Goal: Task Accomplishment & Management: Complete application form

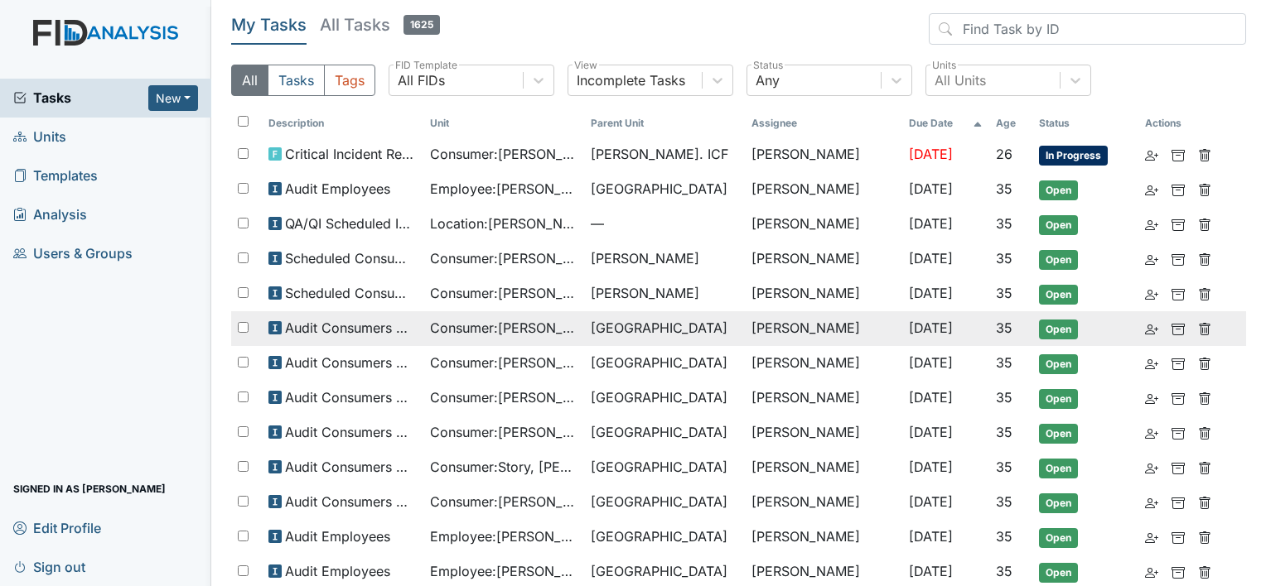
click at [643, 331] on span "[GEOGRAPHIC_DATA]" at bounding box center [659, 328] width 137 height 20
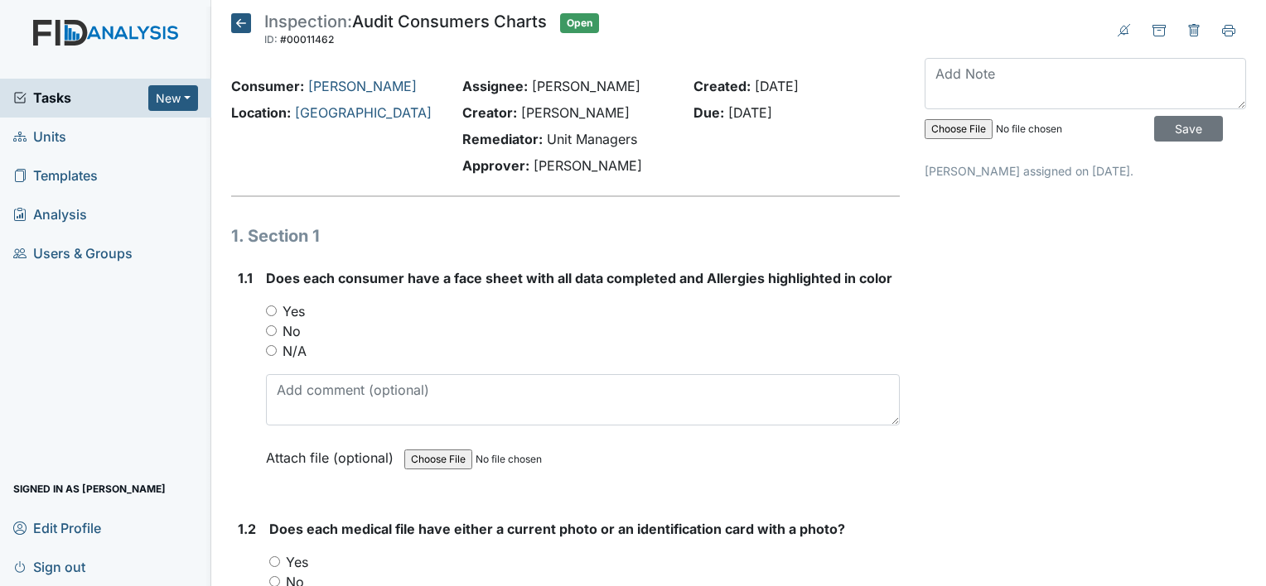
click at [240, 27] on icon at bounding box center [241, 23] width 20 height 20
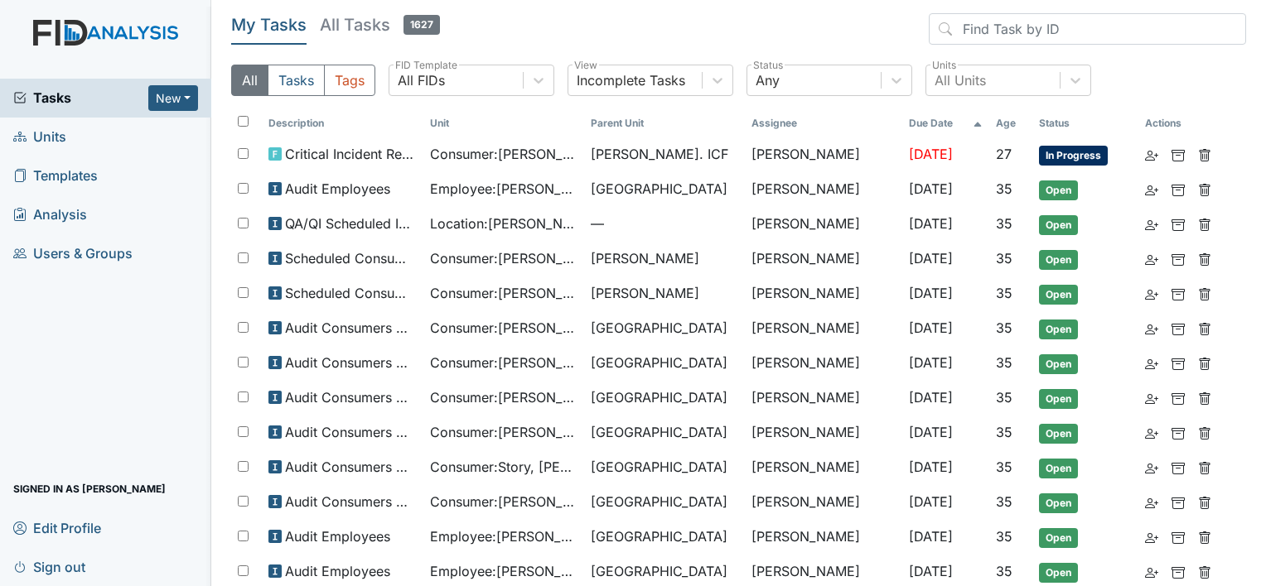
click at [52, 133] on span "Units" at bounding box center [39, 137] width 53 height 26
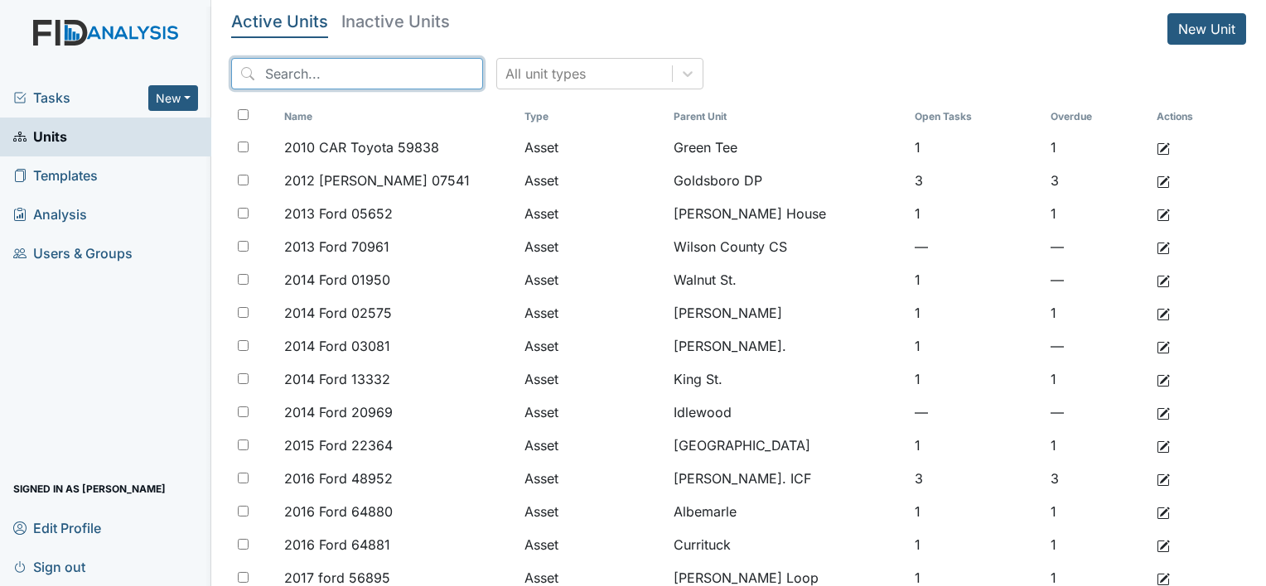
click at [371, 73] on input "search" at bounding box center [357, 73] width 252 height 31
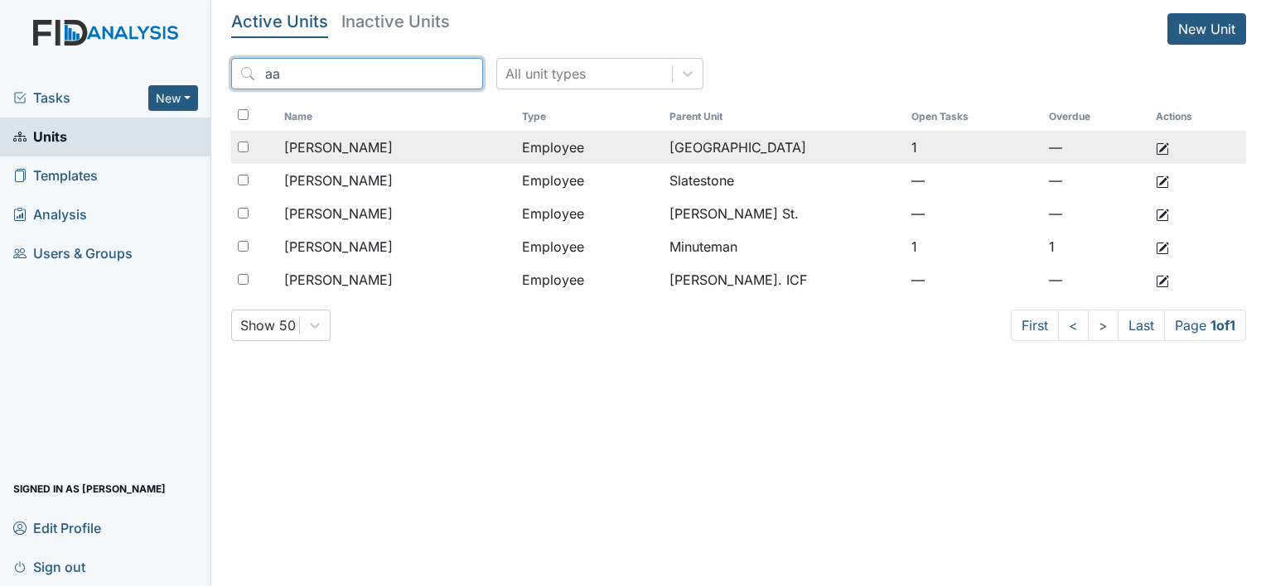
type input "aa"
click at [405, 140] on div "[PERSON_NAME]" at bounding box center [396, 148] width 224 height 20
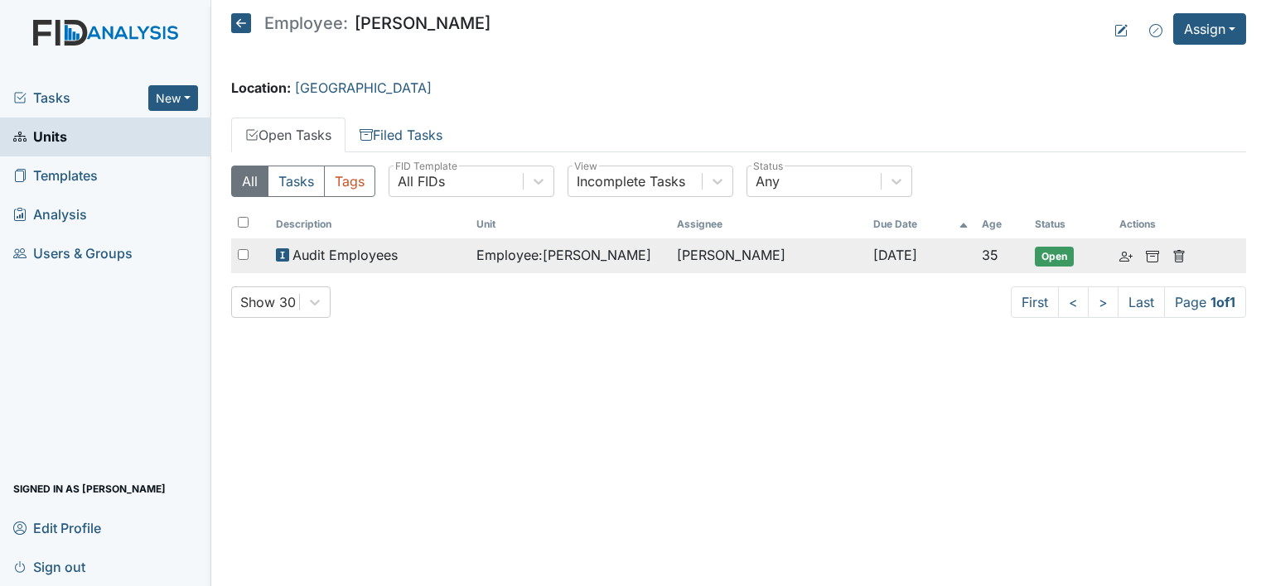
click at [463, 243] on td "Audit Employees" at bounding box center [369, 256] width 200 height 35
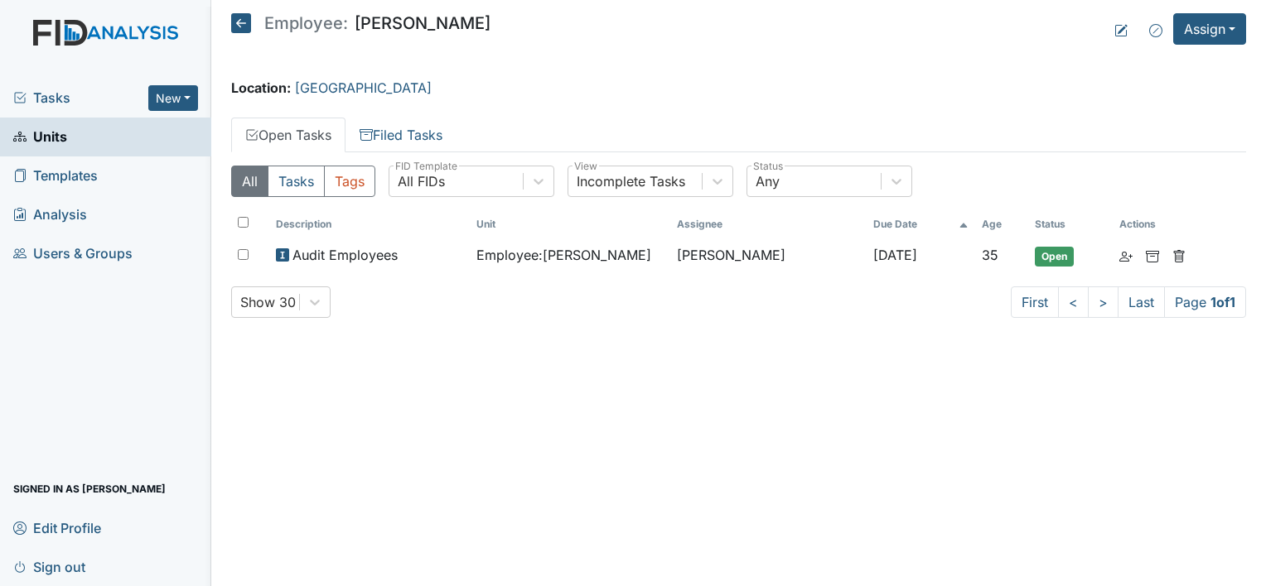
click at [235, 27] on icon at bounding box center [241, 23] width 20 height 20
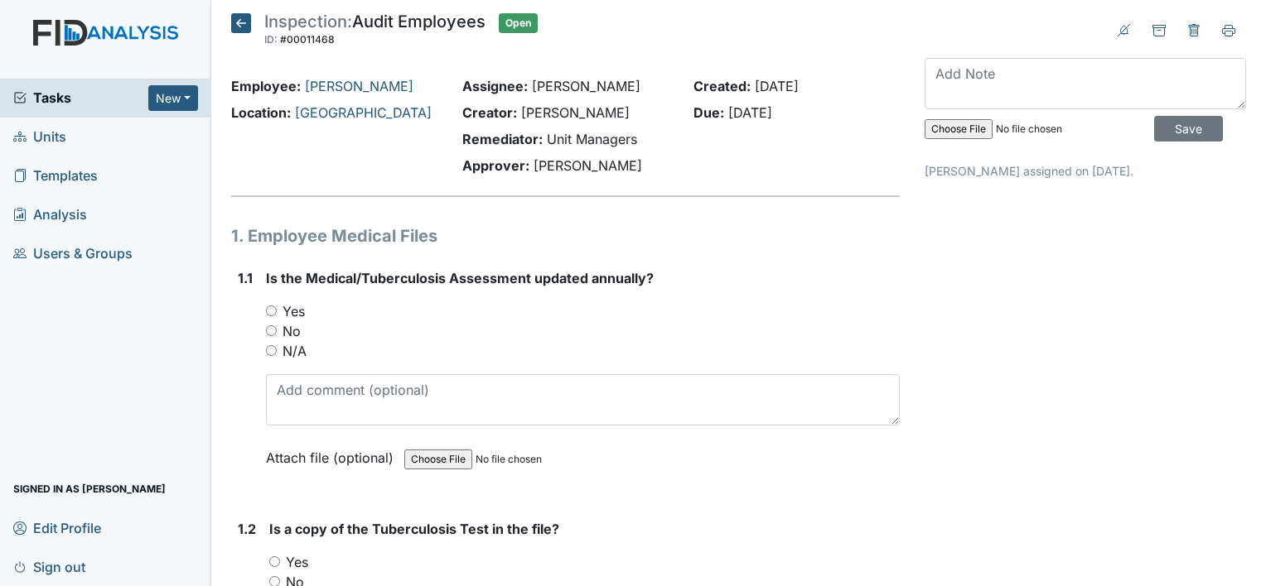
click at [275, 308] on input "Yes" at bounding box center [271, 311] width 11 height 11
radio input "true"
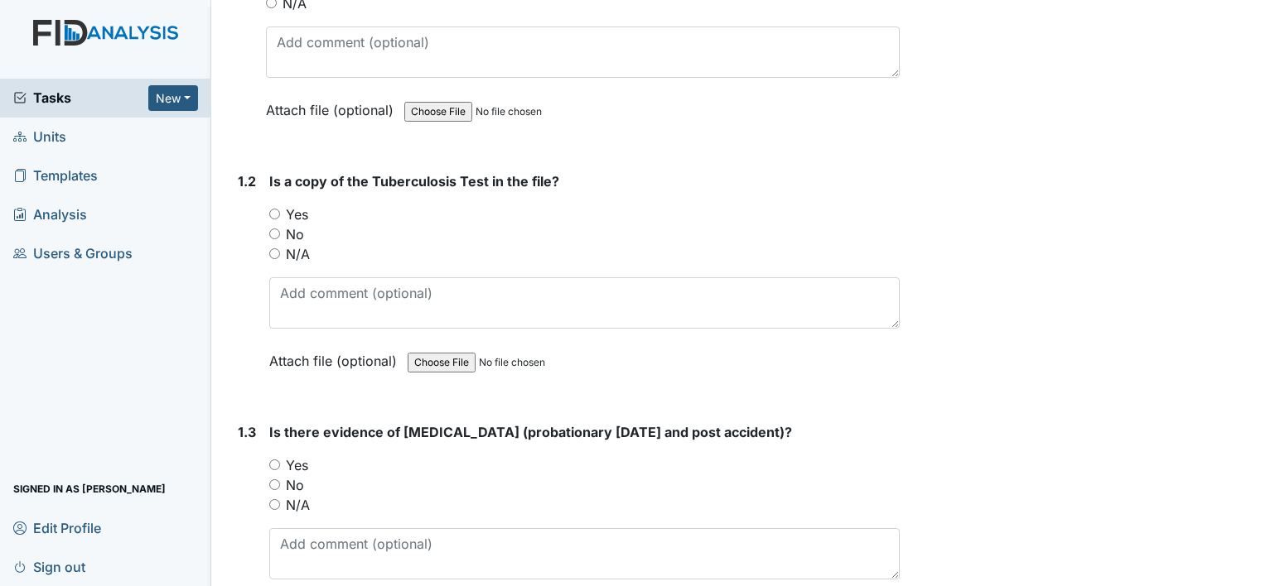
scroll to position [249, 0]
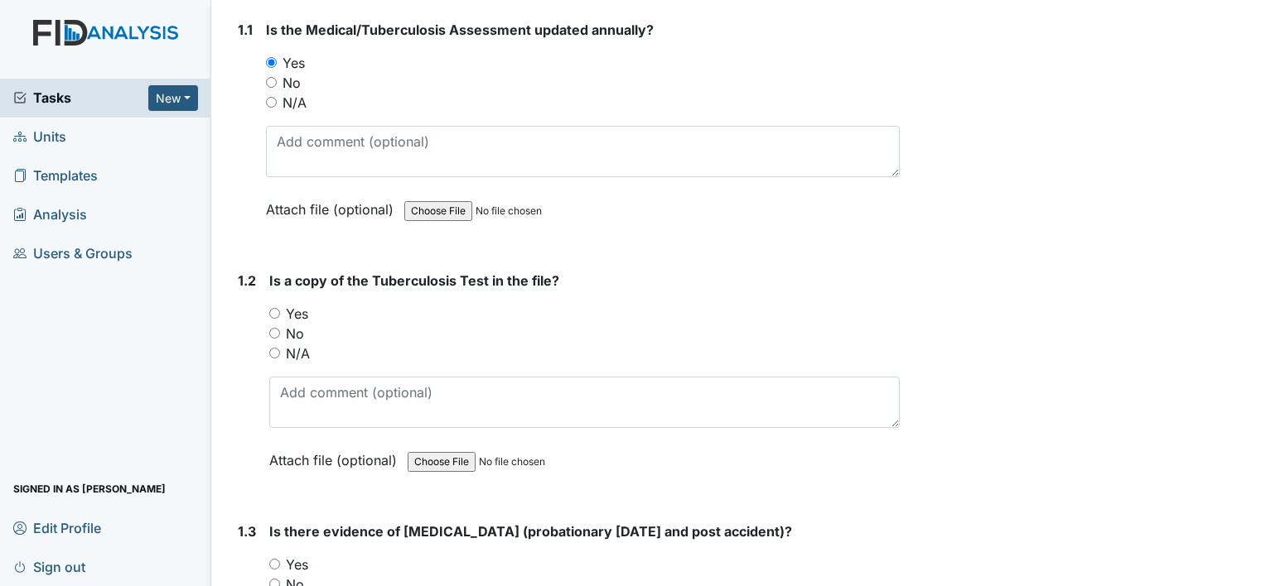
click at [280, 311] on div "Yes" at bounding box center [584, 314] width 630 height 20
click at [278, 311] on input "Yes" at bounding box center [274, 313] width 11 height 11
radio input "true"
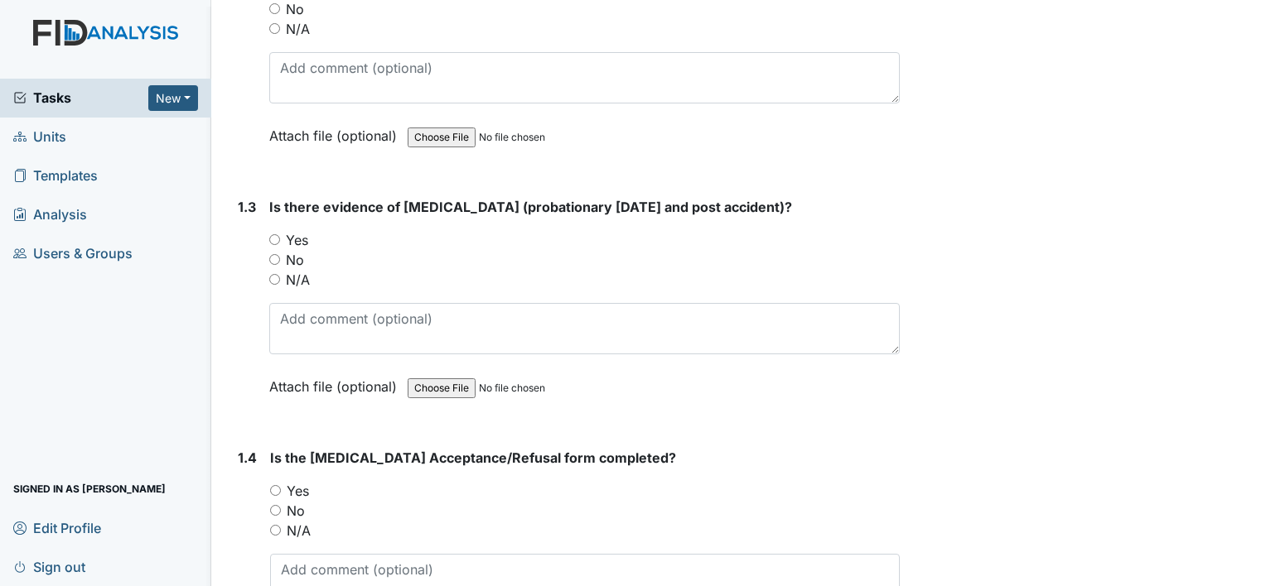
scroll to position [580, 0]
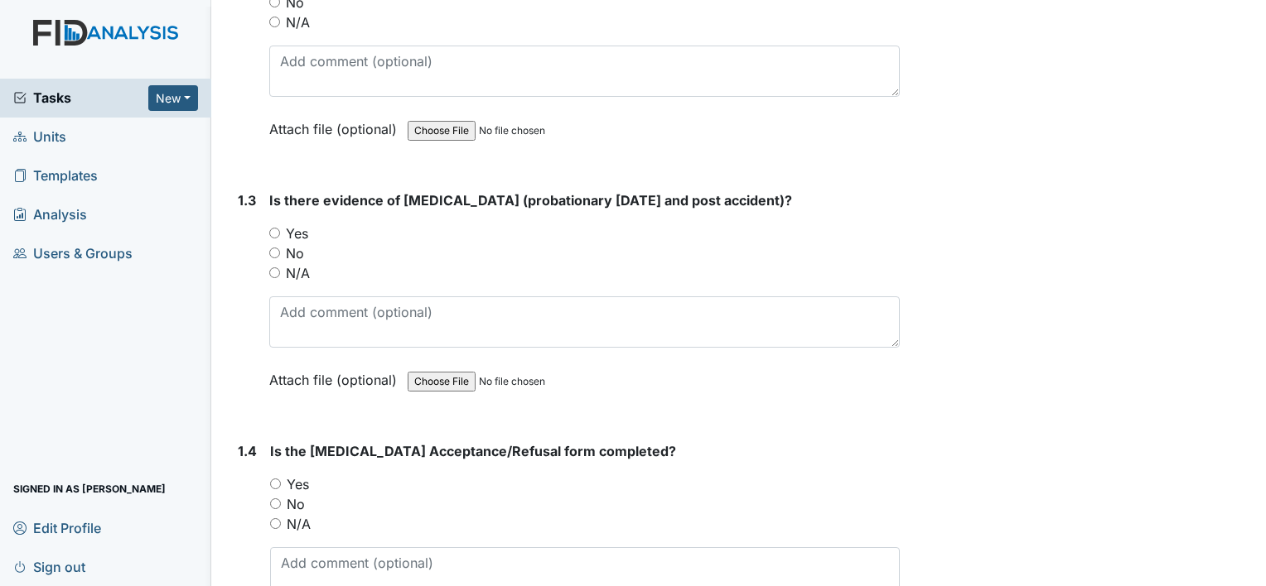
click at [272, 229] on input "Yes" at bounding box center [274, 233] width 11 height 11
radio input "true"
click at [276, 479] on input "Yes" at bounding box center [275, 484] width 11 height 11
radio input "true"
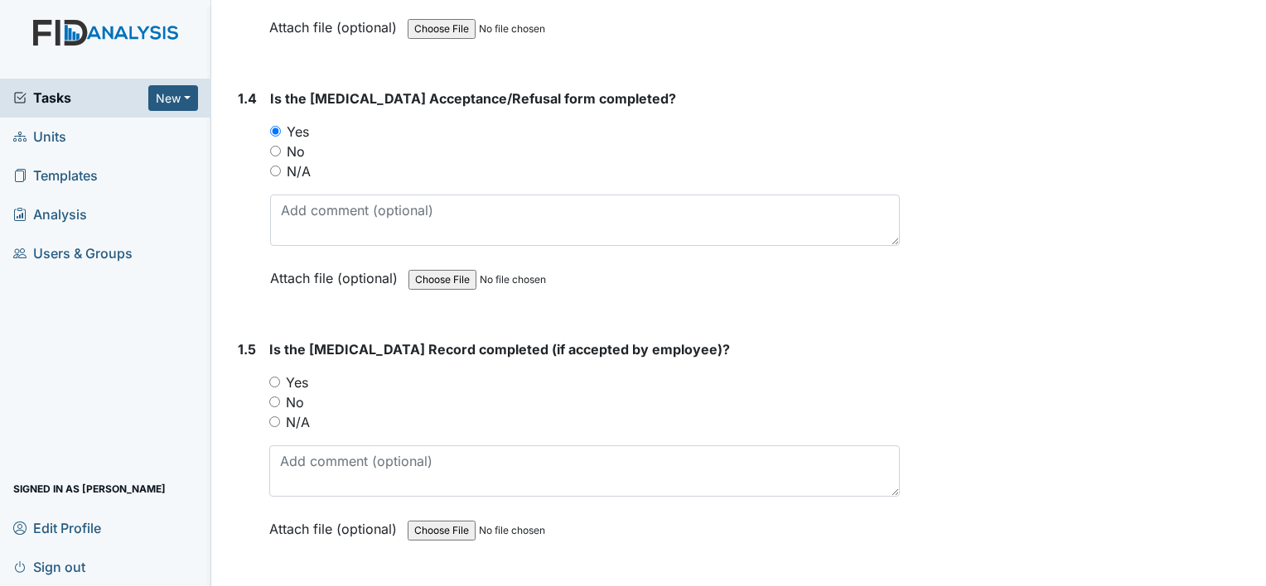
scroll to position [1077, 0]
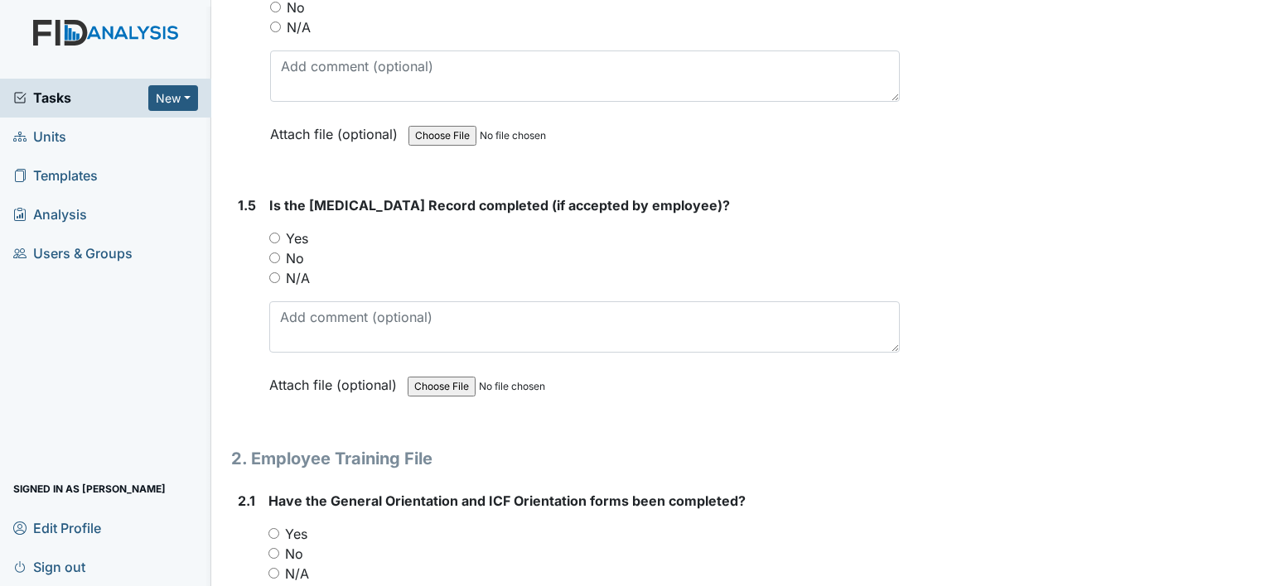
click at [278, 262] on div "No" at bounding box center [584, 259] width 630 height 20
click at [273, 275] on input "N/A" at bounding box center [274, 278] width 11 height 11
radio input "true"
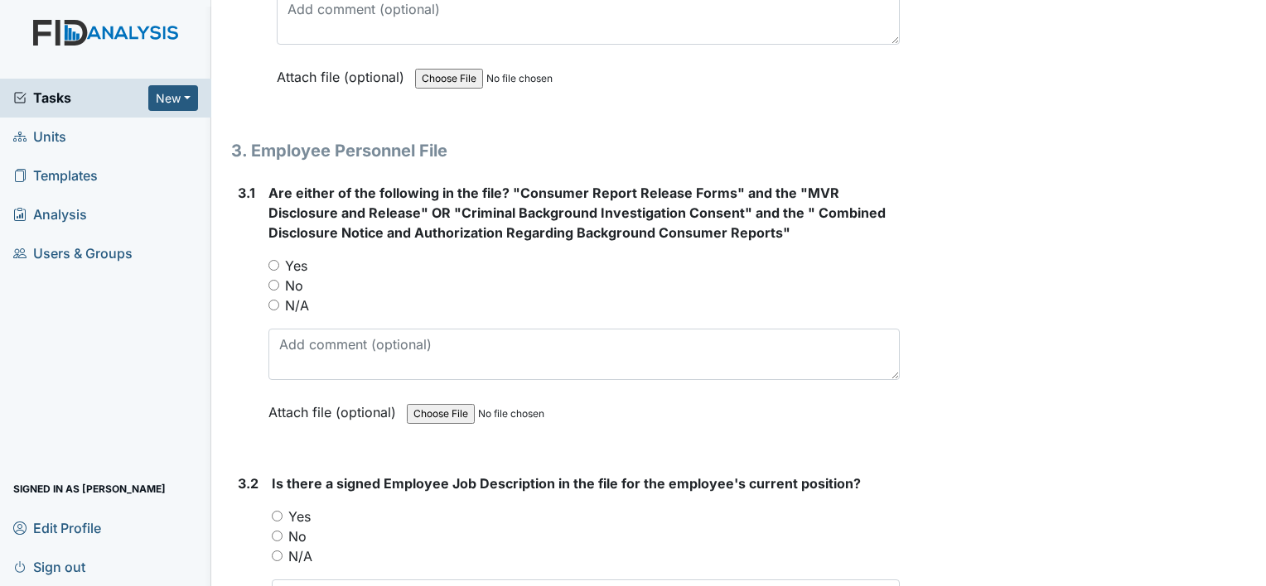
scroll to position [4804, 0]
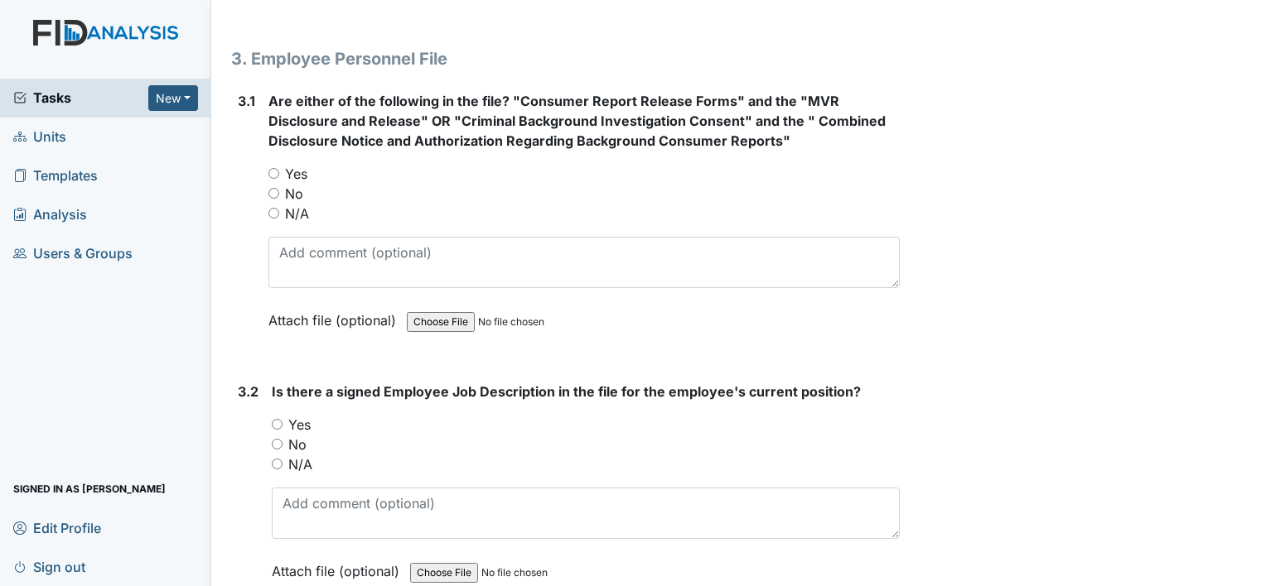
click at [271, 168] on input "Yes" at bounding box center [273, 173] width 11 height 11
radio input "true"
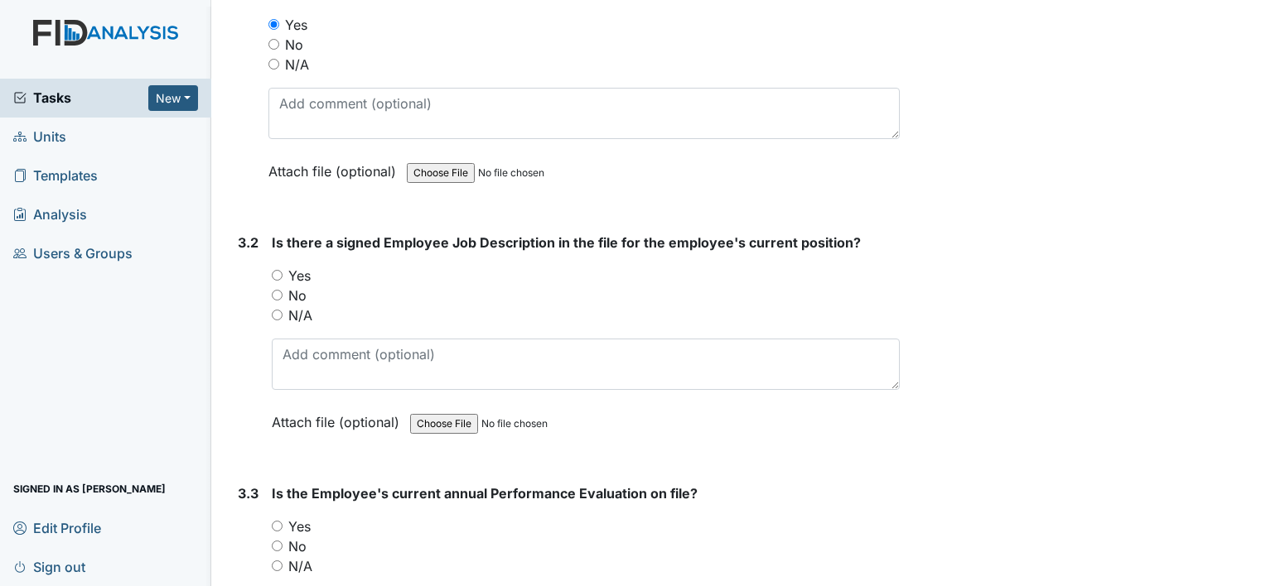
scroll to position [4970, 0]
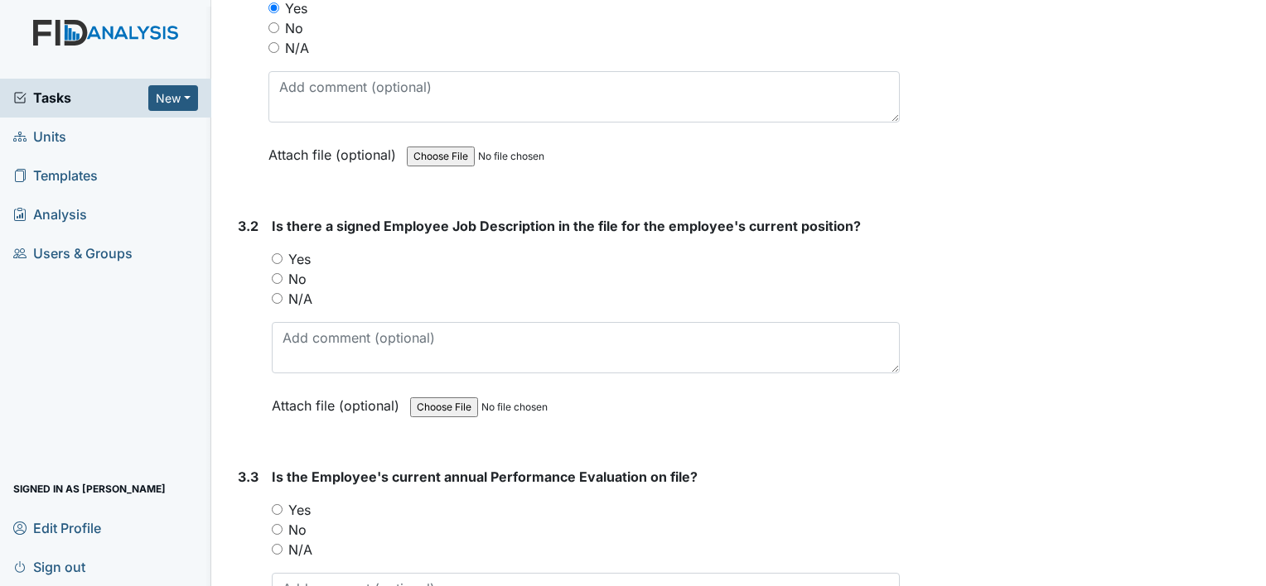
click at [274, 253] on input "Yes" at bounding box center [277, 258] width 11 height 11
radio input "true"
click at [275, 544] on input "N/A" at bounding box center [277, 549] width 11 height 11
radio input "true"
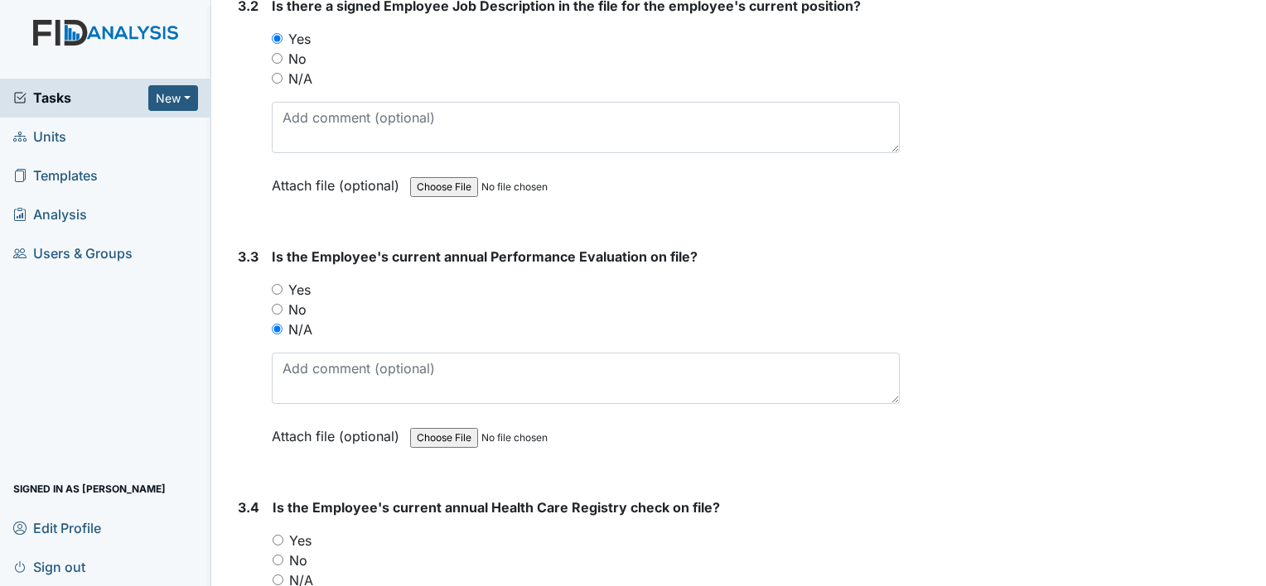
scroll to position [5219, 0]
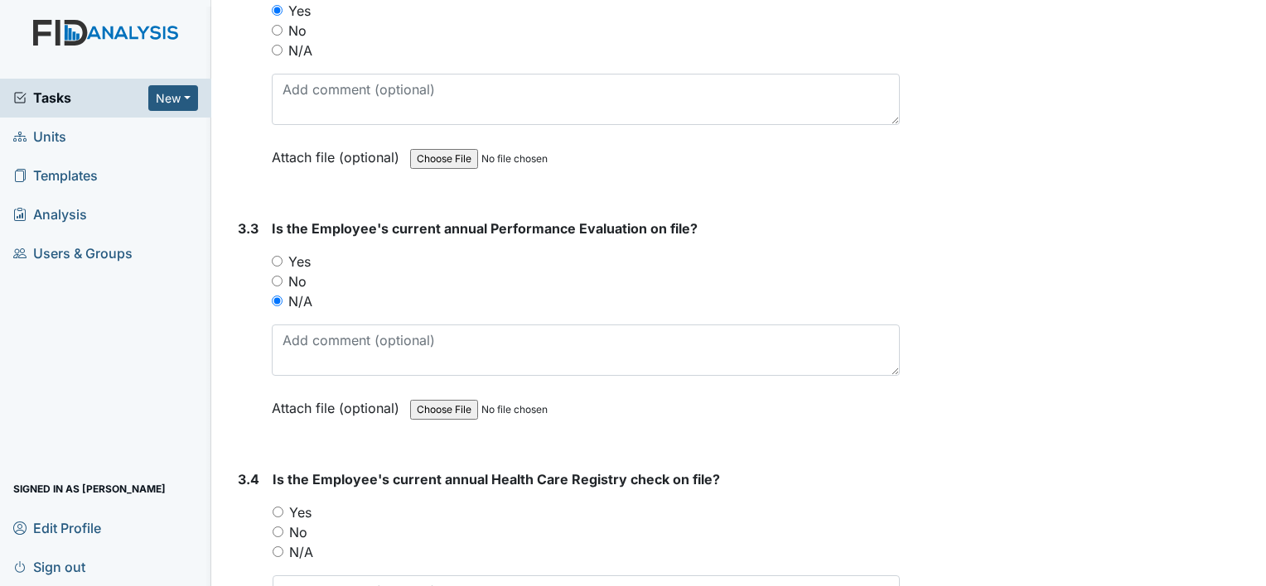
click at [273, 490] on div "3.4 Is the Employee's current annual Health Care Registry check on file? You mu…" at bounding box center [565, 582] width 668 height 224
click at [281, 507] on input "Yes" at bounding box center [278, 512] width 11 height 11
radio input "true"
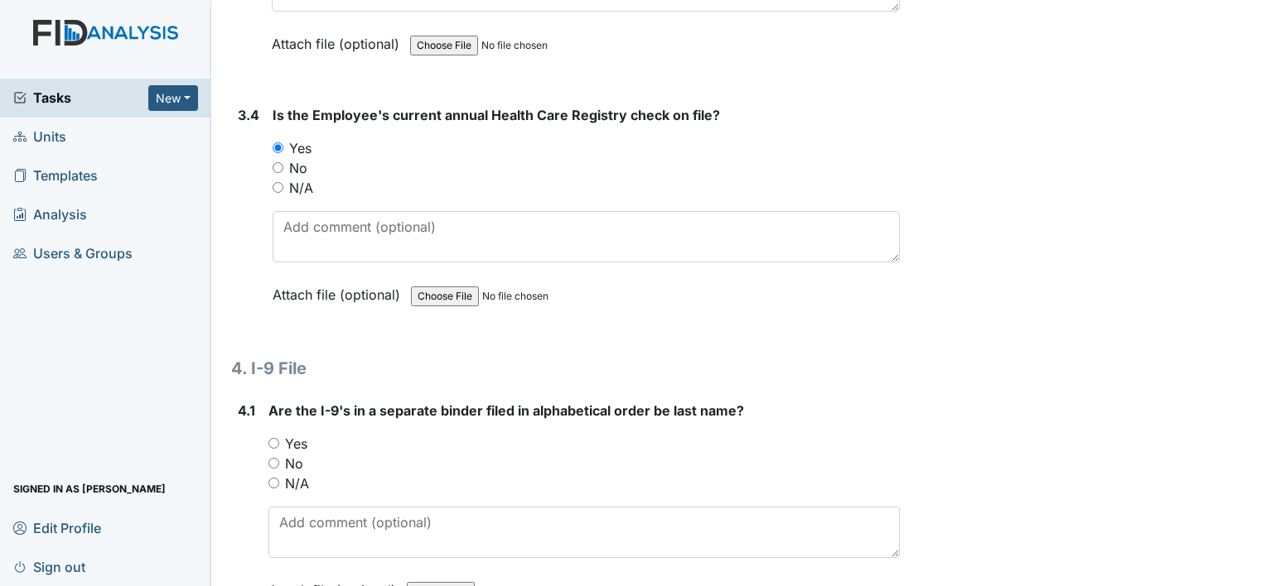
scroll to position [5633, 0]
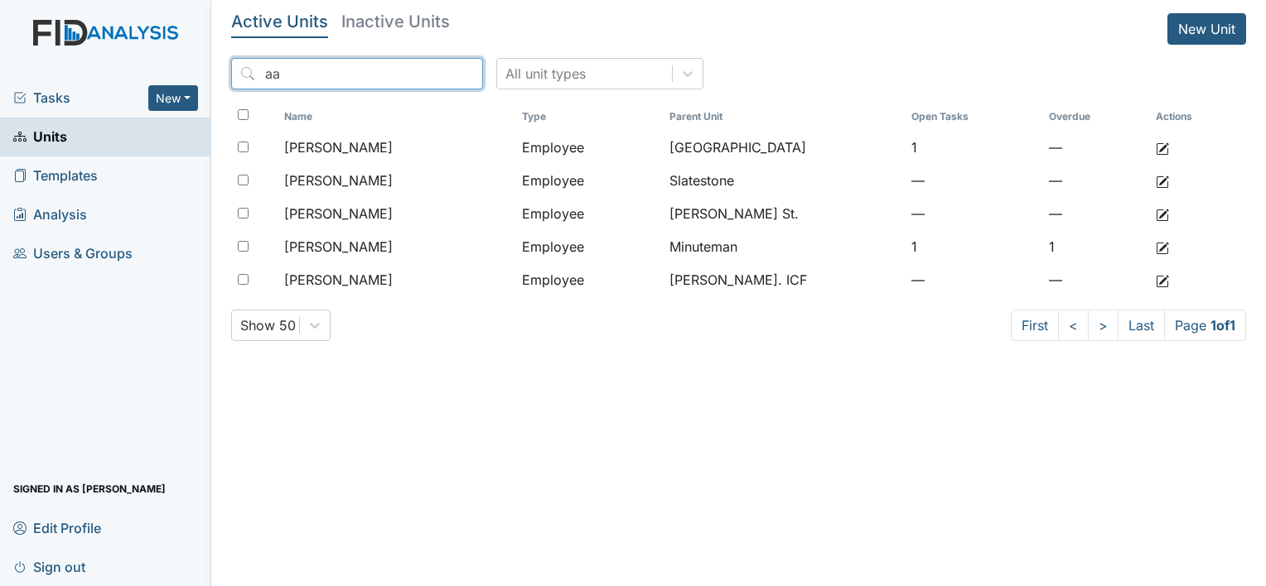
click at [431, 75] on input "aa" at bounding box center [357, 73] width 252 height 31
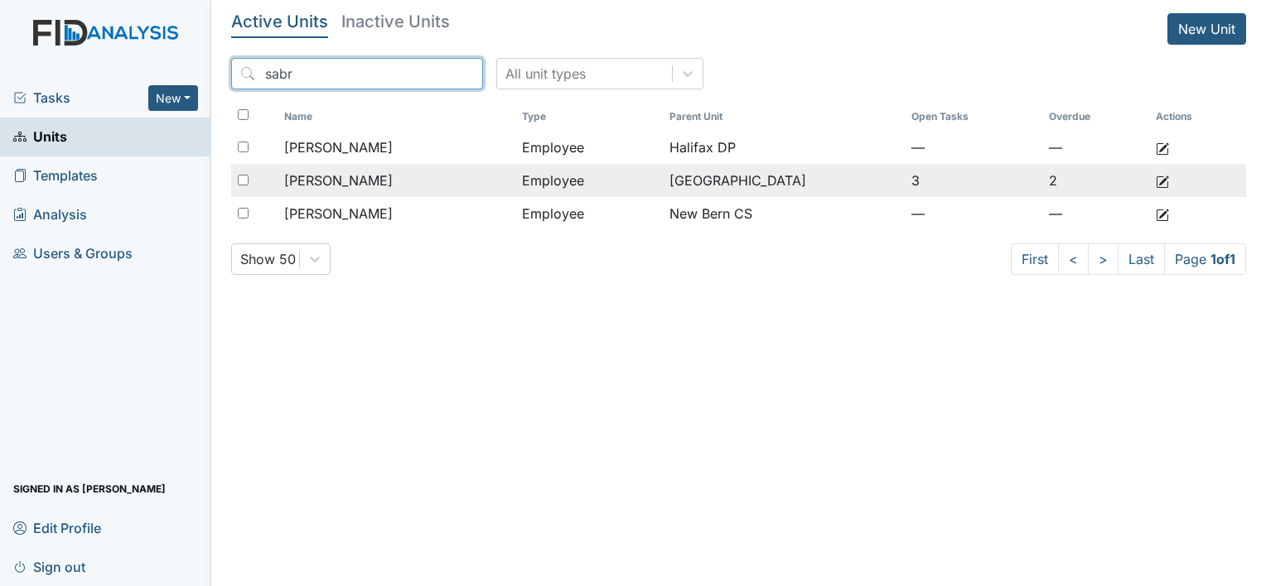
type input "sabr"
click at [366, 175] on span "[PERSON_NAME]" at bounding box center [338, 181] width 109 height 20
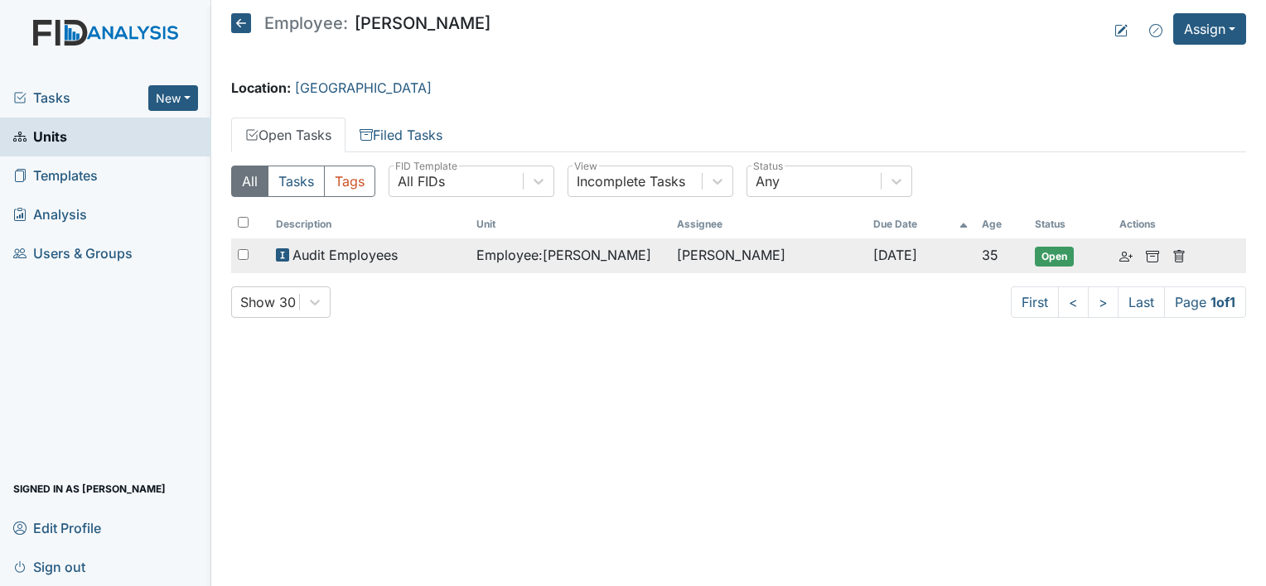
click at [497, 262] on span "Employee : [PERSON_NAME]" at bounding box center [563, 255] width 175 height 20
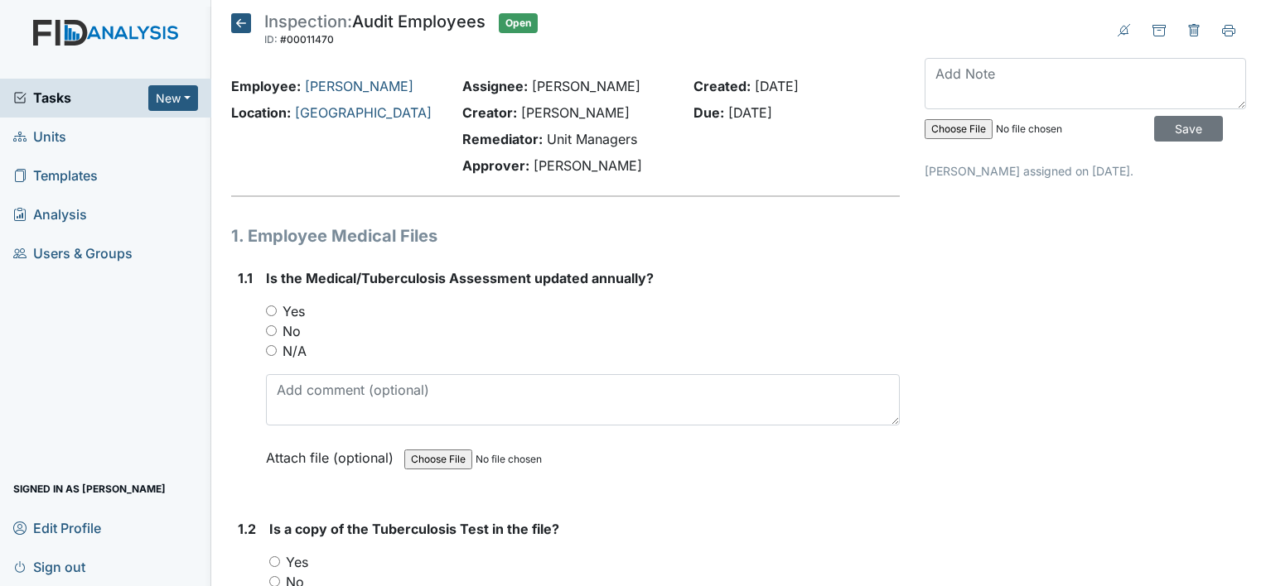
click at [239, 21] on icon at bounding box center [241, 23] width 20 height 20
click at [249, 22] on icon at bounding box center [241, 23] width 20 height 20
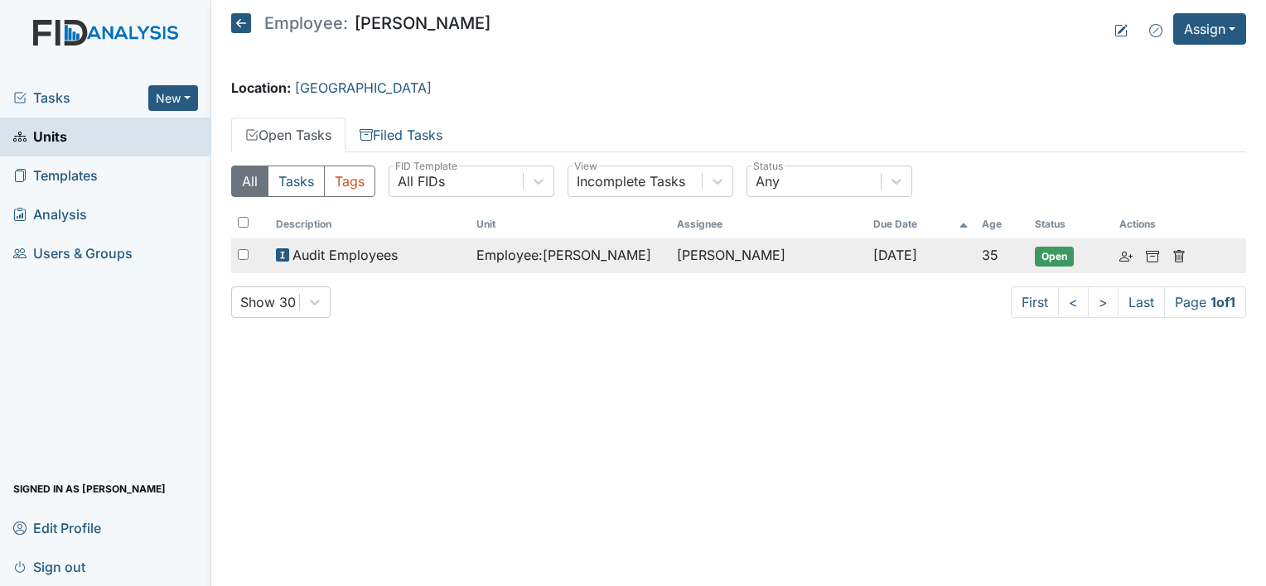
click at [417, 250] on div "Audit Employees" at bounding box center [369, 255] width 187 height 20
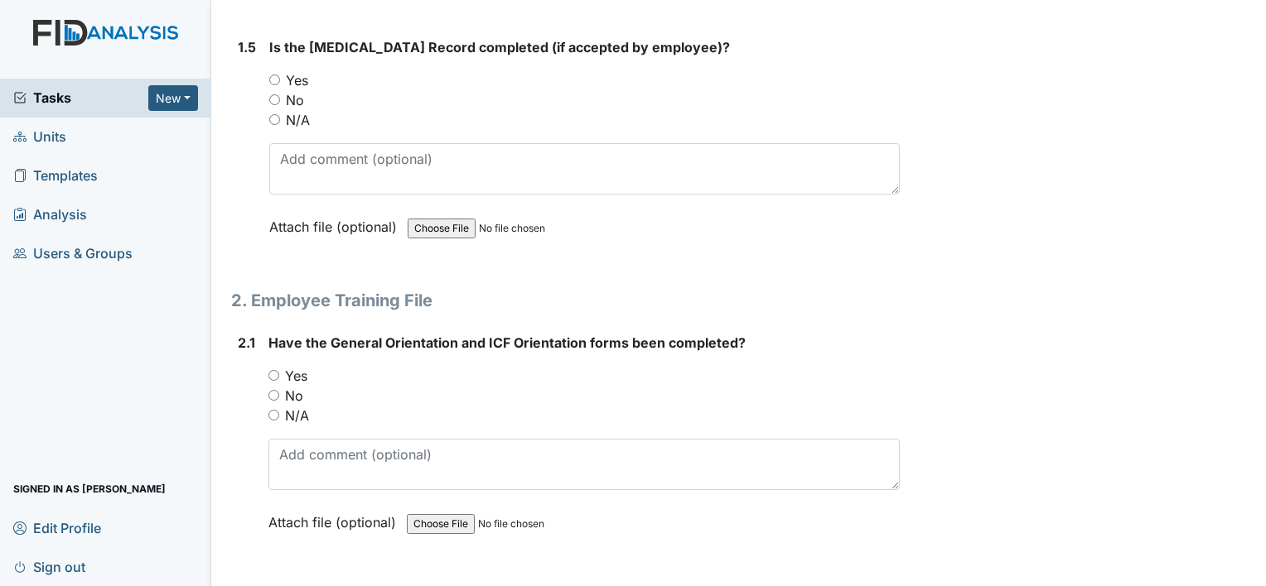
scroll to position [1243, 0]
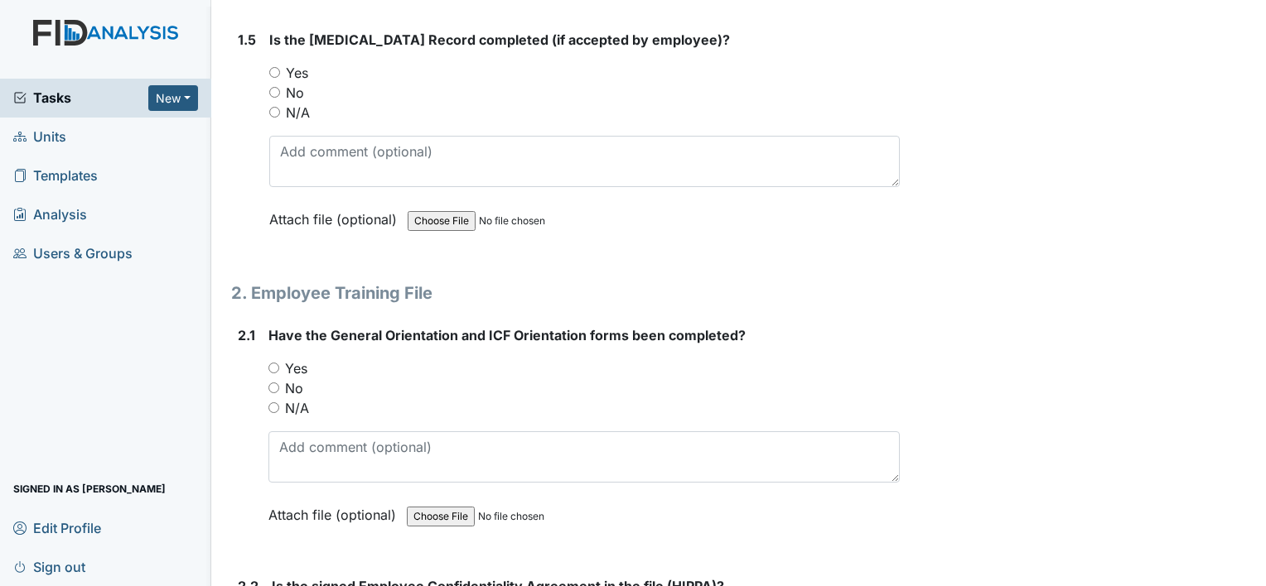
click at [272, 373] on div "Yes" at bounding box center [583, 369] width 631 height 20
click at [274, 366] on input "Yes" at bounding box center [273, 368] width 11 height 11
radio input "true"
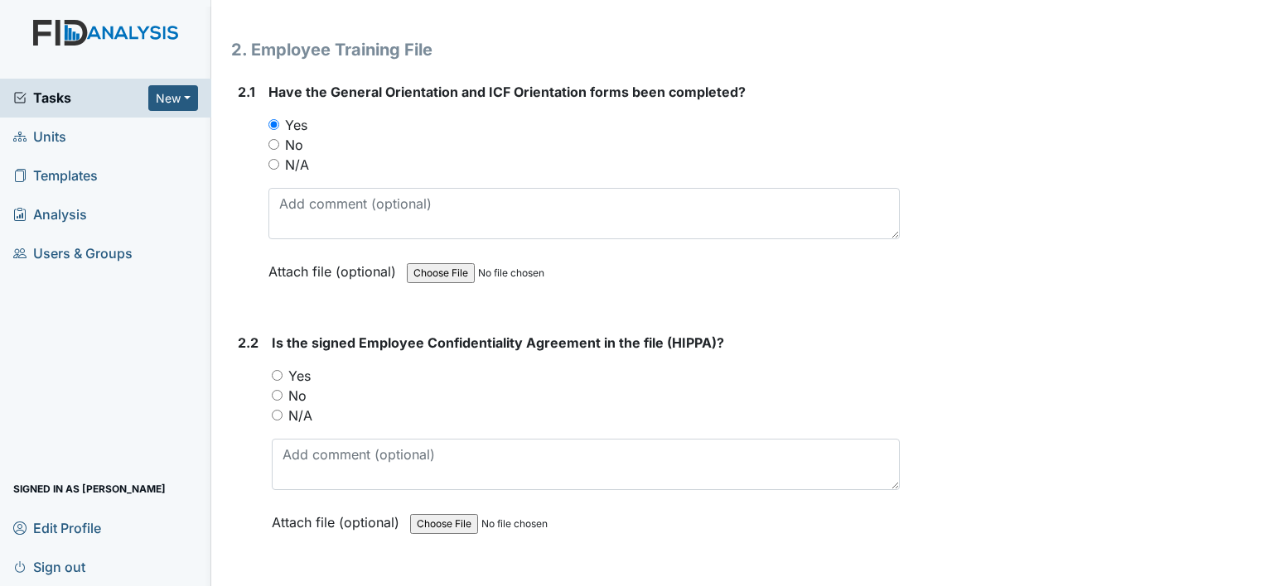
scroll to position [1491, 0]
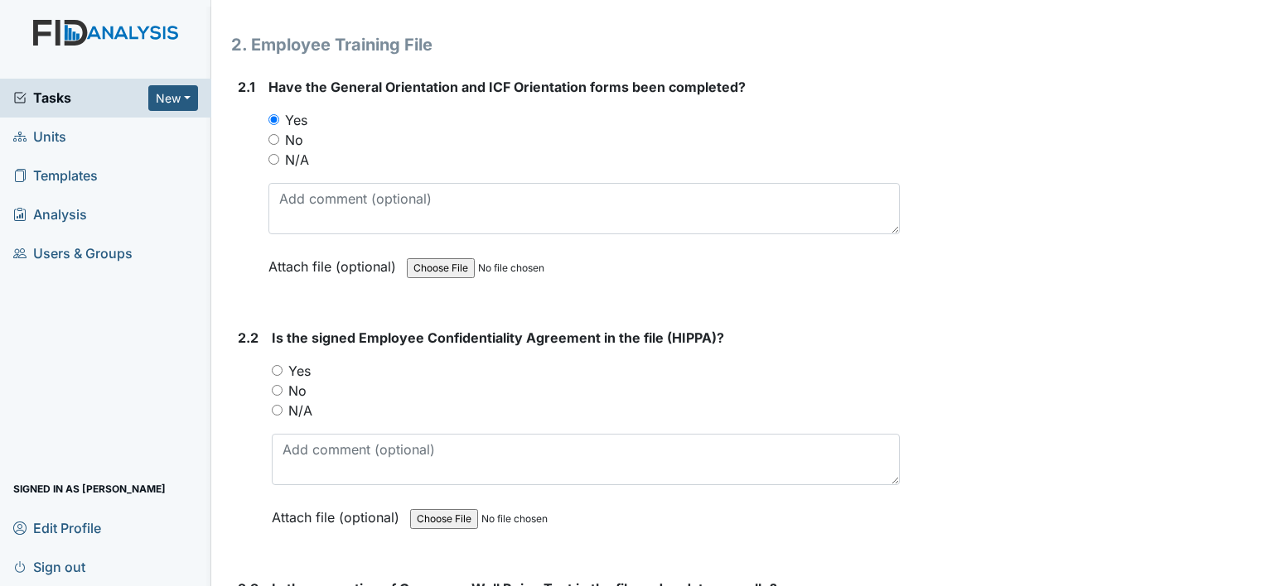
click at [278, 365] on input "Yes" at bounding box center [277, 370] width 11 height 11
radio input "true"
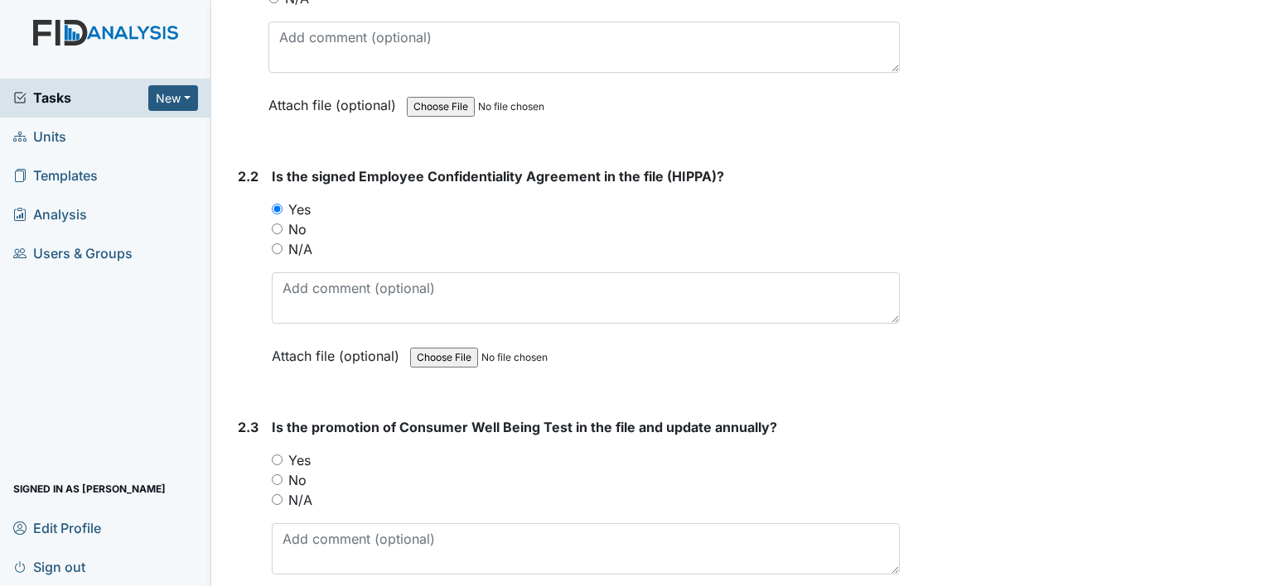
scroll to position [1657, 0]
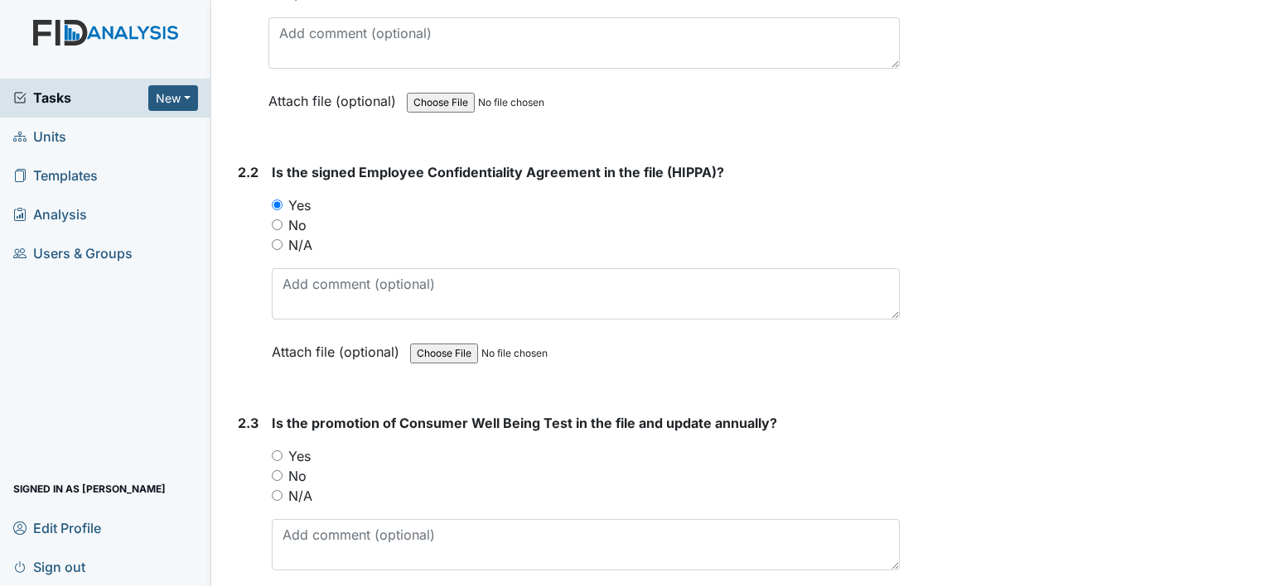
click at [275, 451] on input "Yes" at bounding box center [277, 456] width 11 height 11
radio input "true"
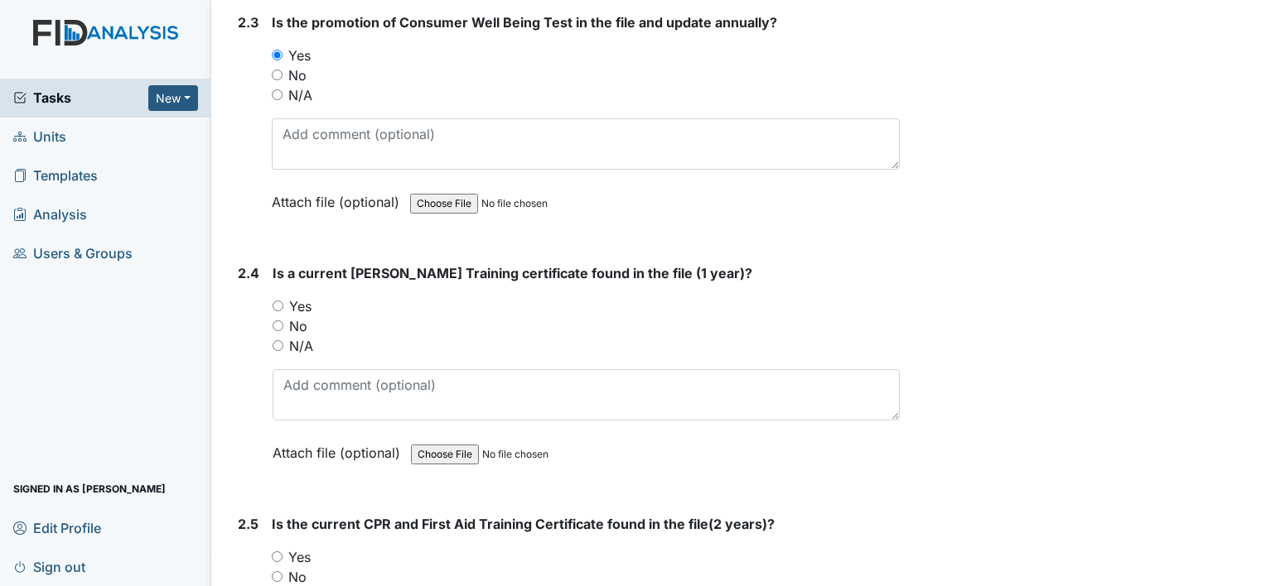
scroll to position [2071, 0]
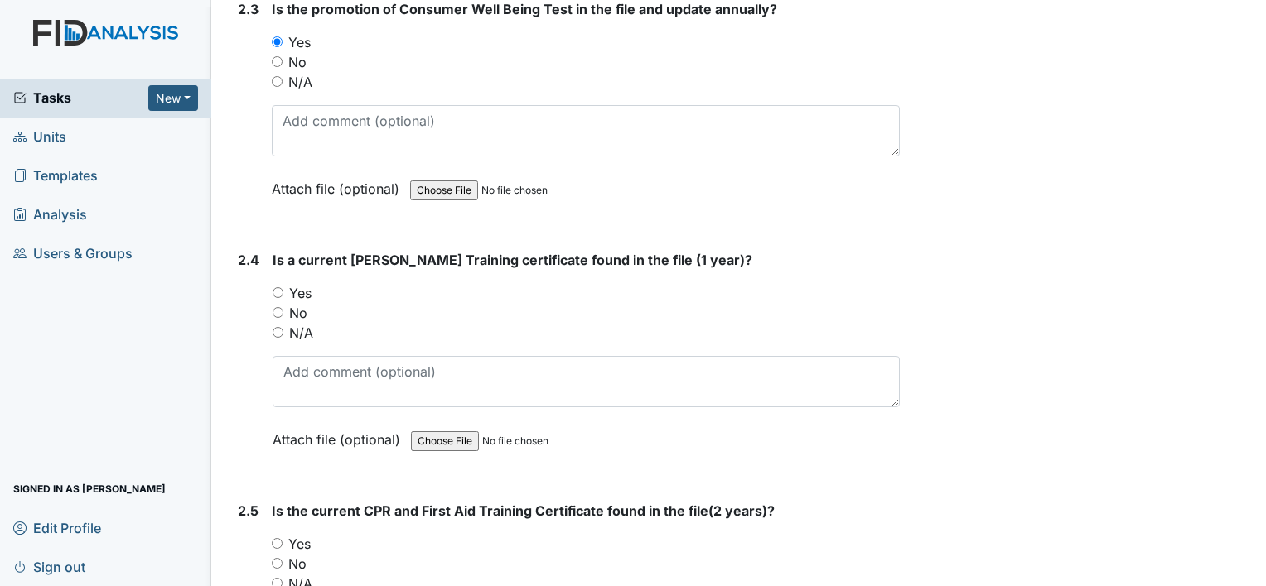
click at [278, 287] on input "Yes" at bounding box center [278, 292] width 11 height 11
radio input "true"
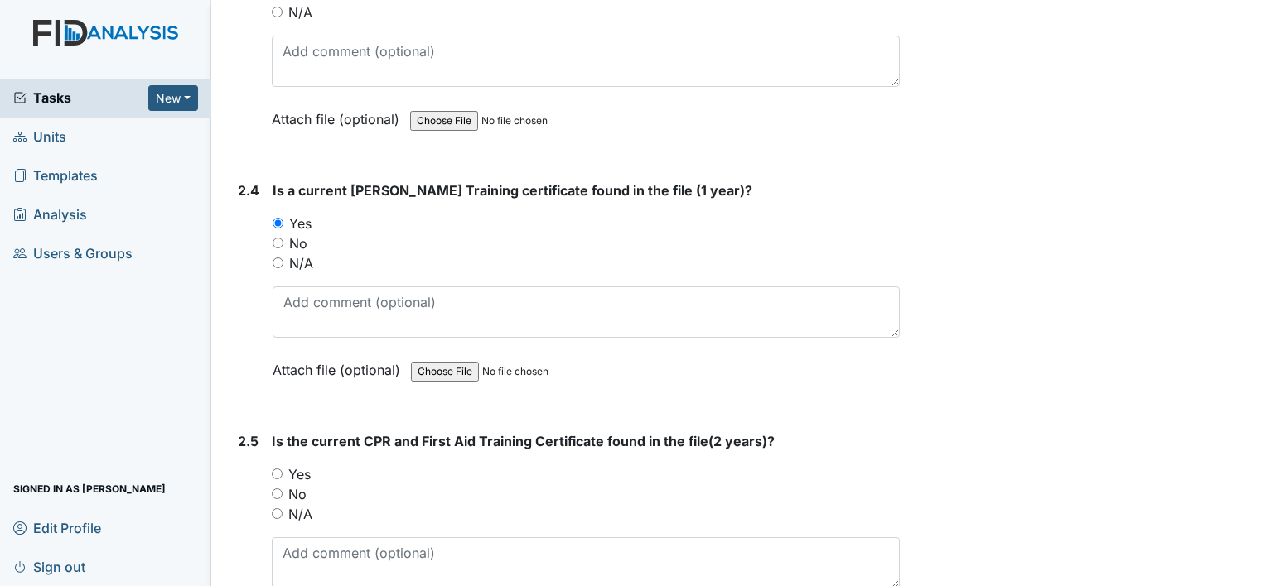
scroll to position [2319, 0]
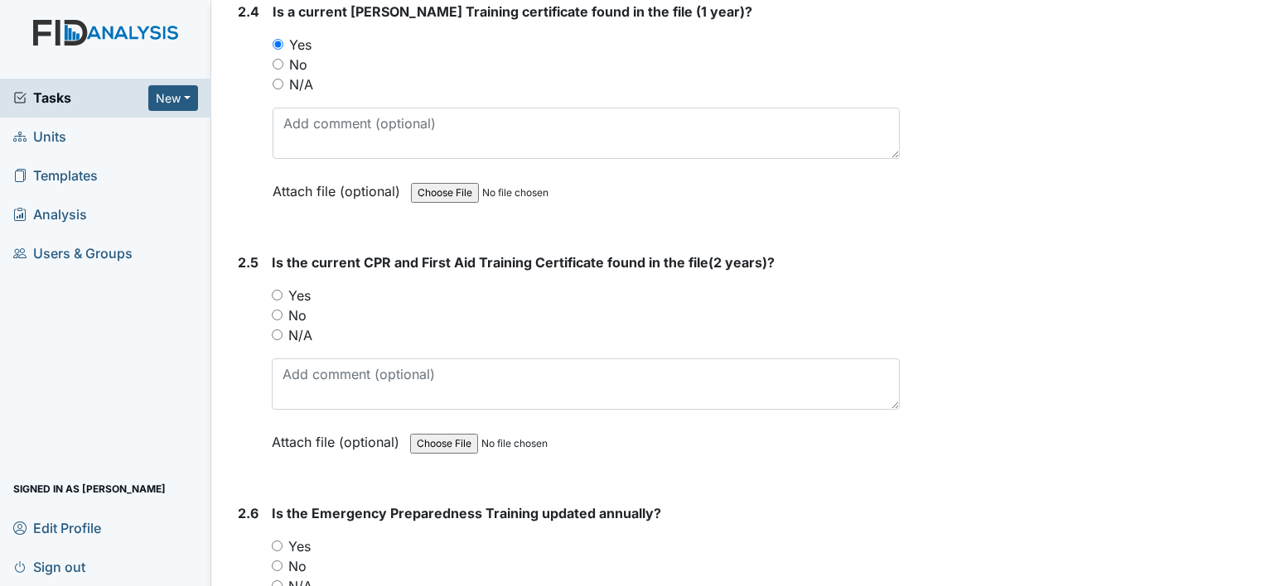
click at [272, 290] on input "Yes" at bounding box center [277, 295] width 11 height 11
radio input "true"
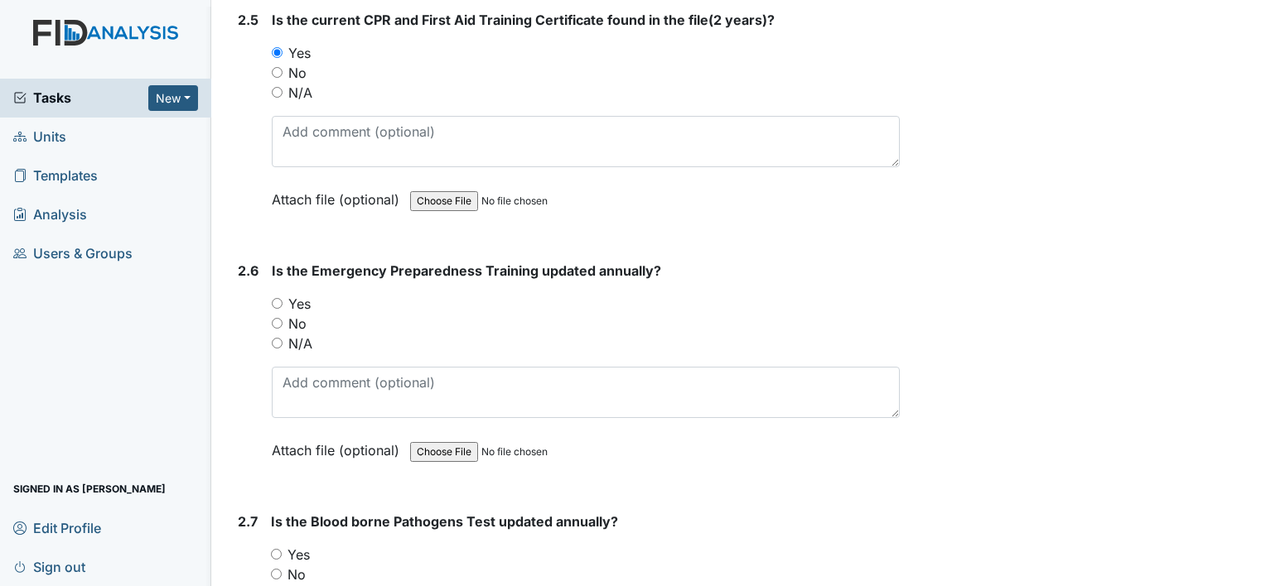
scroll to position [2568, 0]
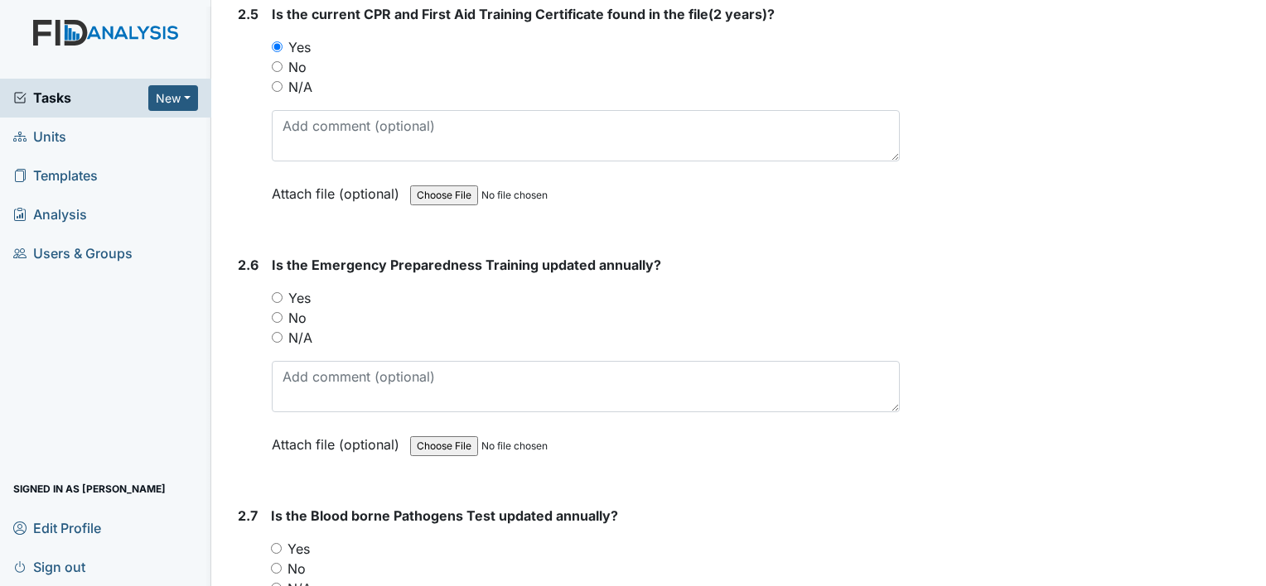
click at [285, 288] on div "Yes" at bounding box center [586, 298] width 628 height 20
click at [282, 289] on div "Yes" at bounding box center [586, 298] width 628 height 20
click at [273, 292] on input "Yes" at bounding box center [277, 297] width 11 height 11
radio input "true"
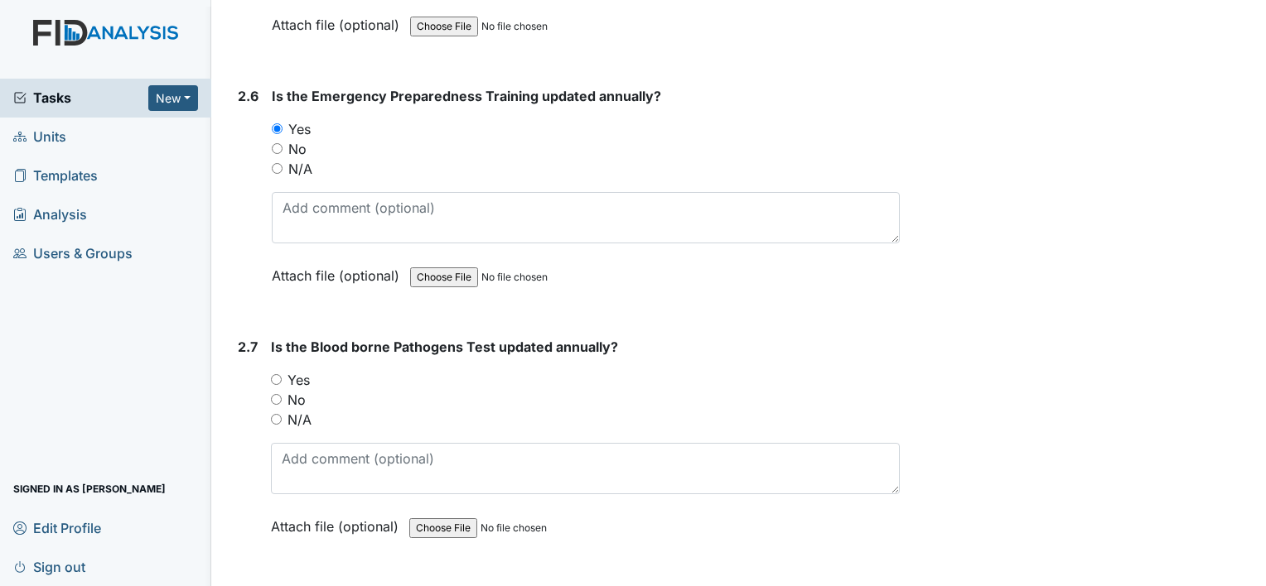
scroll to position [2816, 0]
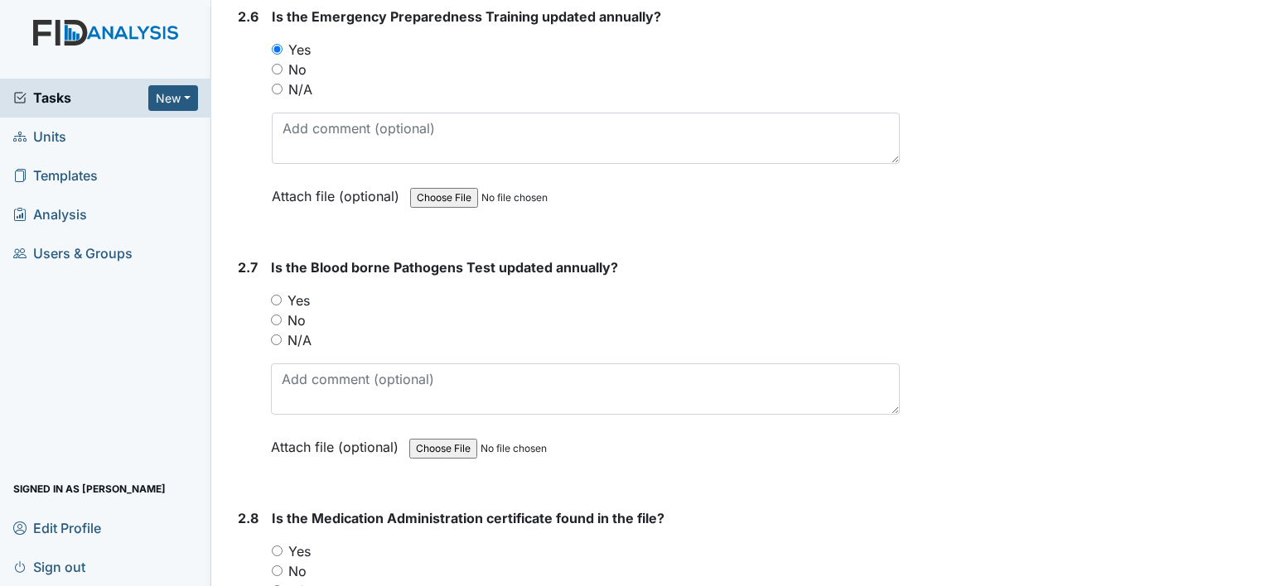
click at [271, 295] on input "Yes" at bounding box center [276, 300] width 11 height 11
radio input "true"
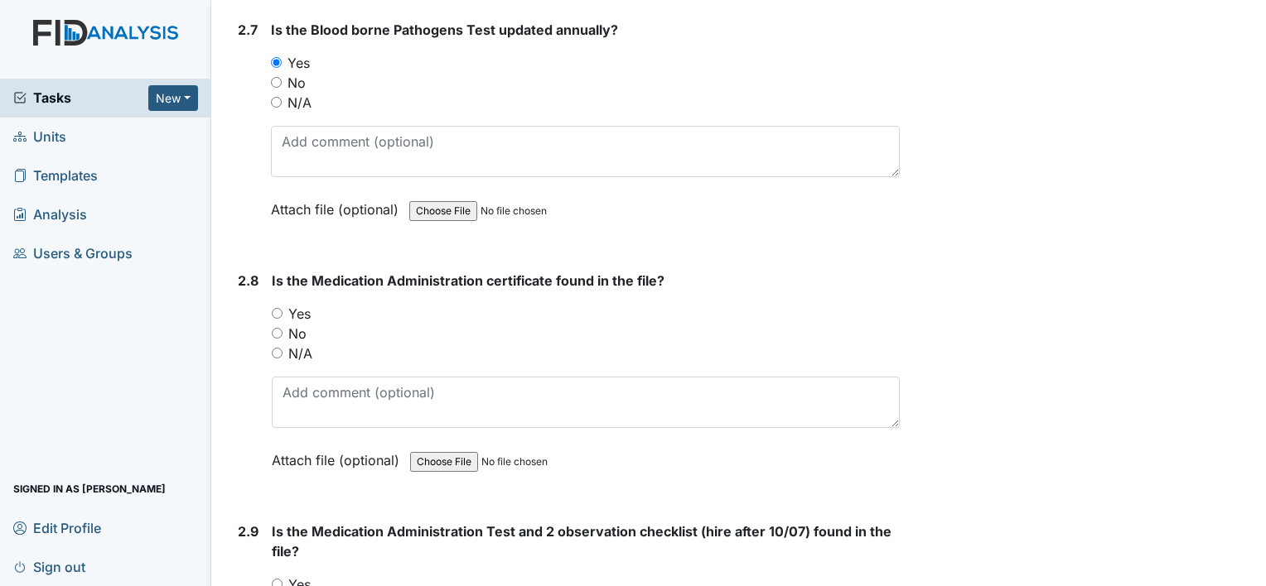
scroll to position [3065, 0]
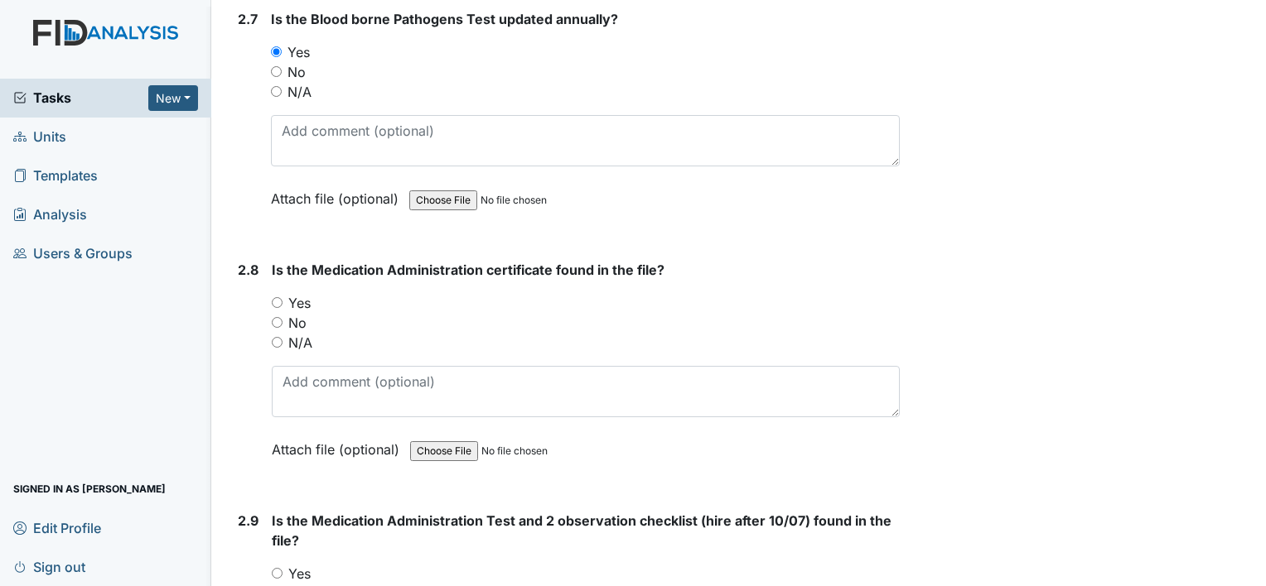
click at [277, 317] on input "No" at bounding box center [277, 322] width 11 height 11
radio input "true"
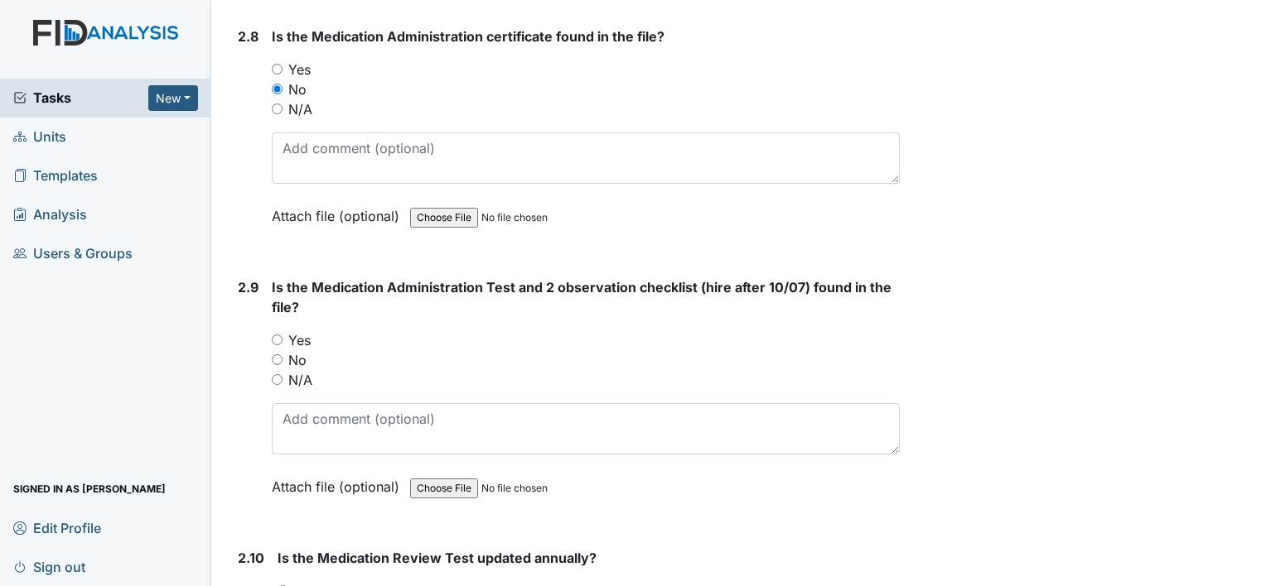
scroll to position [3396, 0]
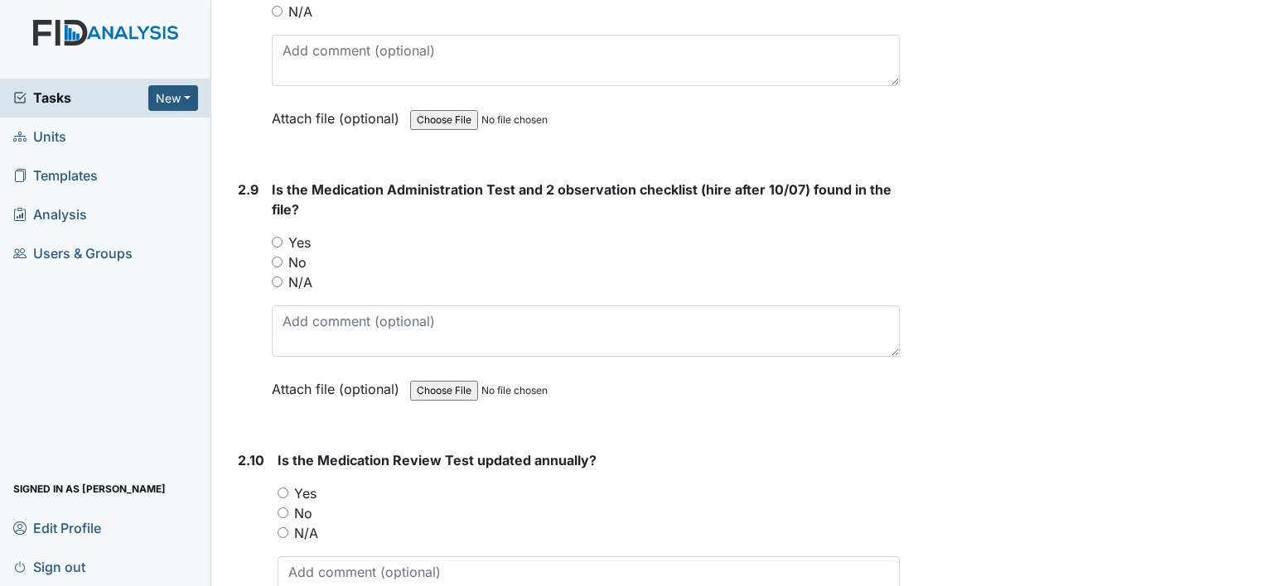
click at [278, 257] on input "No" at bounding box center [277, 262] width 11 height 11
radio input "true"
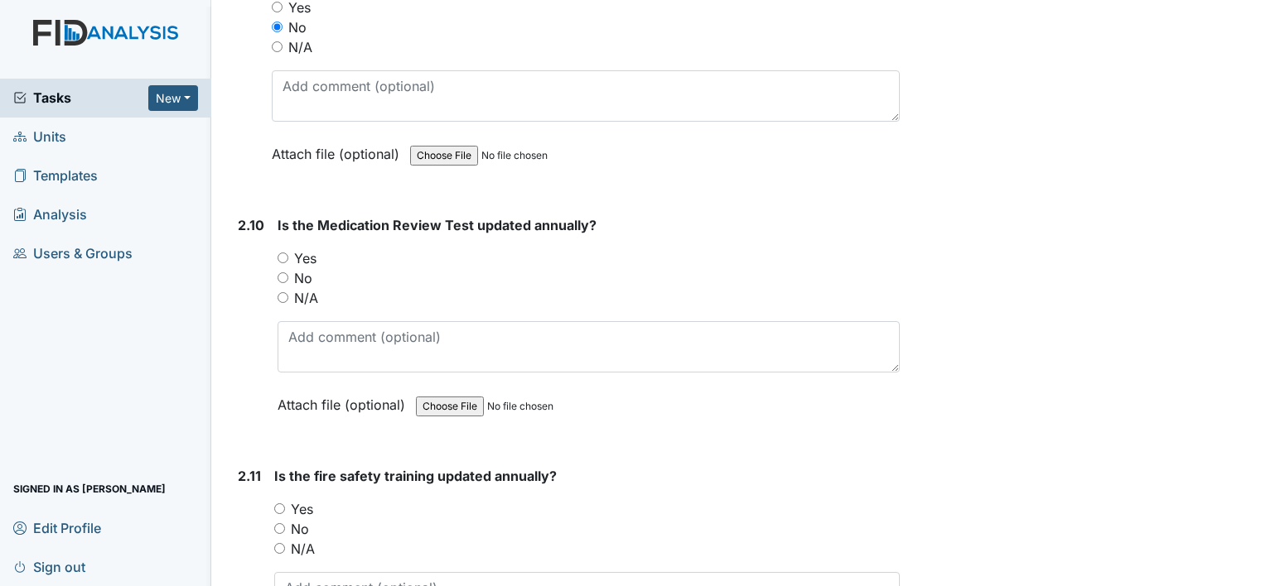
scroll to position [3645, 0]
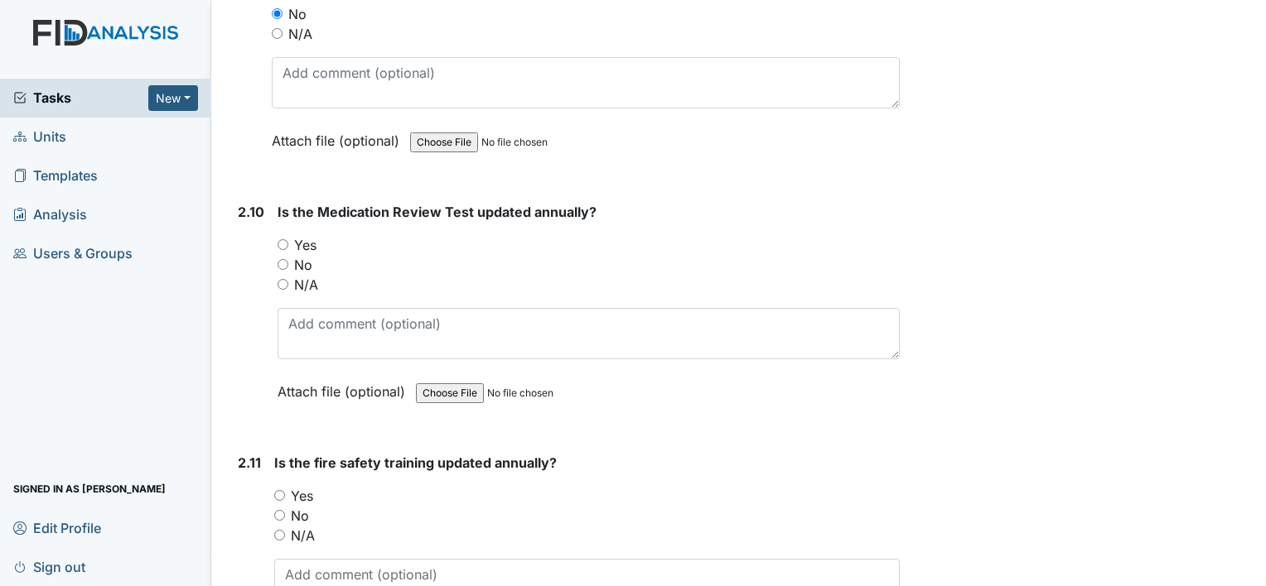
click at [282, 279] on input "N/A" at bounding box center [283, 284] width 11 height 11
radio input "true"
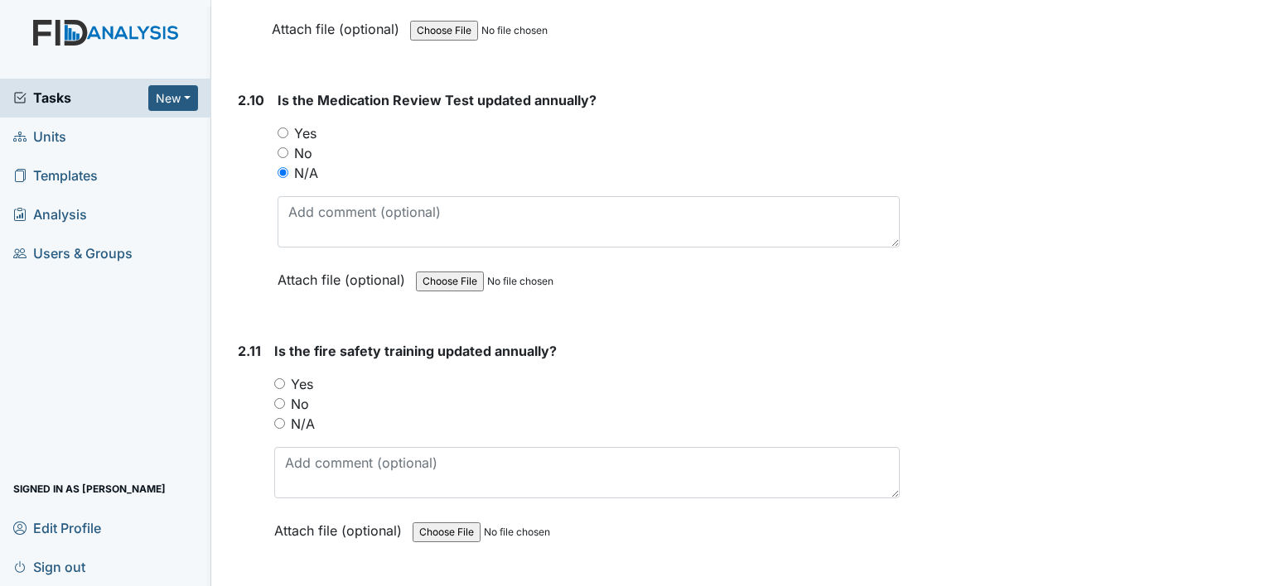
scroll to position [3893, 0]
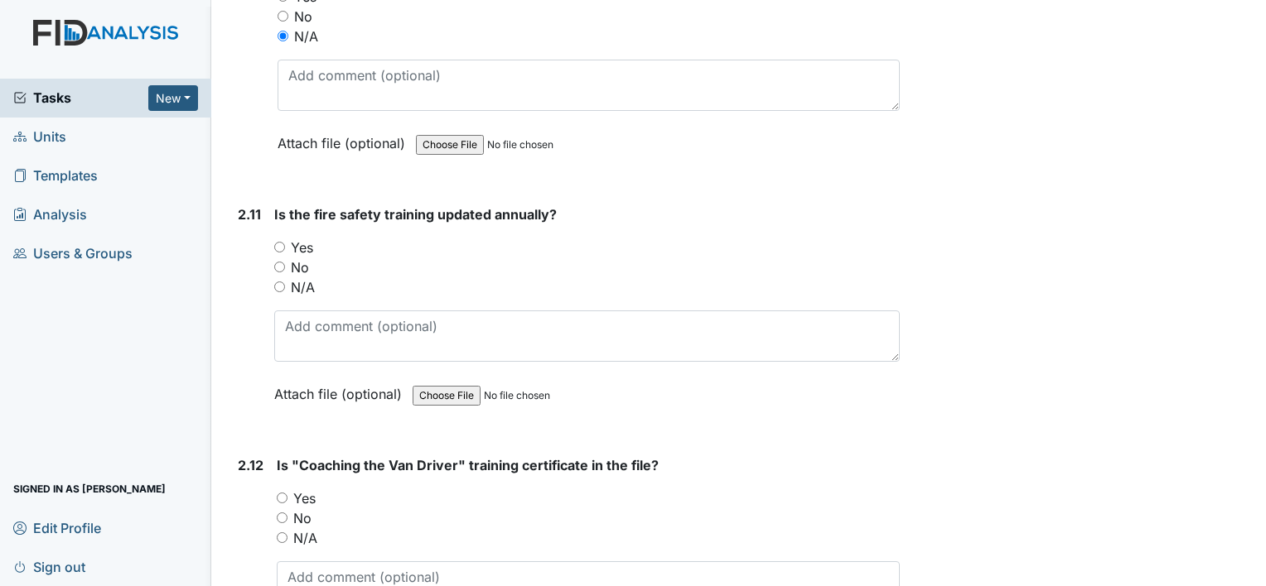
click at [282, 242] on input "Yes" at bounding box center [279, 247] width 11 height 11
radio input "true"
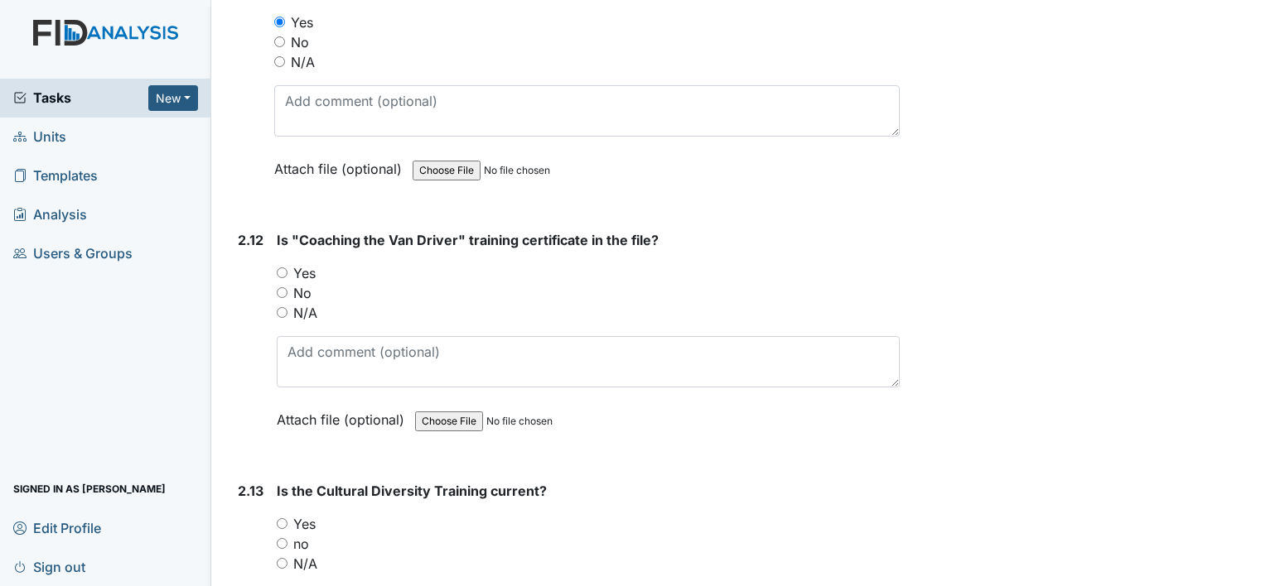
scroll to position [4142, 0]
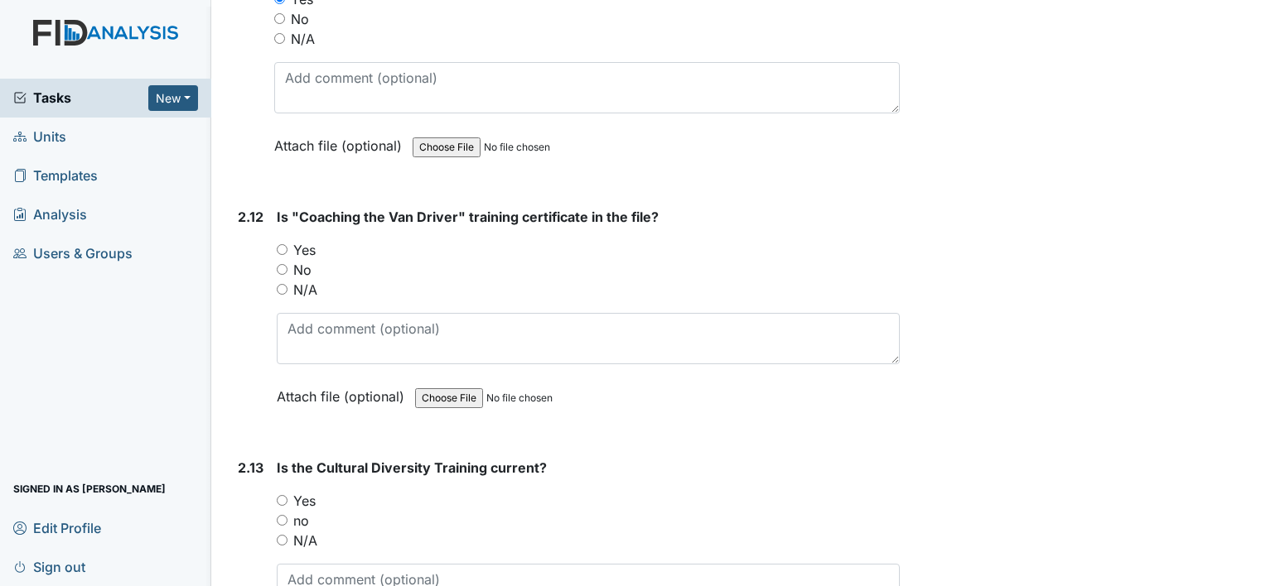
drag, startPoint x: 276, startPoint y: 227, endPoint x: 289, endPoint y: 239, distance: 18.2
click at [278, 240] on div "Yes" at bounding box center [588, 250] width 623 height 20
click at [289, 240] on div "Yes" at bounding box center [588, 250] width 623 height 20
click at [283, 244] on input "Yes" at bounding box center [282, 249] width 11 height 11
radio input "true"
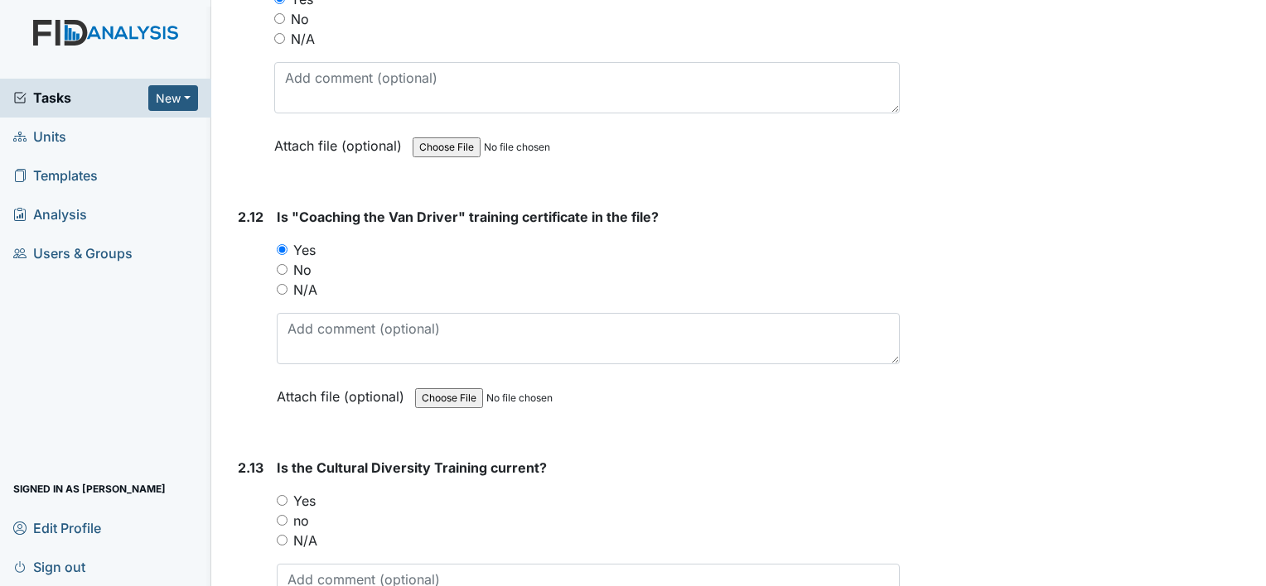
click at [282, 495] on input "Yes" at bounding box center [282, 500] width 11 height 11
radio input "true"
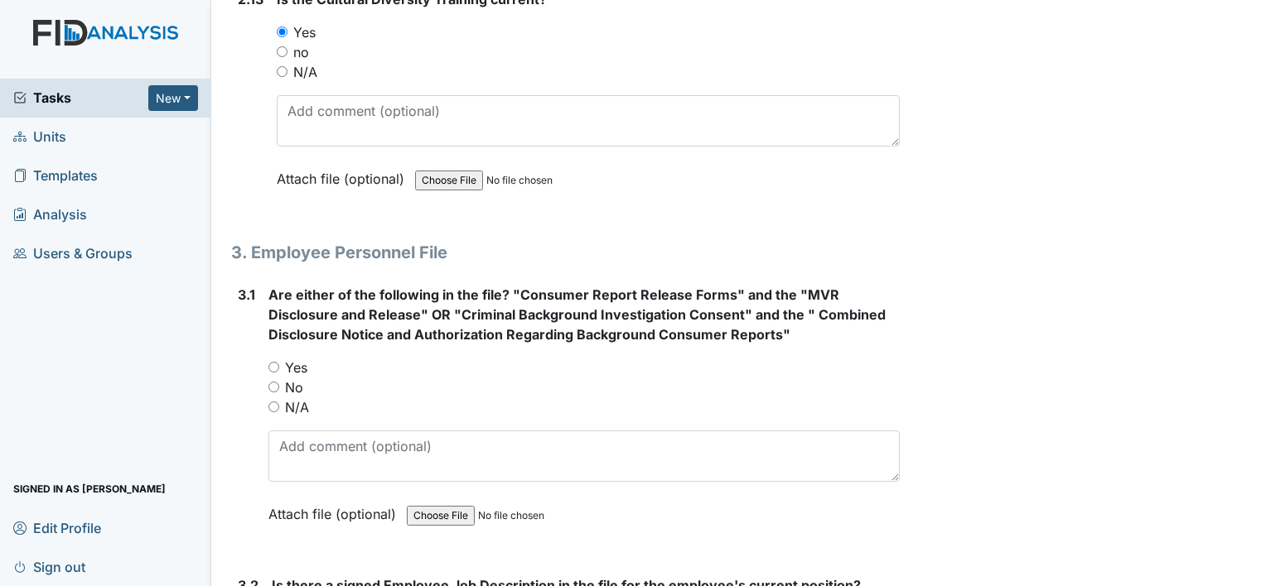
scroll to position [4639, 0]
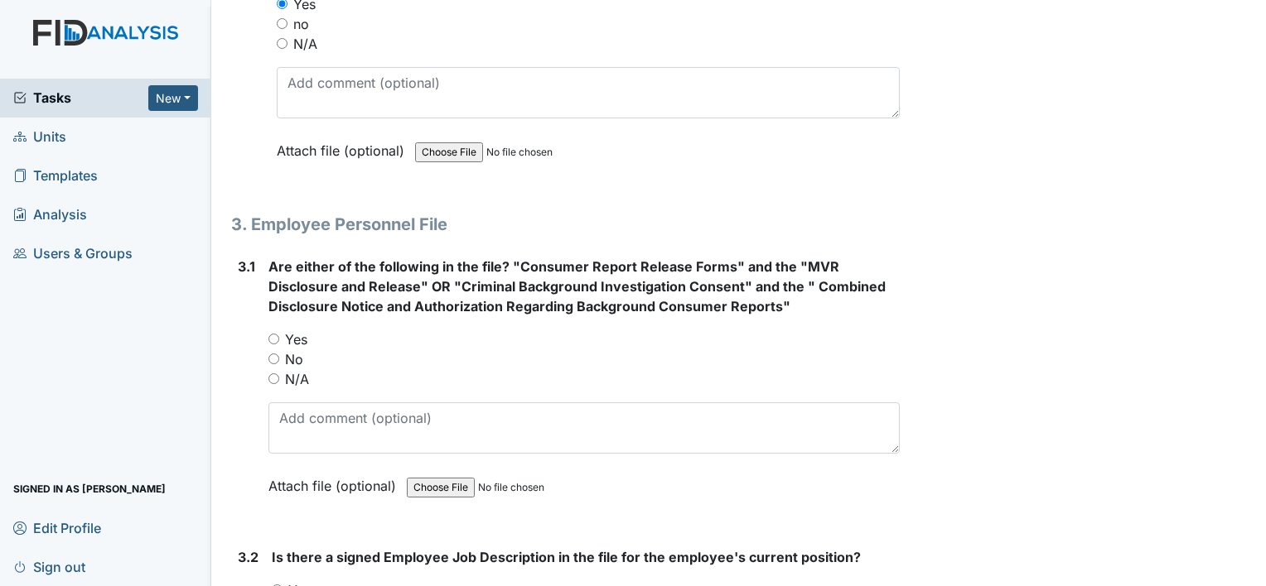
click at [270, 334] on input "Yes" at bounding box center [273, 339] width 11 height 11
radio input "true"
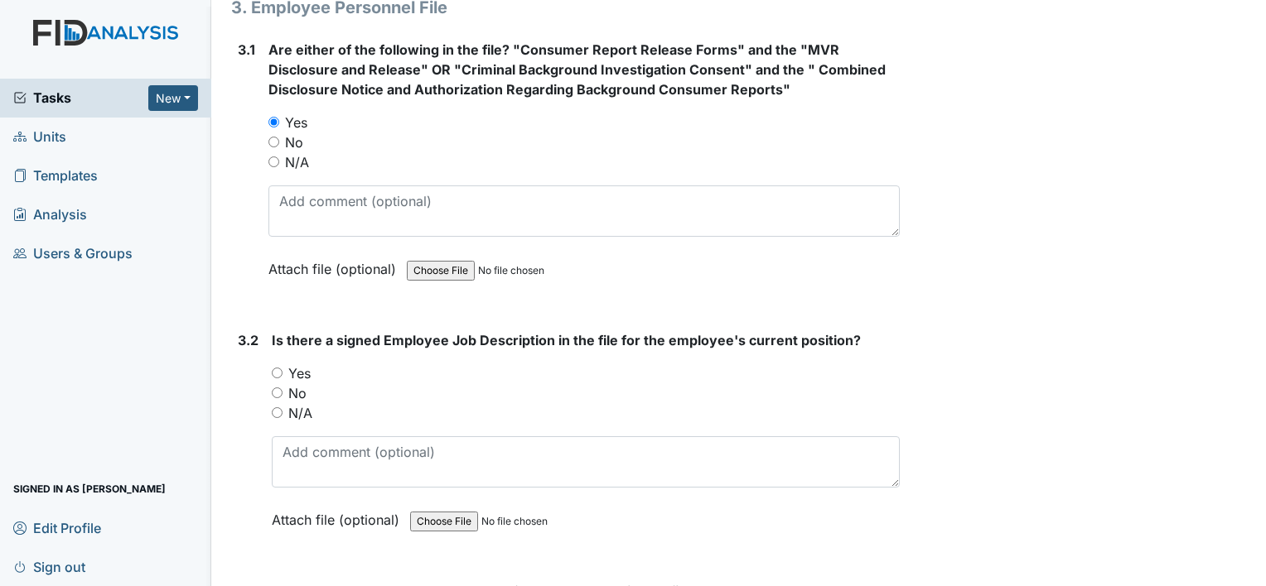
scroll to position [4887, 0]
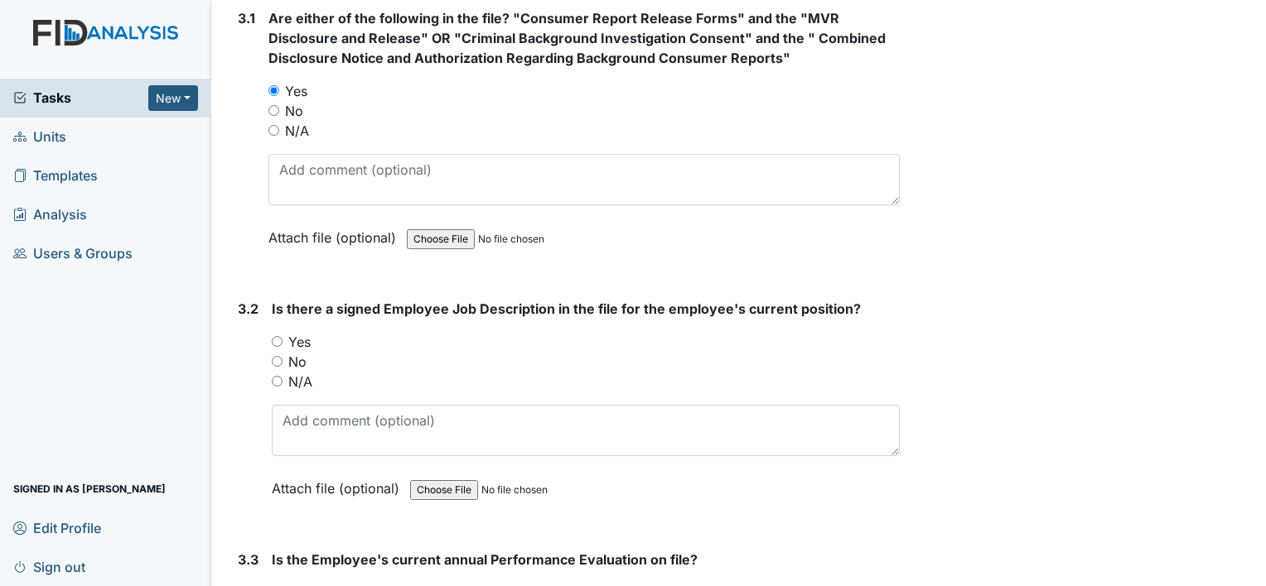
click at [276, 332] on div "Yes" at bounding box center [586, 342] width 628 height 20
click at [279, 336] on input "Yes" at bounding box center [277, 341] width 11 height 11
radio input "true"
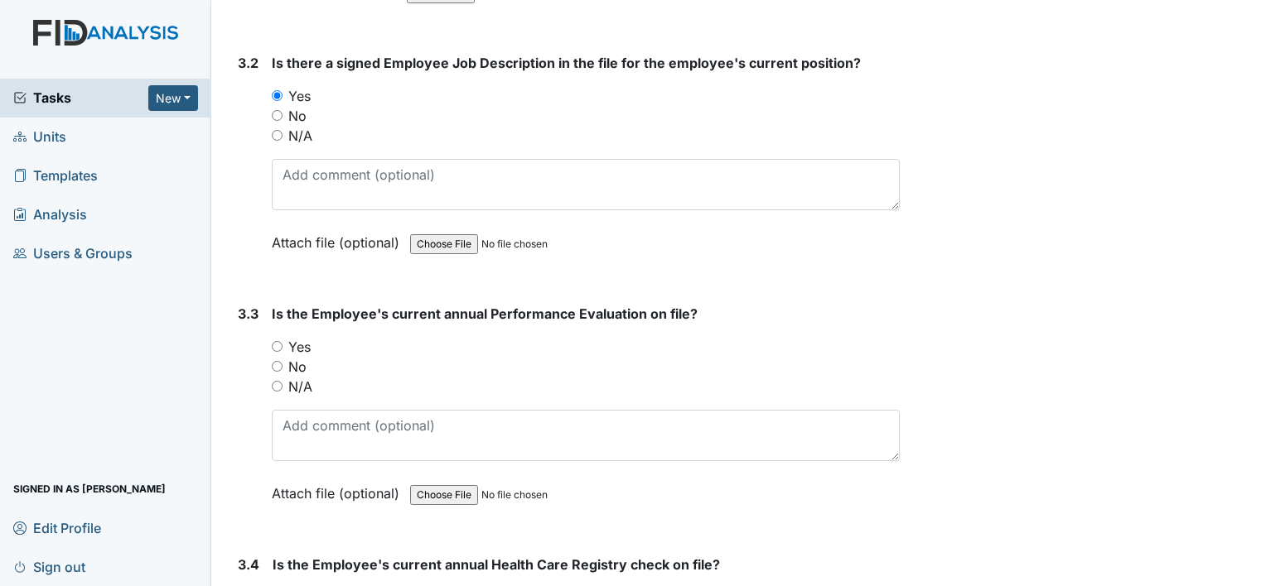
scroll to position [5136, 0]
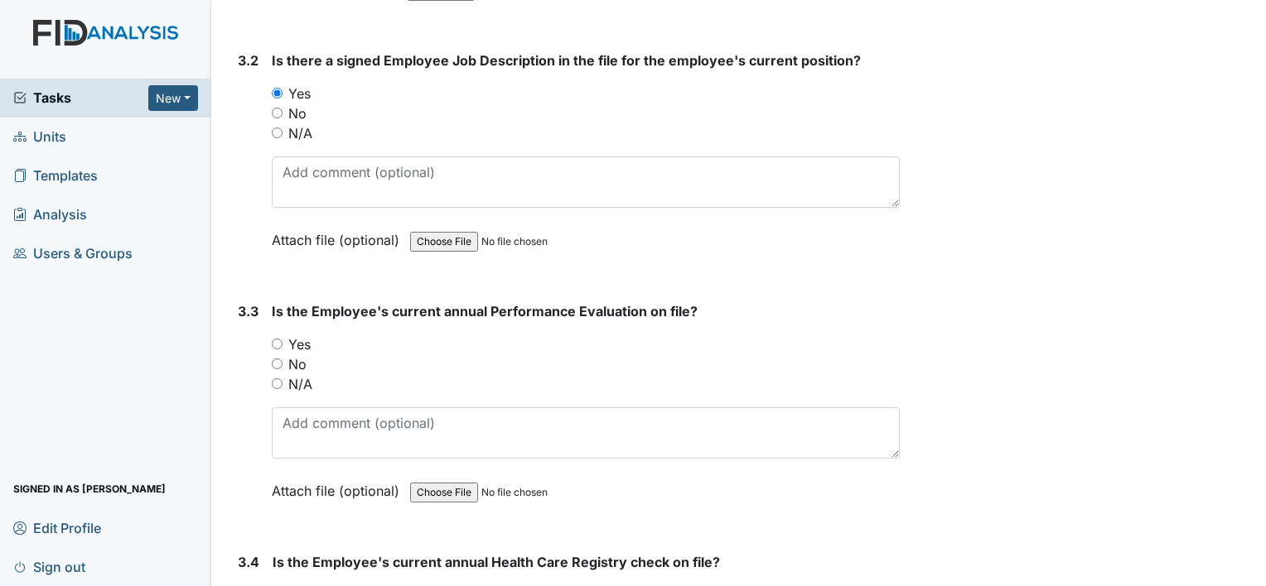
click at [278, 335] on div "Yes" at bounding box center [586, 345] width 628 height 20
click at [278, 339] on input "Yes" at bounding box center [277, 344] width 11 height 11
radio input "true"
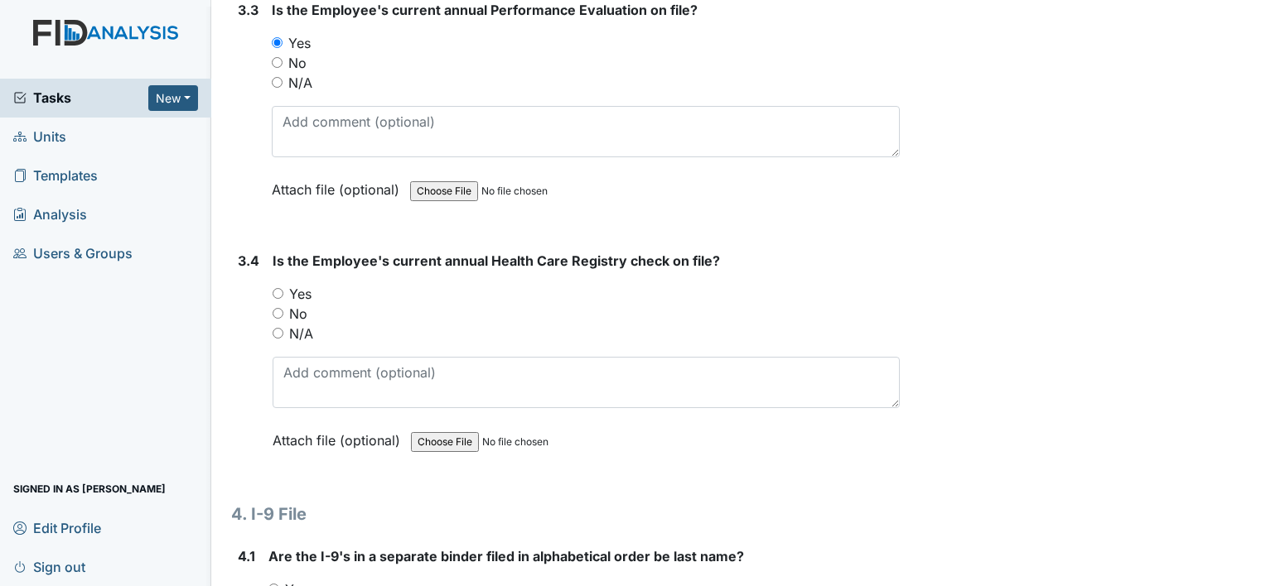
scroll to position [5467, 0]
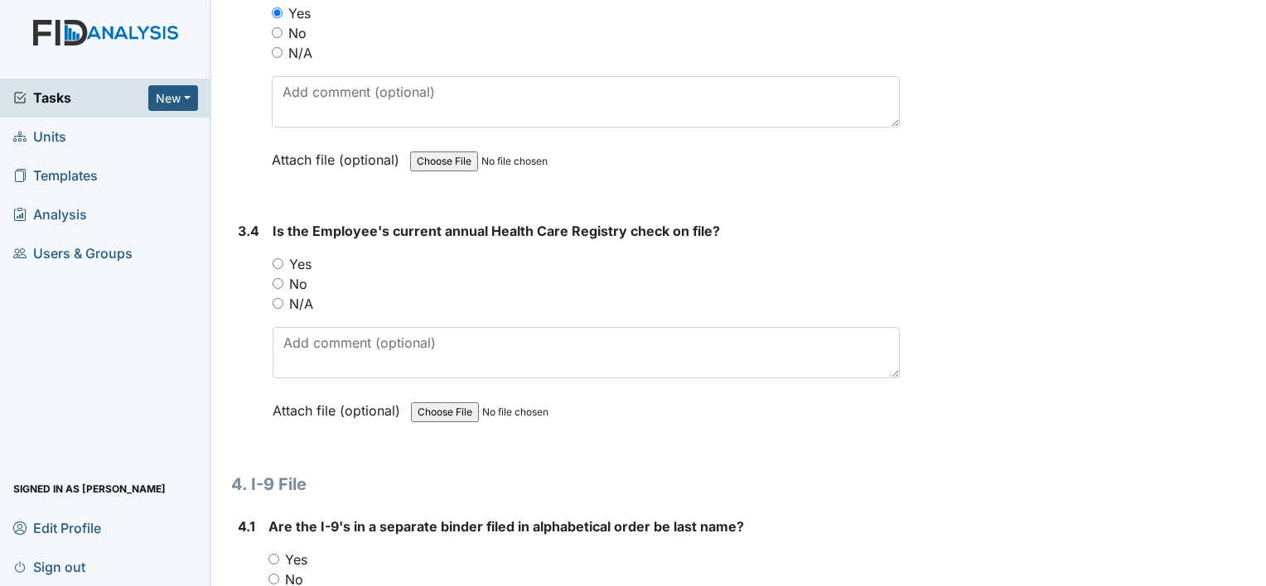
click at [279, 254] on div "Yes" at bounding box center [586, 264] width 627 height 20
click at [279, 258] on input "Yes" at bounding box center [278, 263] width 11 height 11
radio input "true"
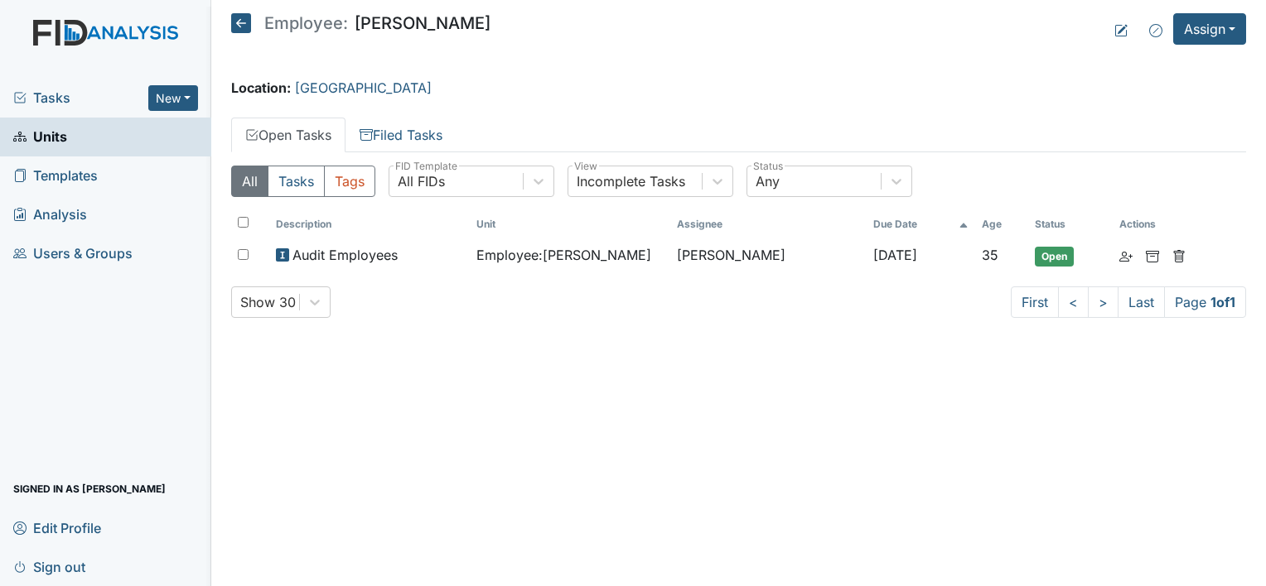
click at [240, 25] on icon at bounding box center [241, 23] width 20 height 20
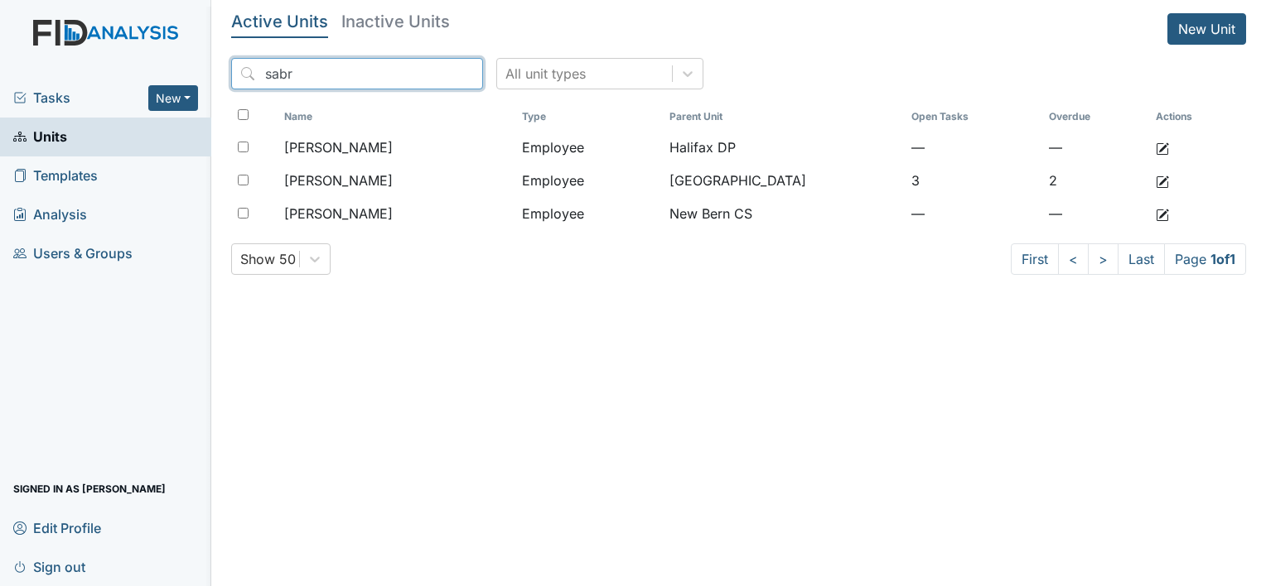
click at [433, 68] on input "sabr" at bounding box center [357, 73] width 252 height 31
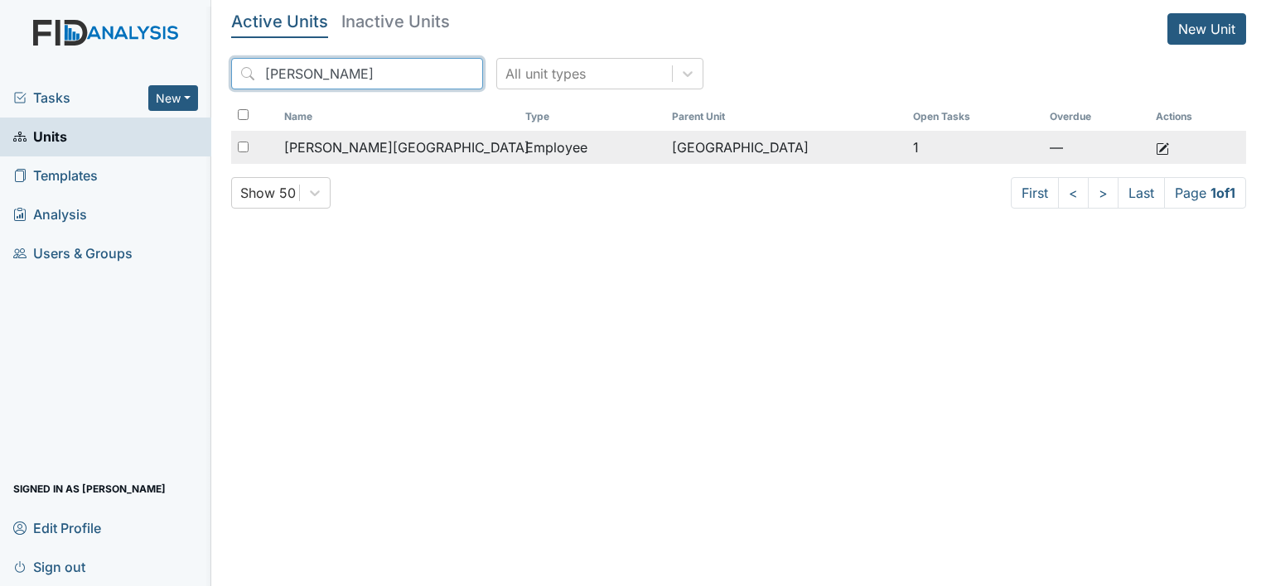
type input "[PERSON_NAME]"
click at [434, 150] on div "Richardson, Angie" at bounding box center [398, 148] width 228 height 20
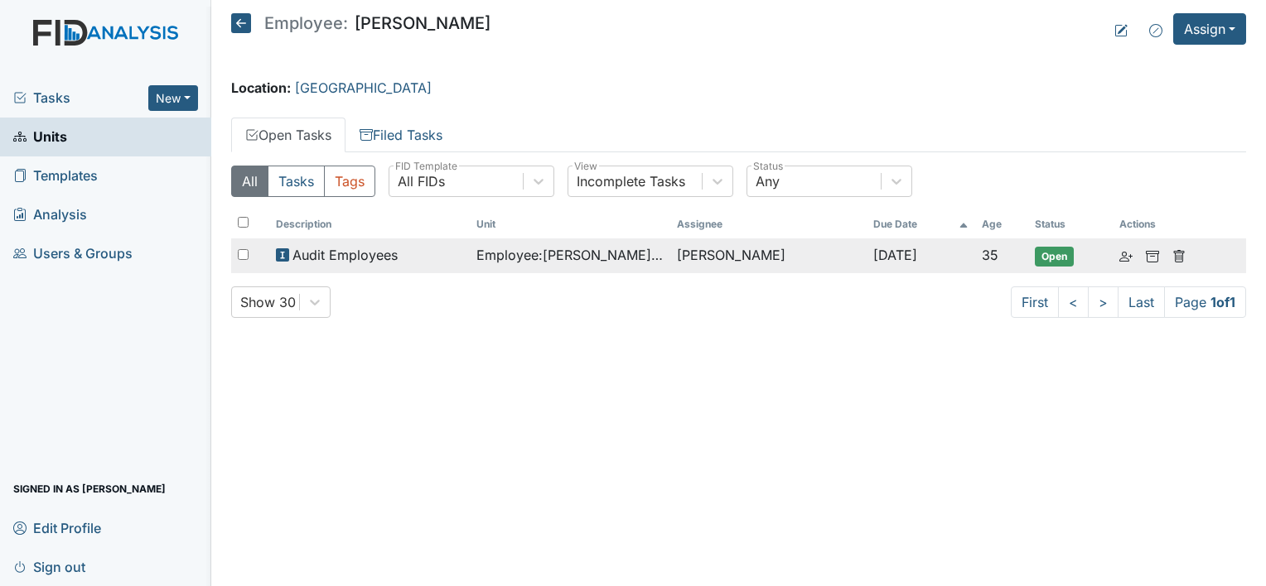
click at [514, 252] on span "Employee : Richardson, Angie" at bounding box center [569, 255] width 187 height 20
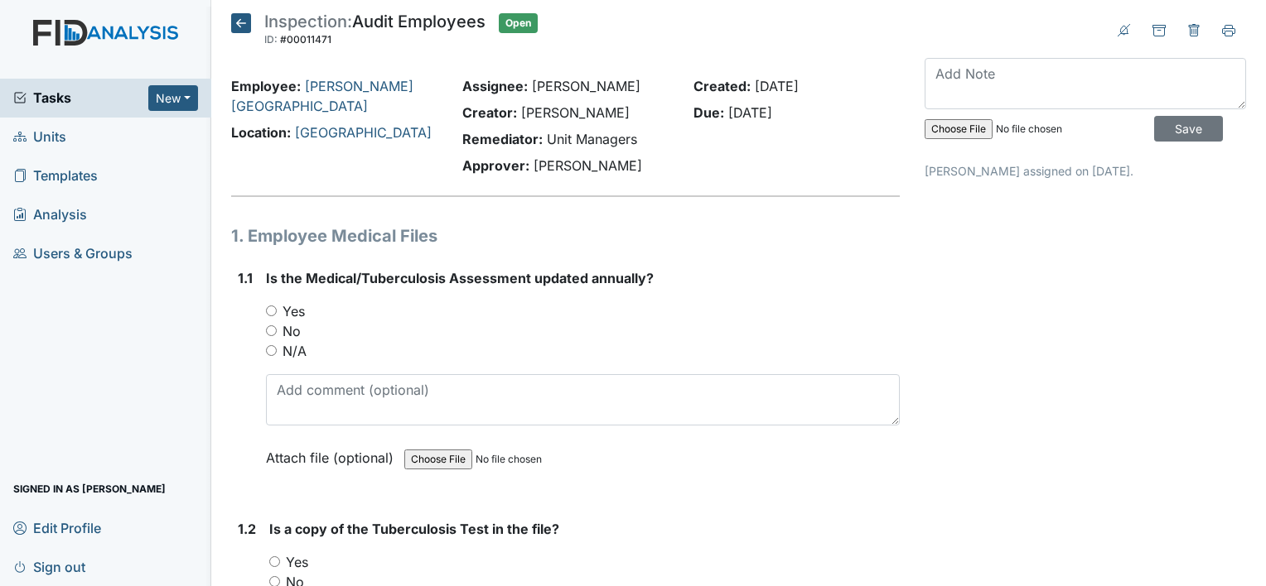
click at [277, 329] on div "No" at bounding box center [583, 331] width 634 height 20
click at [273, 333] on input "No" at bounding box center [271, 331] width 11 height 11
radio input "true"
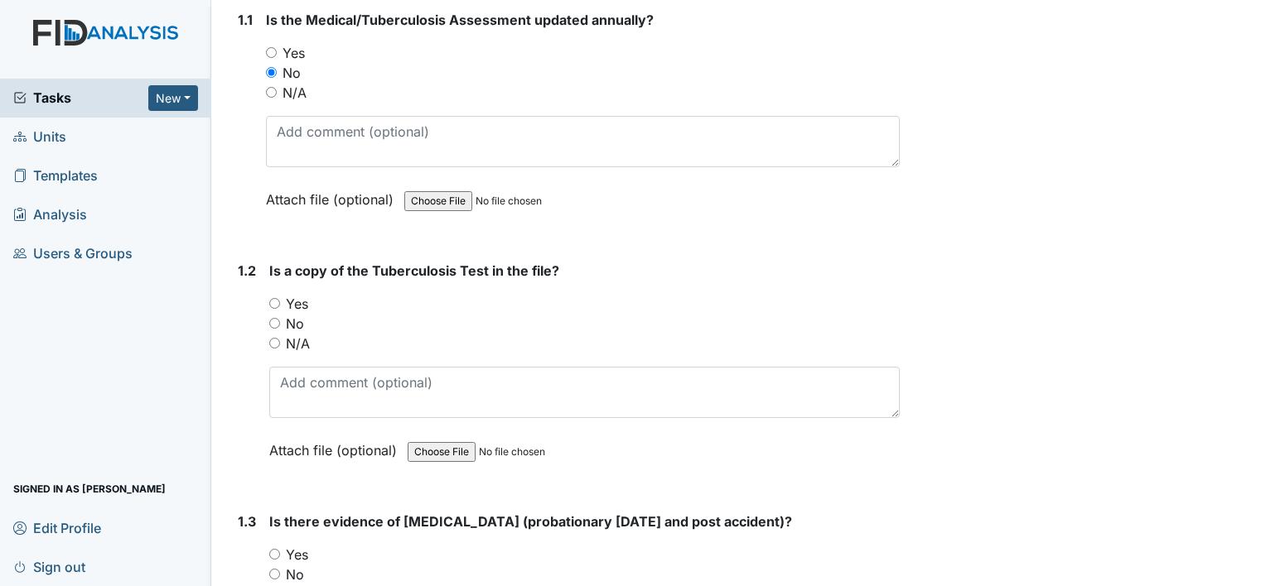
scroll to position [331, 0]
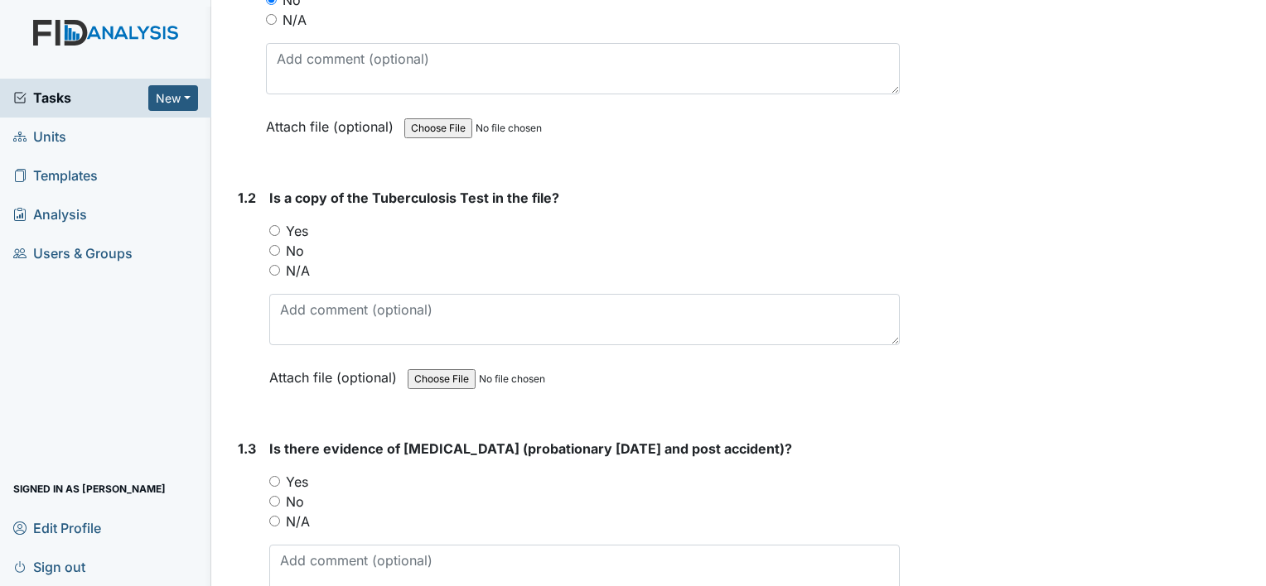
click at [272, 231] on input "Yes" at bounding box center [274, 230] width 11 height 11
radio input "true"
click at [272, 483] on input "Yes" at bounding box center [274, 481] width 11 height 11
radio input "true"
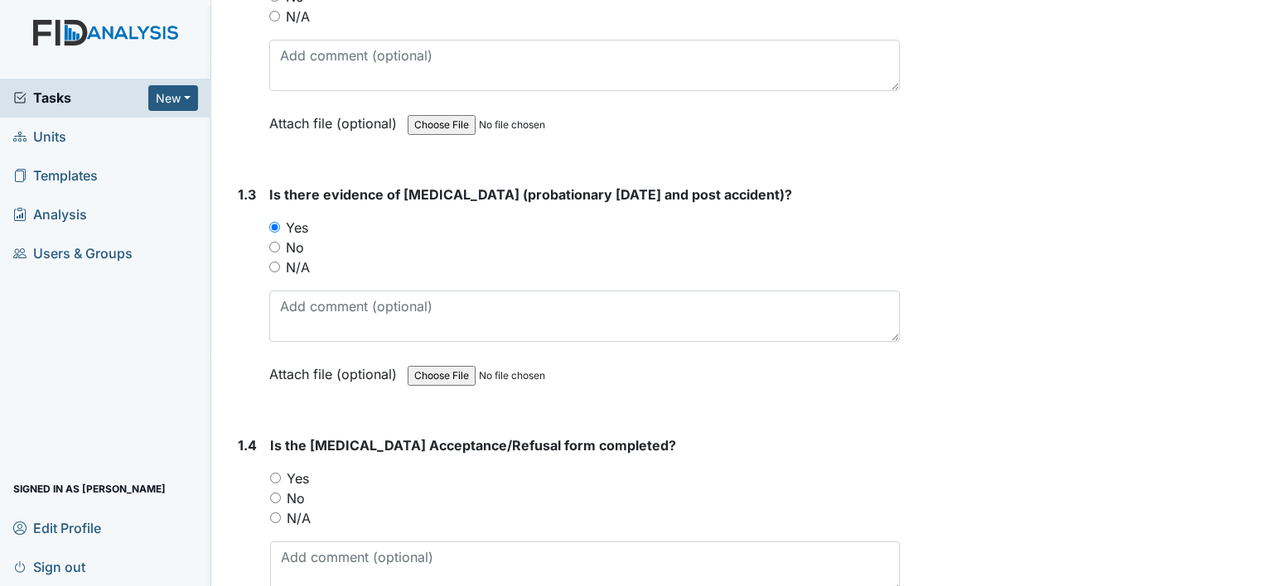
scroll to position [663, 0]
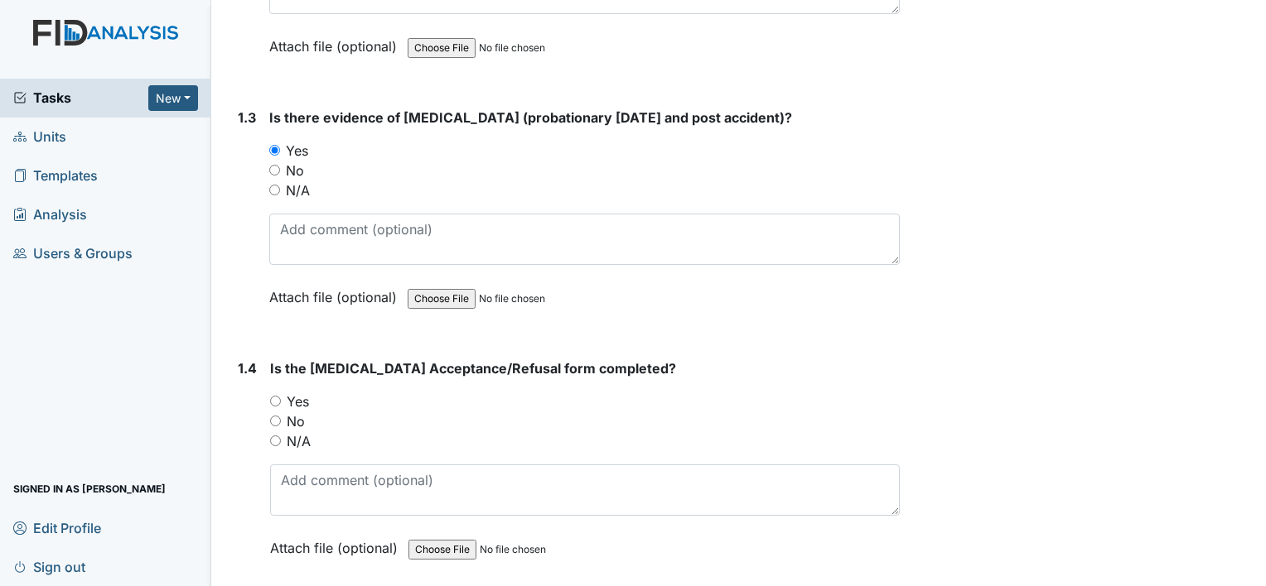
click at [278, 399] on input "Yes" at bounding box center [275, 401] width 11 height 11
radio input "true"
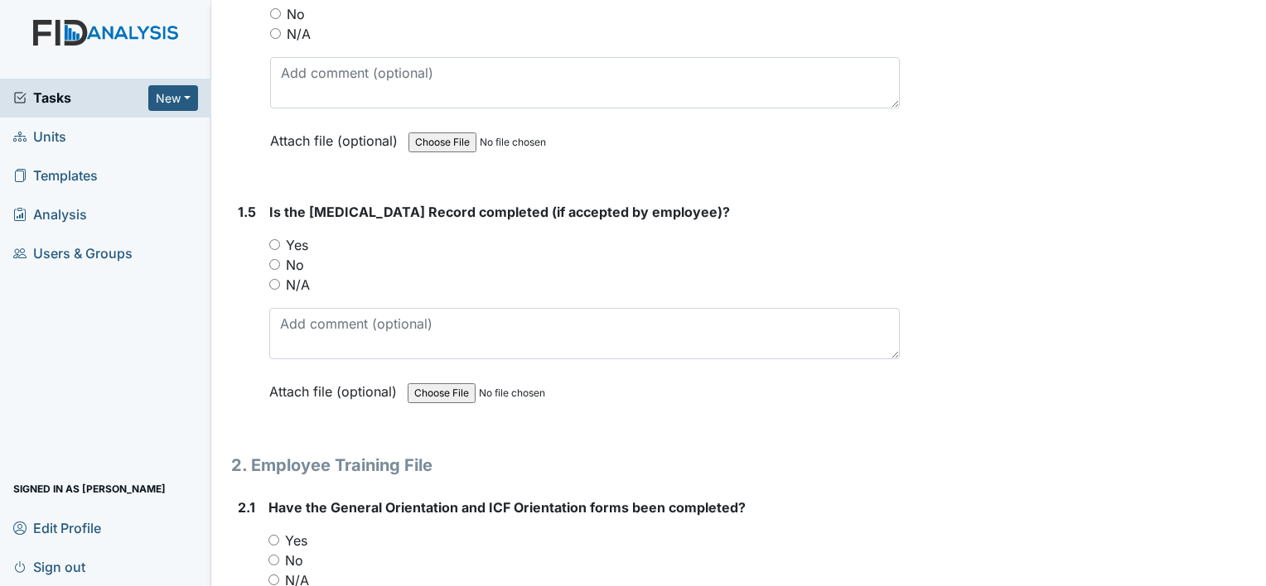
scroll to position [1160, 0]
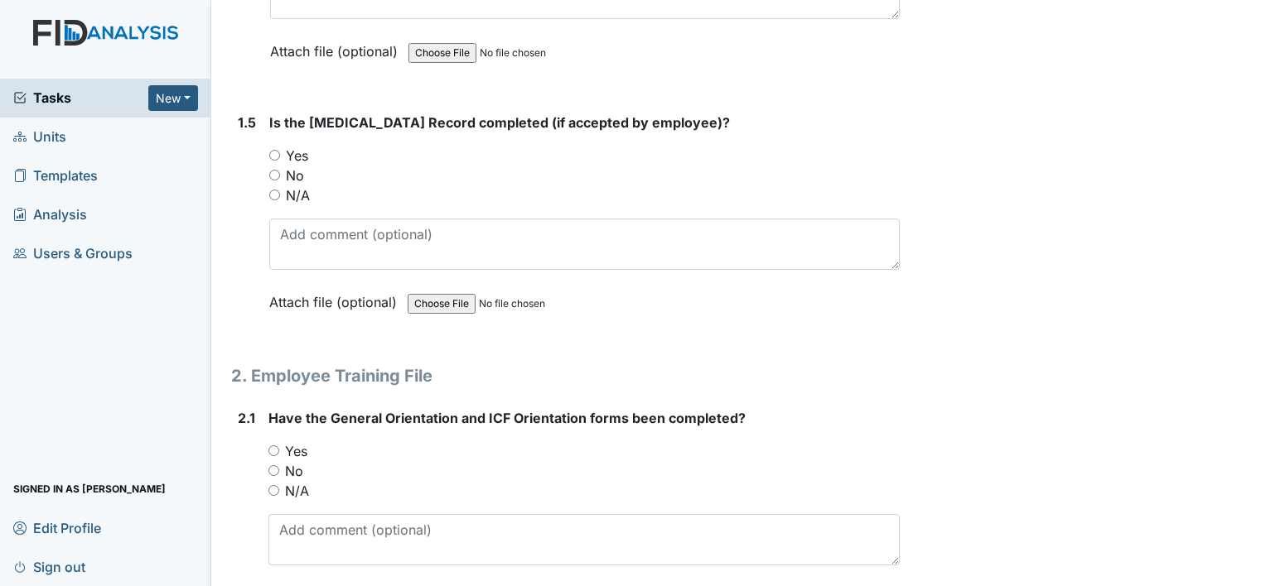
click at [272, 150] on input "Yes" at bounding box center [274, 155] width 11 height 11
radio input "true"
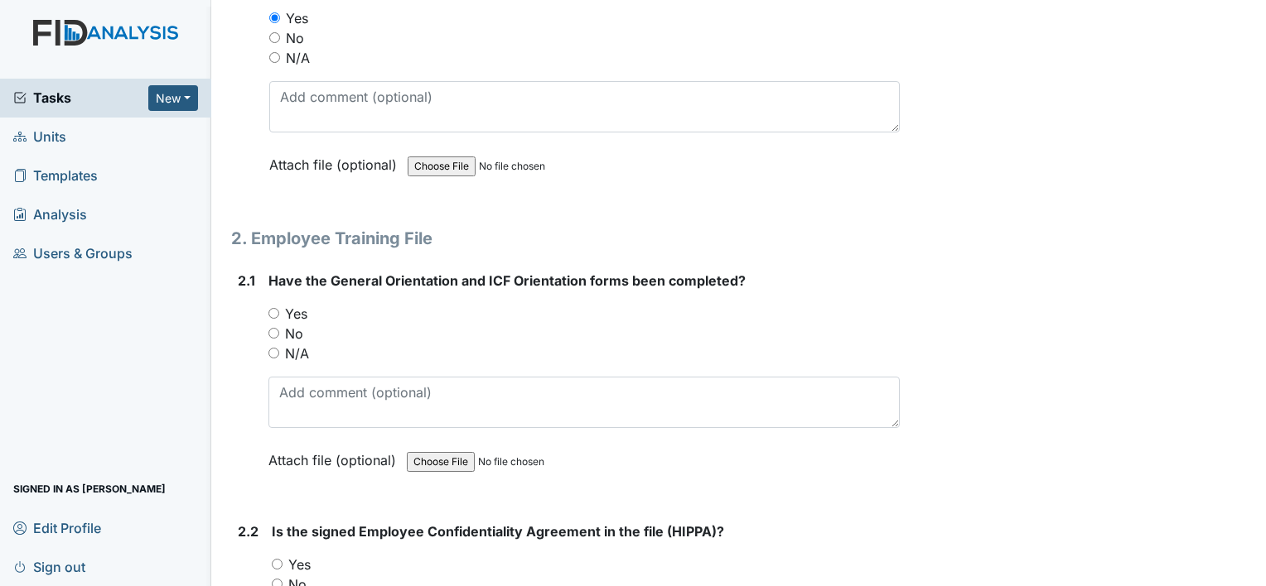
scroll to position [1325, 0]
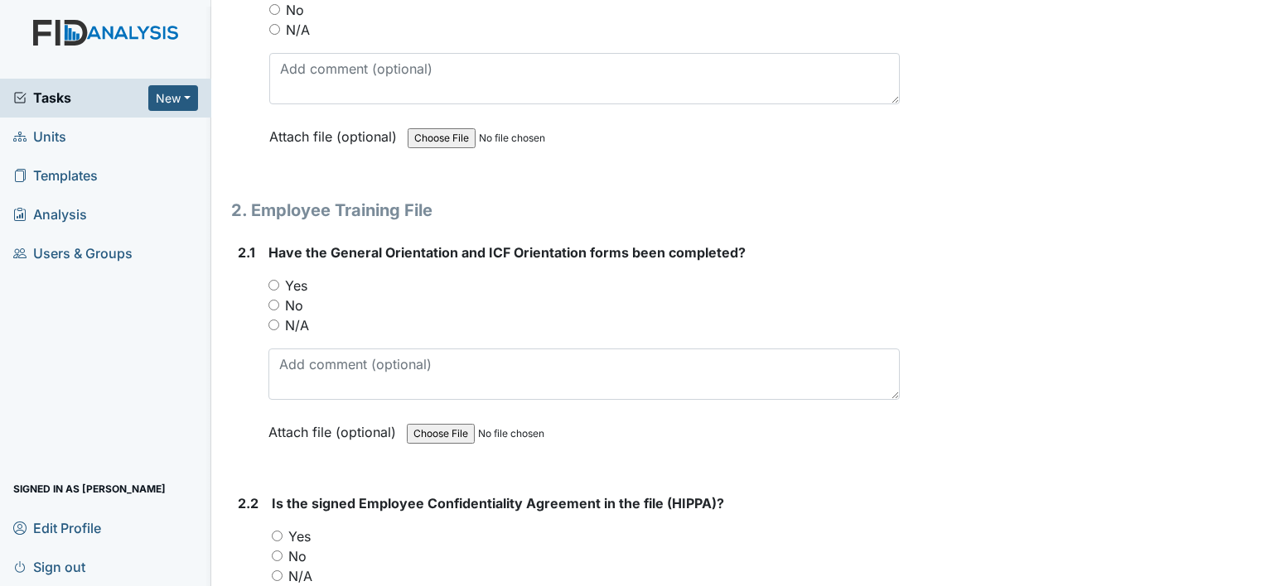
click at [272, 284] on input "Yes" at bounding box center [273, 285] width 11 height 11
radio input "true"
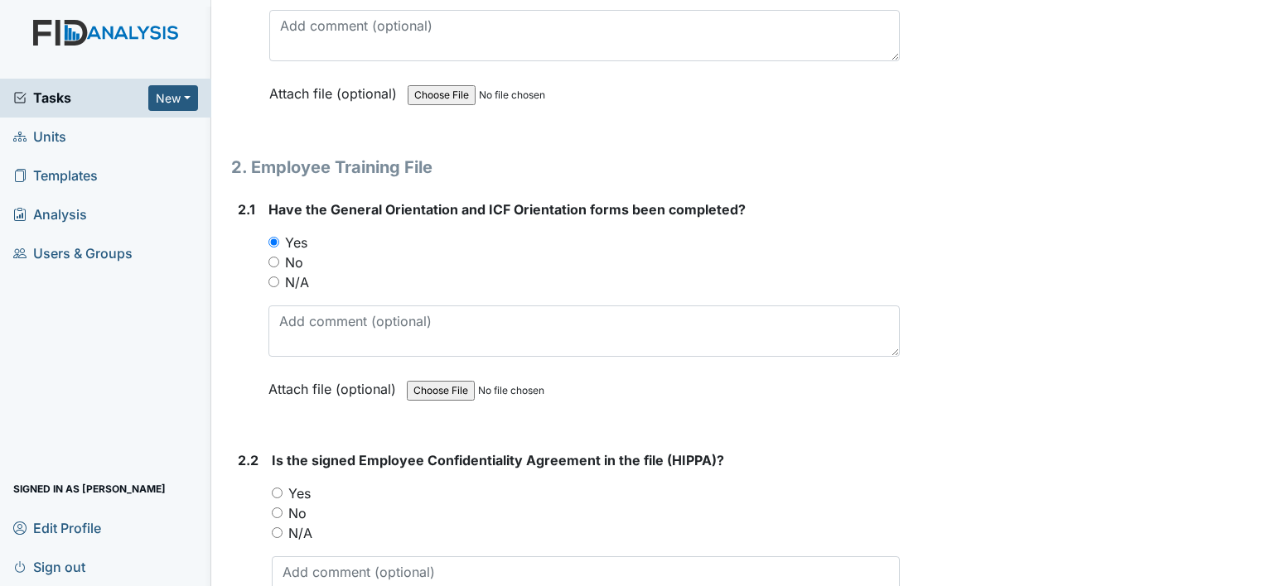
scroll to position [1408, 0]
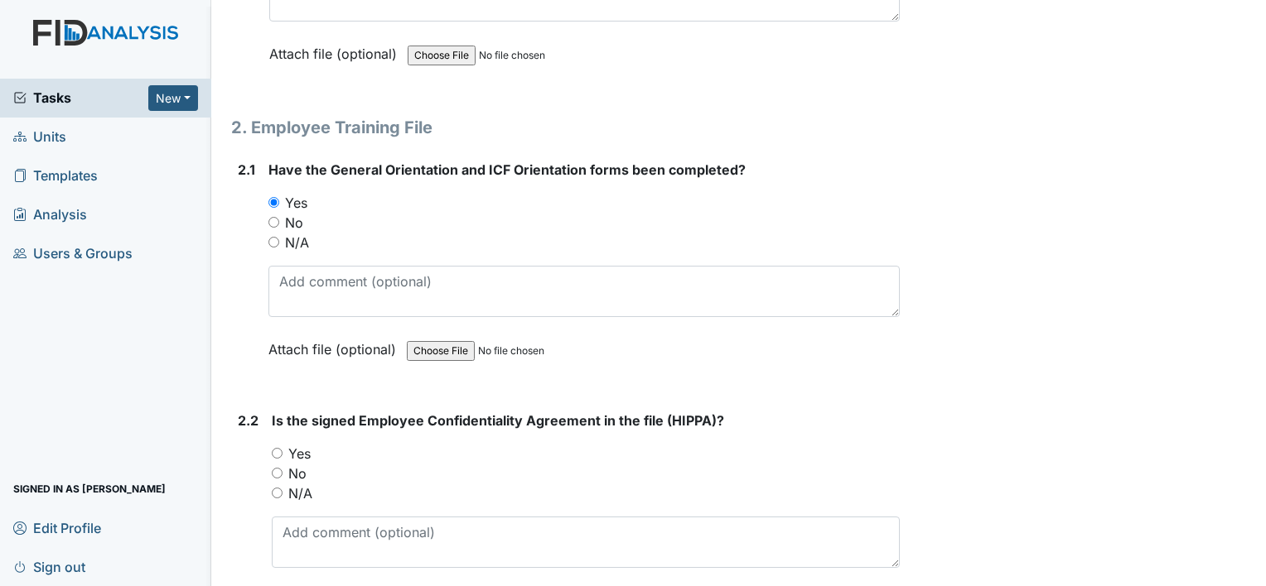
click at [272, 217] on input "No" at bounding box center [273, 222] width 11 height 11
radio input "true"
click at [276, 455] on div "Yes" at bounding box center [586, 454] width 628 height 20
click at [278, 474] on div "No" at bounding box center [586, 474] width 628 height 20
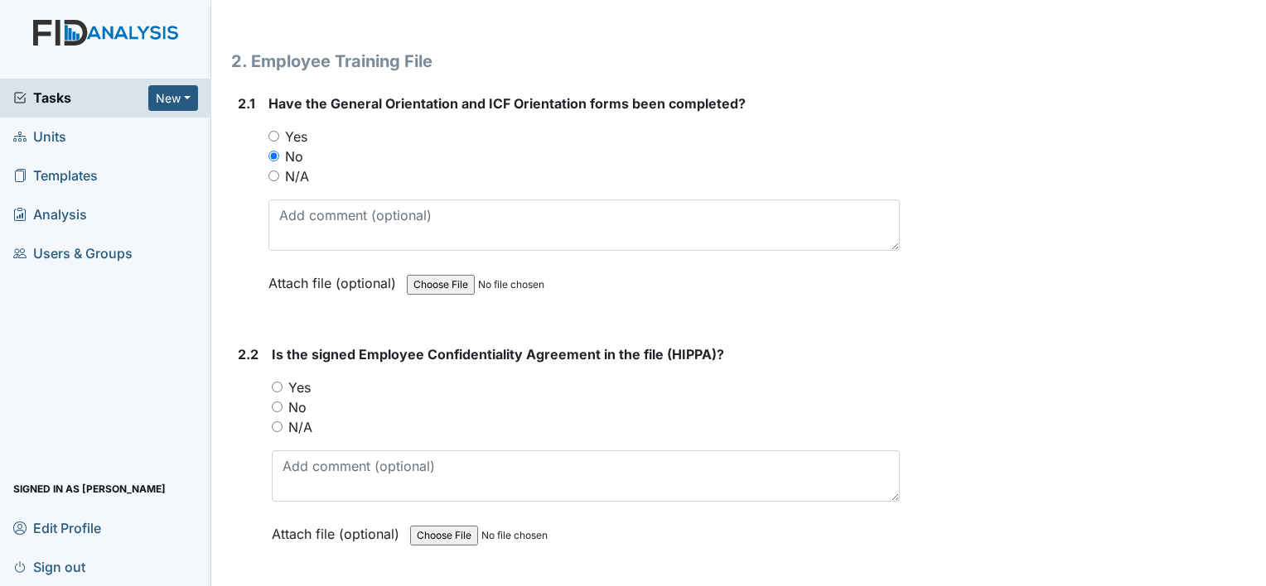
scroll to position [1574, 0]
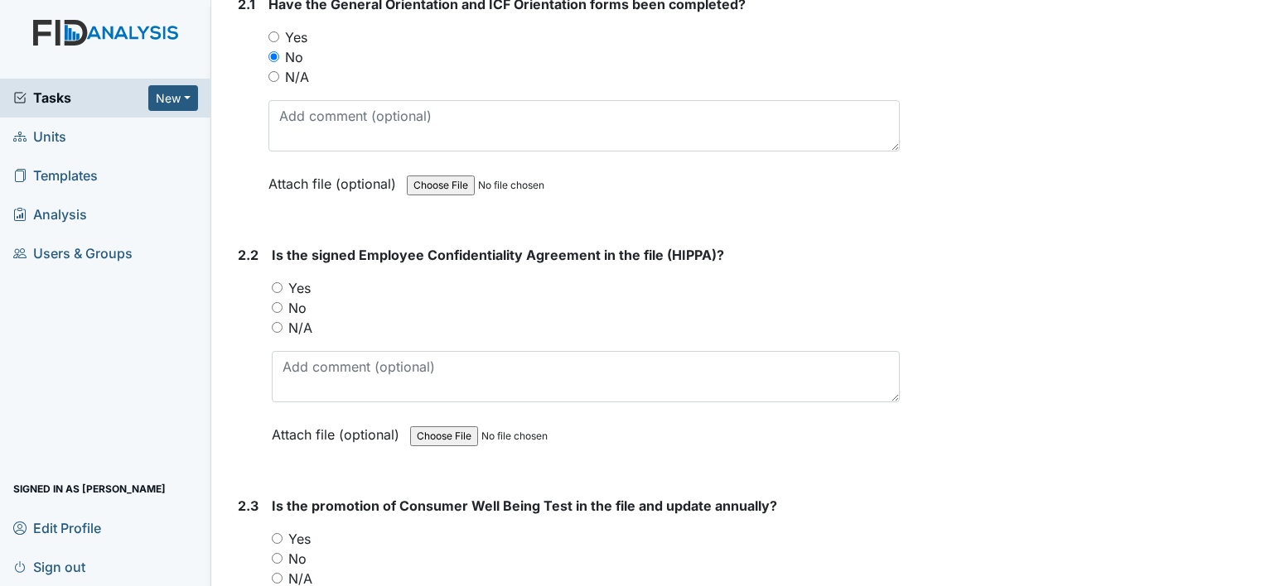
click at [274, 298] on div "No" at bounding box center [586, 308] width 628 height 20
click at [277, 302] on input "No" at bounding box center [277, 307] width 11 height 11
radio input "true"
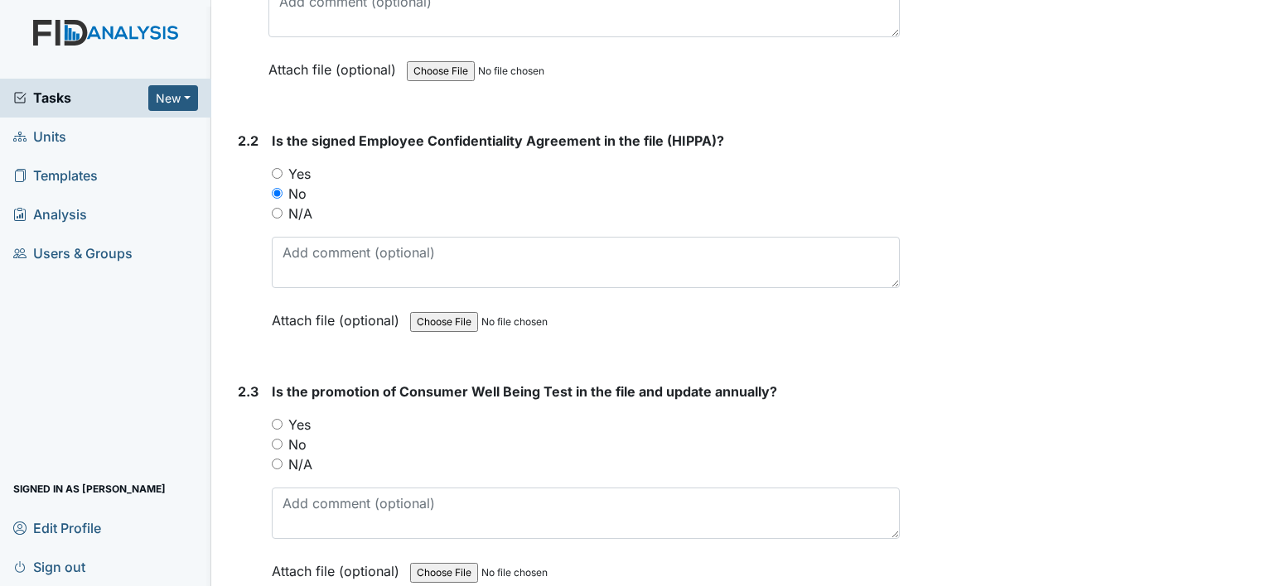
scroll to position [1740, 0]
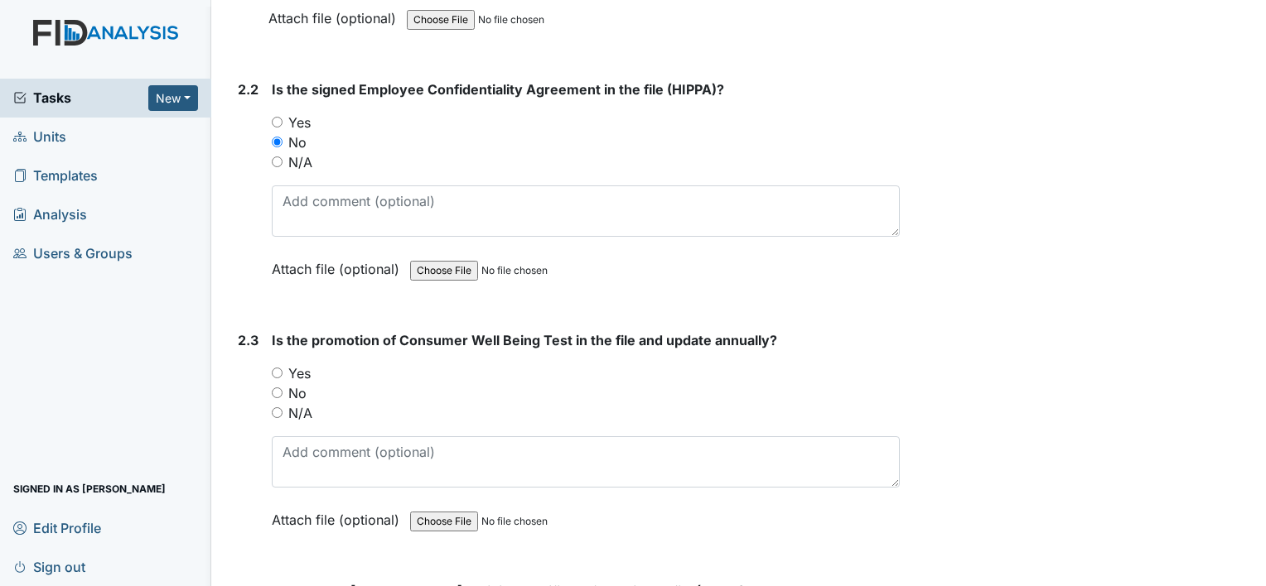
click at [278, 368] on input "Yes" at bounding box center [277, 373] width 11 height 11
radio input "true"
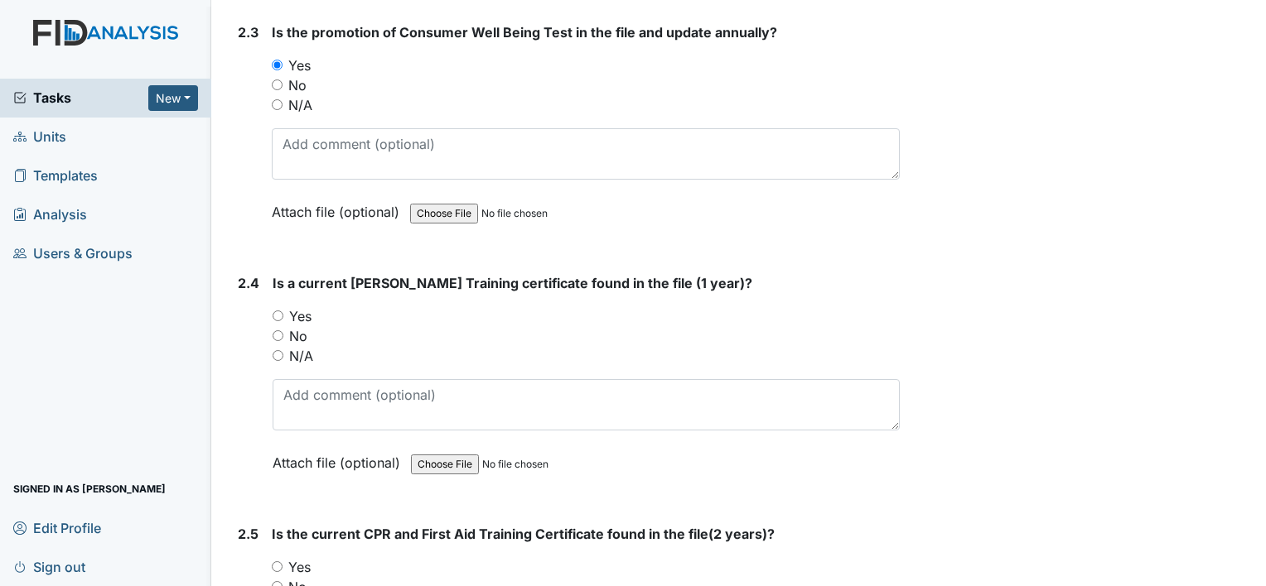
scroll to position [2071, 0]
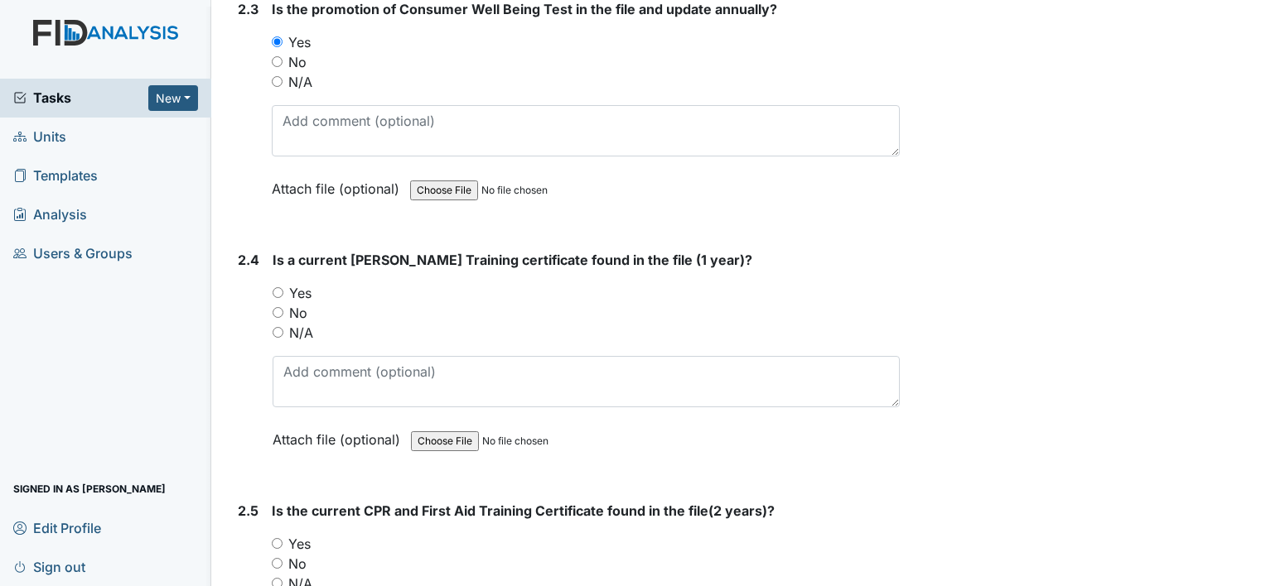
click at [278, 287] on input "Yes" at bounding box center [278, 292] width 11 height 11
radio input "true"
click at [274, 534] on div "Yes" at bounding box center [586, 544] width 628 height 20
click at [278, 538] on input "Yes" at bounding box center [277, 543] width 11 height 11
radio input "true"
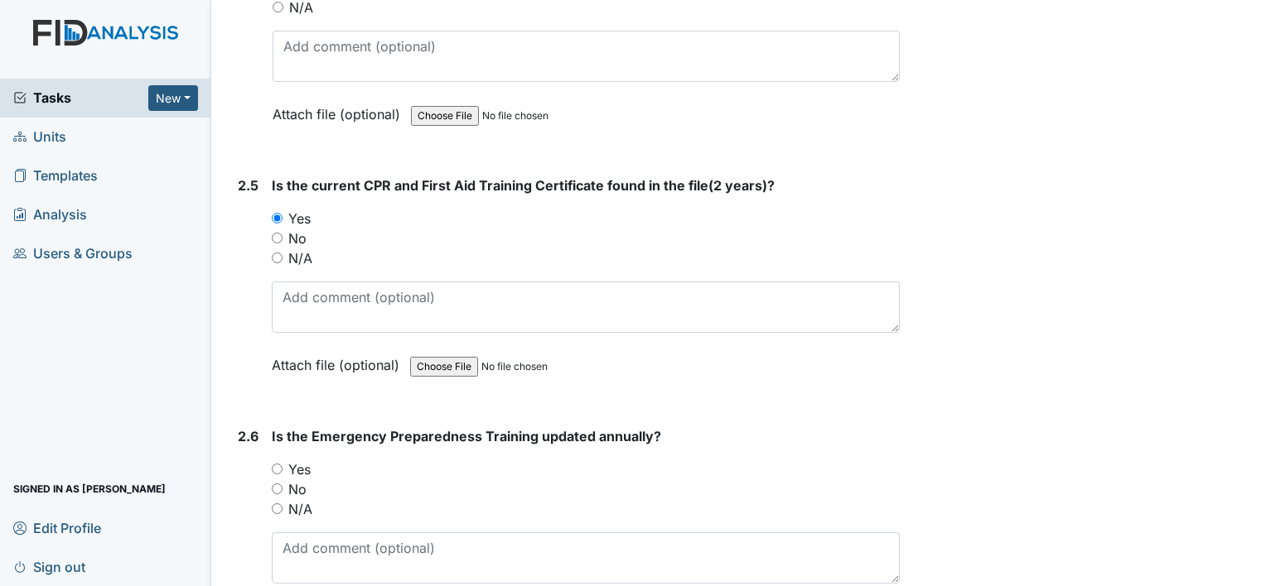
scroll to position [2402, 0]
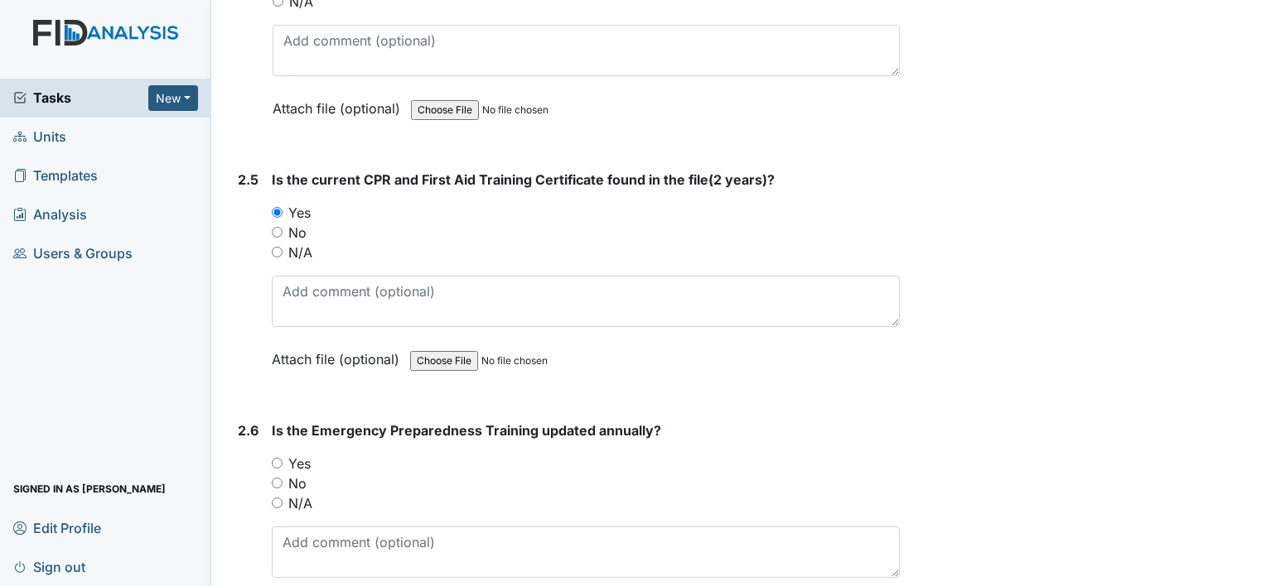
click at [278, 458] on input "Yes" at bounding box center [277, 463] width 11 height 11
radio input "true"
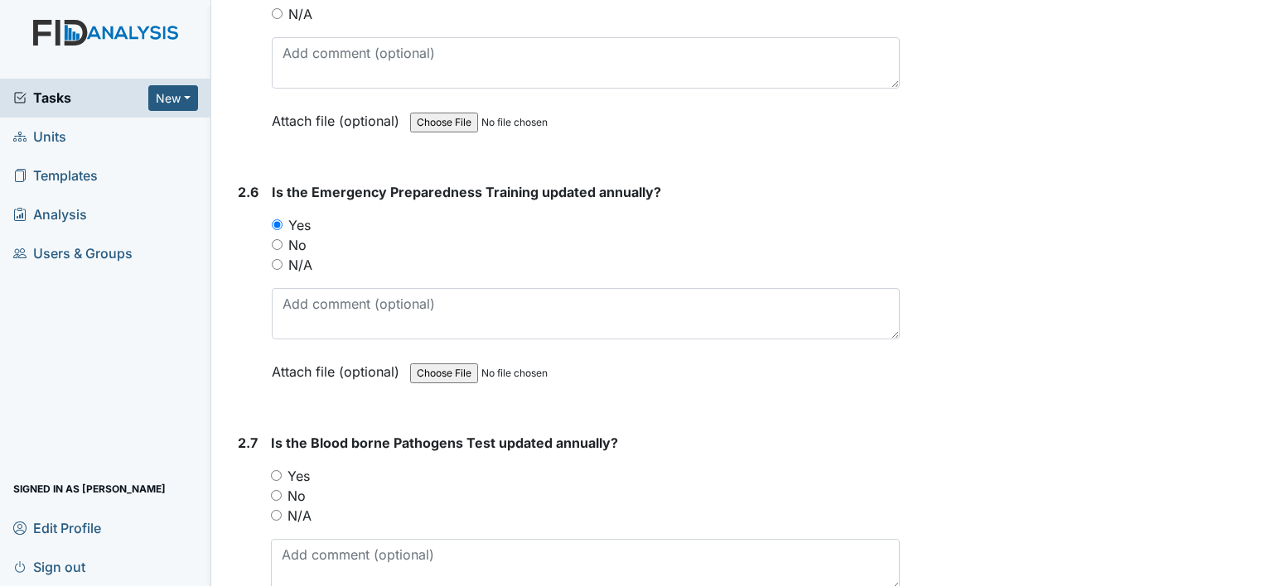
scroll to position [2734, 0]
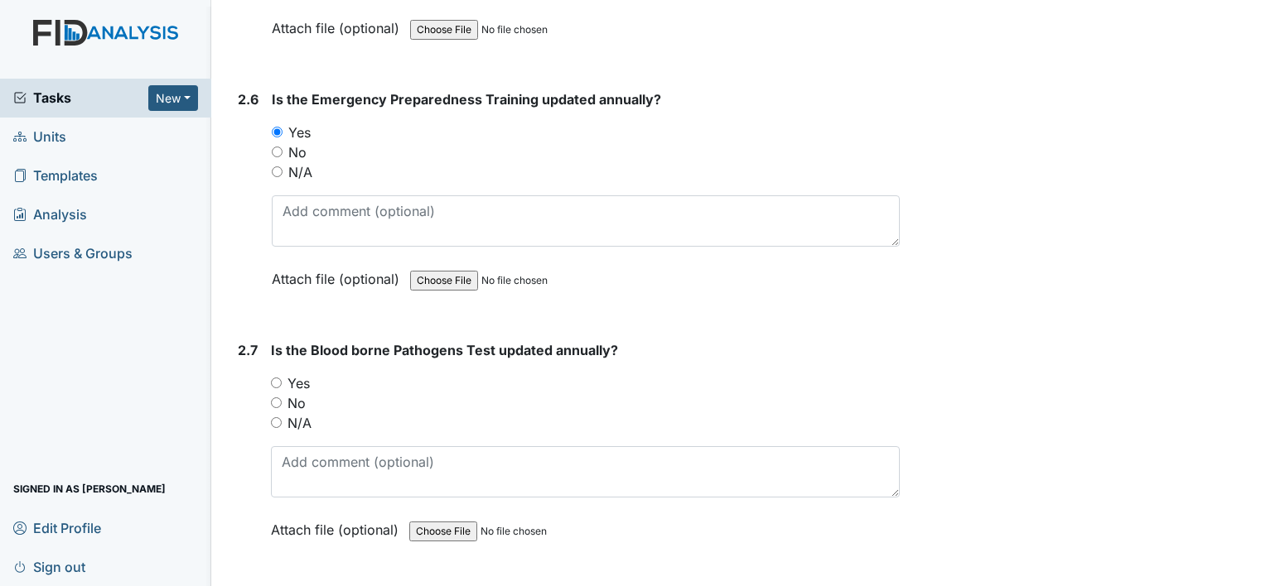
click at [275, 378] on input "Yes" at bounding box center [276, 383] width 11 height 11
radio input "true"
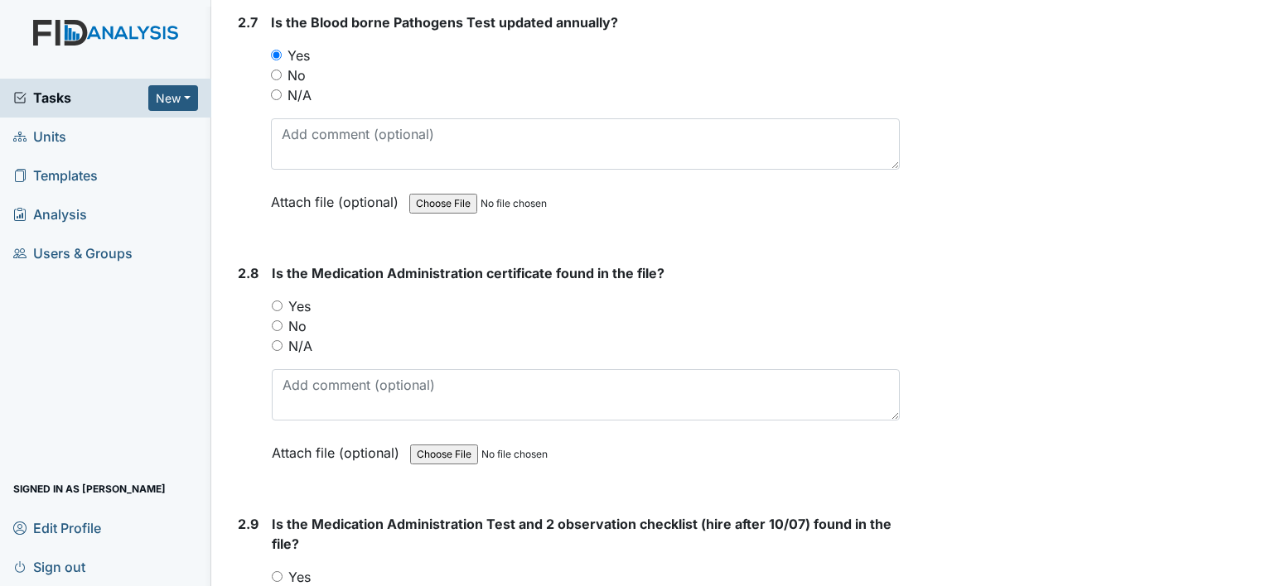
scroll to position [3065, 0]
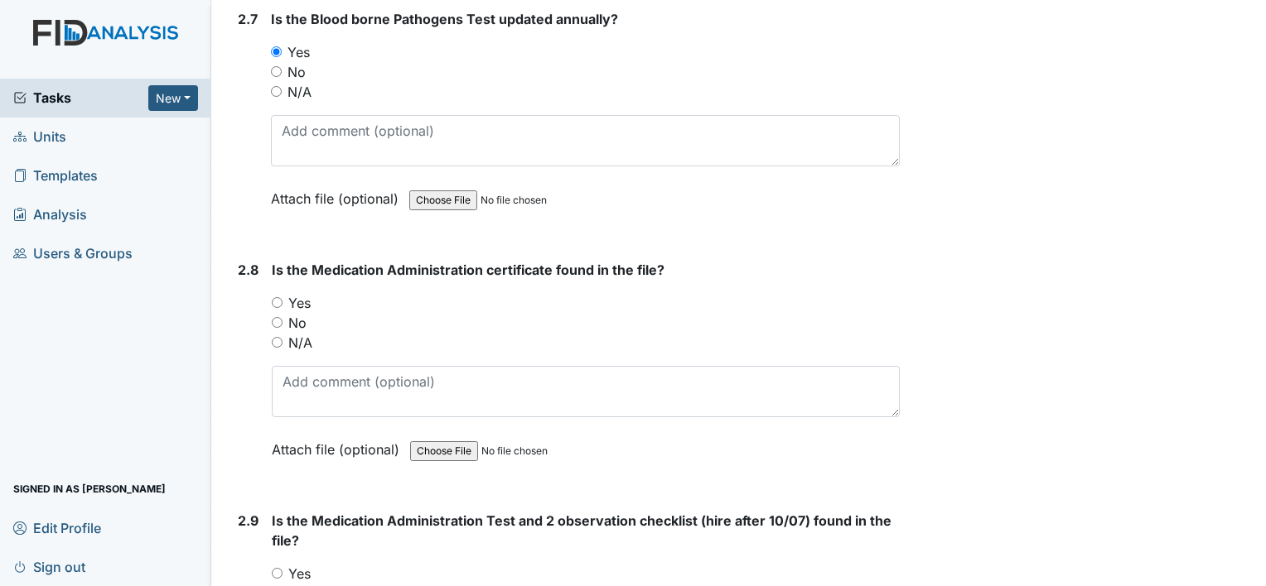
click at [275, 317] on input "No" at bounding box center [277, 322] width 11 height 11
radio input "true"
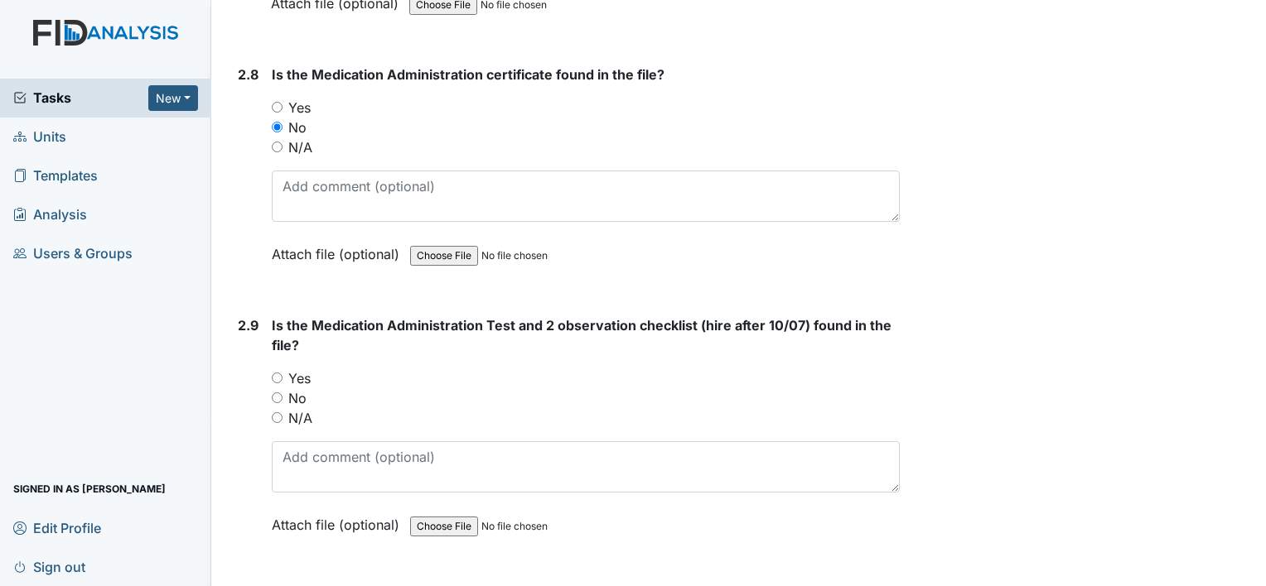
scroll to position [3313, 0]
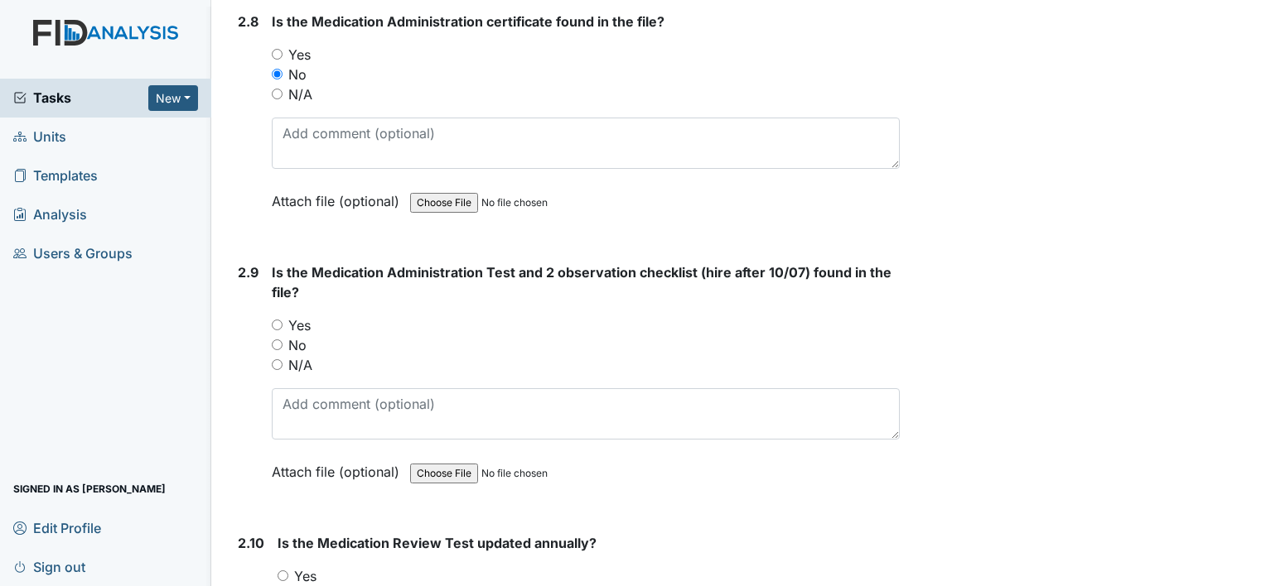
click at [278, 340] on input "No" at bounding box center [277, 345] width 11 height 11
radio input "true"
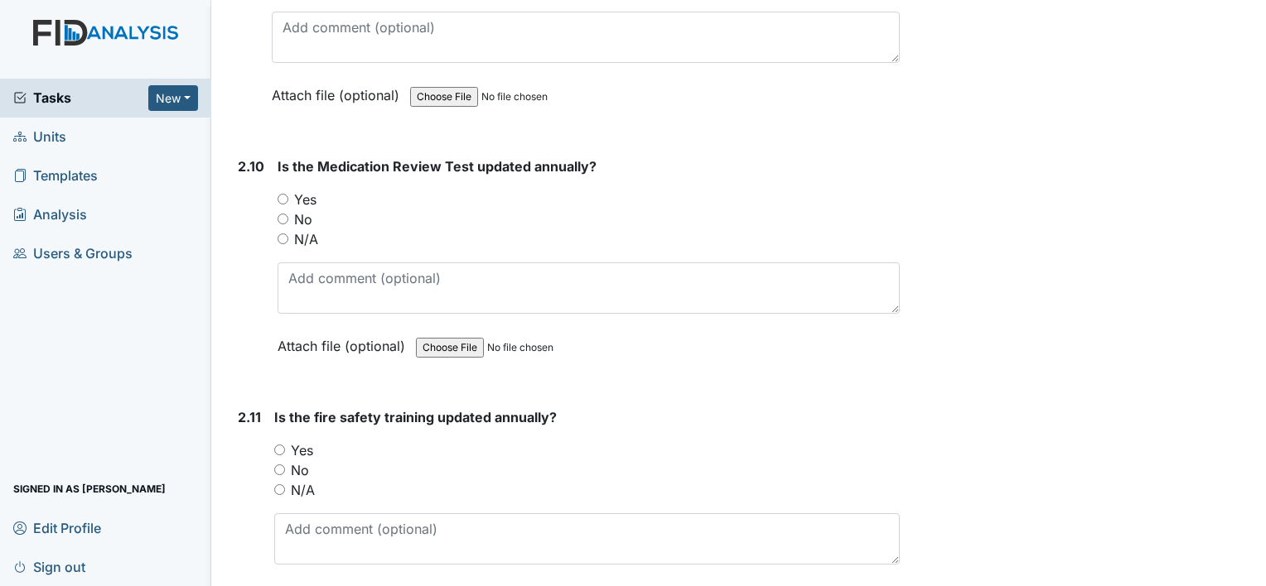
scroll to position [3728, 0]
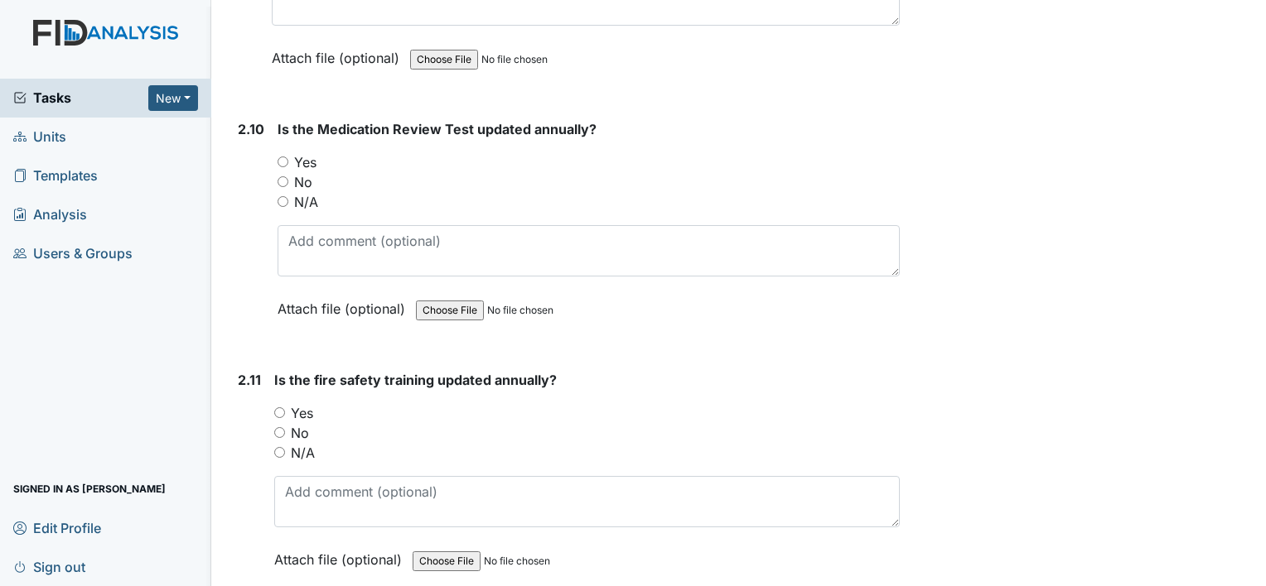
click at [283, 196] on input "N/A" at bounding box center [283, 201] width 11 height 11
radio input "true"
click at [275, 408] on input "Yes" at bounding box center [279, 413] width 11 height 11
radio input "true"
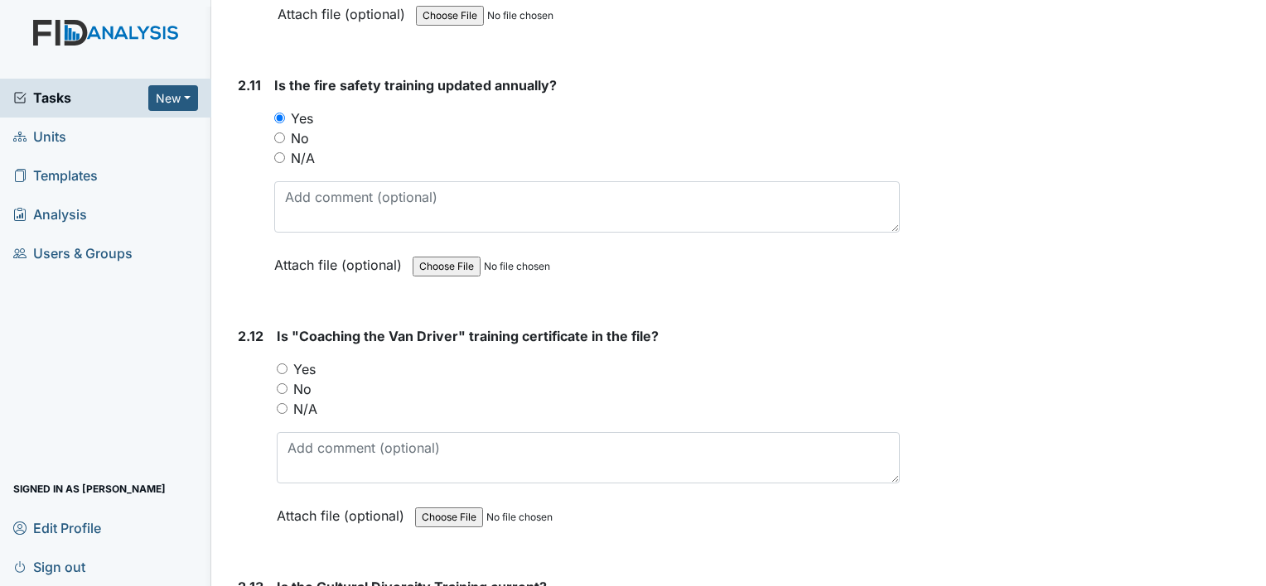
scroll to position [4059, 0]
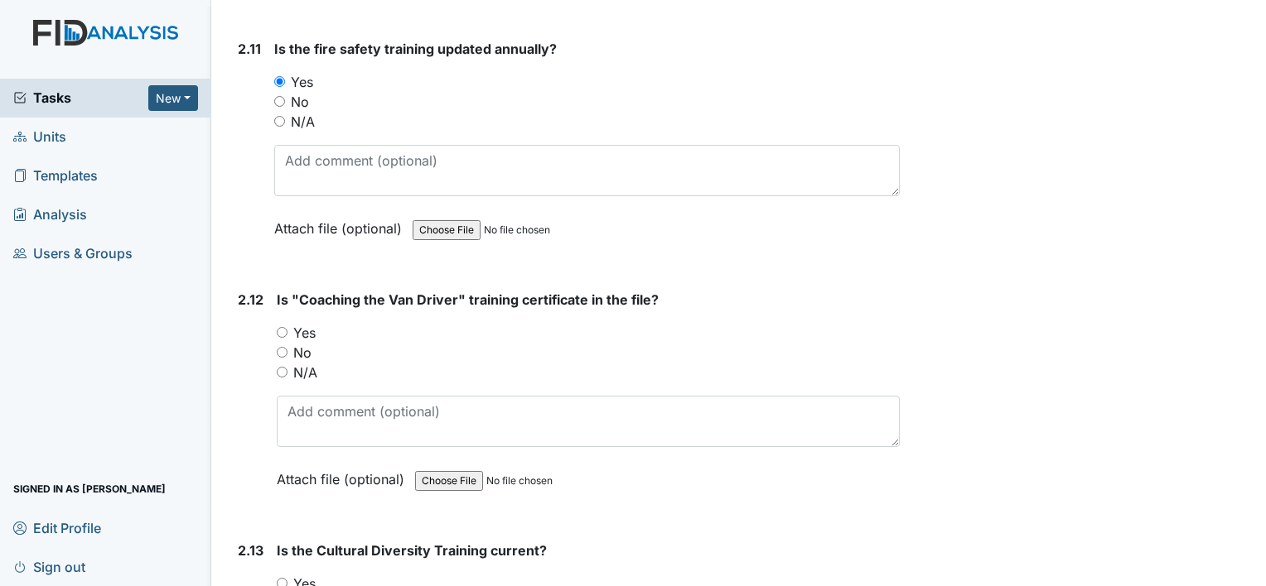
click at [282, 327] on input "Yes" at bounding box center [282, 332] width 11 height 11
radio input "true"
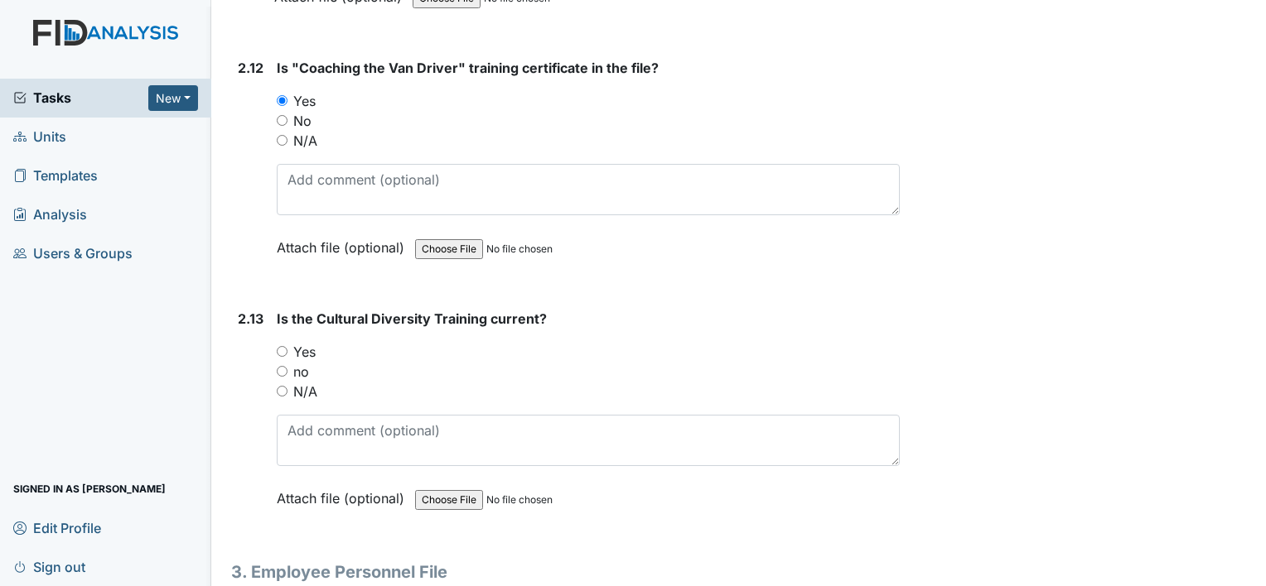
scroll to position [4307, 0]
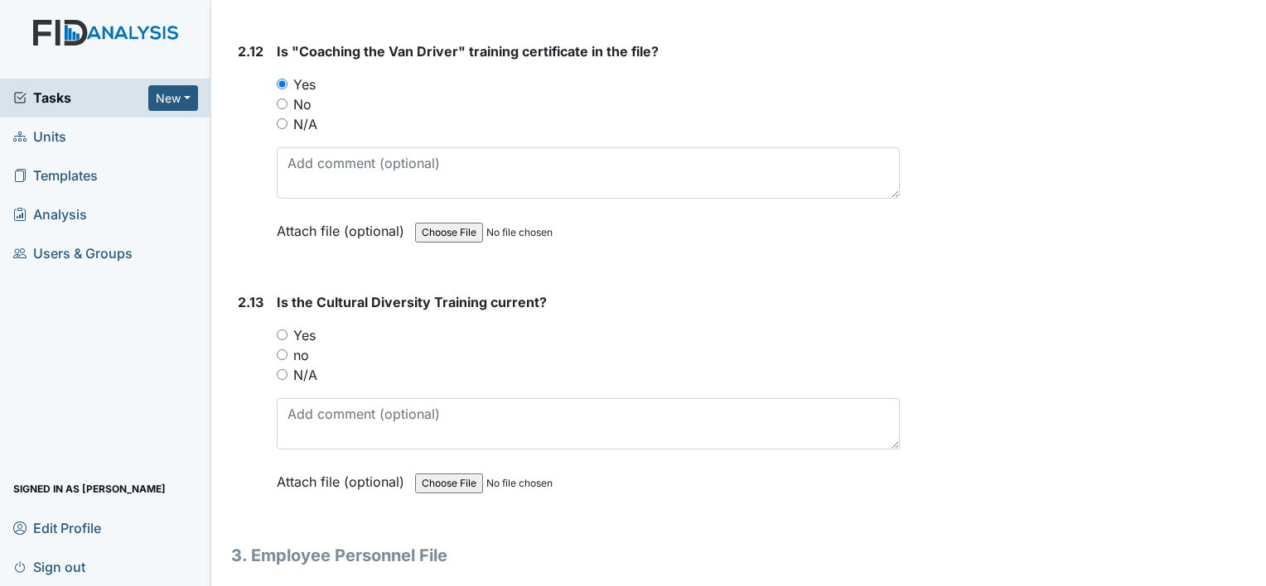
click at [284, 330] on input "Yes" at bounding box center [282, 335] width 11 height 11
radio input "true"
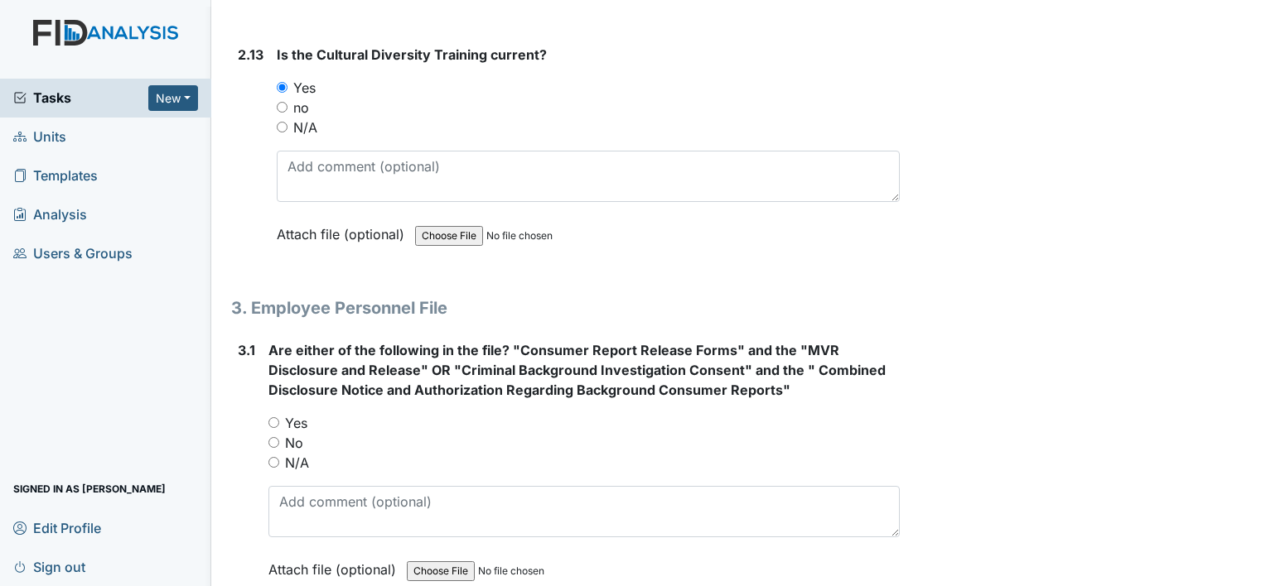
scroll to position [4556, 0]
click at [274, 437] on input "No" at bounding box center [273, 442] width 11 height 11
radio input "true"
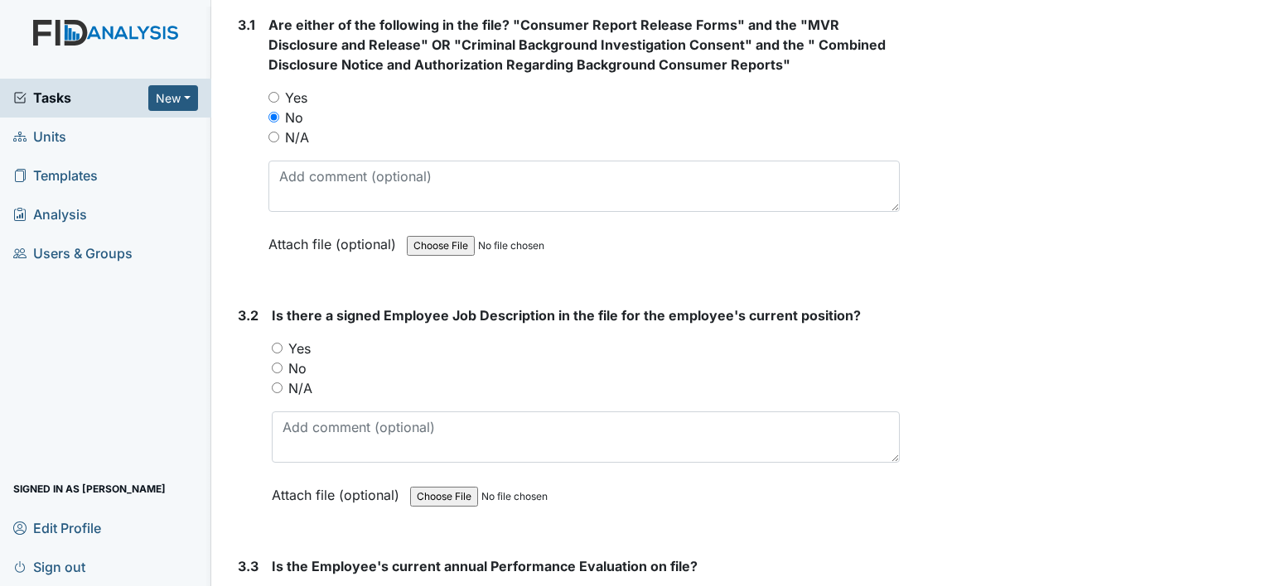
scroll to position [4970, 0]
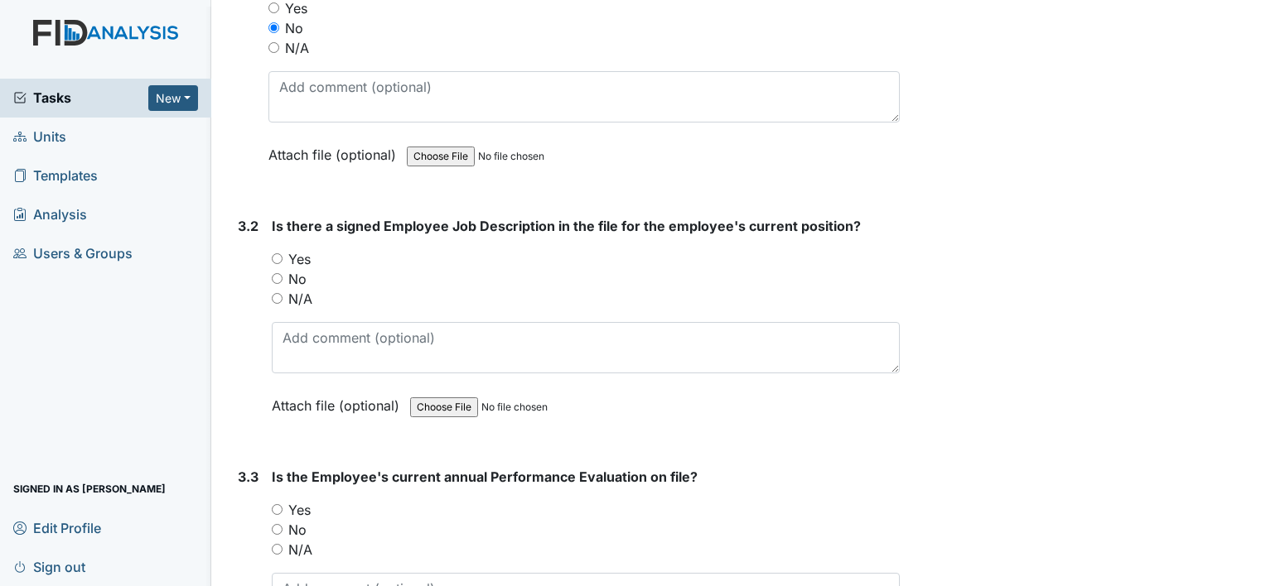
click at [276, 273] on input "No" at bounding box center [277, 278] width 11 height 11
radio input "true"
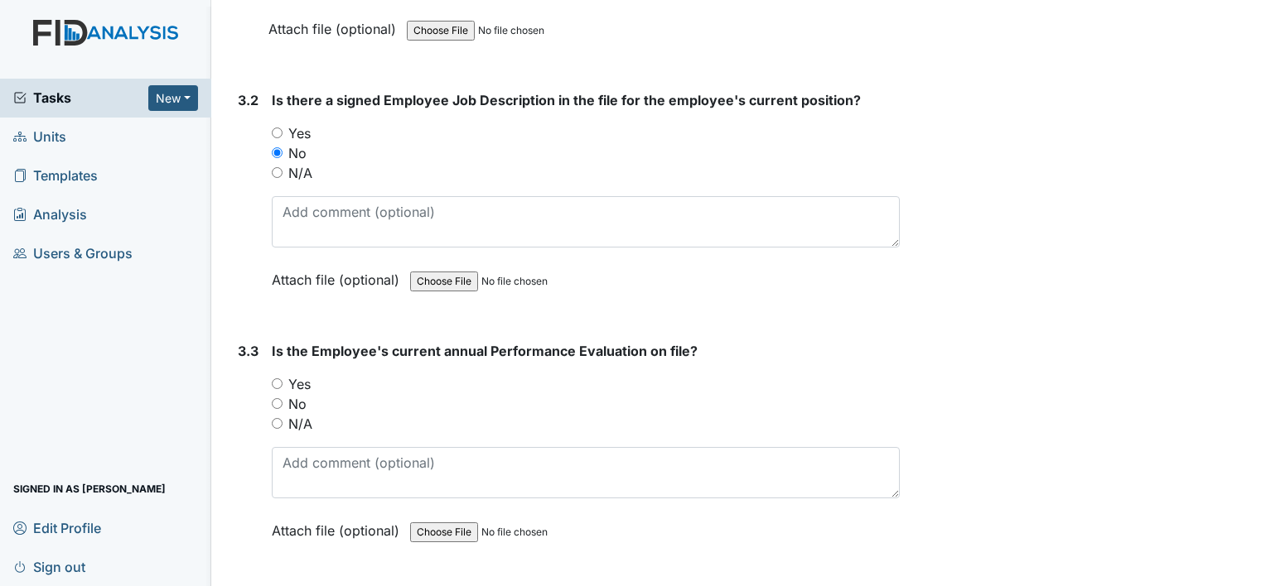
scroll to position [5136, 0]
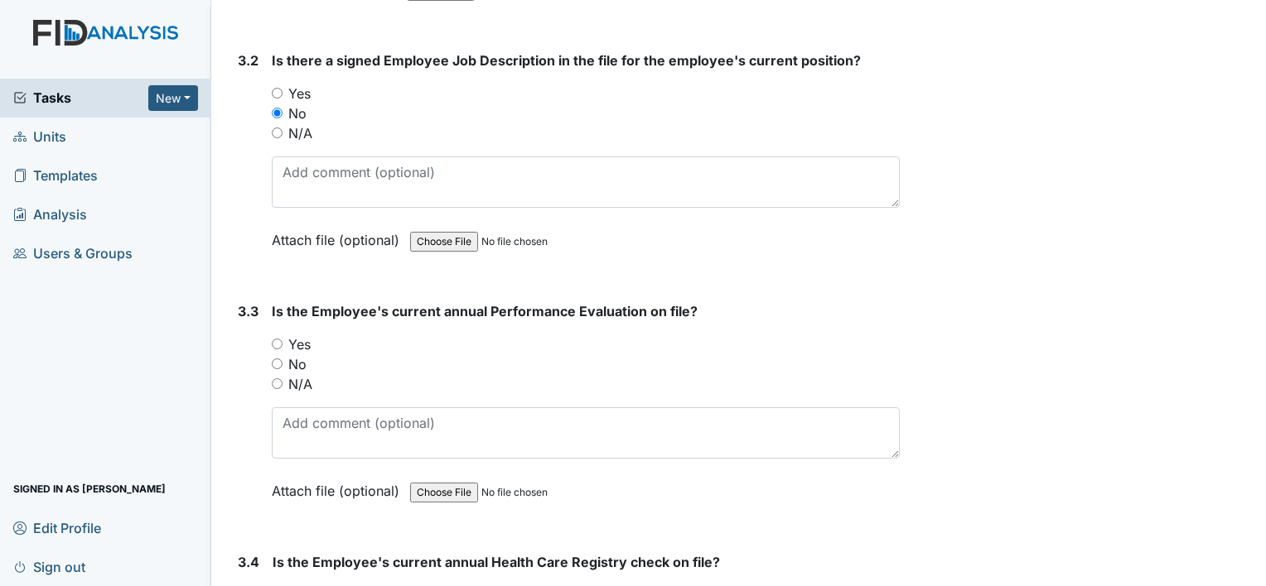
click at [277, 355] on div "No" at bounding box center [586, 365] width 628 height 20
click at [278, 359] on input "No" at bounding box center [277, 364] width 11 height 11
radio input "true"
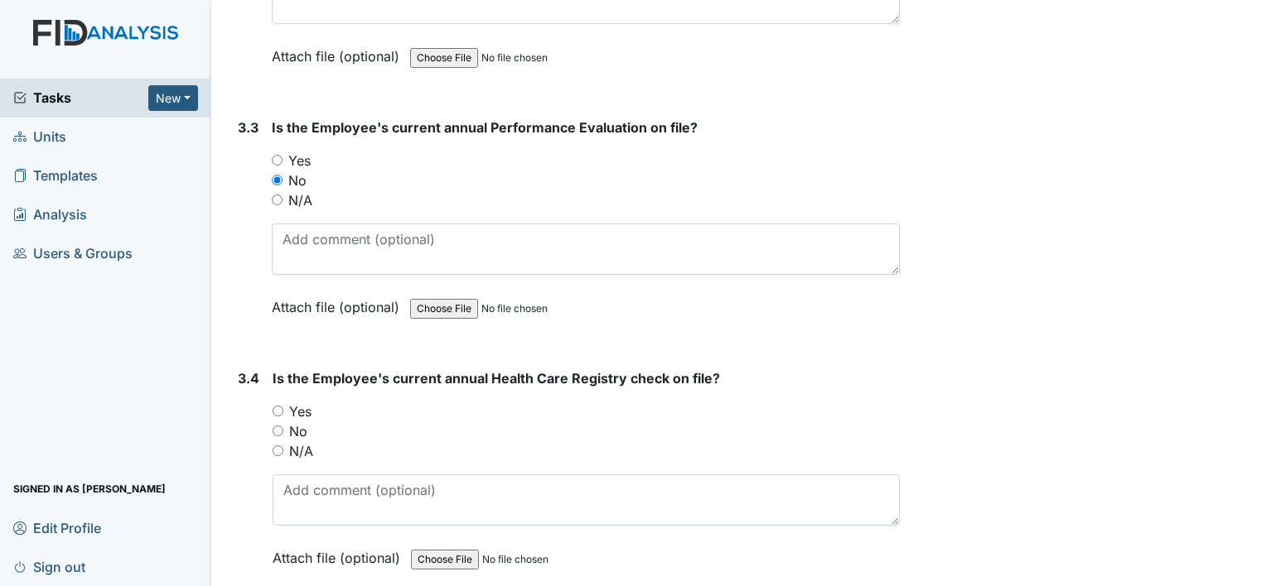
scroll to position [5467, 0]
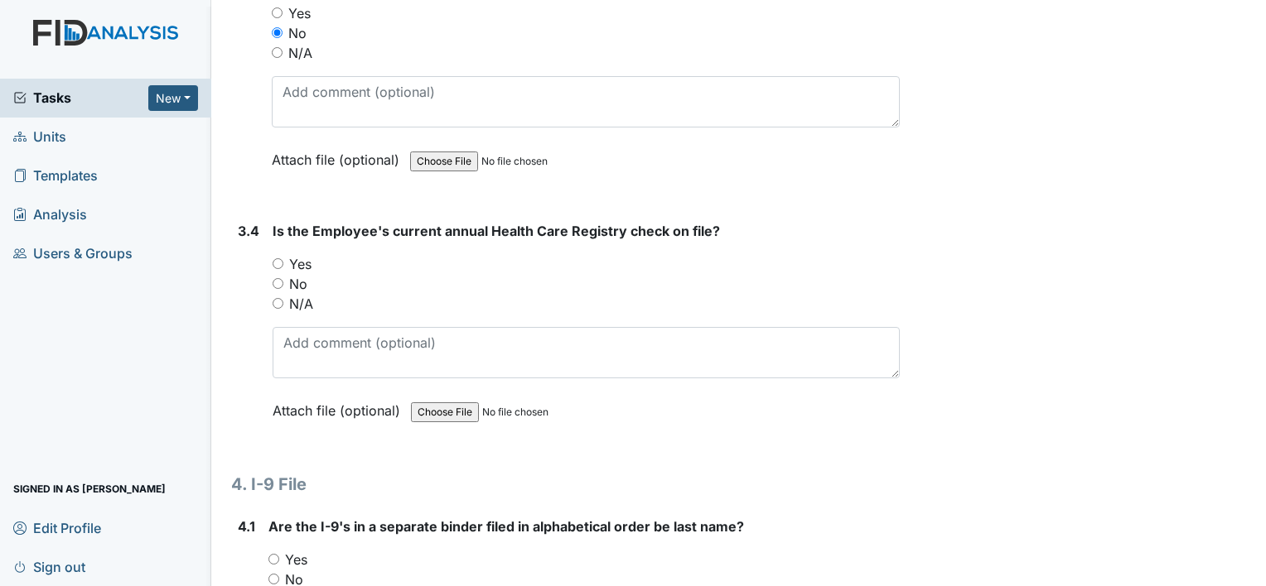
click at [276, 258] on input "Yes" at bounding box center [278, 263] width 11 height 11
radio input "true"
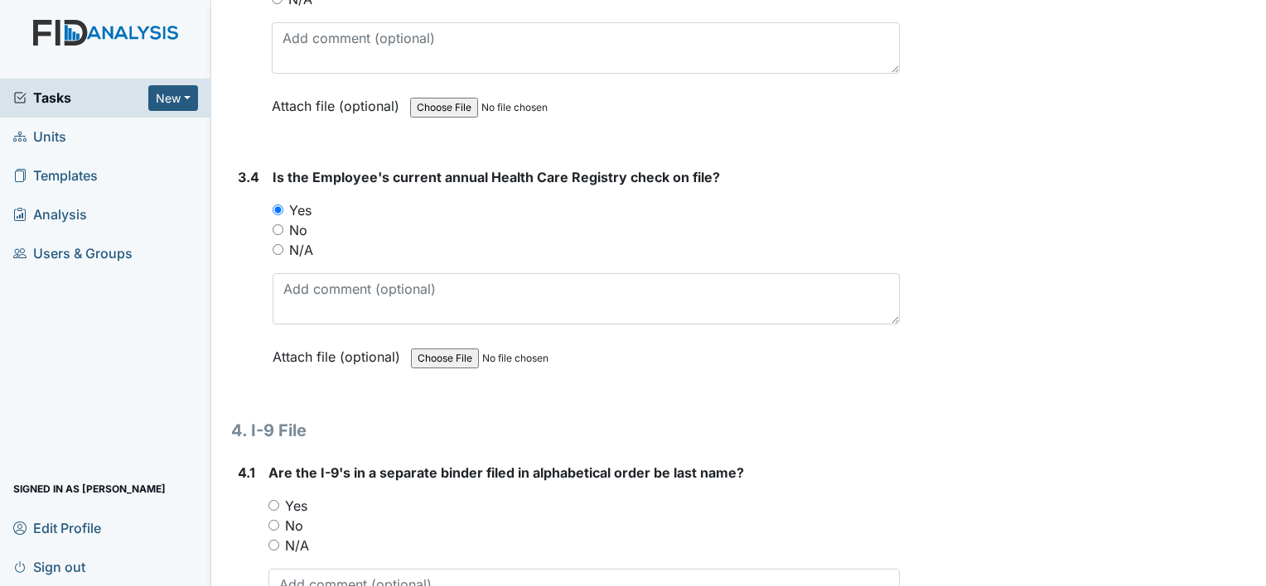
scroll to position [5550, 0]
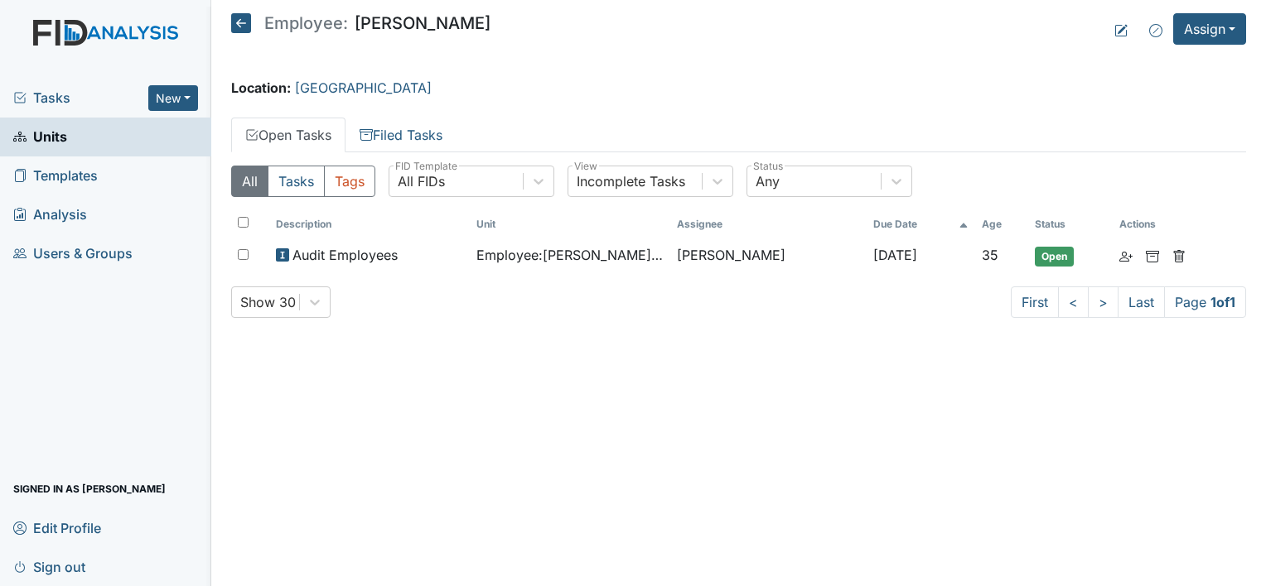
click at [244, 22] on icon at bounding box center [241, 23] width 20 height 20
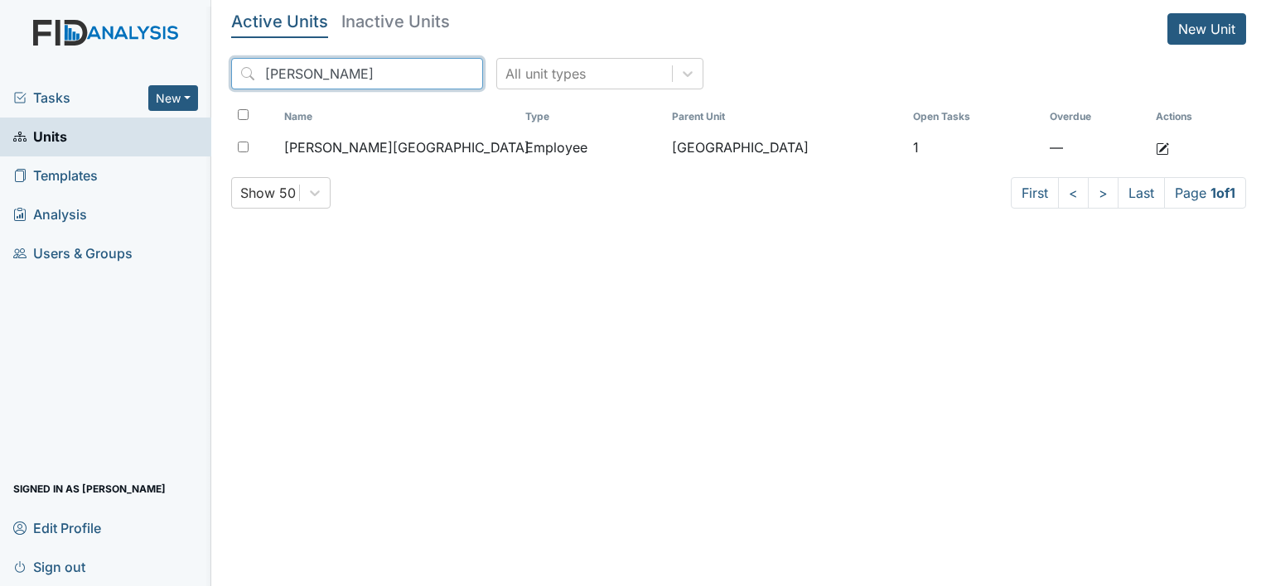
click at [432, 74] on input "[PERSON_NAME]" at bounding box center [357, 73] width 252 height 31
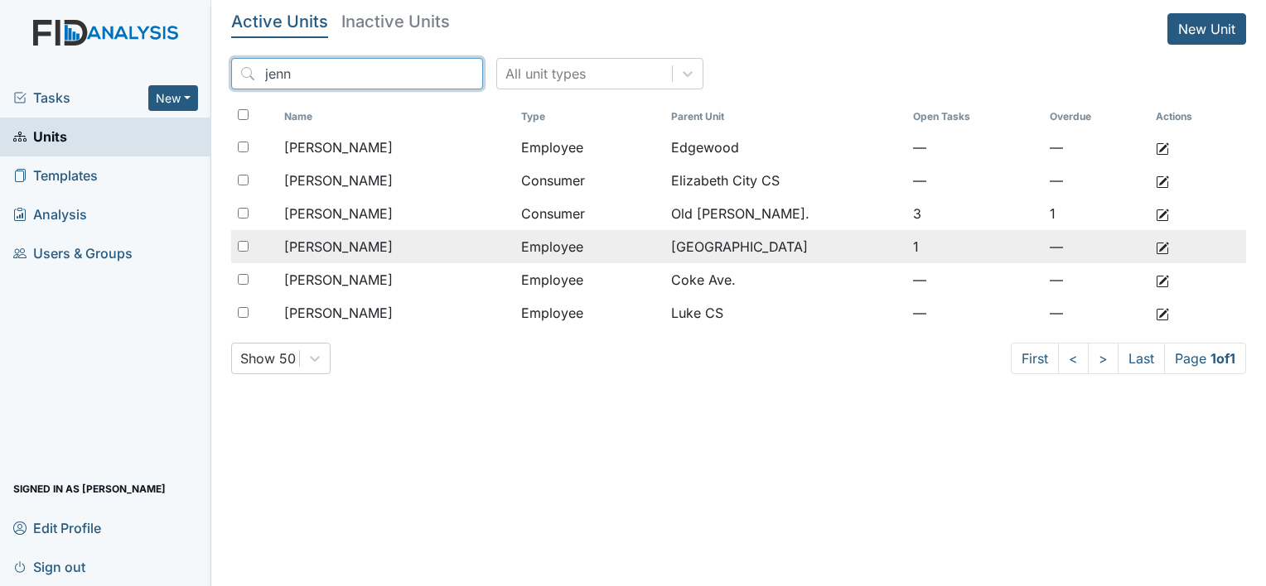
type input "jenn"
click at [393, 245] on span "[PERSON_NAME]" at bounding box center [338, 247] width 109 height 20
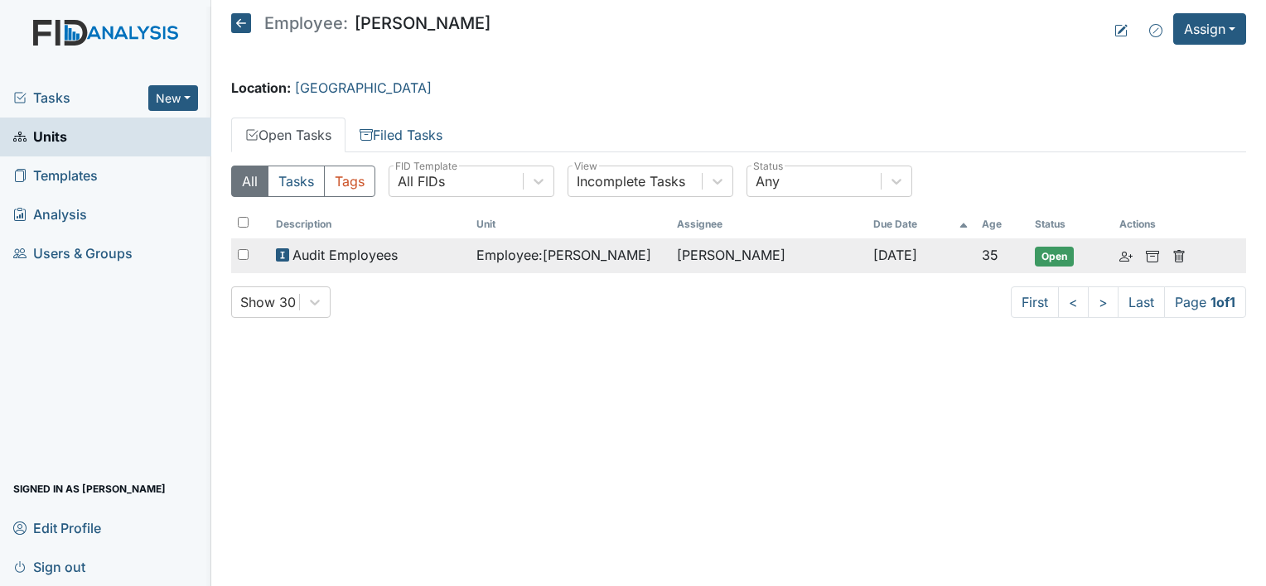
click at [436, 245] on div "Audit Employees" at bounding box center [369, 255] width 187 height 20
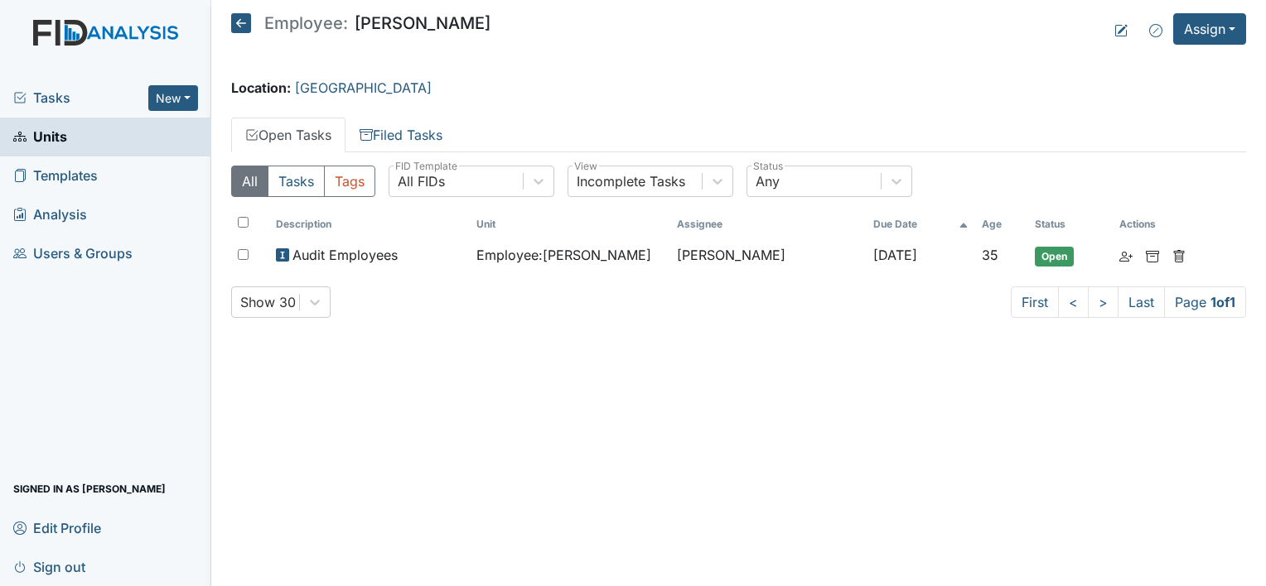
click at [233, 19] on icon at bounding box center [241, 23] width 20 height 20
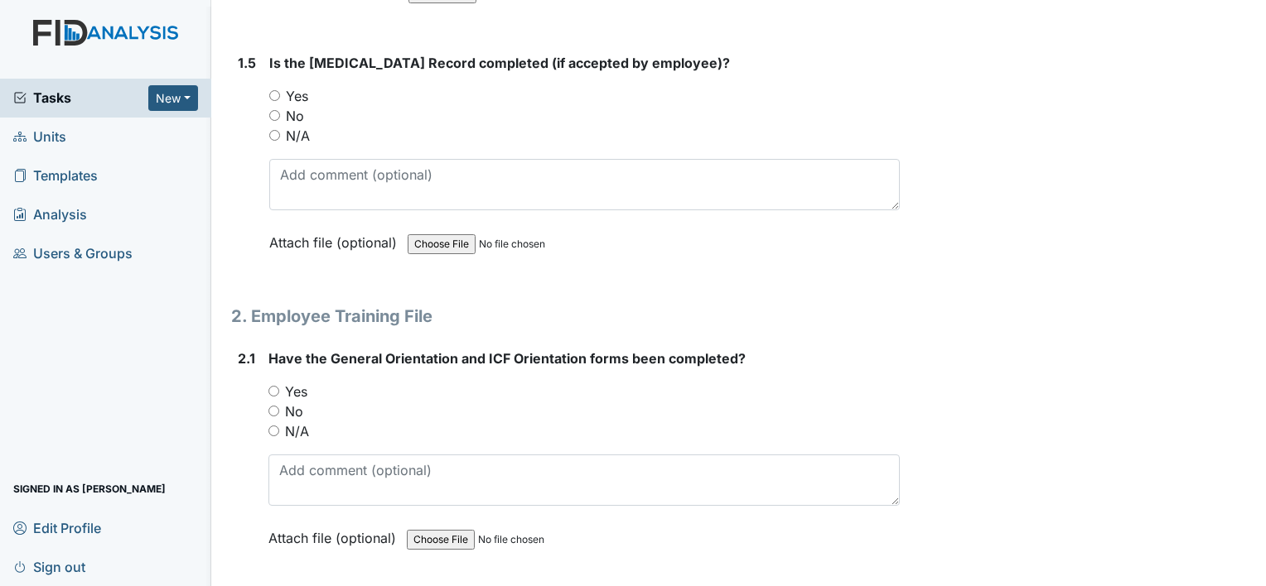
scroll to position [1243, 0]
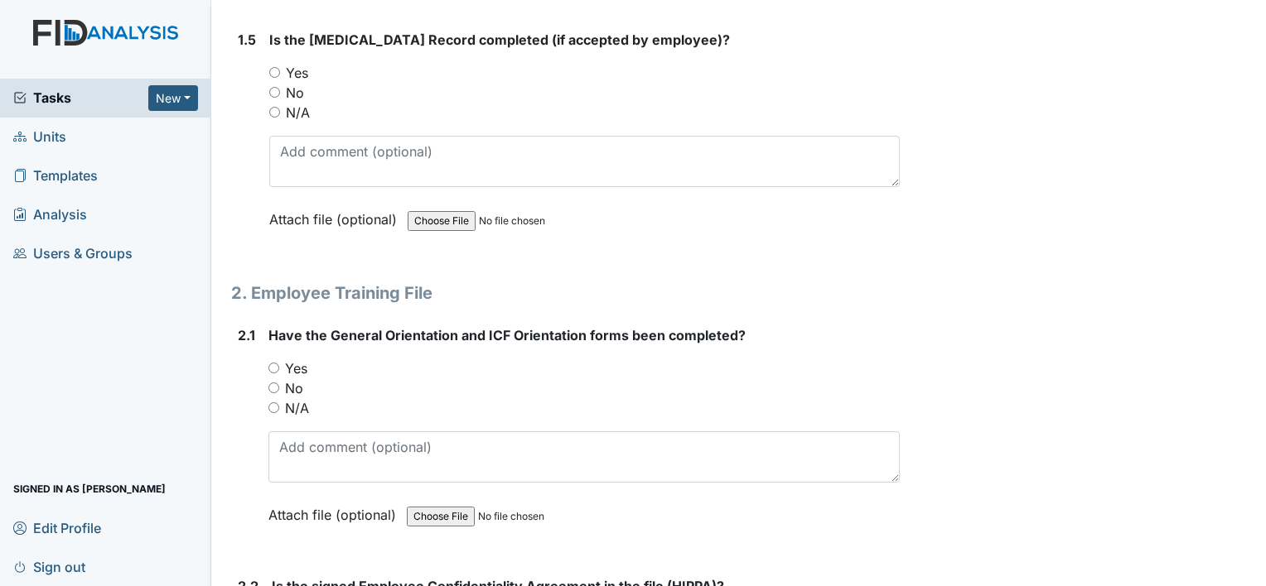
drag, startPoint x: 270, startPoint y: 363, endPoint x: 284, endPoint y: 364, distance: 14.1
click at [271, 363] on input "Yes" at bounding box center [273, 368] width 11 height 11
radio input "true"
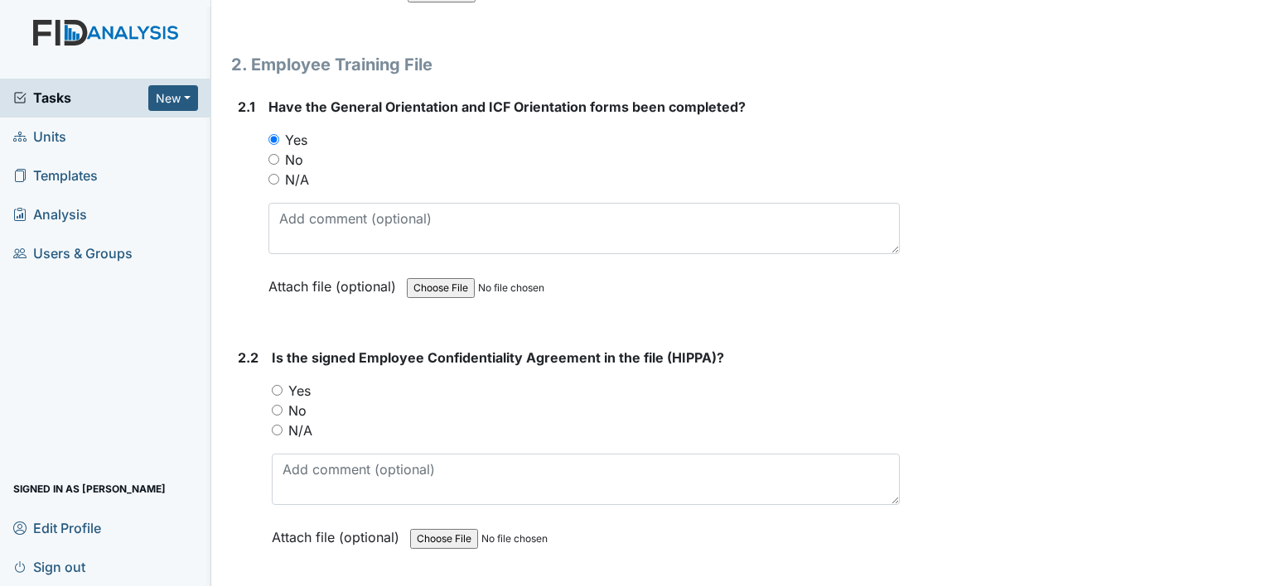
scroll to position [1491, 0]
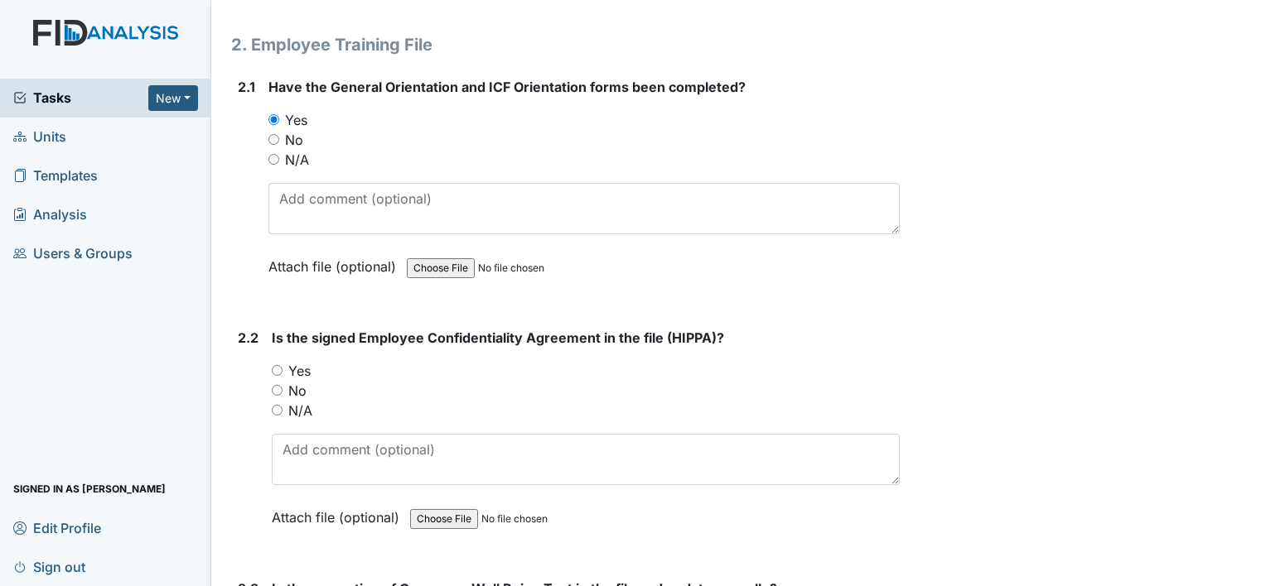
click at [271, 367] on div "2.2 Is the signed Employee Confidentiality Agreement in the file (HIPPA)? You m…" at bounding box center [565, 440] width 668 height 224
click at [278, 366] on input "Yes" at bounding box center [277, 370] width 11 height 11
radio input "true"
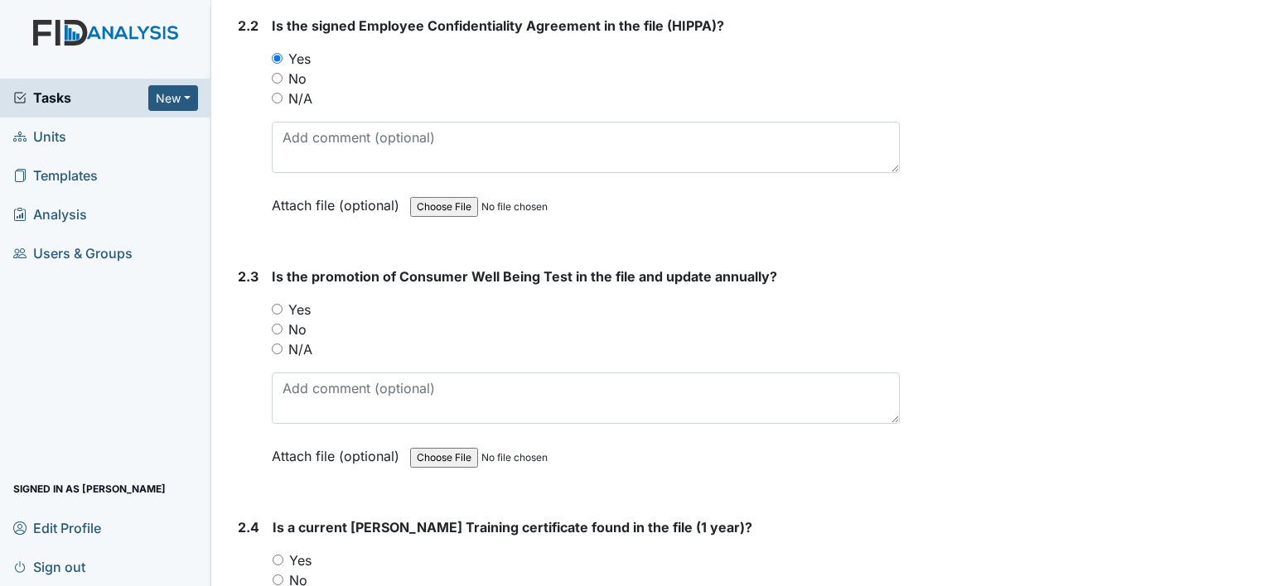
scroll to position [1822, 0]
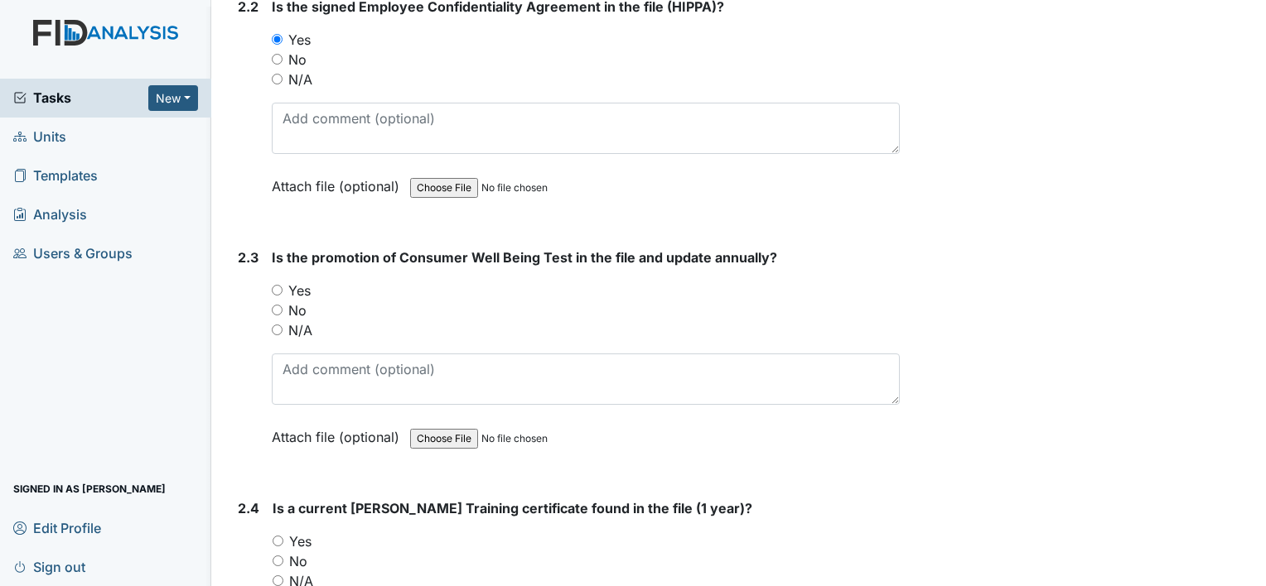
click at [273, 285] on input "Yes" at bounding box center [277, 290] width 11 height 11
radio input "true"
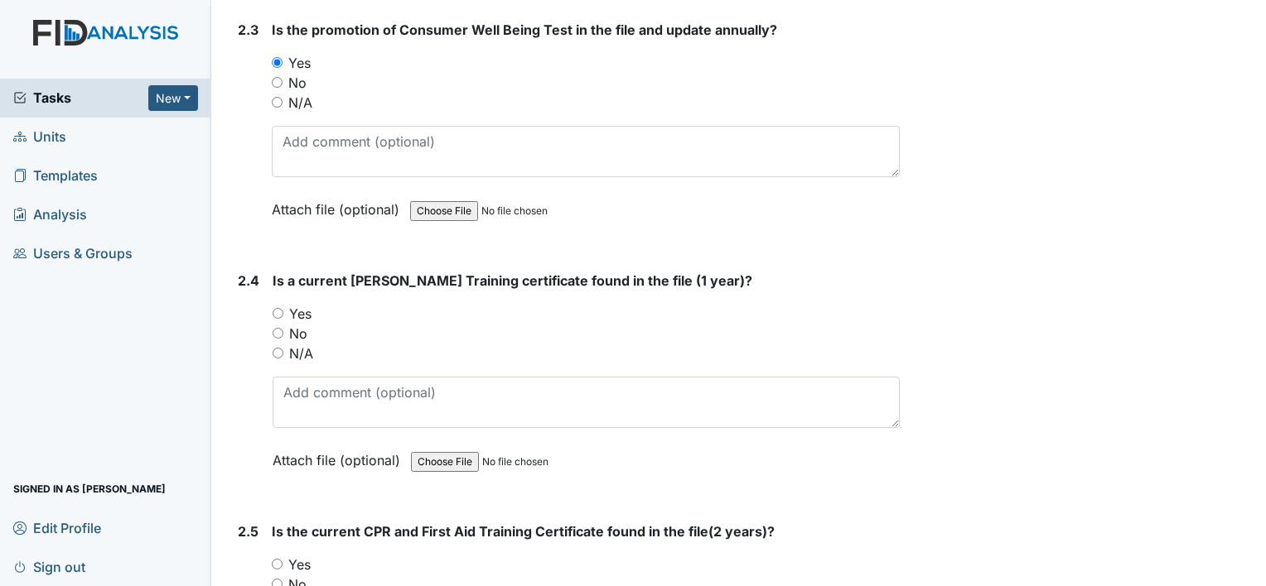
scroll to position [2071, 0]
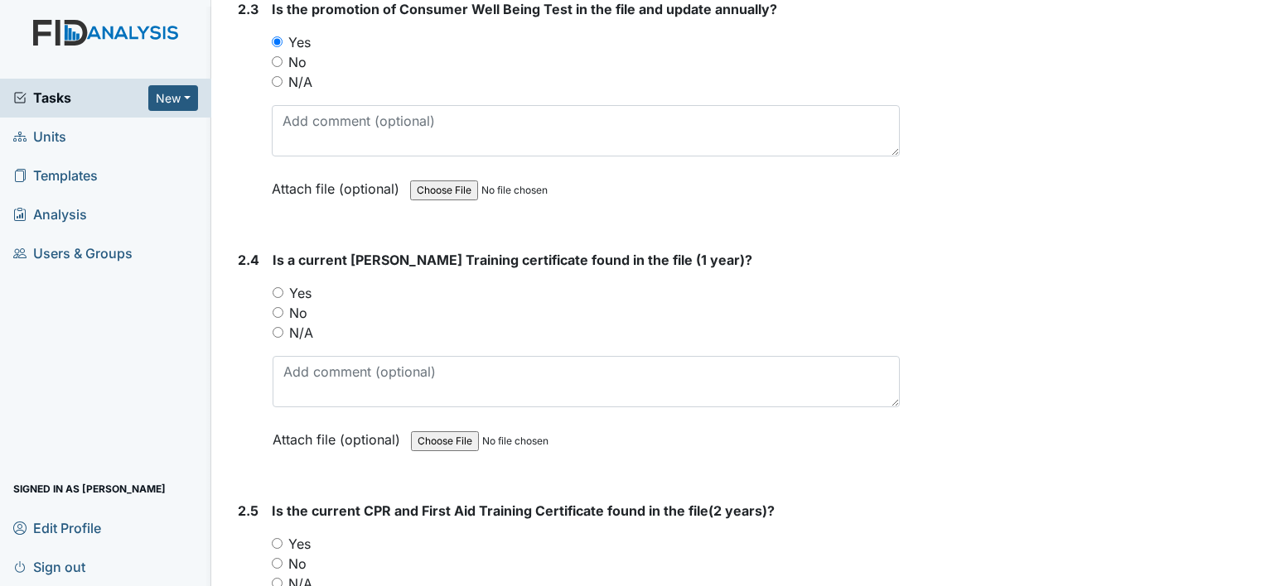
click at [277, 287] on input "Yes" at bounding box center [278, 292] width 11 height 11
radio input "true"
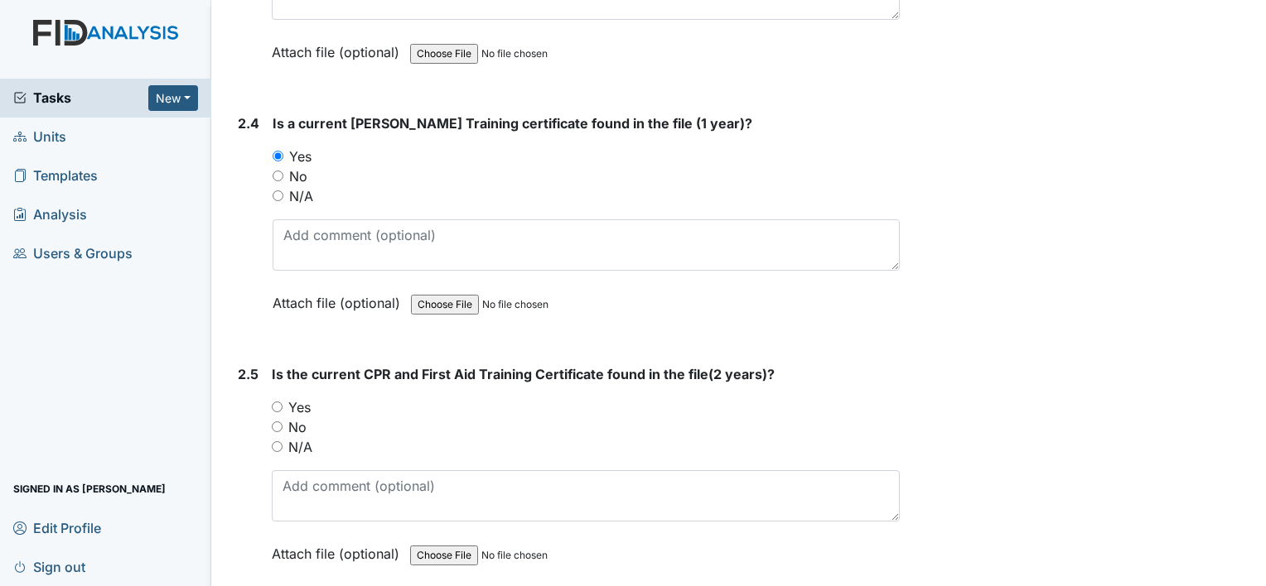
scroll to position [2237, 0]
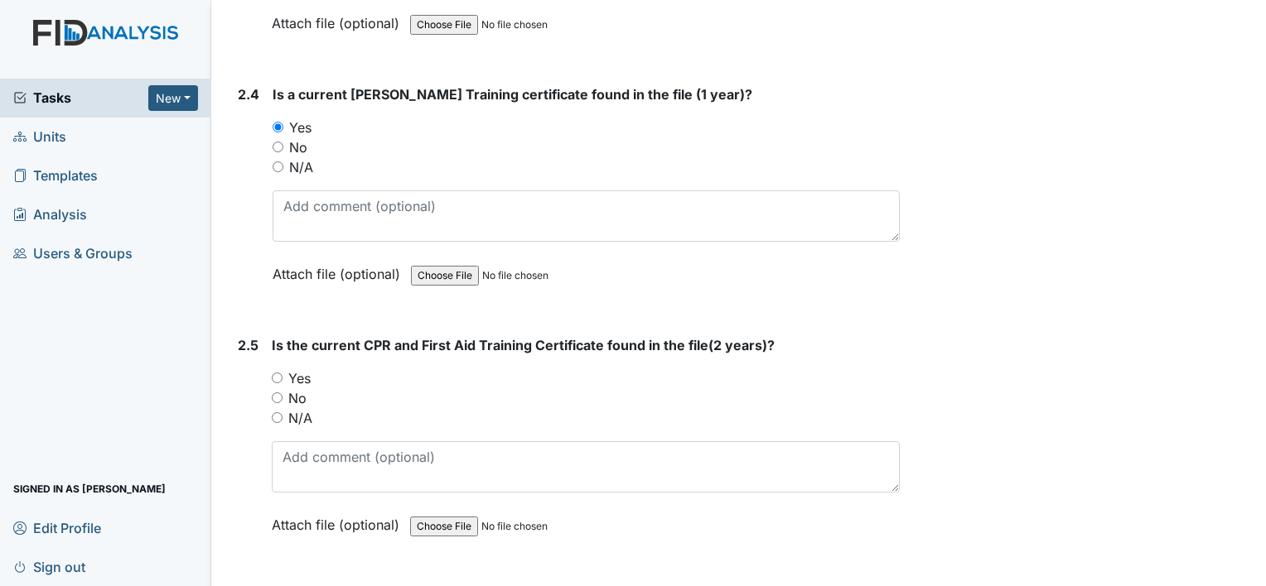
click at [275, 373] on input "Yes" at bounding box center [277, 378] width 11 height 11
radio input "true"
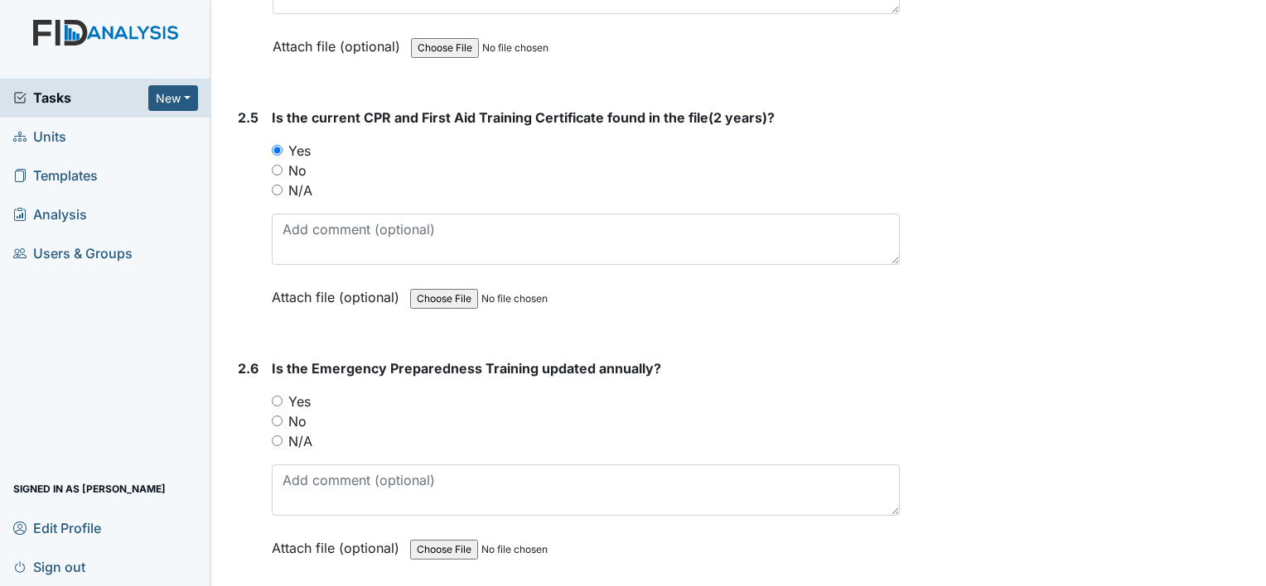
scroll to position [2485, 0]
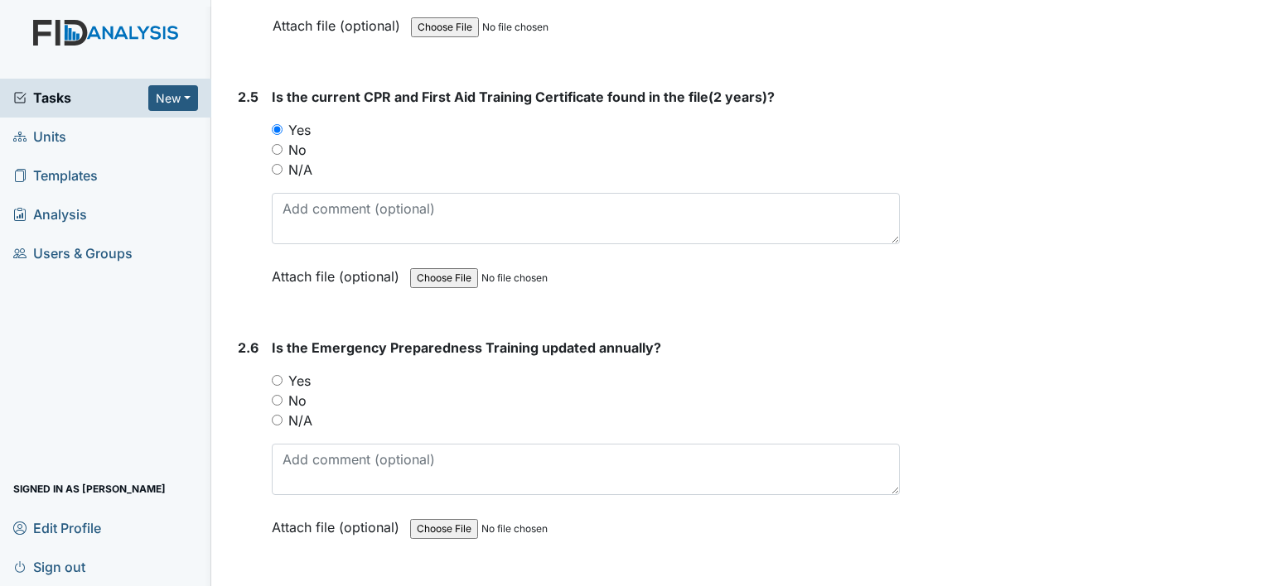
click at [278, 375] on input "Yes" at bounding box center [277, 380] width 11 height 11
radio input "true"
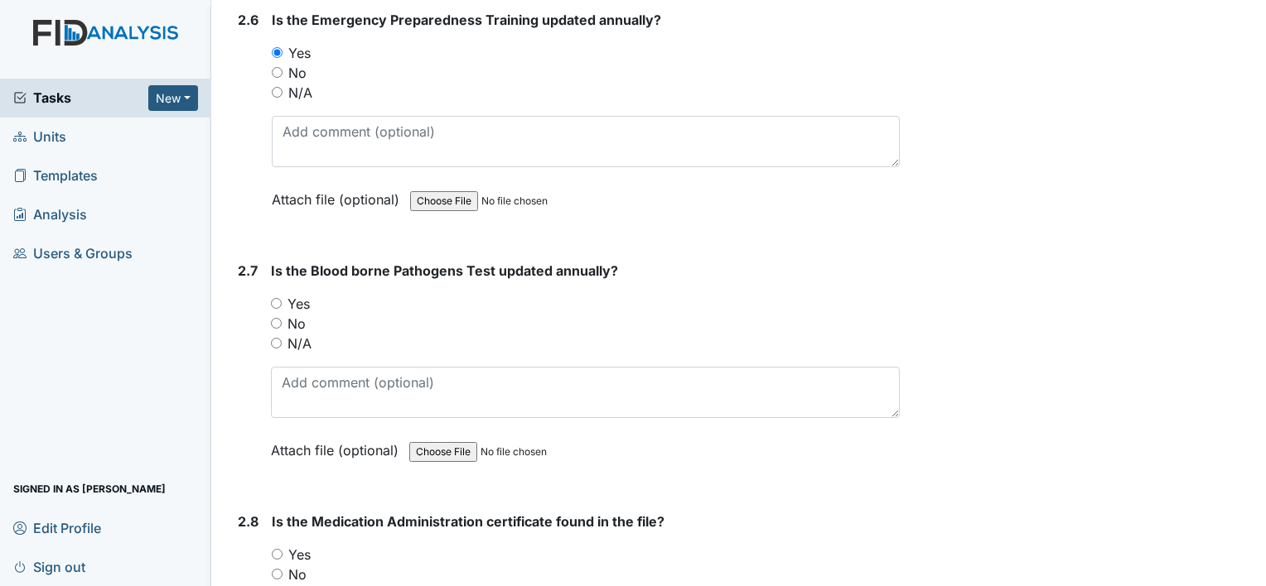
scroll to position [2816, 0]
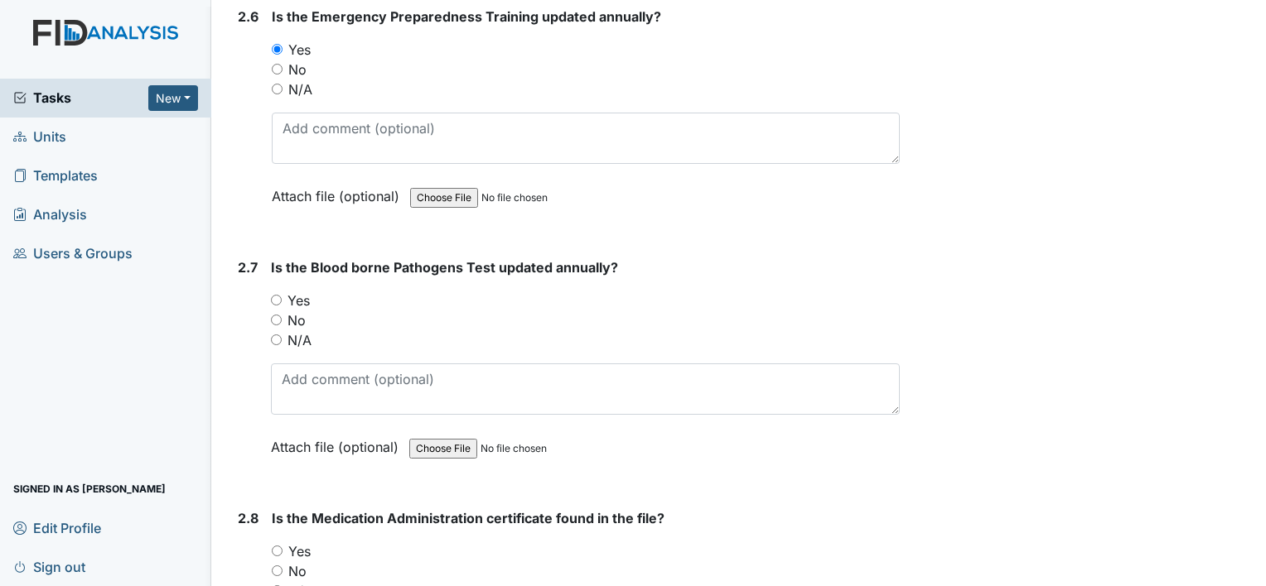
click at [278, 295] on input "Yes" at bounding box center [276, 300] width 11 height 11
radio input "true"
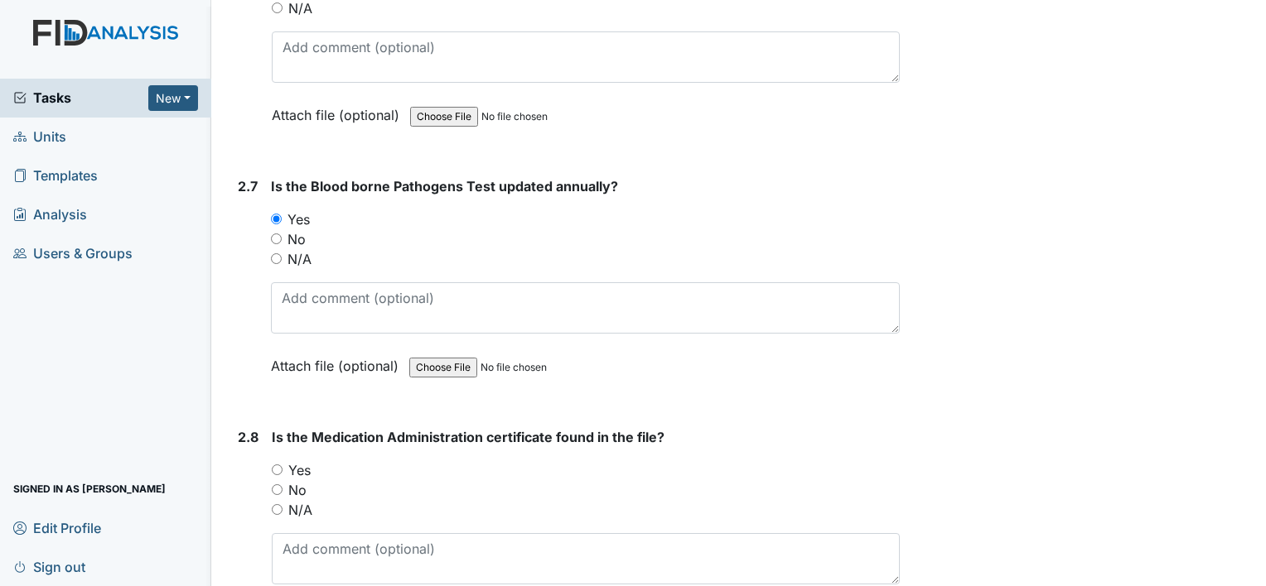
scroll to position [3065, 0]
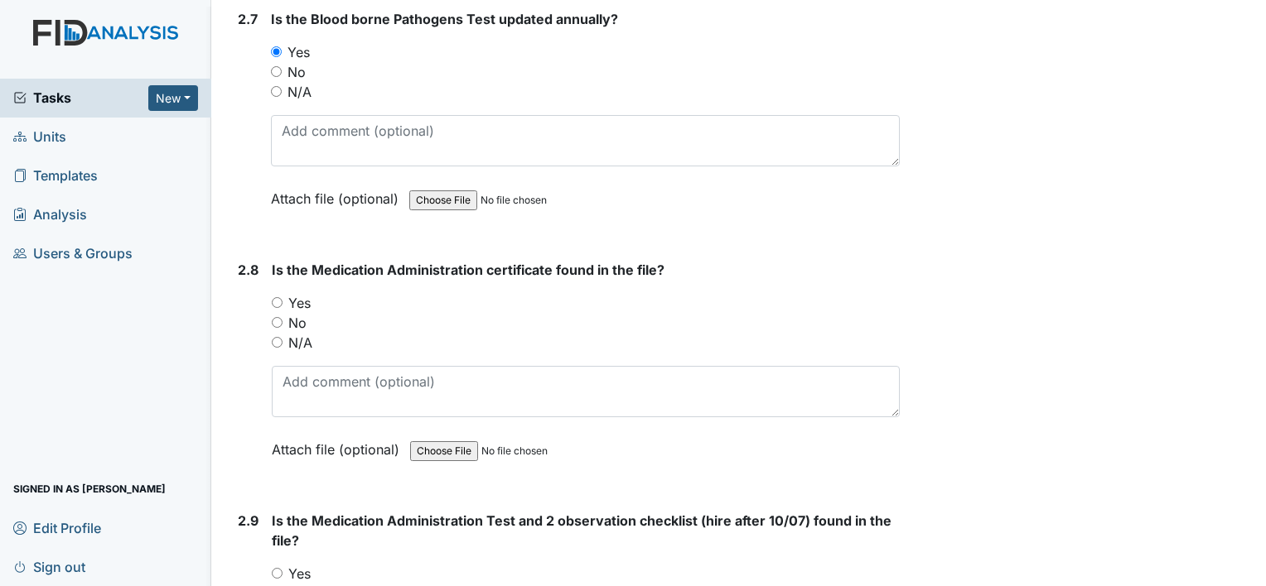
click at [279, 321] on div "No" at bounding box center [586, 323] width 628 height 20
click at [278, 317] on input "No" at bounding box center [277, 322] width 11 height 11
radio input "true"
click at [281, 586] on input "No" at bounding box center [277, 593] width 11 height 11
radio input "true"
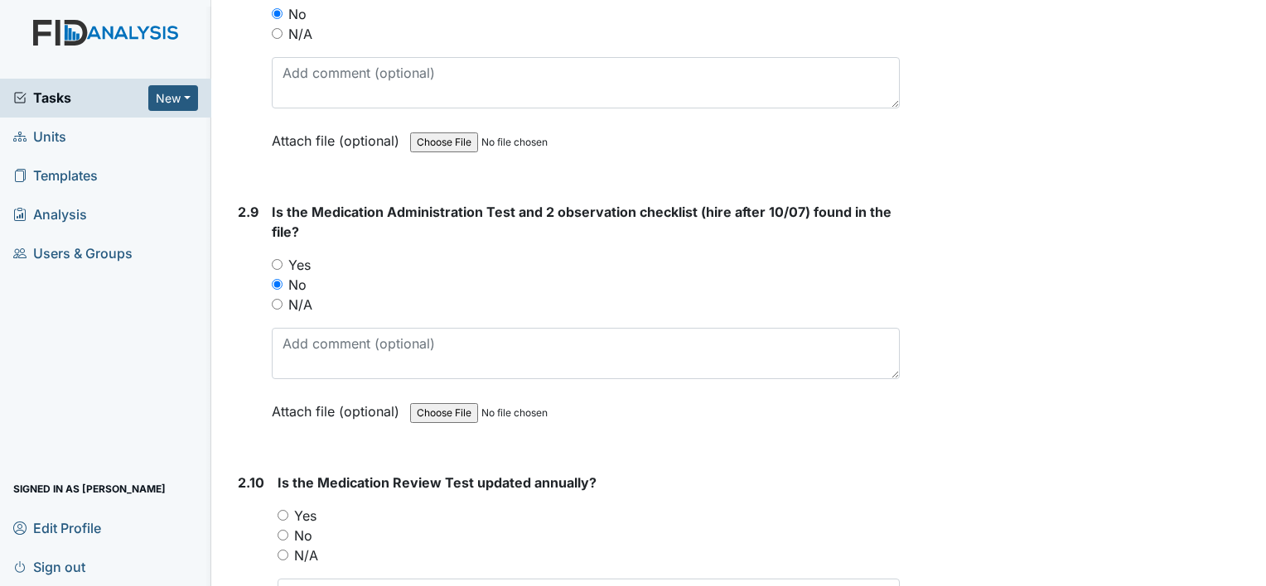
scroll to position [3479, 0]
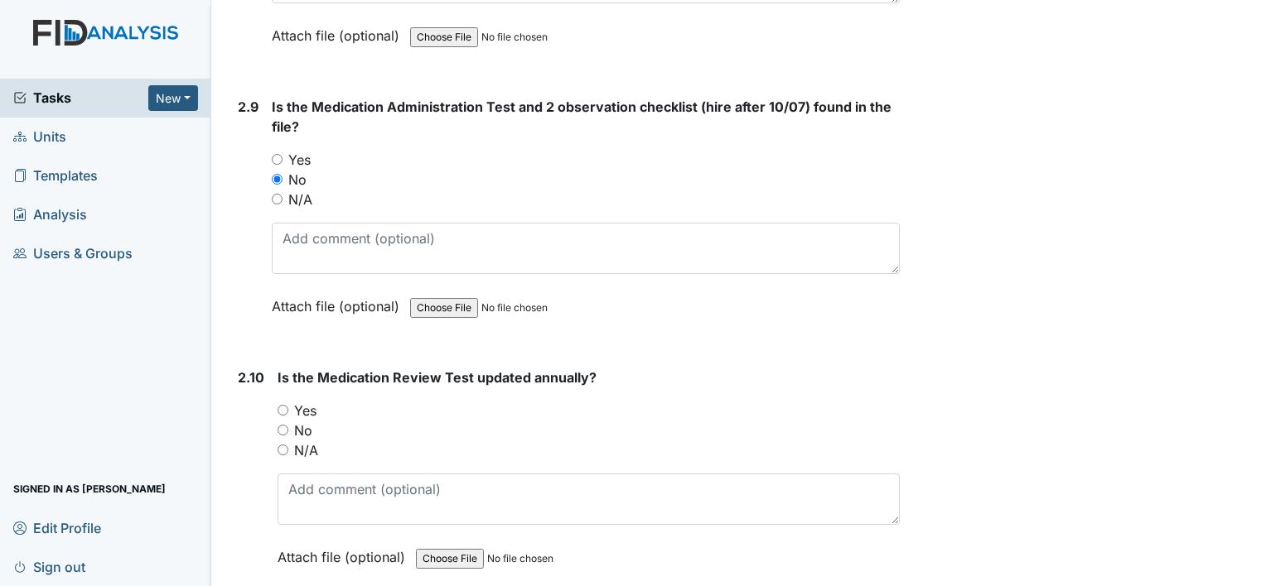
click at [282, 445] on input "N/A" at bounding box center [283, 450] width 11 height 11
radio input "true"
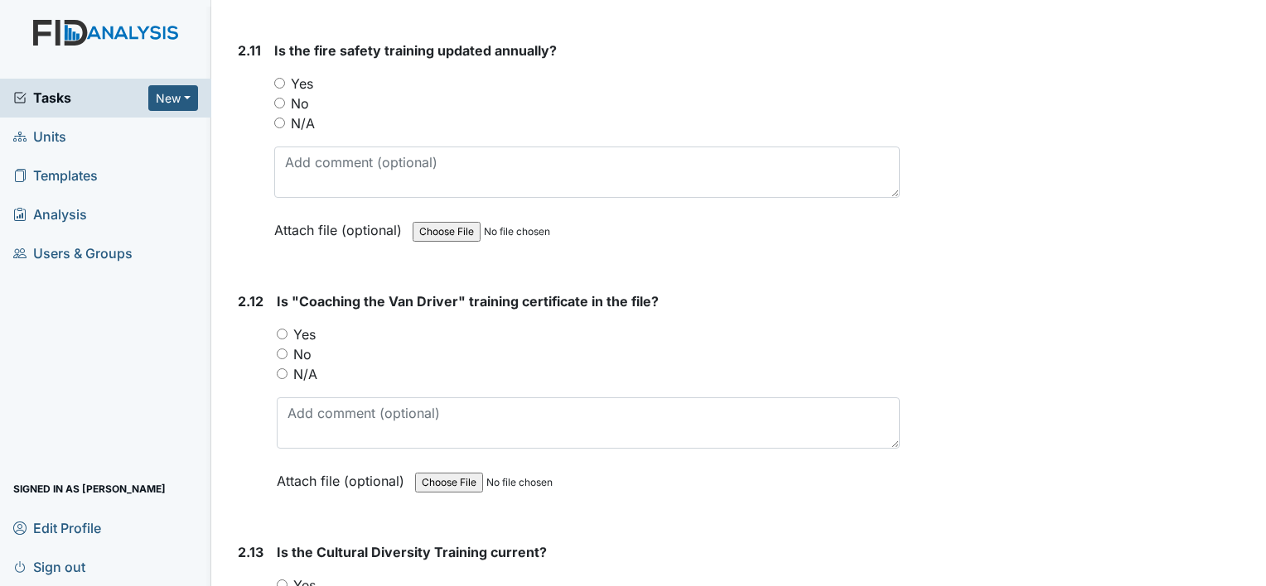
scroll to position [4059, 0]
click at [278, 327] on input "Yes" at bounding box center [282, 332] width 11 height 11
radio input "true"
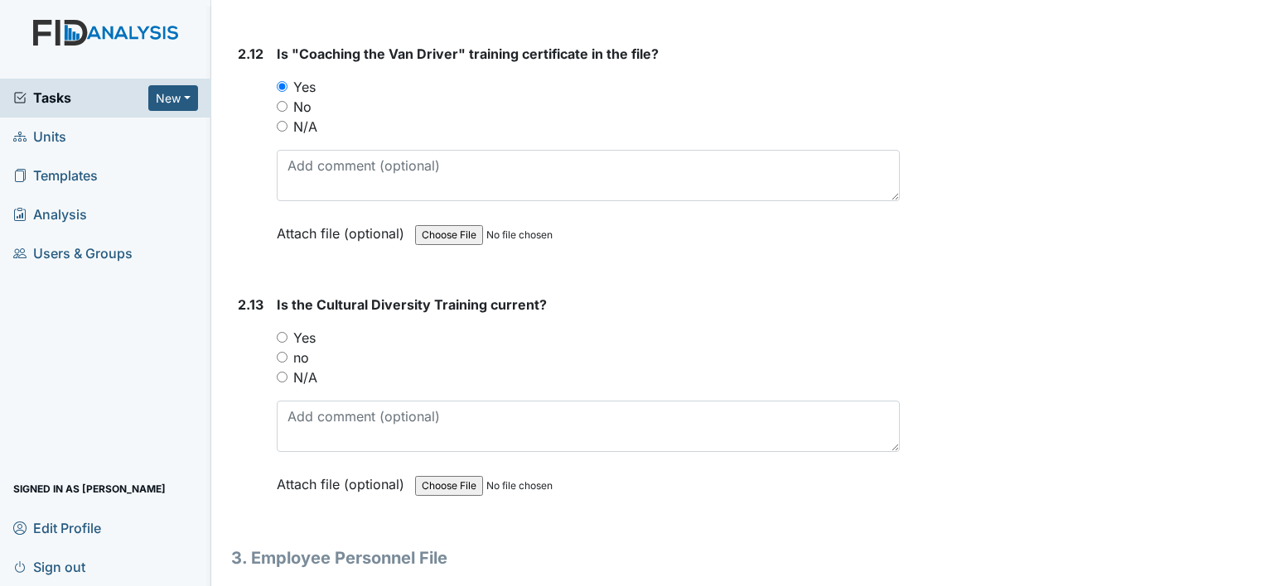
scroll to position [4307, 0]
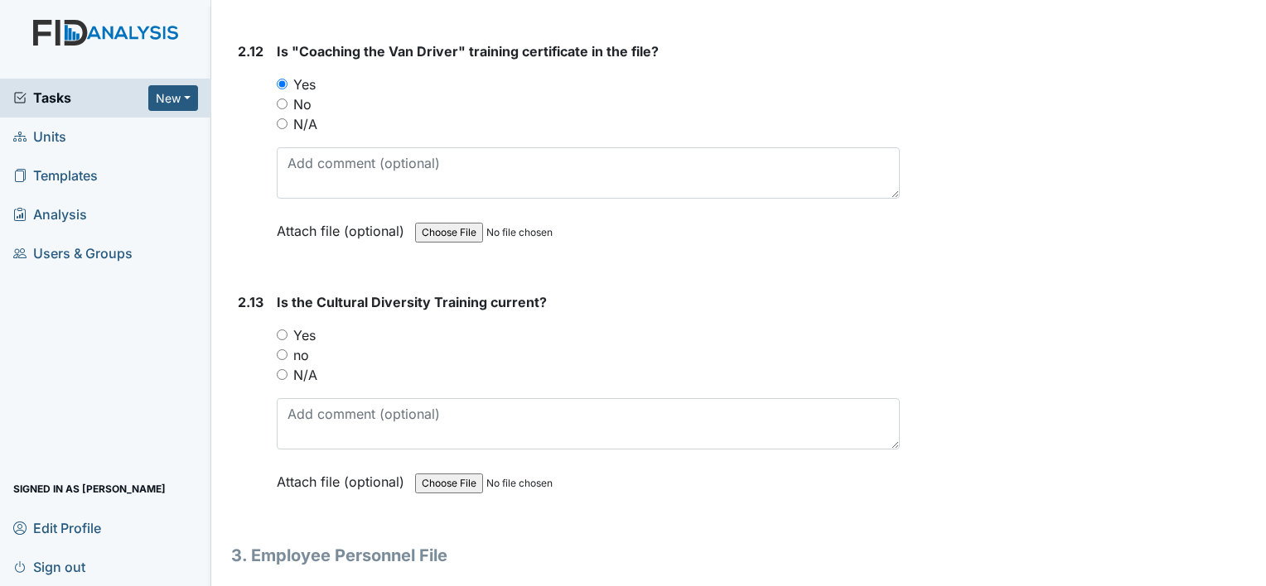
click at [278, 326] on div "Yes" at bounding box center [588, 336] width 623 height 20
drag, startPoint x: 282, startPoint y: 319, endPoint x: 289, endPoint y: 325, distance: 9.4
click at [282, 330] on input "Yes" at bounding box center [282, 335] width 11 height 11
radio input "true"
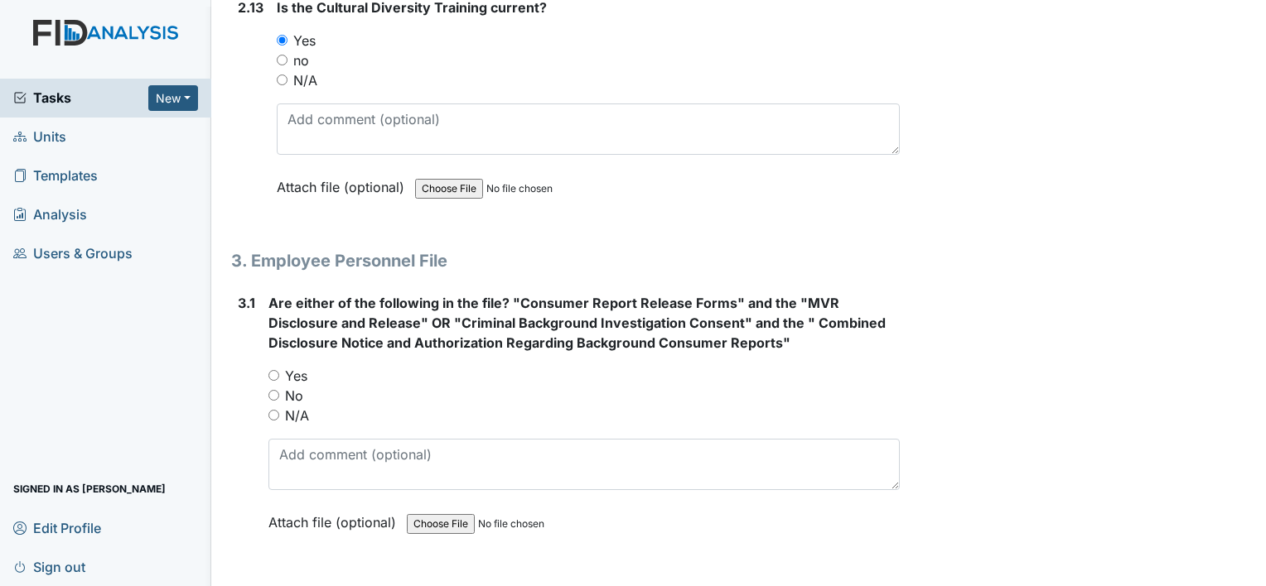
scroll to position [4639, 0]
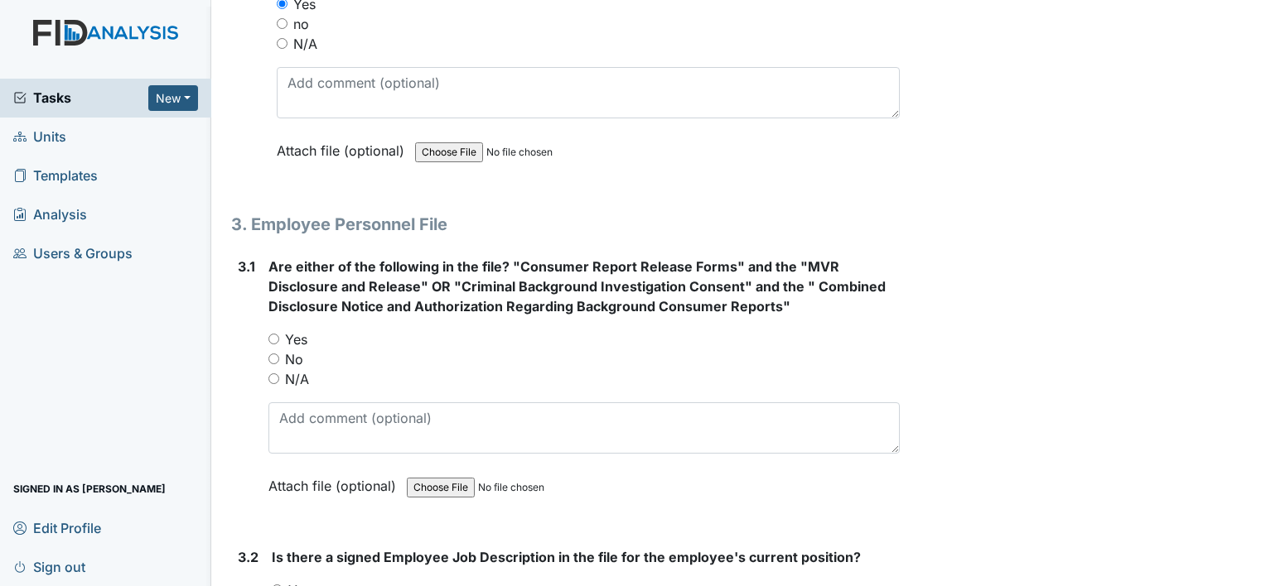
click at [273, 334] on input "Yes" at bounding box center [273, 339] width 11 height 11
radio input "true"
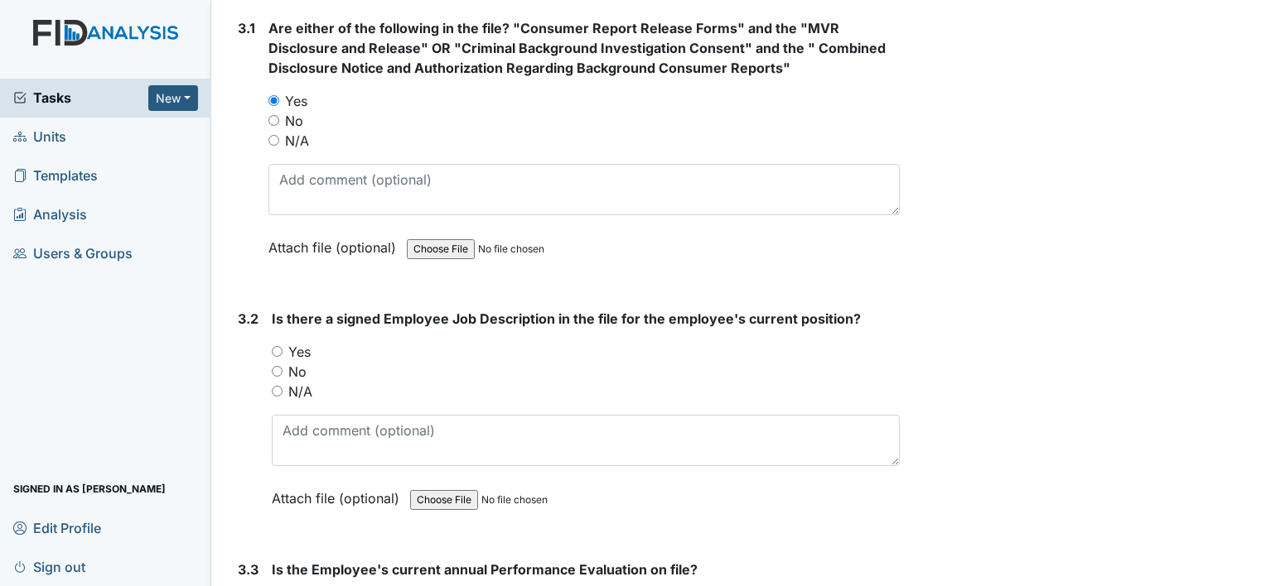
scroll to position [4887, 0]
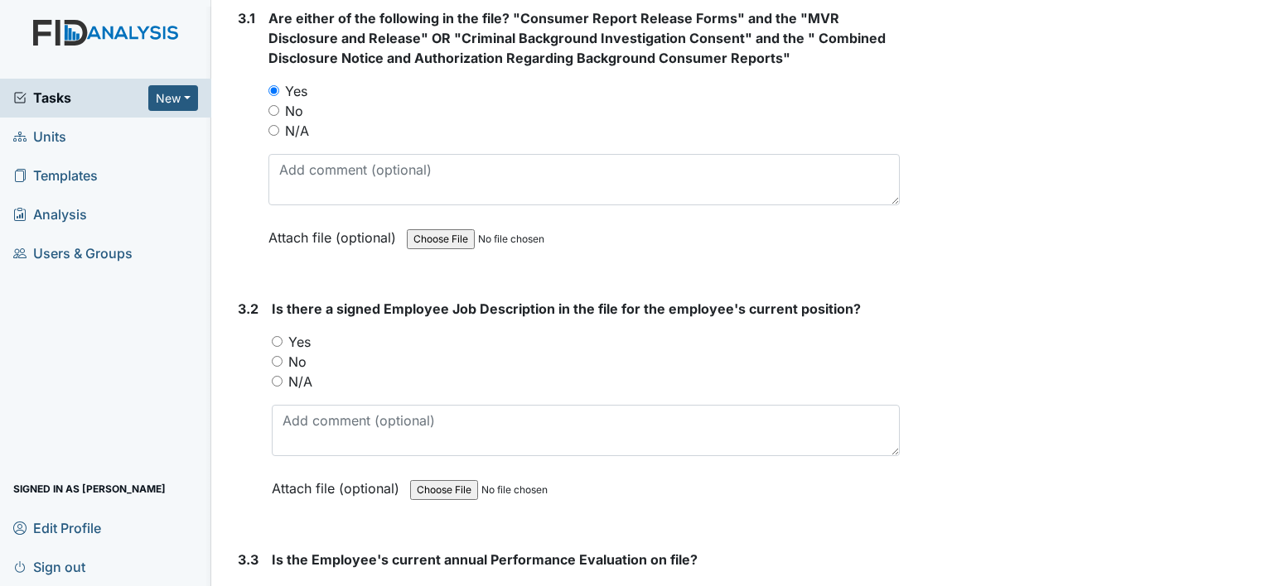
click at [278, 336] on input "Yes" at bounding box center [277, 341] width 11 height 11
radio input "true"
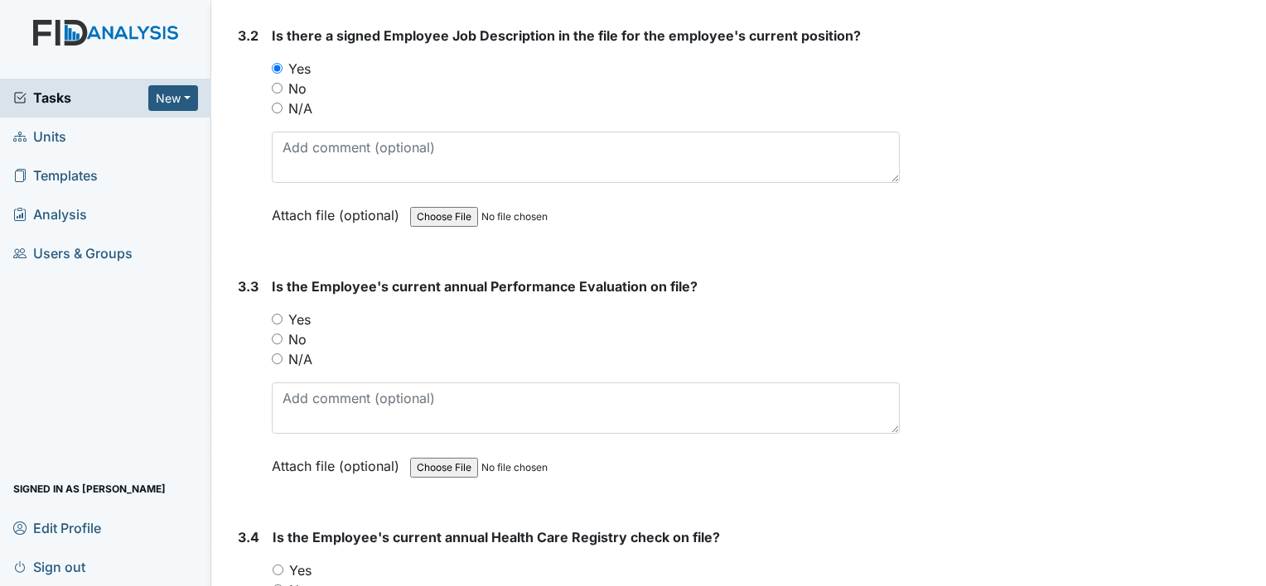
scroll to position [5219, 0]
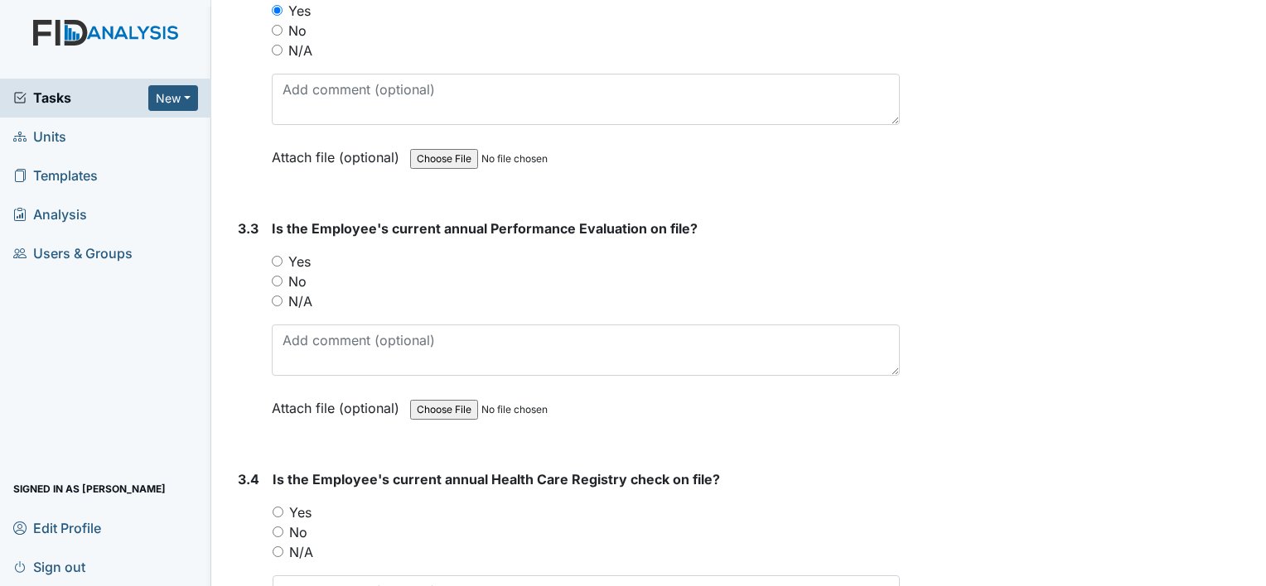
click at [275, 256] on input "Yes" at bounding box center [277, 261] width 11 height 11
radio input "true"
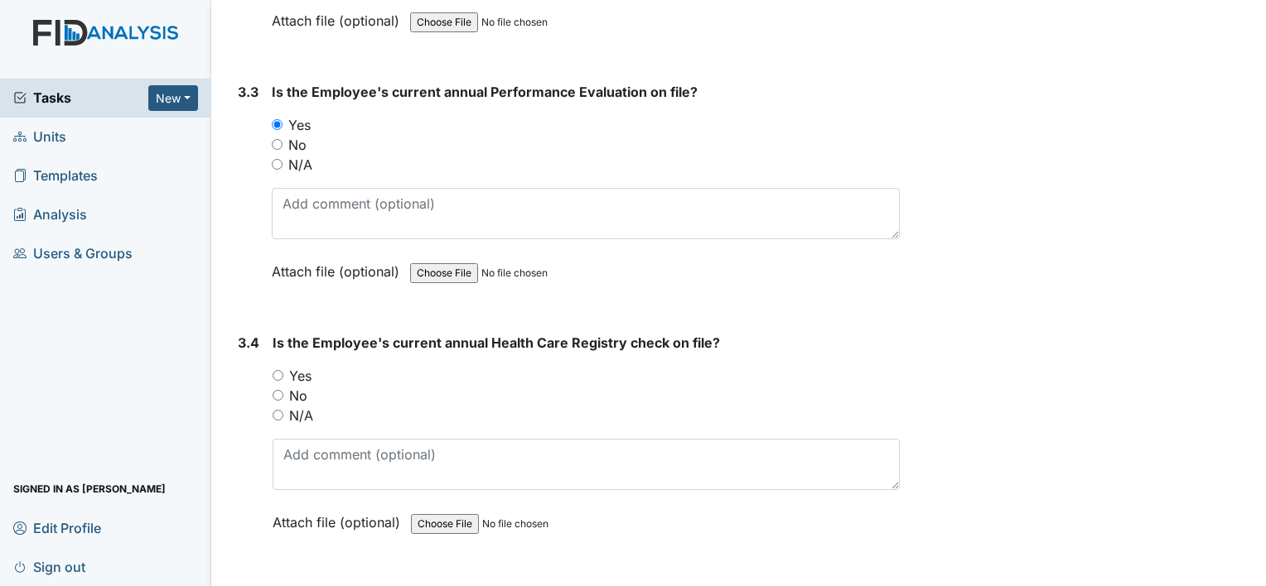
scroll to position [5384, 0]
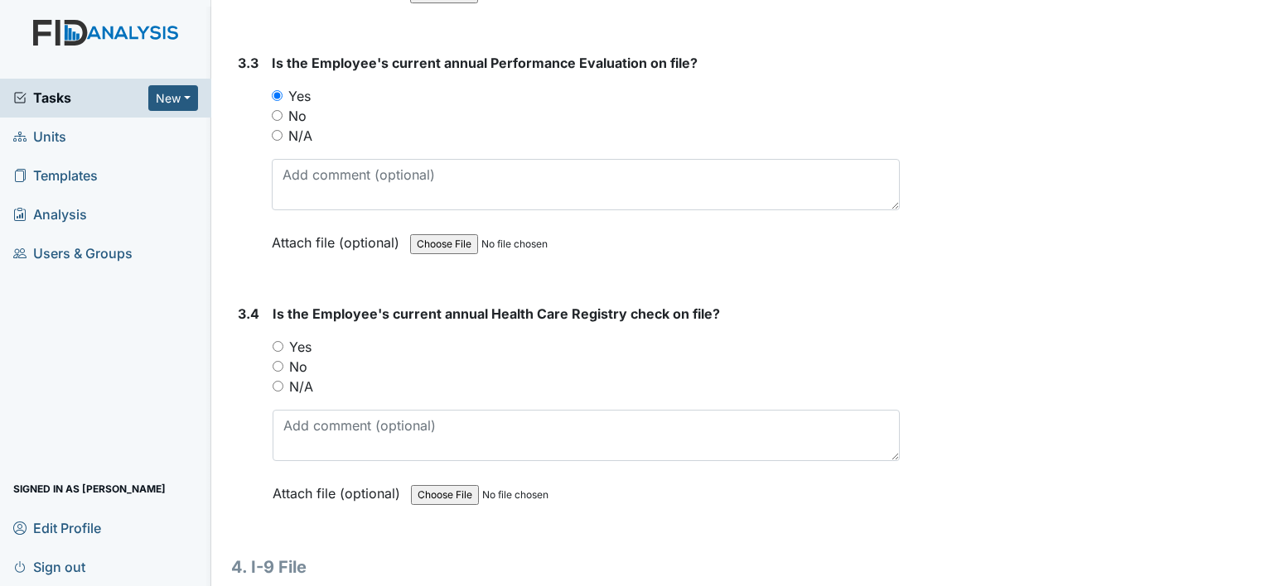
click at [278, 341] on input "Yes" at bounding box center [278, 346] width 11 height 11
radio input "true"
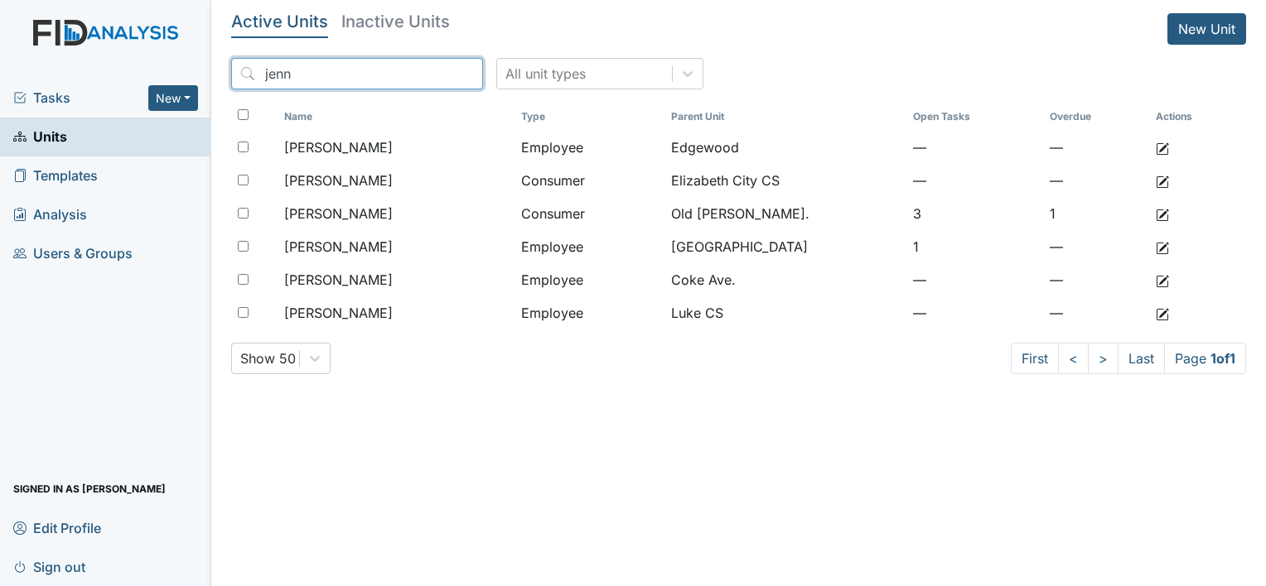
click at [431, 77] on input "jenn" at bounding box center [357, 73] width 252 height 31
click at [433, 76] on input "jenn" at bounding box center [357, 73] width 252 height 31
click at [371, 77] on input "search" at bounding box center [357, 73] width 252 height 31
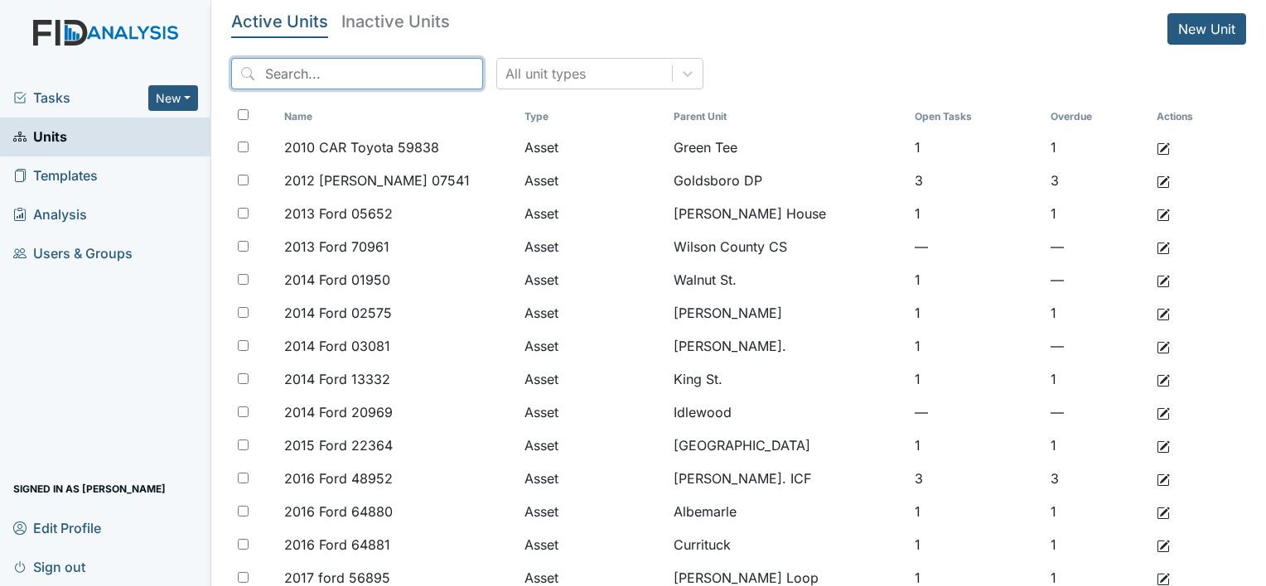
click at [325, 69] on input "search" at bounding box center [357, 73] width 252 height 31
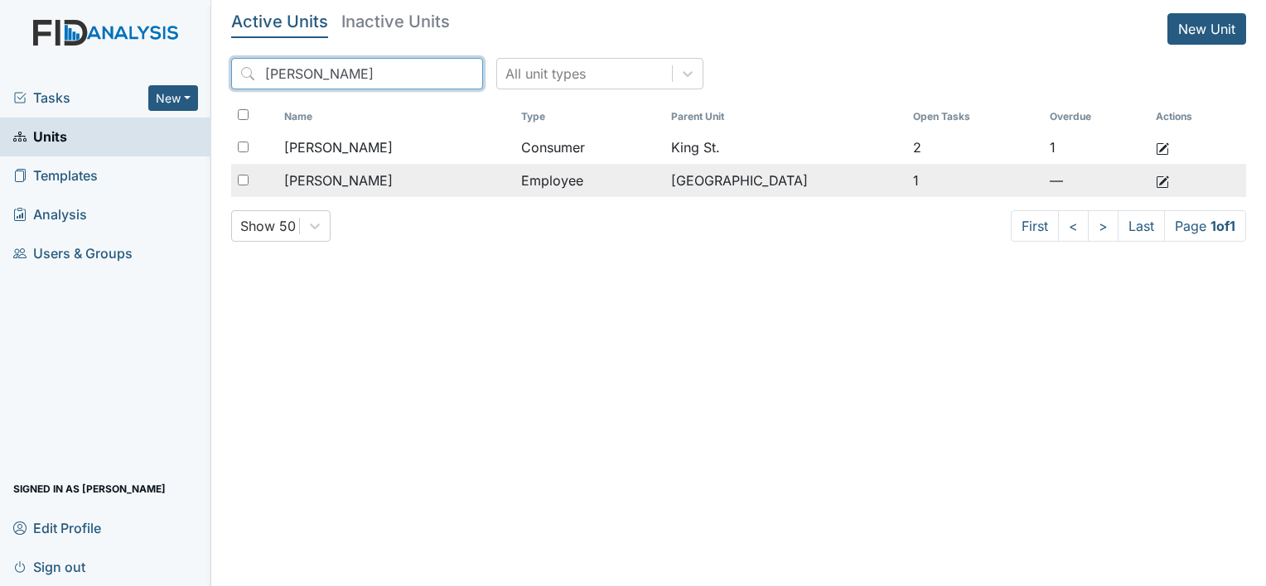
type input "[PERSON_NAME]"
click at [413, 181] on div "[PERSON_NAME]" at bounding box center [396, 181] width 224 height 20
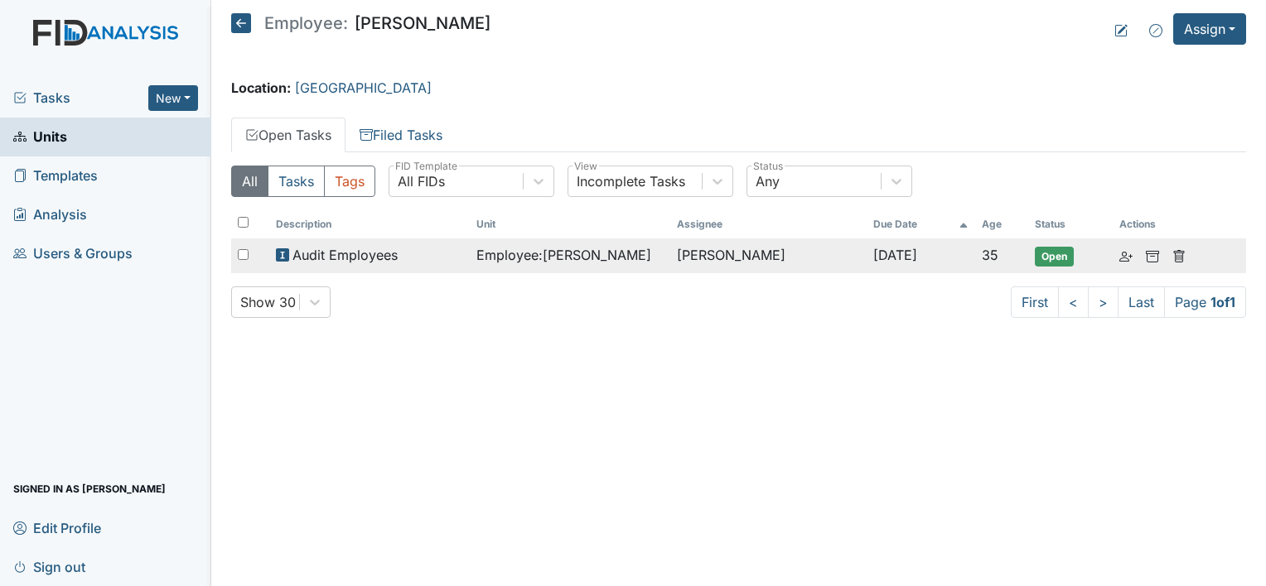
click at [433, 252] on div "Audit Employees" at bounding box center [369, 255] width 187 height 20
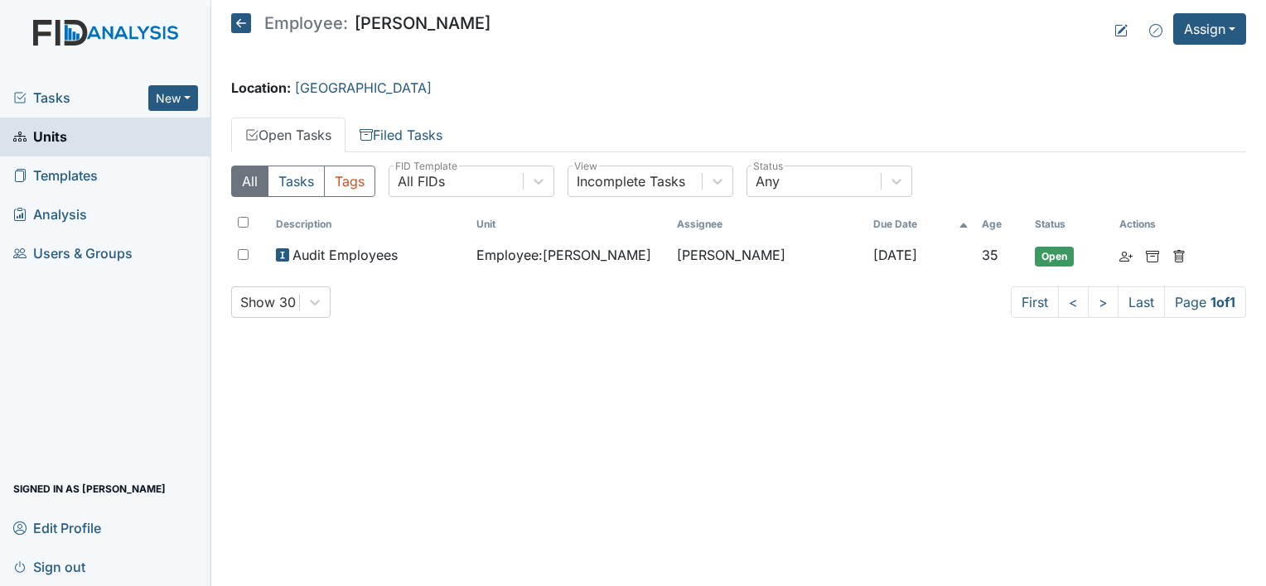
click at [243, 22] on icon at bounding box center [241, 23] width 20 height 20
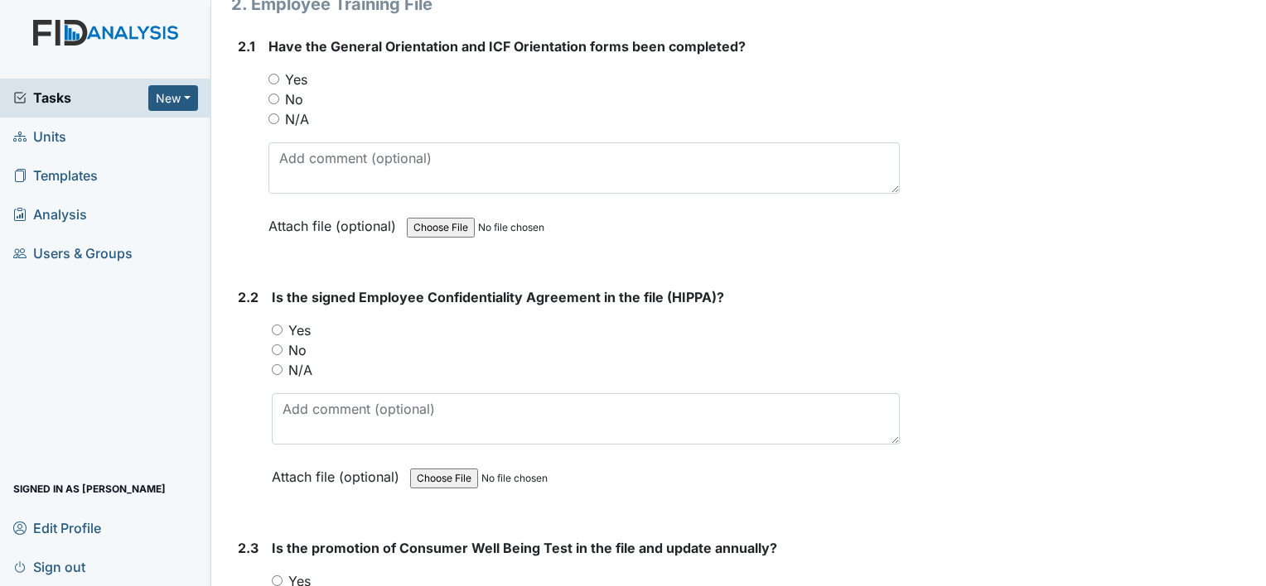
scroll to position [1491, 0]
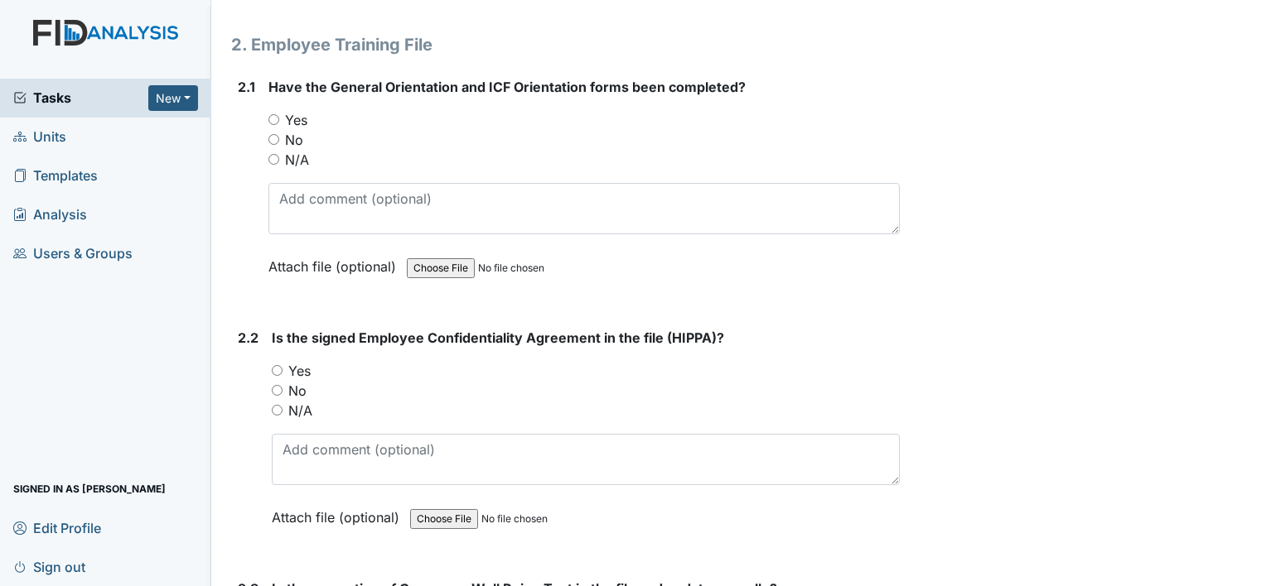
click at [273, 115] on input "Yes" at bounding box center [273, 119] width 11 height 11
radio input "true"
click at [274, 365] on input "Yes" at bounding box center [277, 370] width 11 height 11
radio input "true"
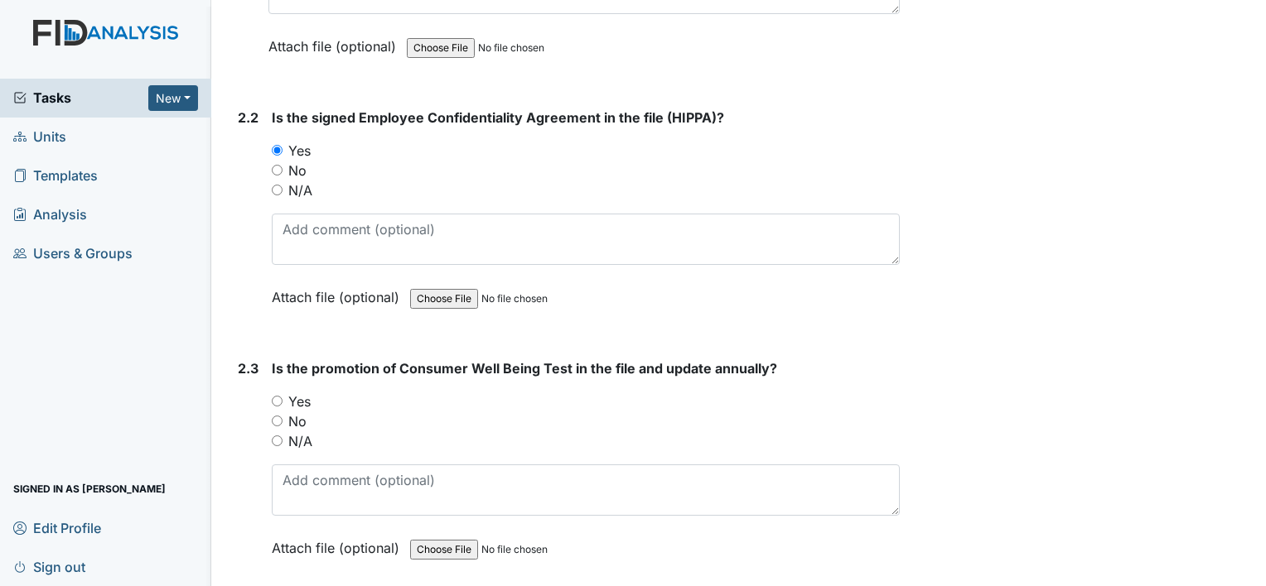
scroll to position [1740, 0]
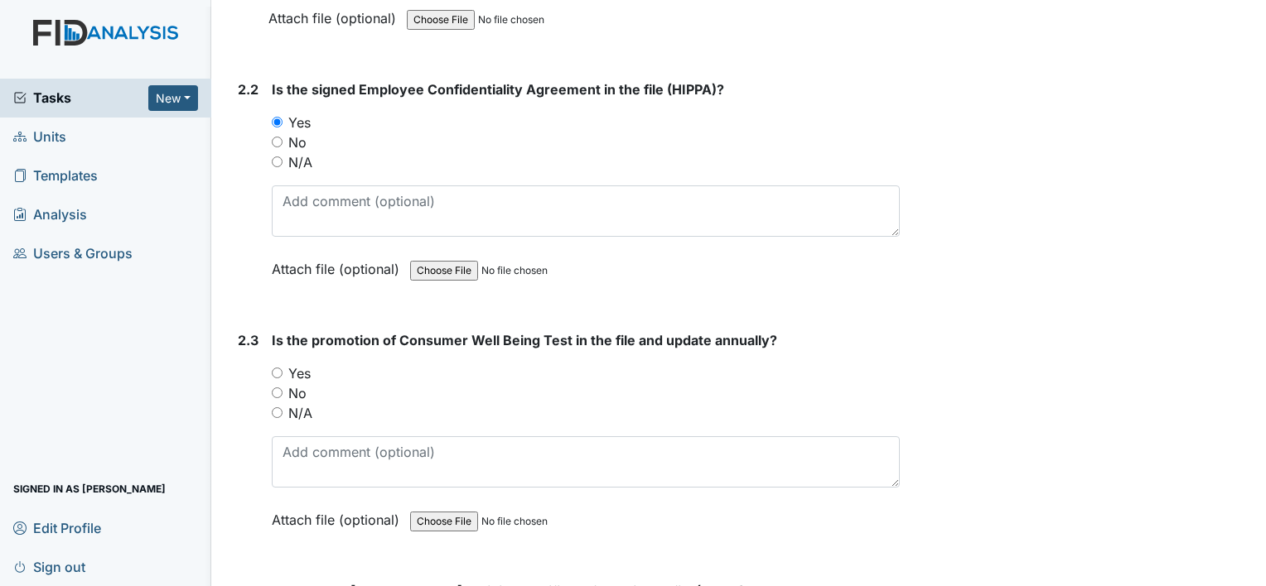
click at [273, 368] on input "Yes" at bounding box center [277, 373] width 11 height 11
radio input "true"
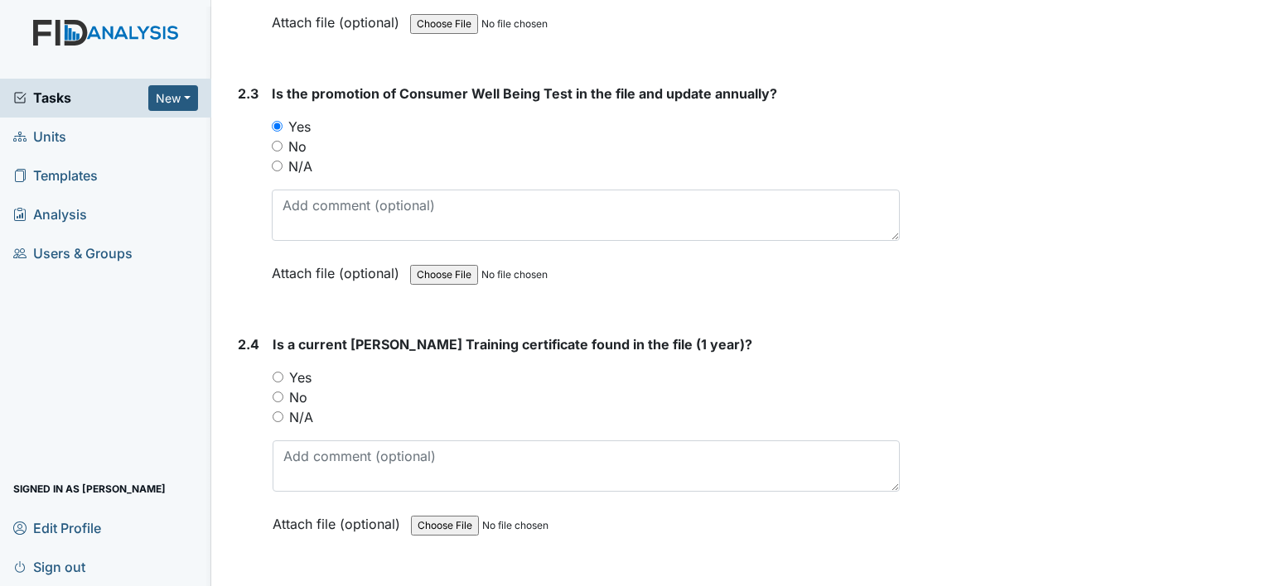
scroll to position [1988, 0]
click at [275, 370] on input "Yes" at bounding box center [278, 375] width 11 height 11
radio input "true"
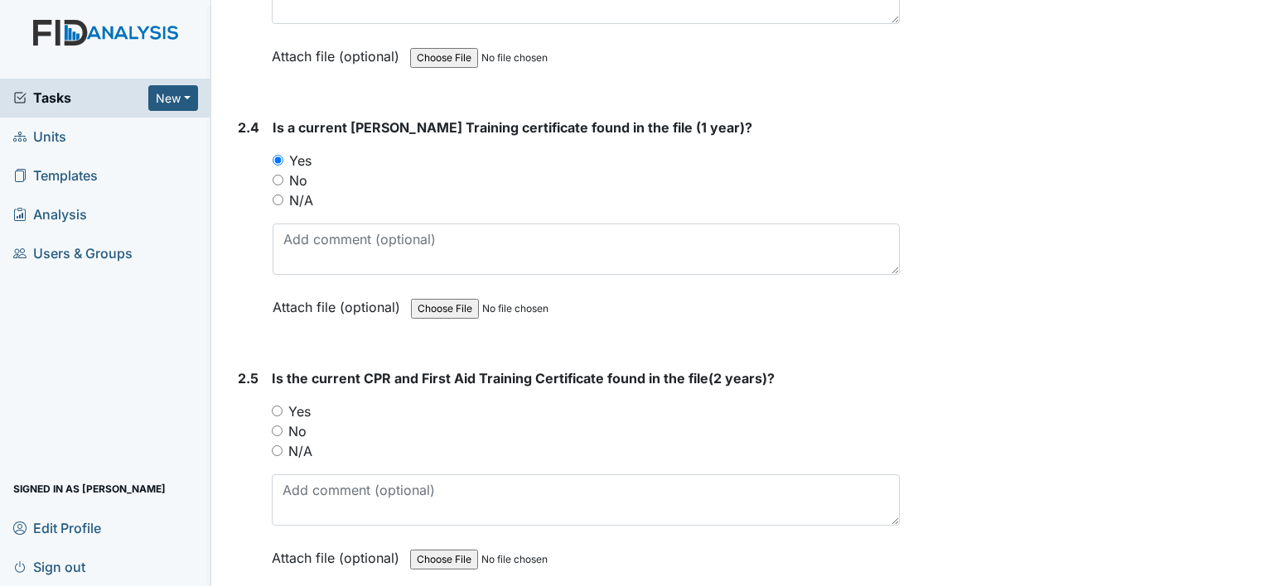
scroll to position [2237, 0]
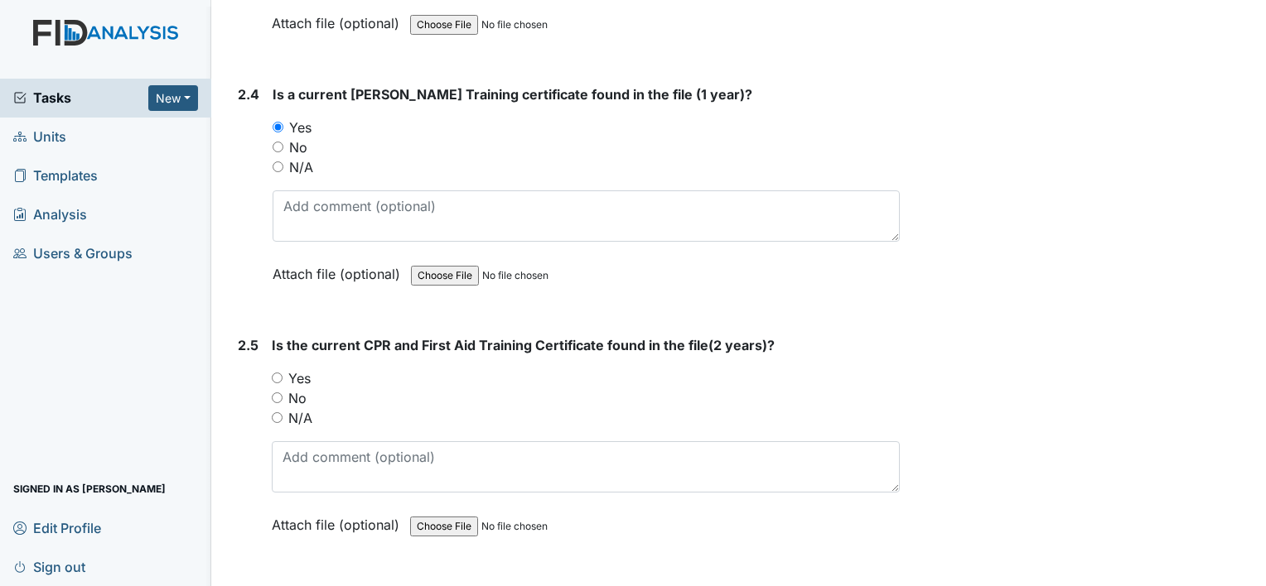
click at [273, 373] on input "Yes" at bounding box center [277, 378] width 11 height 11
radio input "true"
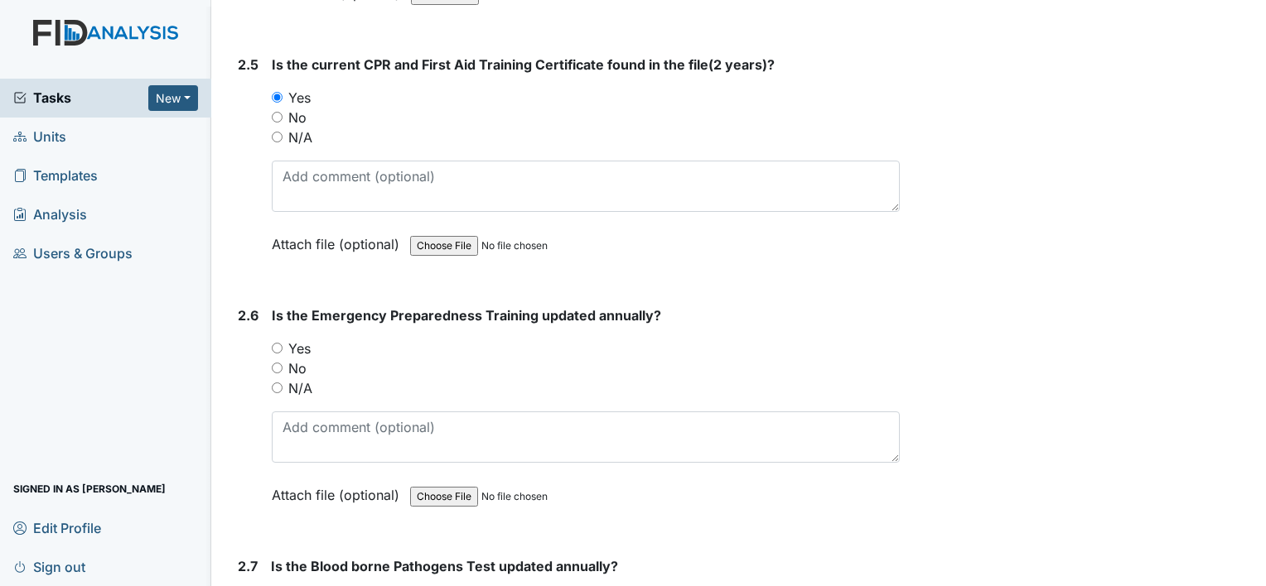
scroll to position [2568, 0]
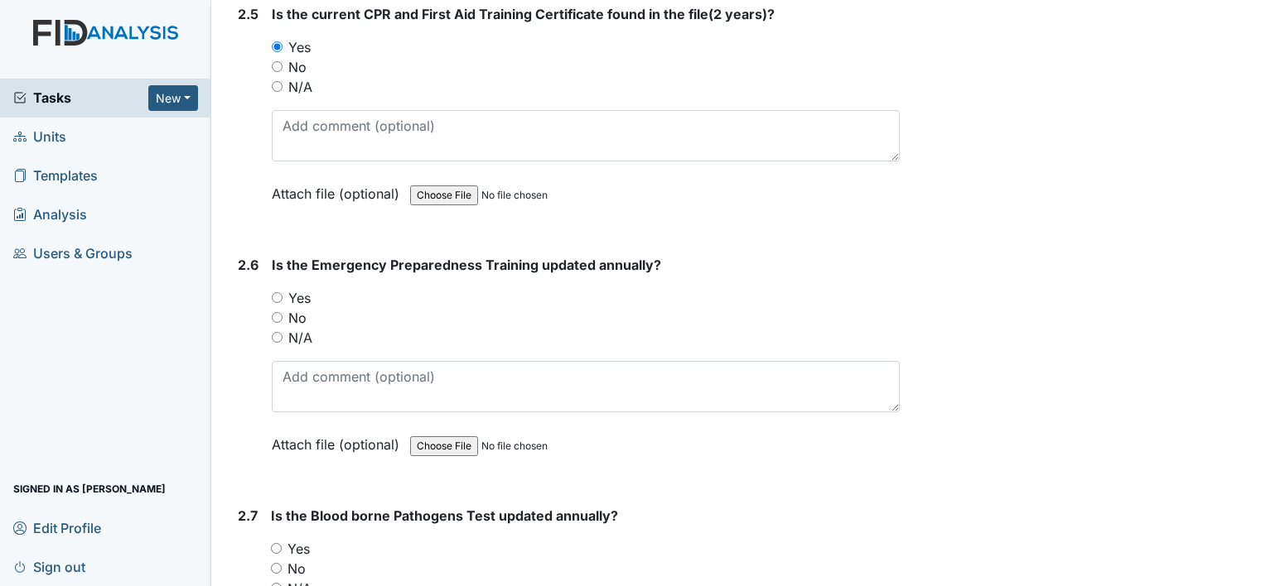
click at [273, 295] on div "Yes" at bounding box center [586, 298] width 628 height 20
click at [275, 292] on input "Yes" at bounding box center [277, 297] width 11 height 11
radio input "true"
click at [272, 543] on input "Yes" at bounding box center [276, 548] width 11 height 11
radio input "true"
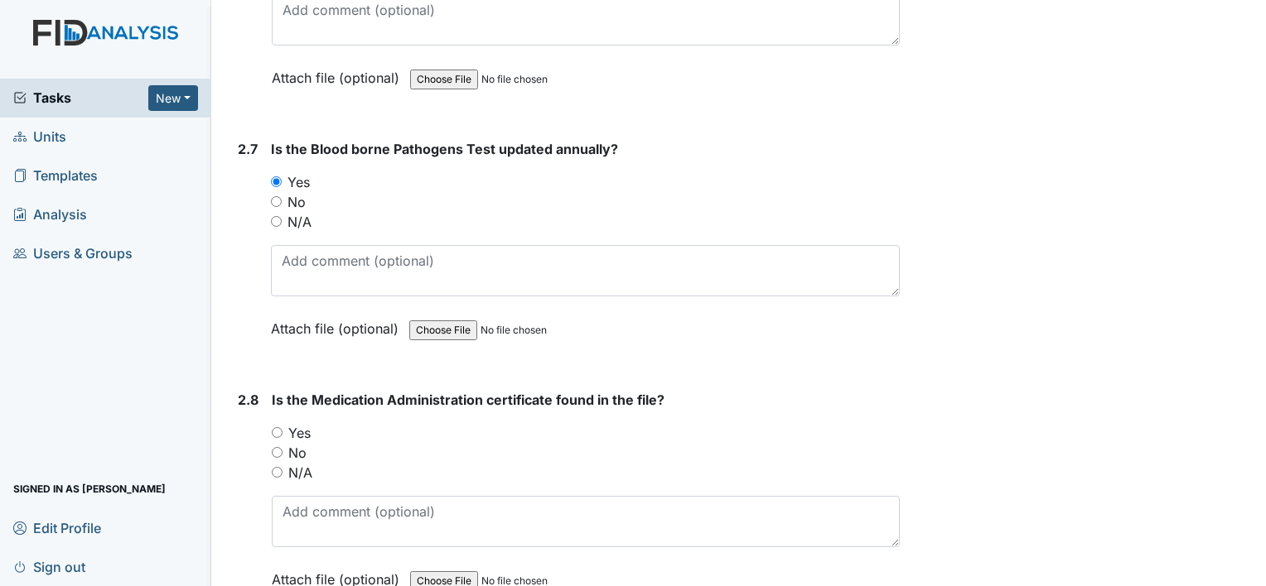
scroll to position [2982, 0]
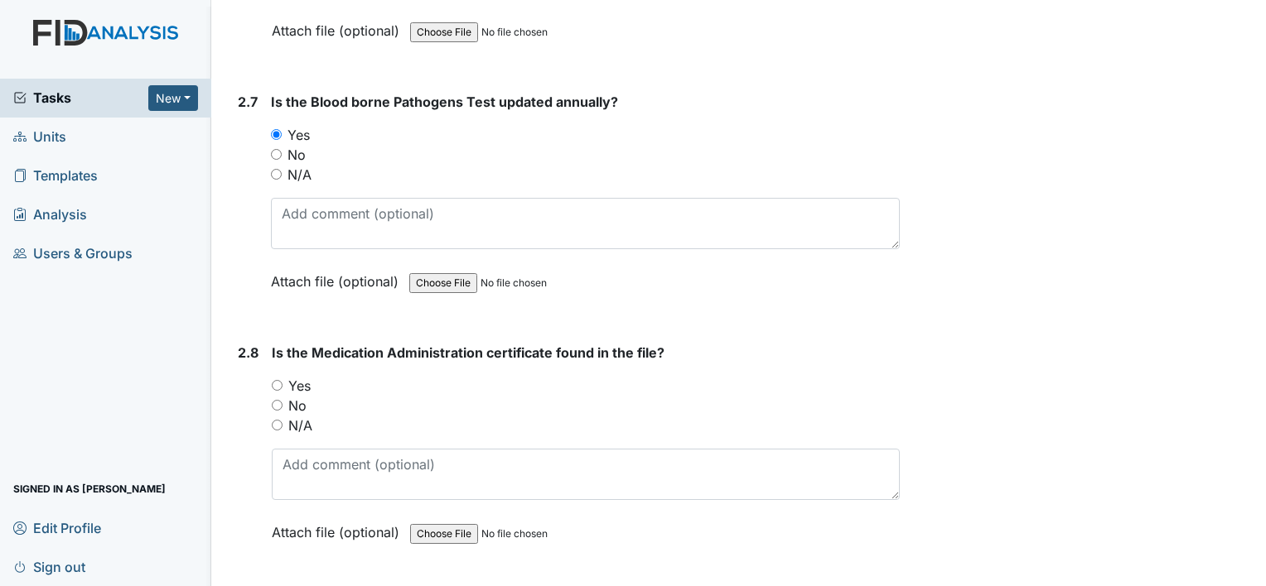
click at [278, 400] on input "No" at bounding box center [277, 405] width 11 height 11
radio input "true"
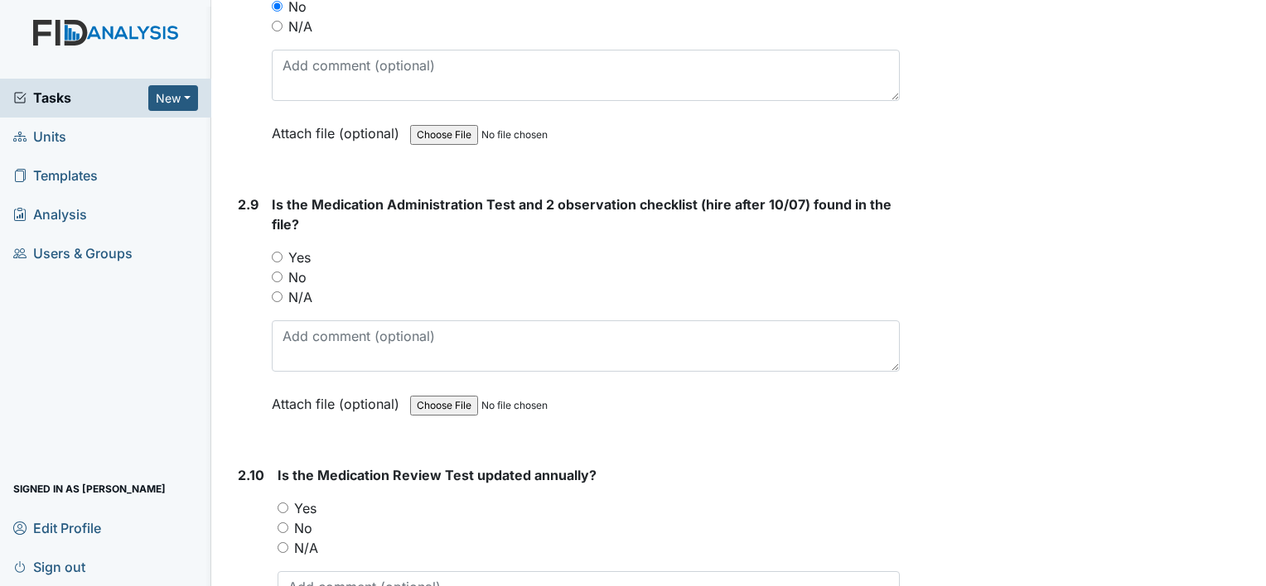
scroll to position [3396, 0]
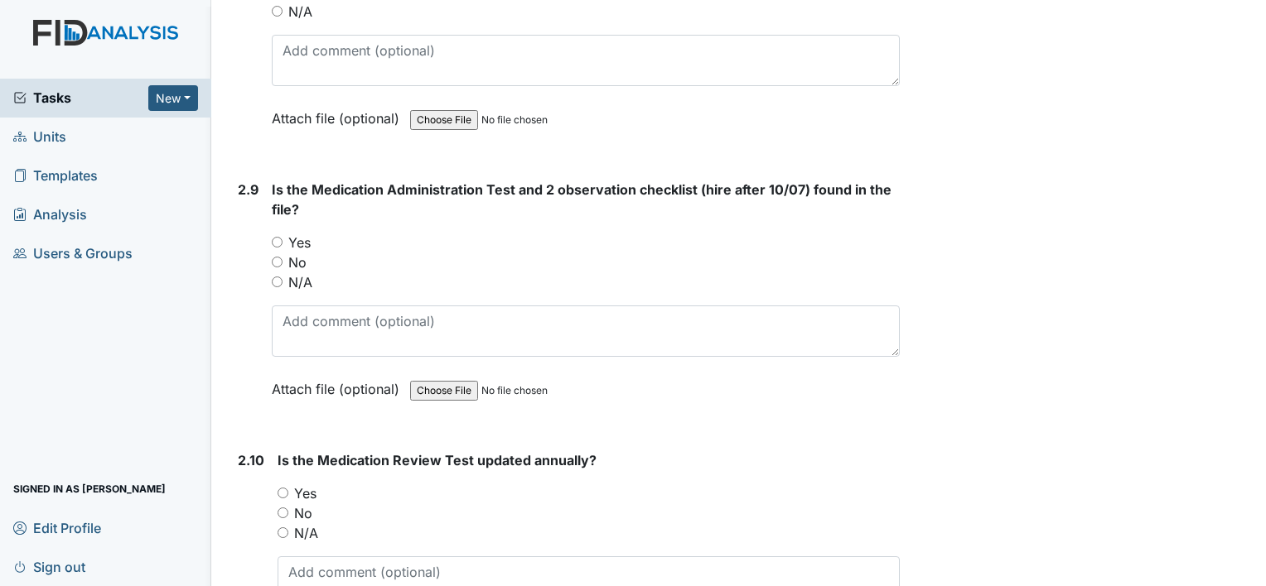
click at [278, 257] on input "No" at bounding box center [277, 262] width 11 height 11
radio input "true"
click at [283, 528] on input "N/A" at bounding box center [283, 533] width 11 height 11
radio input "true"
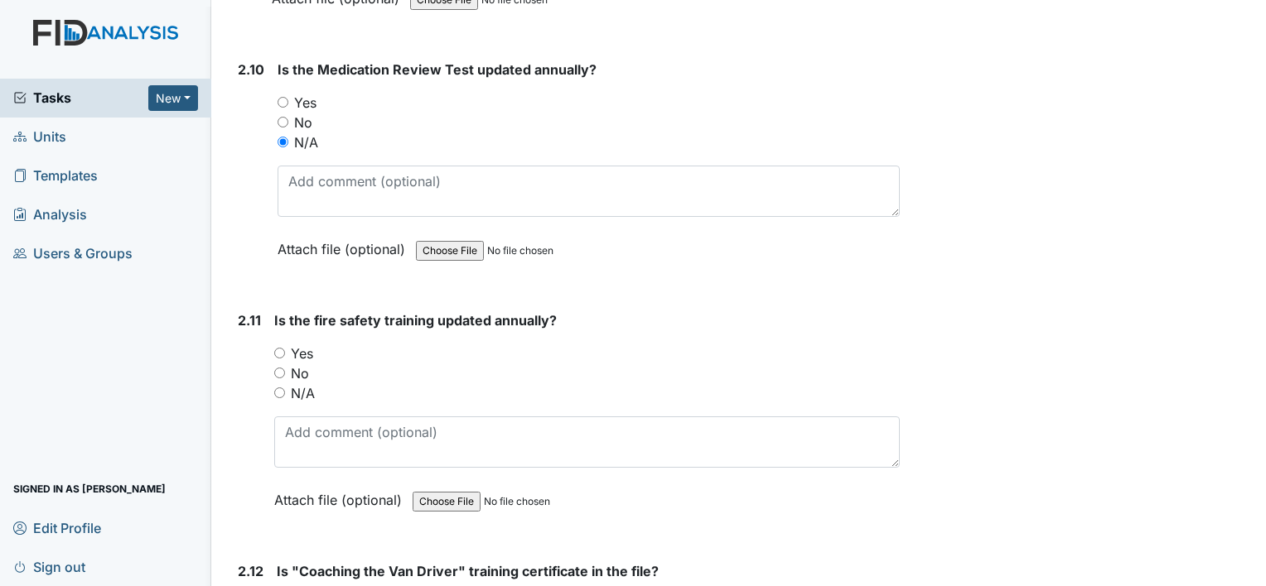
scroll to position [3810, 0]
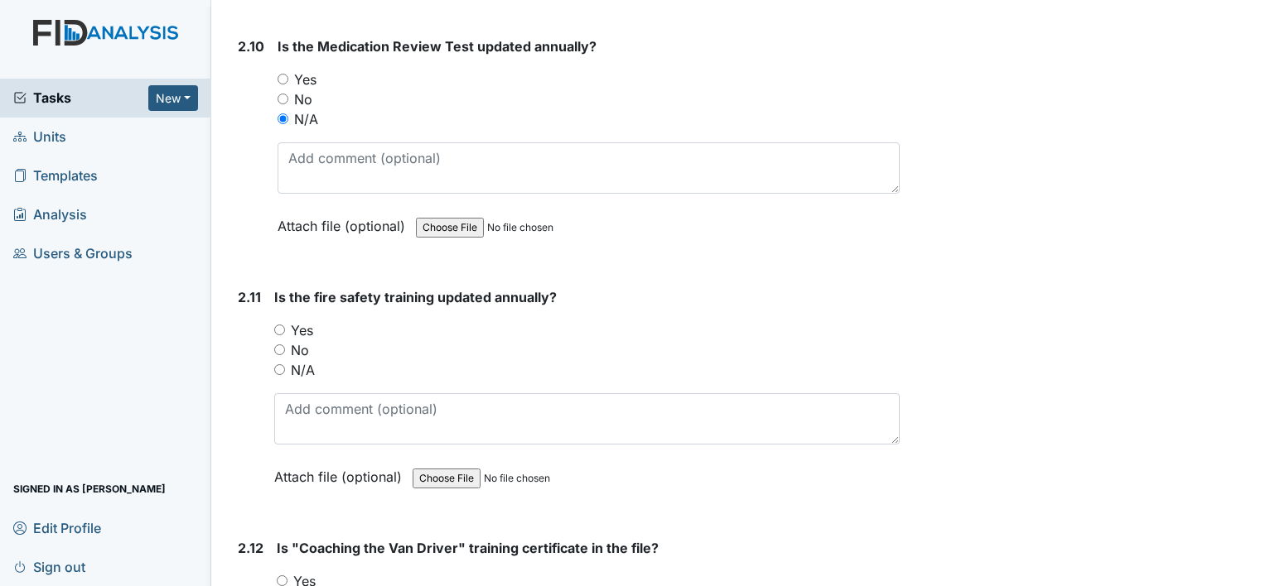
click at [278, 325] on input "Yes" at bounding box center [279, 330] width 11 height 11
radio input "true"
click at [284, 572] on div "Yes" at bounding box center [588, 582] width 623 height 20
click at [283, 576] on input "Yes" at bounding box center [282, 581] width 11 height 11
radio input "true"
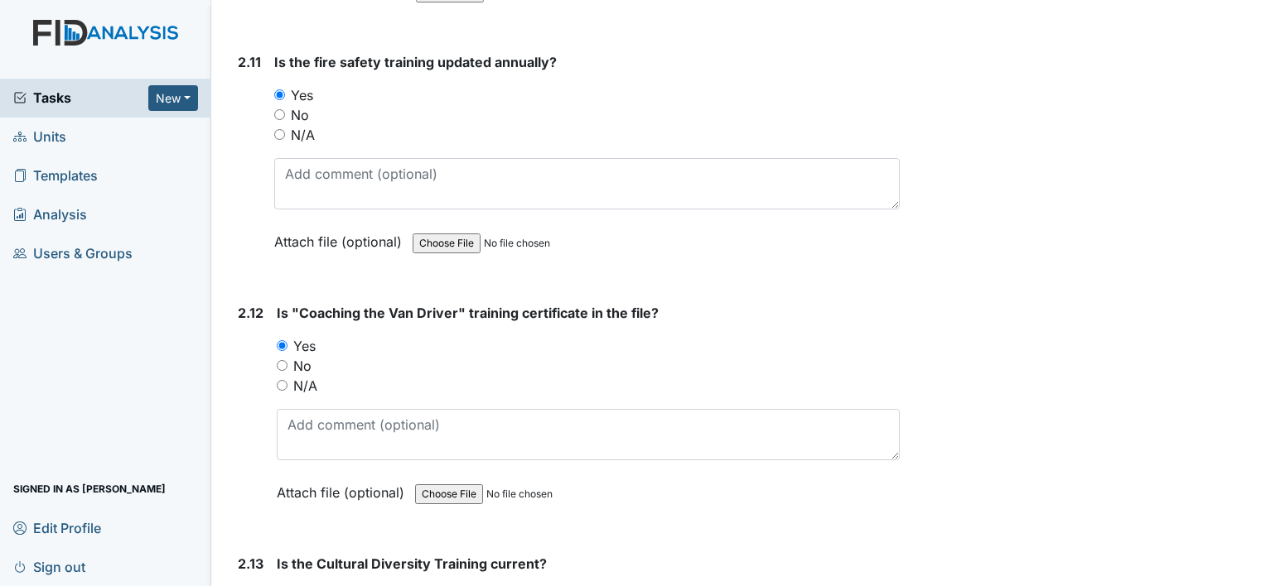
scroll to position [4225, 0]
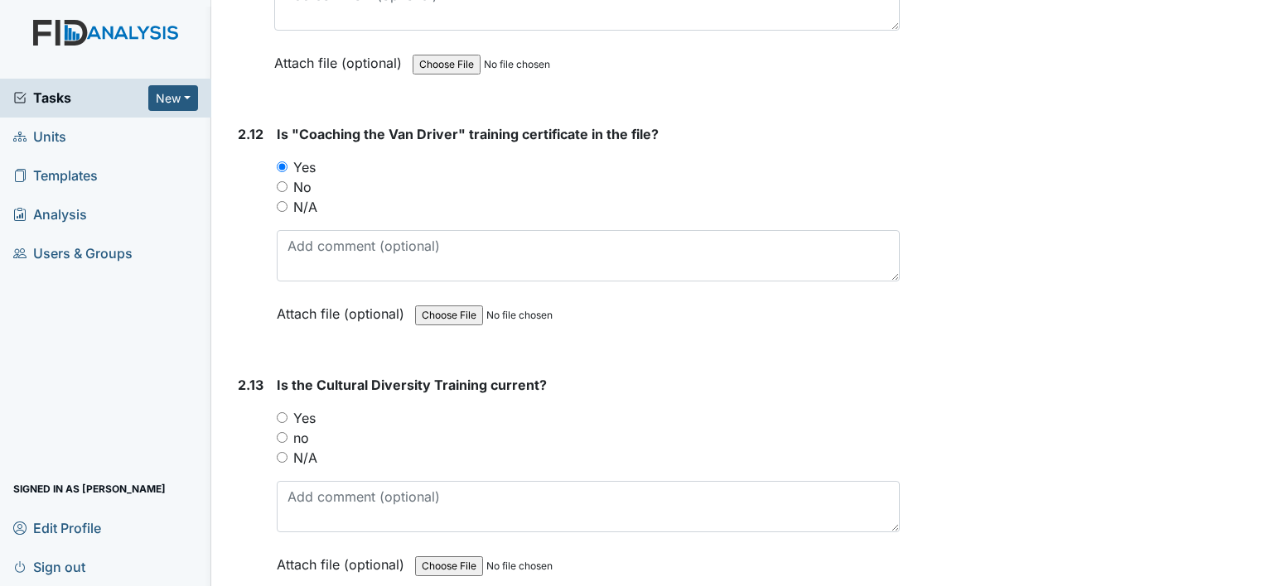
click at [279, 413] on input "Yes" at bounding box center [282, 418] width 11 height 11
radio input "true"
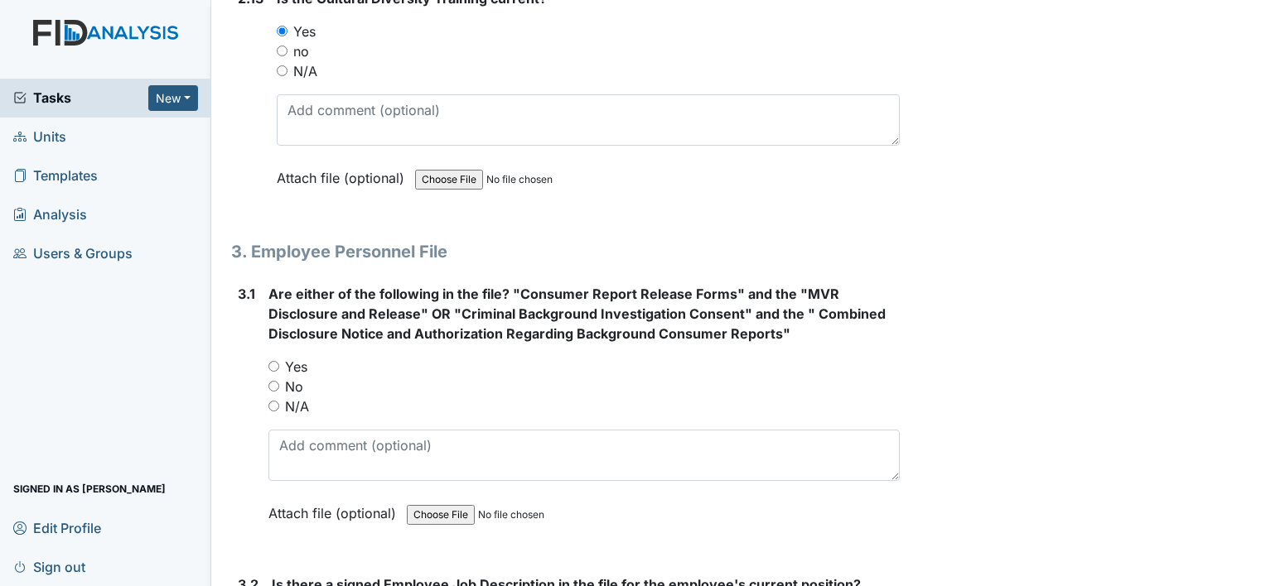
scroll to position [4639, 0]
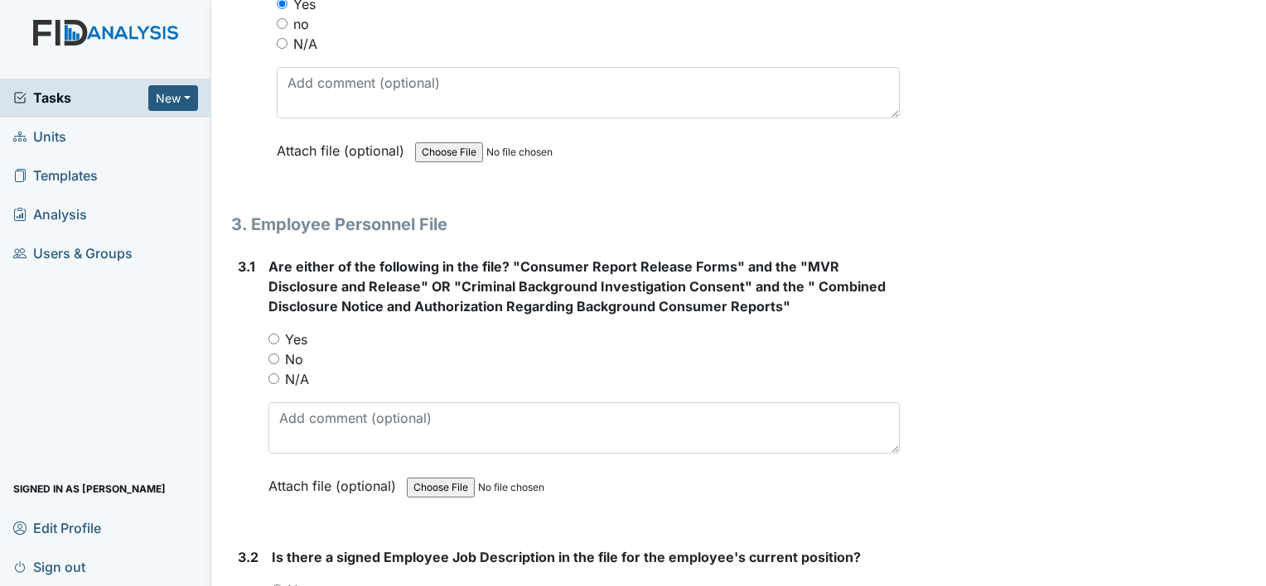
click at [272, 334] on input "Yes" at bounding box center [273, 339] width 11 height 11
radio input "true"
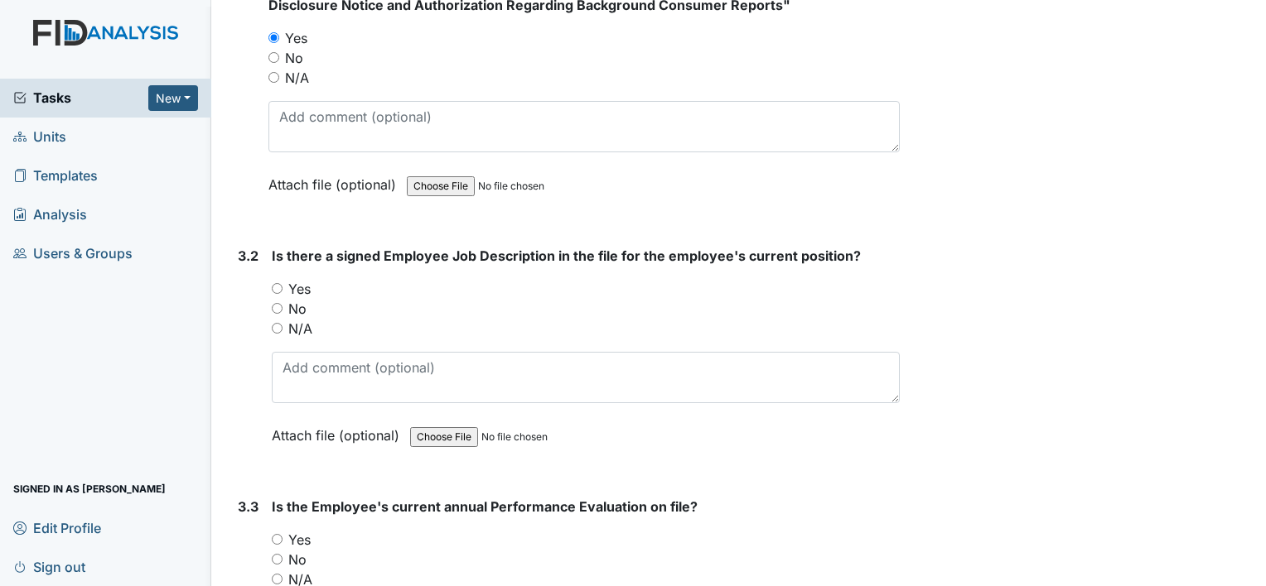
scroll to position [4970, 0]
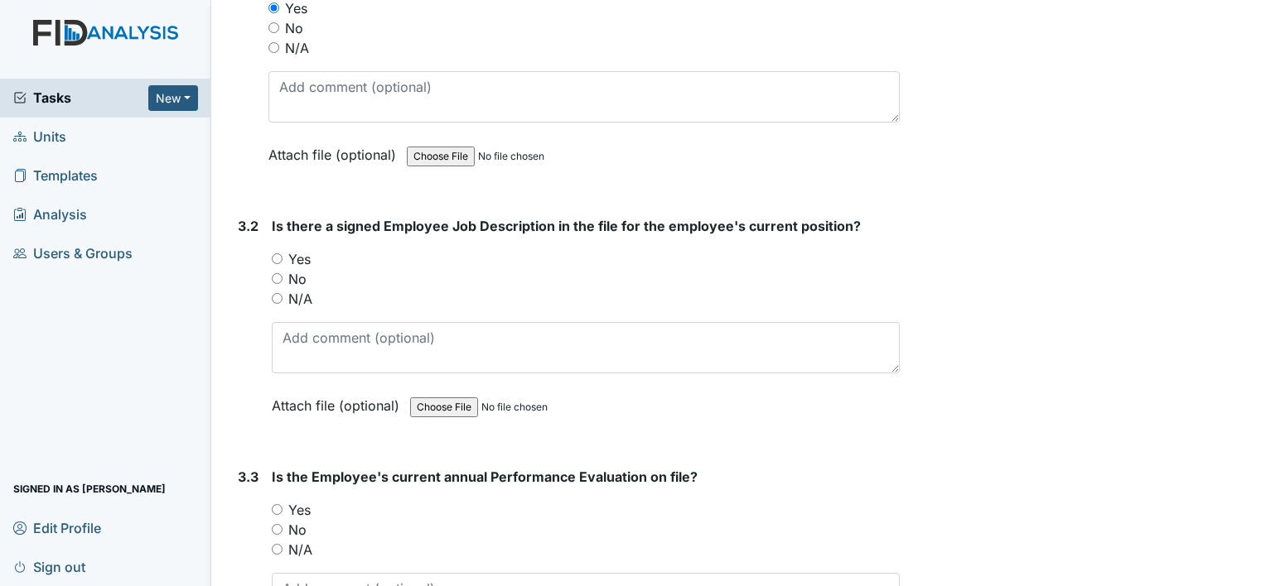
click at [275, 253] on input "Yes" at bounding box center [277, 258] width 11 height 11
radio input "true"
click at [273, 504] on input "Yes" at bounding box center [277, 509] width 11 height 11
radio input "true"
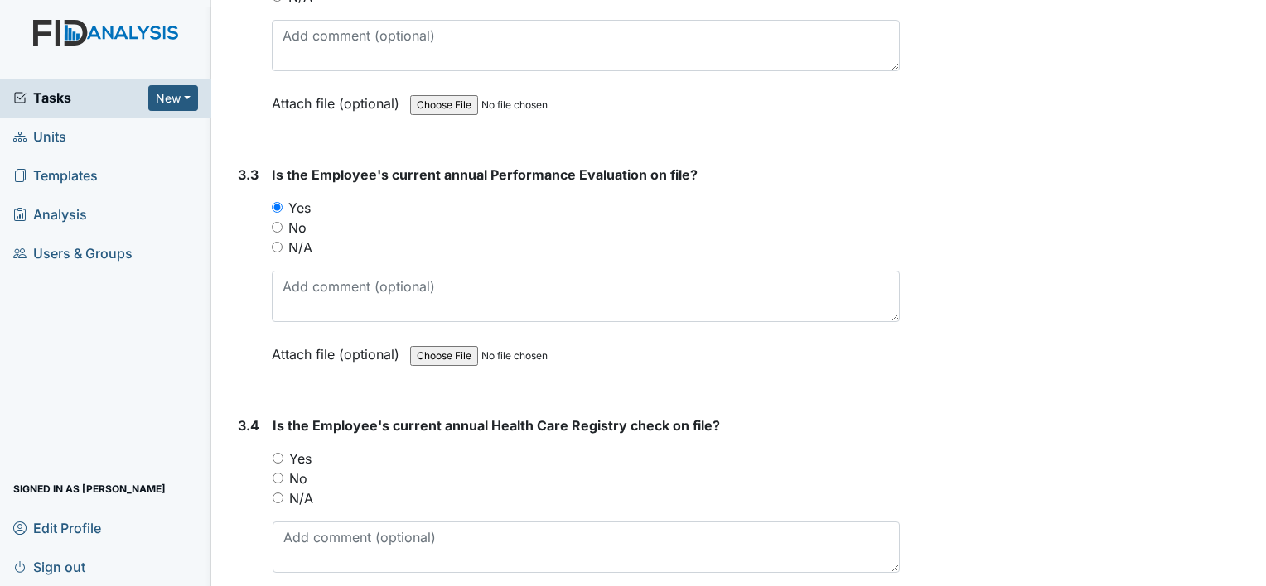
scroll to position [5302, 0]
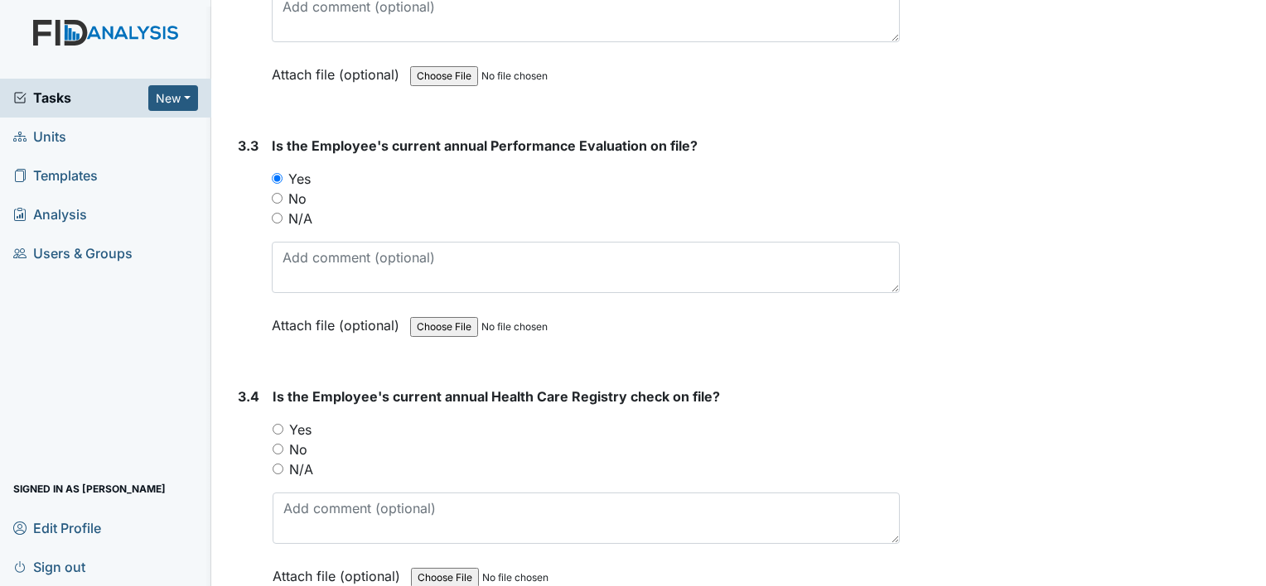
click at [279, 424] on input "Yes" at bounding box center [278, 429] width 11 height 11
radio input "true"
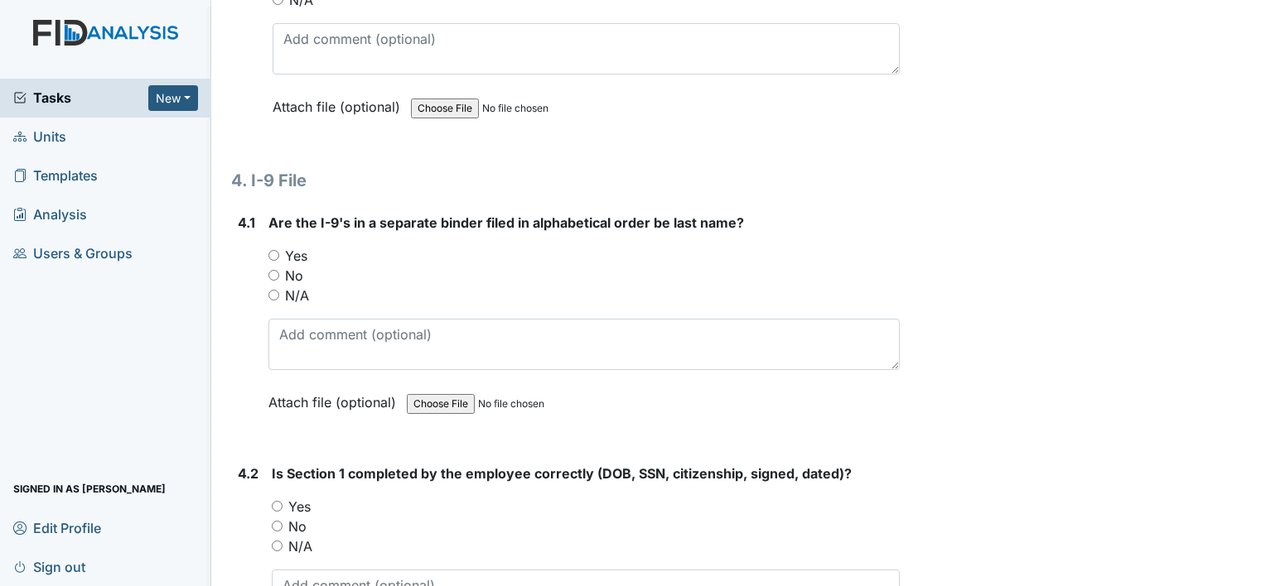
scroll to position [5799, 0]
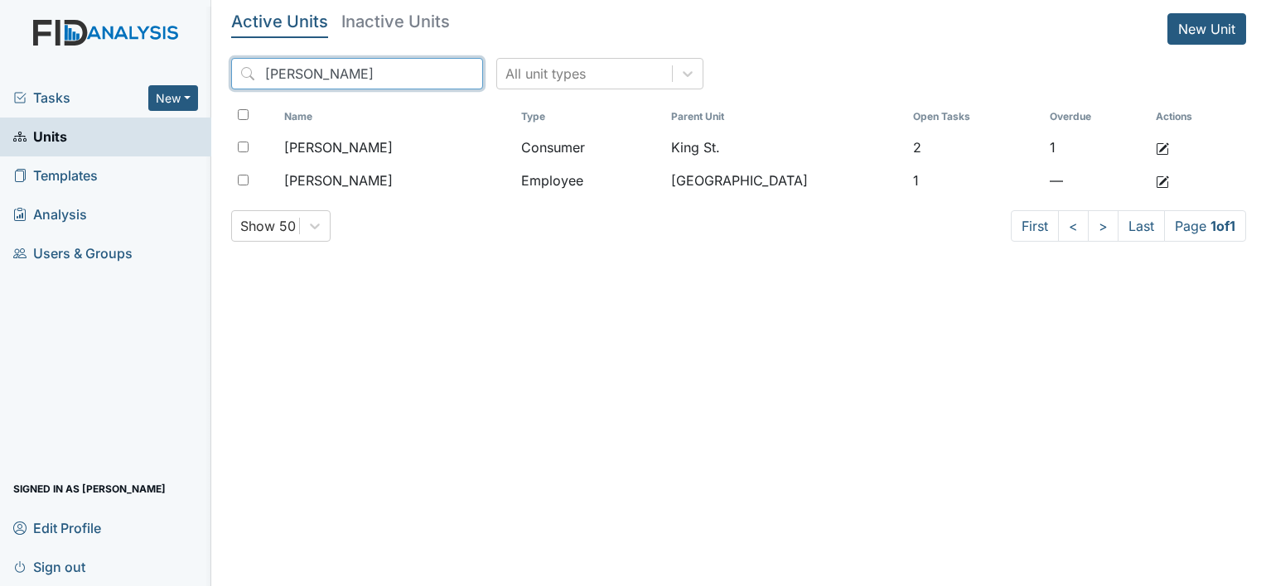
drag, startPoint x: 388, startPoint y: 55, endPoint x: 380, endPoint y: 65, distance: 12.4
click at [381, 60] on div "Active Units Inactive Units New Unit [PERSON_NAME] All unit types Name Type Par…" at bounding box center [738, 134] width 1015 height 242
drag, startPoint x: 380, startPoint y: 65, endPoint x: 178, endPoint y: 70, distance: 202.2
click at [178, 70] on div "Tasks New Form Inspection Document Bundle Units Templates Analysis Users & Grou…" at bounding box center [633, 293] width 1266 height 586
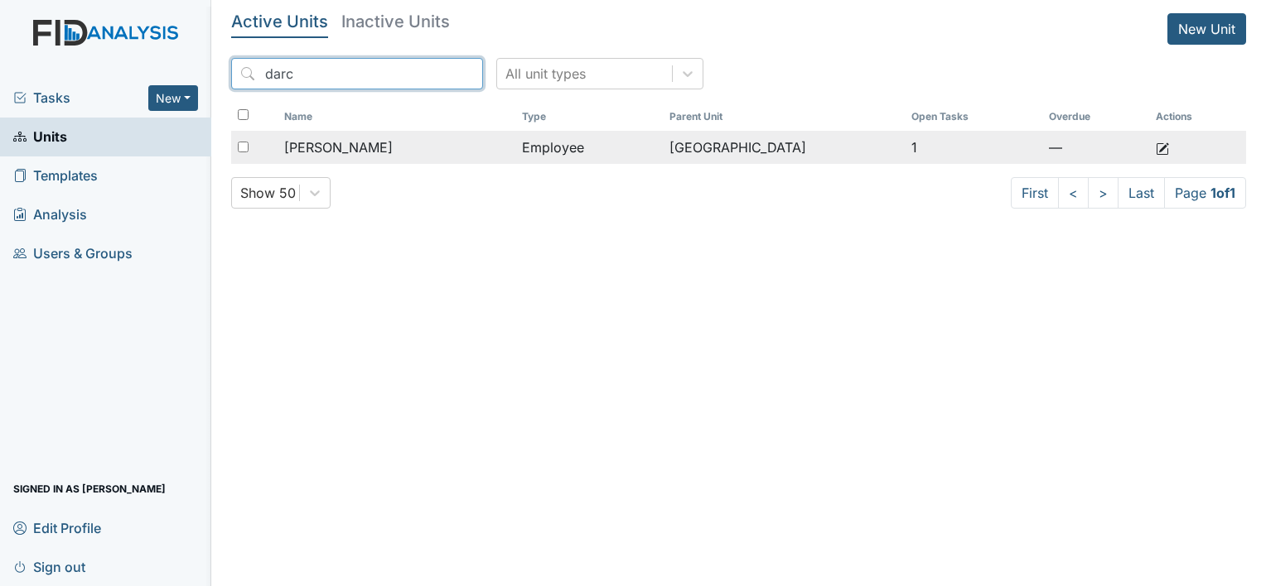
type input "darc"
click at [401, 140] on div "[PERSON_NAME]" at bounding box center [396, 148] width 224 height 20
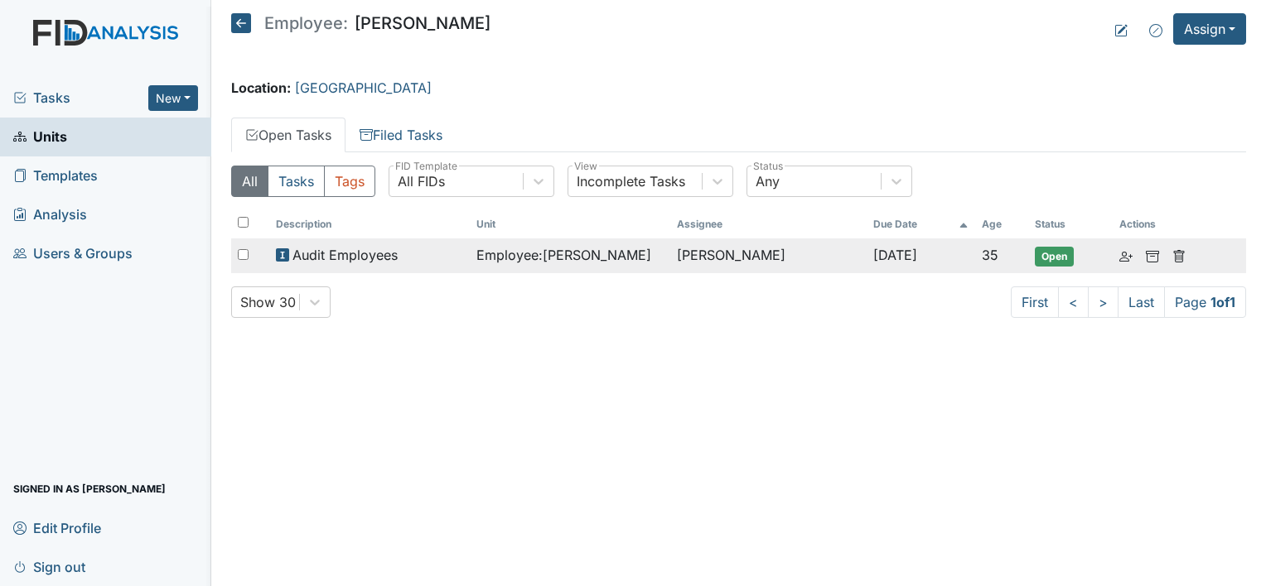
click at [541, 265] on td "Employee : [PERSON_NAME]" at bounding box center [570, 256] width 200 height 35
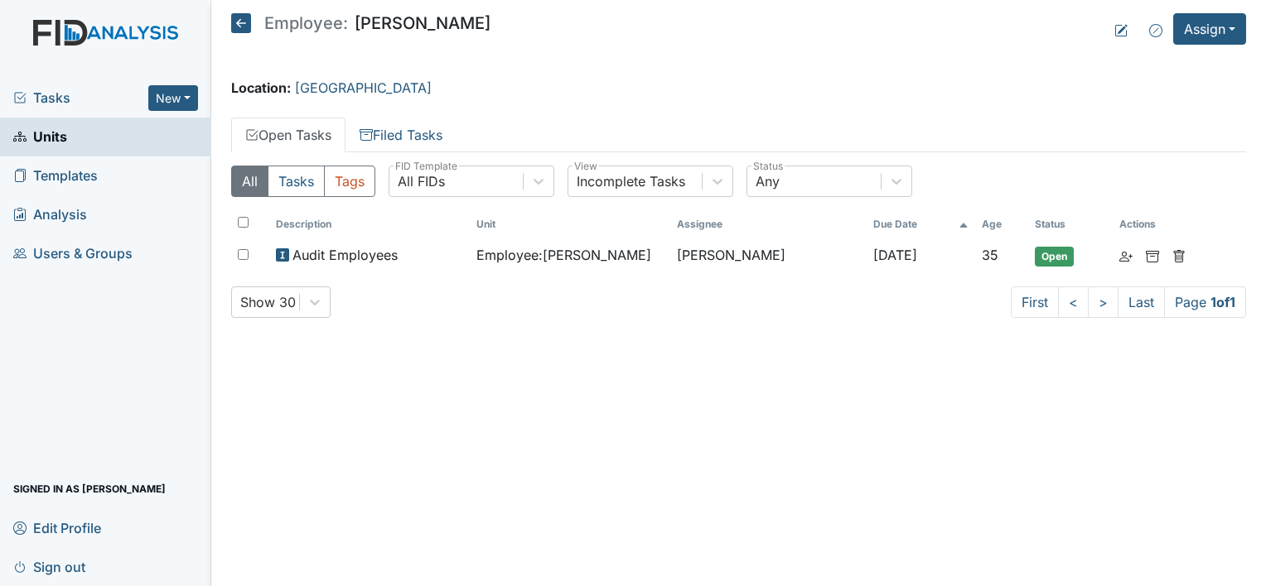
click at [243, 20] on icon at bounding box center [241, 23] width 20 height 20
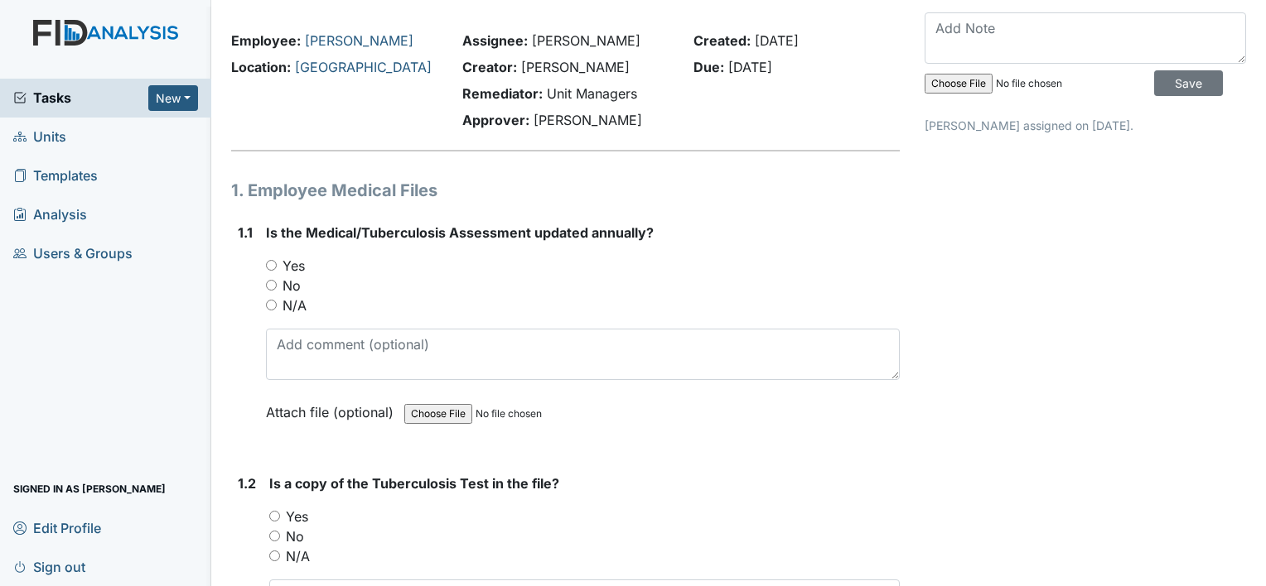
scroll to position [83, 0]
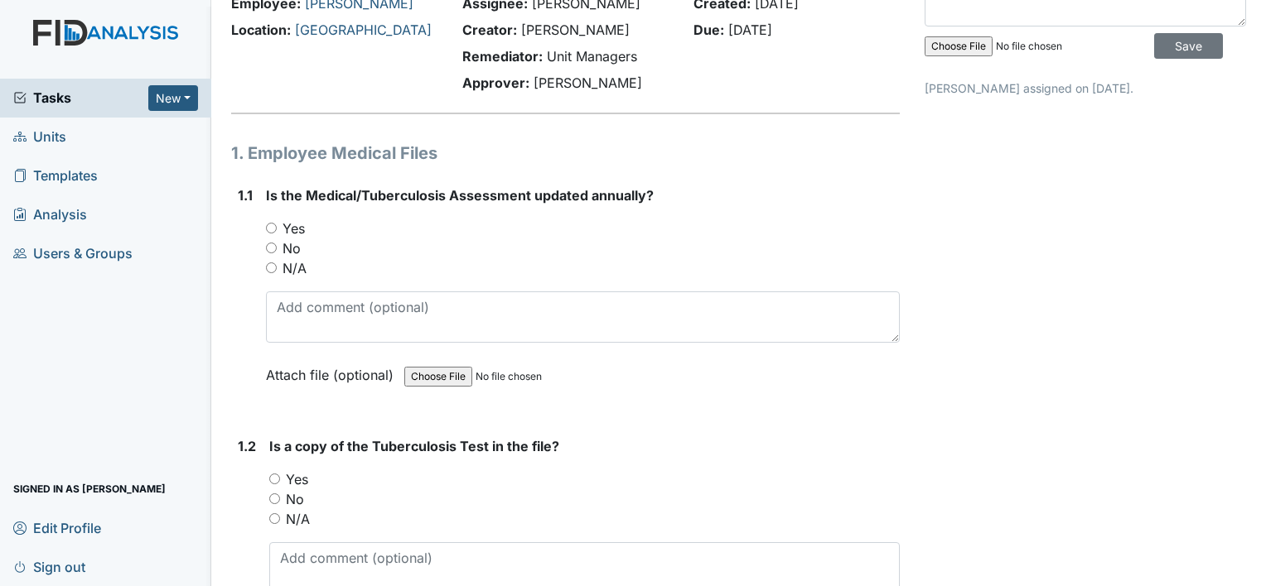
click at [273, 249] on input "No" at bounding box center [271, 248] width 11 height 11
radio input "true"
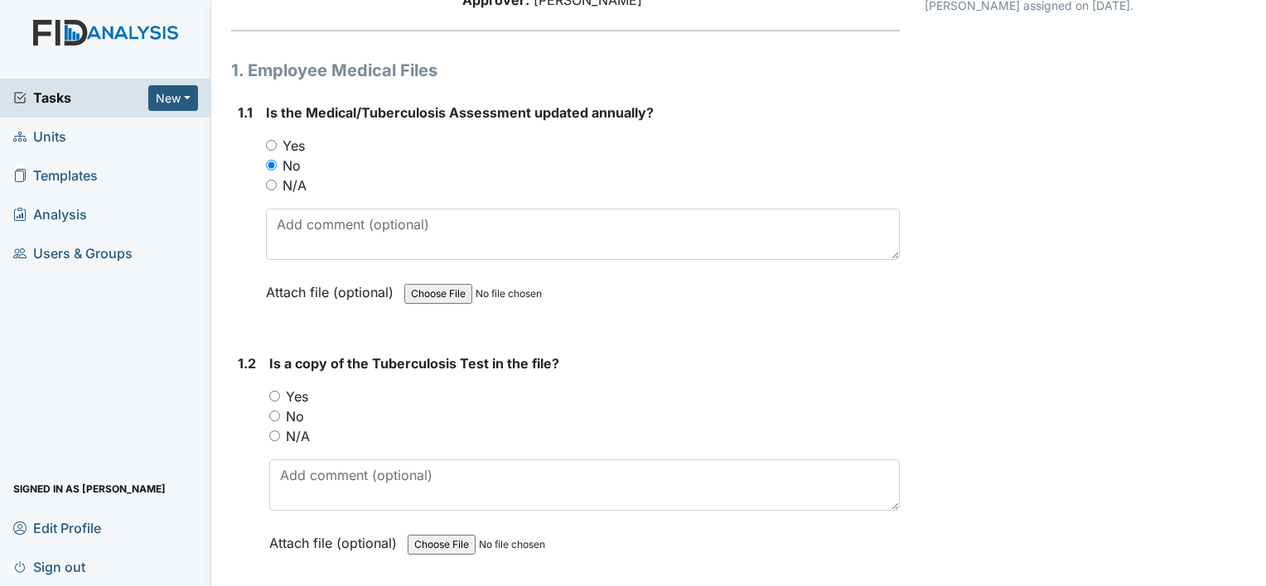
scroll to position [249, 0]
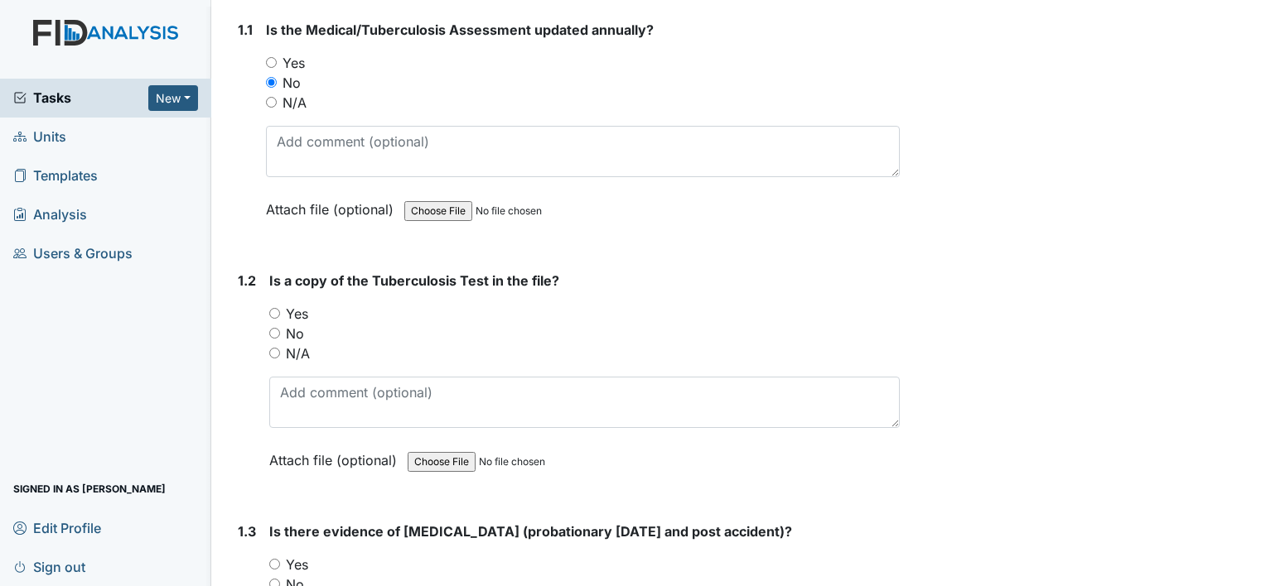
click at [269, 310] on input "Yes" at bounding box center [274, 313] width 11 height 11
radio input "true"
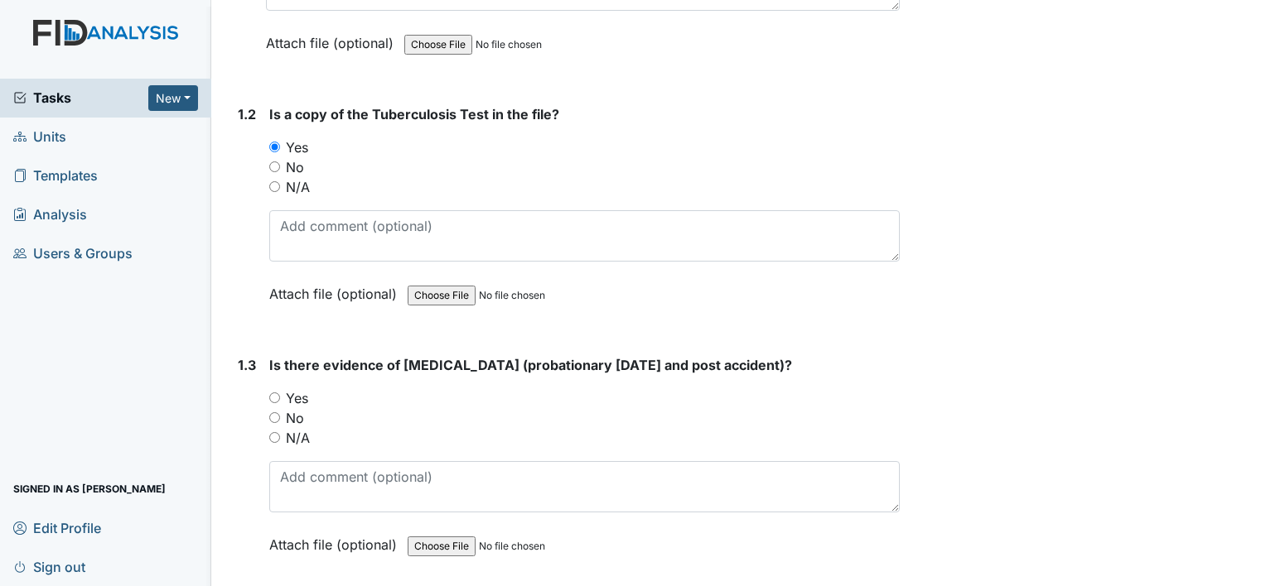
scroll to position [497, 0]
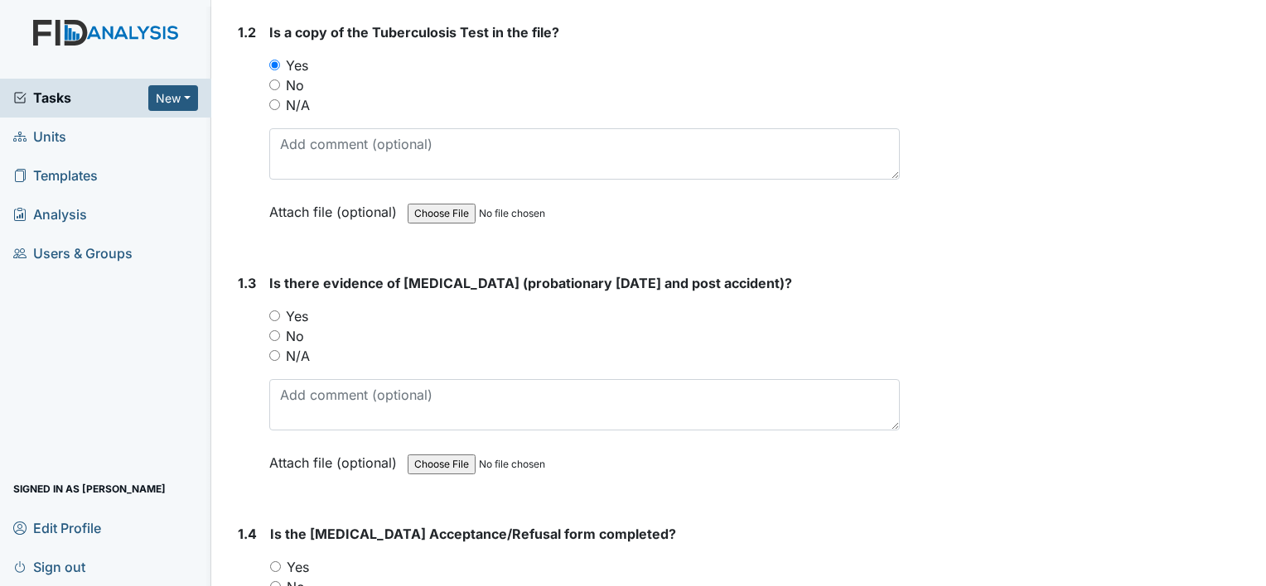
click at [276, 311] on input "Yes" at bounding box center [274, 316] width 11 height 11
radio input "true"
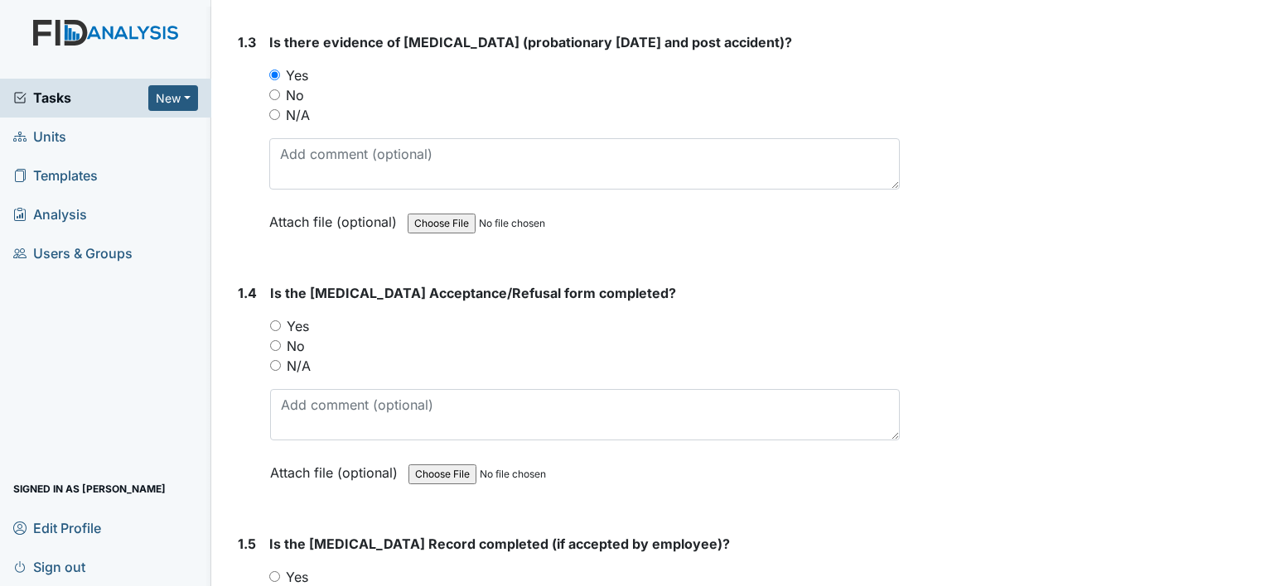
scroll to position [746, 0]
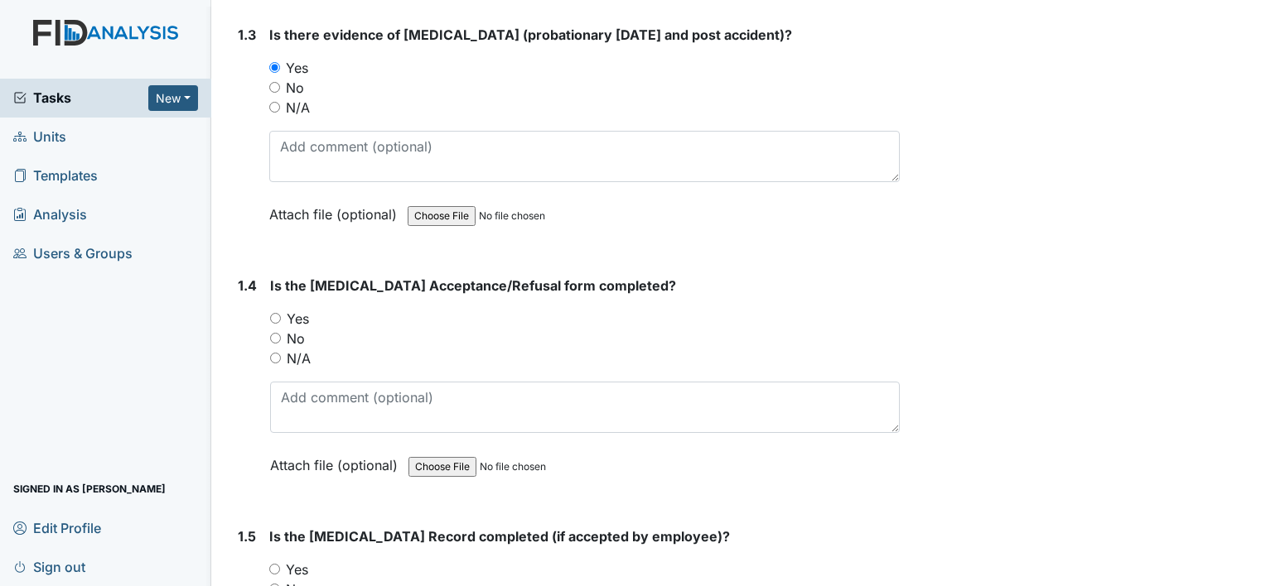
click at [276, 313] on input "Yes" at bounding box center [275, 318] width 11 height 11
radio input "true"
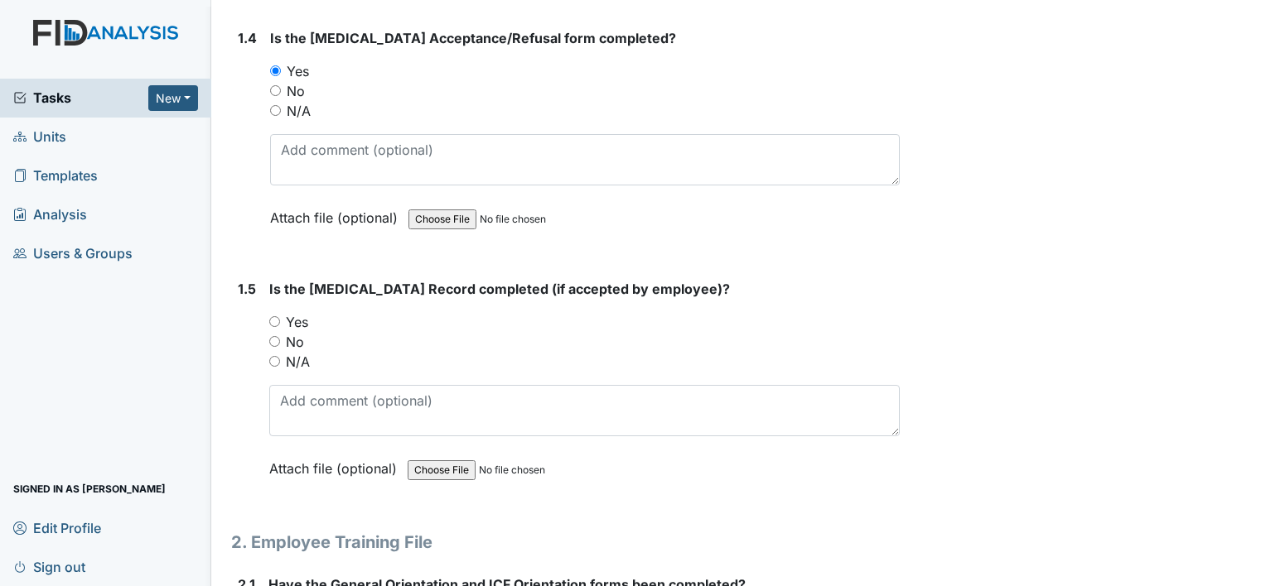
scroll to position [994, 0]
click at [278, 316] on input "Yes" at bounding box center [274, 321] width 11 height 11
radio input "true"
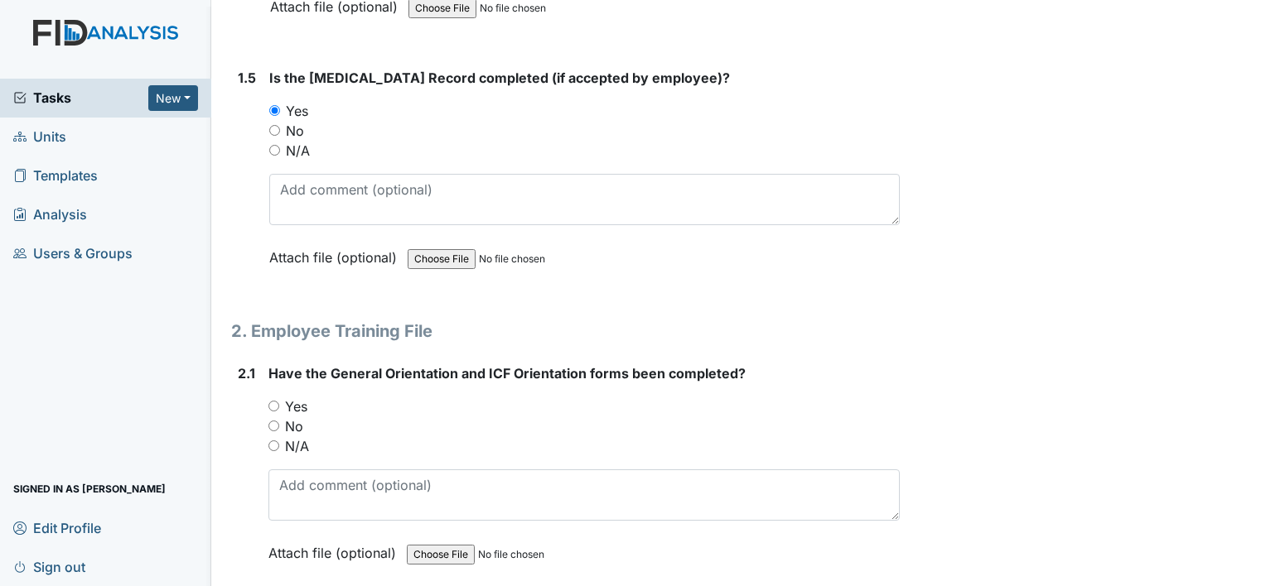
scroll to position [1243, 0]
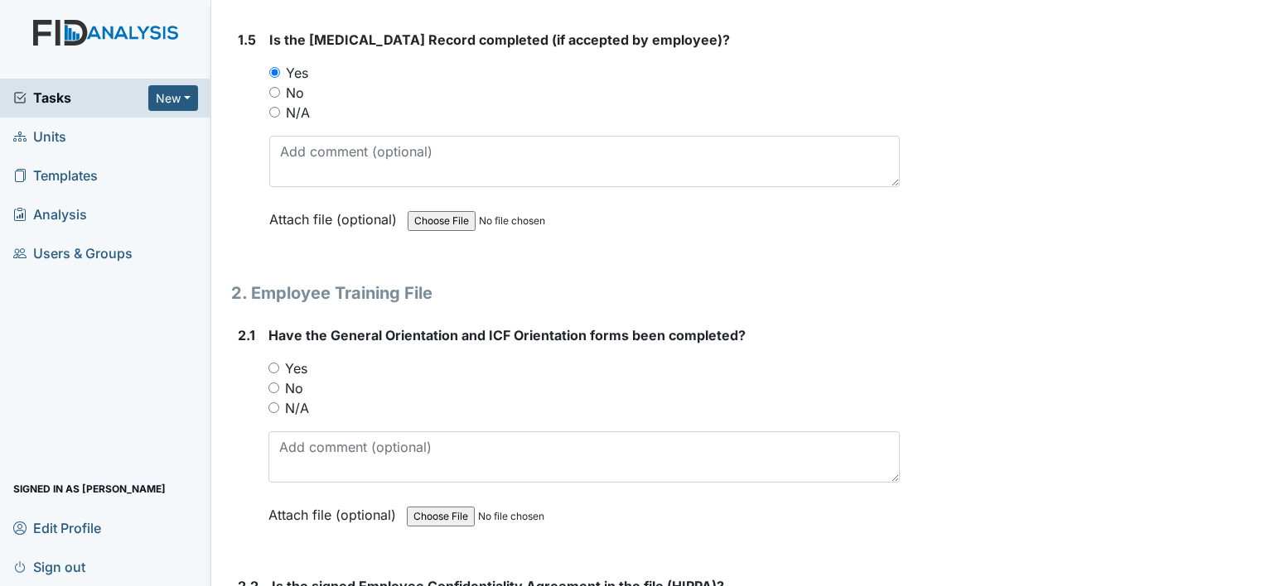
click at [274, 363] on input "Yes" at bounding box center [273, 368] width 11 height 11
radio input "true"
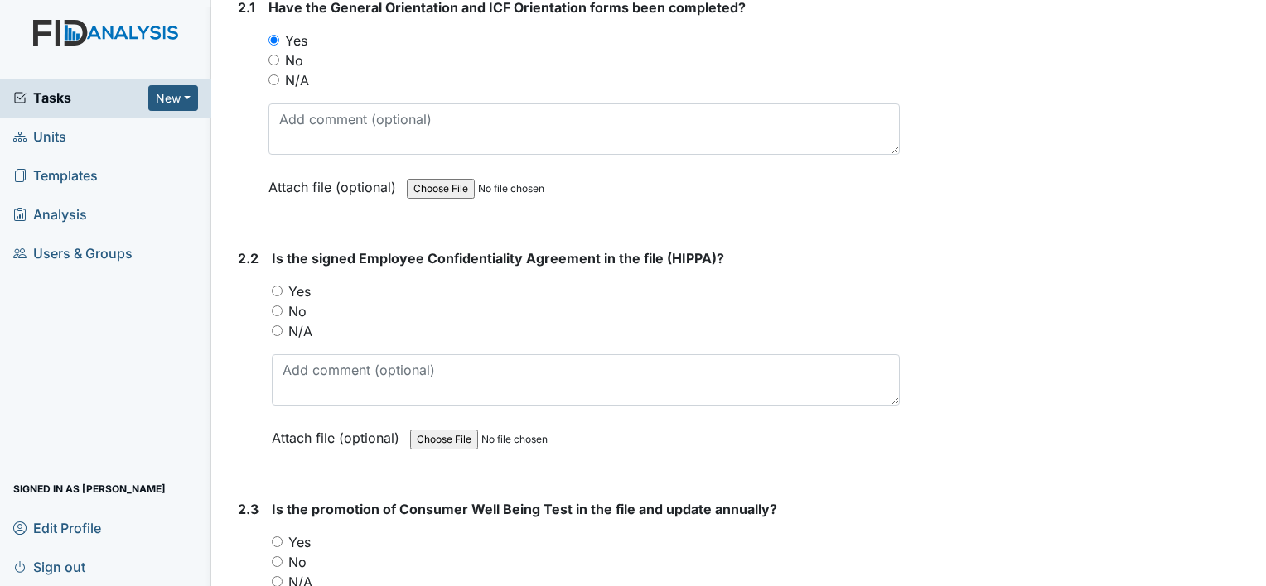
scroll to position [1574, 0]
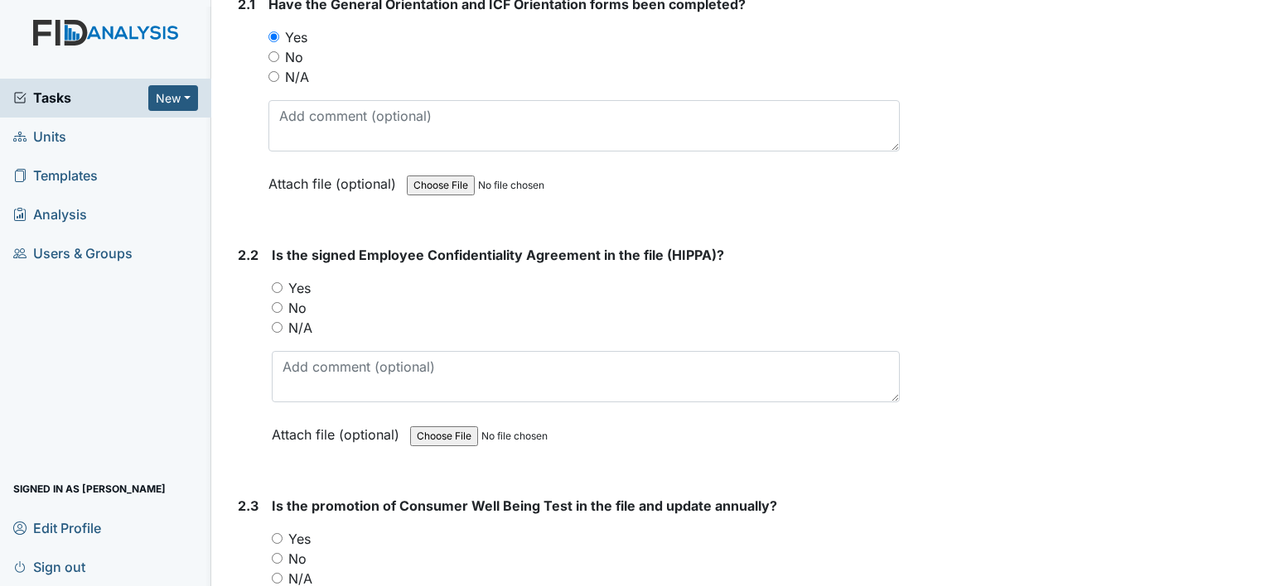
click at [268, 280] on div "2.2 Is the signed Employee Confidentiality Agreement in the file (HIPPA)? You m…" at bounding box center [565, 357] width 668 height 224
click at [275, 284] on input "Yes" at bounding box center [277, 287] width 11 height 11
radio input "true"
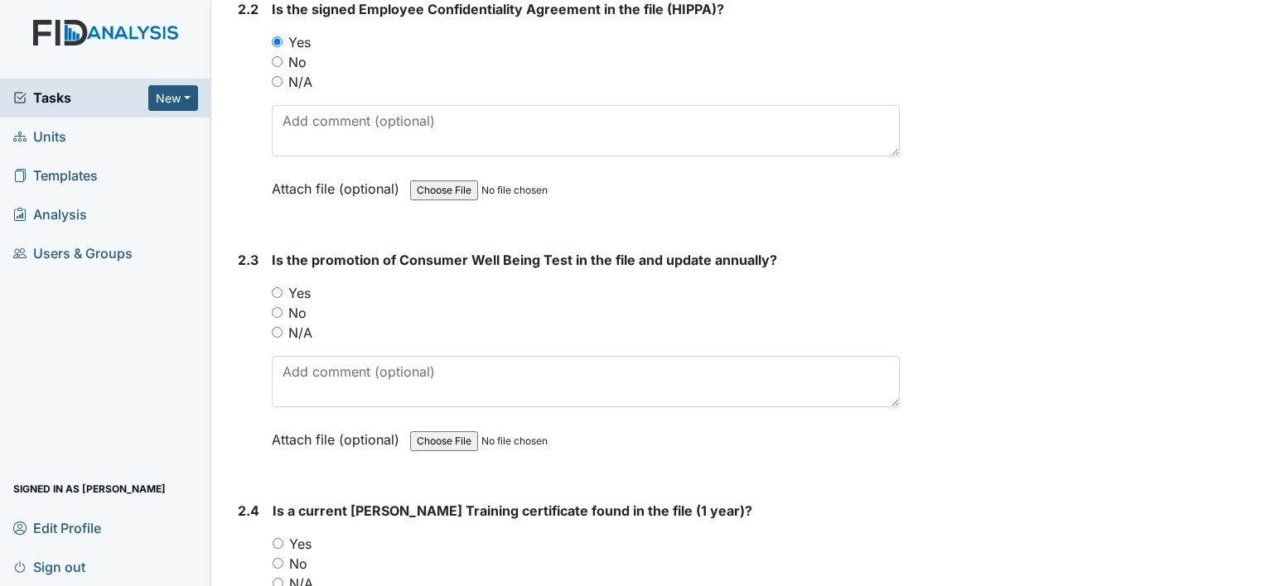
scroll to position [1822, 0]
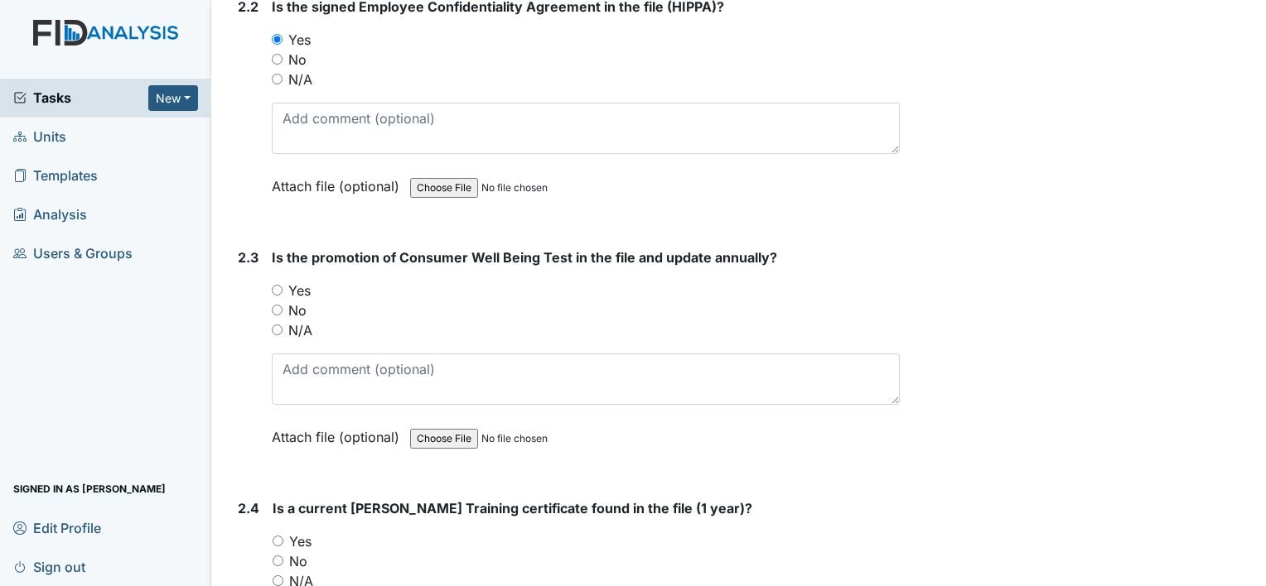
click at [278, 287] on input "Yes" at bounding box center [277, 290] width 11 height 11
radio input "true"
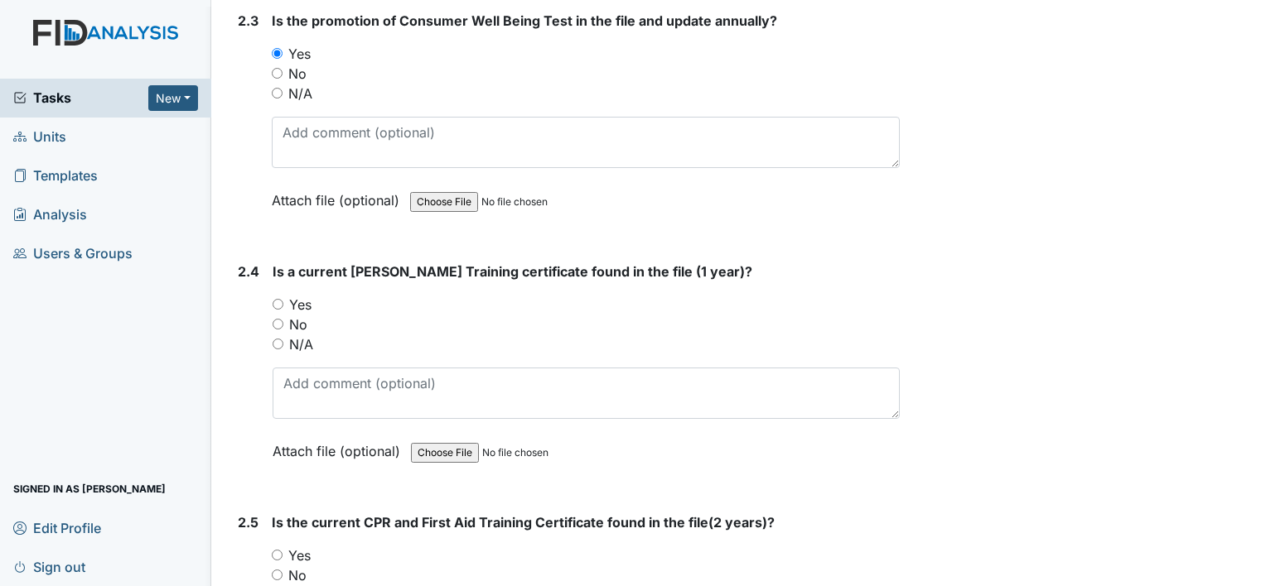
scroll to position [2154, 0]
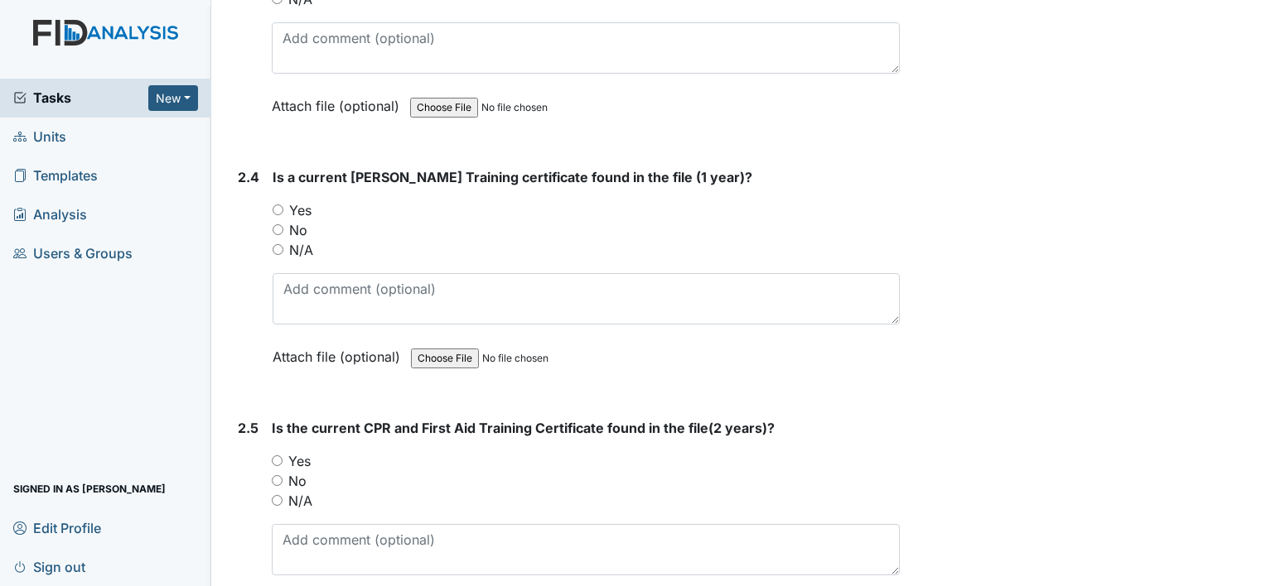
click at [273, 224] on input "No" at bounding box center [278, 229] width 11 height 11
radio input "true"
click at [273, 451] on div "Yes" at bounding box center [586, 461] width 628 height 20
click at [278, 456] on input "Yes" at bounding box center [277, 461] width 11 height 11
radio input "true"
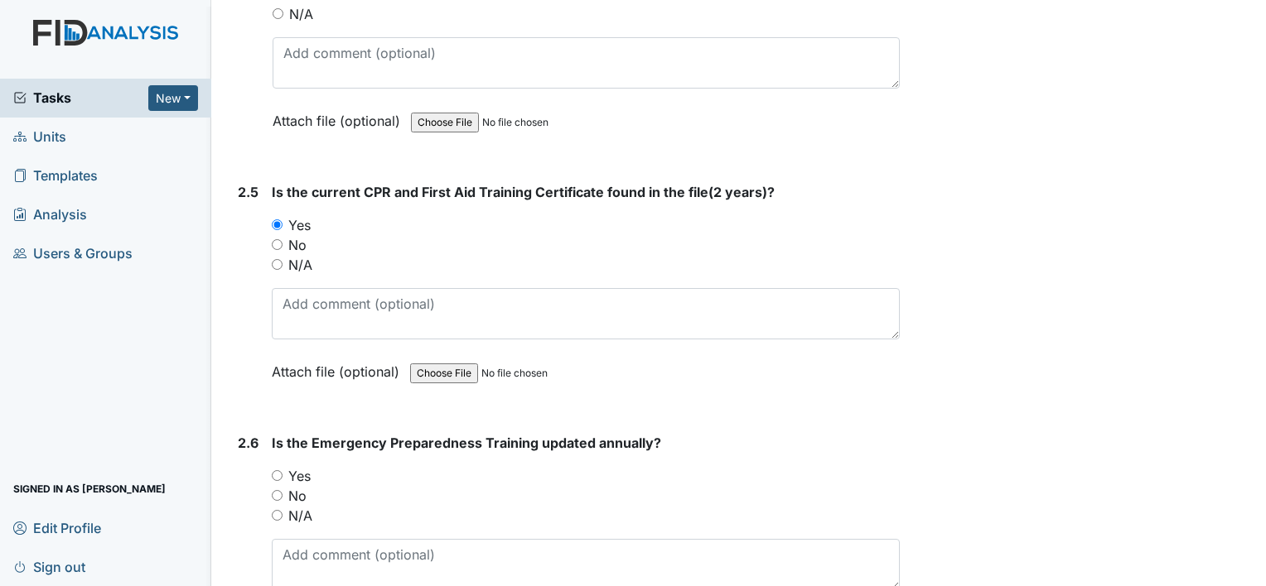
scroll to position [2485, 0]
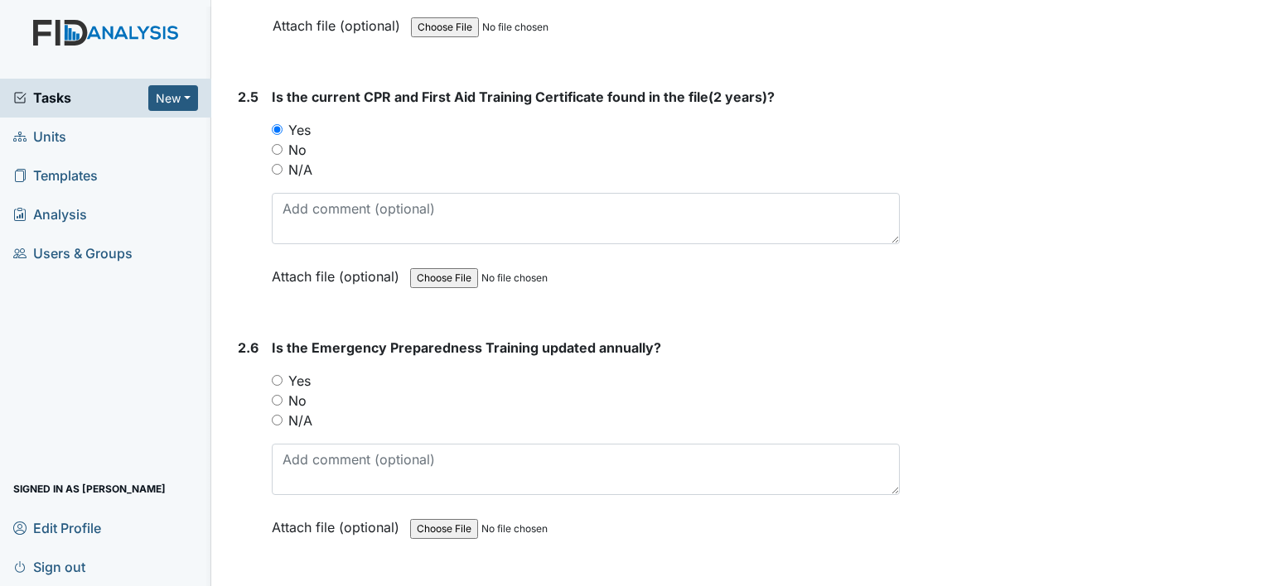
click at [275, 377] on input "Yes" at bounding box center [277, 380] width 11 height 11
radio input "true"
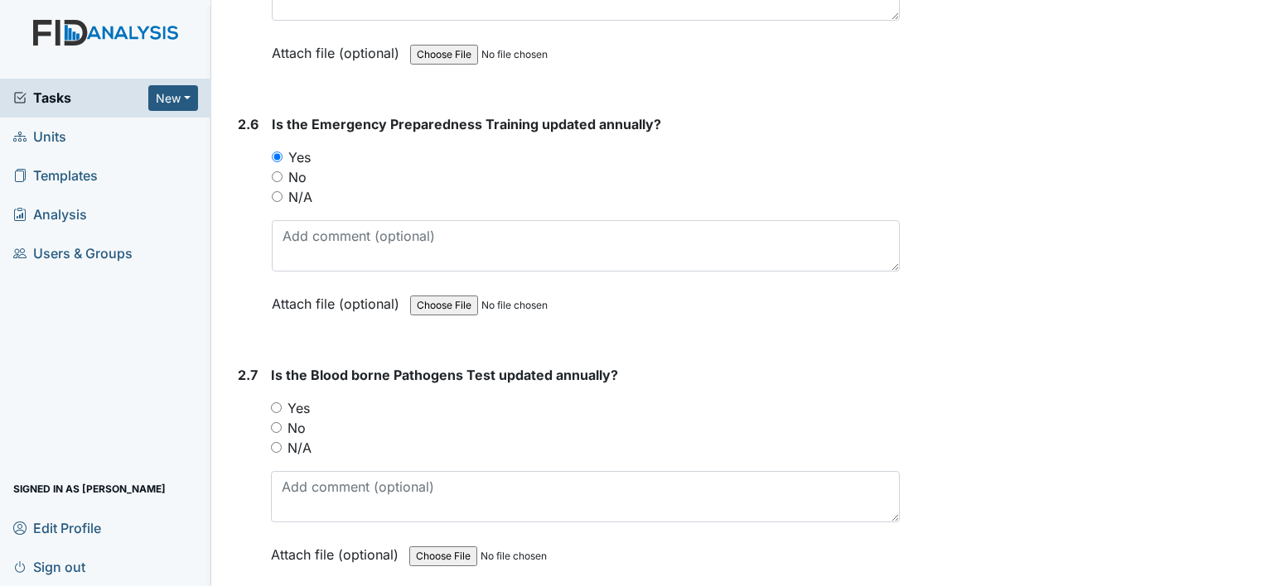
scroll to position [2899, 0]
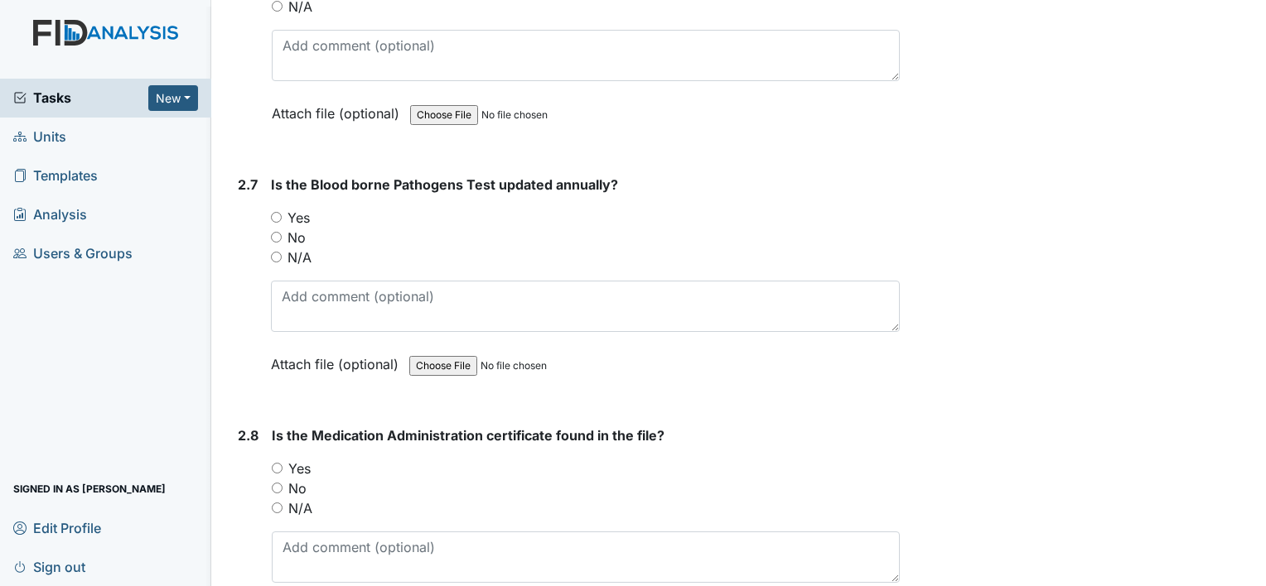
click at [272, 212] on input "Yes" at bounding box center [276, 217] width 11 height 11
radio input "true"
click at [278, 483] on input "No" at bounding box center [277, 488] width 11 height 11
radio input "true"
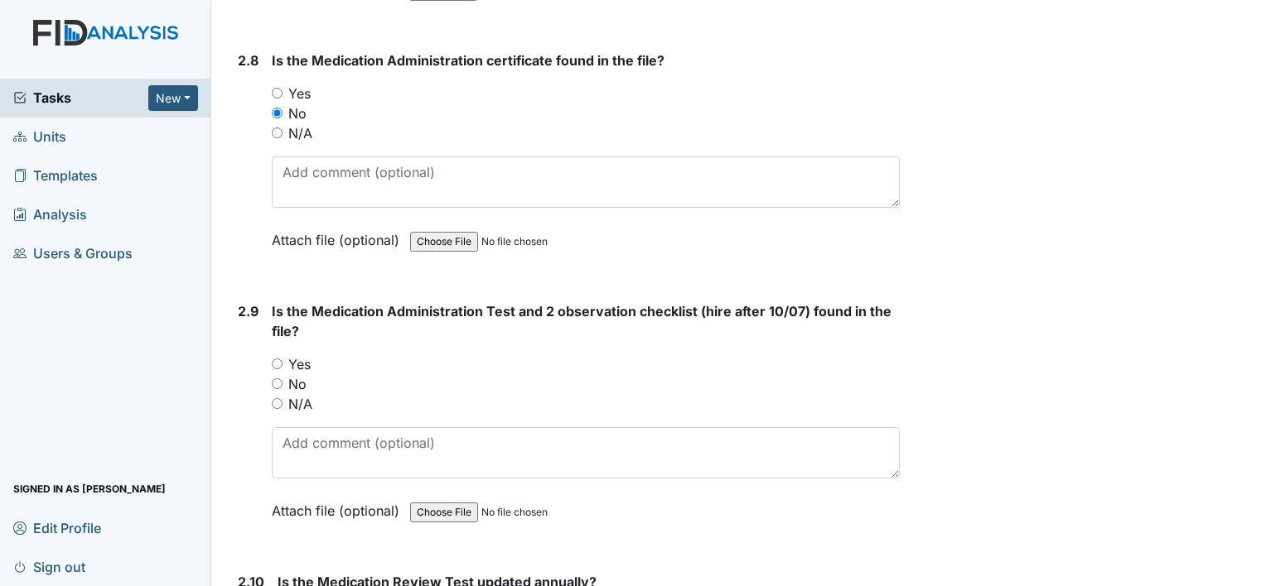
scroll to position [3313, 0]
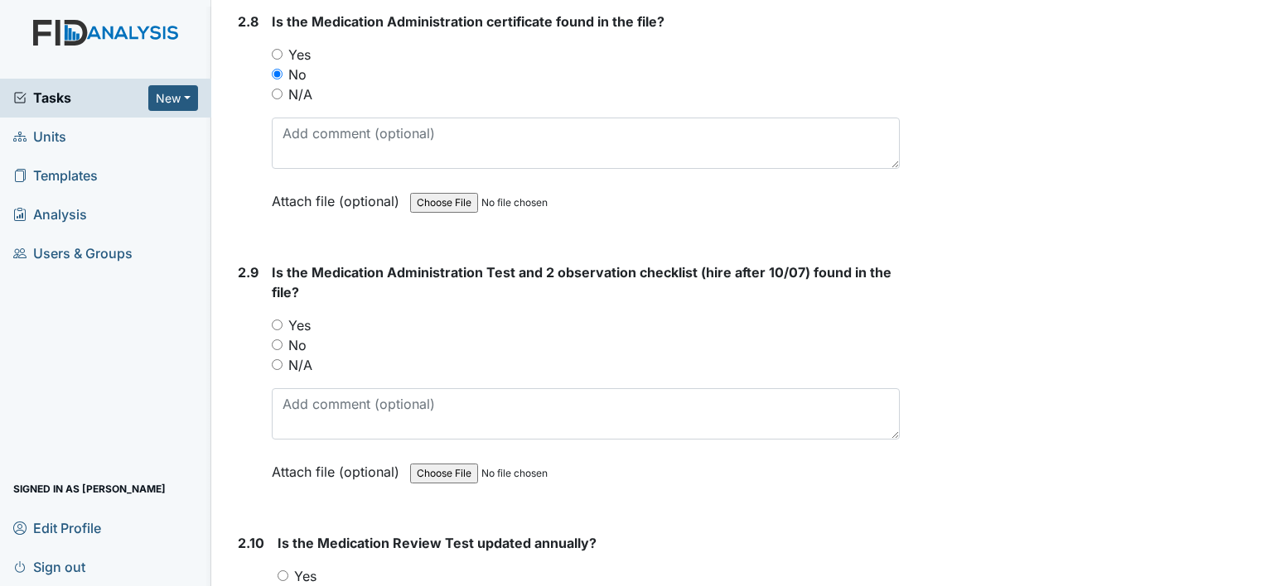
click at [279, 340] on input "No" at bounding box center [277, 345] width 11 height 11
radio input "true"
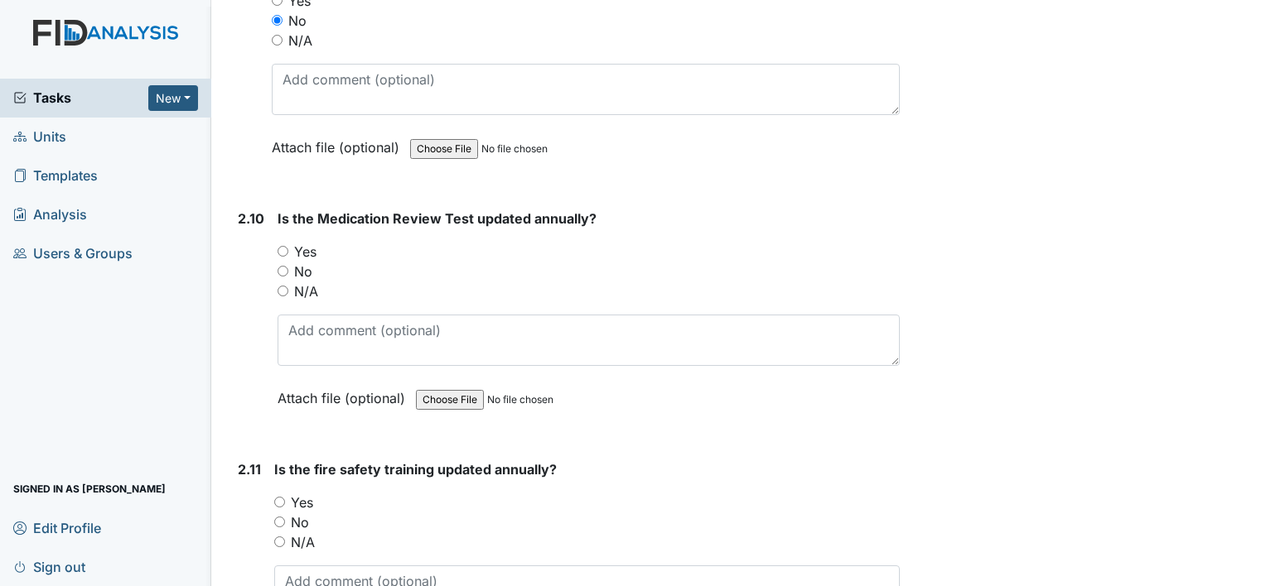
scroll to position [3645, 0]
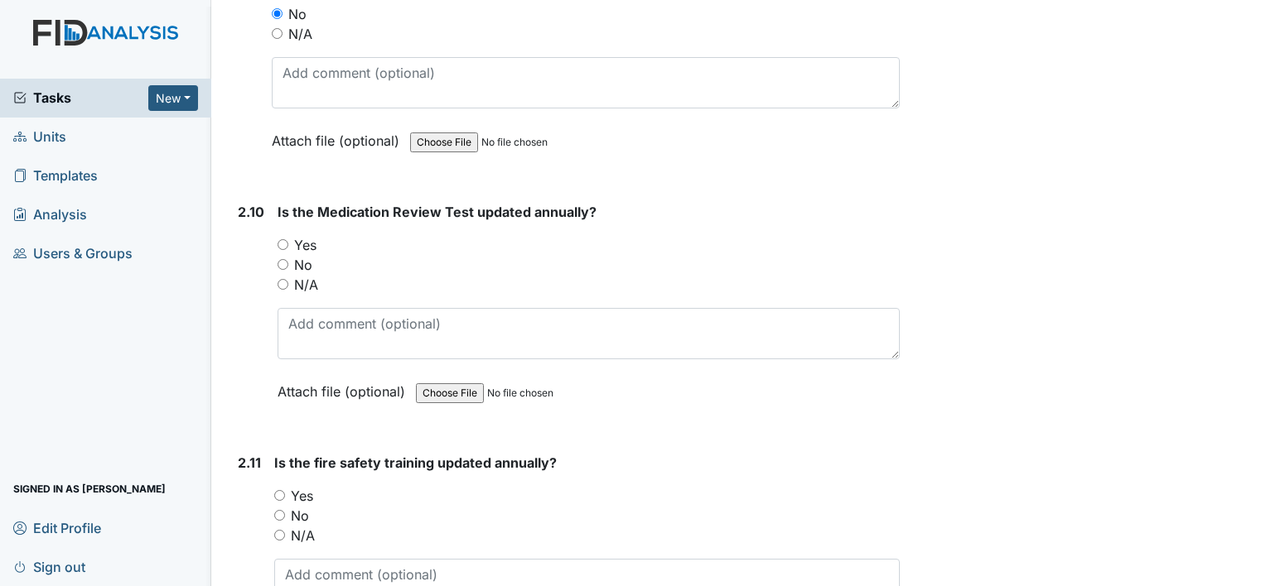
click at [282, 279] on input "N/A" at bounding box center [283, 284] width 11 height 11
radio input "true"
click at [279, 490] on input "Yes" at bounding box center [279, 495] width 11 height 11
radio input "true"
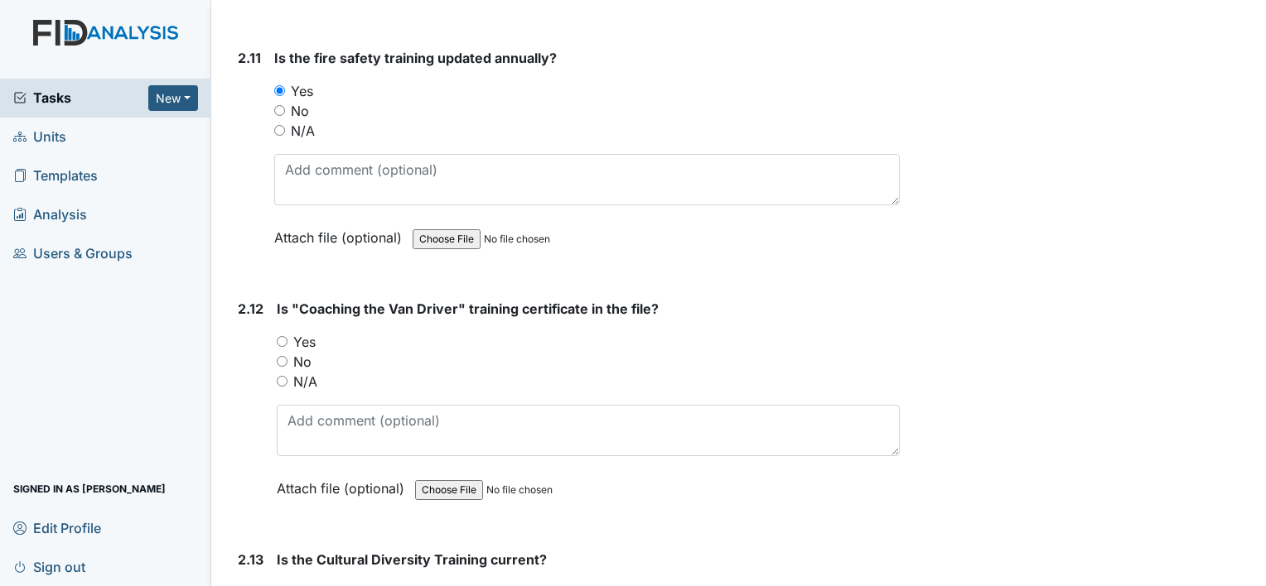
scroll to position [4059, 0]
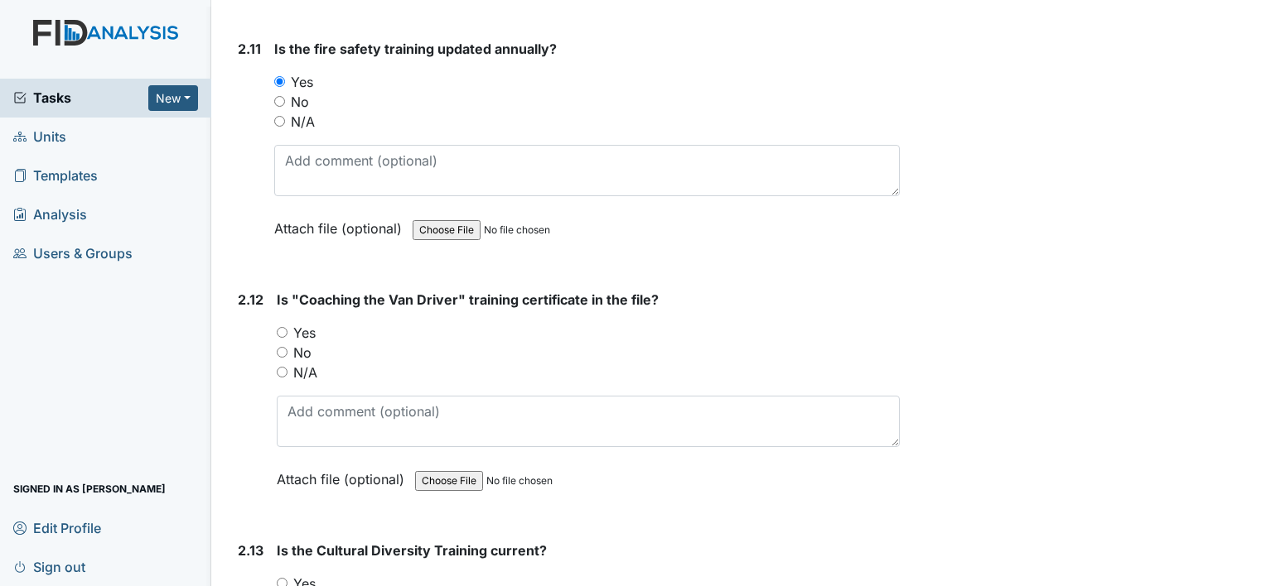
click at [281, 327] on input "Yes" at bounding box center [282, 332] width 11 height 11
radio input "true"
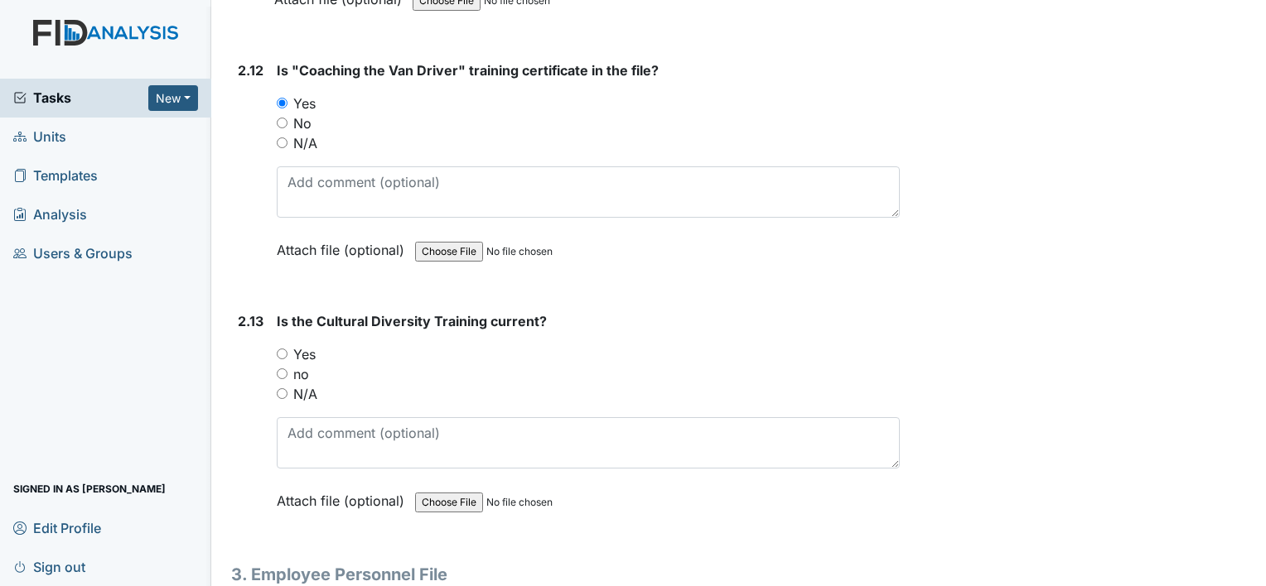
scroll to position [4307, 0]
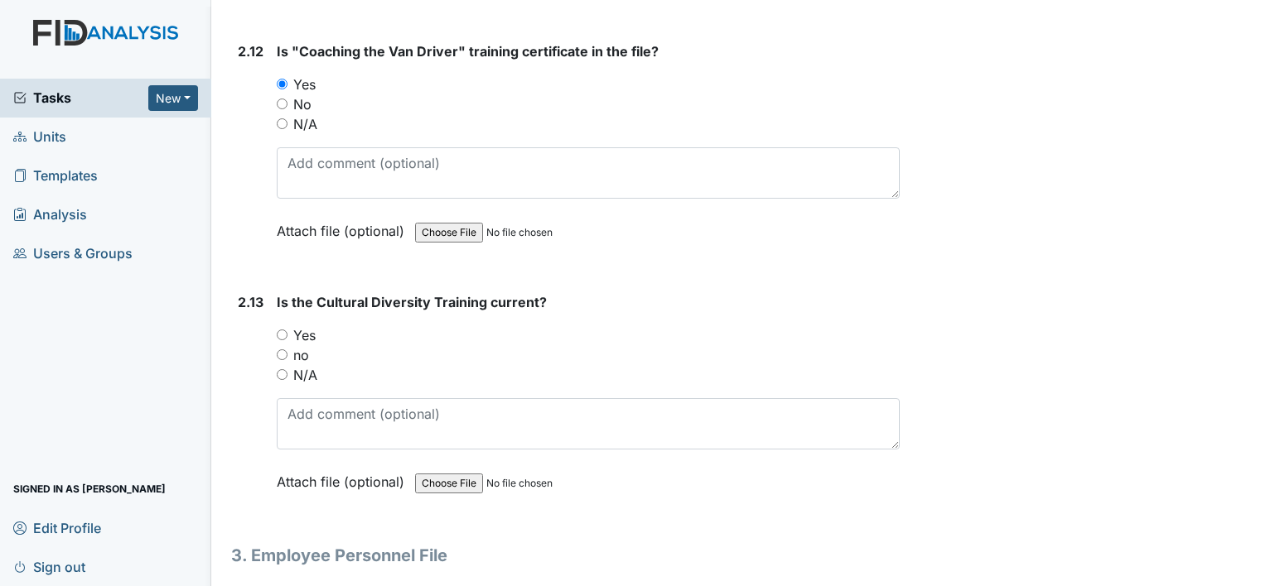
click at [283, 330] on input "Yes" at bounding box center [282, 335] width 11 height 11
radio input "true"
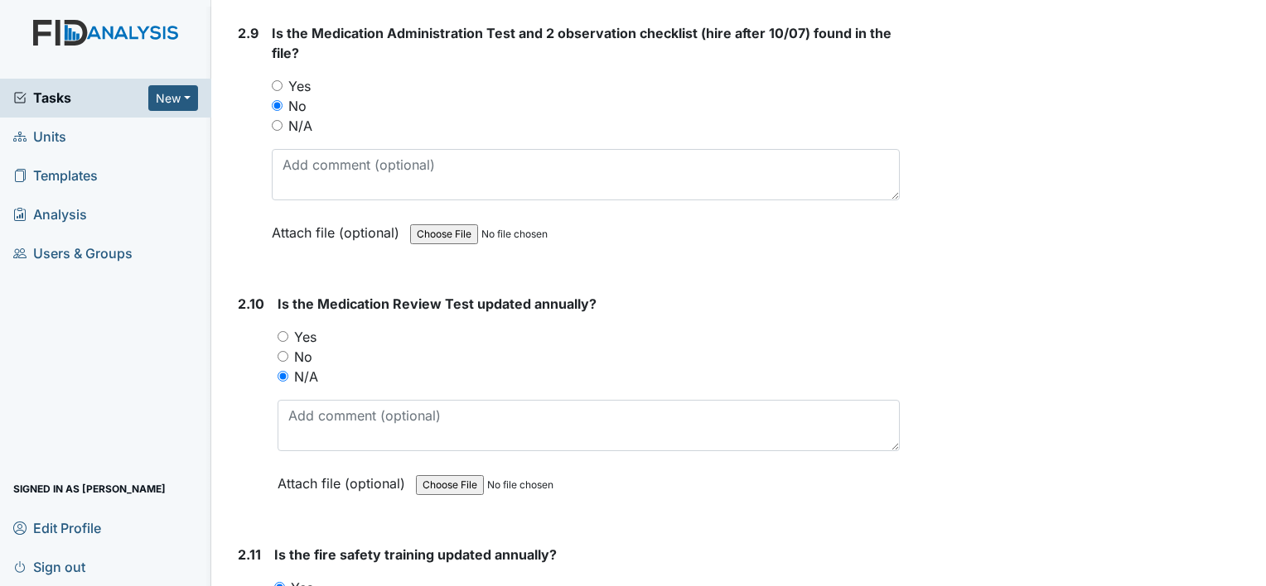
scroll to position [3396, 0]
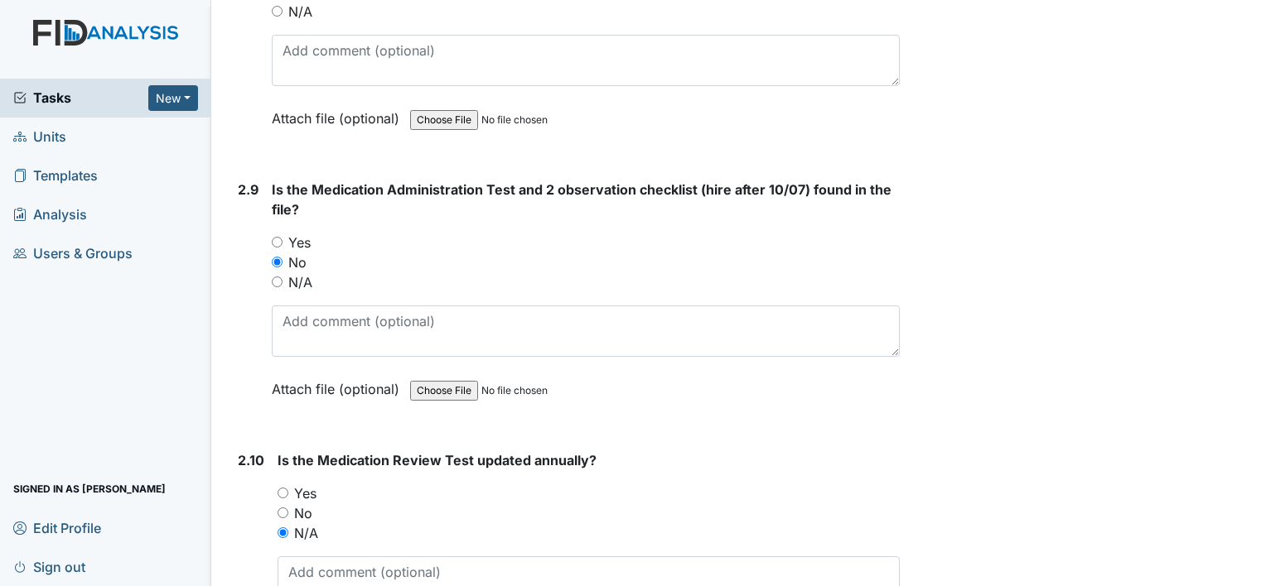
click at [282, 237] on input "Yes" at bounding box center [277, 242] width 11 height 11
radio input "true"
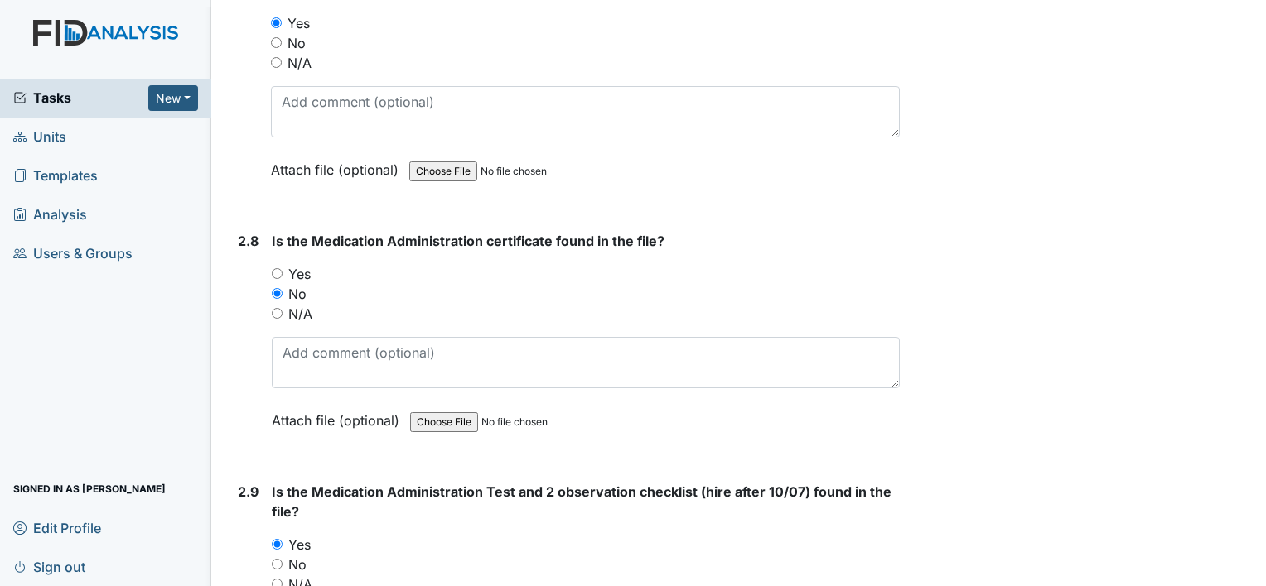
scroll to position [3065, 0]
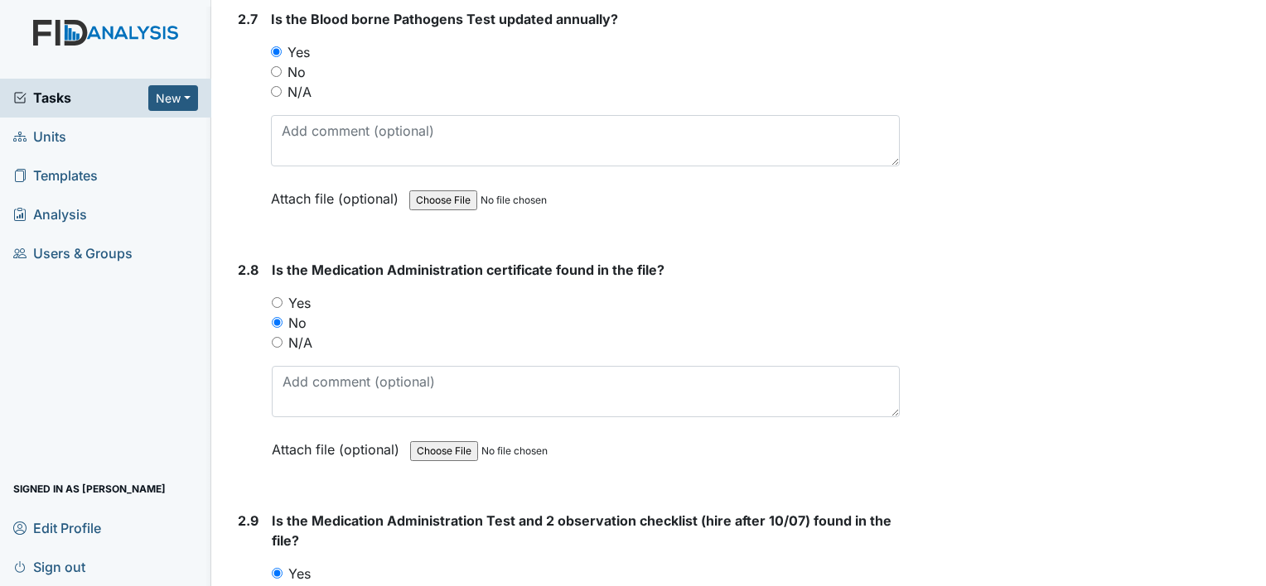
click at [278, 297] on input "Yes" at bounding box center [277, 302] width 11 height 11
radio input "true"
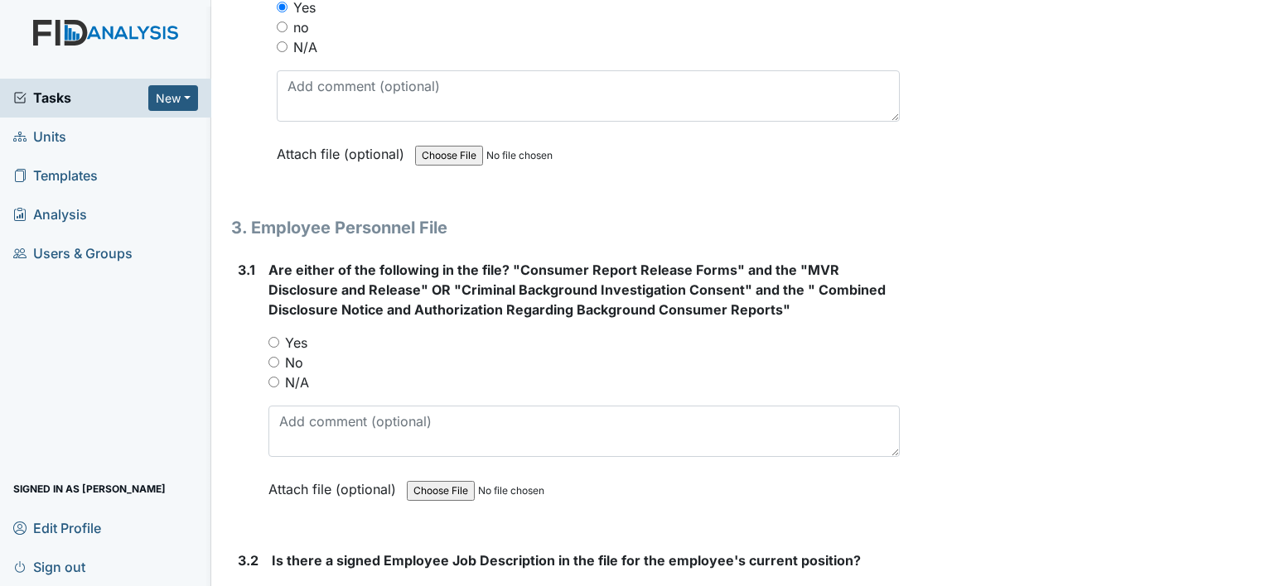
scroll to position [4639, 0]
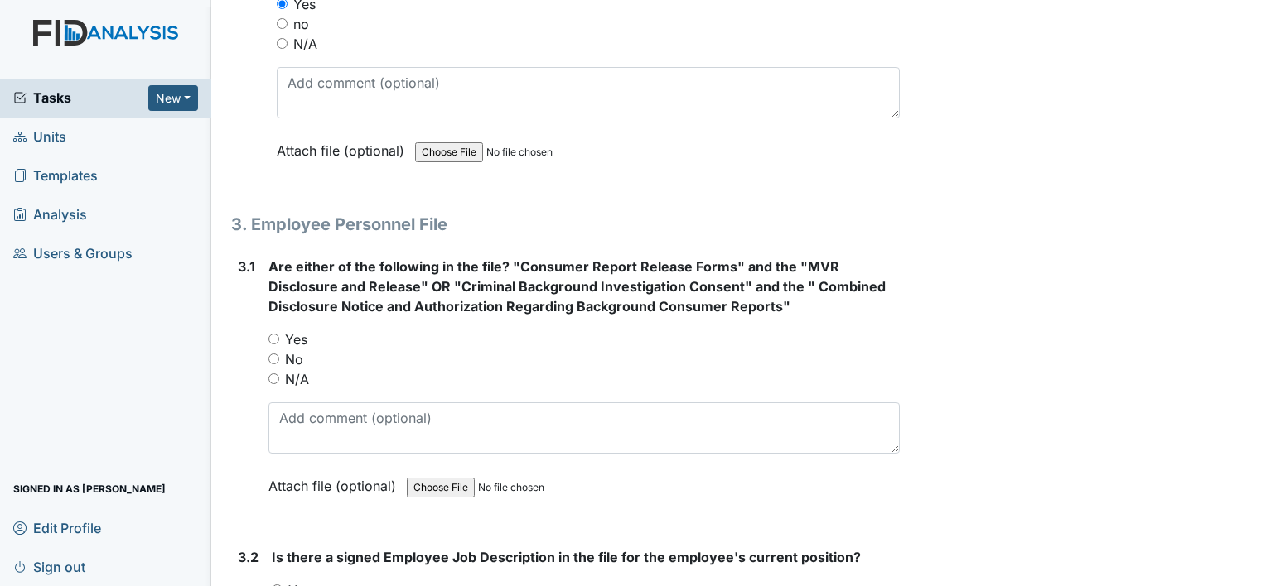
click at [279, 330] on div "Yes" at bounding box center [583, 340] width 631 height 20
click at [278, 334] on input "Yes" at bounding box center [273, 339] width 11 height 11
radio input "true"
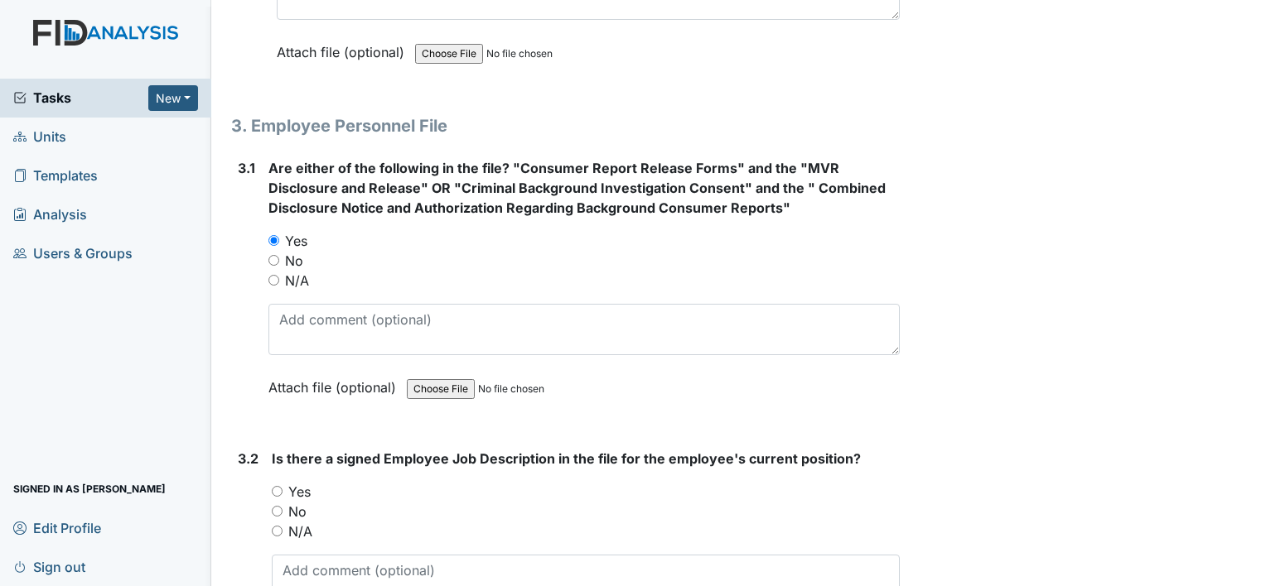
scroll to position [4804, 0]
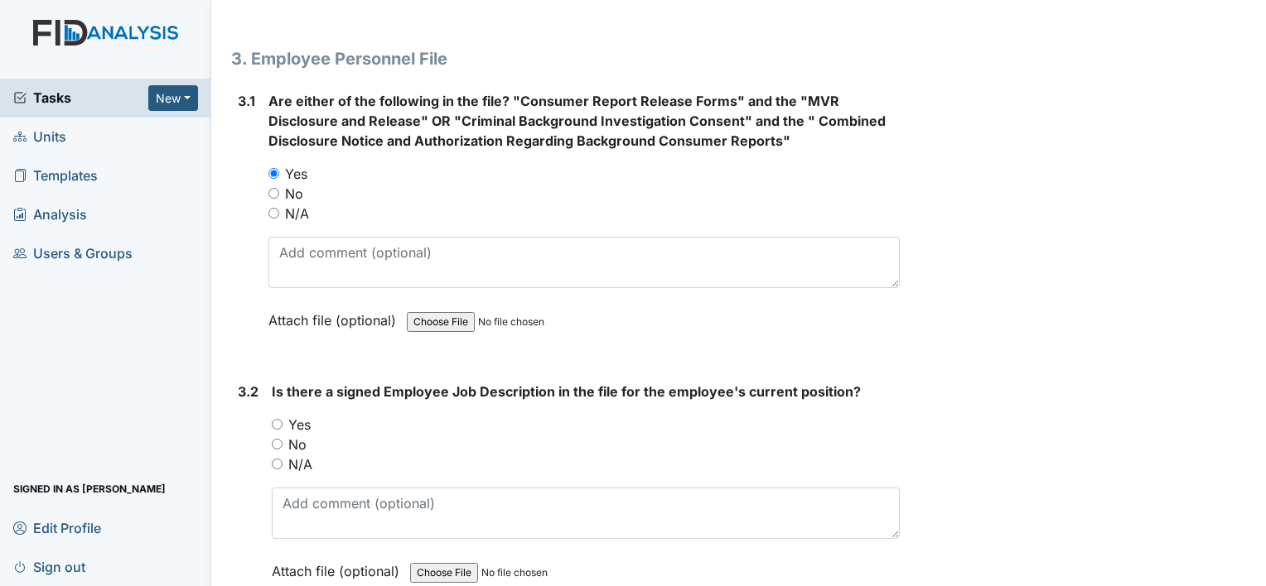
click at [281, 419] on input "Yes" at bounding box center [277, 424] width 11 height 11
radio input "true"
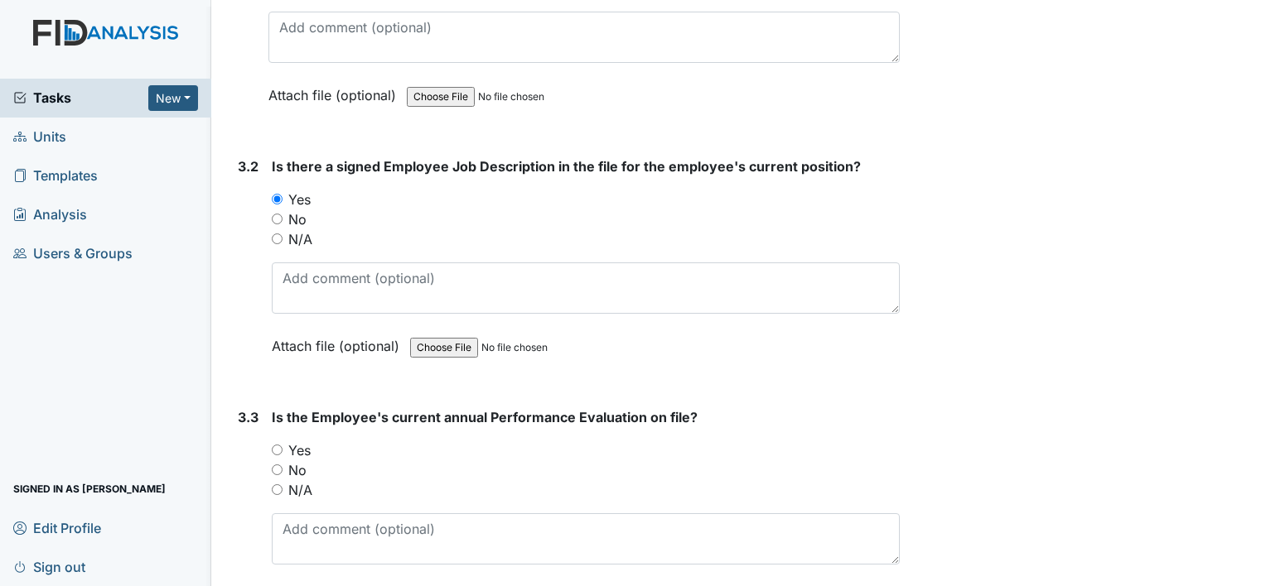
scroll to position [5219, 0]
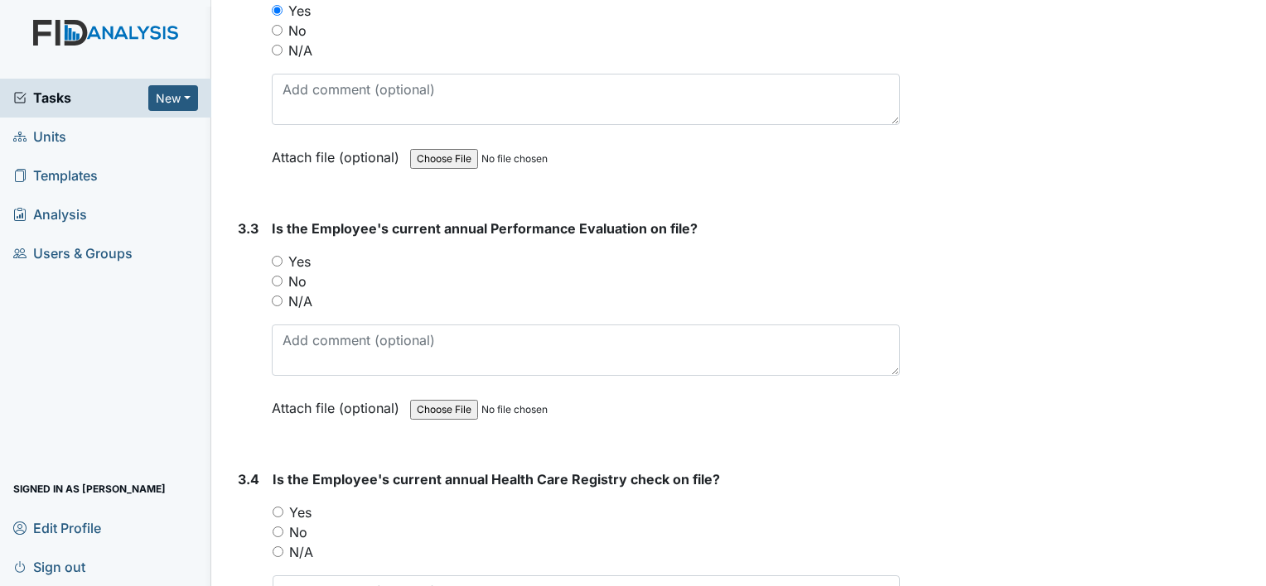
click at [272, 256] on input "Yes" at bounding box center [277, 261] width 11 height 11
radio input "true"
click at [279, 507] on input "Yes" at bounding box center [278, 512] width 11 height 11
radio input "true"
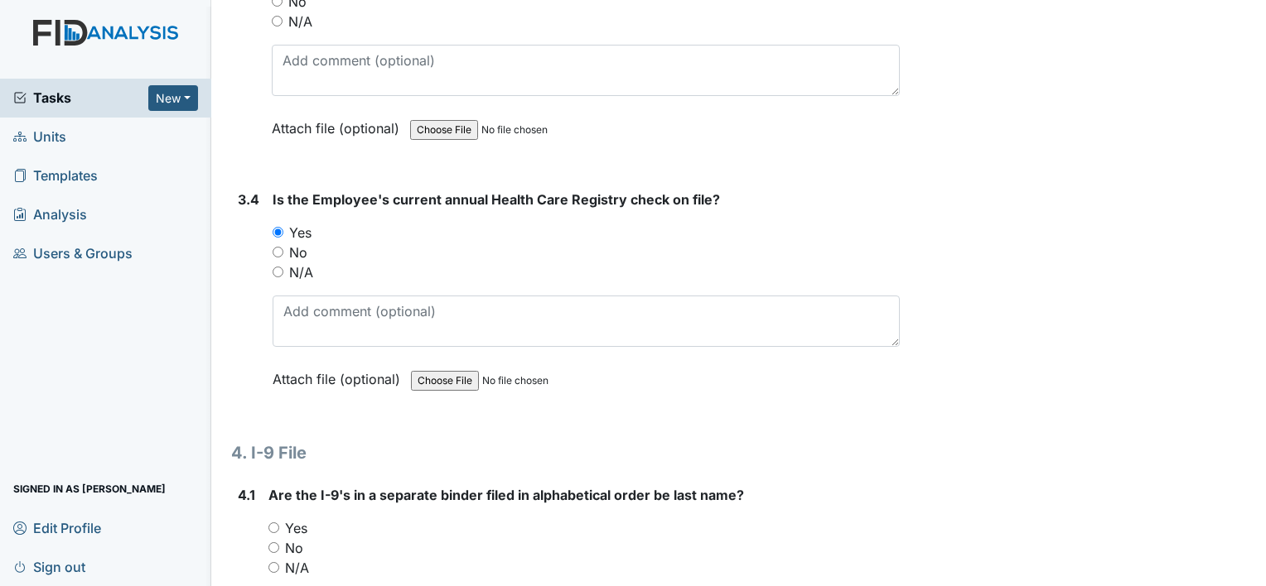
scroll to position [5550, 0]
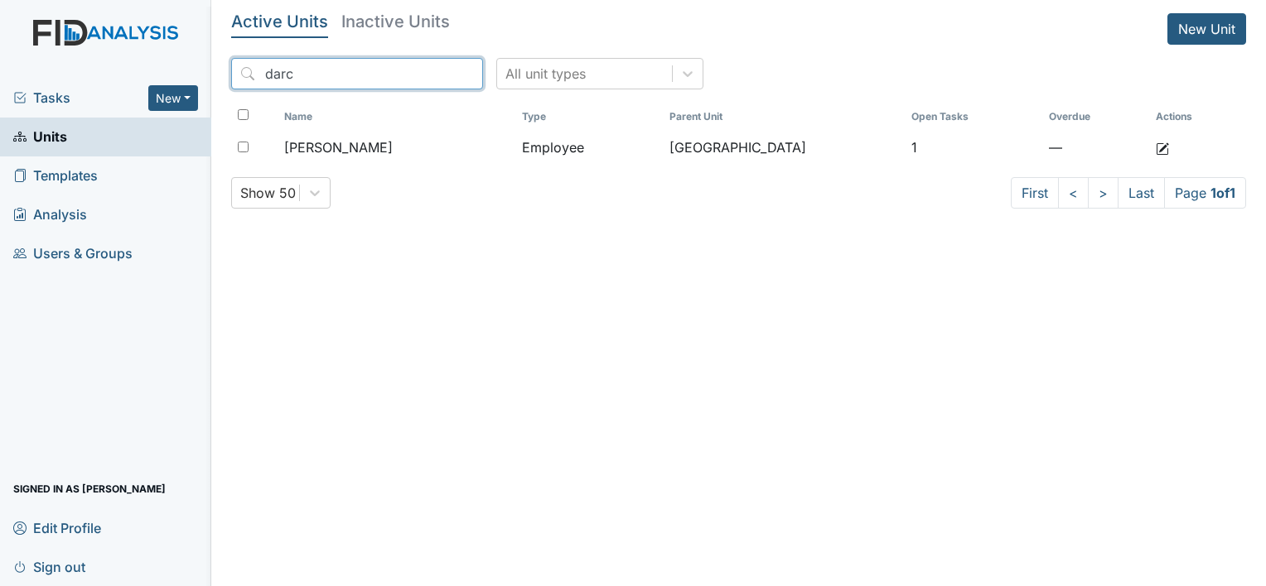
click at [436, 73] on input "darc" at bounding box center [357, 73] width 252 height 31
click at [379, 83] on input "search" at bounding box center [357, 73] width 252 height 31
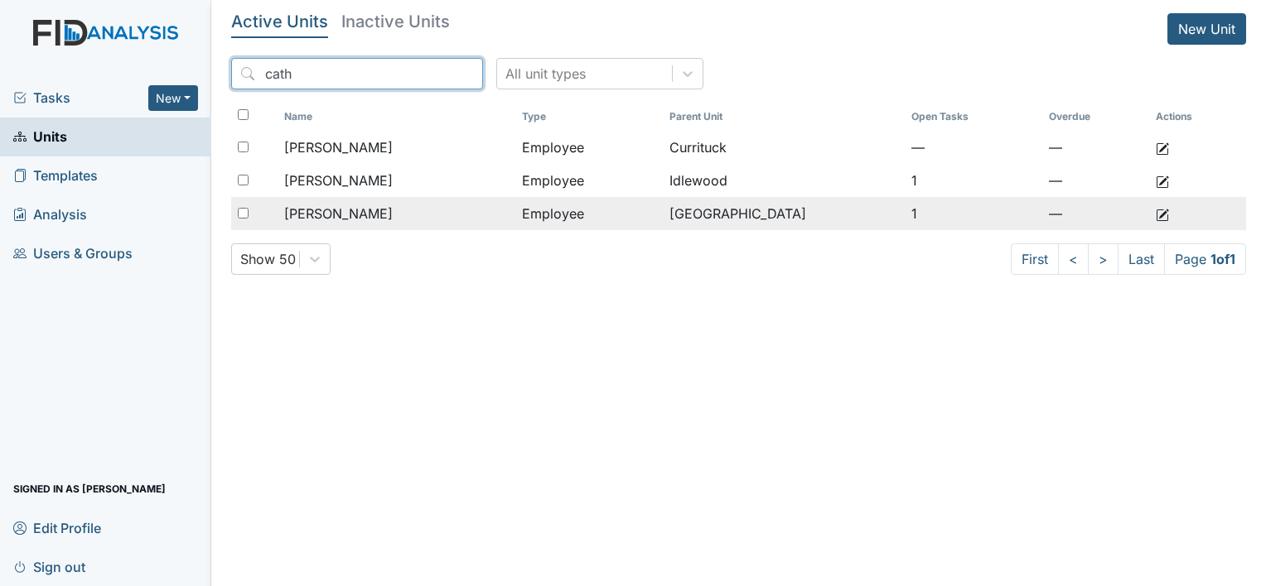
type input "cath"
click at [451, 211] on div "[PERSON_NAME]" at bounding box center [396, 214] width 224 height 20
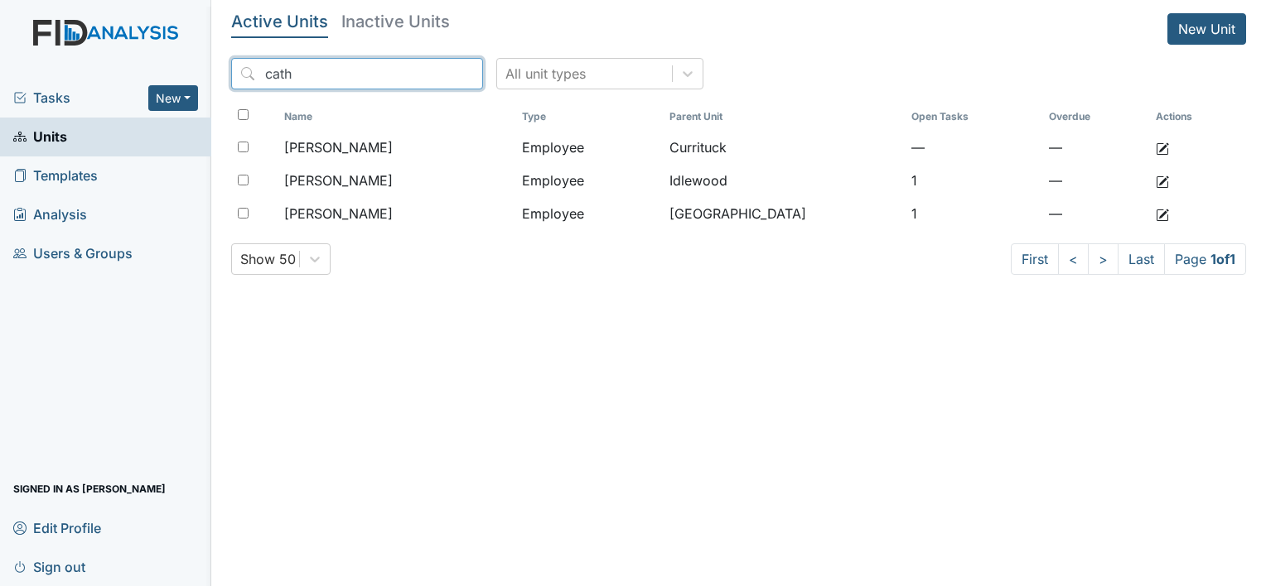
click at [433, 71] on input "cath" at bounding box center [357, 73] width 252 height 31
click at [411, 79] on input "search" at bounding box center [357, 73] width 252 height 31
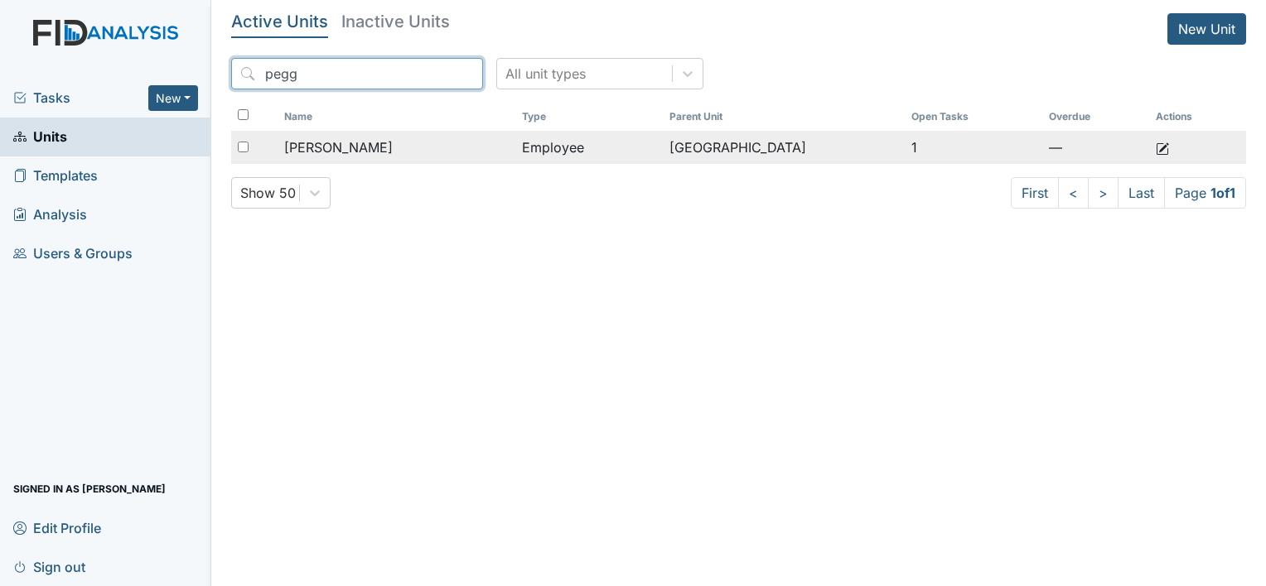
type input "pegg"
click at [435, 143] on div "[PERSON_NAME]" at bounding box center [396, 148] width 224 height 20
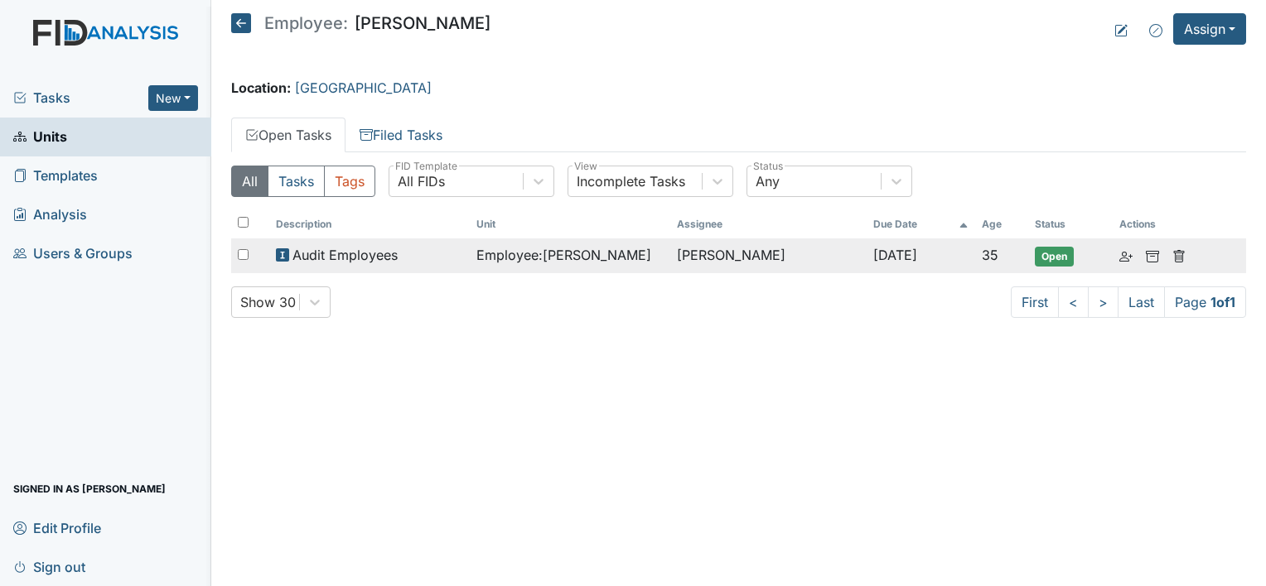
click at [435, 249] on div "Audit Employees" at bounding box center [369, 255] width 187 height 20
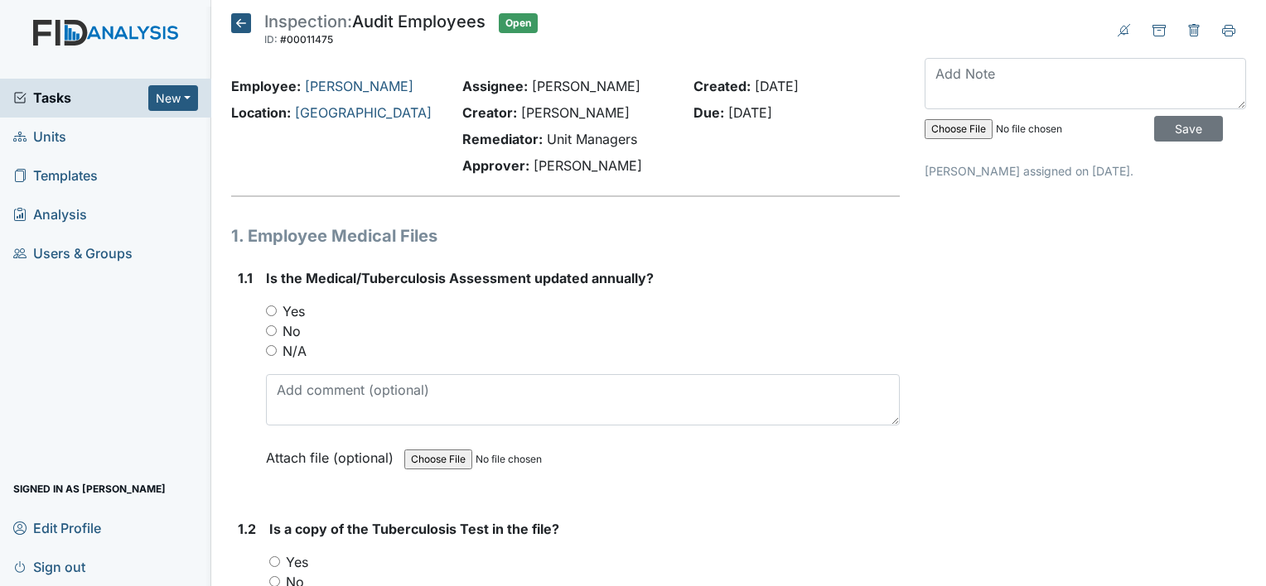
click at [271, 331] on input "No" at bounding box center [271, 331] width 11 height 11
radio input "true"
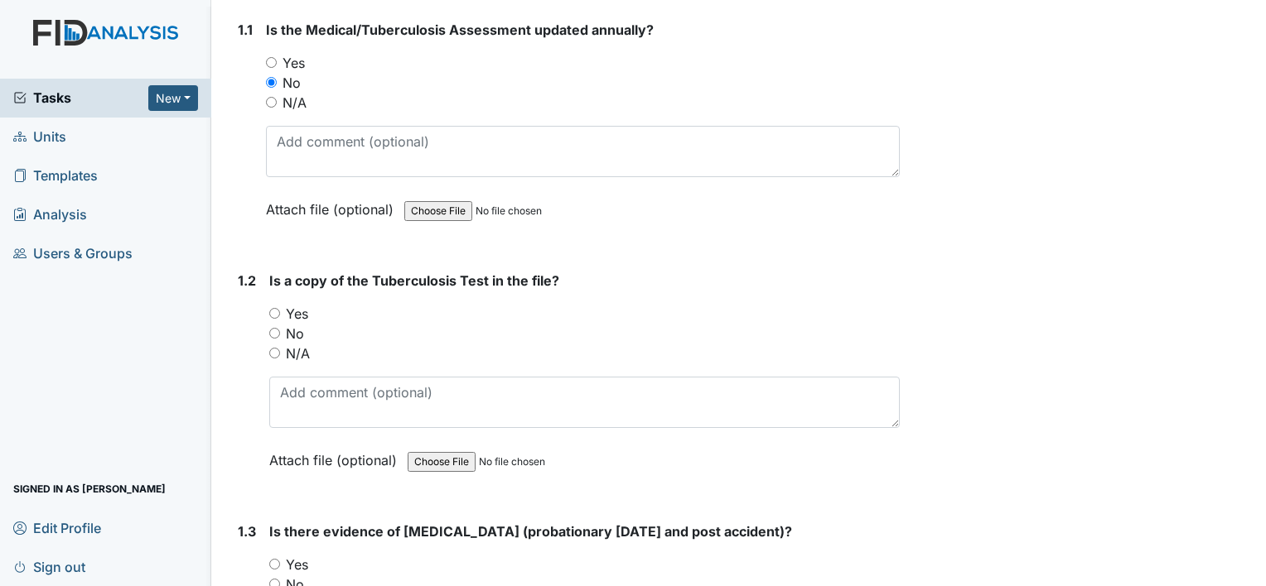
scroll to position [249, 0]
click at [278, 311] on input "Yes" at bounding box center [274, 313] width 11 height 11
radio input "true"
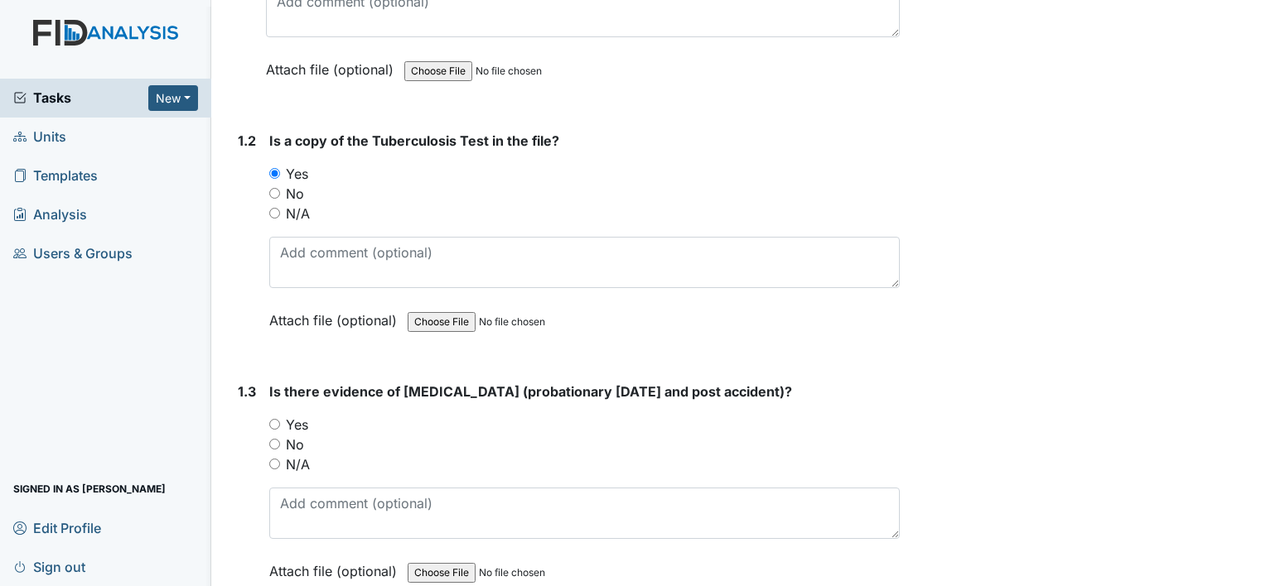
scroll to position [497, 0]
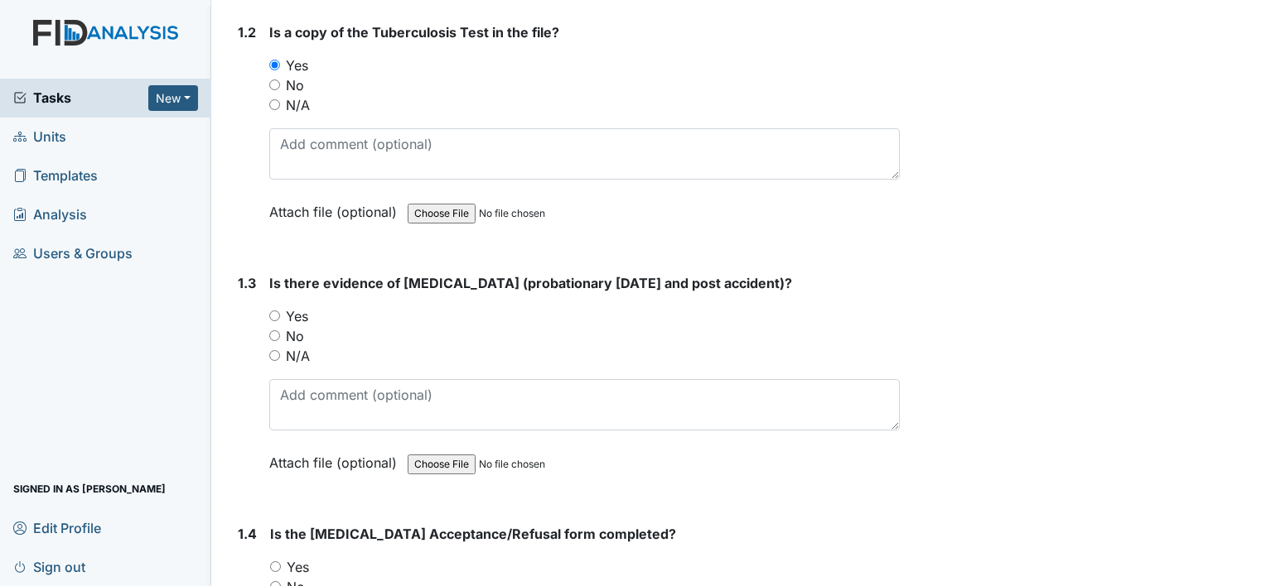
click at [278, 315] on input "Yes" at bounding box center [274, 316] width 11 height 11
radio input "true"
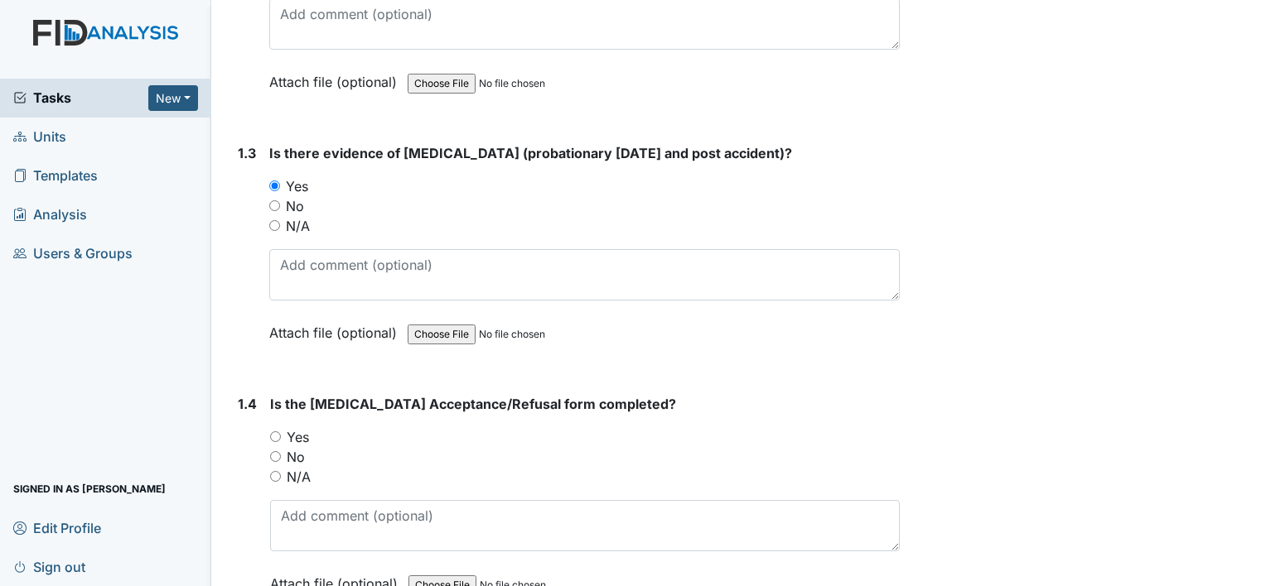
scroll to position [746, 0]
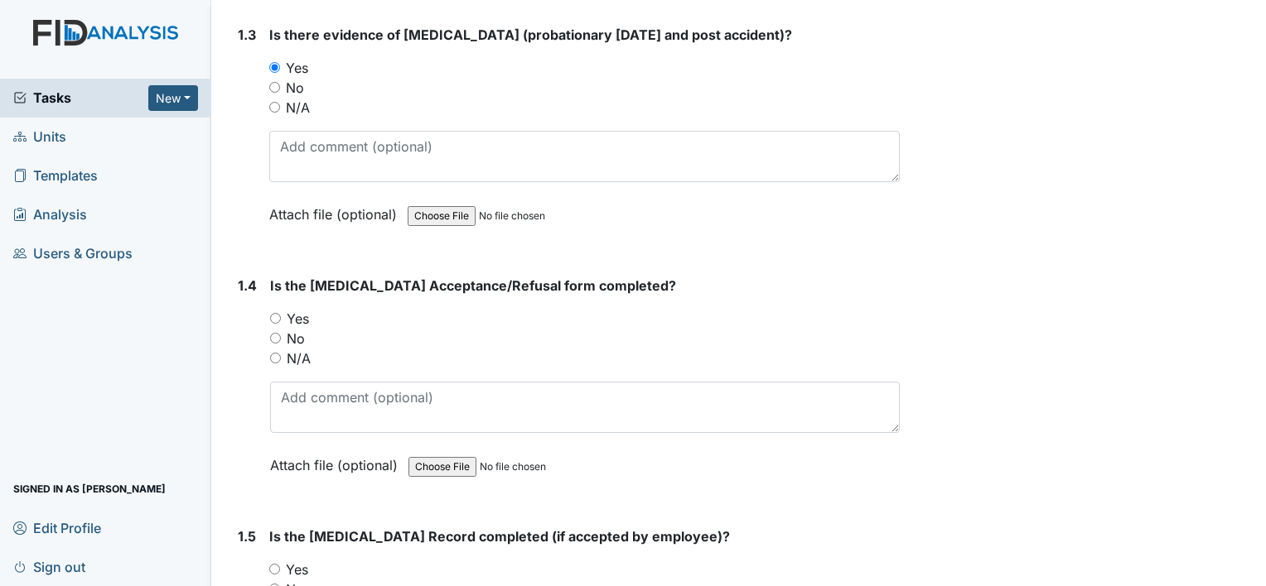
click at [272, 316] on input "Yes" at bounding box center [275, 318] width 11 height 11
radio input "true"
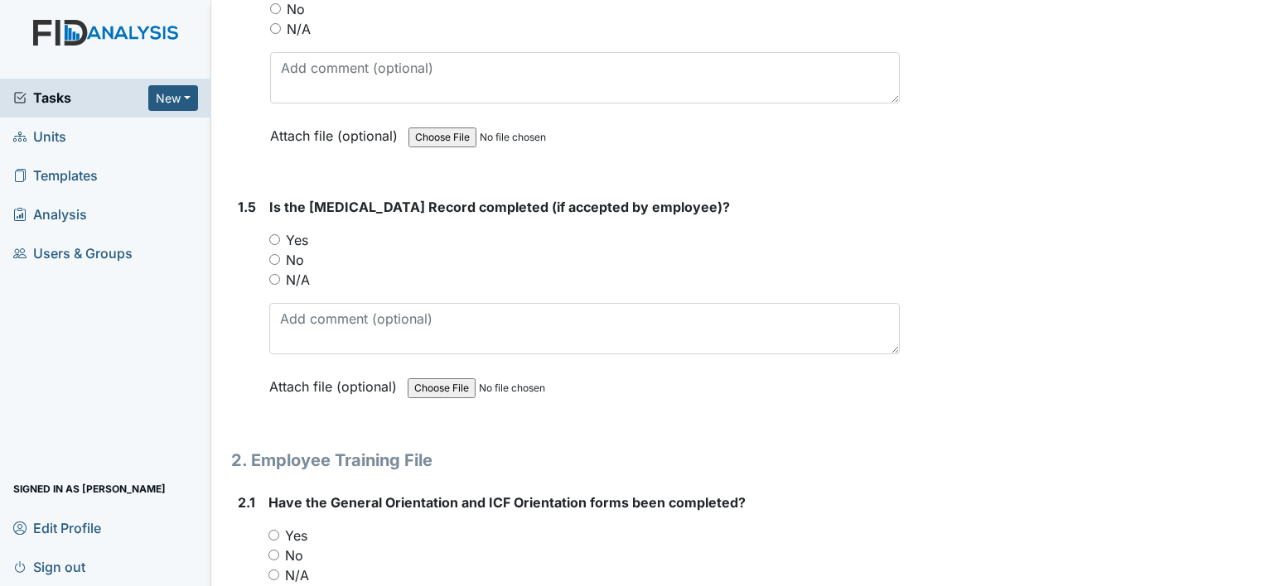
scroll to position [1077, 0]
click at [273, 274] on input "N/A" at bounding box center [274, 278] width 11 height 11
radio input "true"
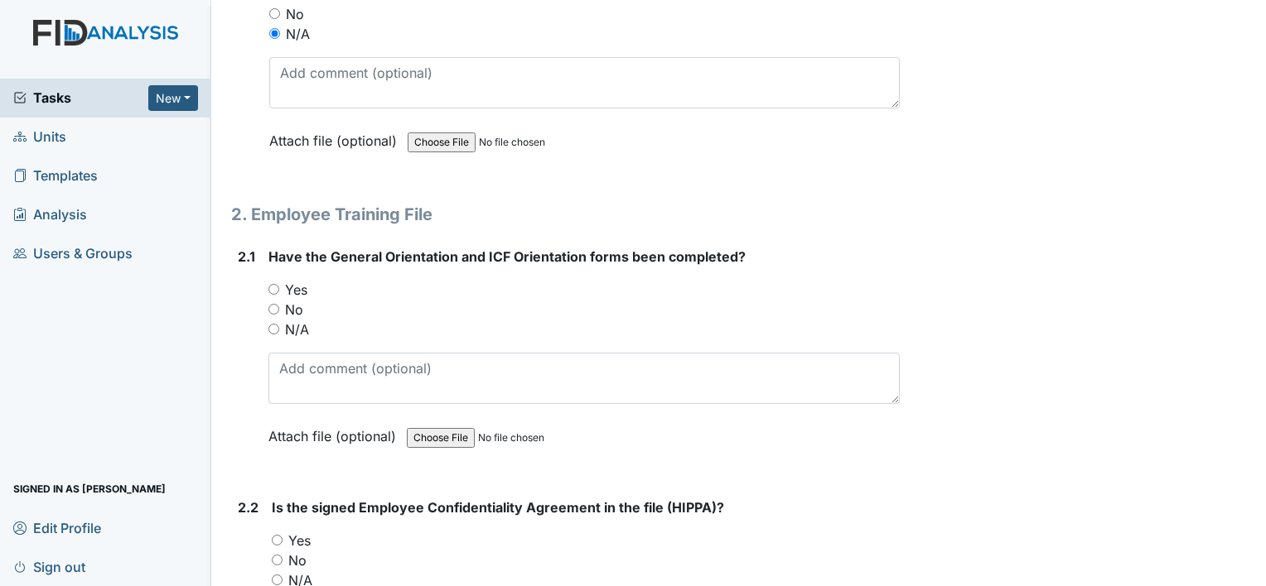
scroll to position [1325, 0]
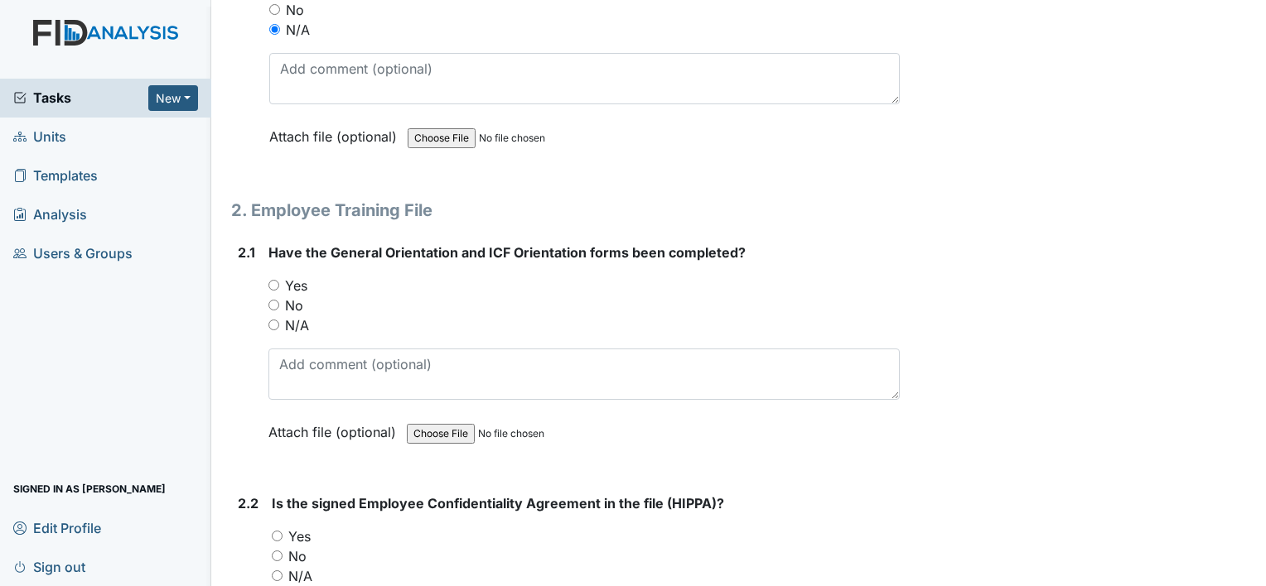
click at [268, 282] on input "Yes" at bounding box center [273, 285] width 11 height 11
radio input "true"
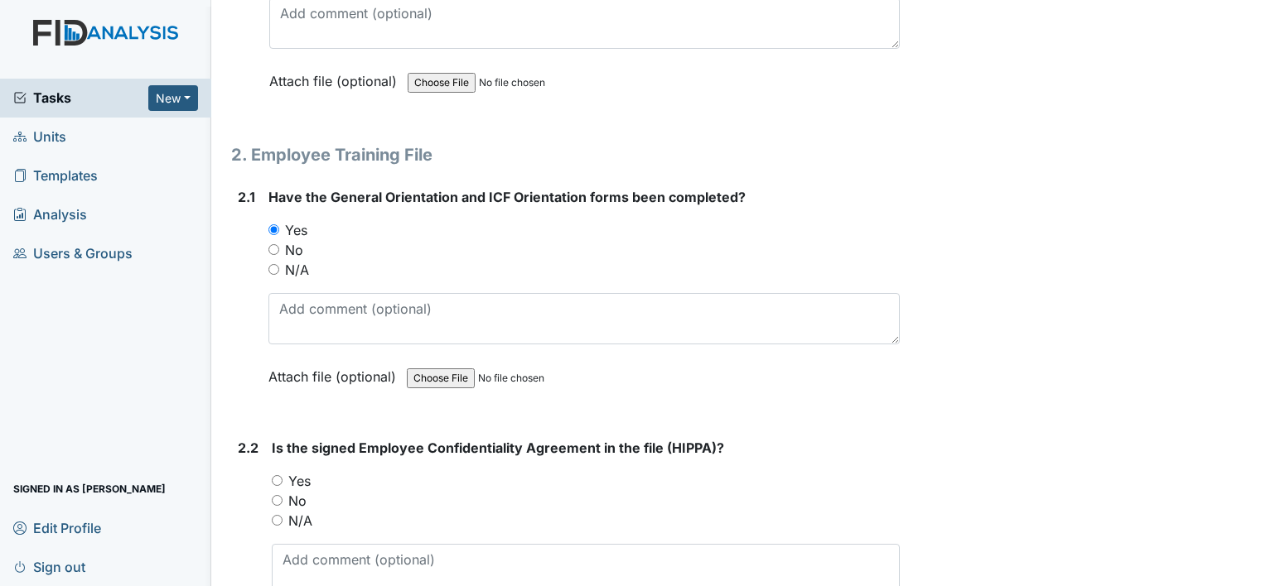
scroll to position [1408, 0]
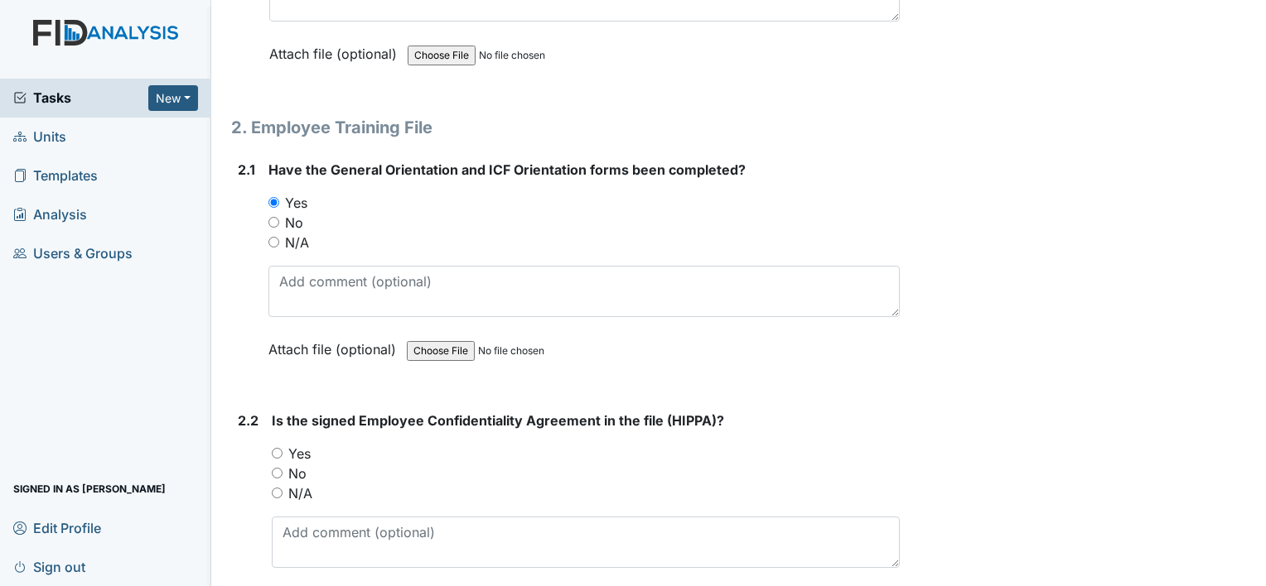
click at [279, 448] on input "Yes" at bounding box center [277, 453] width 11 height 11
radio input "true"
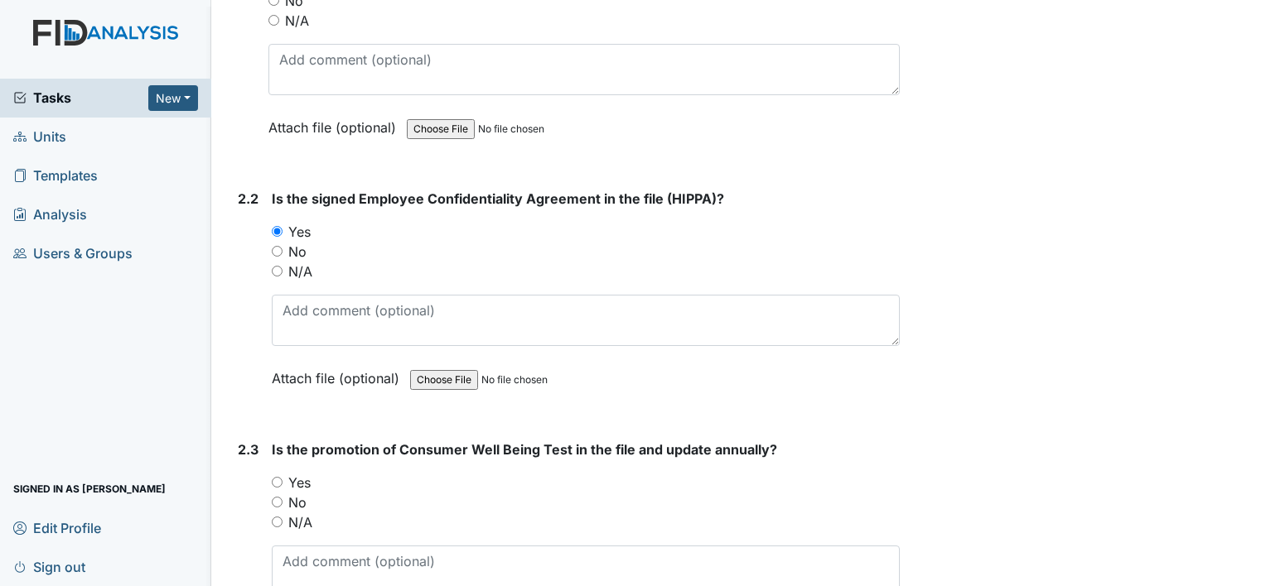
scroll to position [1657, 0]
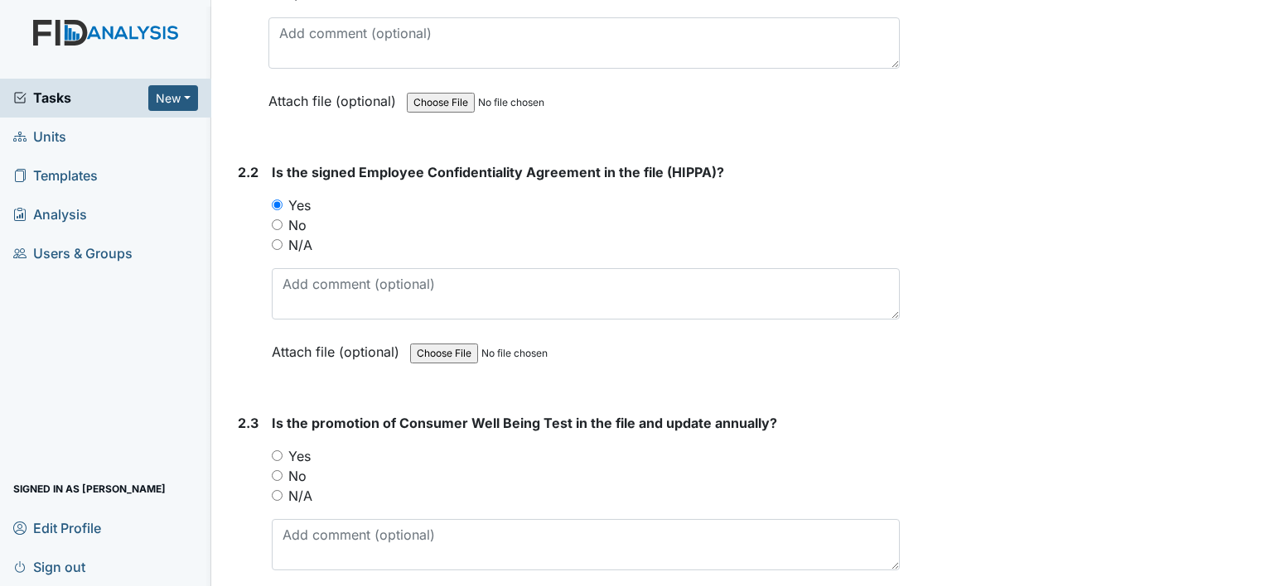
click at [284, 450] on div "Yes" at bounding box center [586, 456] width 628 height 20
click at [282, 453] on input "Yes" at bounding box center [277, 456] width 11 height 11
radio input "true"
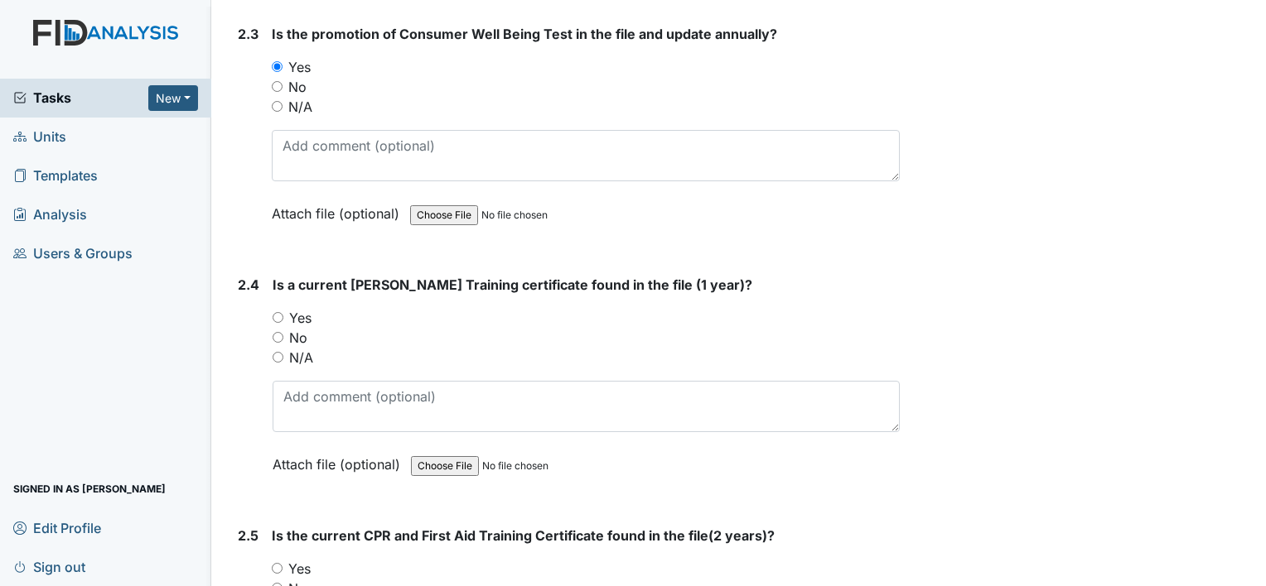
scroll to position [2071, 0]
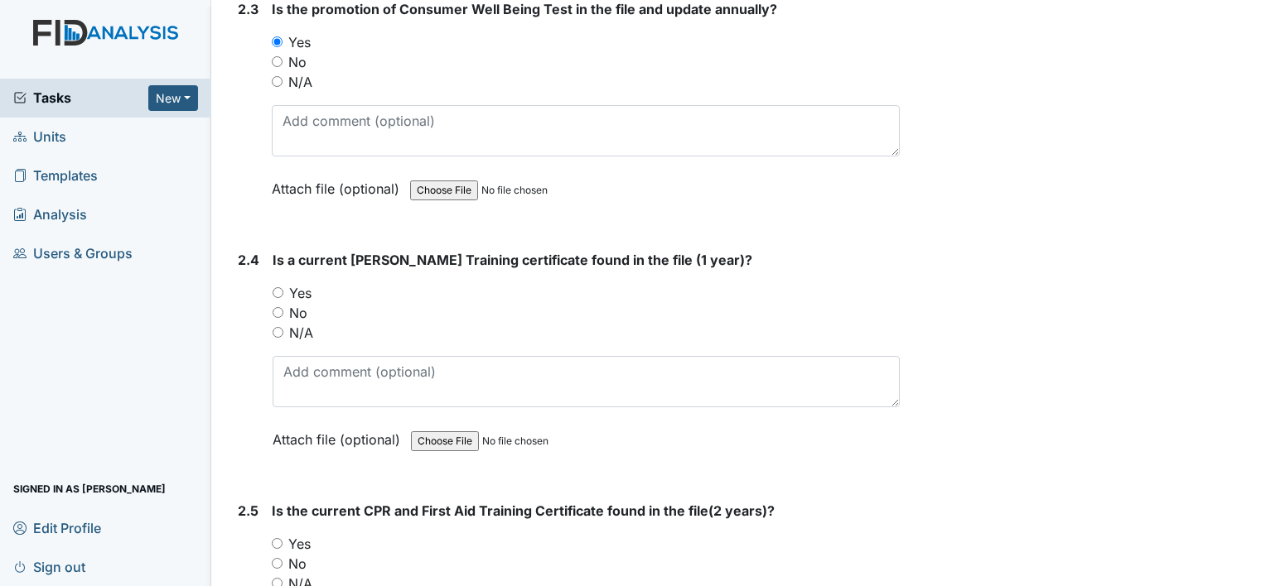
click at [278, 287] on input "Yes" at bounding box center [278, 292] width 11 height 11
radio input "true"
click at [281, 538] on input "Yes" at bounding box center [277, 543] width 11 height 11
radio input "true"
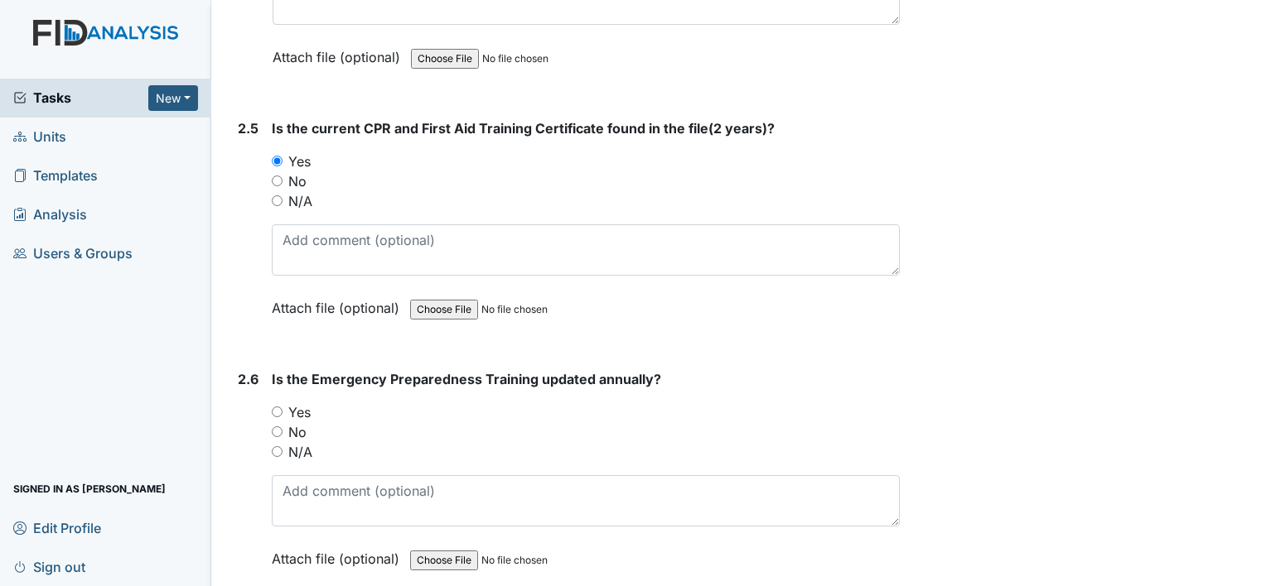
scroll to position [2485, 0]
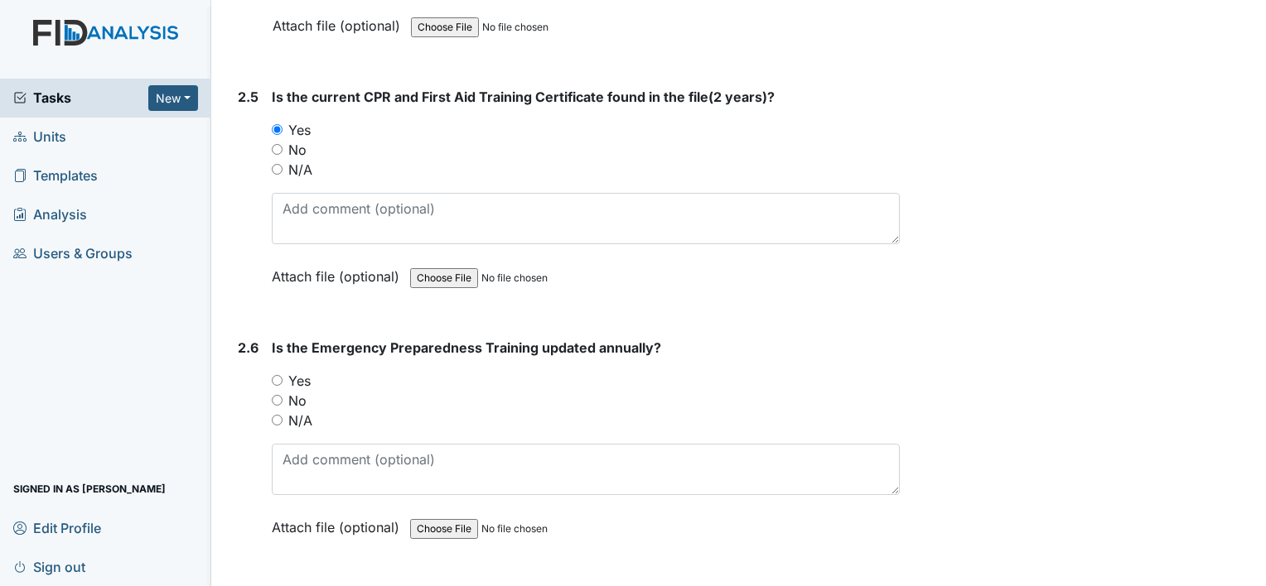
click at [272, 375] on input "Yes" at bounding box center [277, 380] width 11 height 11
radio input "true"
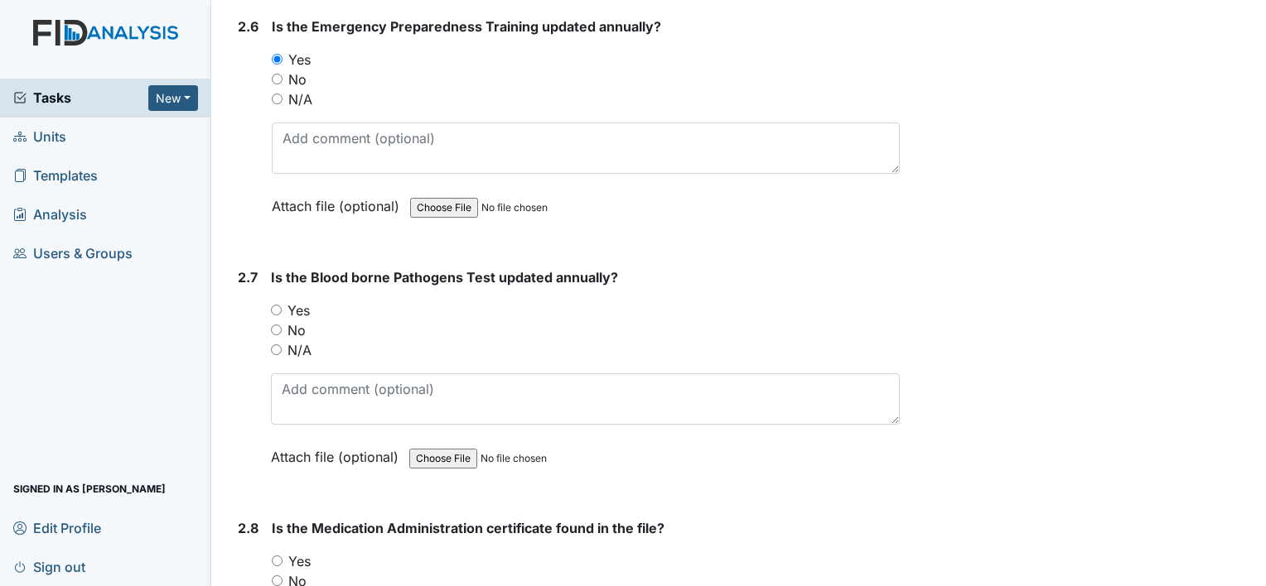
scroll to position [2816, 0]
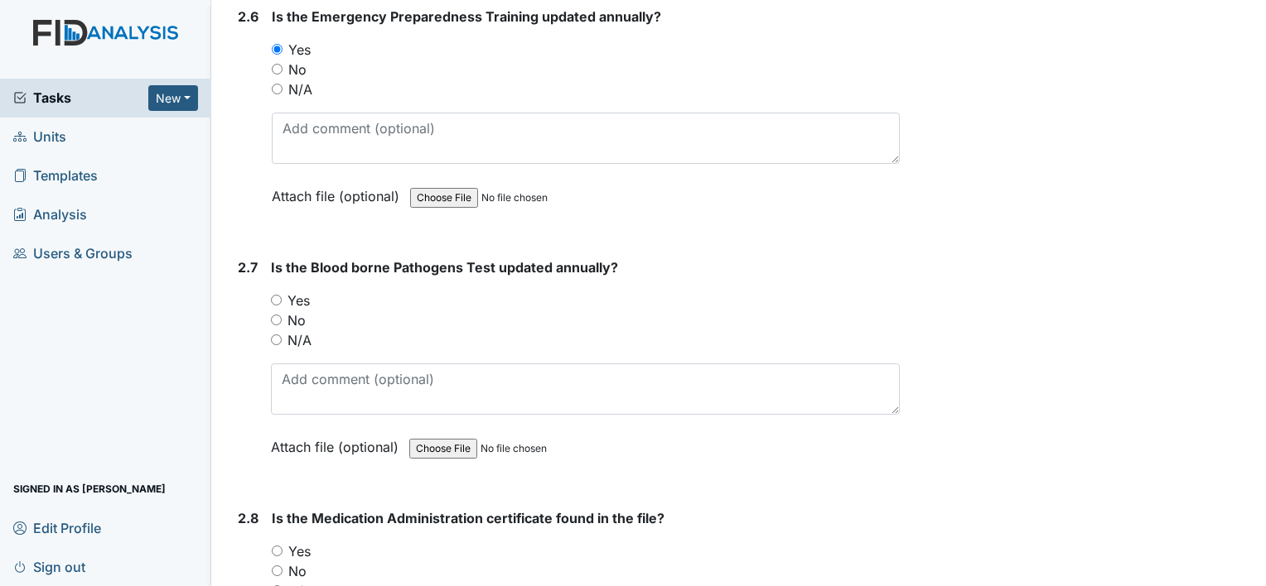
click at [274, 297] on div "Yes" at bounding box center [585, 301] width 629 height 20
click at [276, 295] on input "Yes" at bounding box center [276, 300] width 11 height 11
radio input "true"
click at [278, 546] on input "Yes" at bounding box center [277, 551] width 11 height 11
radio input "true"
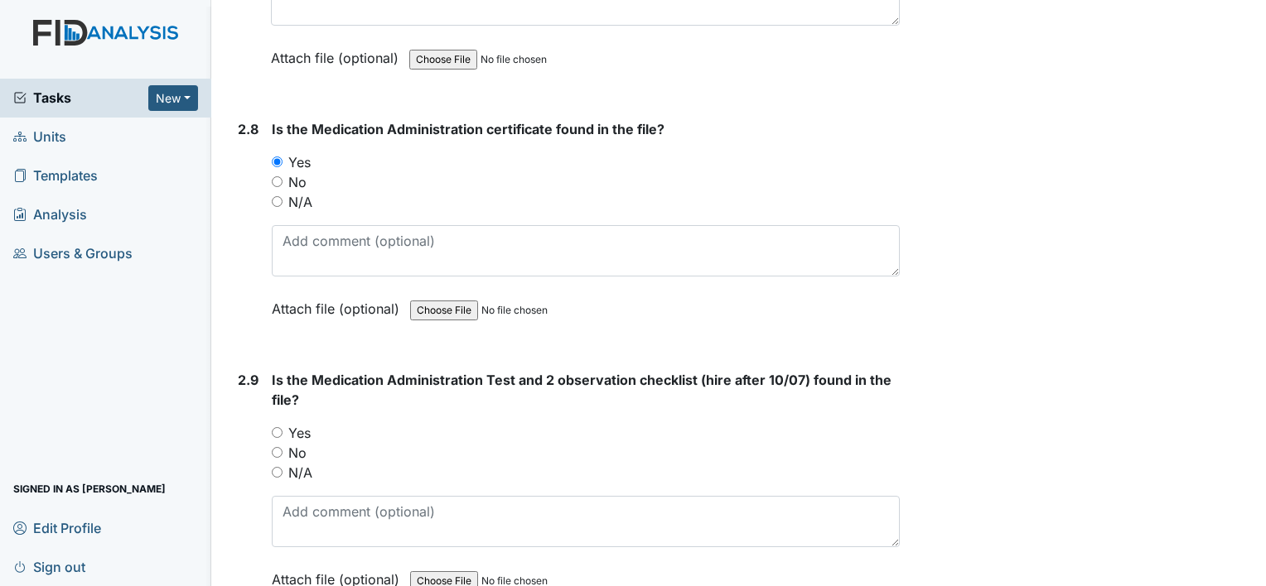
scroll to position [3231, 0]
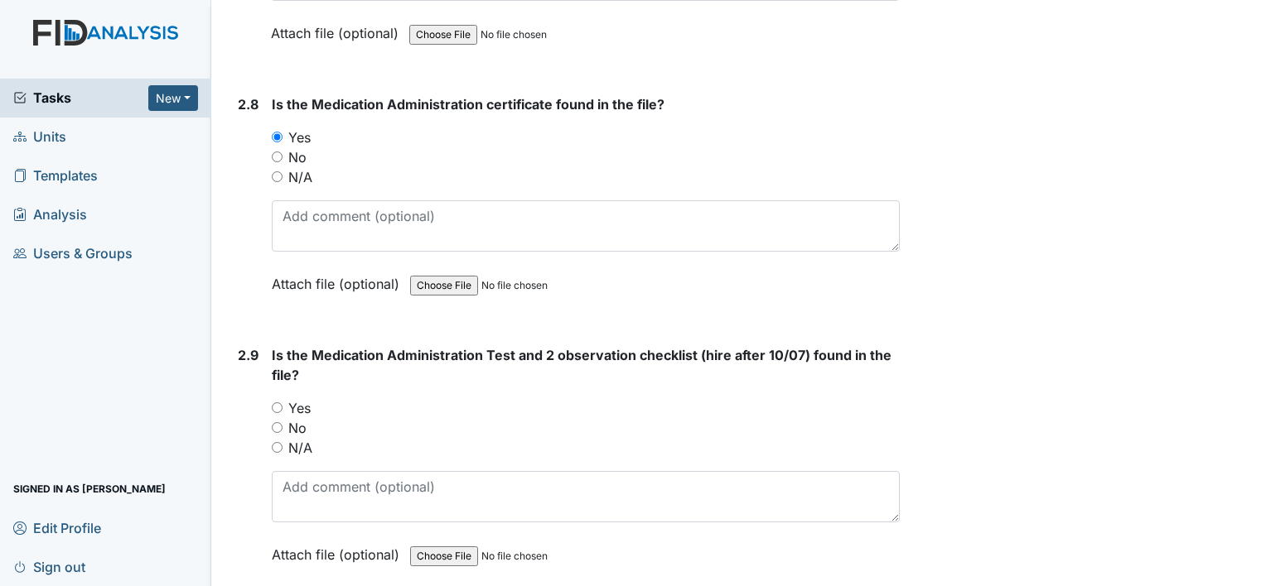
click at [273, 403] on input "Yes" at bounding box center [277, 408] width 11 height 11
radio input "true"
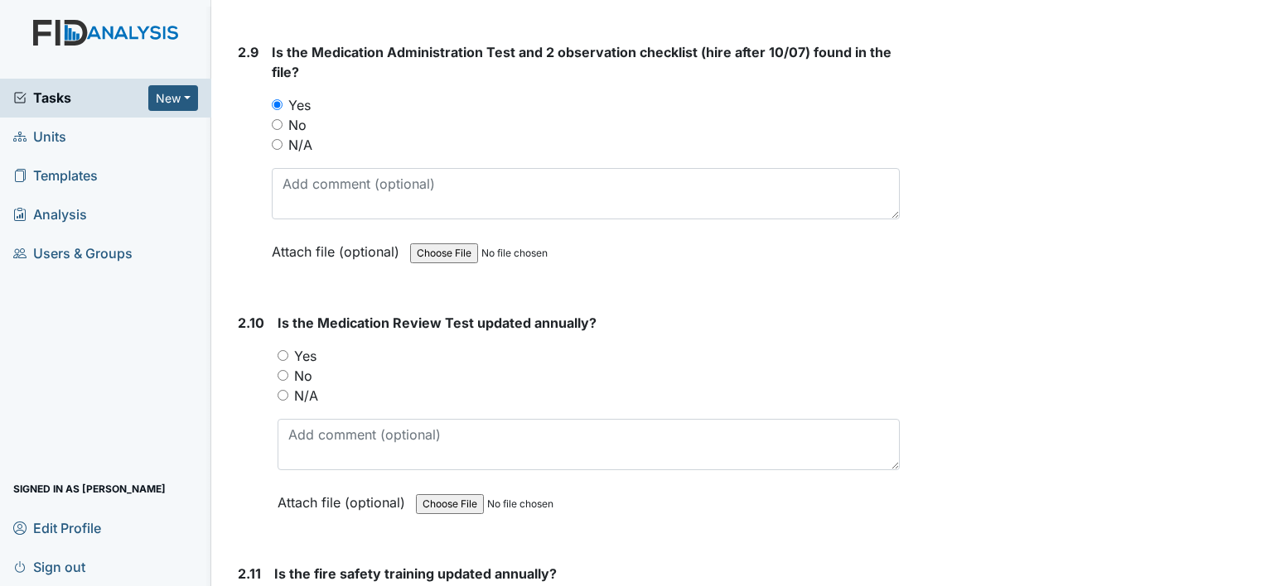
scroll to position [3645, 0]
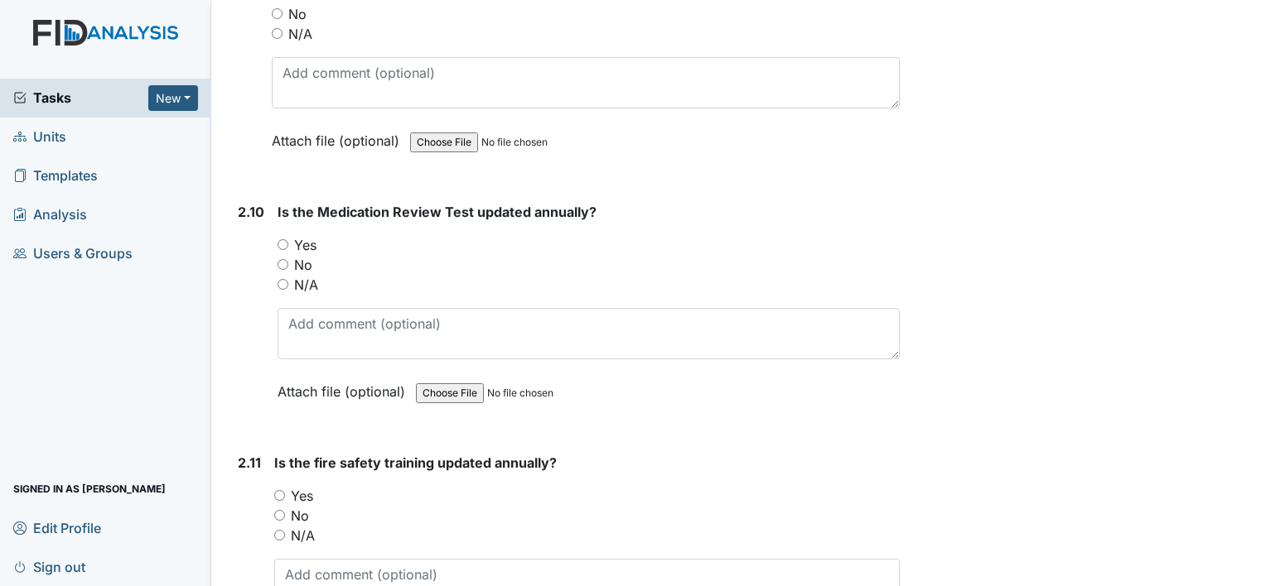
click at [282, 239] on input "Yes" at bounding box center [283, 244] width 11 height 11
radio input "true"
click at [274, 490] on input "Yes" at bounding box center [279, 495] width 11 height 11
radio input "true"
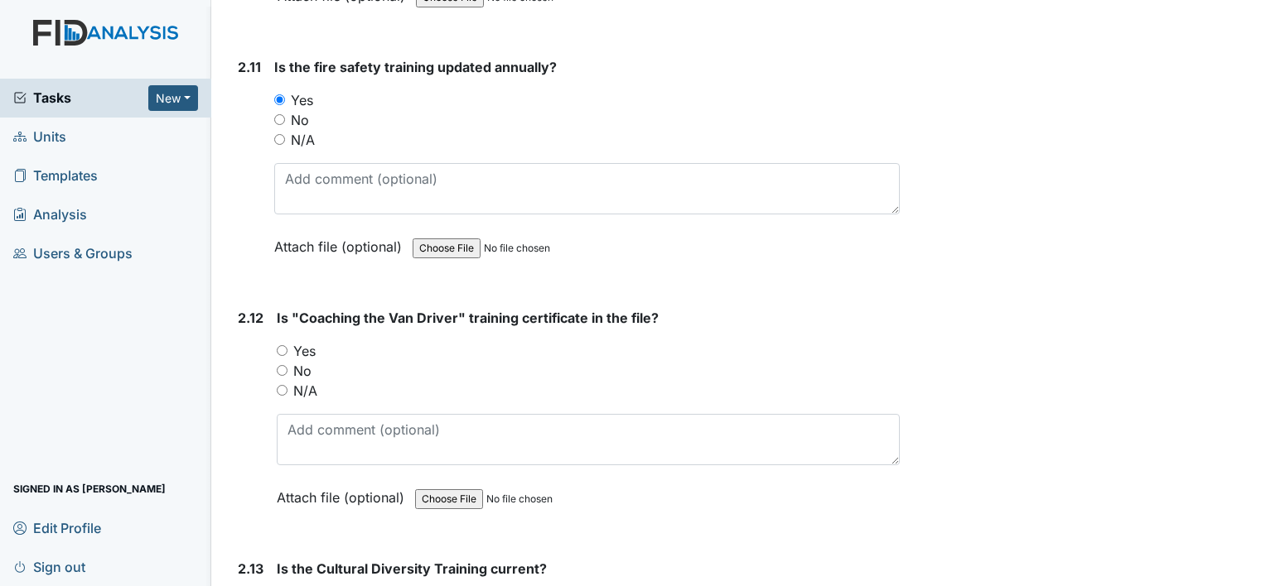
scroll to position [4059, 0]
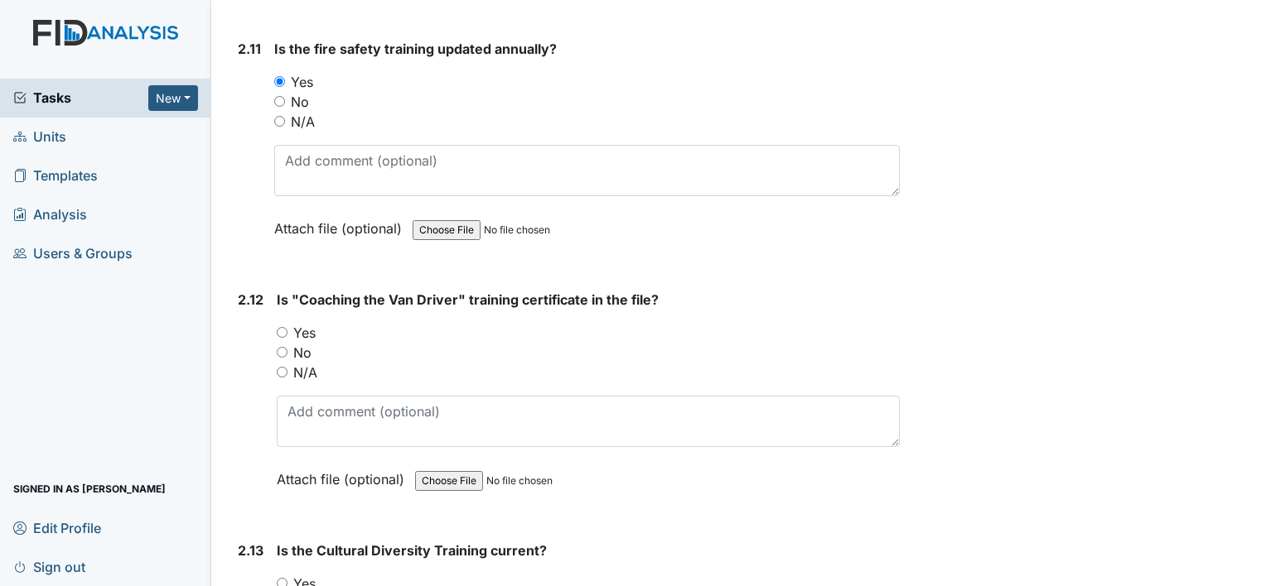
click at [283, 327] on input "Yes" at bounding box center [282, 332] width 11 height 11
radio input "true"
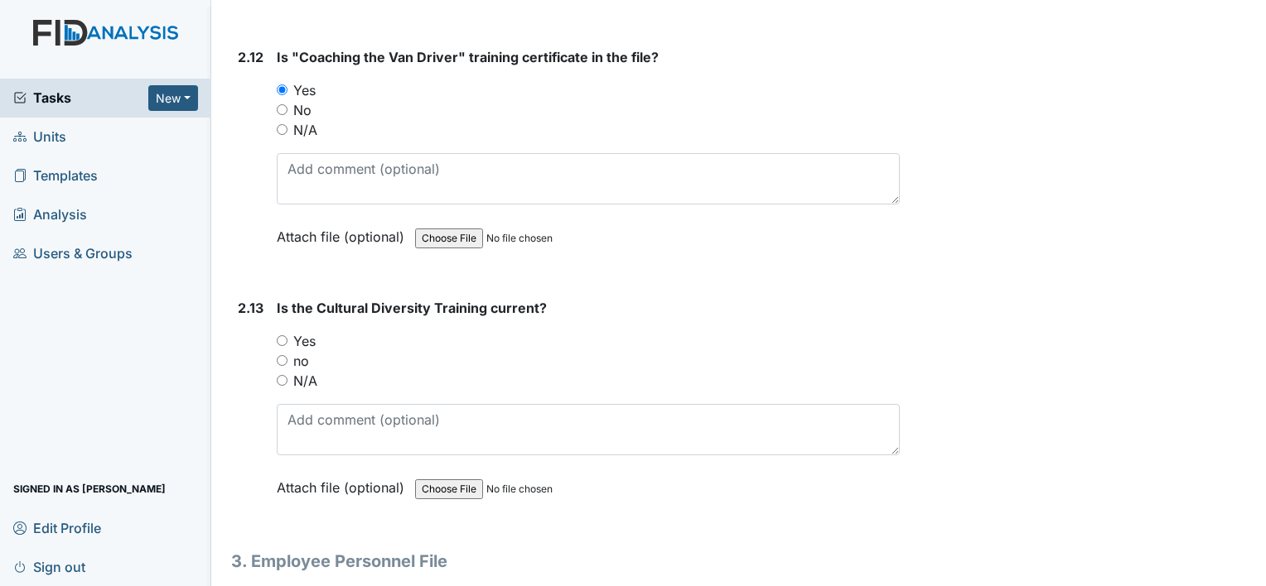
scroll to position [4390, 0]
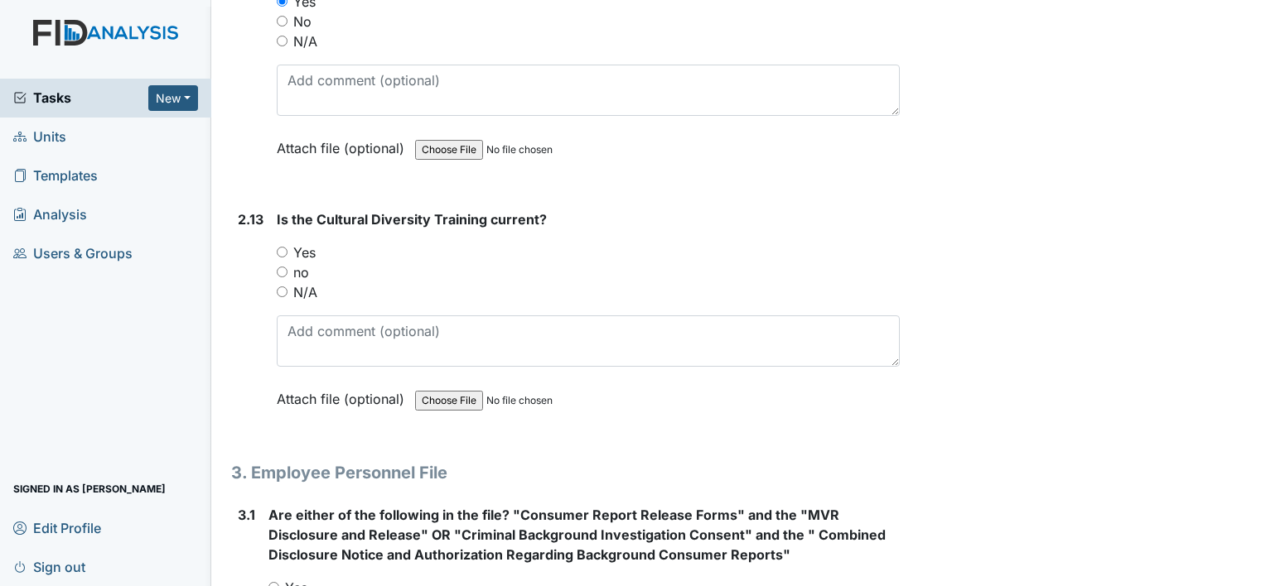
click at [282, 247] on input "Yes" at bounding box center [282, 252] width 11 height 11
radio input "true"
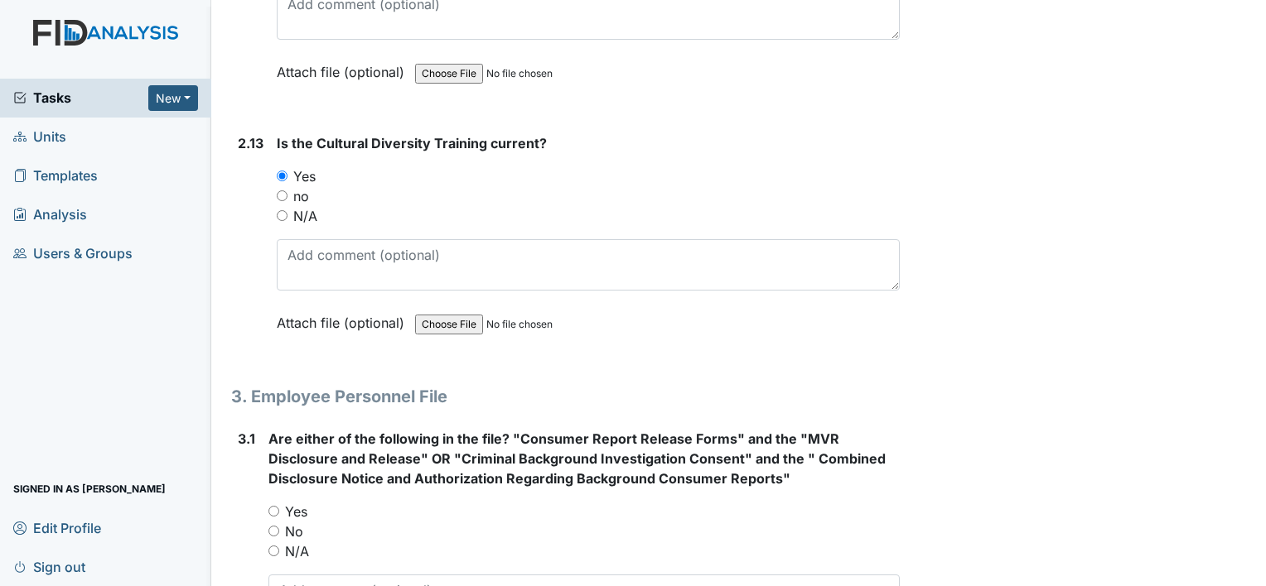
scroll to position [4556, 0]
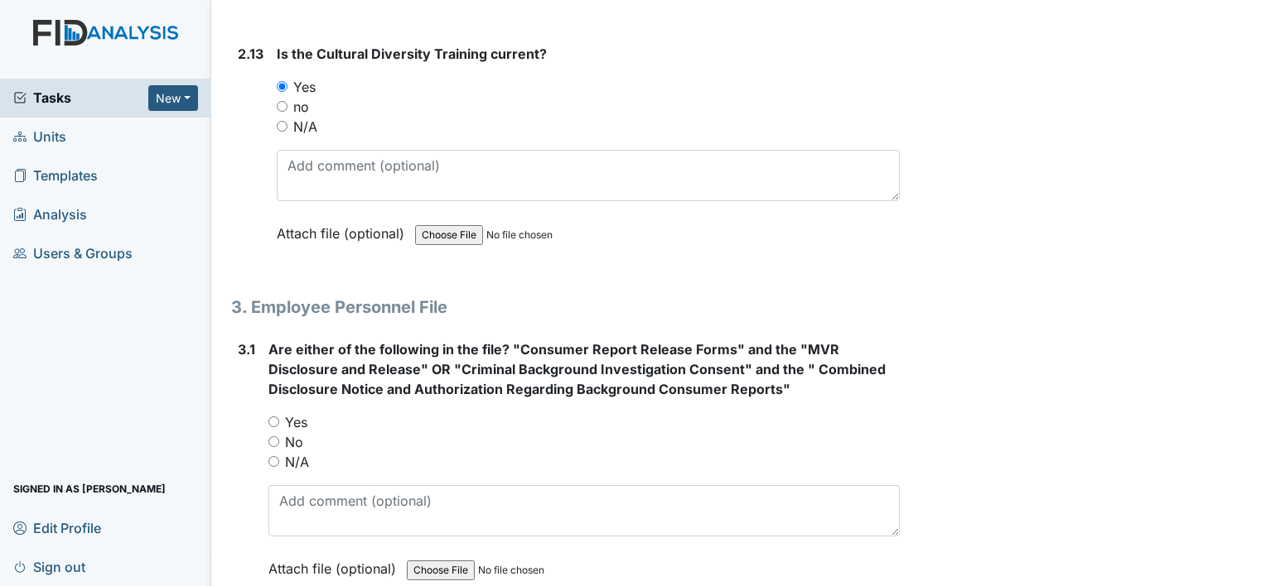
click at [277, 437] on input "No" at bounding box center [273, 442] width 11 height 11
radio input "true"
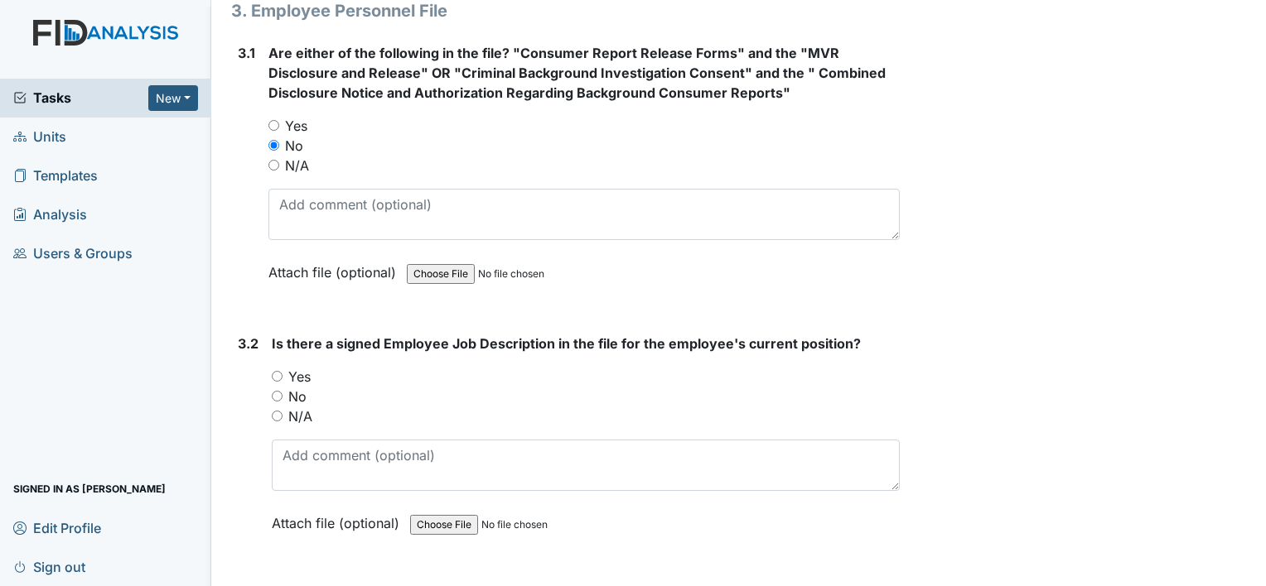
scroll to position [4887, 0]
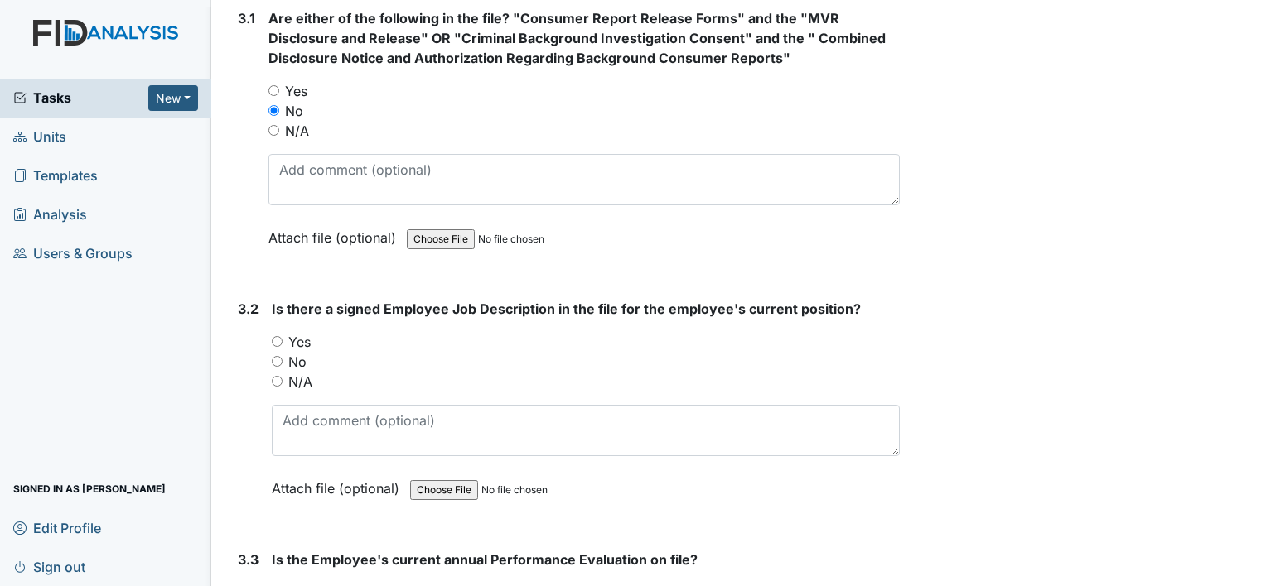
click at [278, 336] on input "Yes" at bounding box center [277, 341] width 11 height 11
radio input "true"
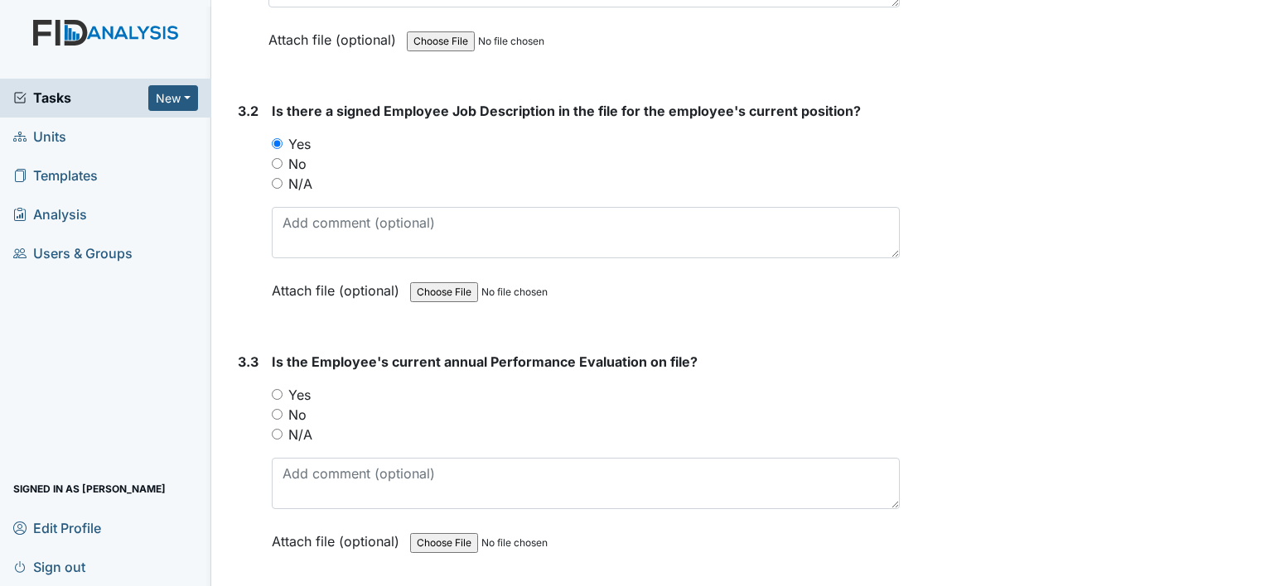
scroll to position [5136, 0]
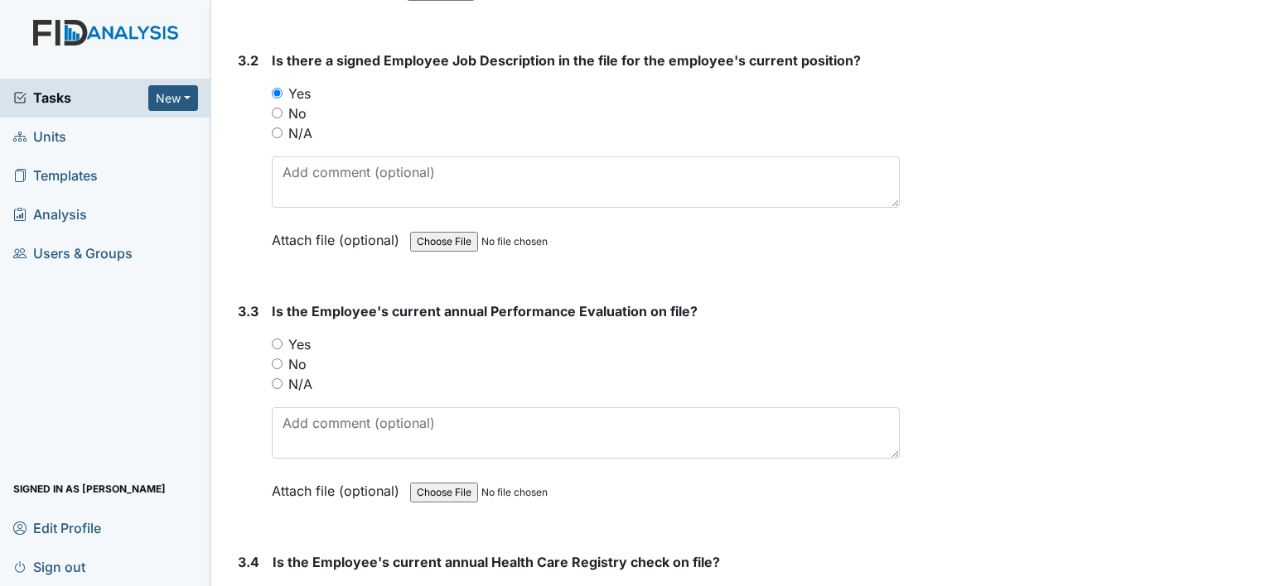
click at [272, 335] on div "Yes" at bounding box center [586, 345] width 628 height 20
click at [273, 339] on input "Yes" at bounding box center [277, 344] width 11 height 11
radio input "true"
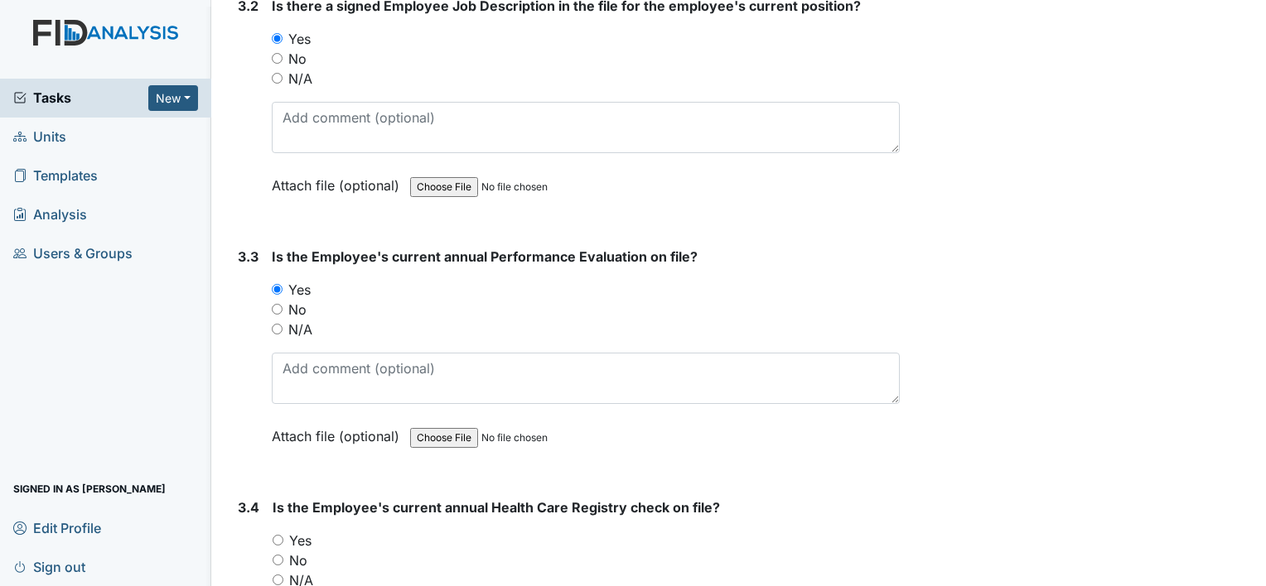
scroll to position [5384, 0]
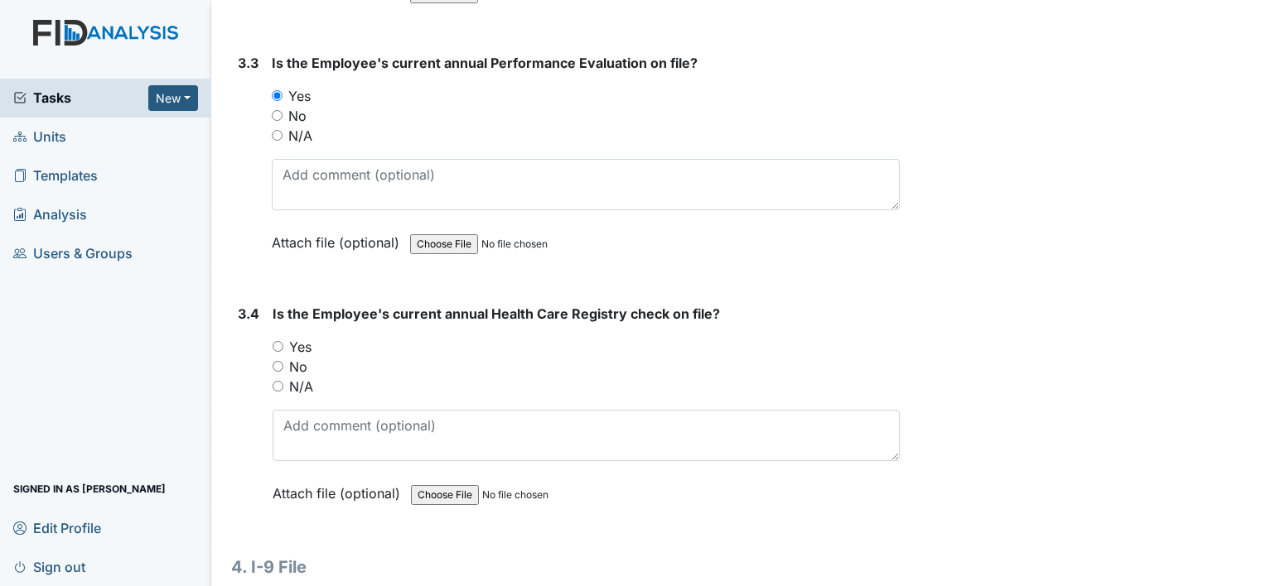
click at [277, 337] on div "Yes" at bounding box center [586, 347] width 627 height 20
click at [279, 341] on input "Yes" at bounding box center [278, 346] width 11 height 11
radio input "true"
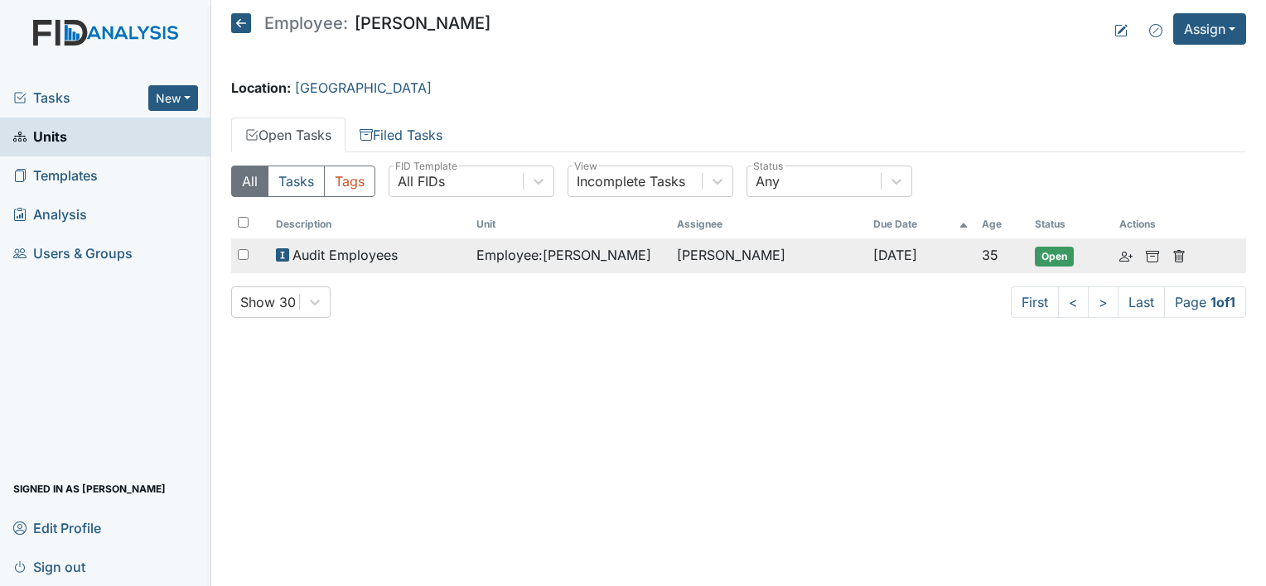
click at [445, 259] on div "Audit Employees" at bounding box center [369, 255] width 187 height 20
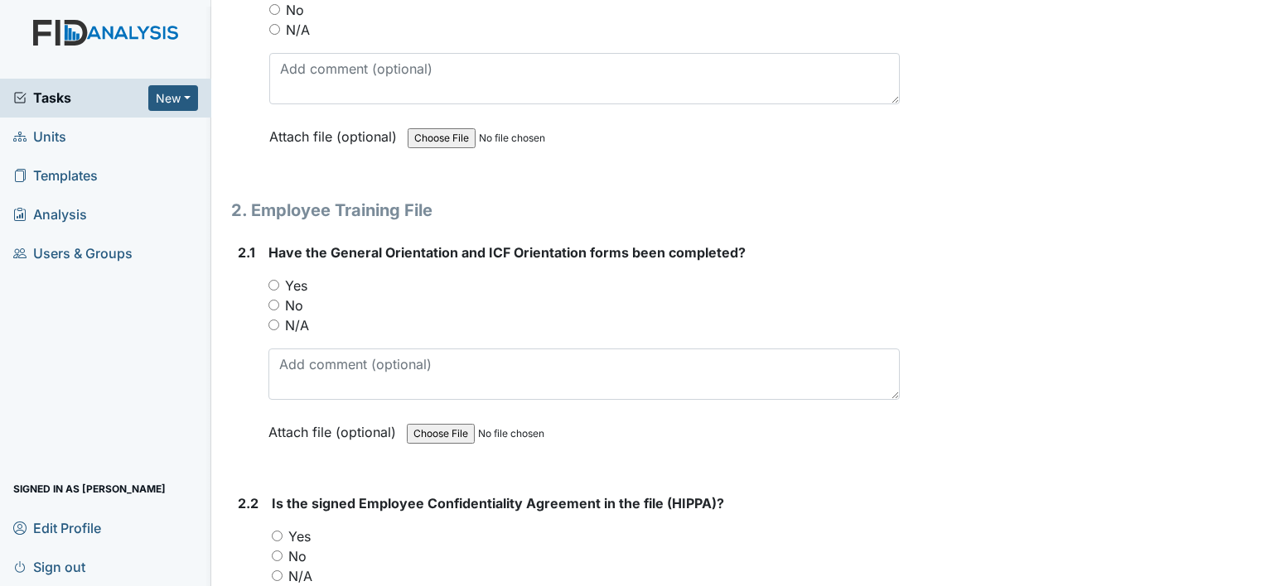
scroll to position [1243, 0]
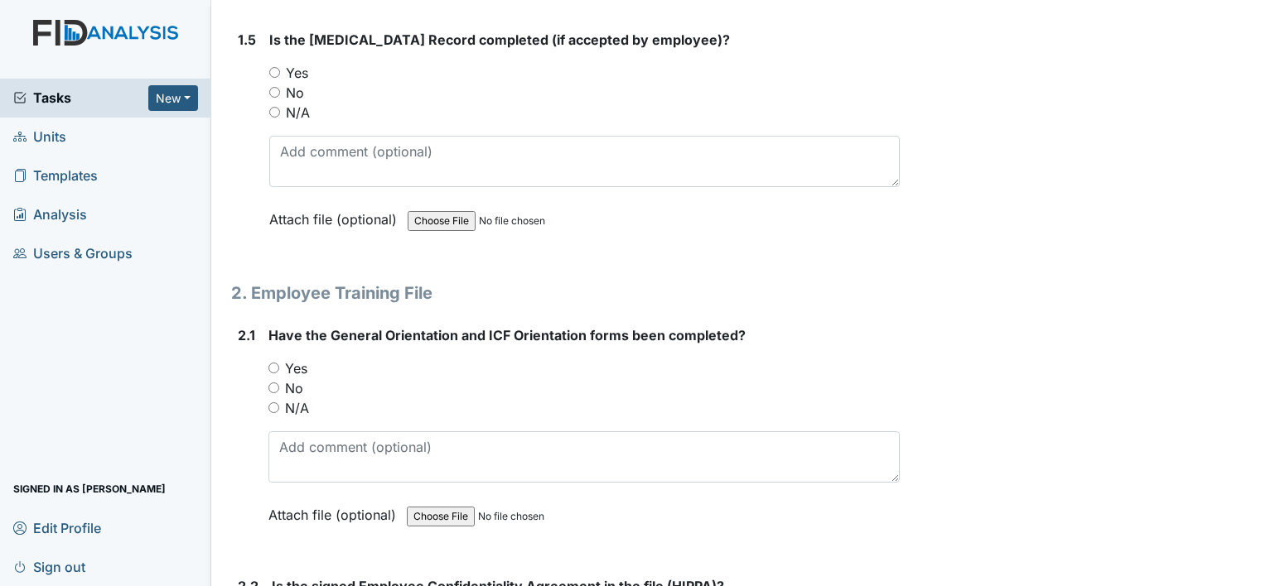
click at [274, 364] on div "Have the General Orientation and ICF Orientation forms been completed? You must…" at bounding box center [583, 431] width 631 height 211
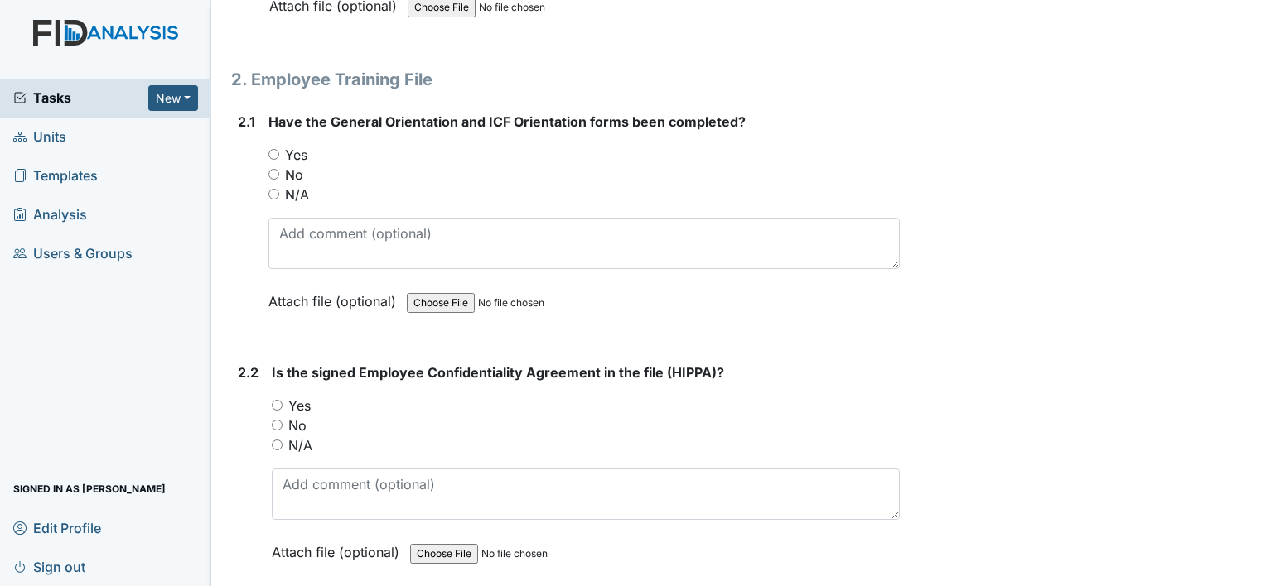
scroll to position [1491, 0]
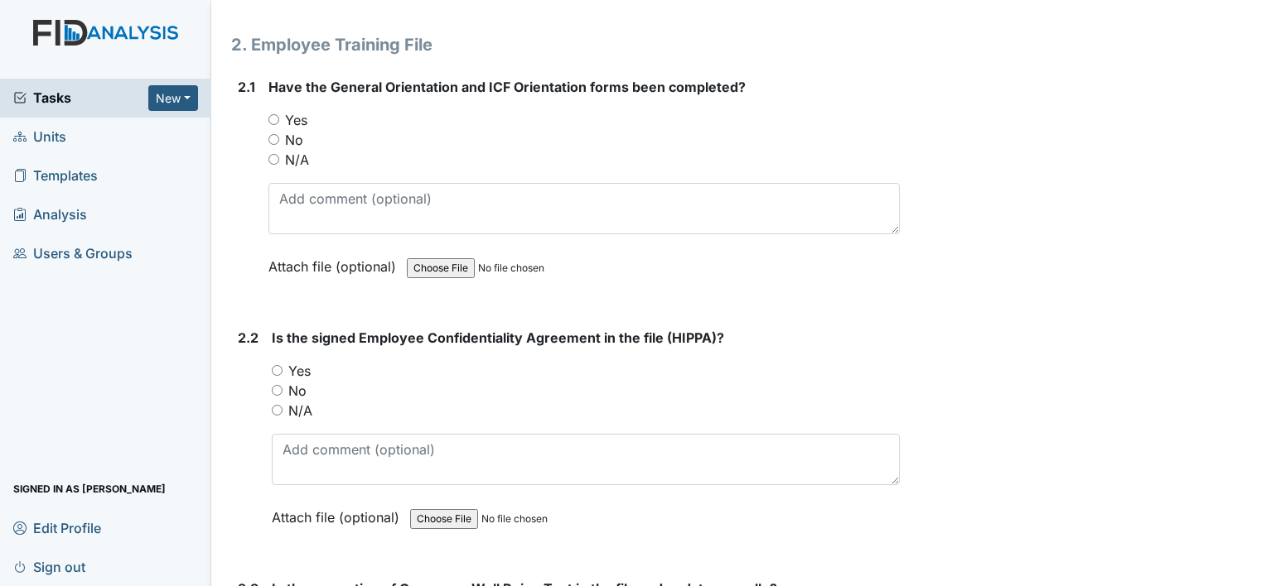
click at [275, 114] on input "Yes" at bounding box center [273, 119] width 11 height 11
radio input "true"
click at [278, 365] on input "Yes" at bounding box center [277, 370] width 11 height 11
radio input "true"
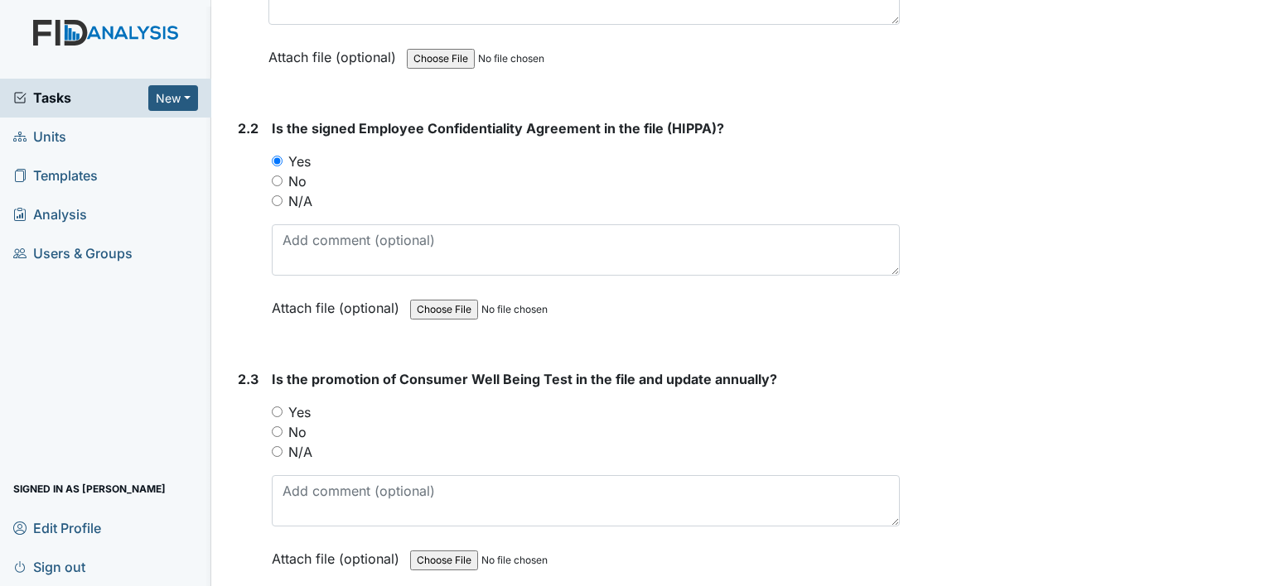
scroll to position [1822, 0]
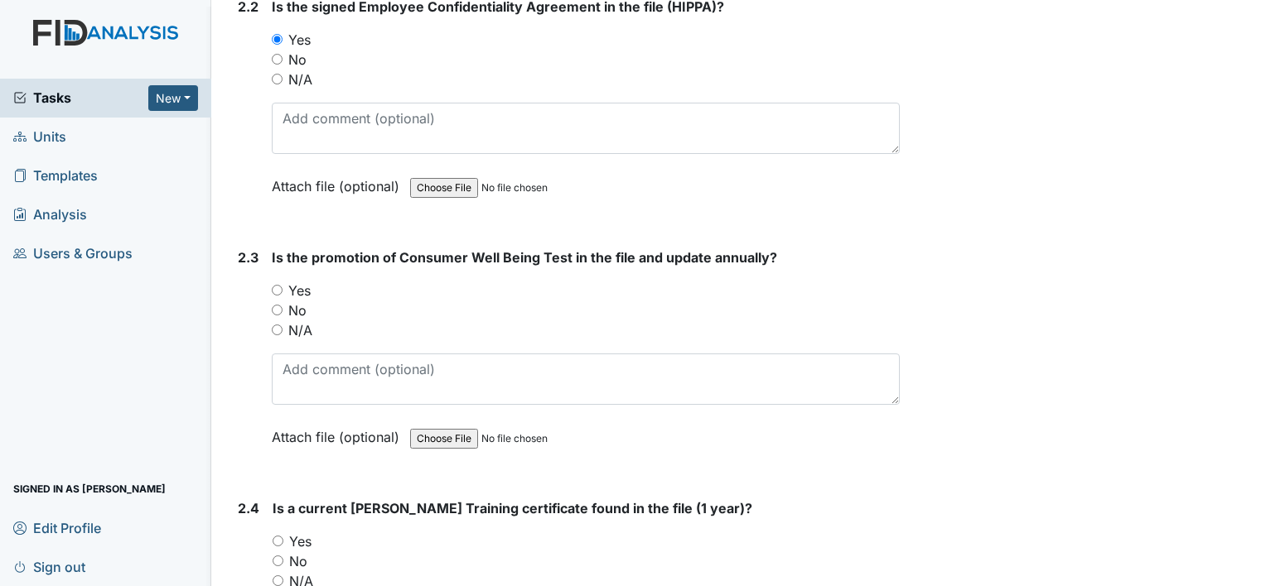
click at [278, 285] on input "Yes" at bounding box center [277, 290] width 11 height 11
radio input "true"
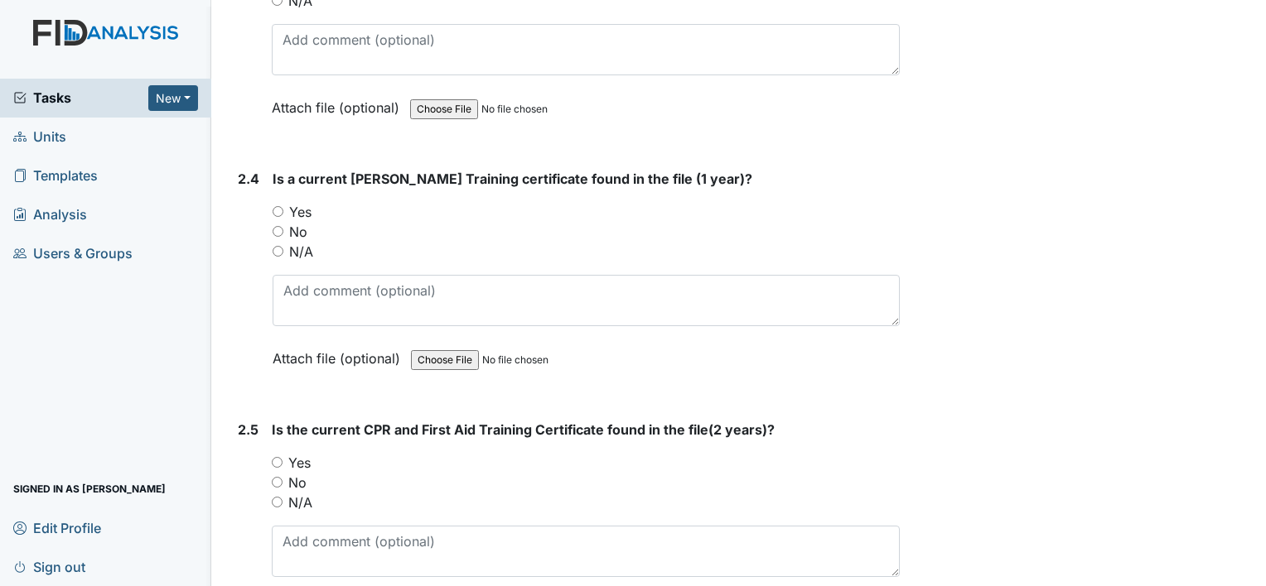
scroll to position [2154, 0]
click at [278, 205] on input "Yes" at bounding box center [278, 210] width 11 height 11
radio input "true"
click at [278, 456] on input "Yes" at bounding box center [277, 461] width 11 height 11
radio input "true"
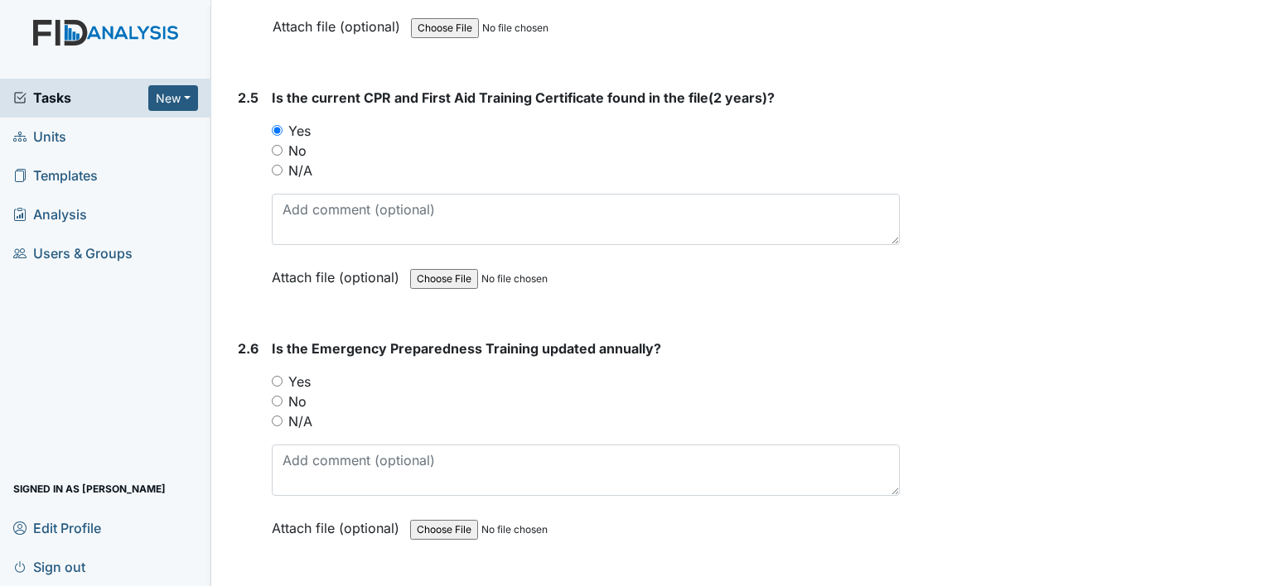
scroll to position [2485, 0]
click at [272, 375] on input "Yes" at bounding box center [277, 380] width 11 height 11
radio input "true"
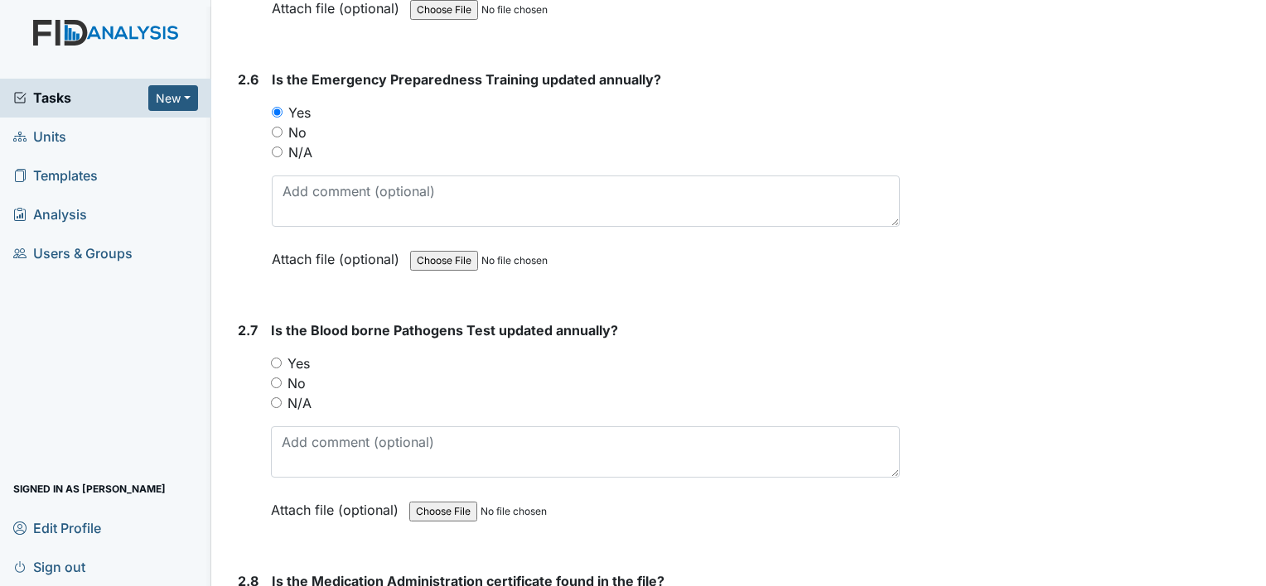
scroll to position [2816, 0]
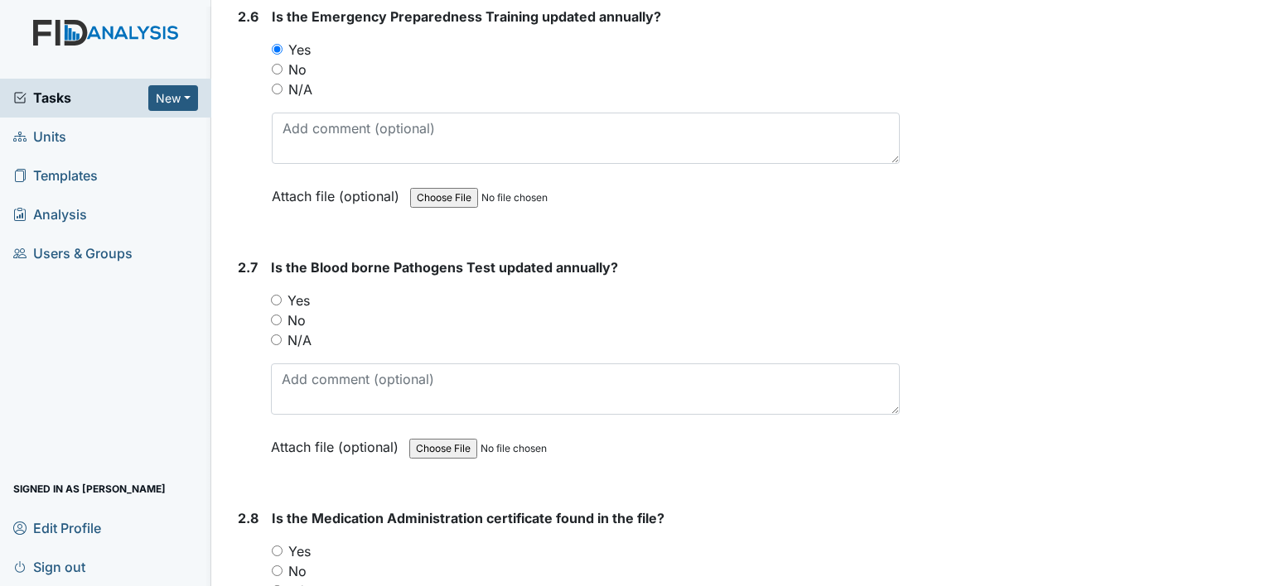
click at [273, 295] on input "Yes" at bounding box center [276, 300] width 11 height 11
radio input "true"
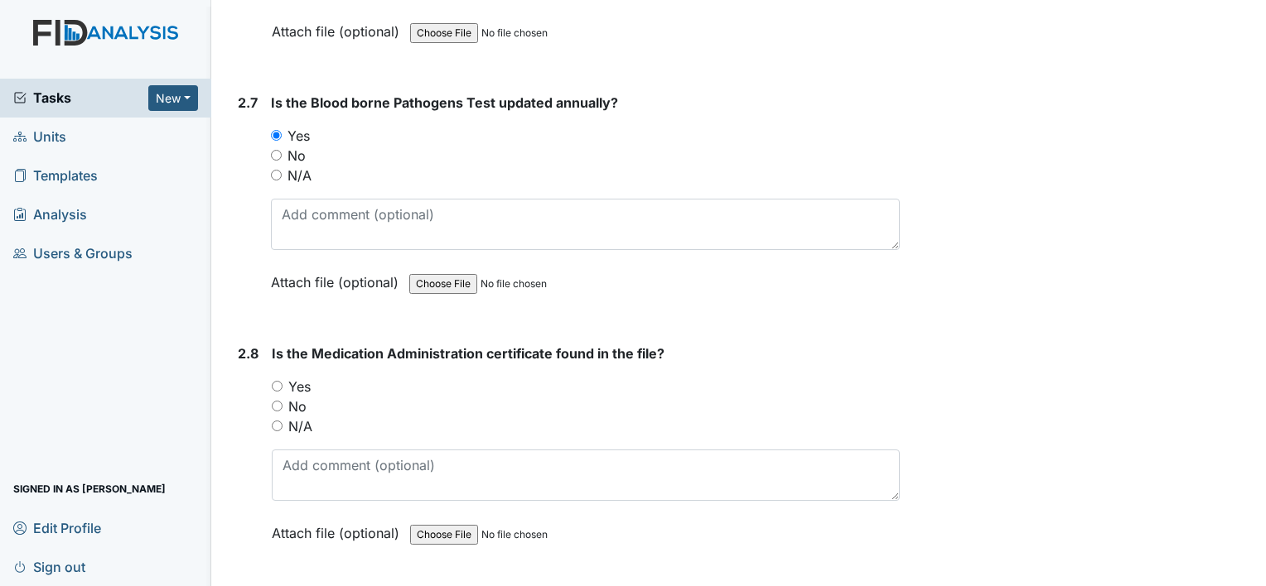
scroll to position [3065, 0]
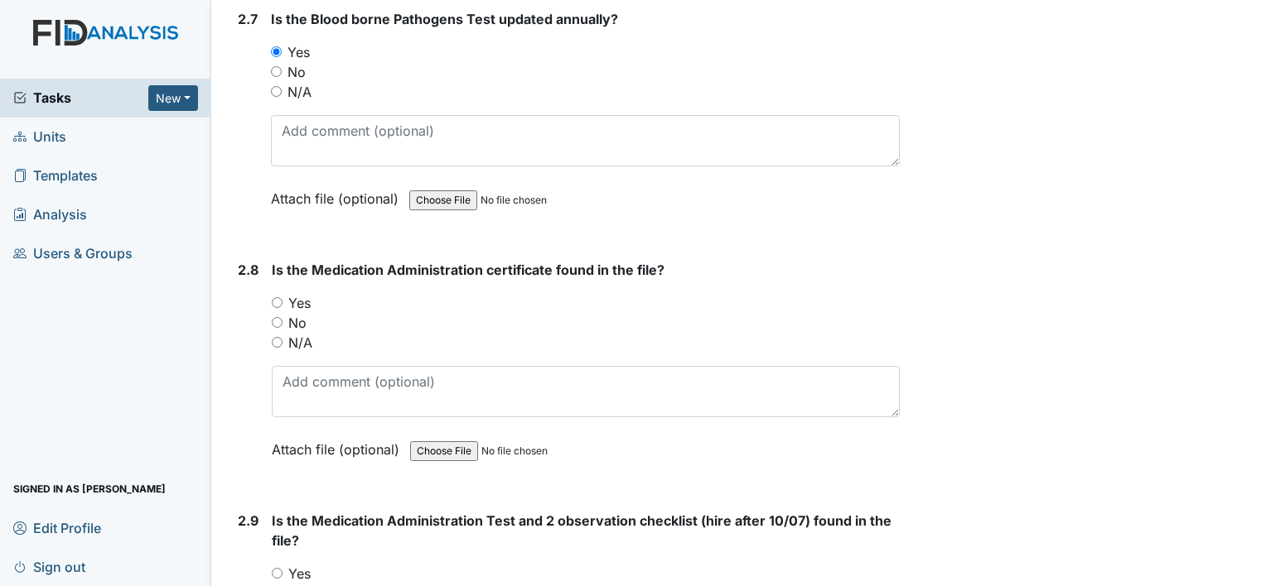
click at [275, 297] on input "Yes" at bounding box center [277, 302] width 11 height 11
radio input "true"
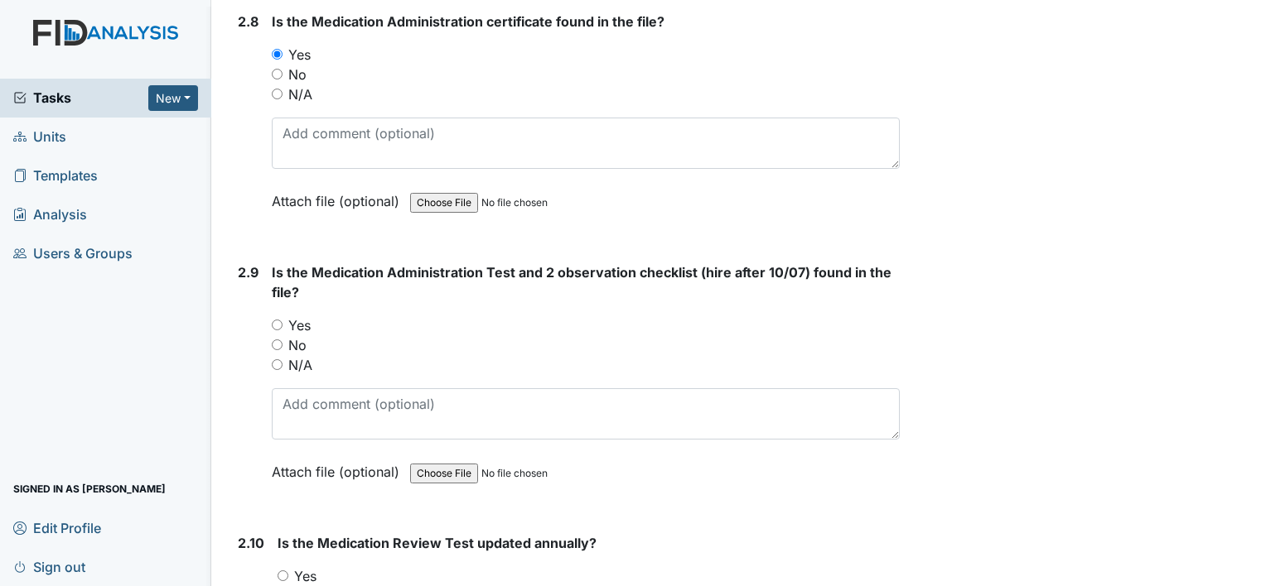
click at [275, 320] on input "Yes" at bounding box center [277, 325] width 11 height 11
radio input "true"
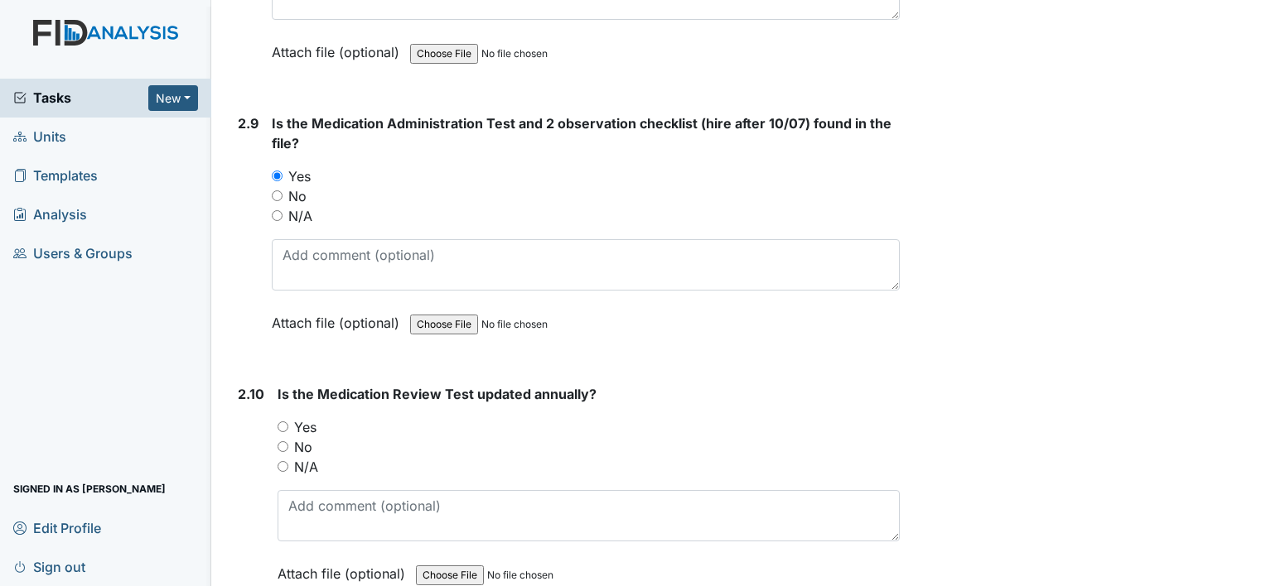
scroll to position [3562, 0]
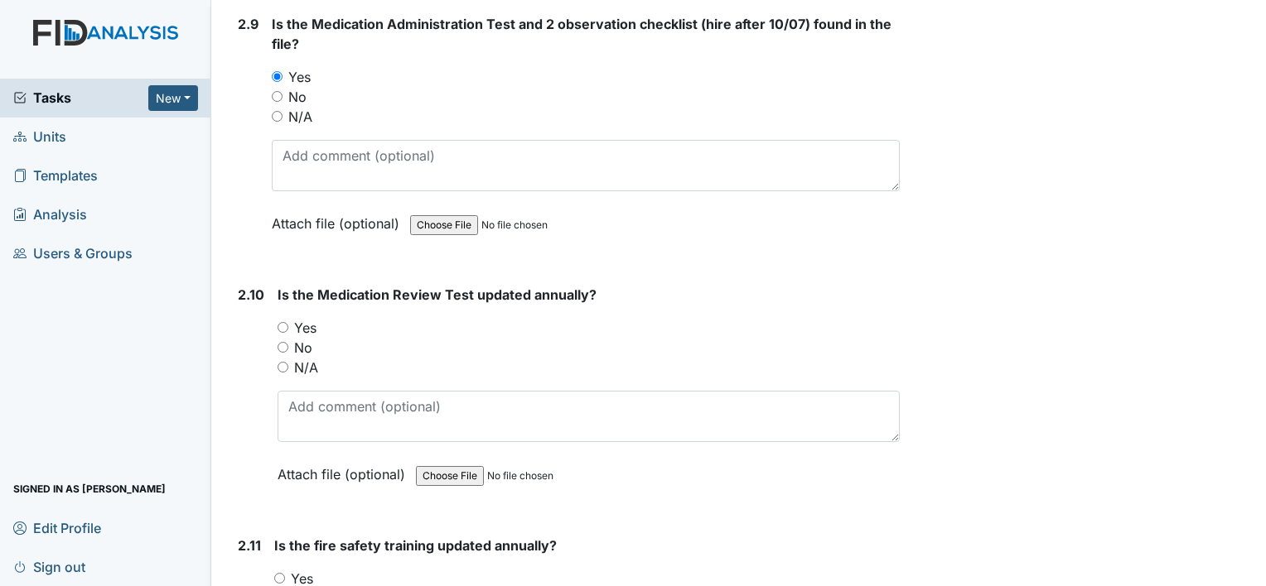
click at [282, 322] on input "Yes" at bounding box center [283, 327] width 11 height 11
radio input "true"
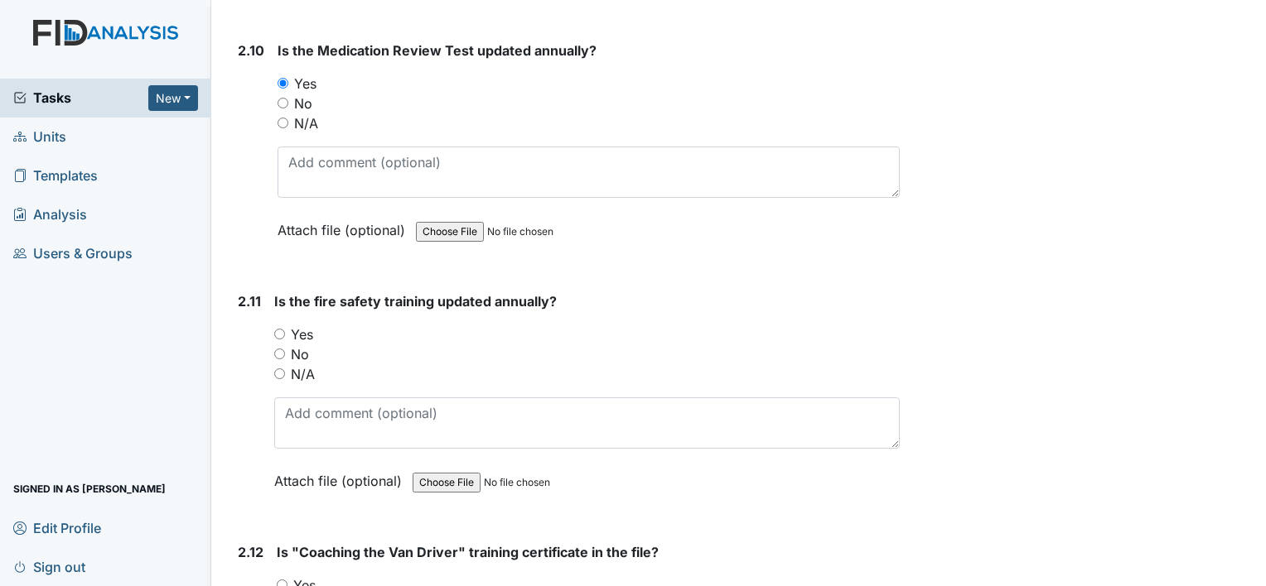
scroll to position [3810, 0]
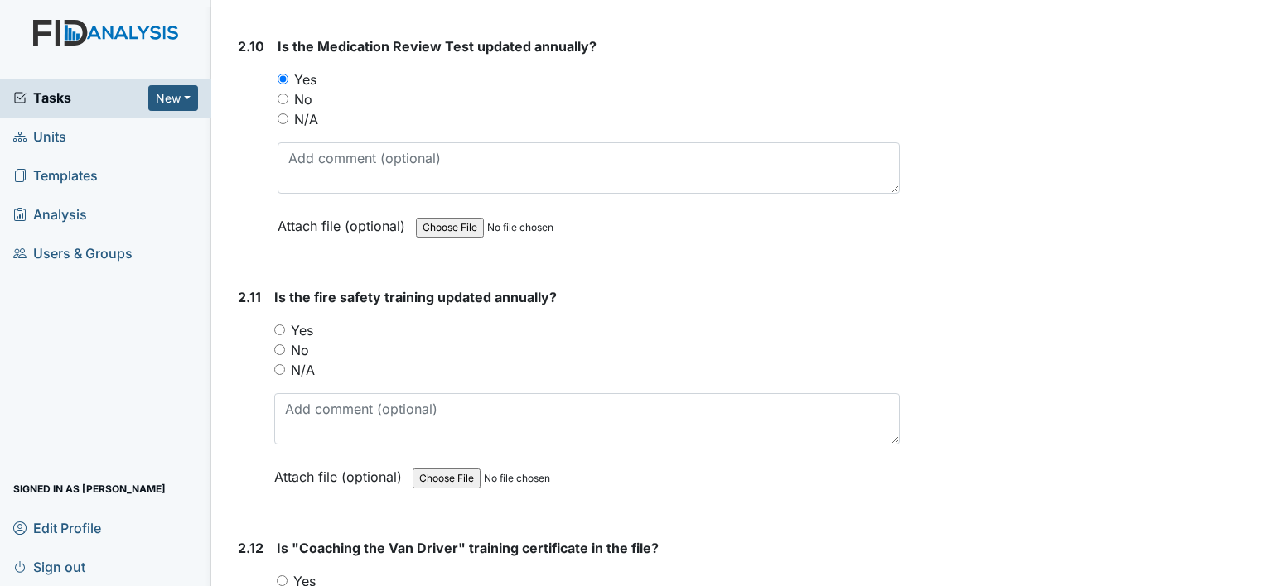
click at [279, 325] on input "Yes" at bounding box center [279, 330] width 11 height 11
radio input "true"
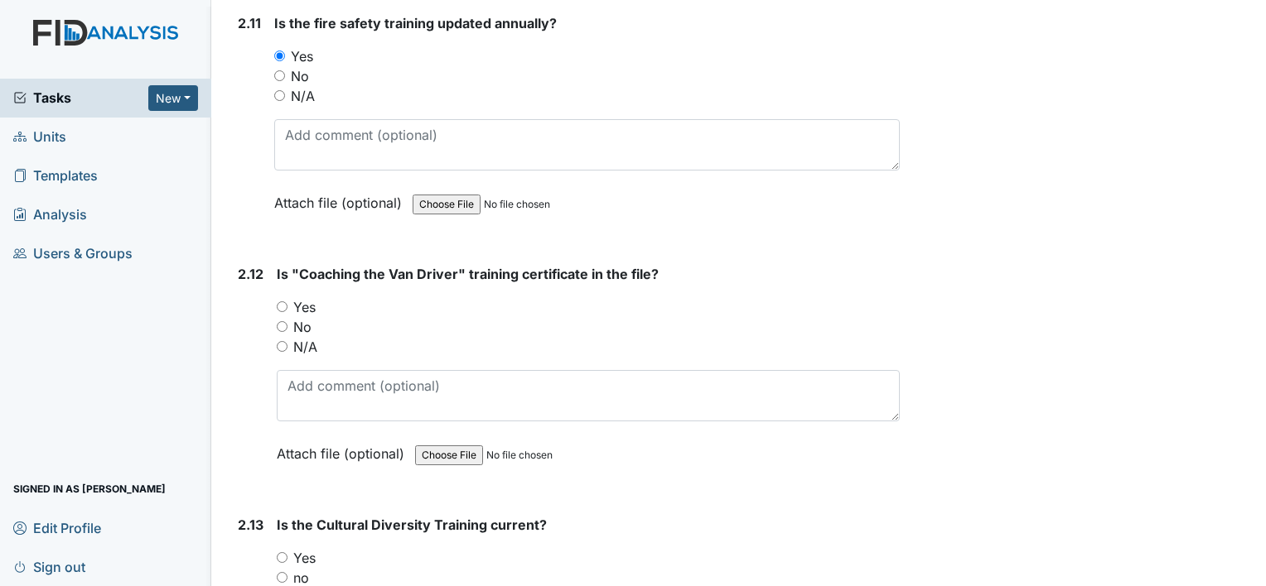
scroll to position [4142, 0]
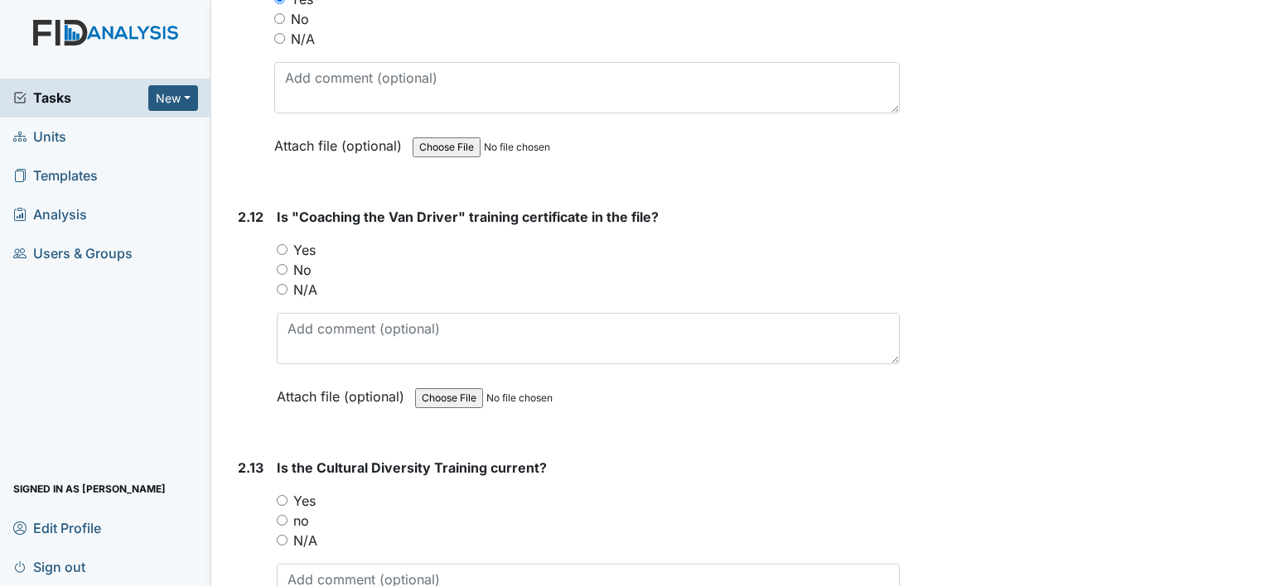
click at [282, 244] on input "Yes" at bounding box center [282, 249] width 11 height 11
radio input "true"
click at [282, 495] on input "Yes" at bounding box center [282, 500] width 11 height 11
radio input "true"
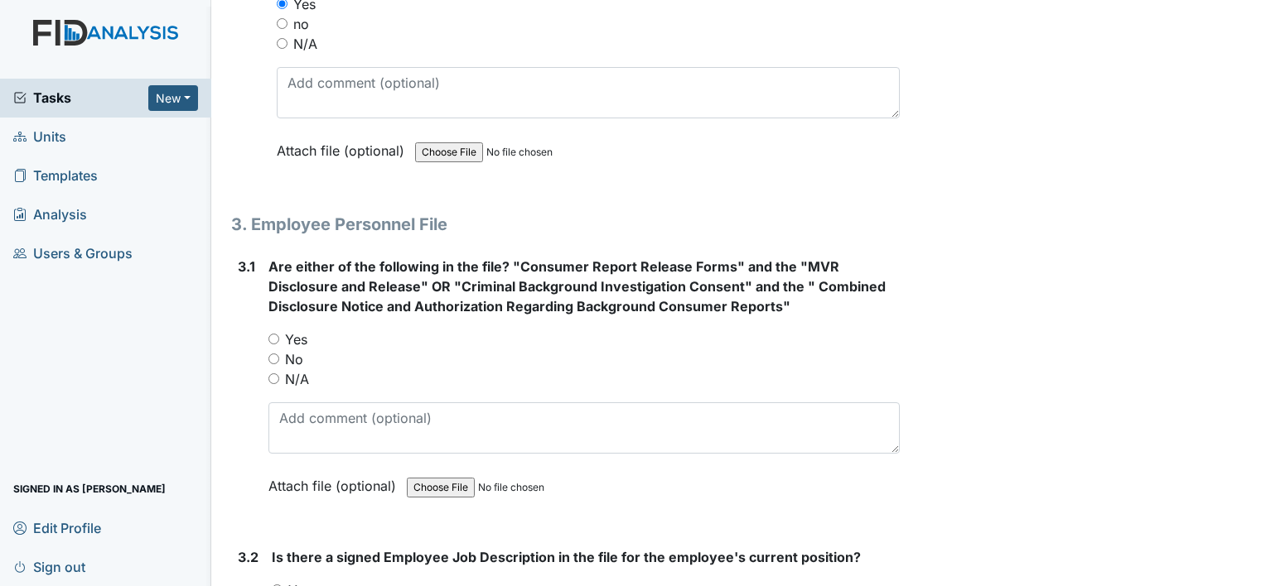
scroll to position [4722, 0]
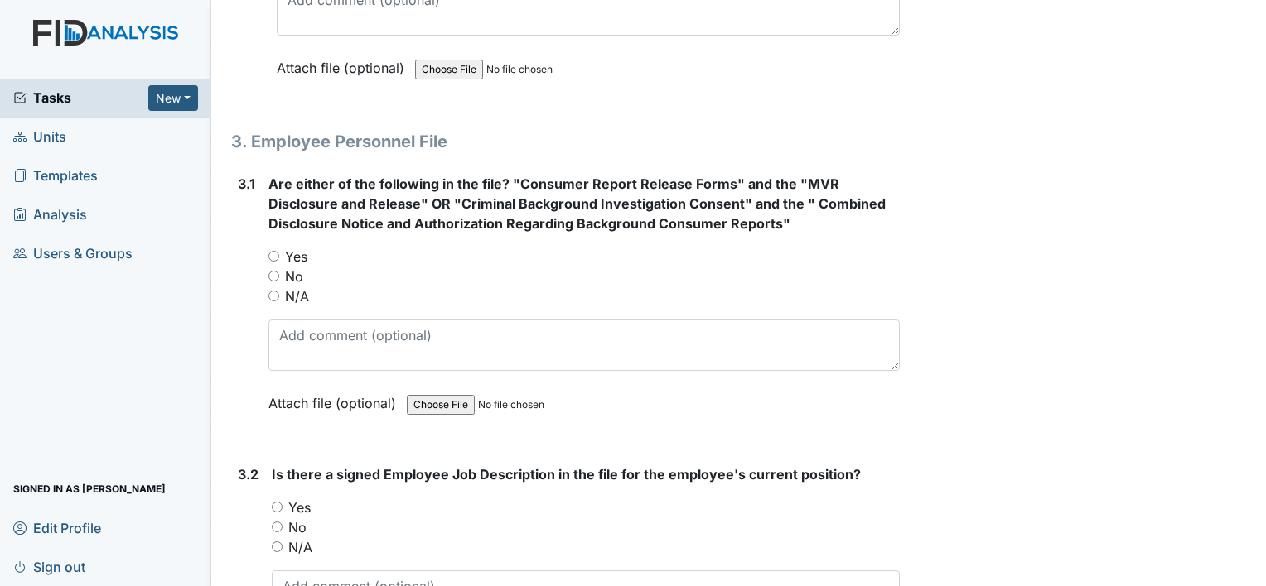
click at [273, 251] on input "Yes" at bounding box center [273, 256] width 11 height 11
radio input "true"
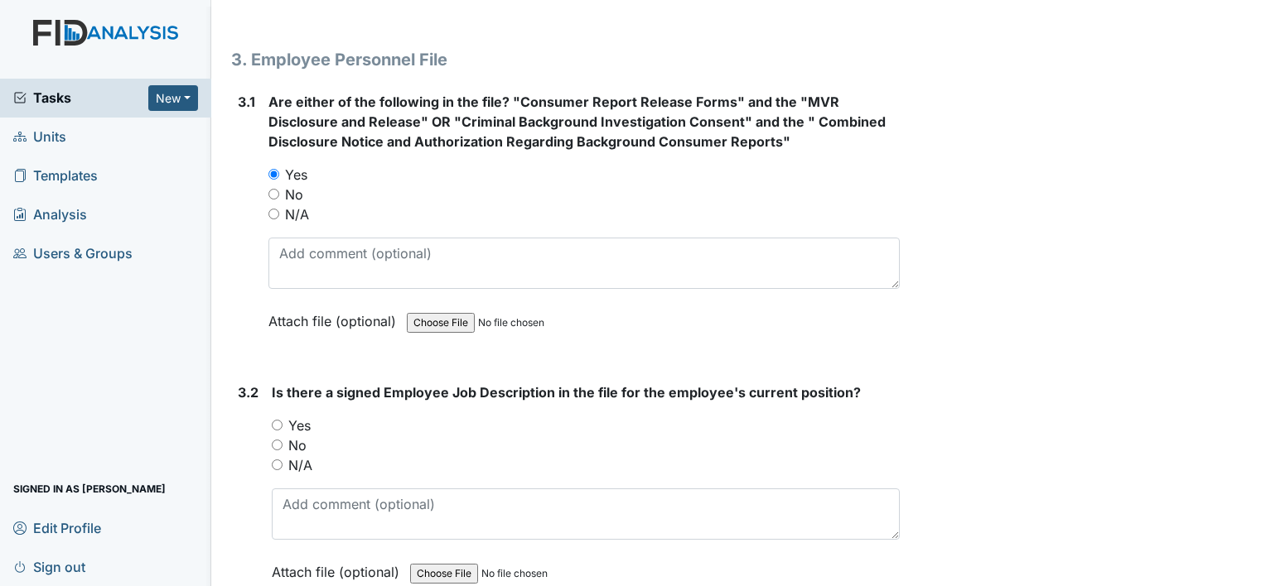
scroll to position [4804, 0]
drag, startPoint x: 275, startPoint y: 408, endPoint x: 299, endPoint y: 425, distance: 29.2
click at [276, 419] on input "Yes" at bounding box center [277, 424] width 11 height 11
radio input "true"
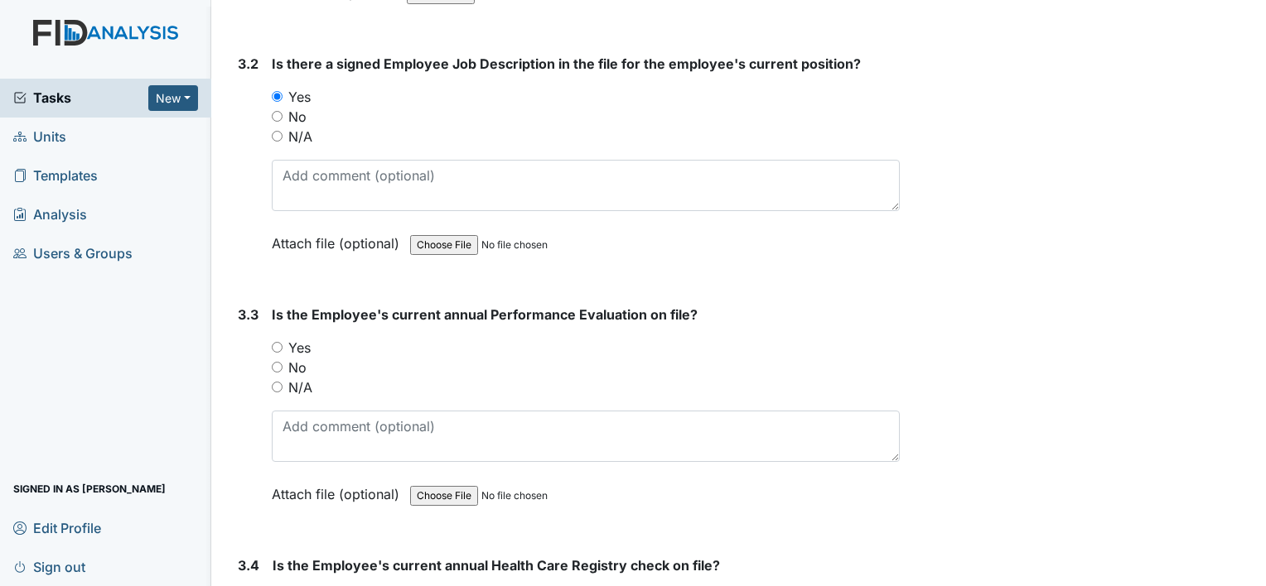
scroll to position [5136, 0]
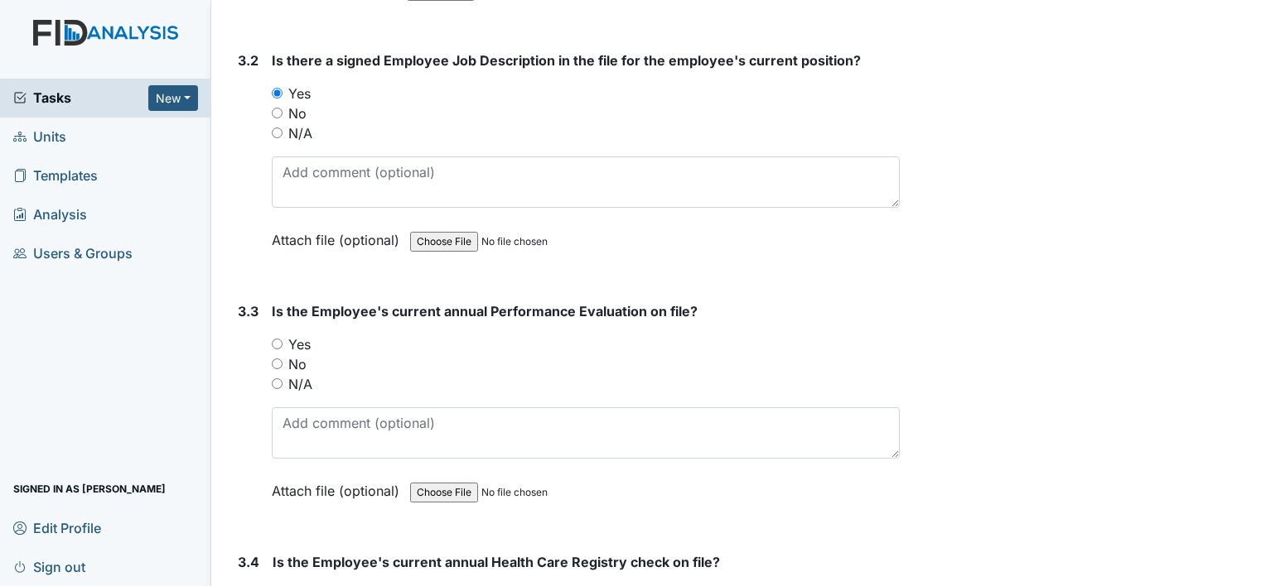
click at [277, 339] on input "Yes" at bounding box center [277, 344] width 11 height 11
radio input "true"
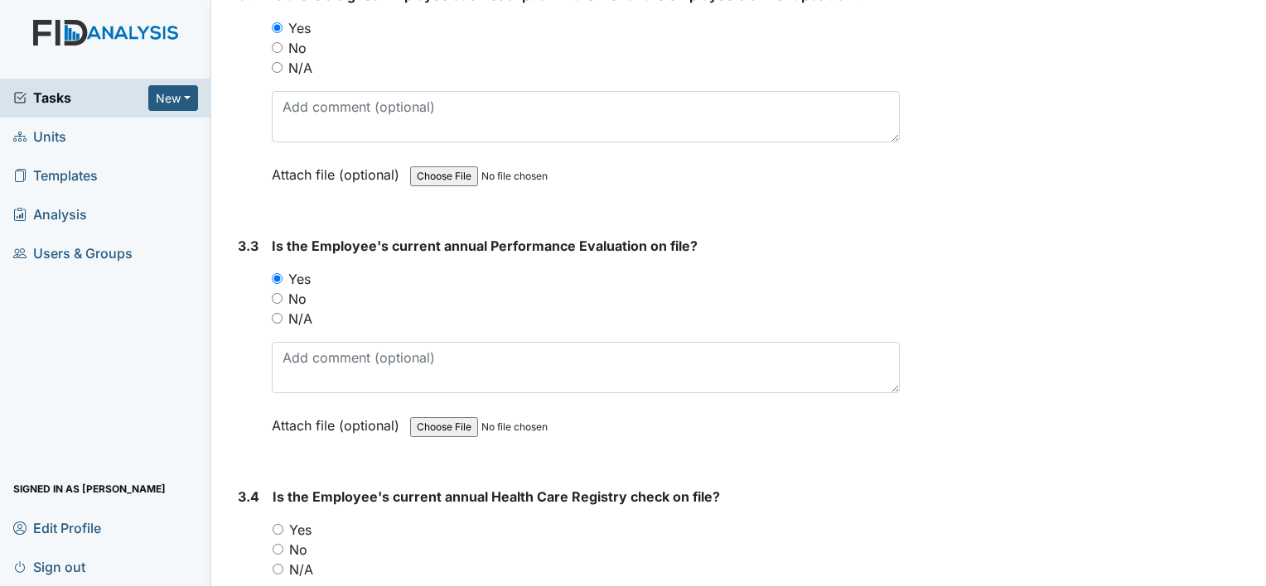
scroll to position [5302, 0]
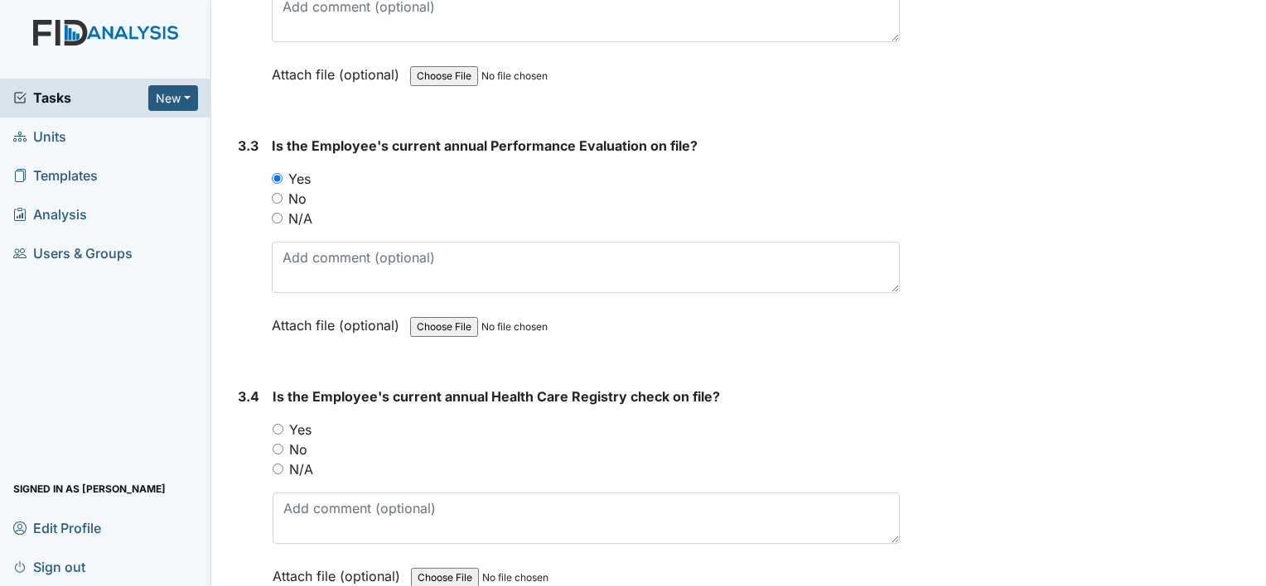
click at [273, 424] on input "Yes" at bounding box center [278, 429] width 11 height 11
radio input "true"
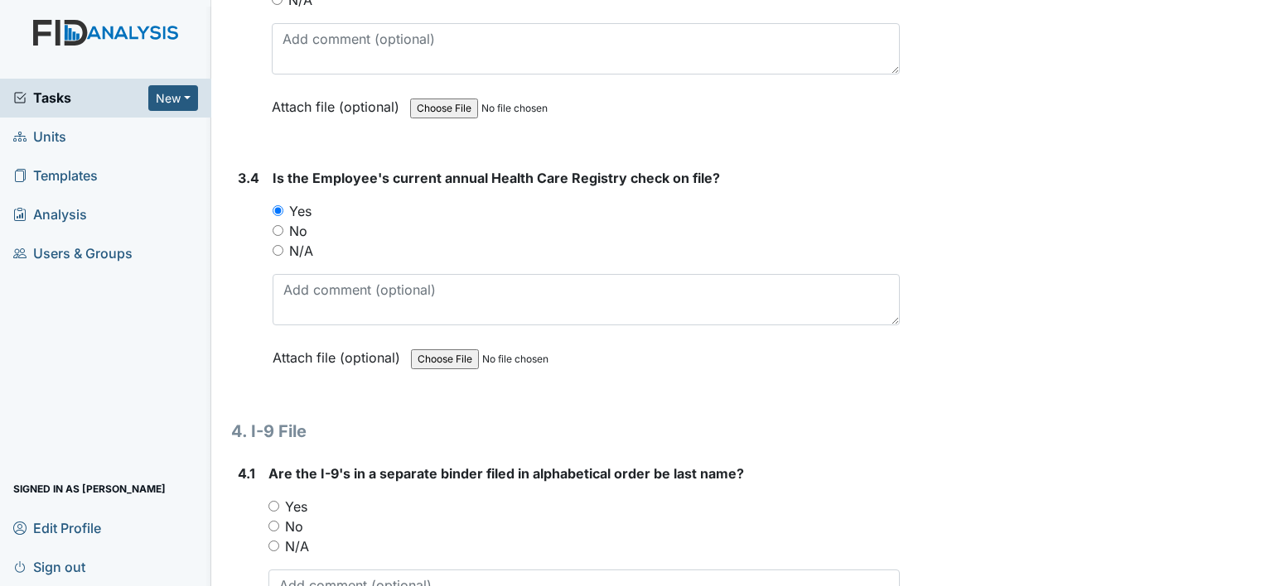
scroll to position [5550, 0]
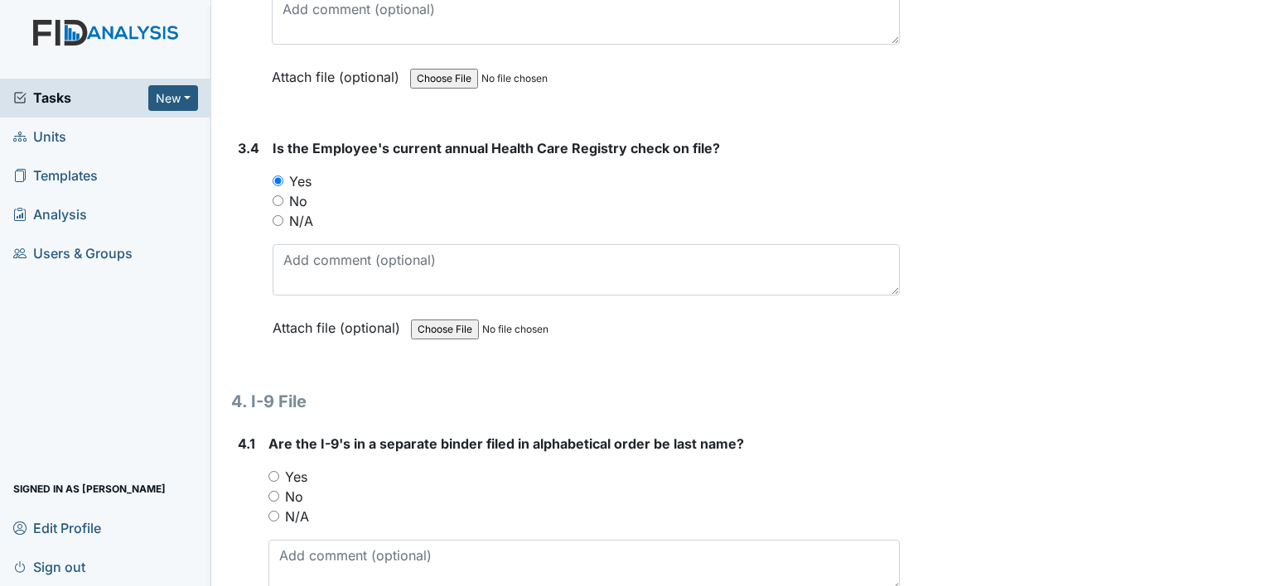
click at [276, 195] on input "No" at bounding box center [278, 200] width 11 height 11
radio input "true"
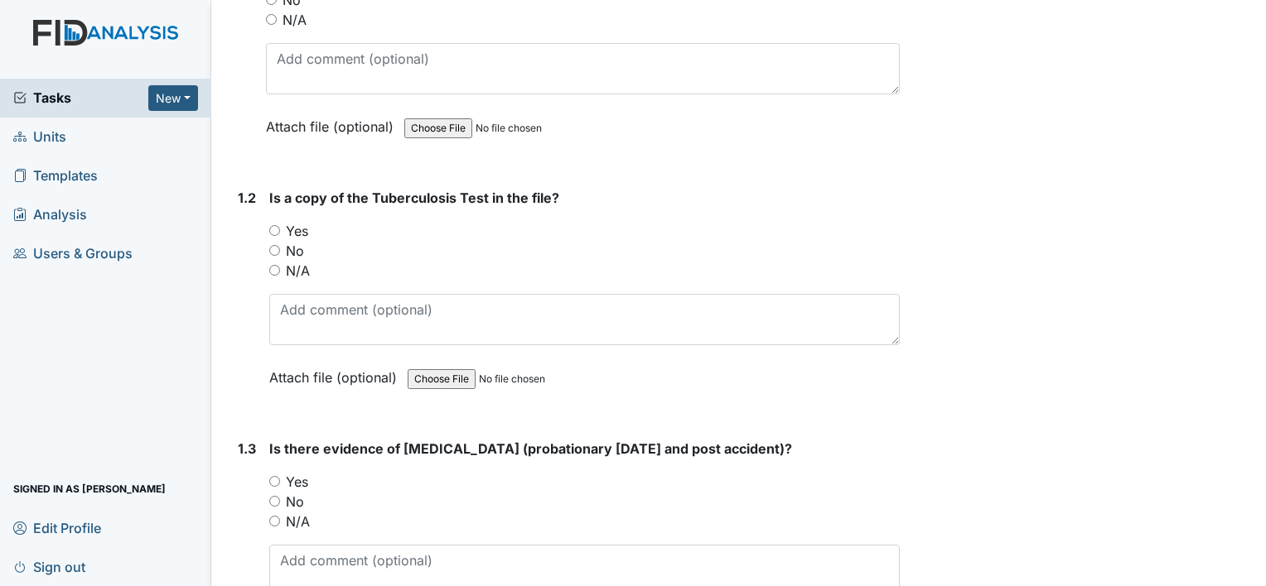
scroll to position [0, 0]
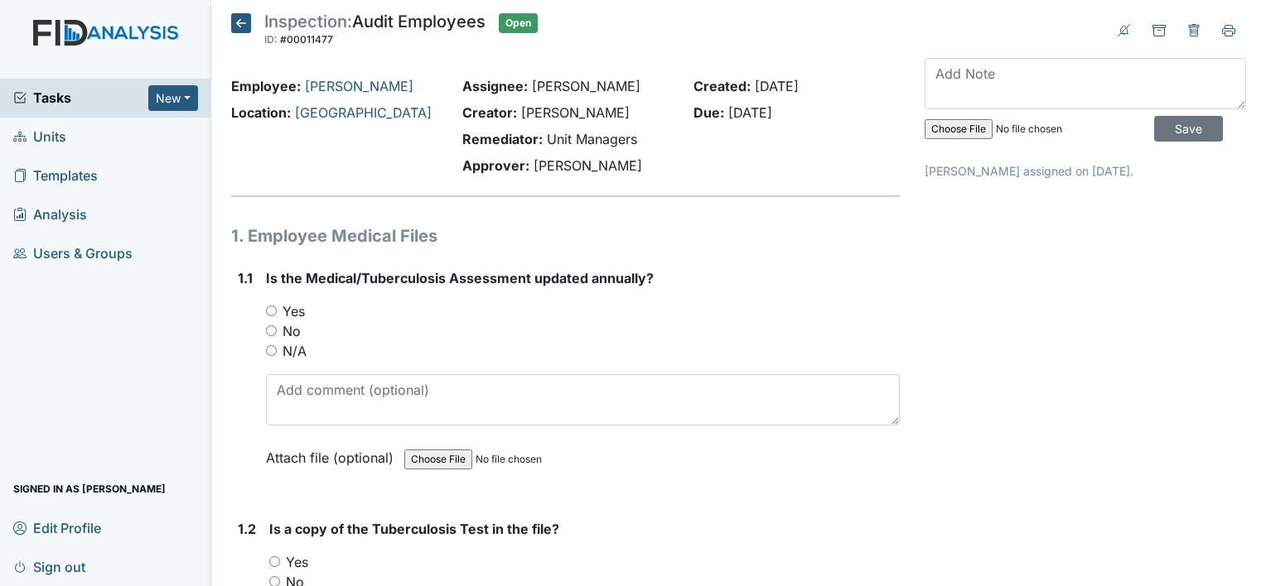
click at [236, 25] on icon at bounding box center [241, 23] width 20 height 20
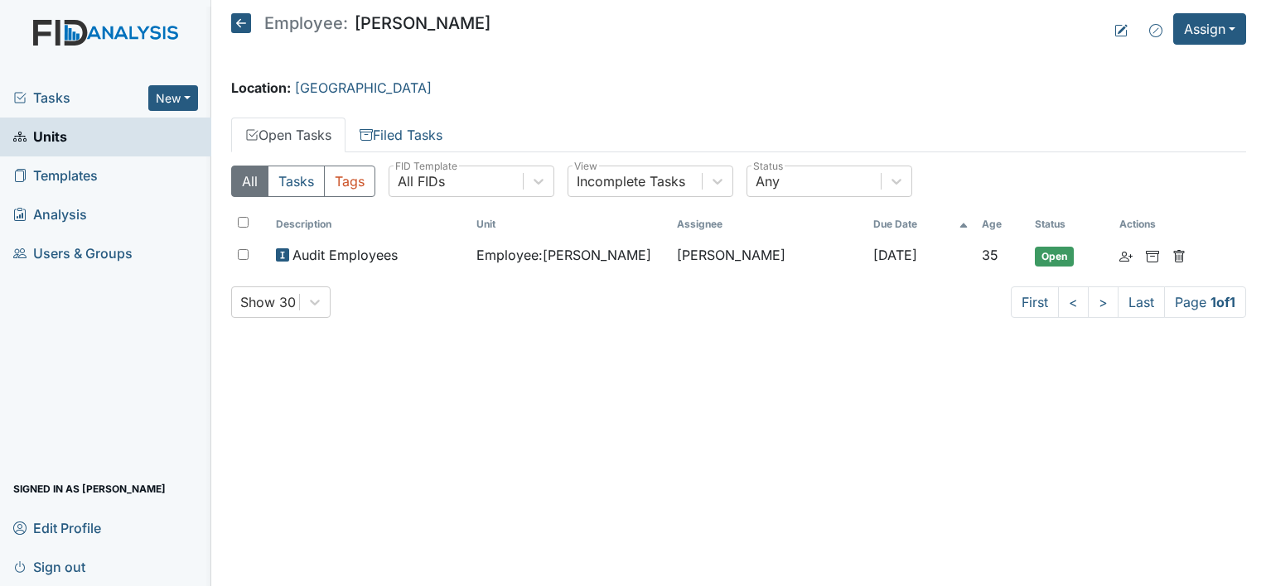
click at [242, 24] on icon at bounding box center [241, 23] width 20 height 20
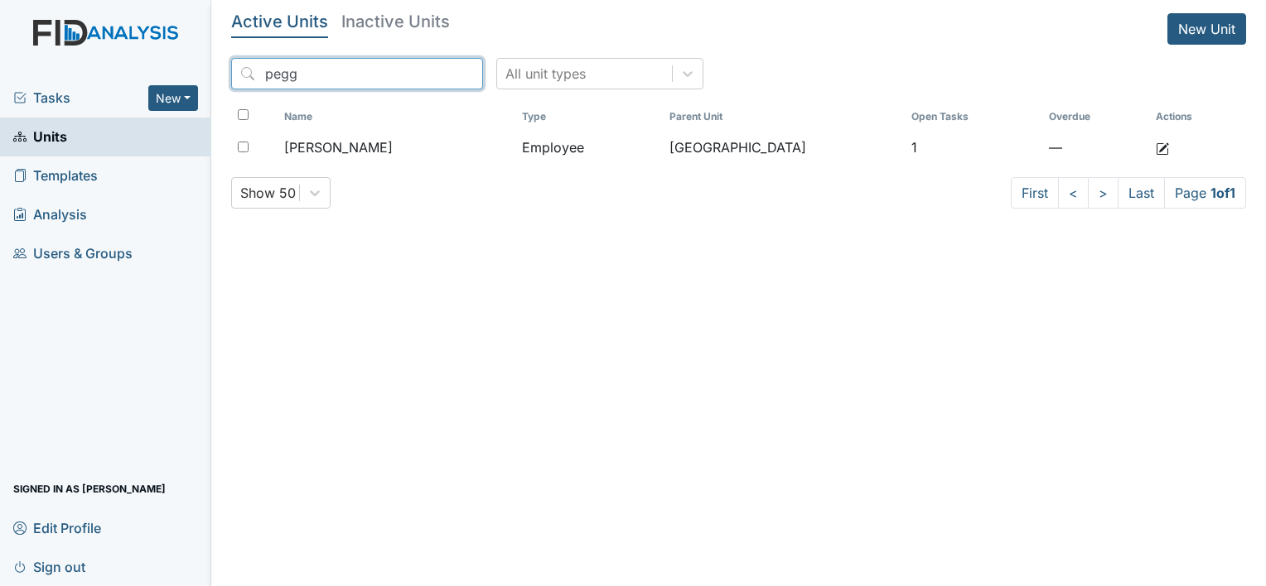
click at [432, 70] on input "pegg" at bounding box center [357, 73] width 252 height 31
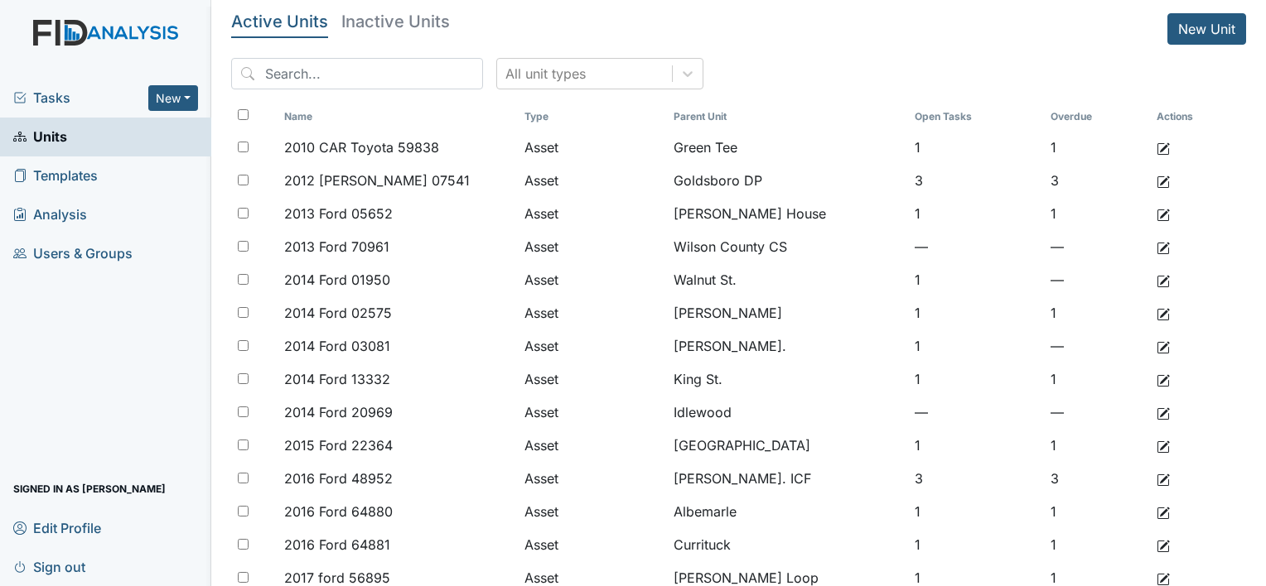
click at [57, 83] on div "Tasks New Form Inspection Document Bundle" at bounding box center [105, 98] width 211 height 39
click at [76, 106] on span "Tasks" at bounding box center [80, 98] width 135 height 20
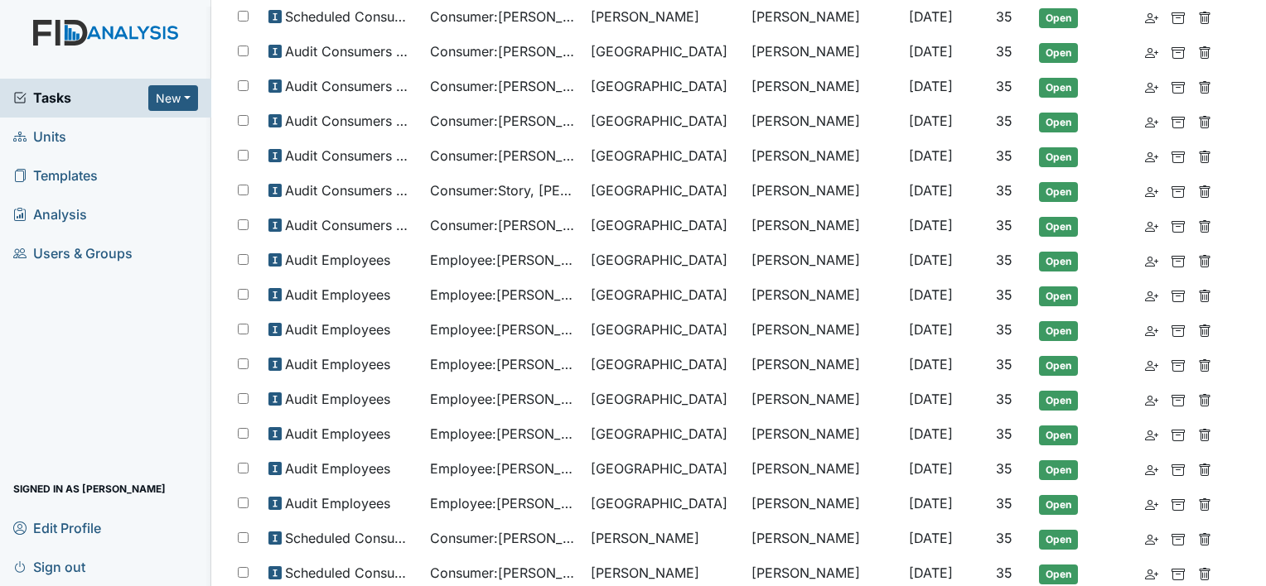
scroll to position [194, 0]
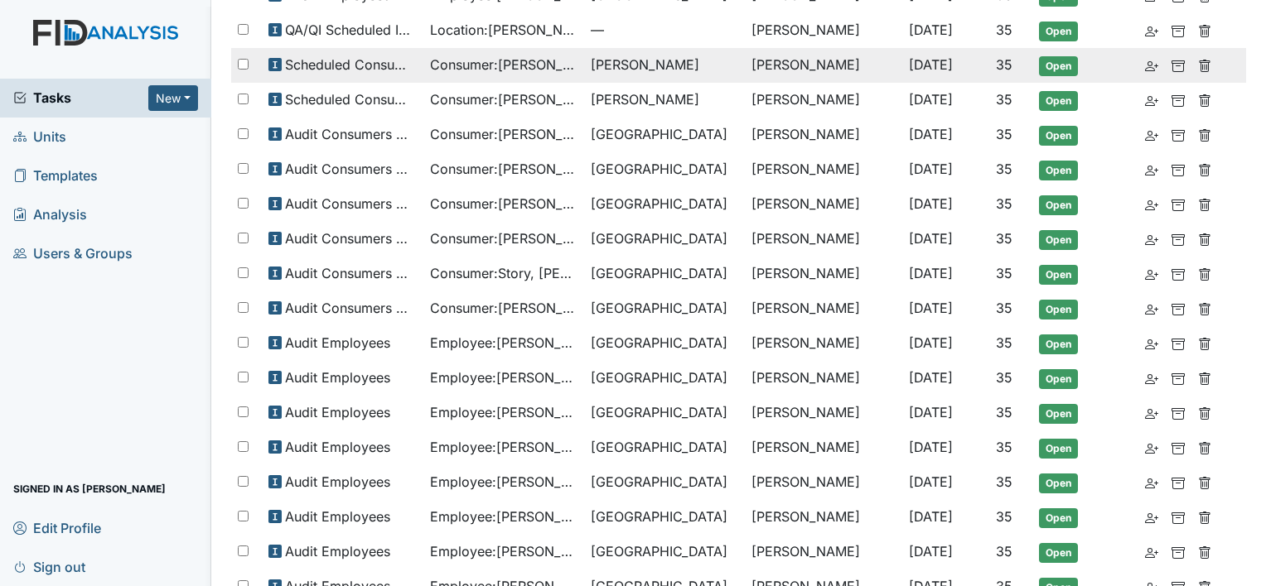
click at [469, 70] on span "Consumer : McKenzie, Suzette" at bounding box center [503, 65] width 147 height 20
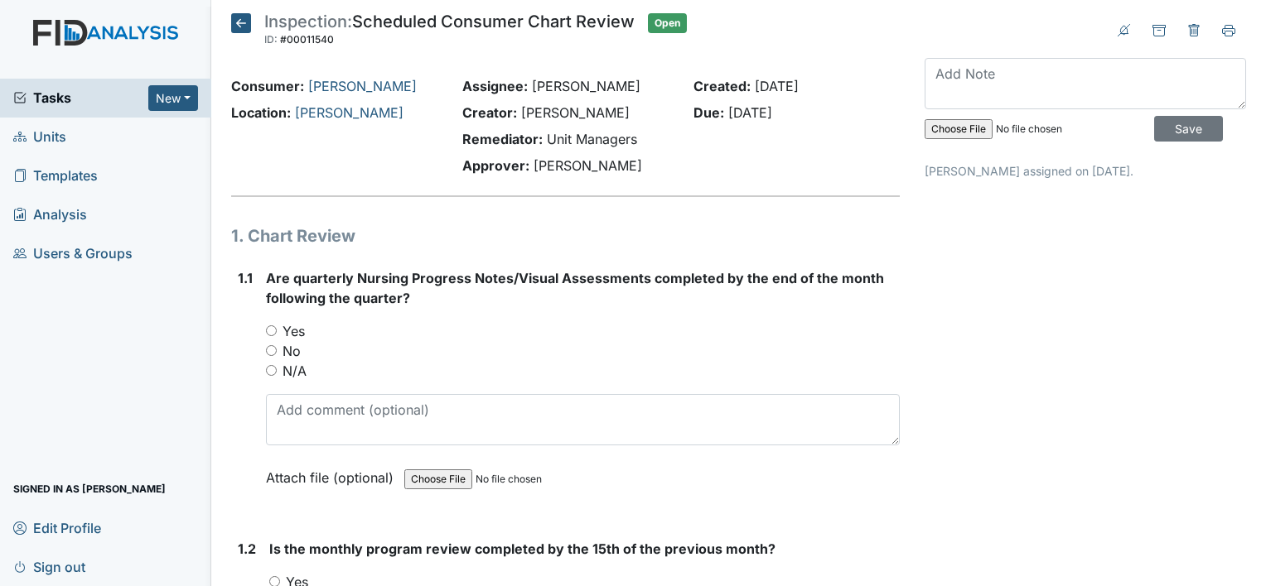
click at [272, 327] on input "Yes" at bounding box center [271, 331] width 11 height 11
radio input "true"
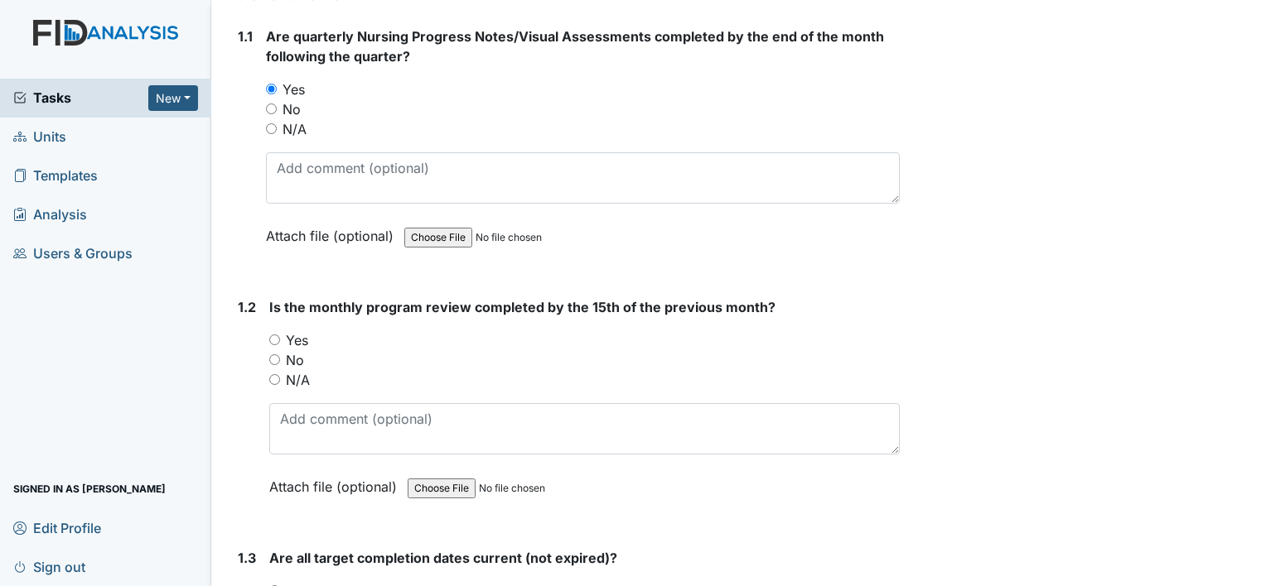
scroll to position [331, 0]
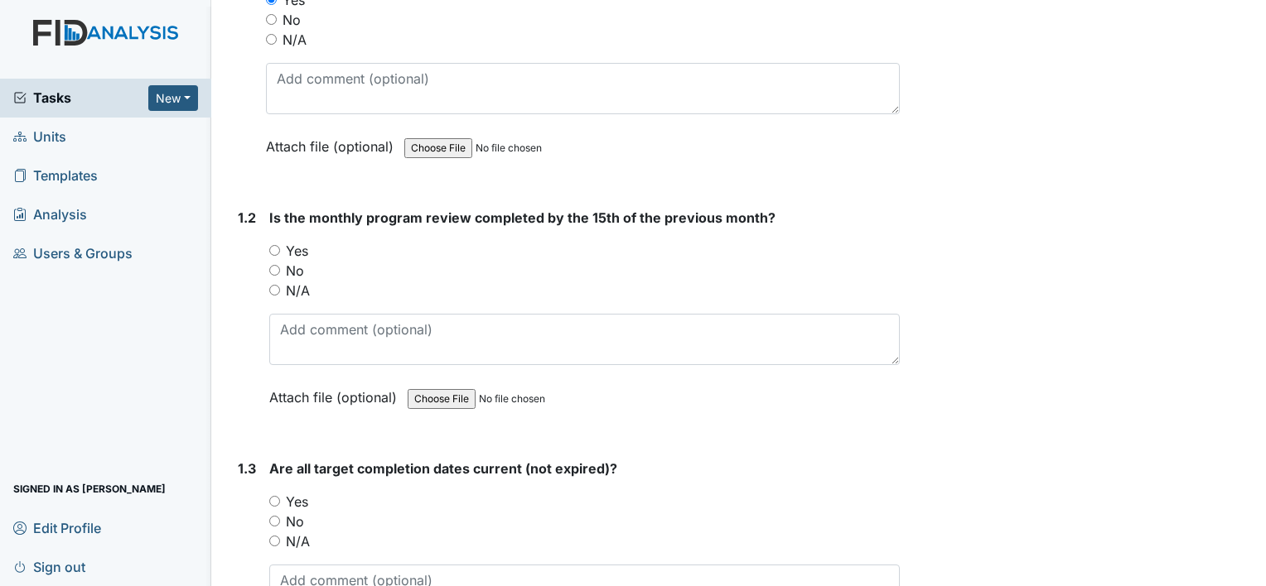
click at [268, 245] on div "1.2 Is the monthly program review completed by the 15th of the previous month? …" at bounding box center [565, 320] width 668 height 224
click at [281, 245] on div "Yes" at bounding box center [584, 251] width 630 height 20
click at [277, 249] on input "Yes" at bounding box center [274, 250] width 11 height 11
radio input "true"
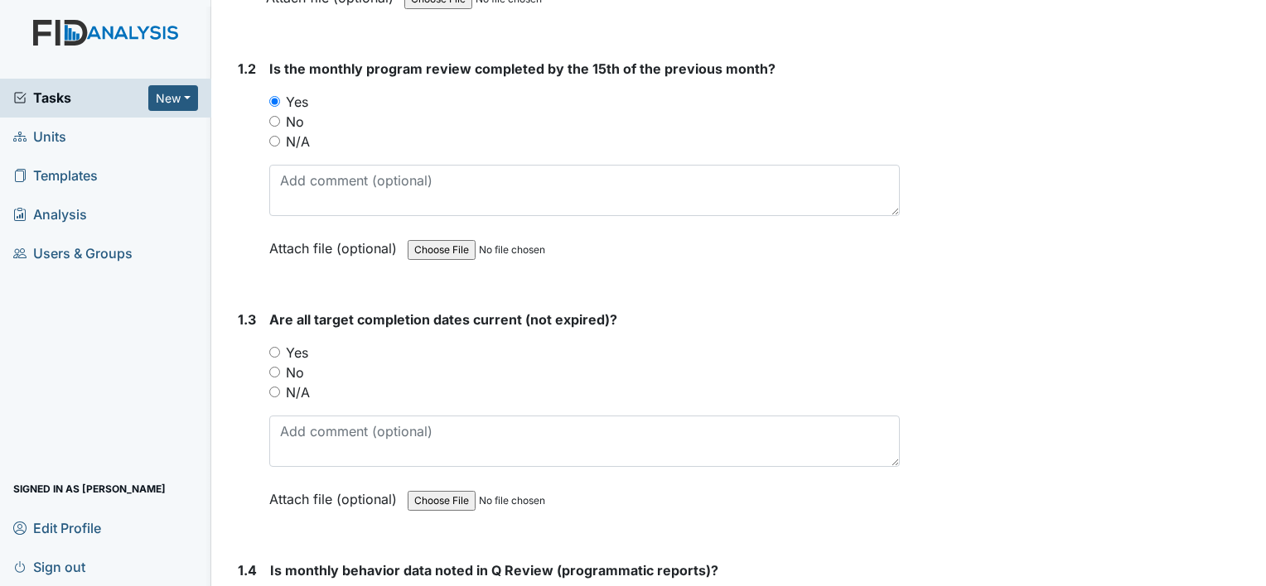
scroll to position [497, 0]
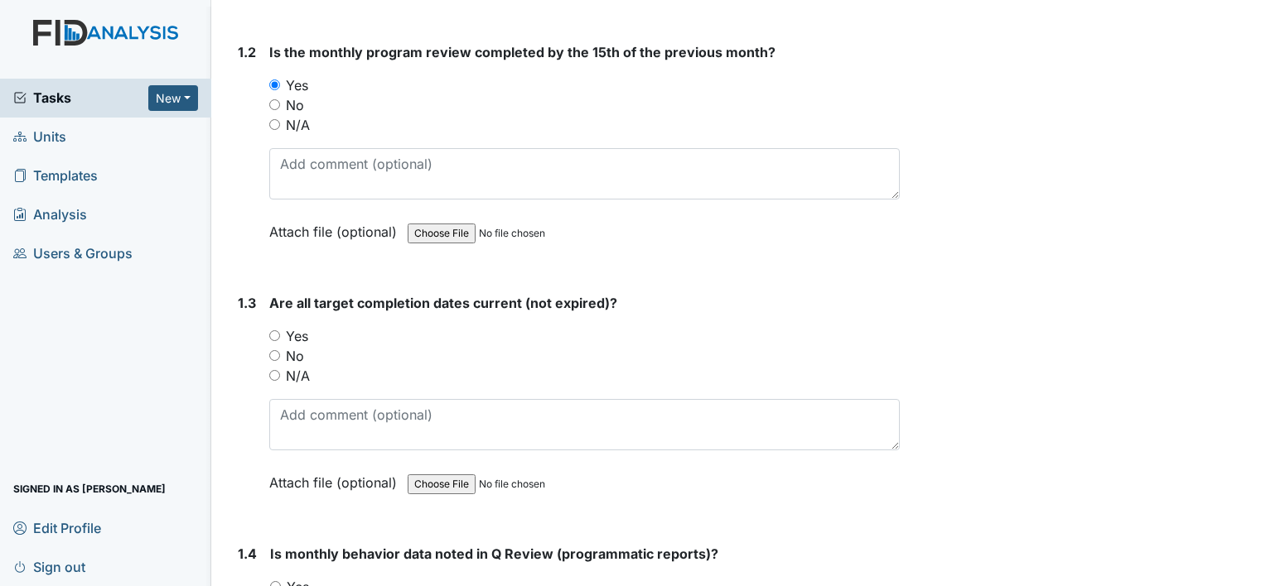
click at [274, 332] on input "Yes" at bounding box center [274, 336] width 11 height 11
radio input "true"
click at [277, 355] on input "No" at bounding box center [274, 355] width 11 height 11
radio input "true"
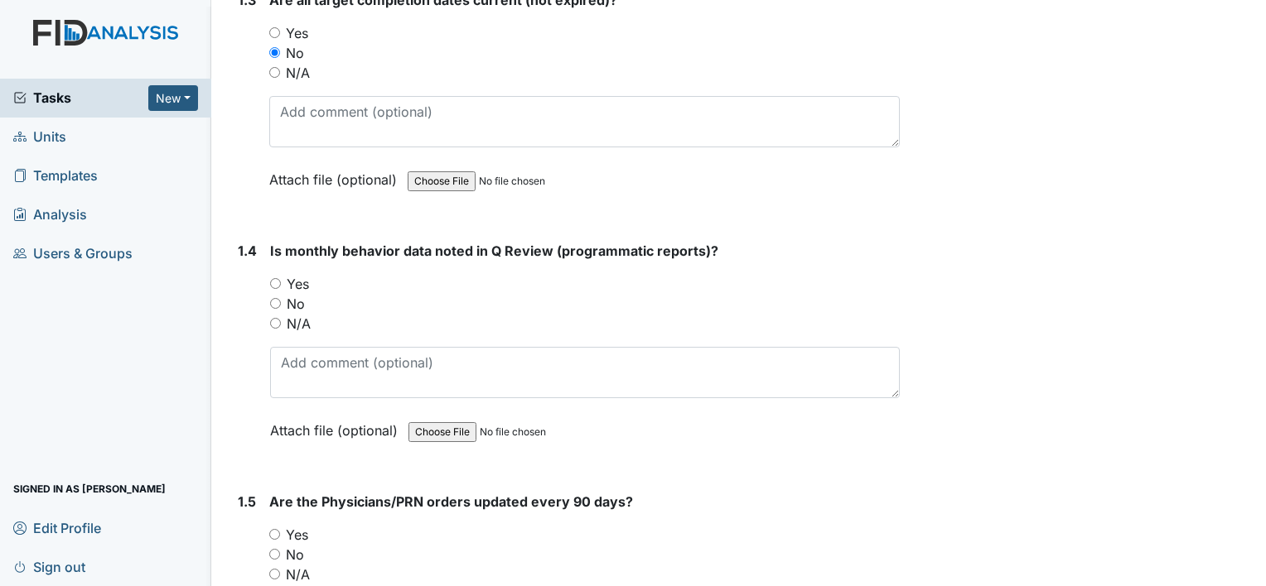
scroll to position [828, 0]
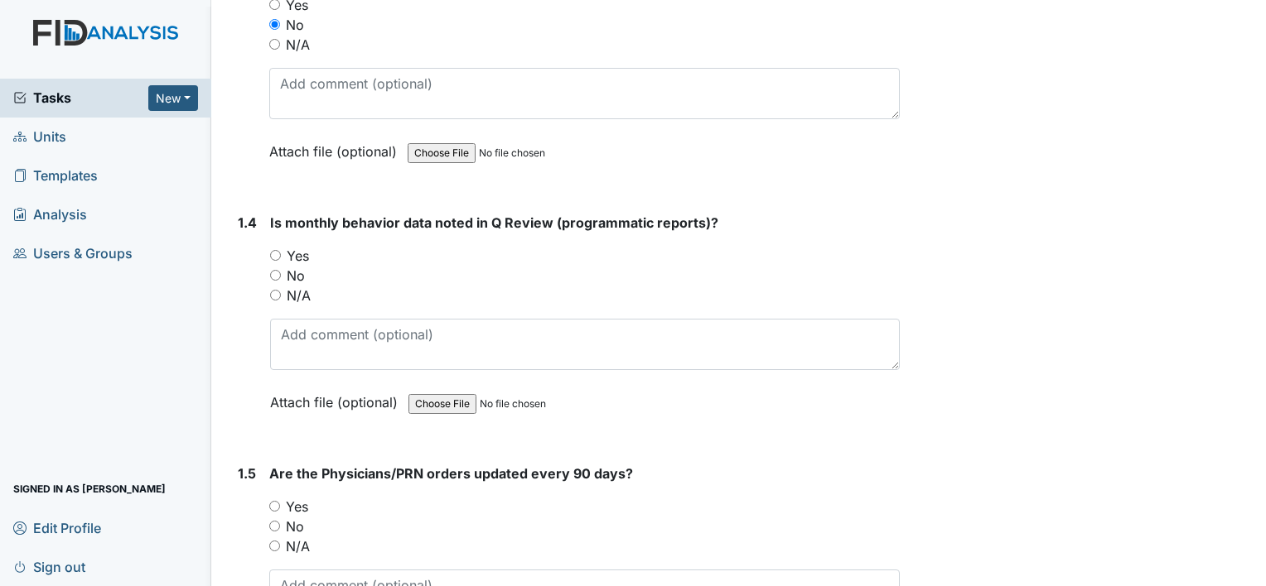
click at [267, 255] on div "1.4 Is monthly behavior data noted in Q Review (programmatic reports)? You must…" at bounding box center [565, 325] width 668 height 224
click at [268, 255] on div "1.4 Is monthly behavior data noted in Q Review (programmatic reports)? You must…" at bounding box center [565, 325] width 668 height 224
click at [276, 246] on div "Yes" at bounding box center [585, 256] width 630 height 20
click at [276, 251] on input "Yes" at bounding box center [275, 255] width 11 height 11
radio input "true"
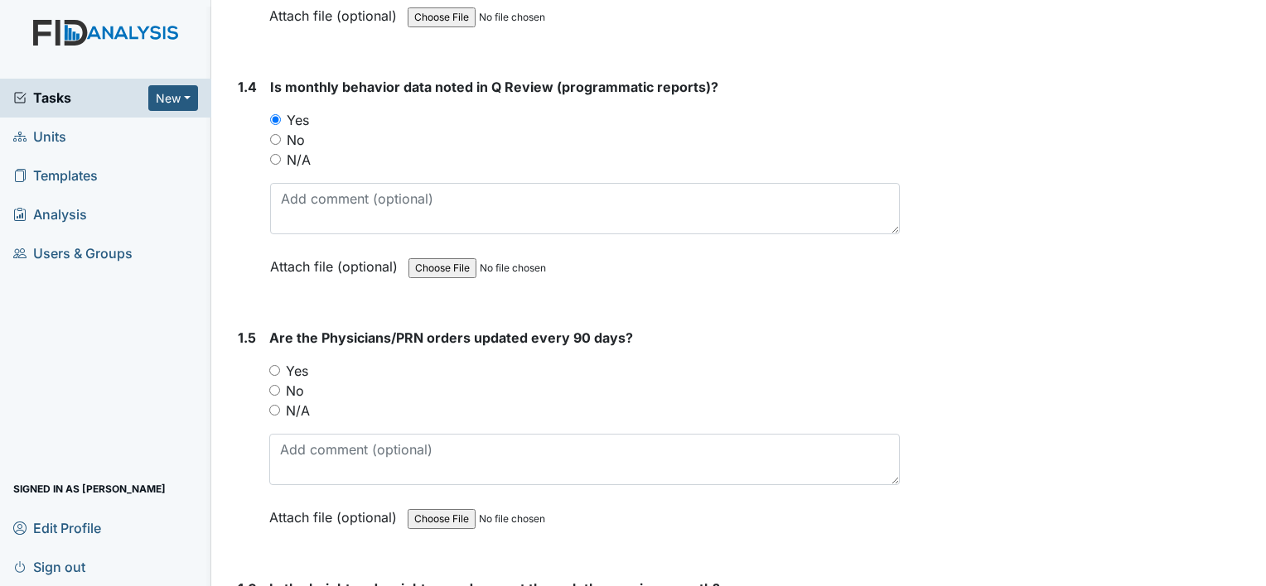
scroll to position [911, 0]
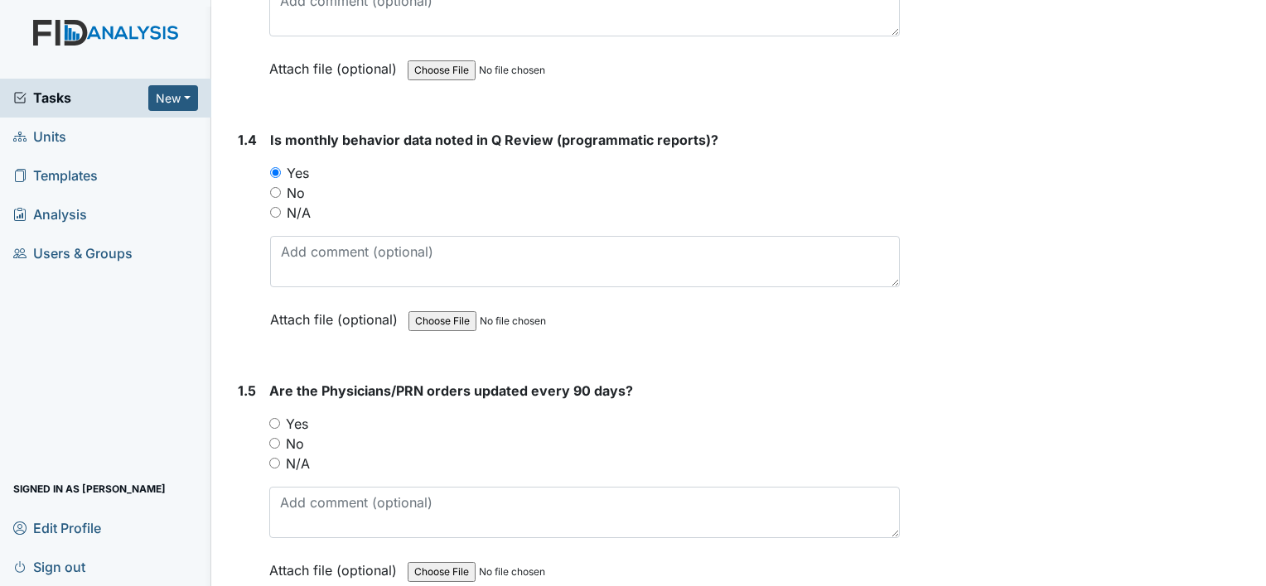
click at [273, 421] on input "Yes" at bounding box center [274, 423] width 11 height 11
radio input "true"
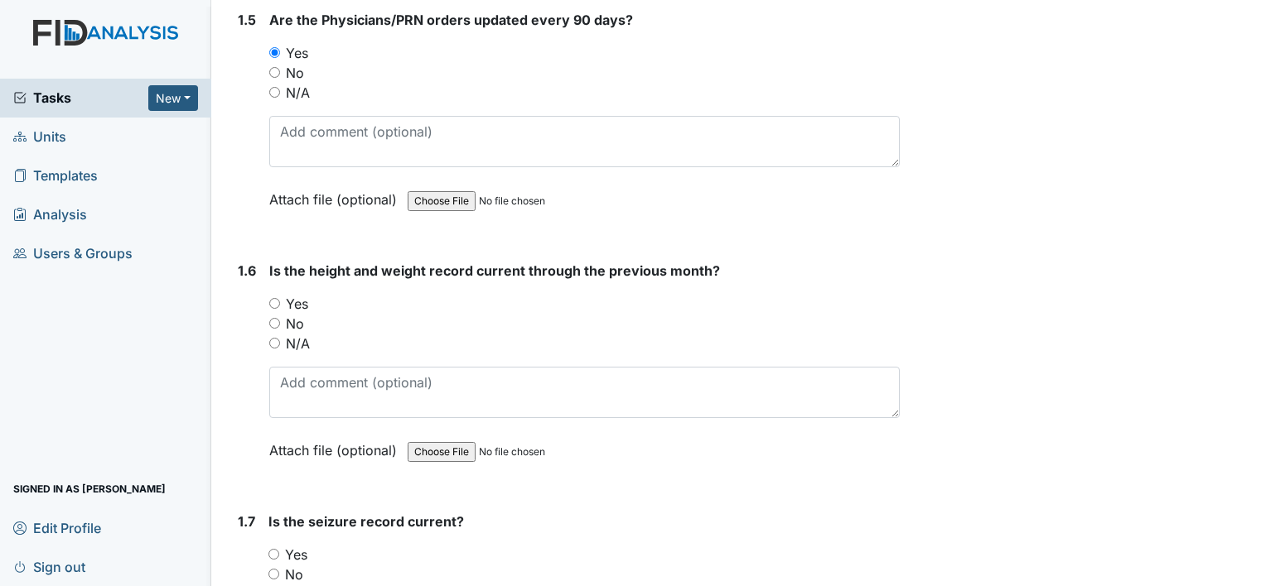
scroll to position [1325, 0]
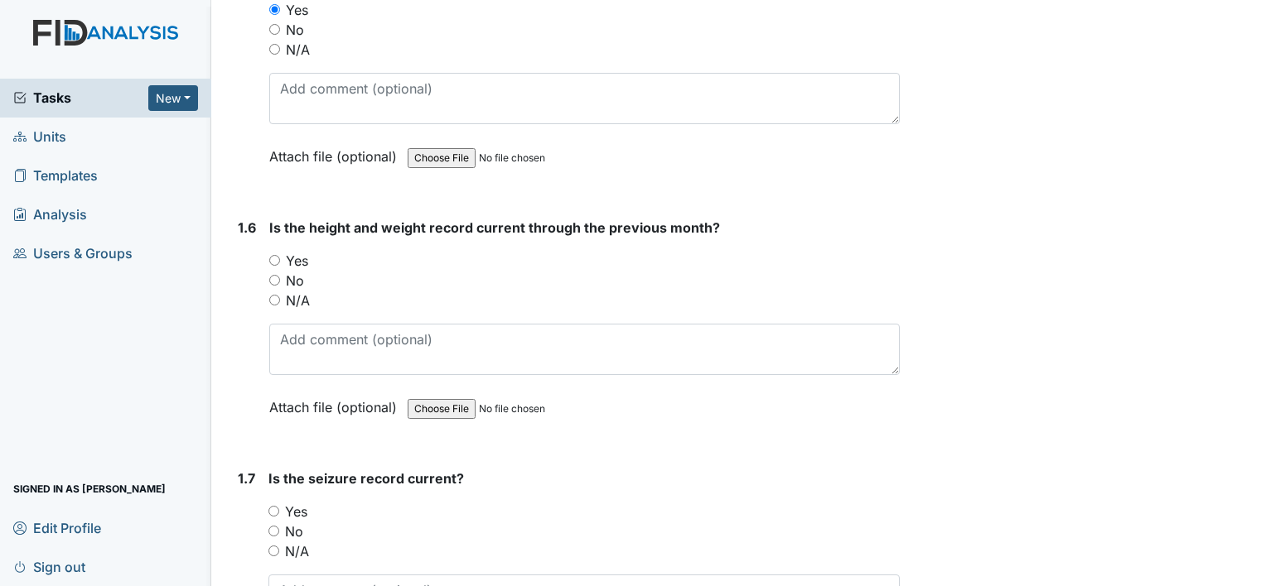
click at [273, 255] on input "Yes" at bounding box center [274, 260] width 11 height 11
radio input "true"
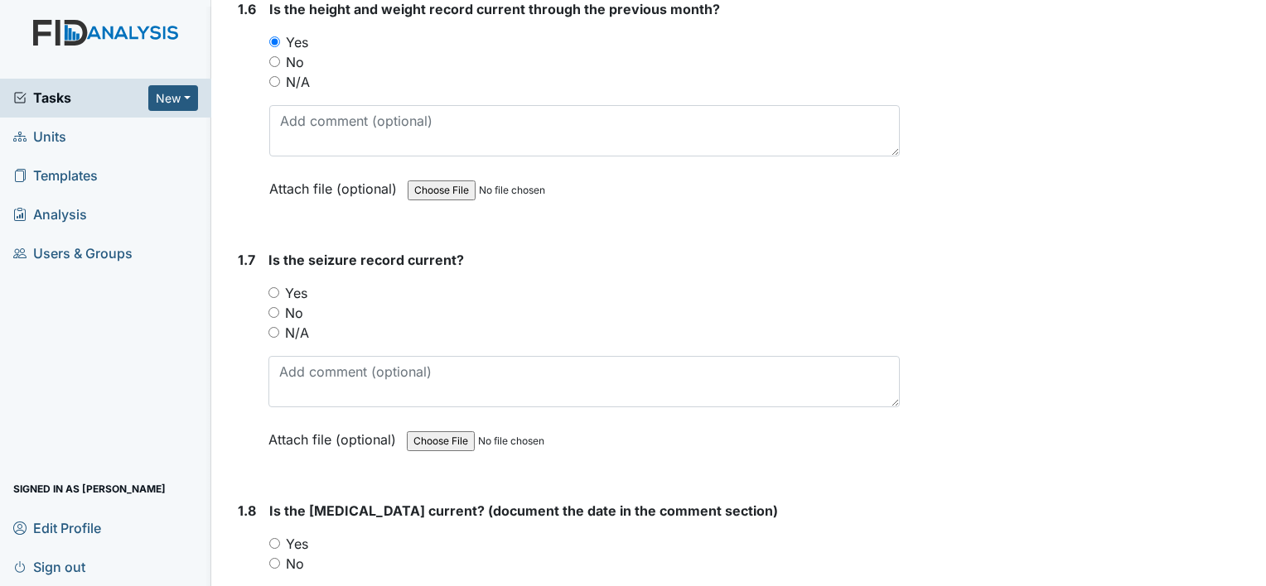
scroll to position [1574, 0]
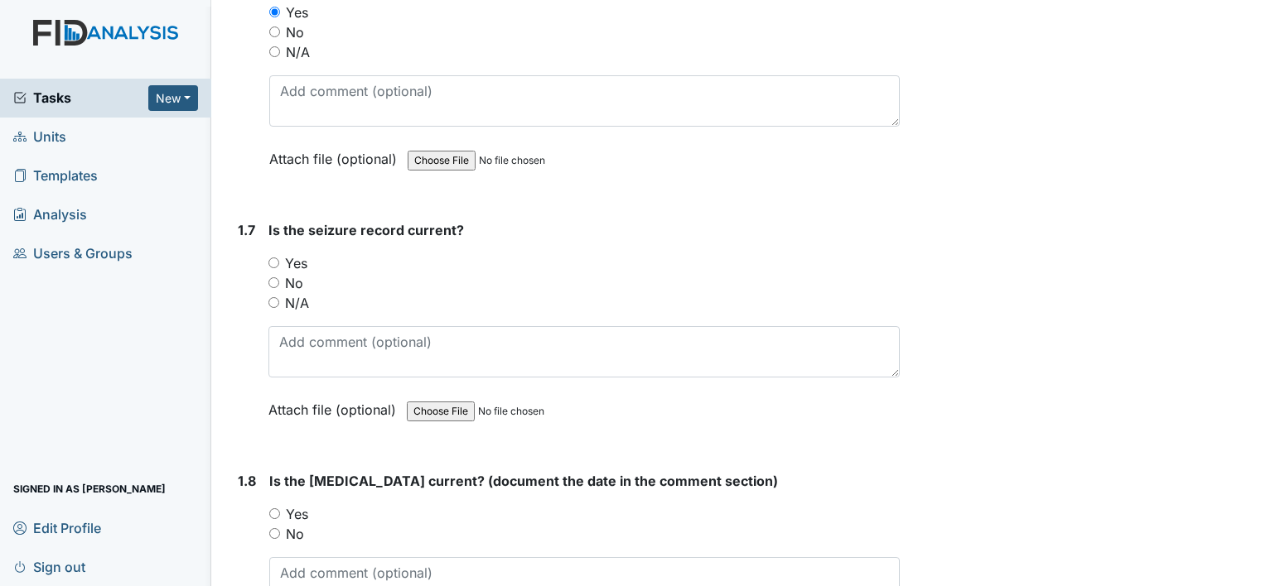
click at [272, 298] on input "N/A" at bounding box center [273, 302] width 11 height 11
radio input "true"
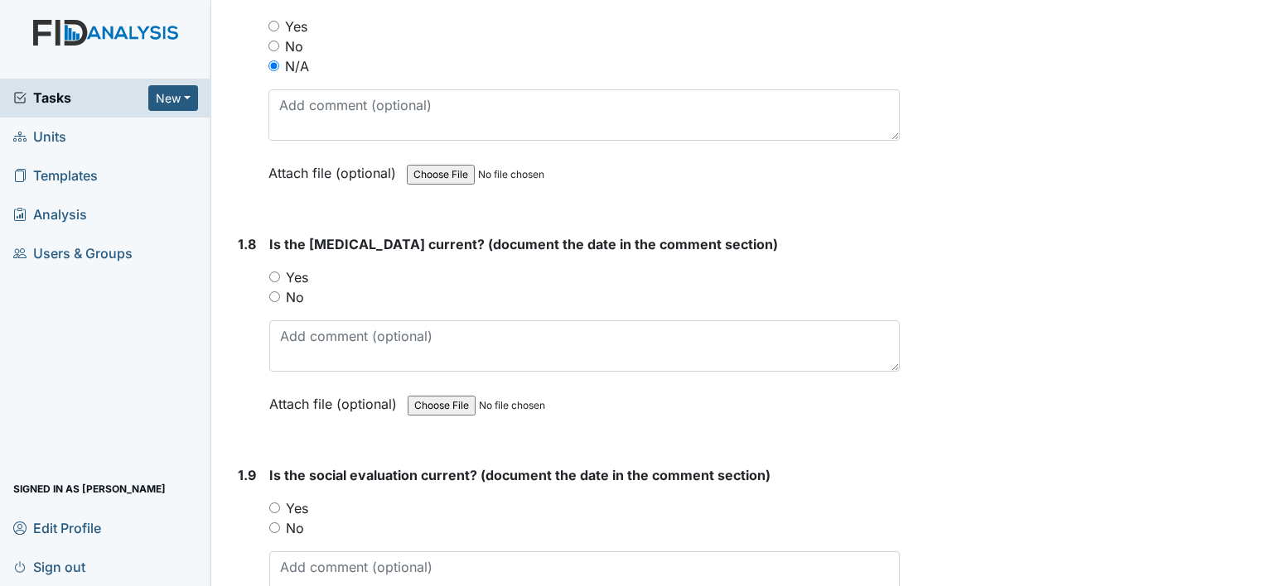
scroll to position [1822, 0]
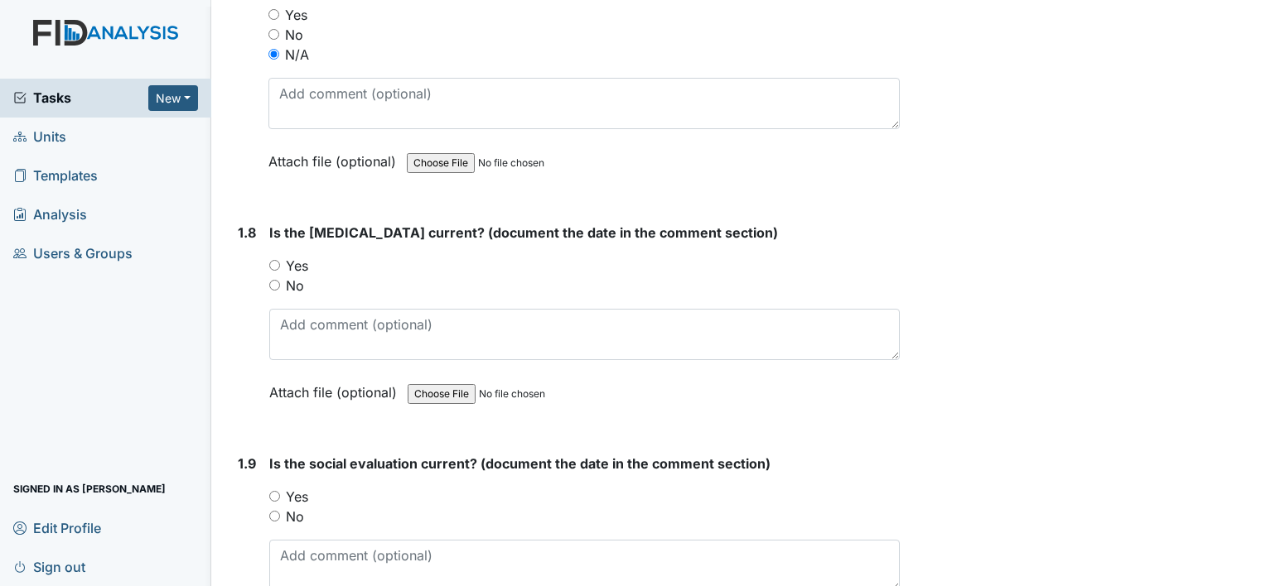
drag, startPoint x: 275, startPoint y: 258, endPoint x: 310, endPoint y: 321, distance: 71.9
click at [276, 260] on input "Yes" at bounding box center [274, 265] width 11 height 11
radio input "true"
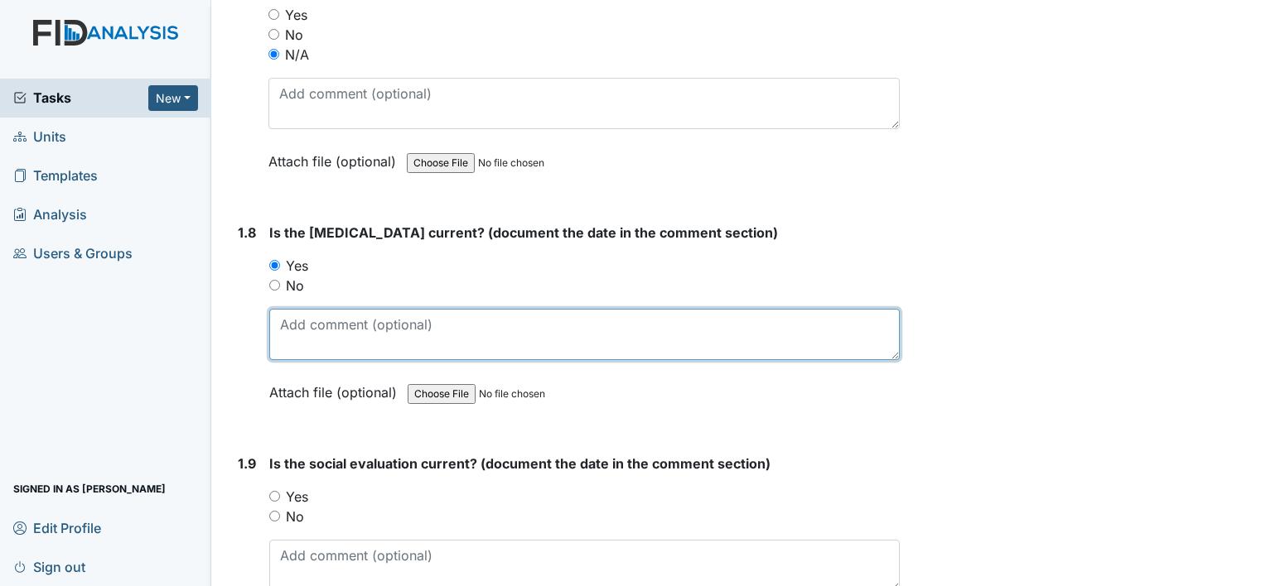
click at [321, 340] on textarea at bounding box center [584, 334] width 630 height 51
click at [310, 315] on textarea "[DATE]" at bounding box center [584, 334] width 630 height 51
click at [305, 317] on textarea "[DATE]" at bounding box center [584, 334] width 630 height 51
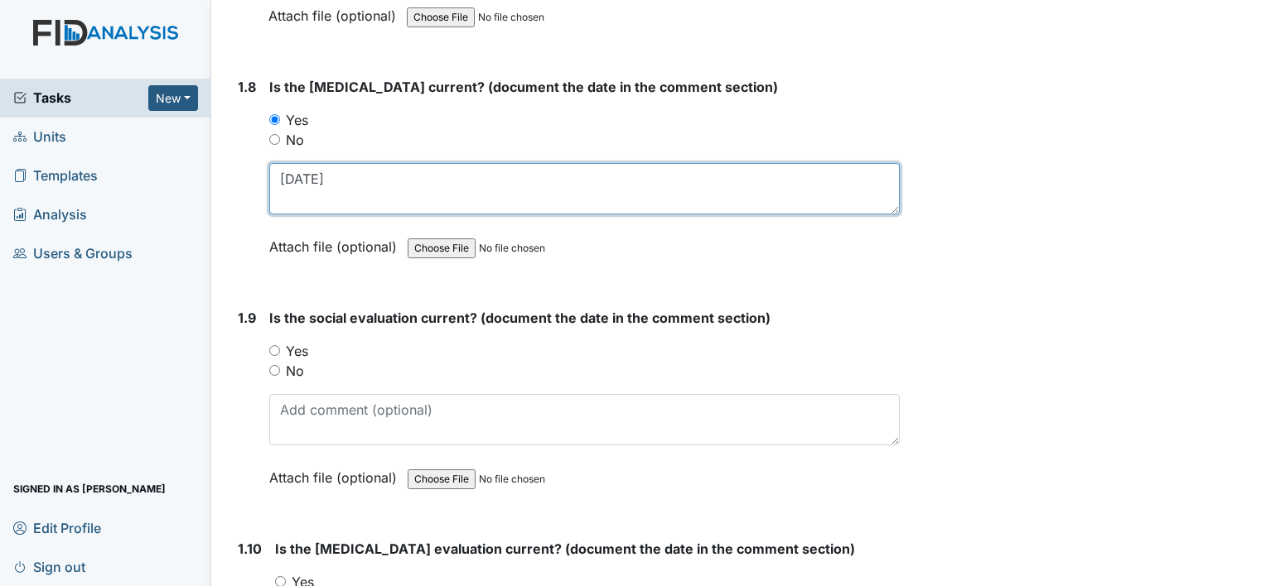
scroll to position [1988, 0]
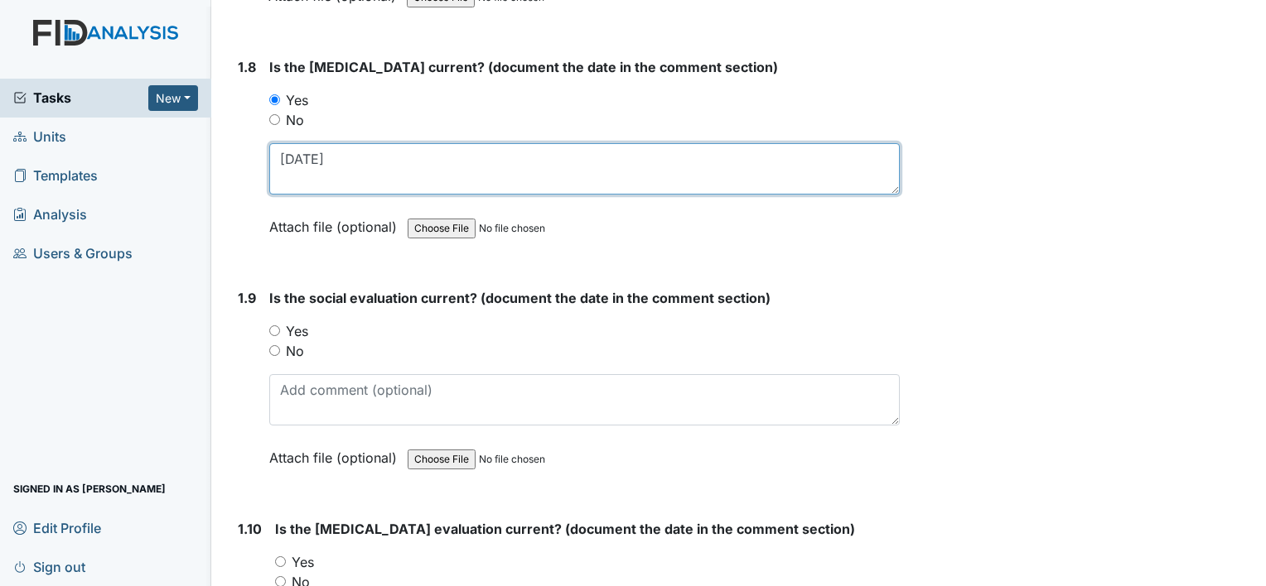
type textarea "[DATE]"
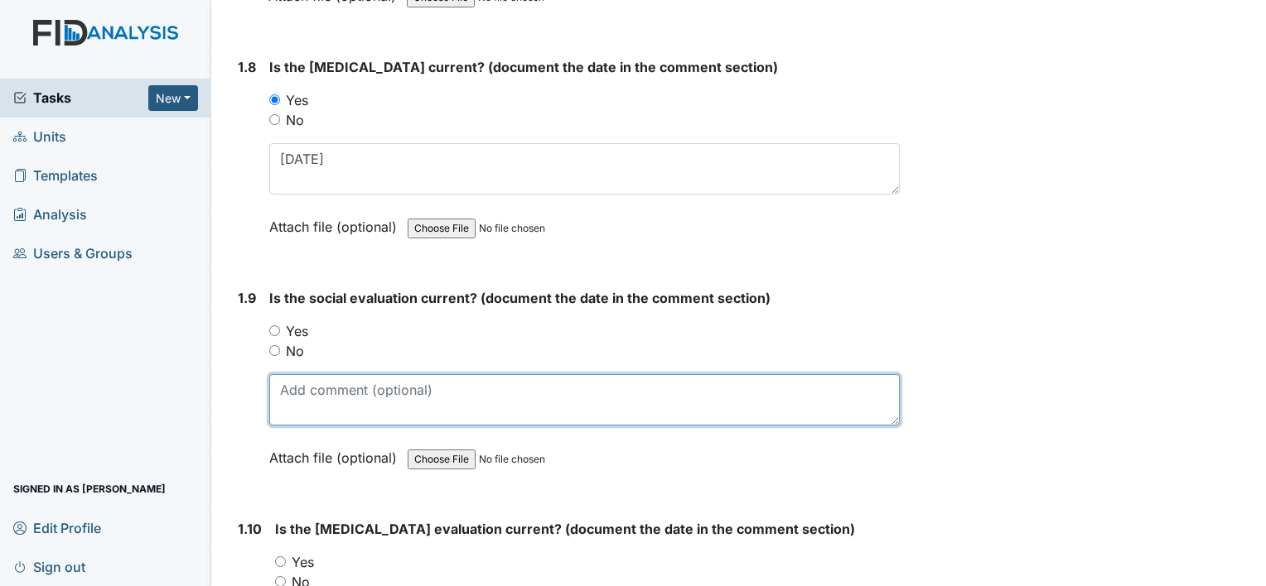
click at [328, 383] on textarea at bounding box center [584, 399] width 630 height 51
type textarea "[DATE]"
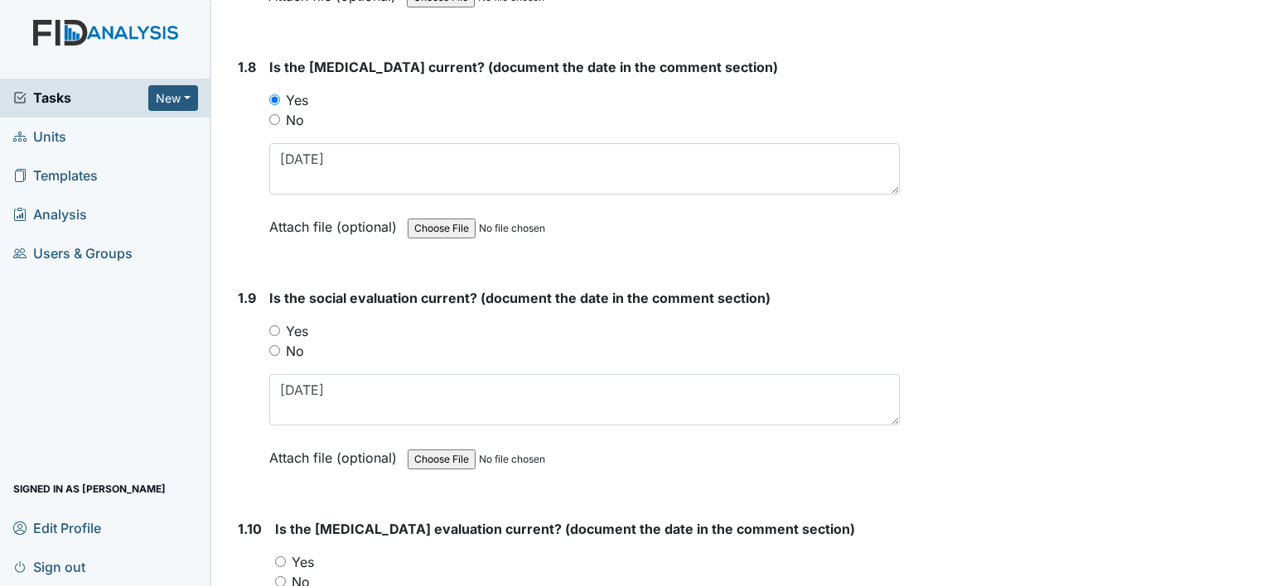
click at [278, 326] on input "Yes" at bounding box center [274, 331] width 11 height 11
radio input "true"
click at [275, 326] on input "Yes" at bounding box center [274, 331] width 11 height 11
radio input "true"
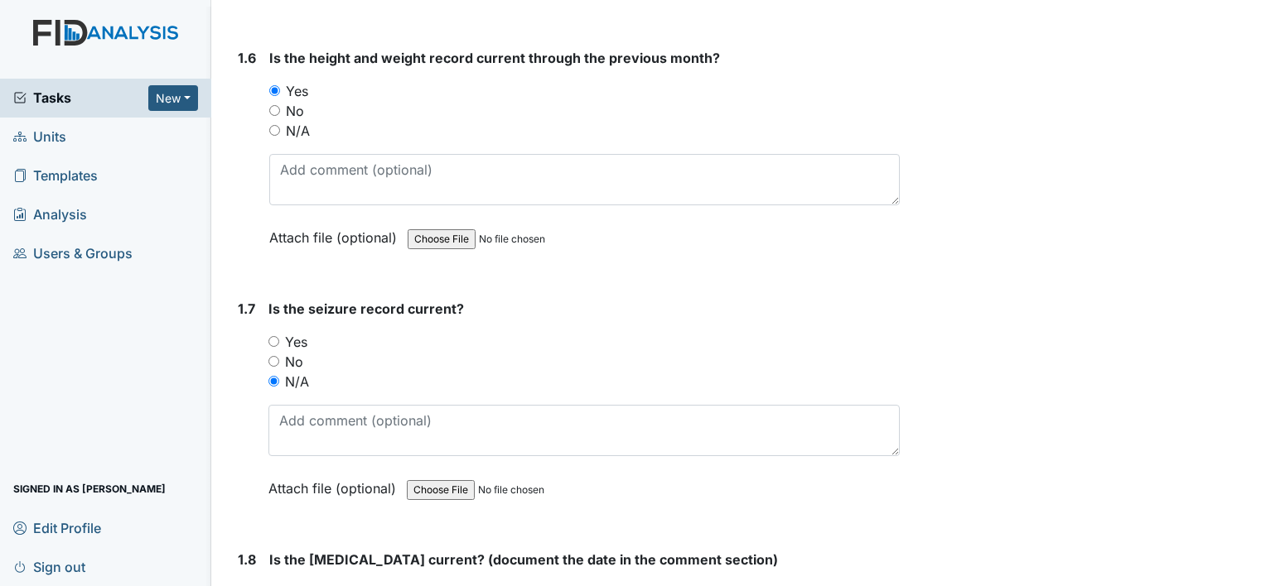
scroll to position [1491, 0]
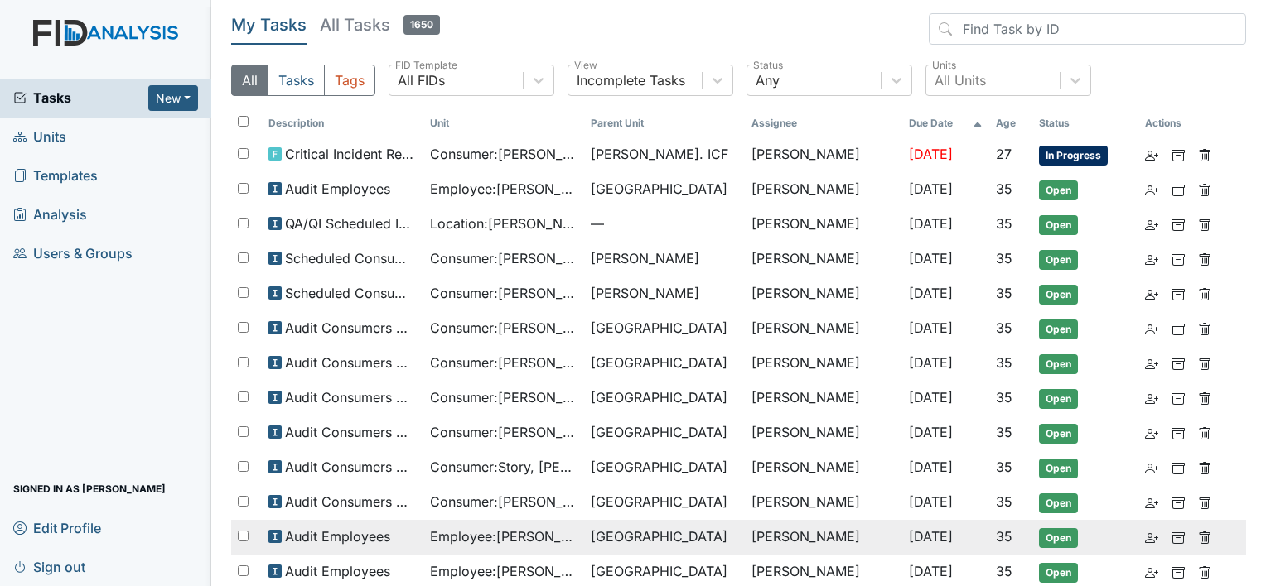
click at [548, 535] on span "Employee : [PERSON_NAME]" at bounding box center [503, 537] width 147 height 20
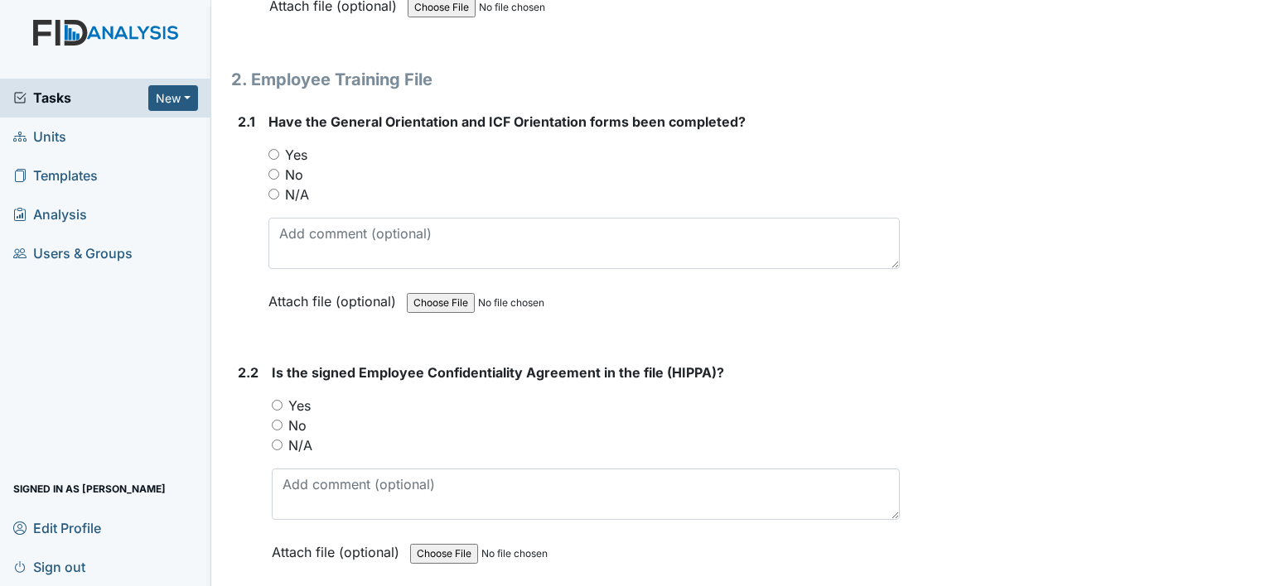
scroll to position [1408, 0]
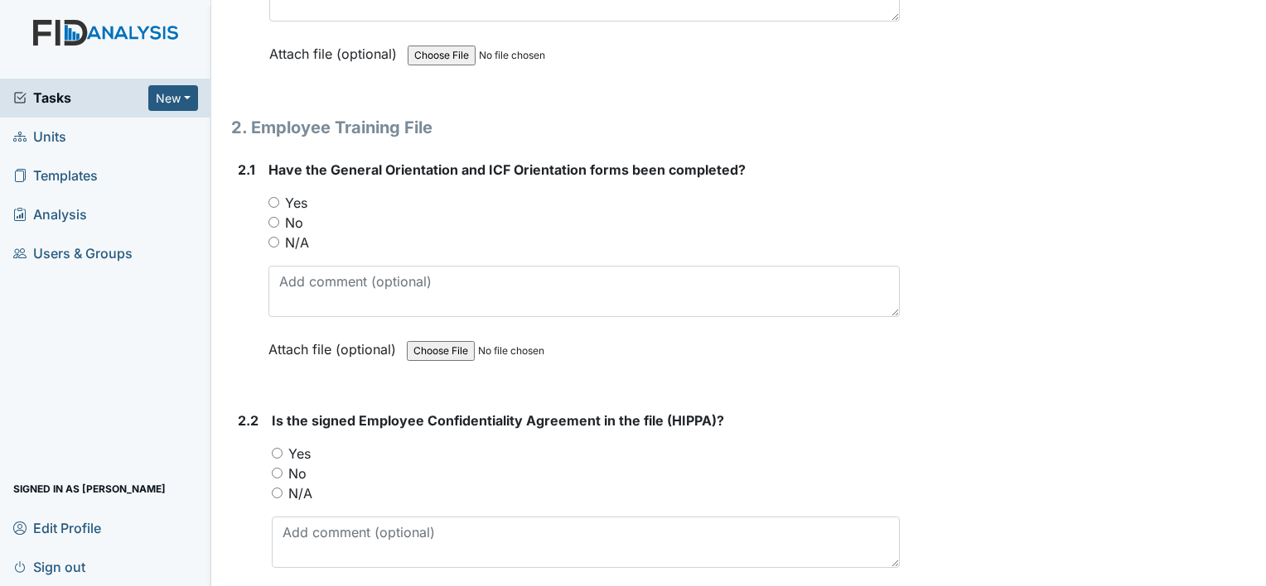
click at [273, 197] on input "Yes" at bounding box center [273, 202] width 11 height 11
radio input "true"
click at [279, 448] on input "Yes" at bounding box center [277, 453] width 11 height 11
radio input "true"
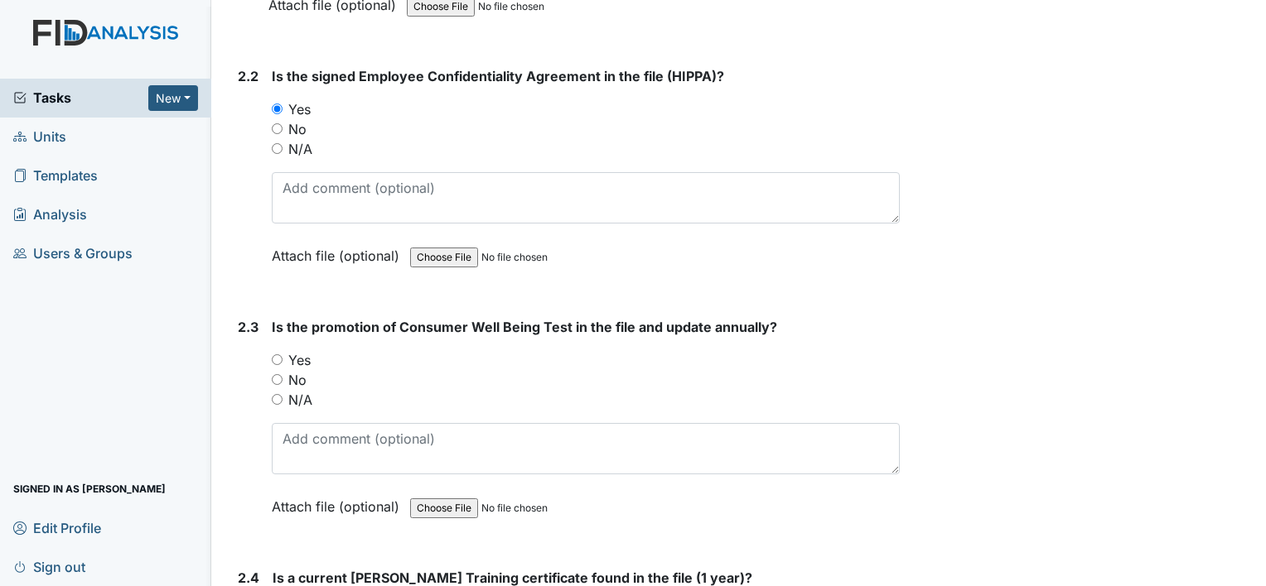
scroll to position [1822, 0]
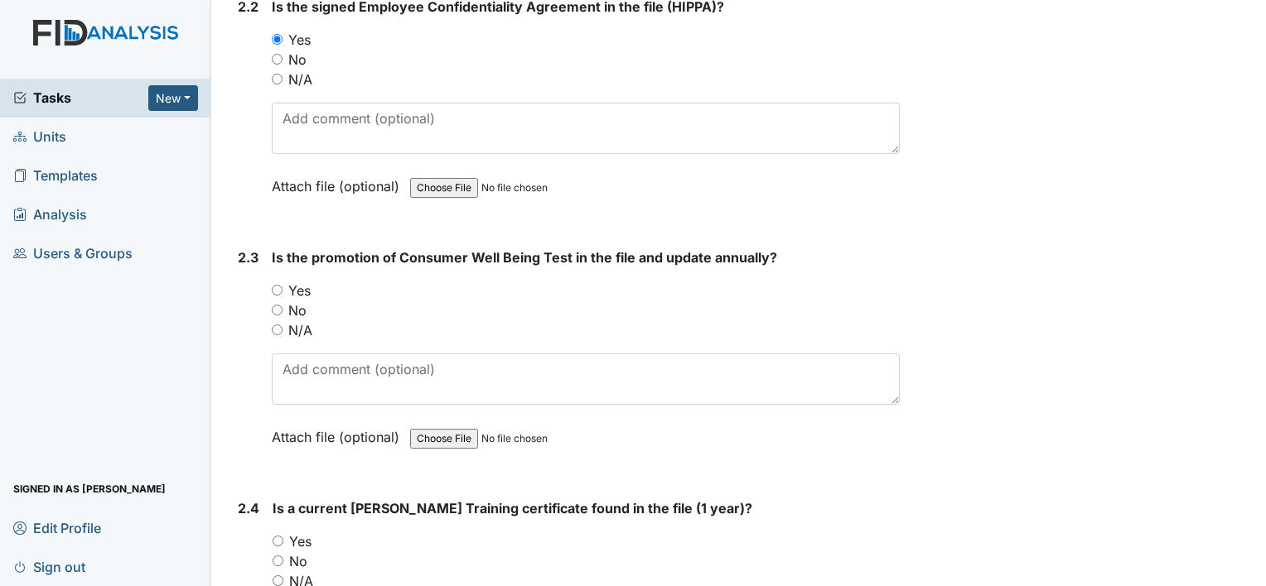
click at [275, 285] on input "Yes" at bounding box center [277, 290] width 11 height 11
radio input "true"
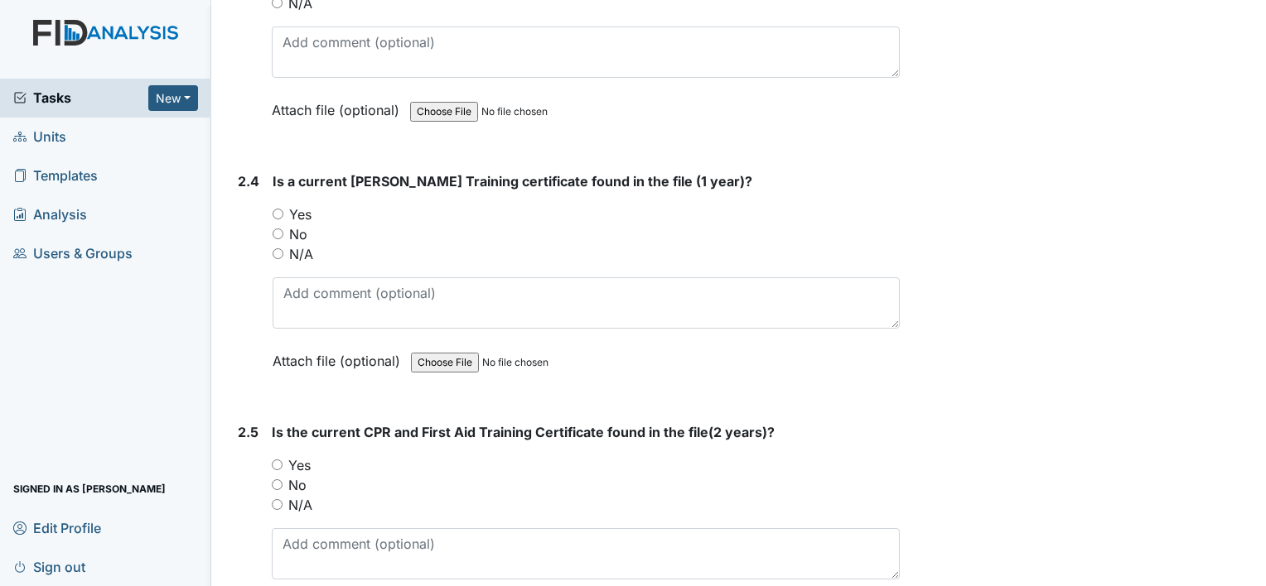
scroll to position [2154, 0]
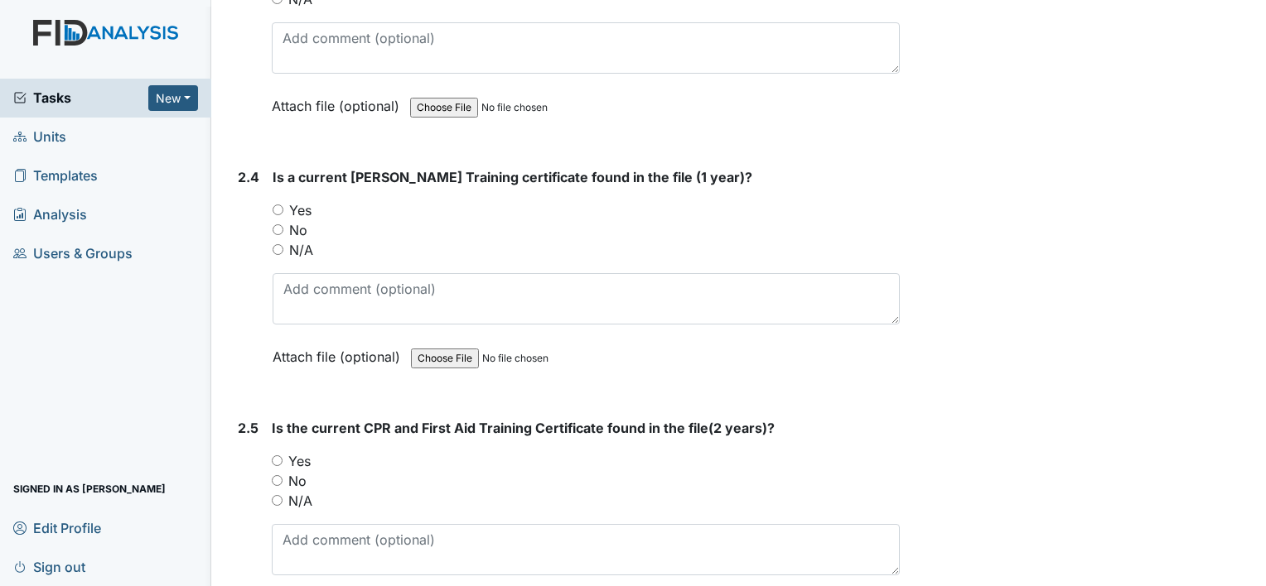
click at [276, 205] on input "Yes" at bounding box center [278, 210] width 11 height 11
radio input "true"
click at [278, 456] on input "Yes" at bounding box center [277, 461] width 11 height 11
radio input "true"
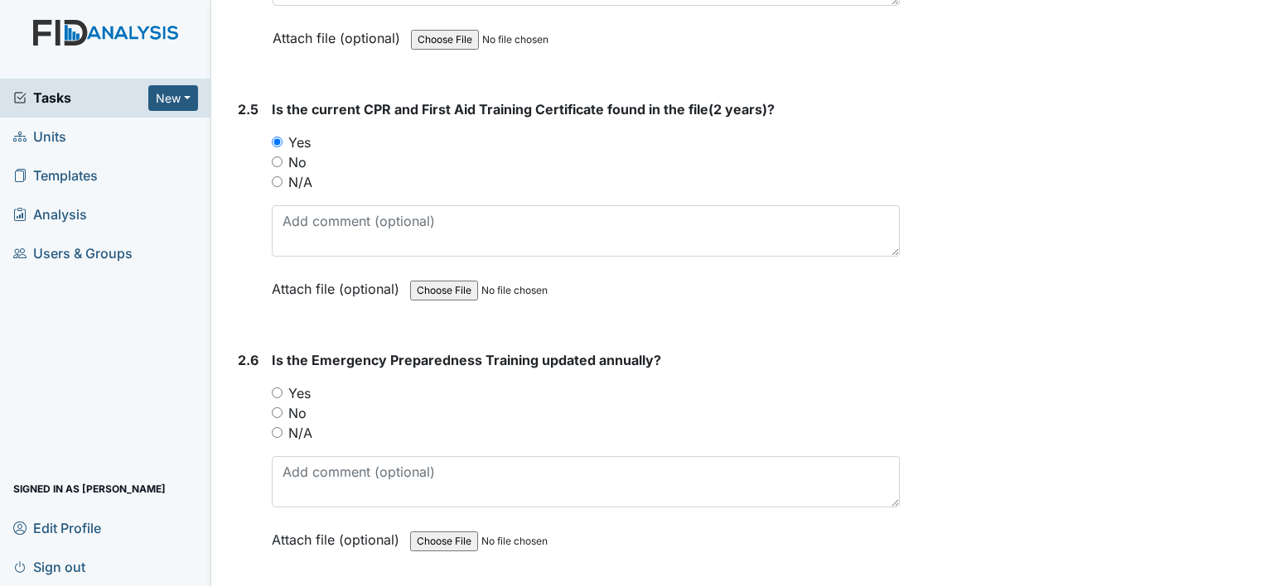
scroll to position [2485, 0]
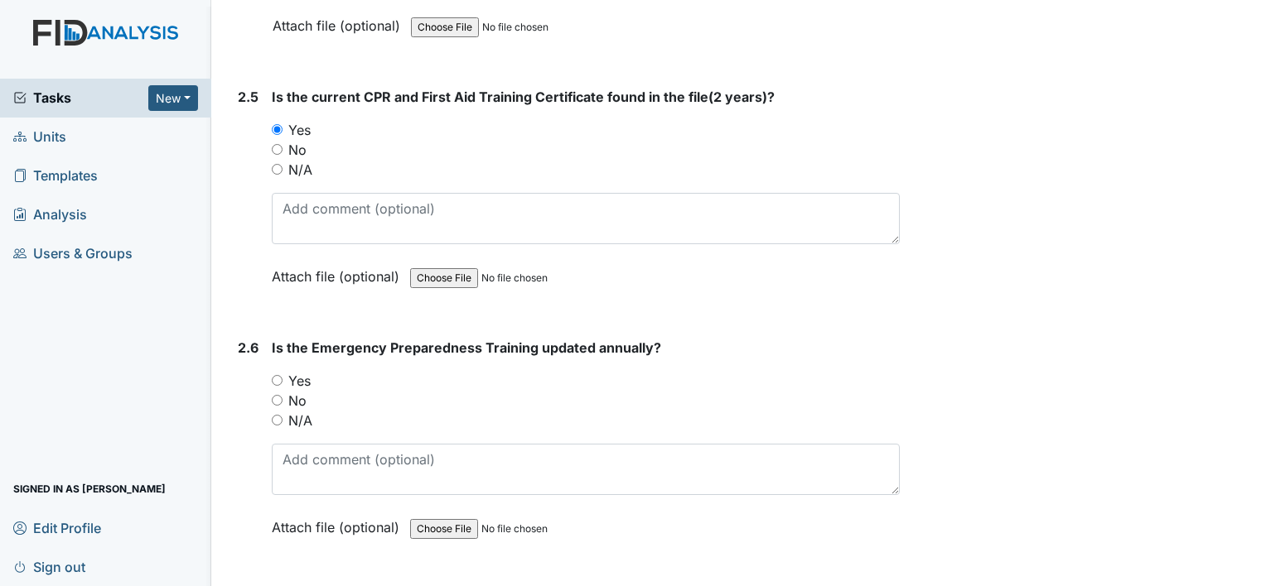
click at [282, 371] on div "Yes" at bounding box center [586, 381] width 628 height 20
click at [282, 375] on input "Yes" at bounding box center [277, 380] width 11 height 11
radio input "true"
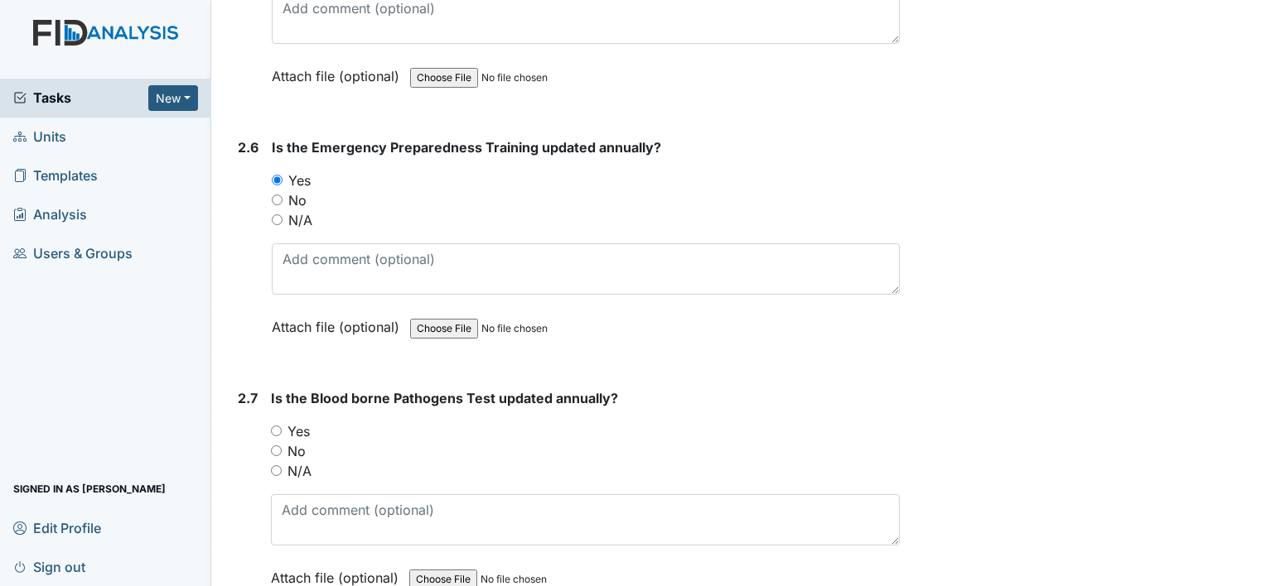
scroll to position [2982, 0]
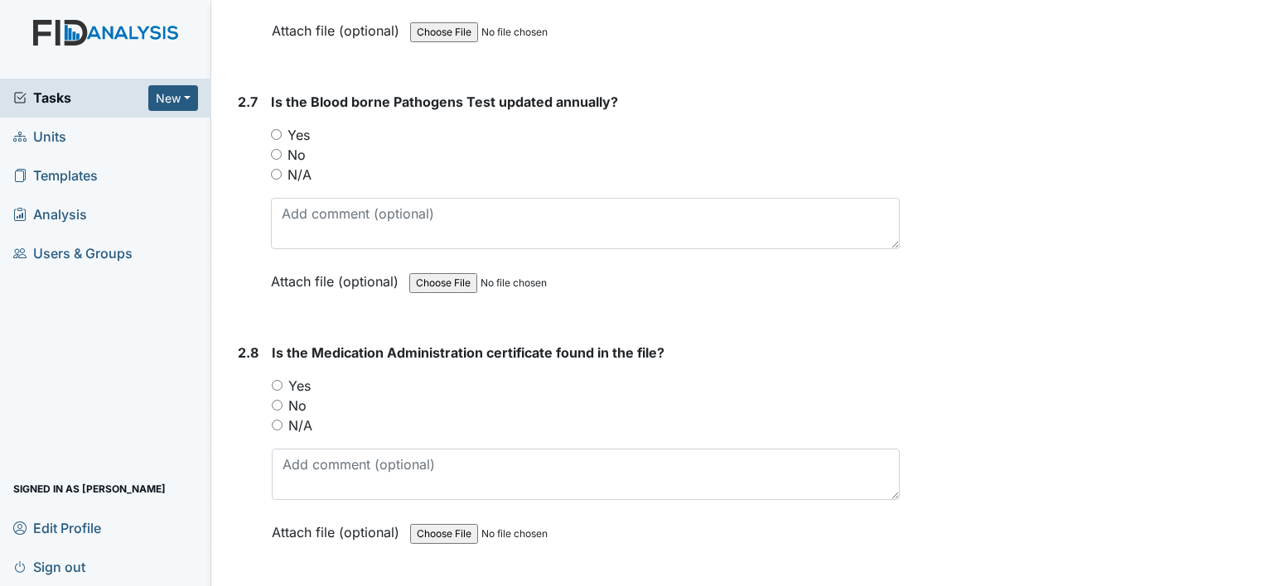
click at [279, 129] on input "Yes" at bounding box center [276, 134] width 11 height 11
radio input "true"
click at [273, 376] on div "Yes" at bounding box center [586, 386] width 628 height 20
click at [278, 380] on input "Yes" at bounding box center [277, 385] width 11 height 11
radio input "true"
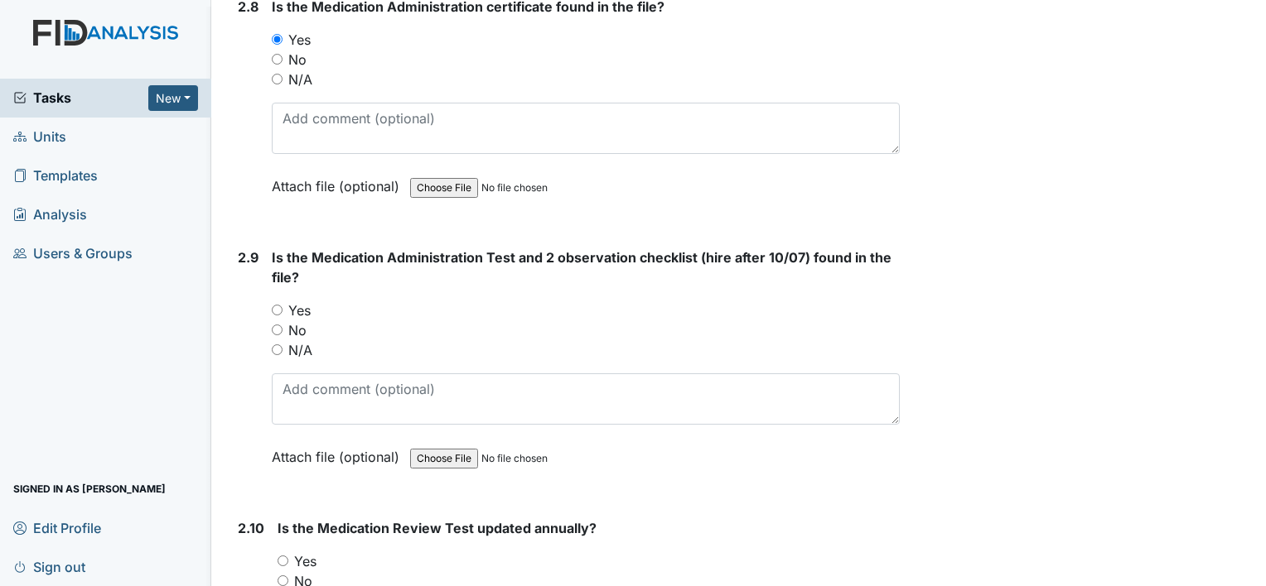
scroll to position [3396, 0]
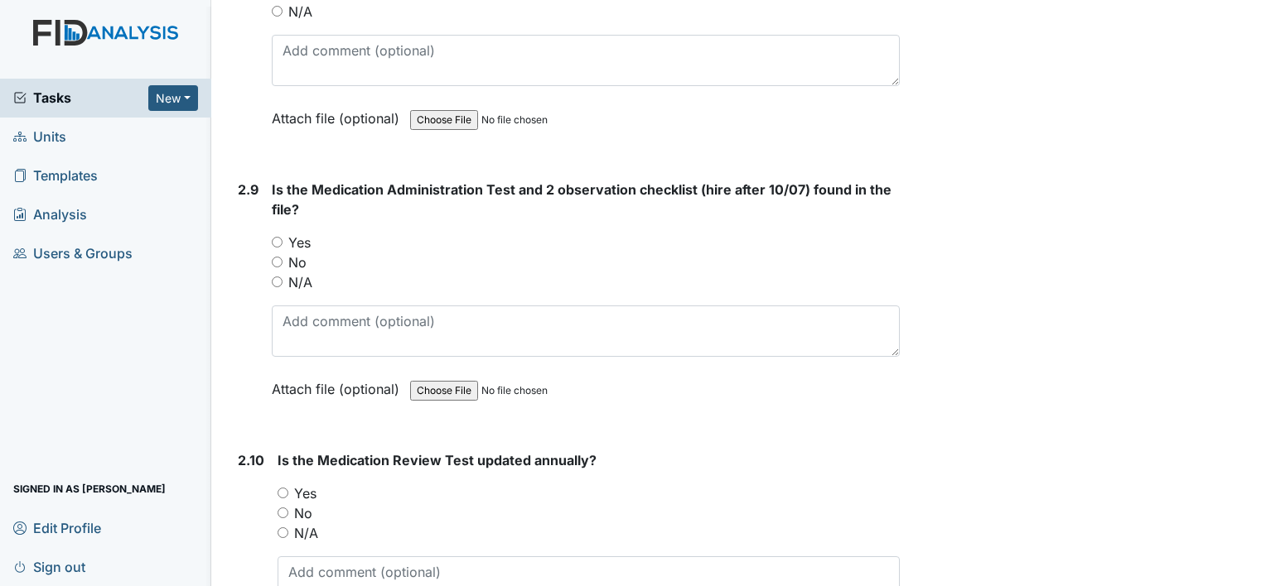
click at [277, 237] on input "Yes" at bounding box center [277, 242] width 11 height 11
radio input "true"
click at [278, 488] on input "Yes" at bounding box center [283, 493] width 11 height 11
radio input "true"
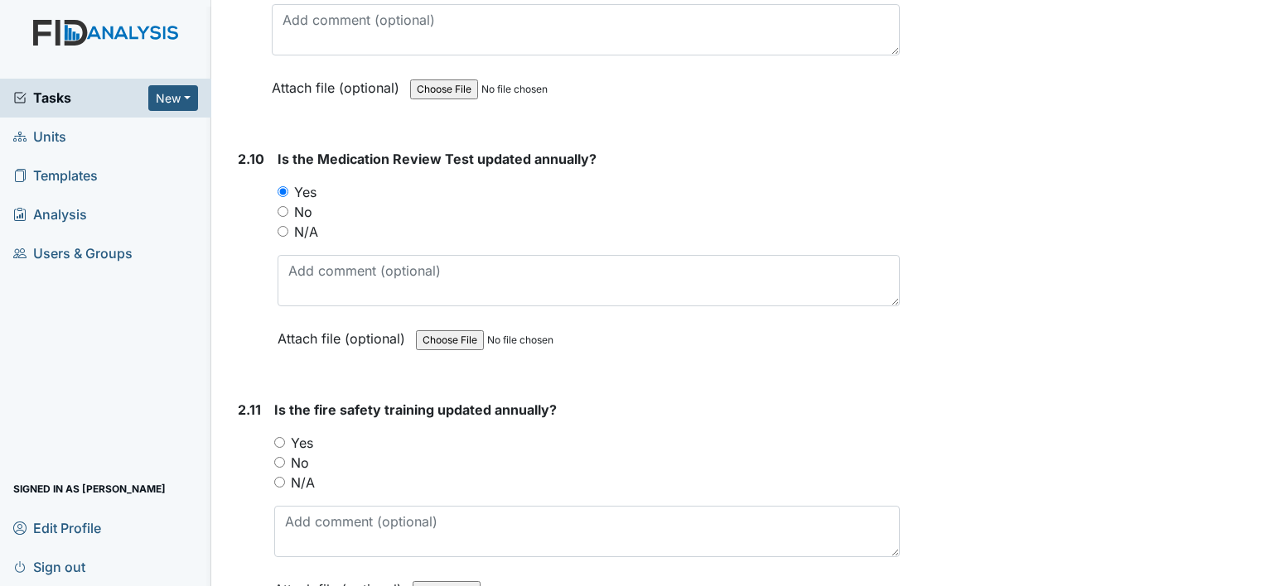
scroll to position [3728, 0]
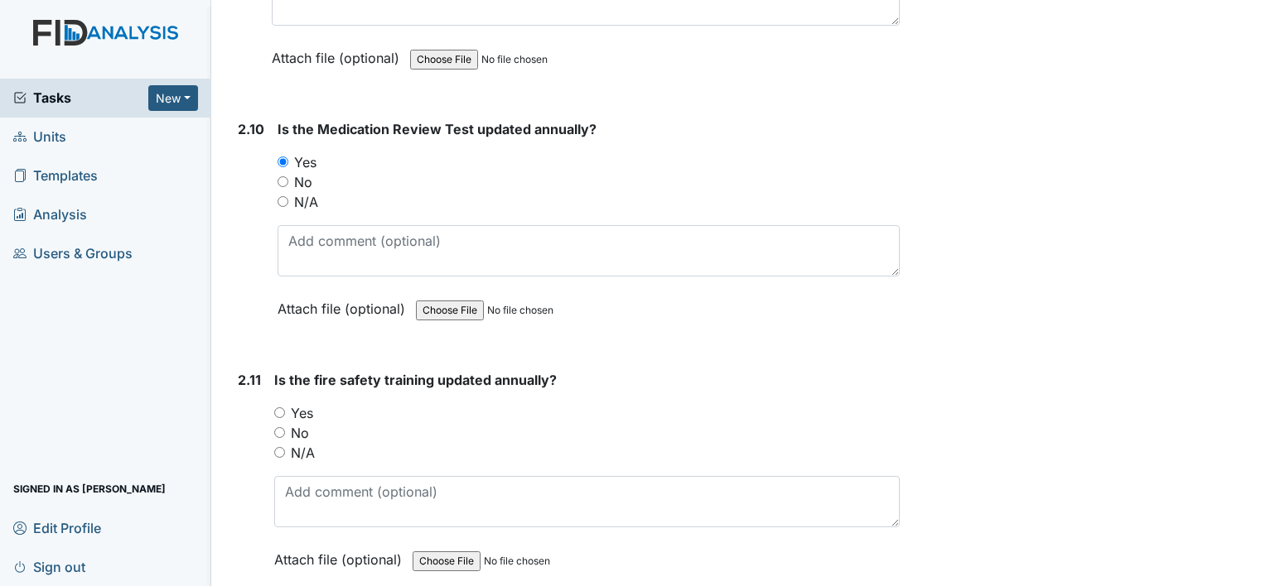
click at [278, 408] on input "Yes" at bounding box center [279, 413] width 11 height 11
radio input "true"
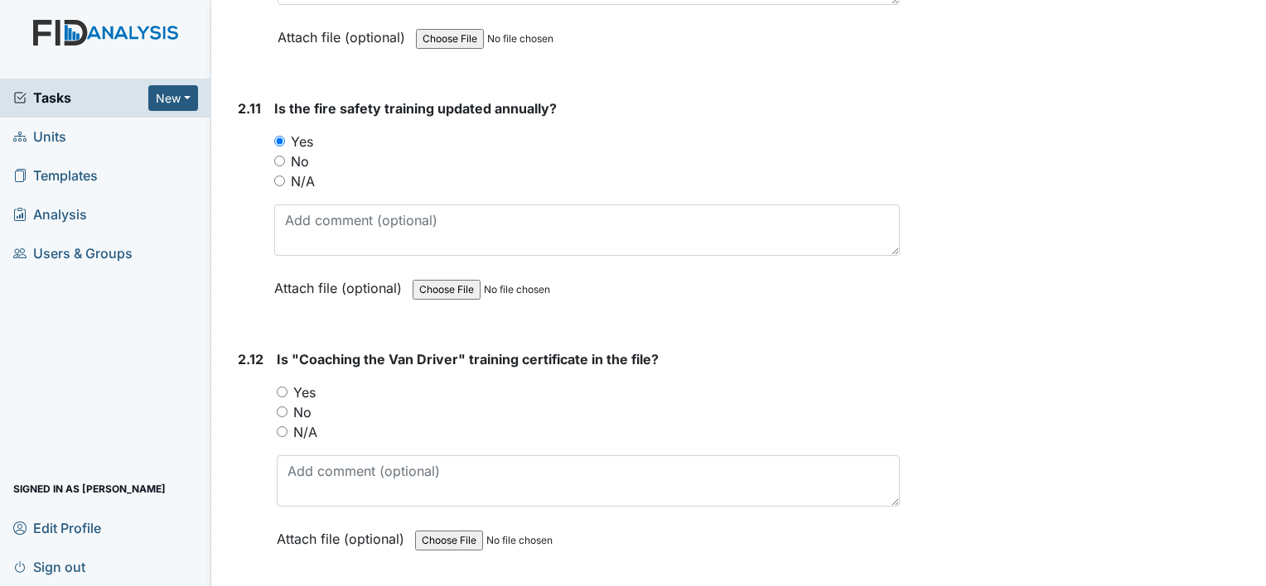
scroll to position [4059, 0]
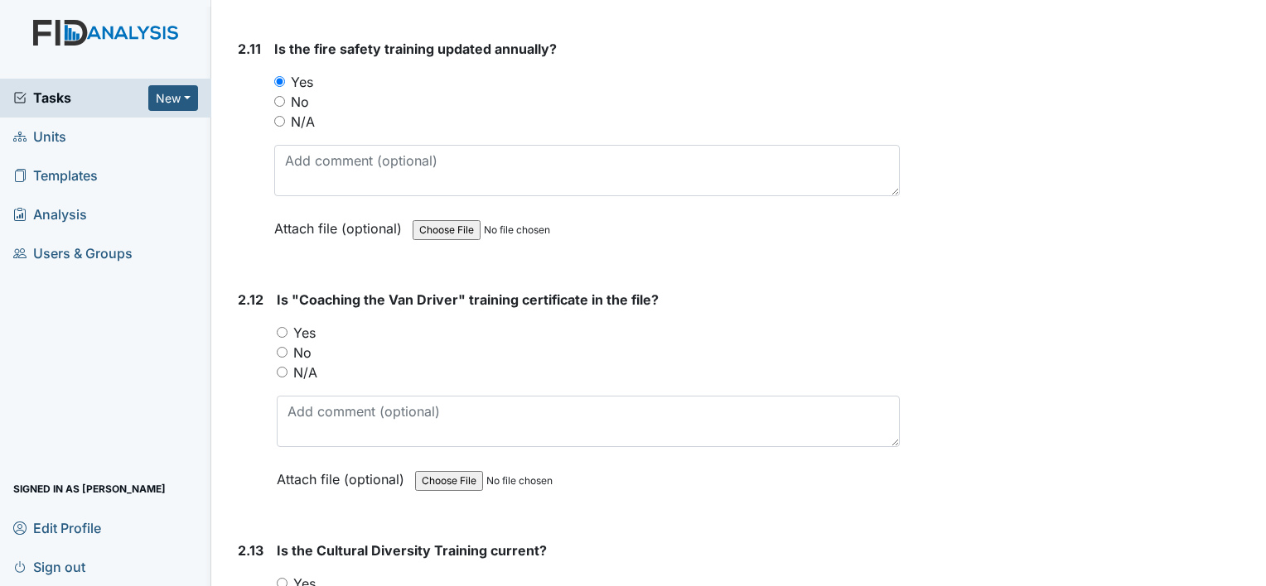
click at [281, 327] on input "Yes" at bounding box center [282, 332] width 11 height 11
radio input "true"
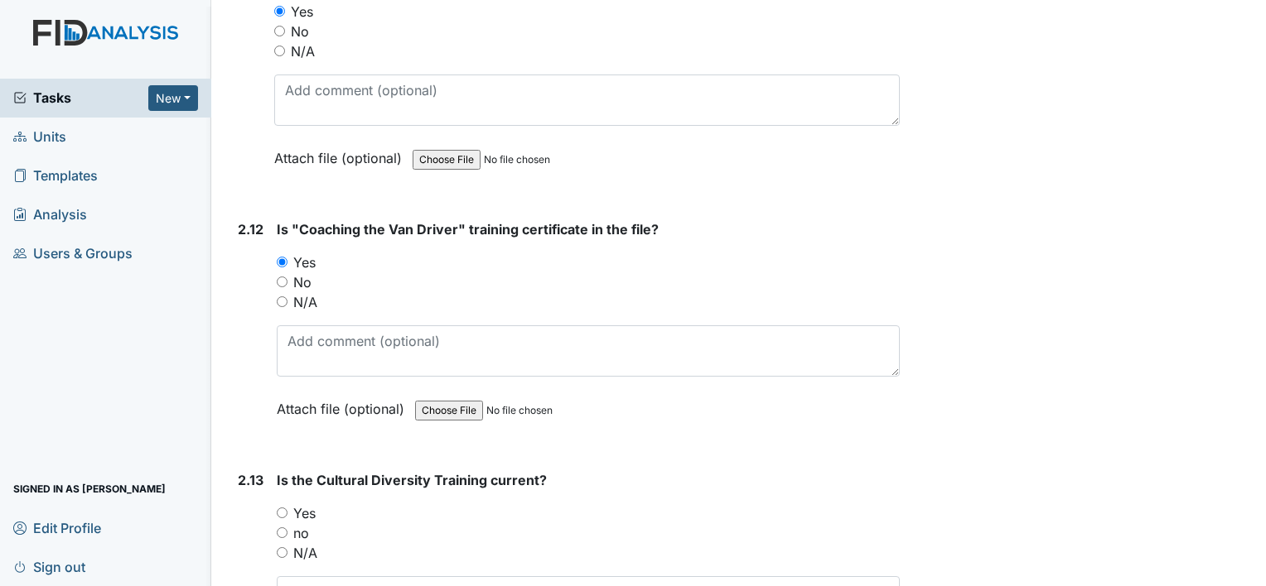
scroll to position [4225, 0]
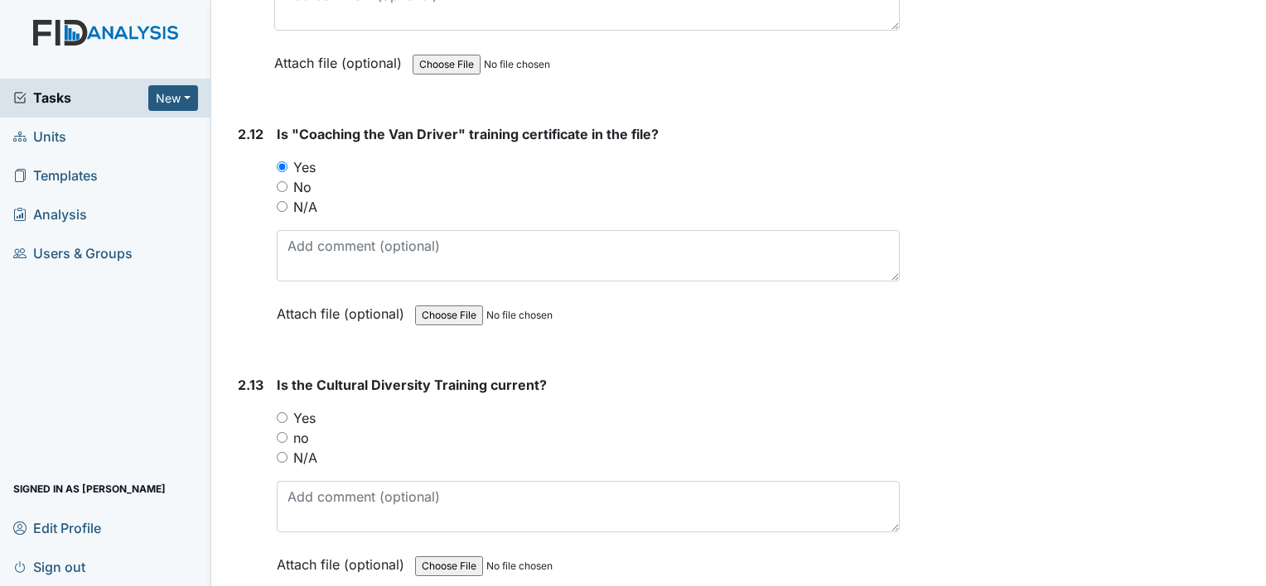
click at [275, 408] on div "2.13 Is the Cultural Diversity Training current? You must select one of the bel…" at bounding box center [565, 487] width 668 height 224
click at [277, 413] on input "Yes" at bounding box center [282, 418] width 11 height 11
radio input "true"
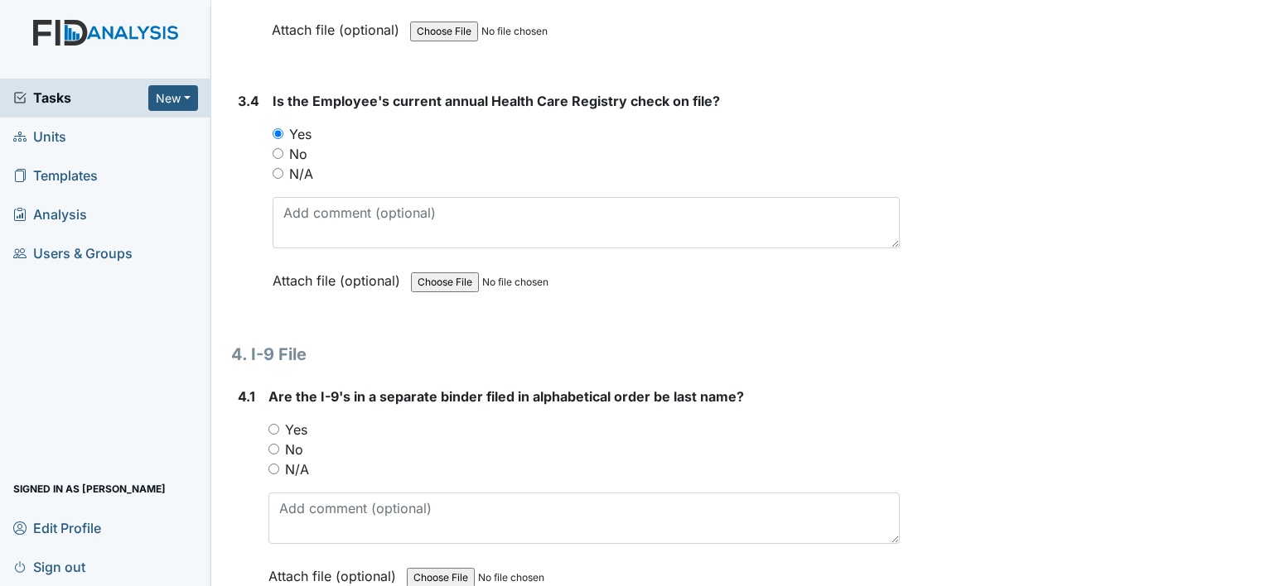
scroll to position [5633, 0]
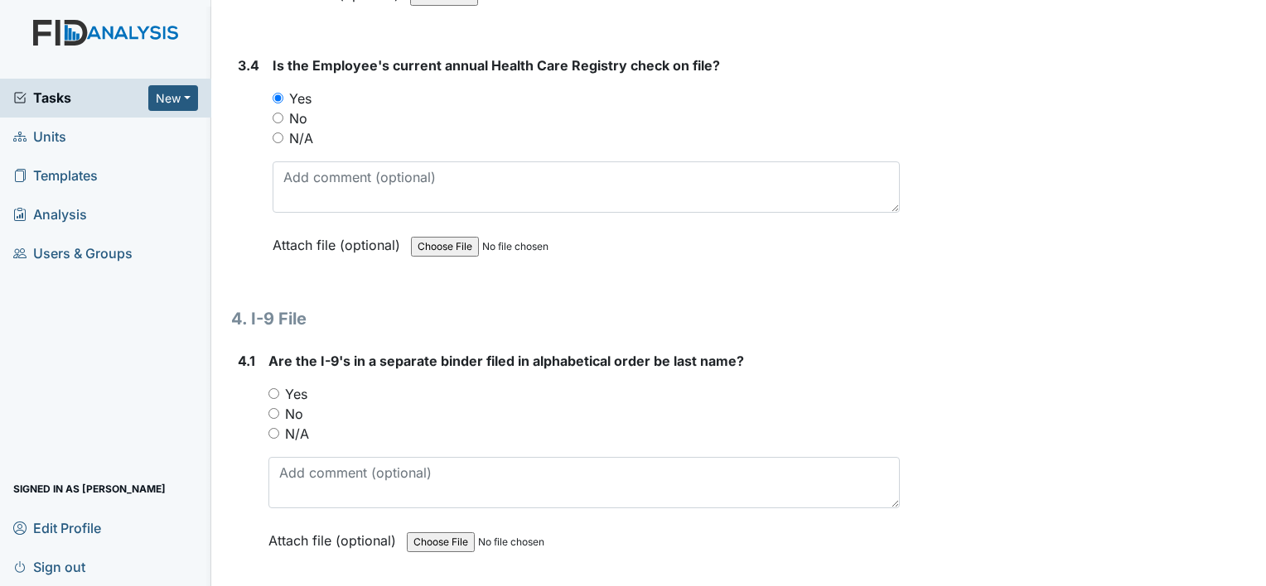
click at [278, 389] on input "Yes" at bounding box center [273, 394] width 11 height 11
radio input "true"
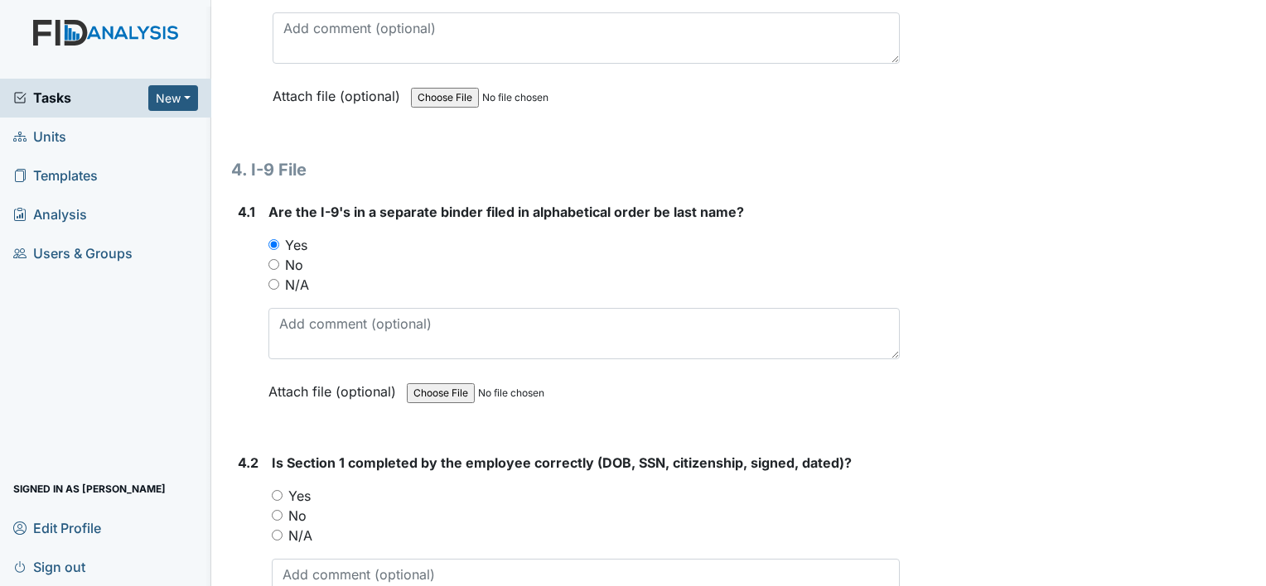
scroll to position [5799, 0]
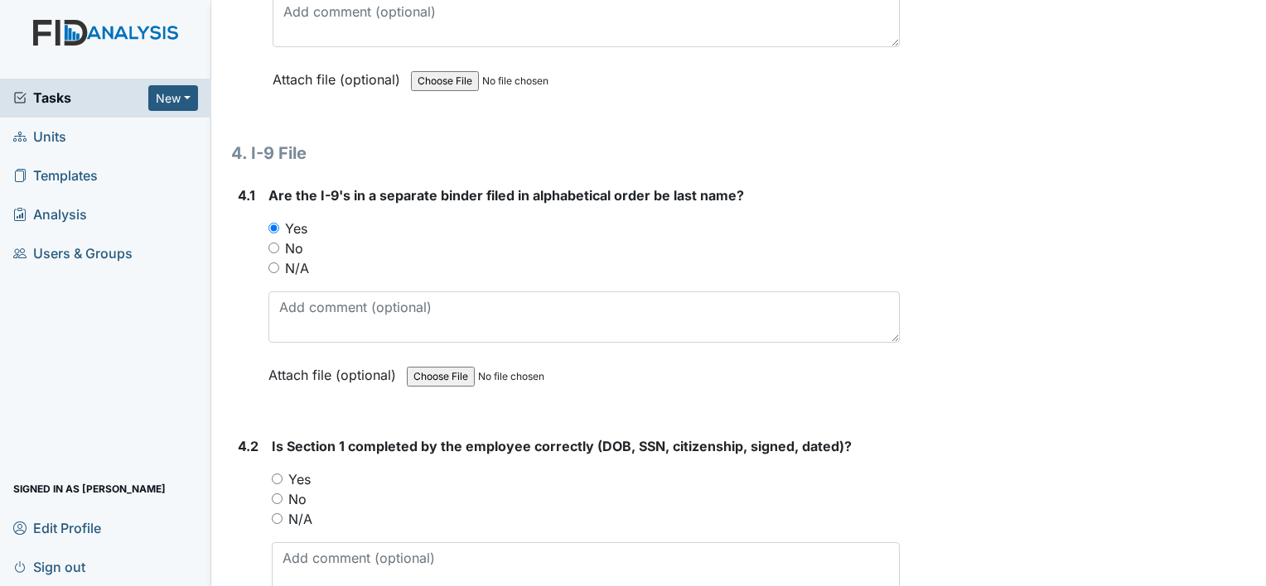
drag, startPoint x: 278, startPoint y: 456, endPoint x: 351, endPoint y: 453, distance: 73.0
click at [278, 474] on input "Yes" at bounding box center [277, 479] width 11 height 11
radio input "true"
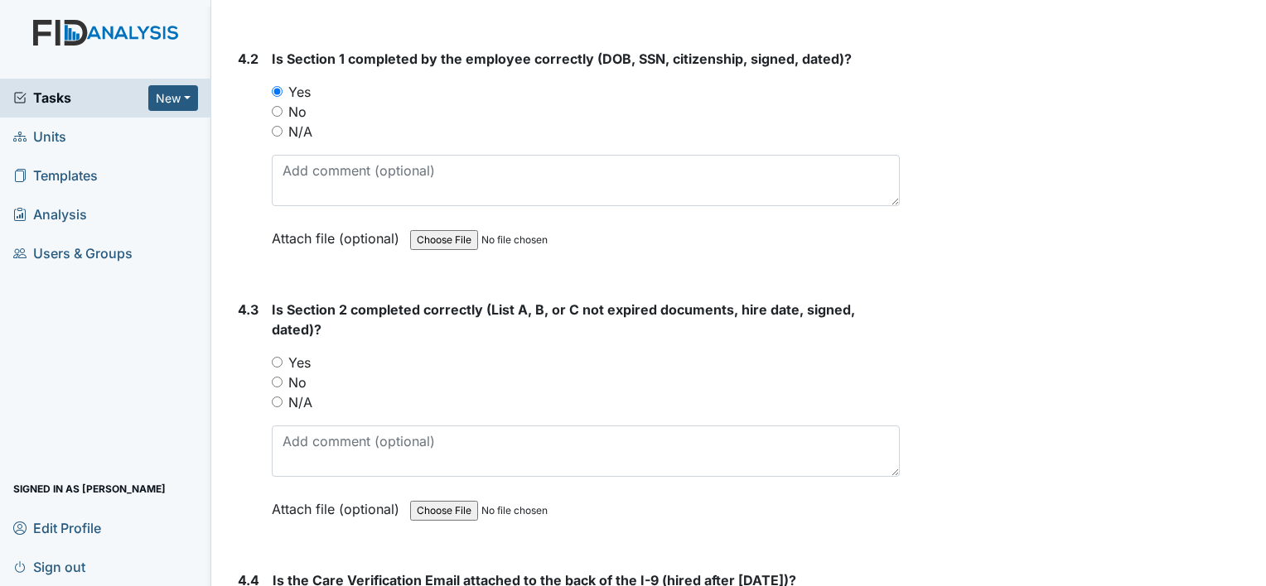
scroll to position [6213, 0]
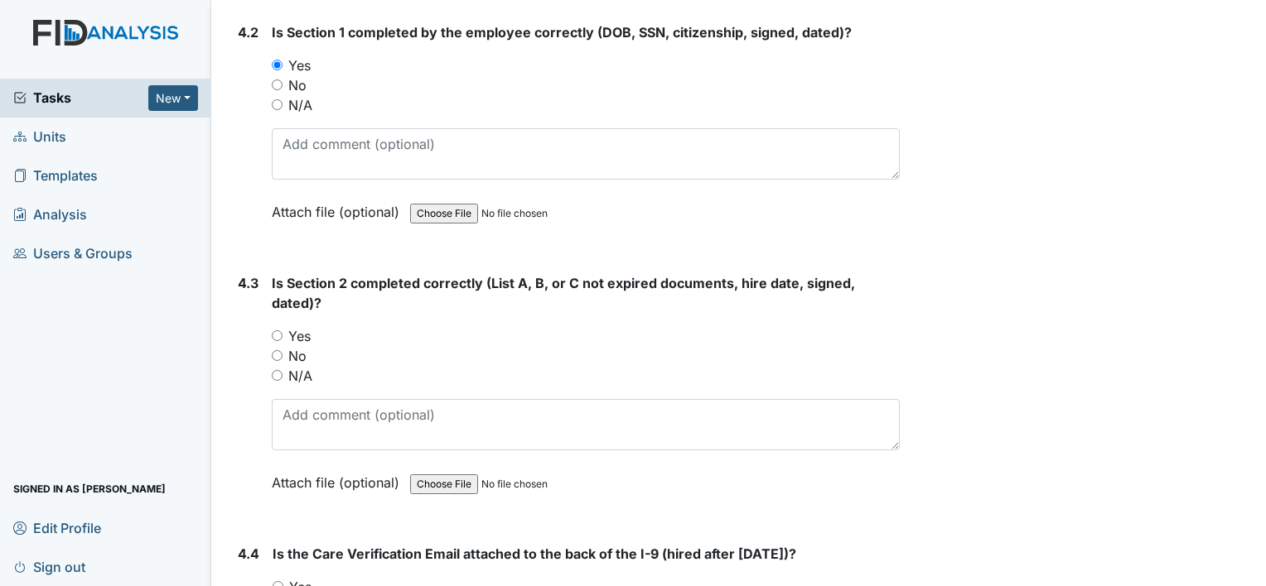
click at [275, 331] on input "Yes" at bounding box center [277, 336] width 11 height 11
radio input "true"
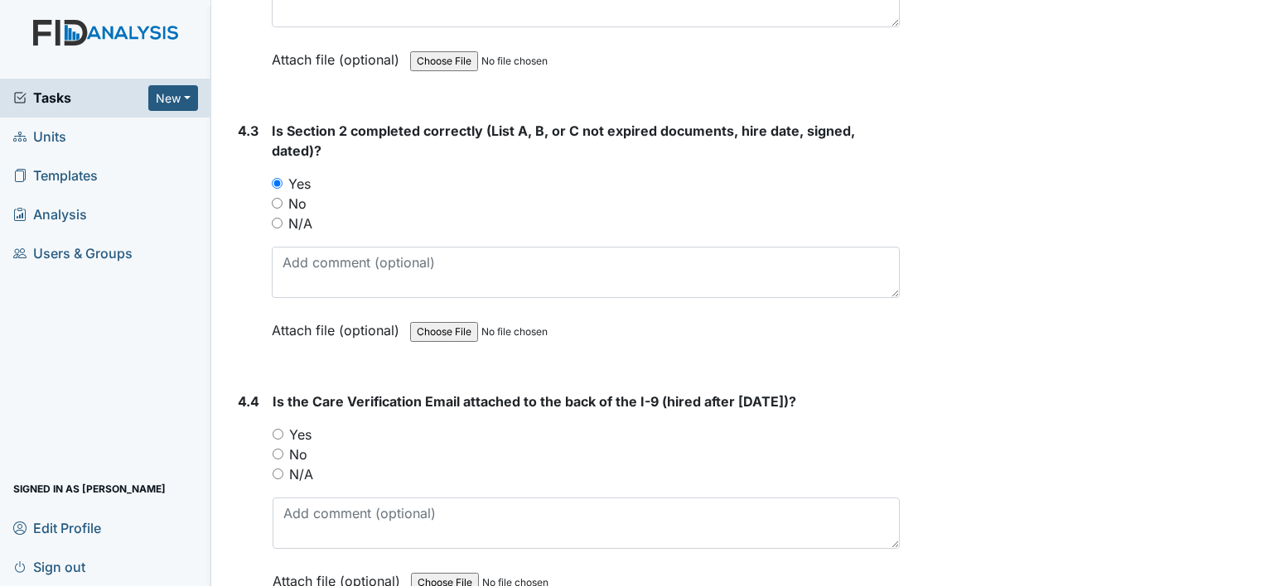
scroll to position [6444, 0]
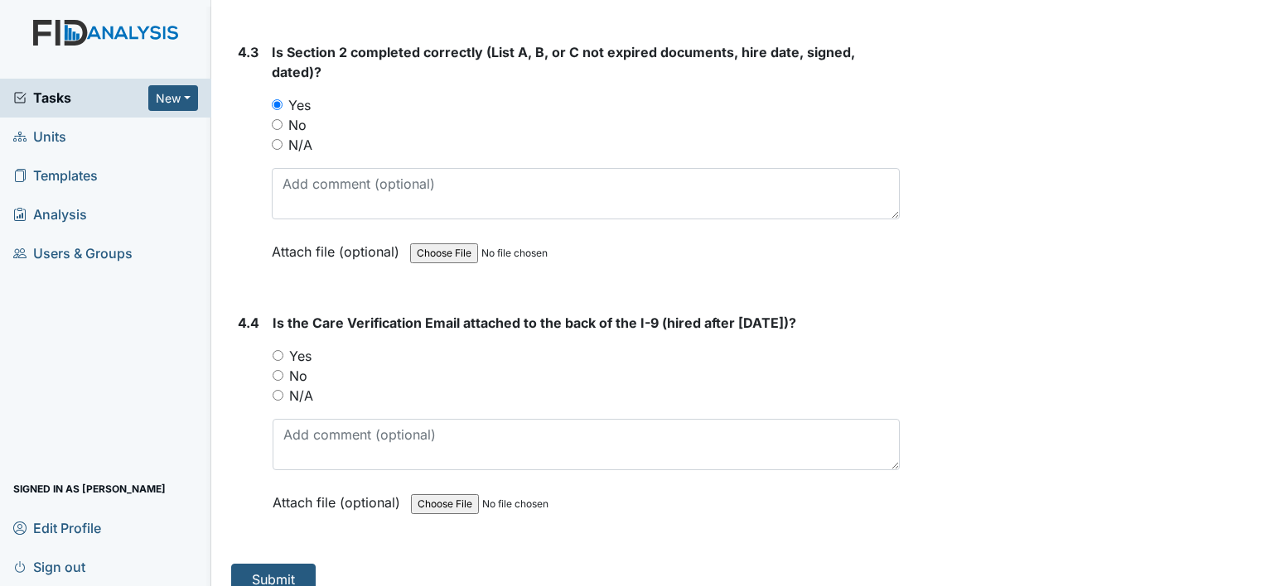
click at [279, 350] on input "Yes" at bounding box center [278, 355] width 11 height 11
radio input "true"
click at [264, 564] on button "Submit" at bounding box center [273, 579] width 84 height 31
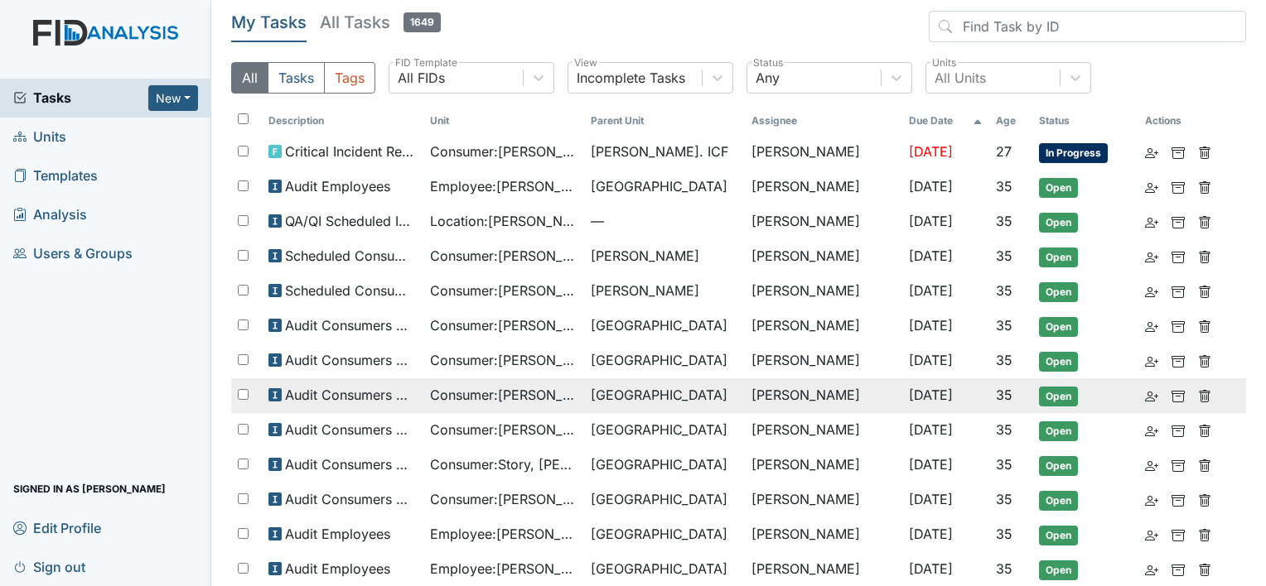
scroll to position [83, 0]
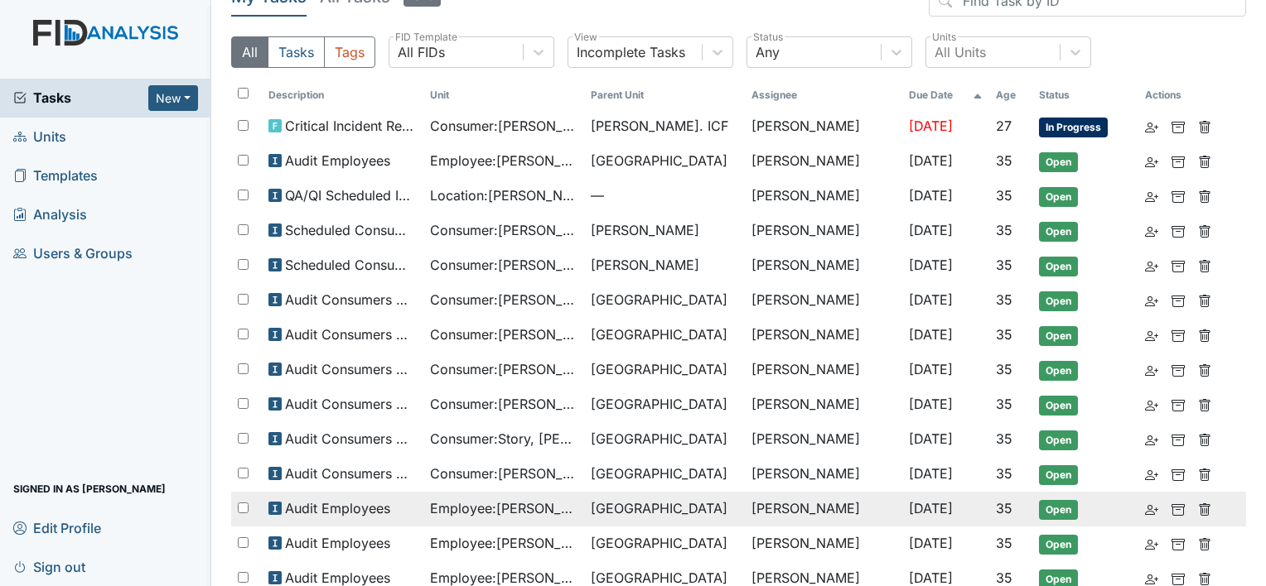
click at [606, 500] on span "[GEOGRAPHIC_DATA]" at bounding box center [659, 509] width 137 height 20
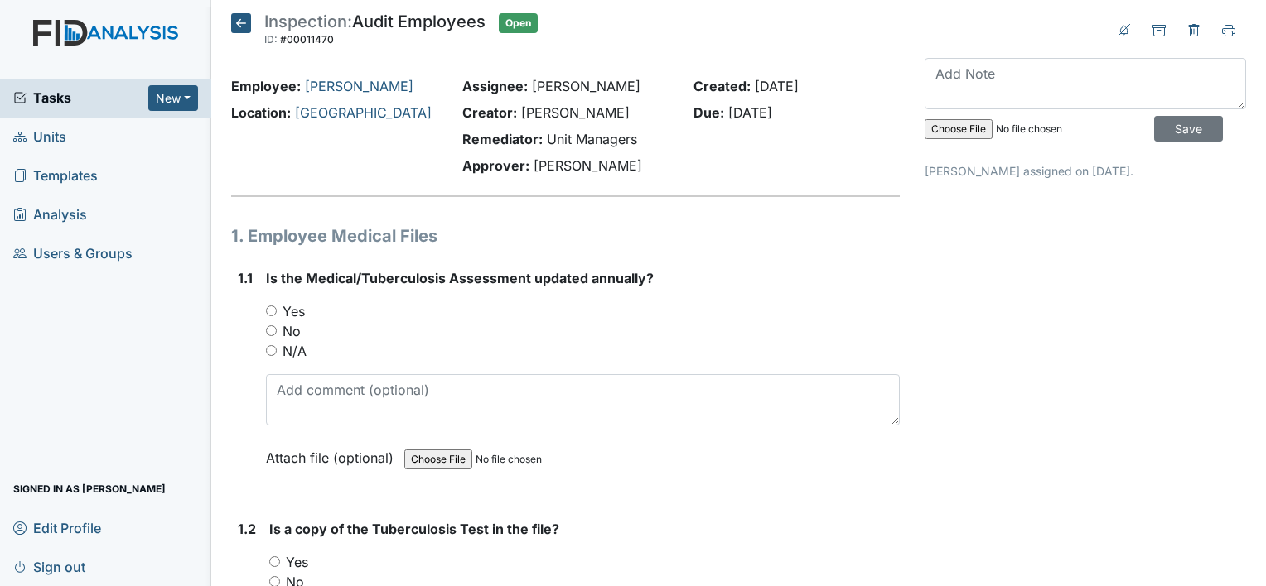
click at [269, 336] on div "No" at bounding box center [583, 331] width 634 height 20
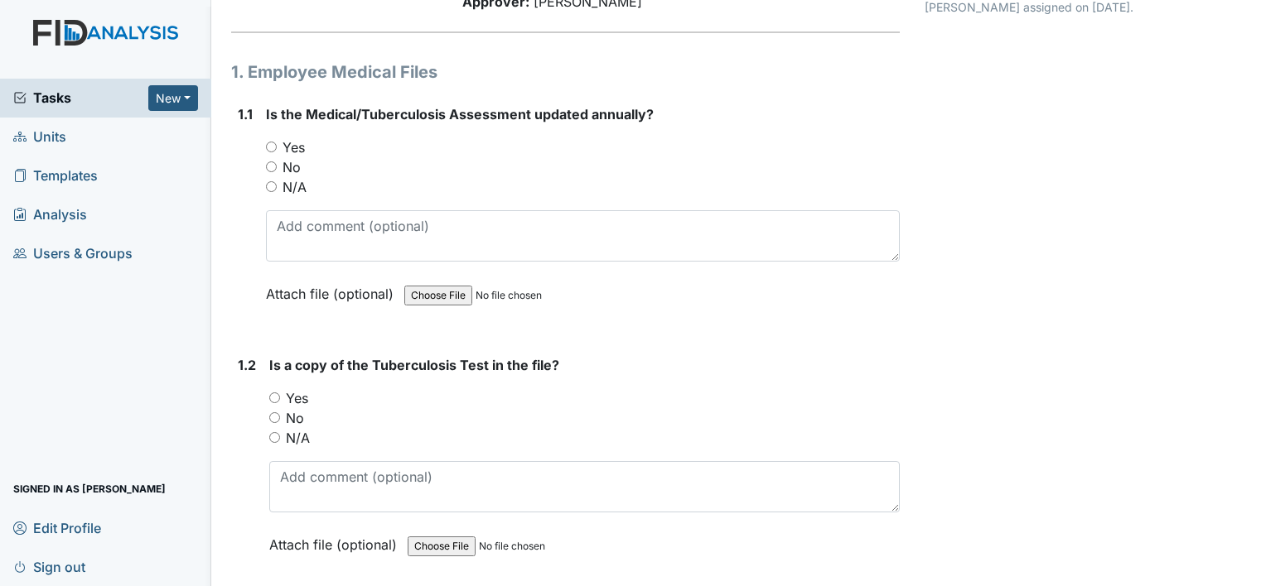
scroll to position [166, 0]
drag, startPoint x: 265, startPoint y: 409, endPoint x: 273, endPoint y: 416, distance: 10.0
click at [267, 411] on div "1.2 Is a copy of the Tuberculosis Test in the file? You must select one of the …" at bounding box center [565, 466] width 668 height 224
click at [273, 416] on input "No" at bounding box center [274, 416] width 11 height 11
radio input "true"
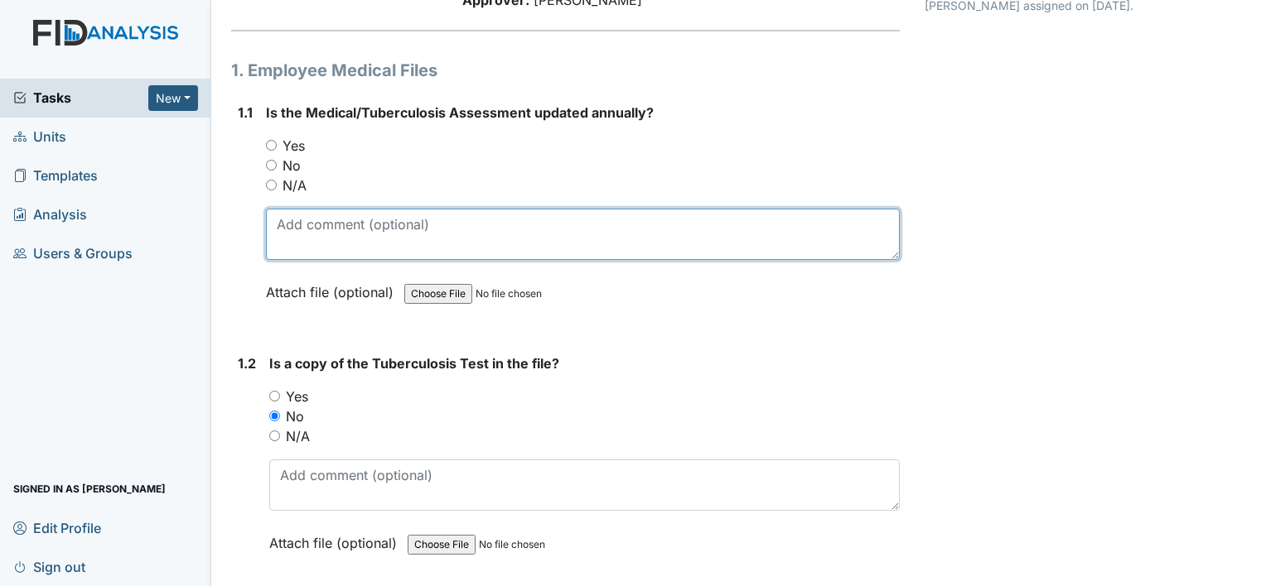
click at [335, 213] on textarea at bounding box center [583, 234] width 634 height 51
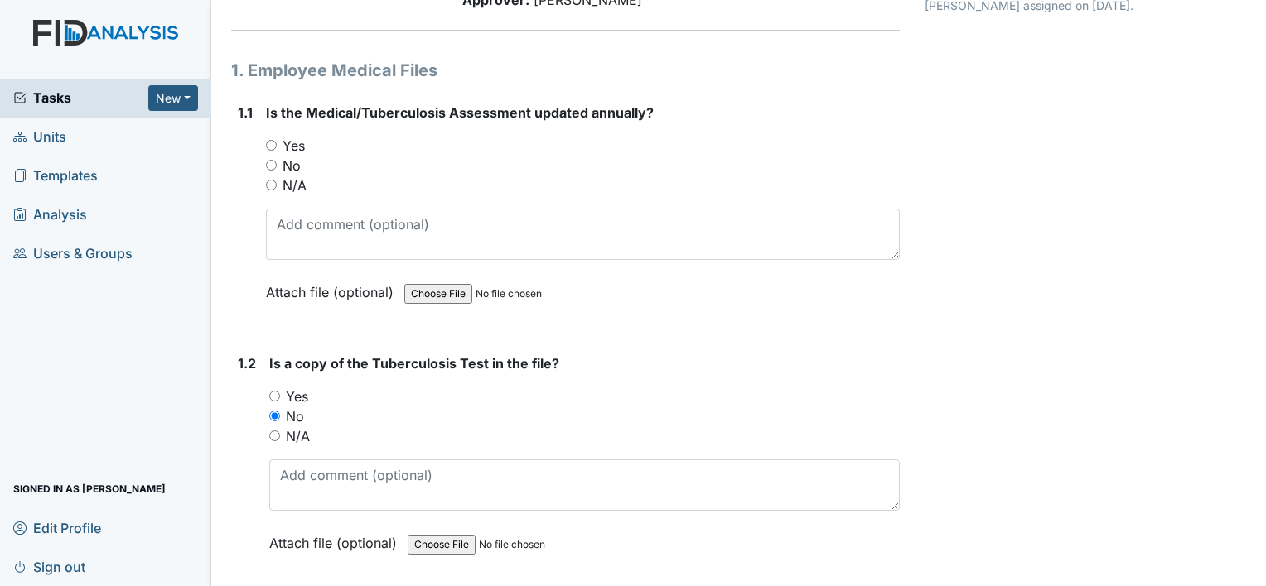
click at [269, 160] on input "No" at bounding box center [271, 165] width 11 height 11
click at [273, 163] on input "No" at bounding box center [271, 165] width 11 height 11
radio input "true"
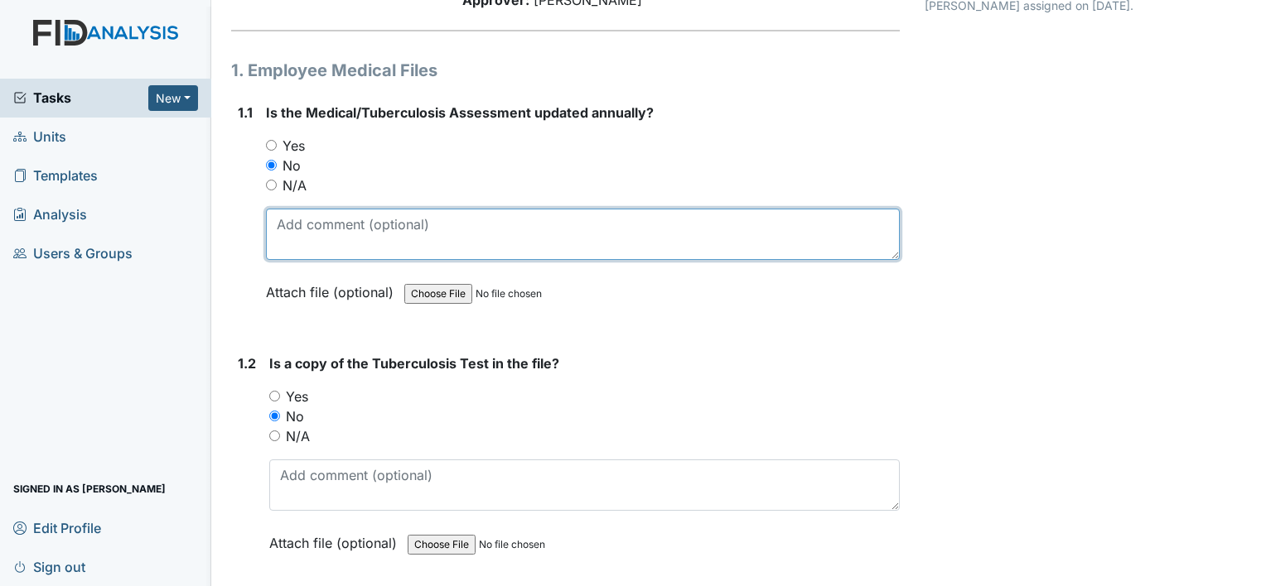
click at [328, 225] on textarea at bounding box center [583, 234] width 634 height 51
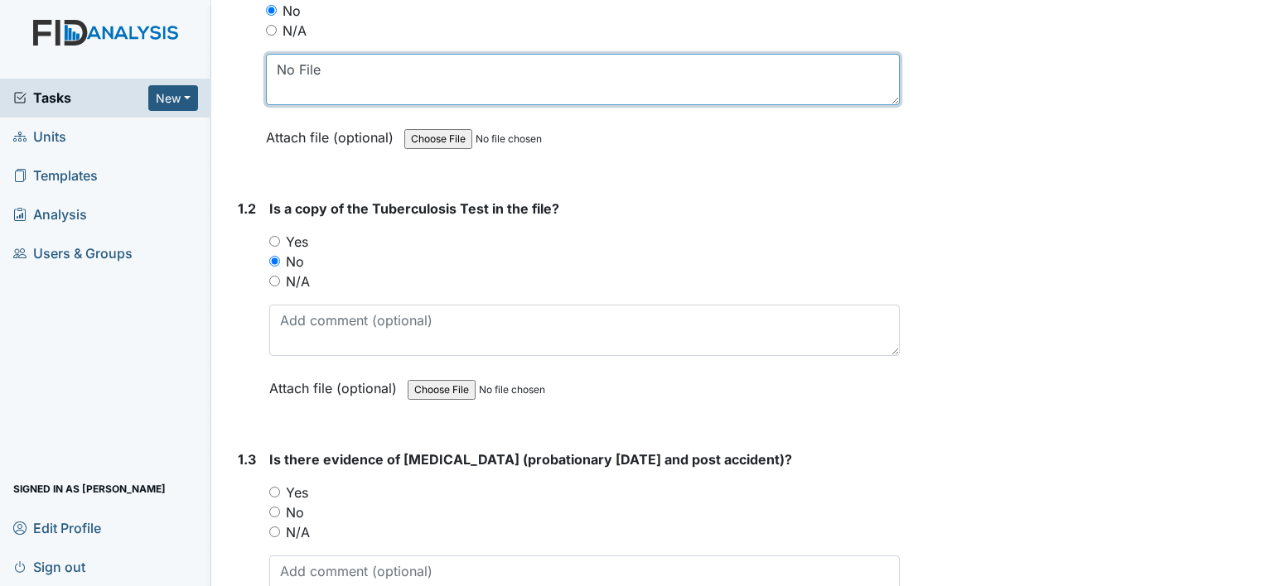
scroll to position [331, 0]
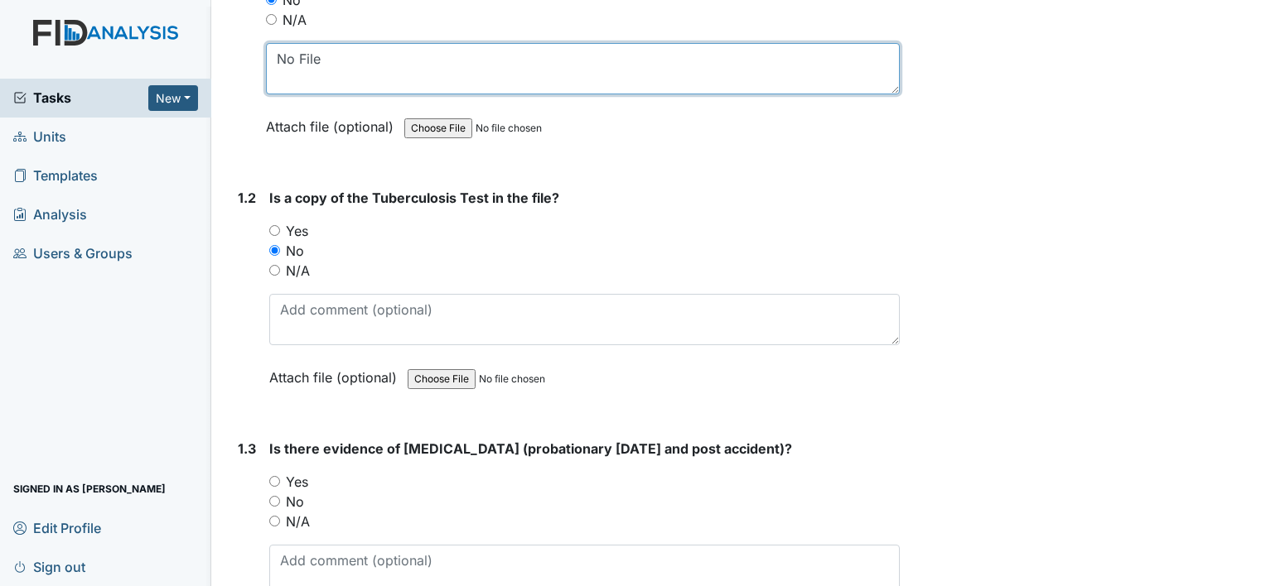
type textarea "No File"
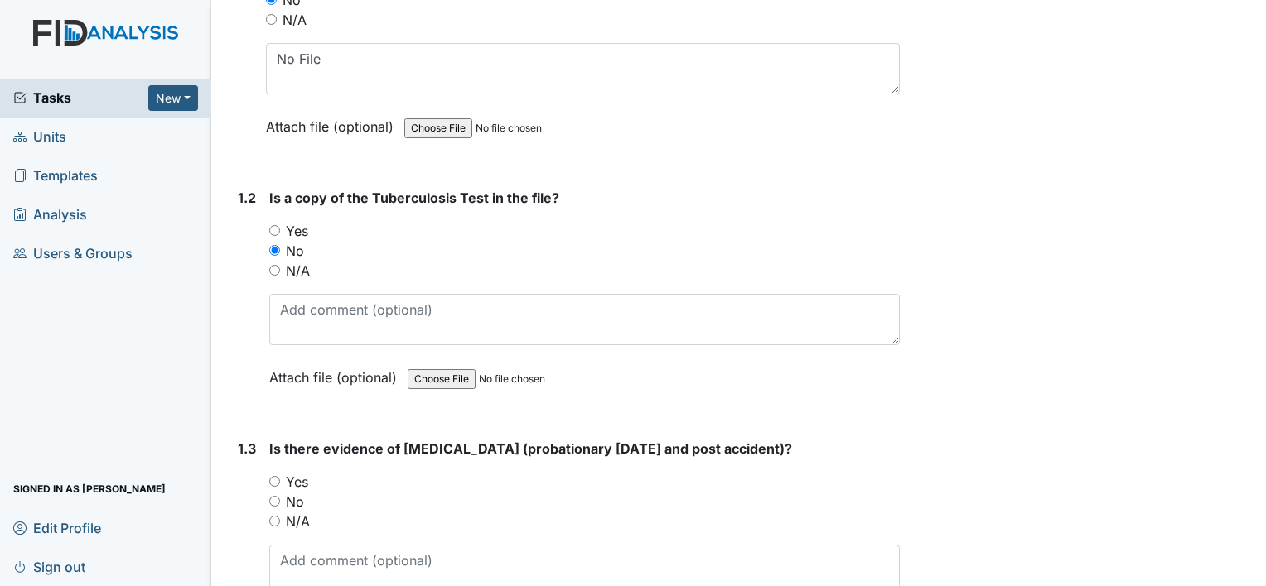
click at [275, 501] on input "No" at bounding box center [274, 501] width 11 height 11
radio input "true"
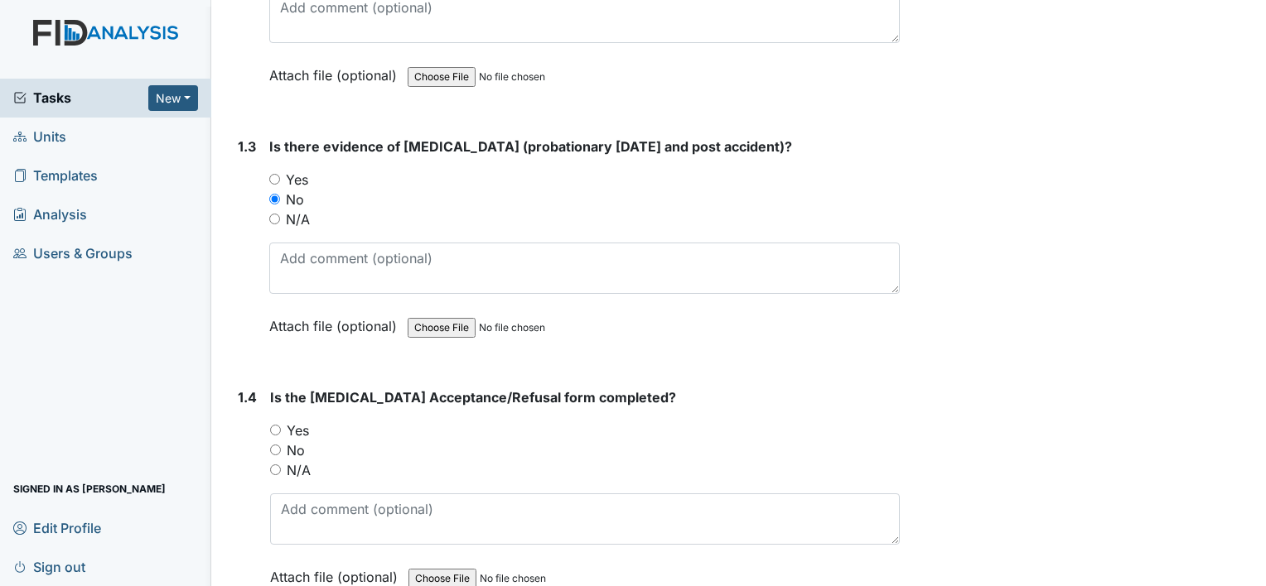
scroll to position [663, 0]
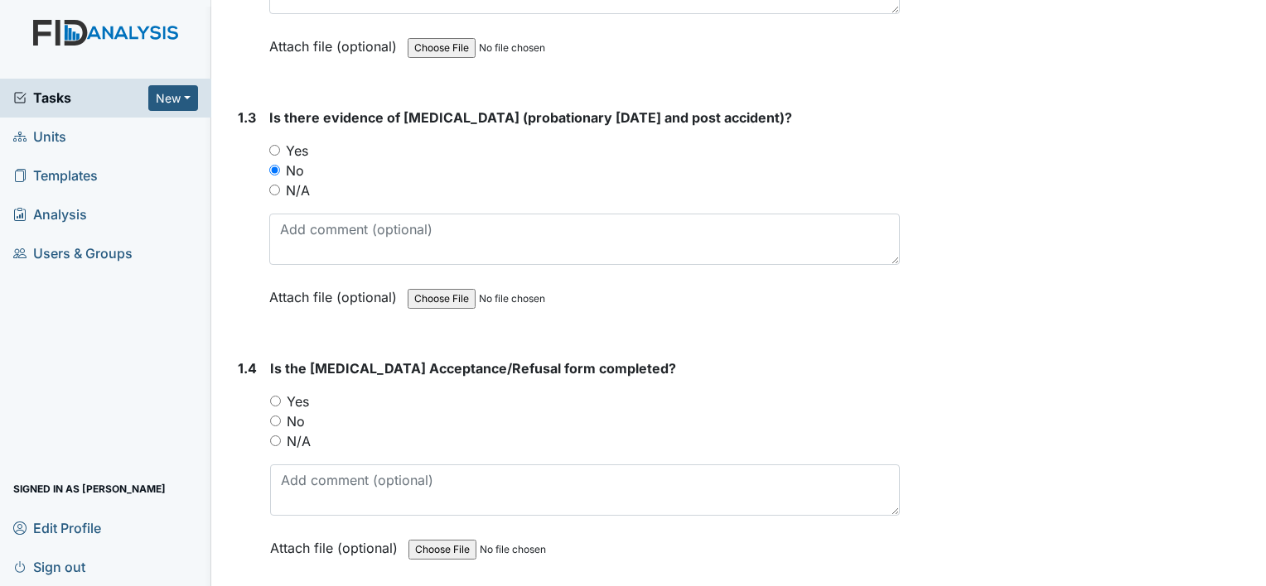
click at [272, 421] on input "No" at bounding box center [275, 421] width 11 height 11
radio input "true"
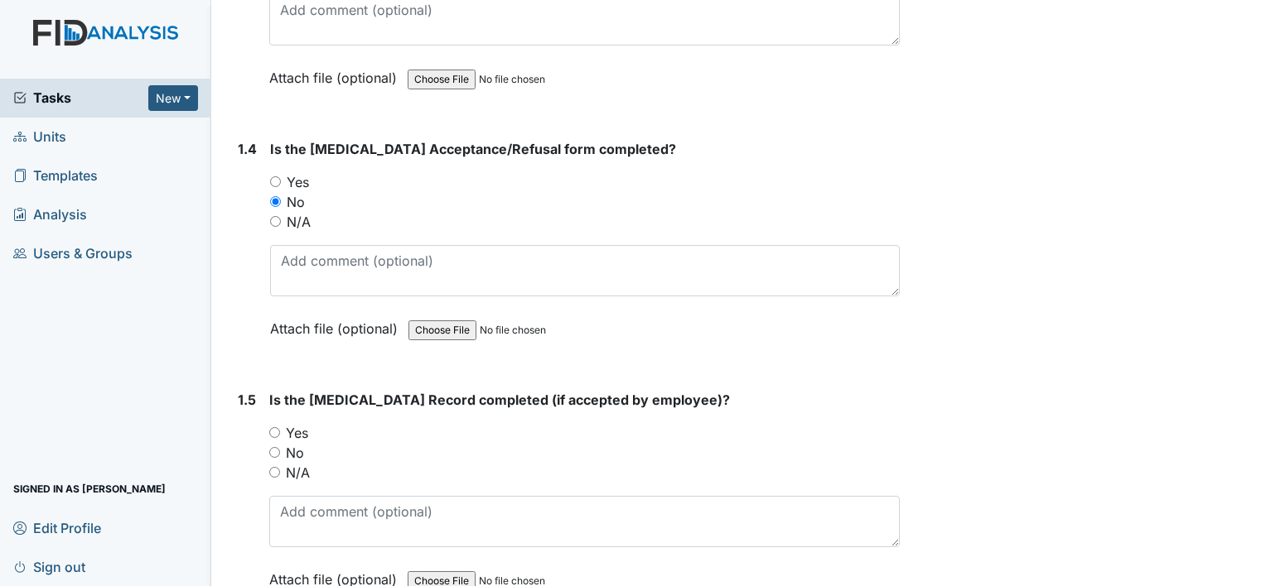
scroll to position [911, 0]
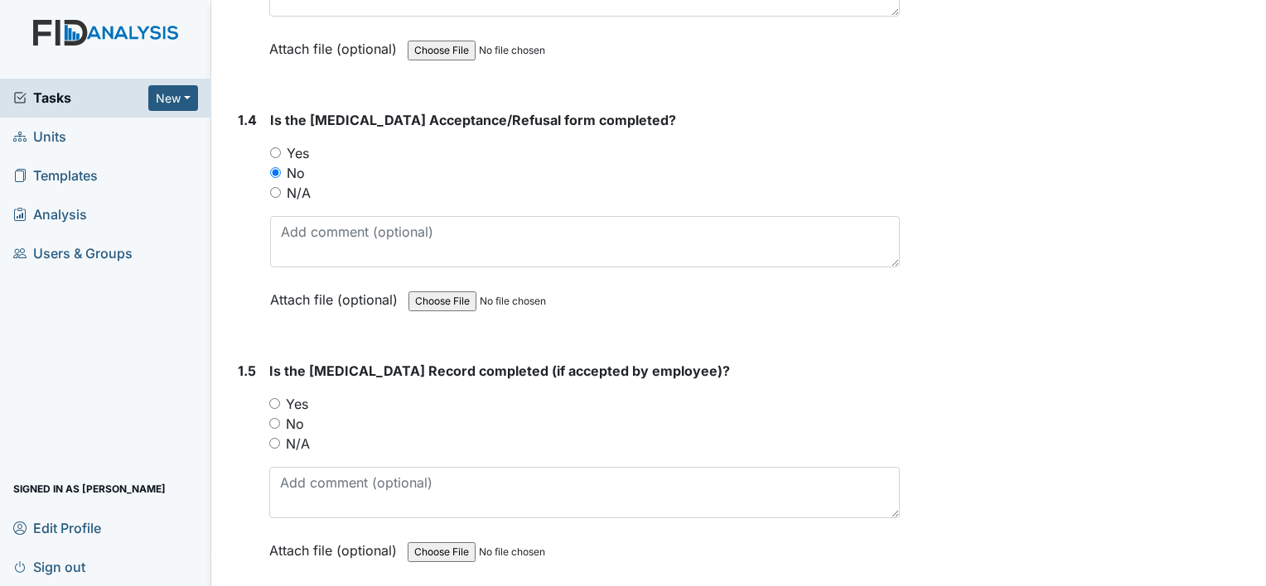
click at [274, 423] on input "No" at bounding box center [274, 423] width 11 height 11
radio input "true"
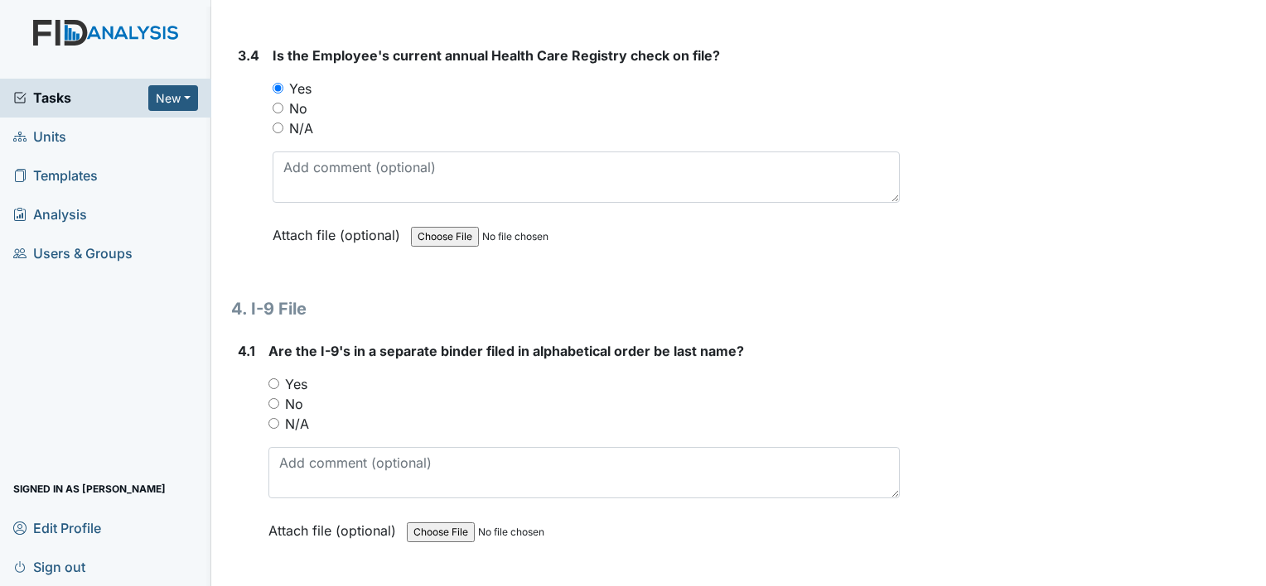
scroll to position [5716, 0]
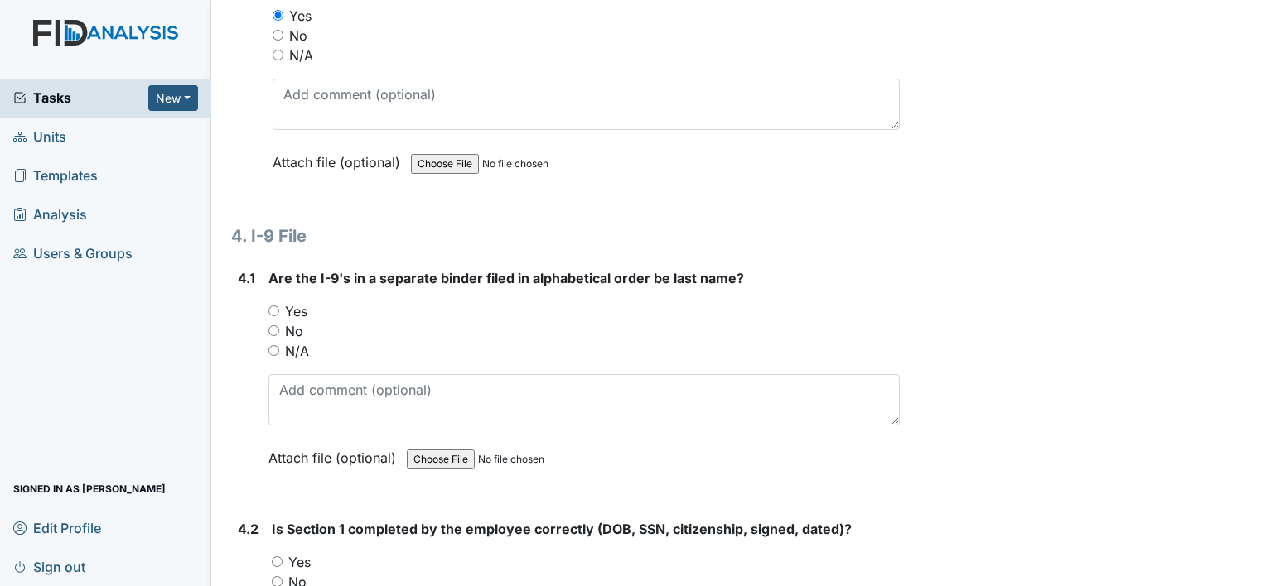
click at [265, 292] on div "4.1 Are the I-9's in a separate binder filed in alphabetical order be last name…" at bounding box center [565, 380] width 668 height 224
click at [269, 306] on input "Yes" at bounding box center [273, 311] width 11 height 11
radio input "true"
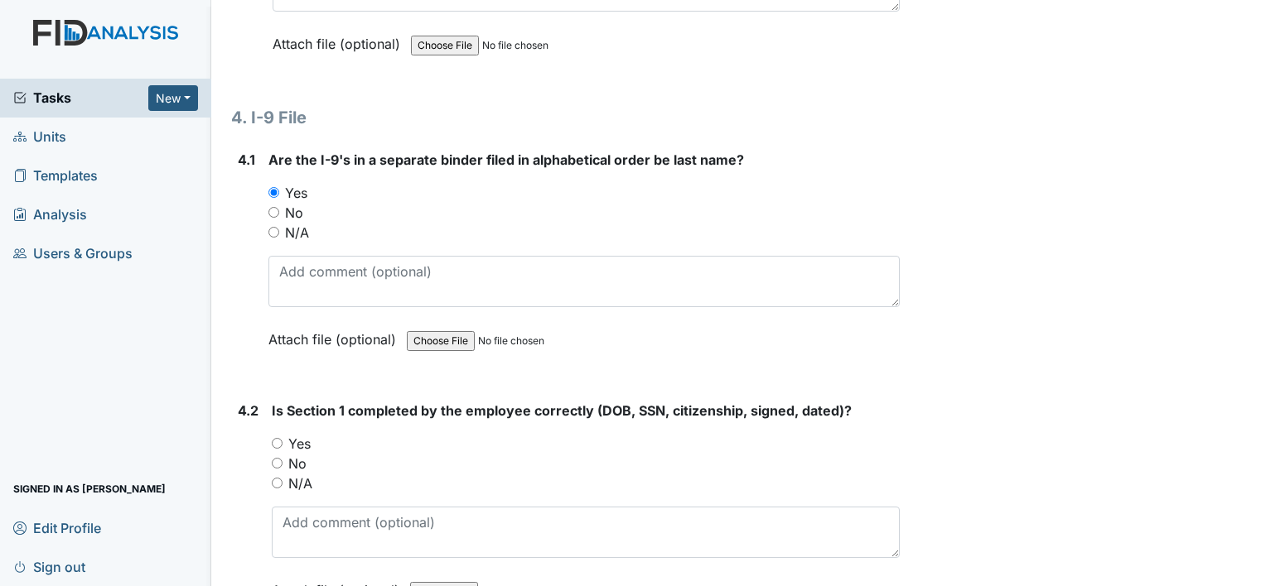
scroll to position [5964, 0]
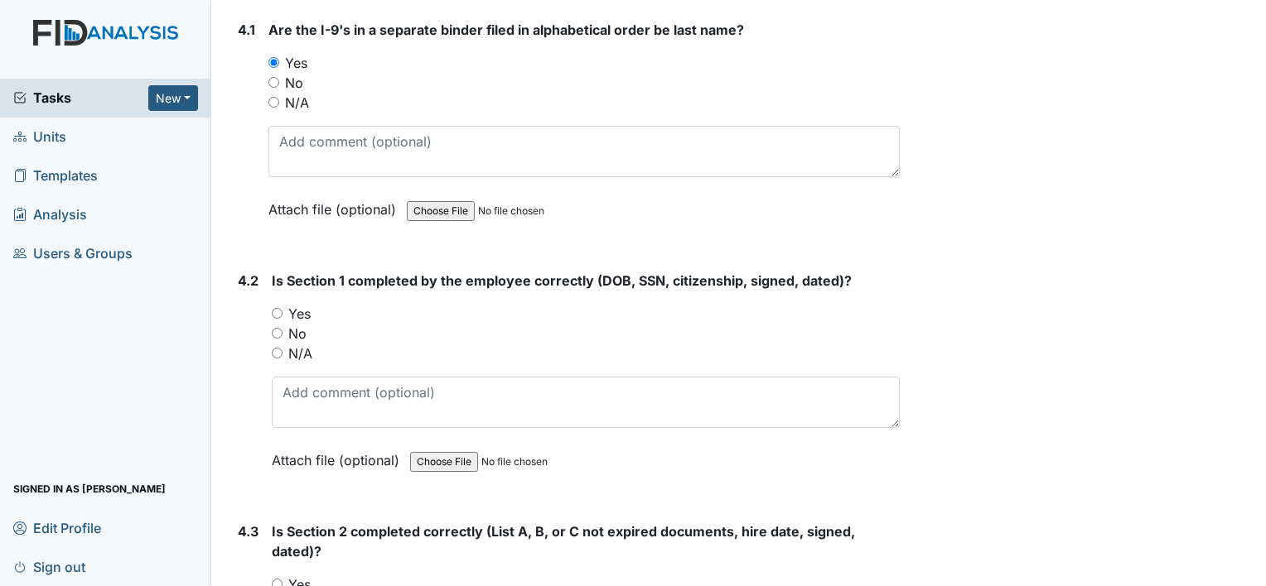
click at [273, 308] on input "Yes" at bounding box center [277, 313] width 11 height 11
radio input "true"
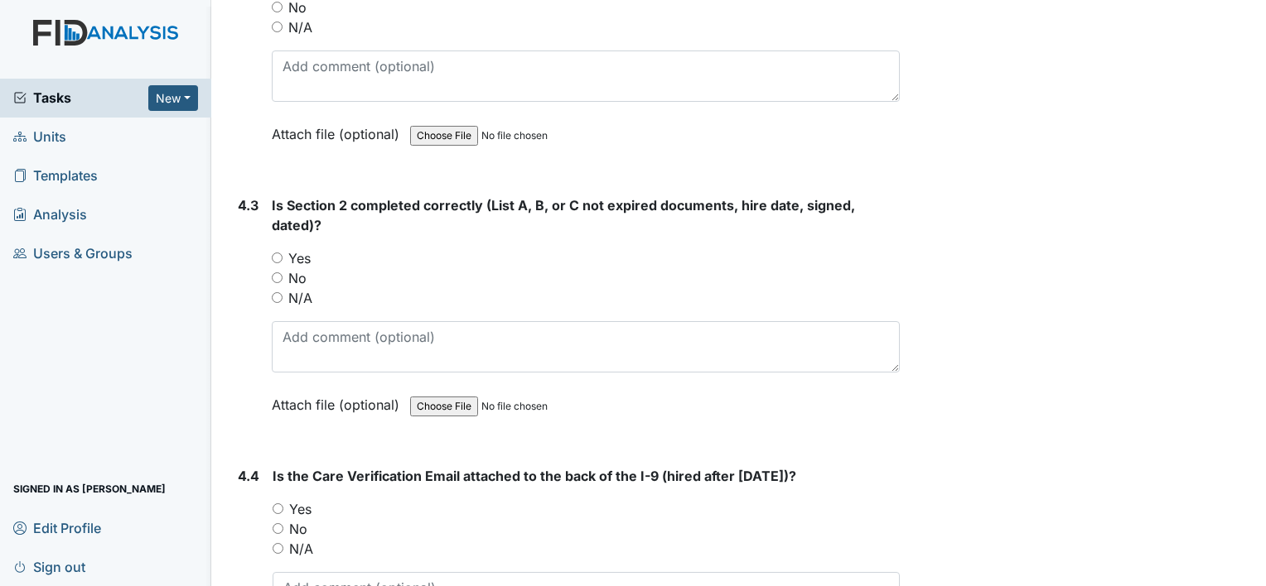
scroll to position [6296, 0]
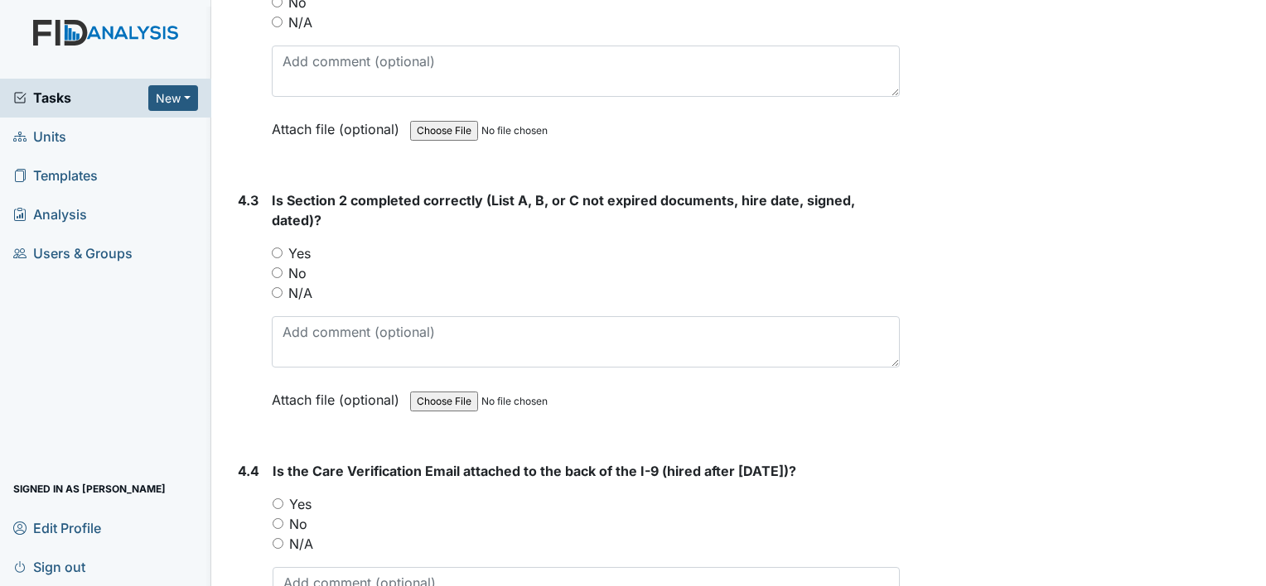
click at [275, 248] on input "Yes" at bounding box center [277, 253] width 11 height 11
radio input "true"
click at [278, 499] on input "Yes" at bounding box center [278, 504] width 11 height 11
radio input "true"
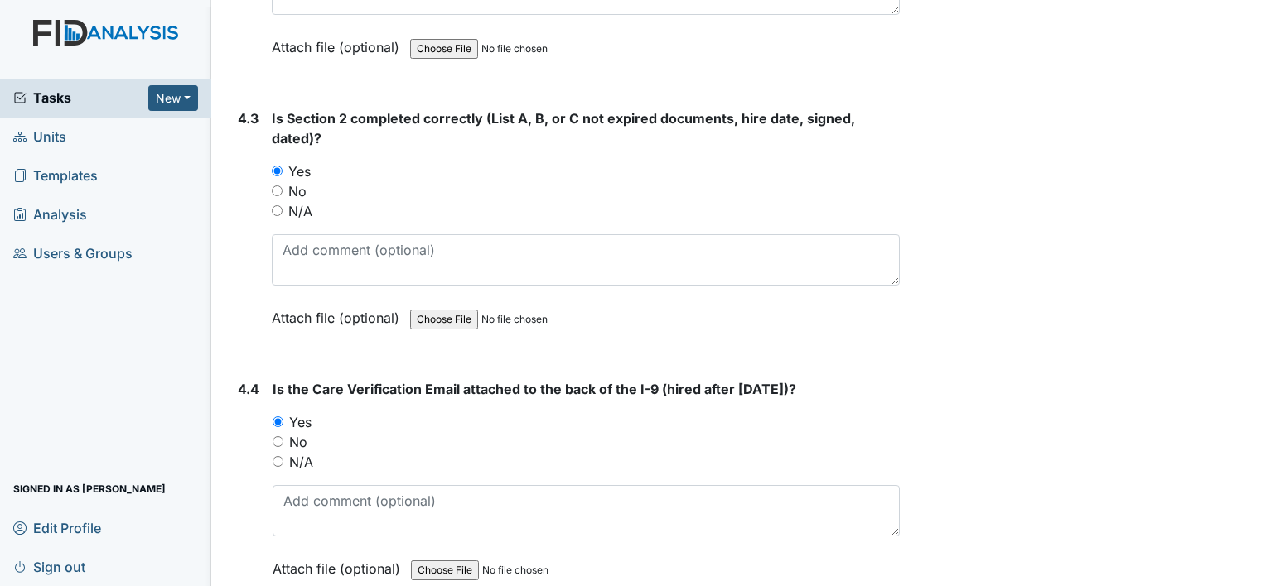
scroll to position [6444, 0]
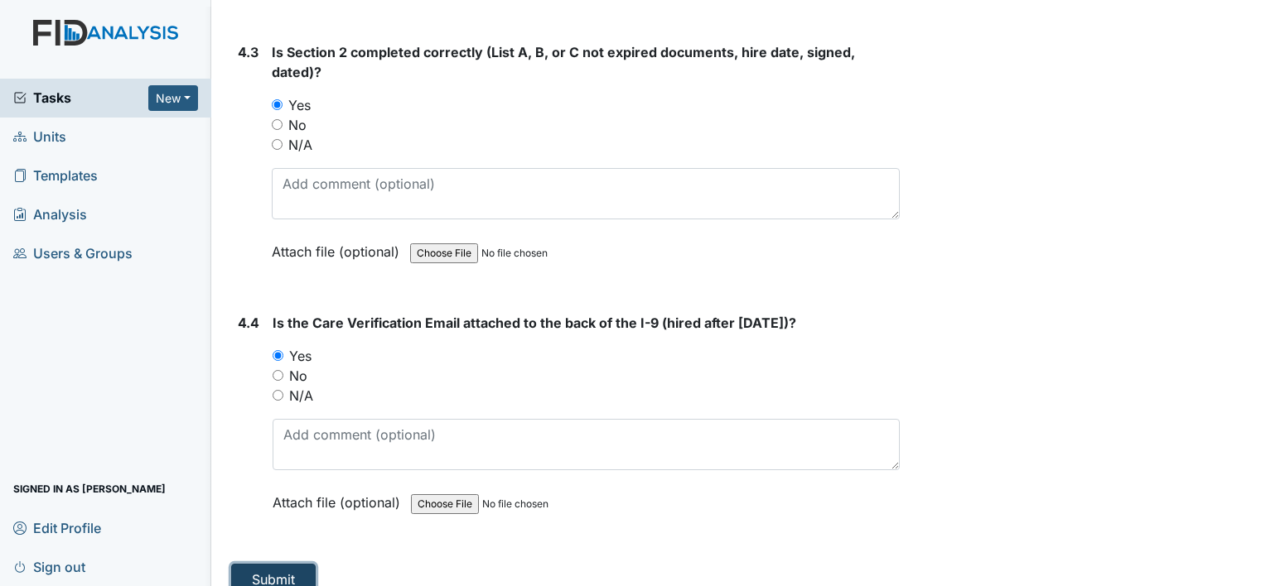
click at [285, 564] on button "Submit" at bounding box center [273, 579] width 84 height 31
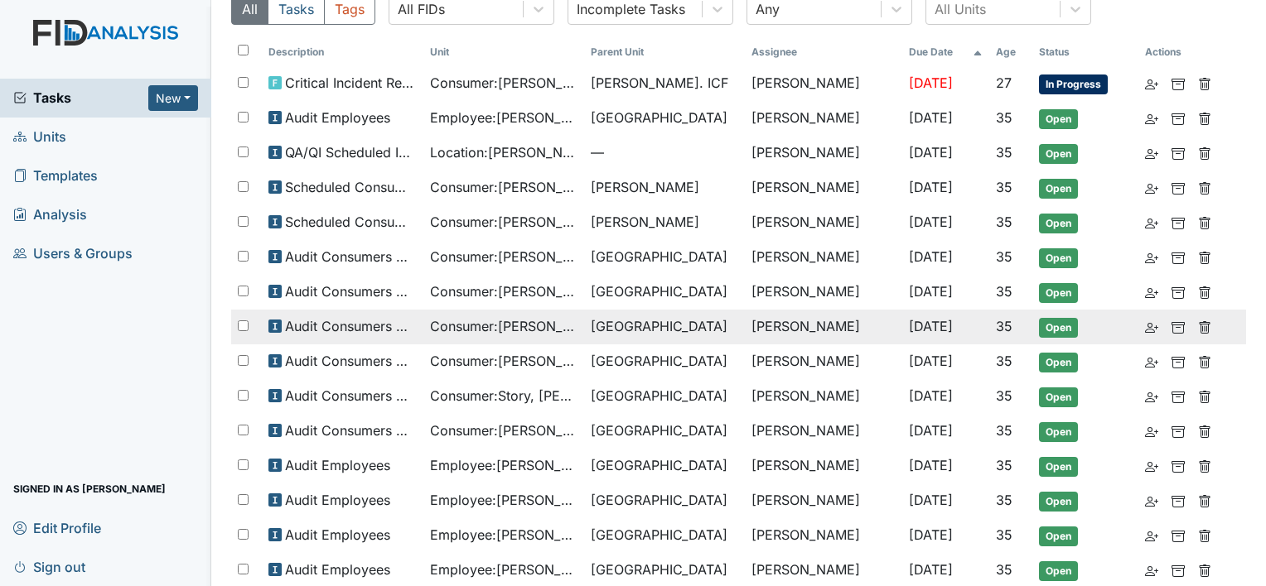
scroll to position [166, 0]
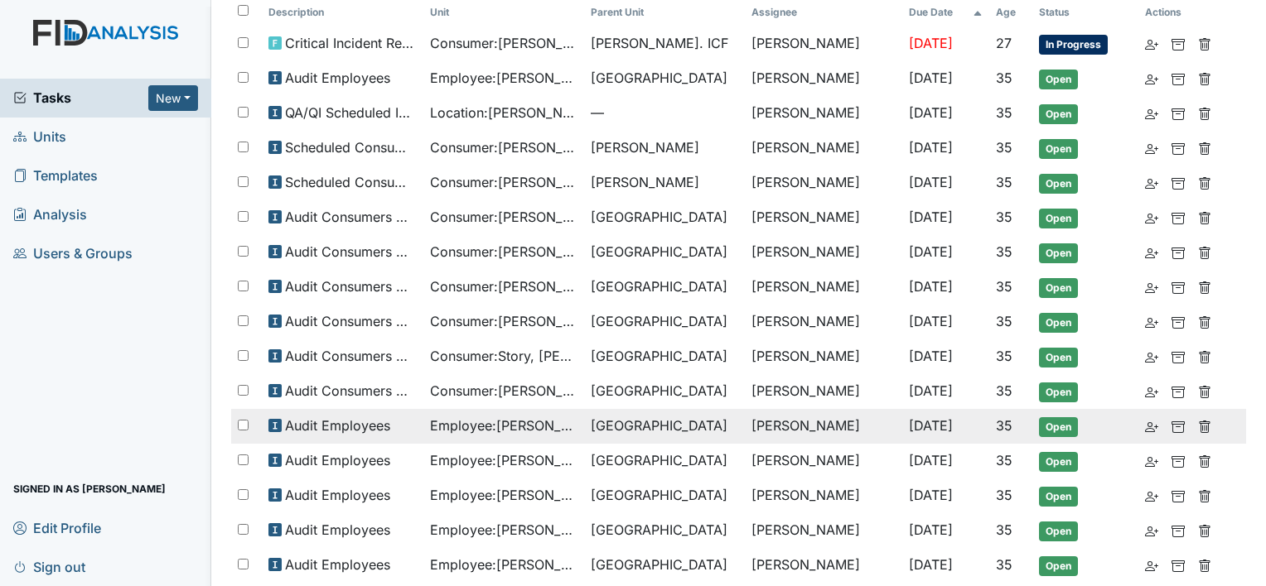
click at [484, 421] on span "Employee : [GEOGRAPHIC_DATA][PERSON_NAME][GEOGRAPHIC_DATA]" at bounding box center [503, 426] width 147 height 20
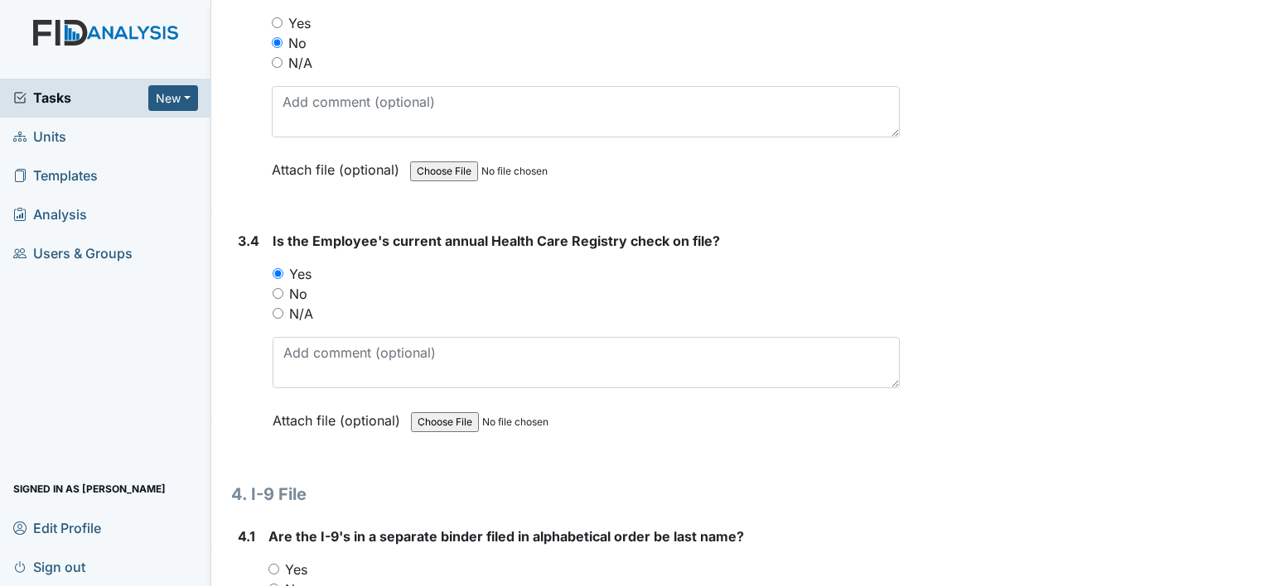
scroll to position [5633, 0]
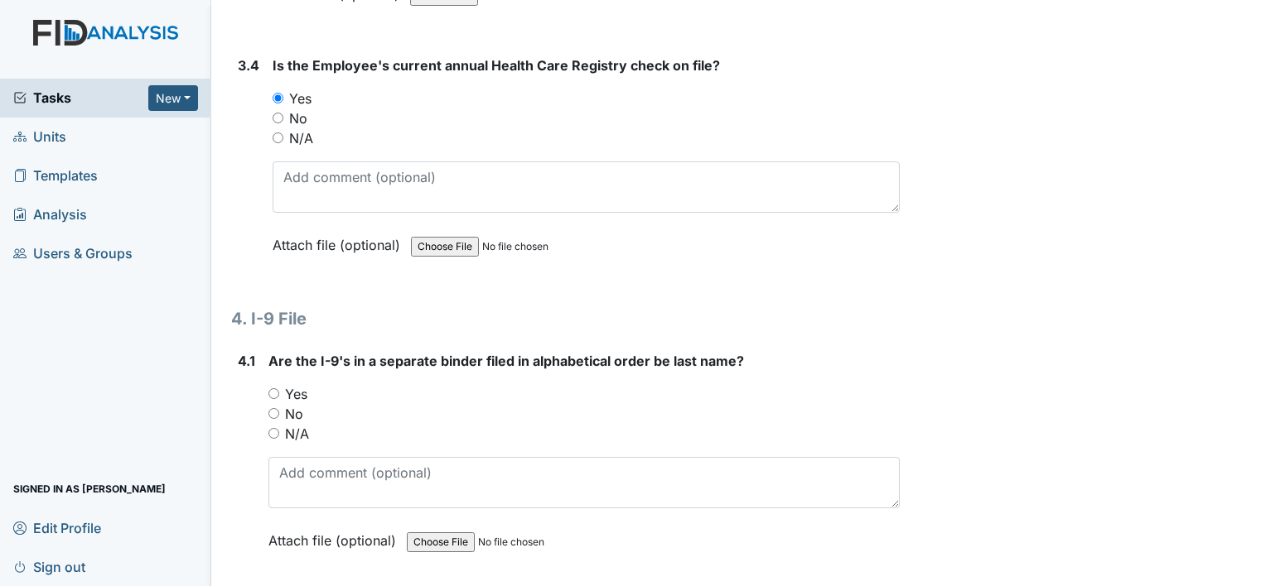
click at [276, 389] on input "Yes" at bounding box center [273, 394] width 11 height 11
radio input "true"
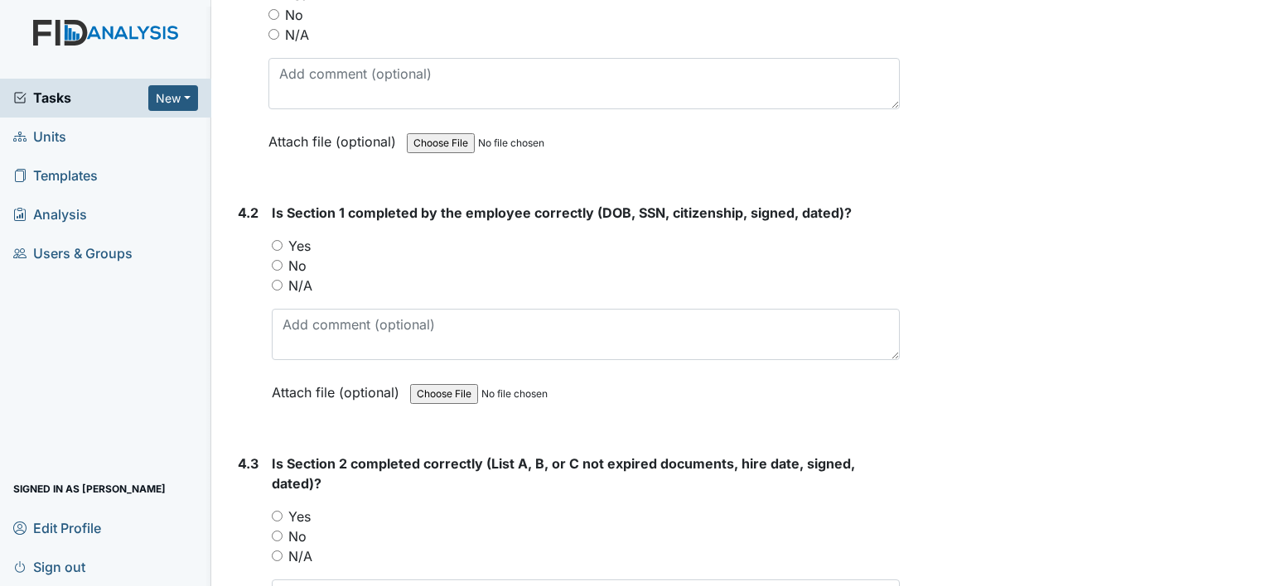
scroll to position [6047, 0]
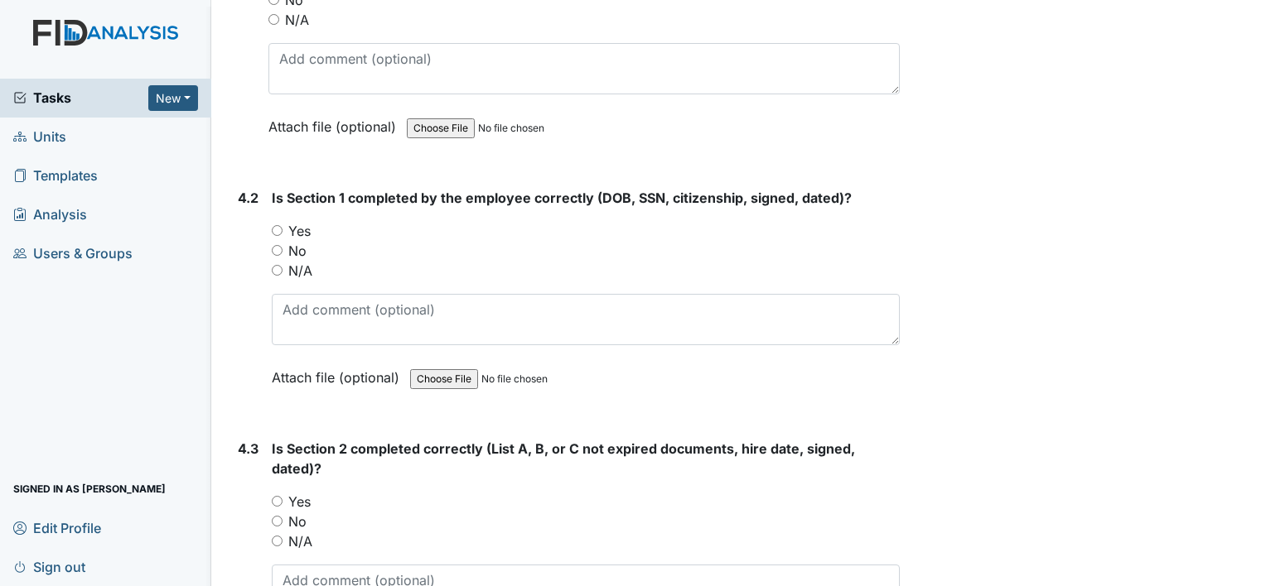
click at [275, 225] on input "Yes" at bounding box center [277, 230] width 11 height 11
radio input "true"
click at [272, 496] on input "Yes" at bounding box center [277, 501] width 11 height 11
radio input "true"
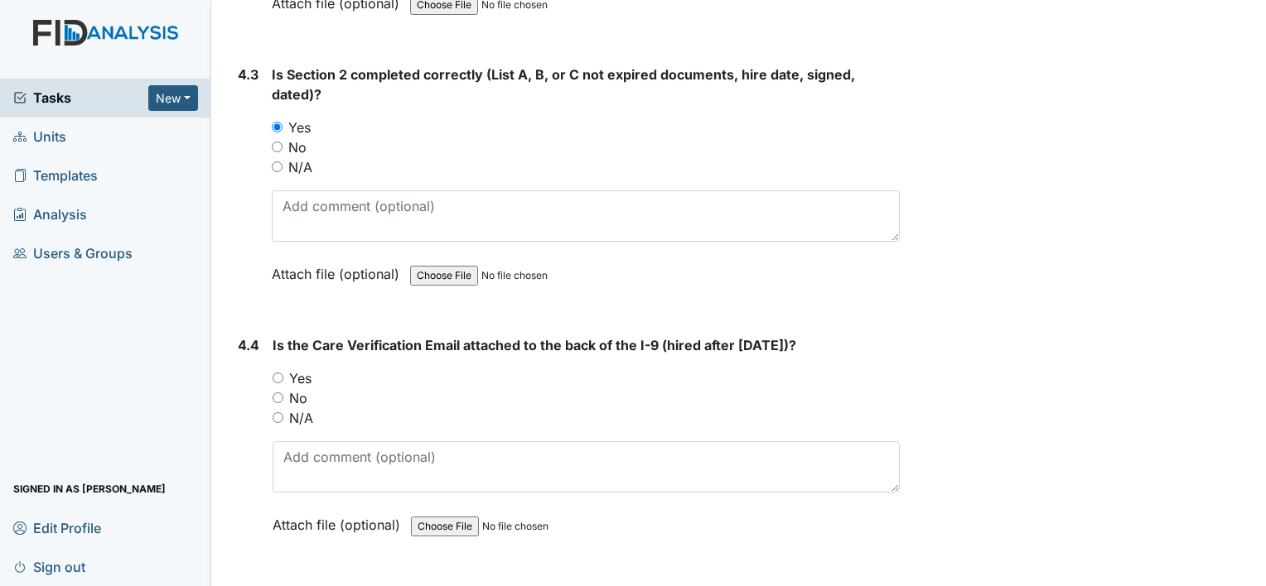
scroll to position [6444, 0]
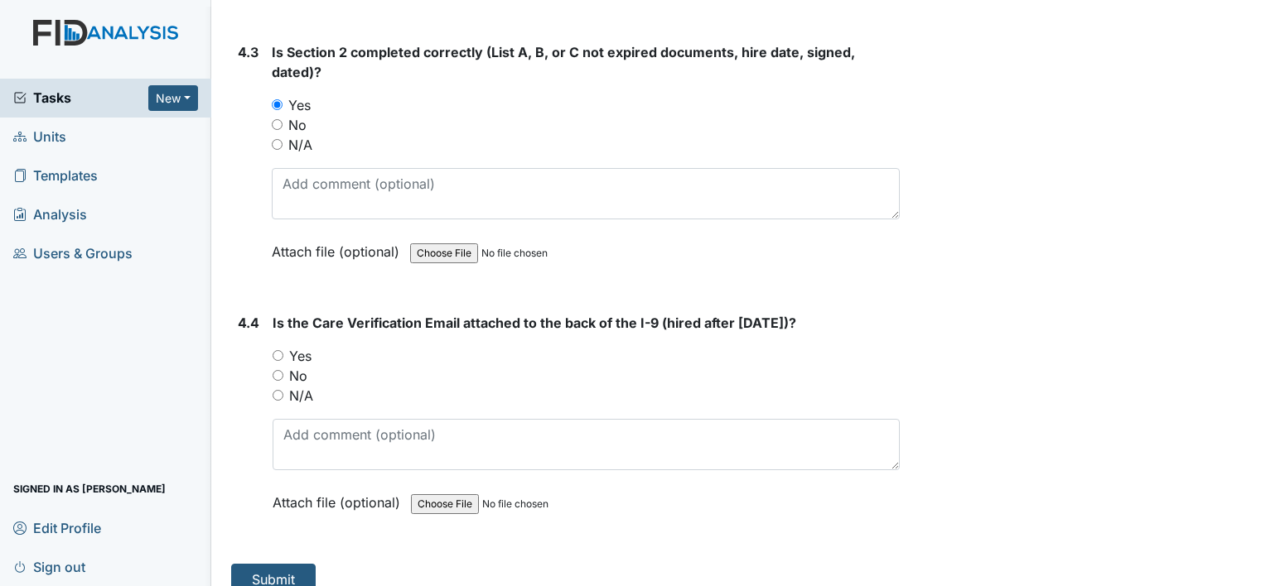
click at [274, 370] on input "No" at bounding box center [278, 375] width 11 height 11
radio input "true"
click at [266, 564] on button "Submit" at bounding box center [273, 579] width 84 height 31
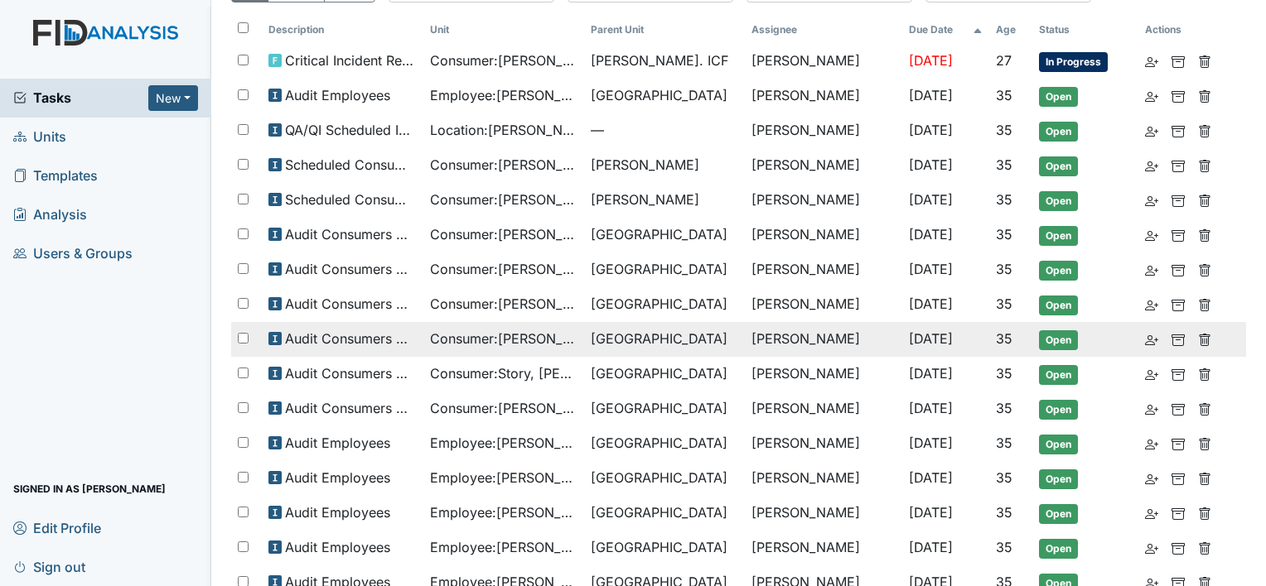
scroll to position [166, 0]
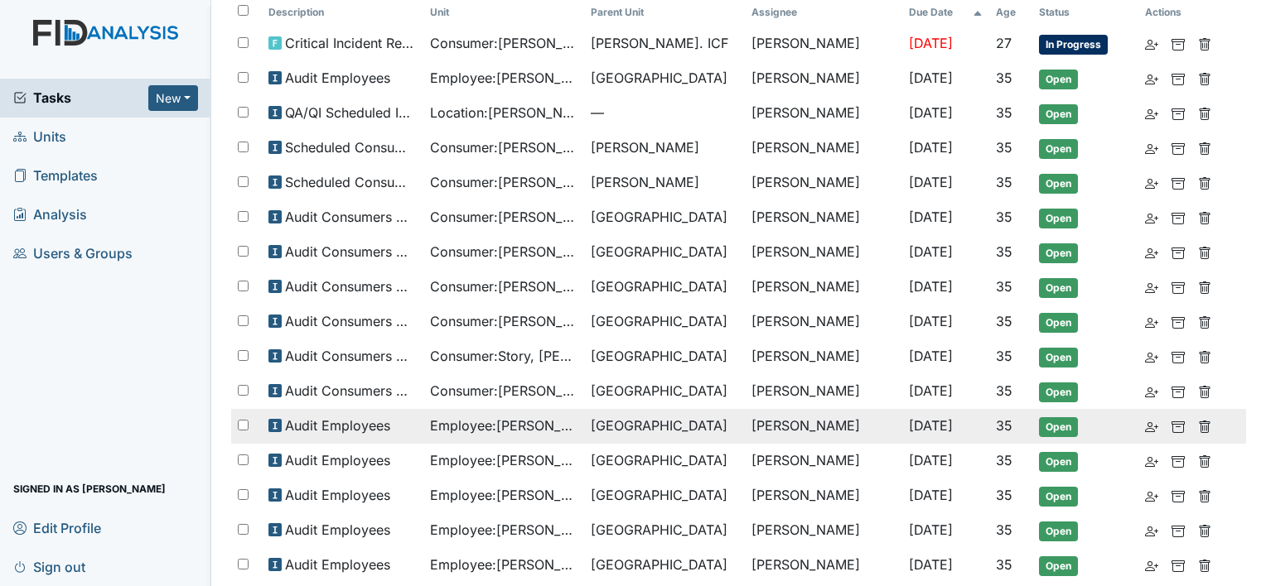
click at [659, 416] on span "[GEOGRAPHIC_DATA]" at bounding box center [664, 426] width 147 height 20
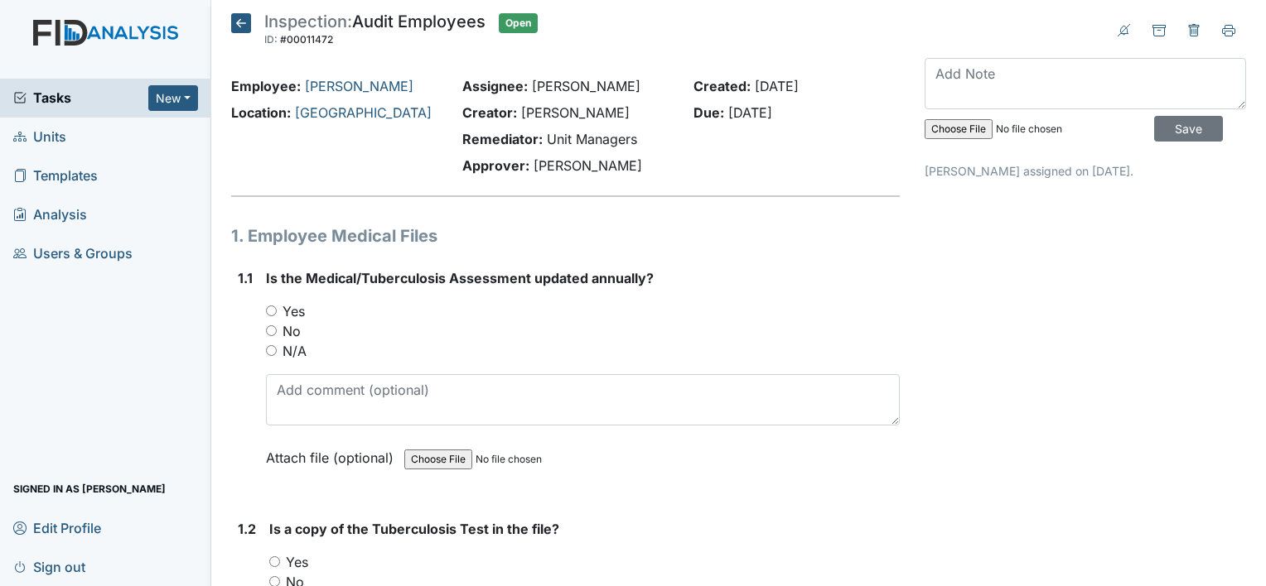
click at [266, 308] on input "Yes" at bounding box center [271, 311] width 11 height 11
radio input "true"
click at [272, 348] on input "N/A" at bounding box center [271, 350] width 11 height 11
radio input "true"
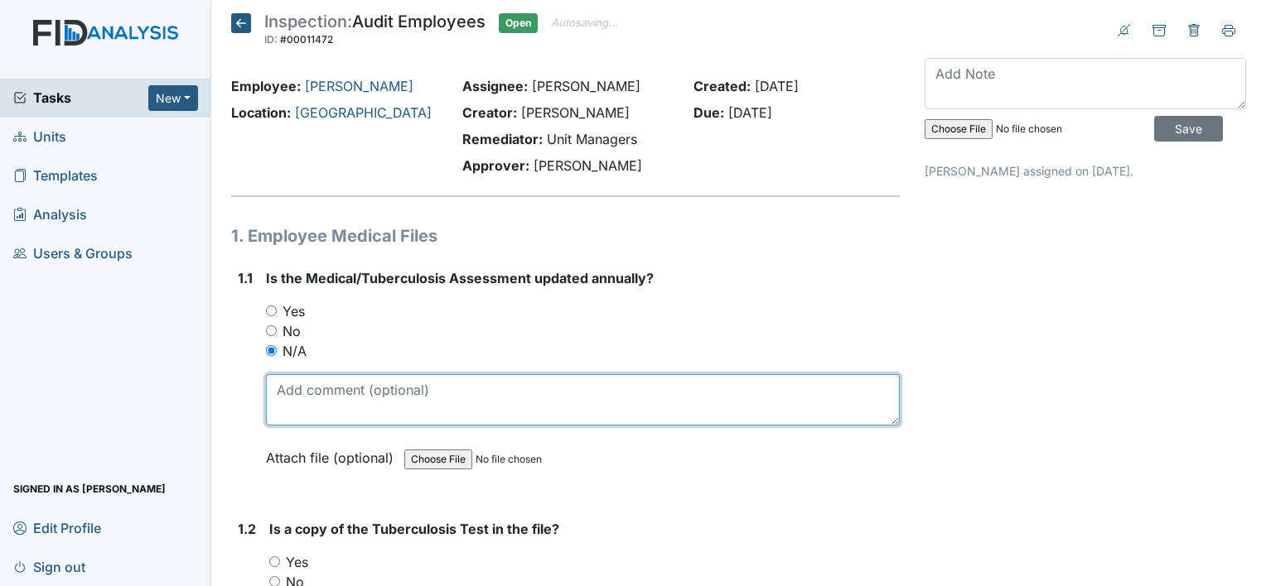
click at [298, 398] on textarea at bounding box center [583, 399] width 634 height 51
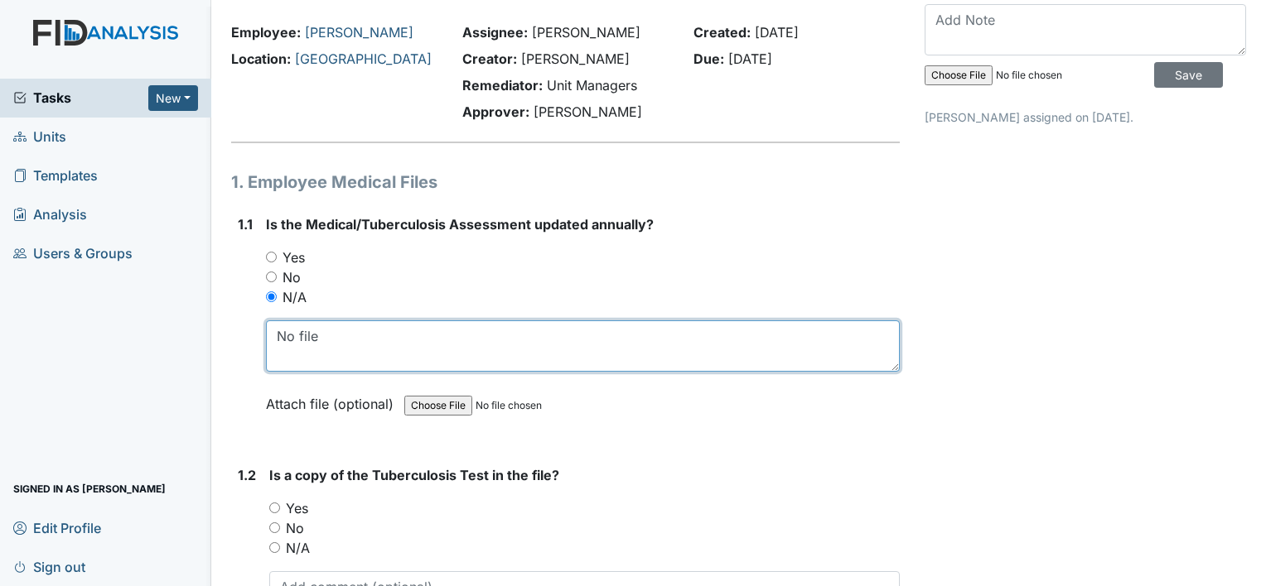
scroll to position [83, 0]
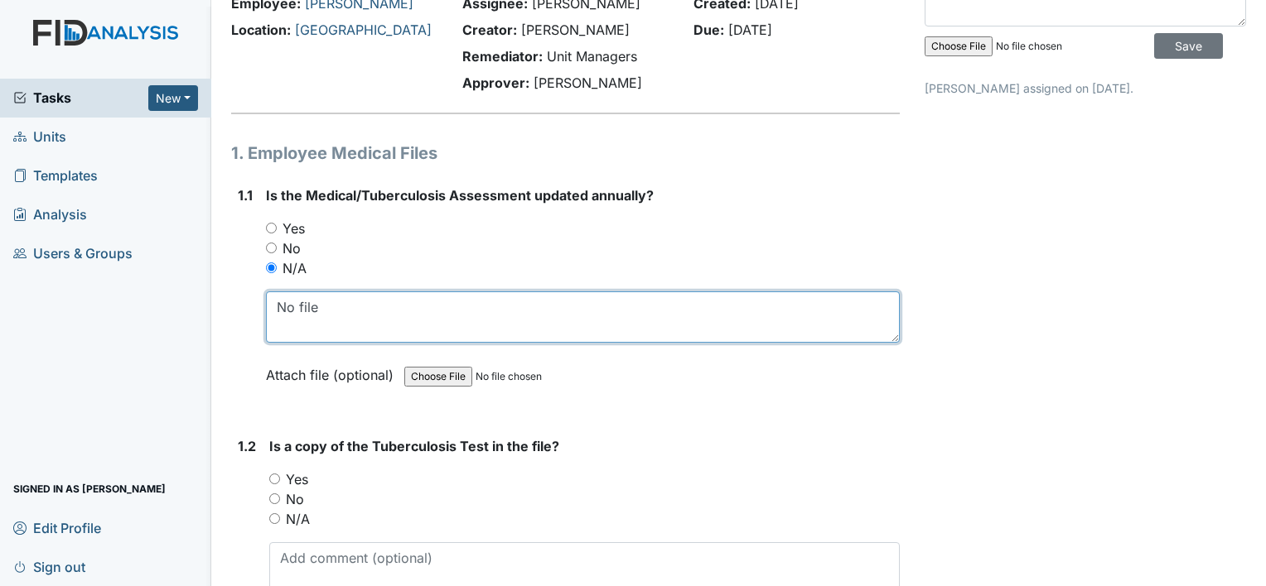
type textarea "No file"
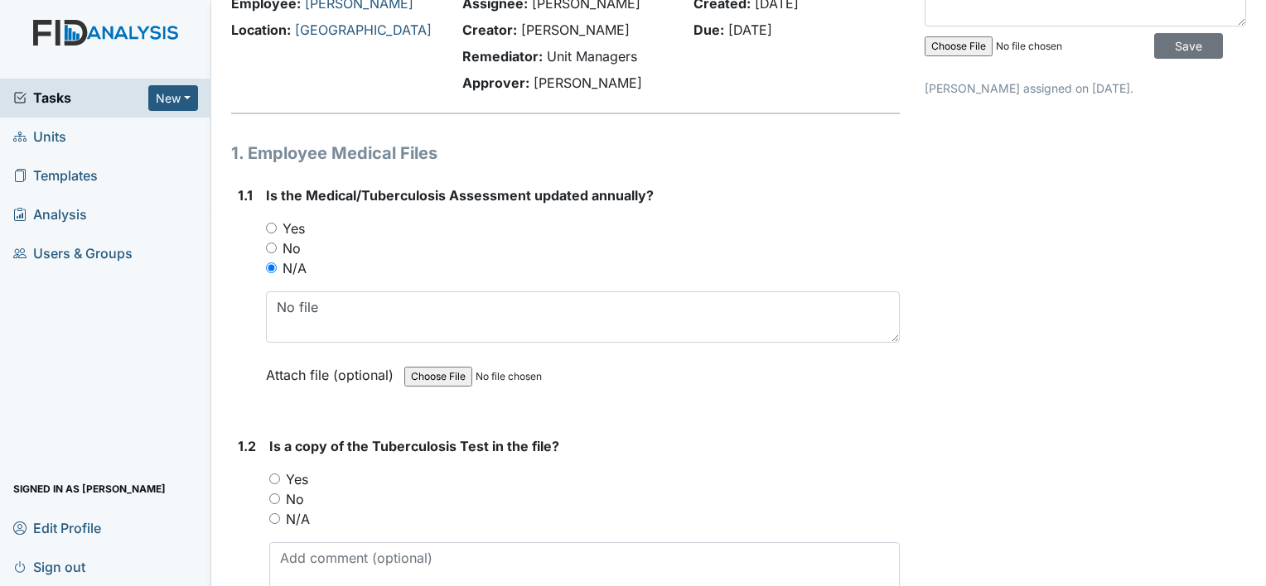
click at [276, 494] on input "No" at bounding box center [274, 499] width 11 height 11
radio input "true"
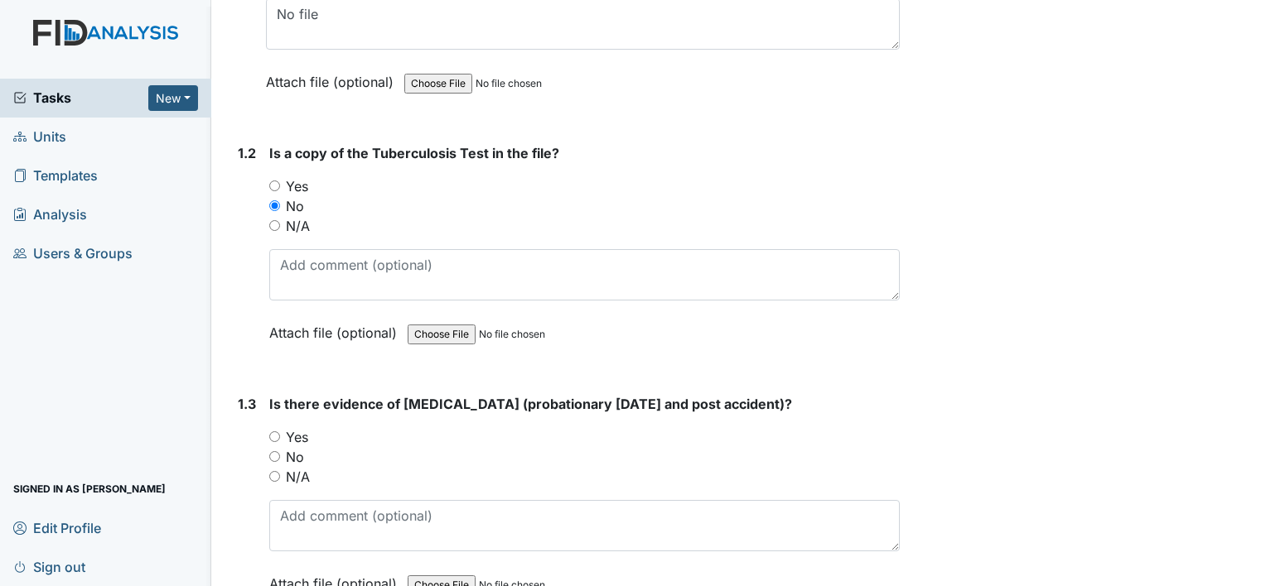
scroll to position [414, 0]
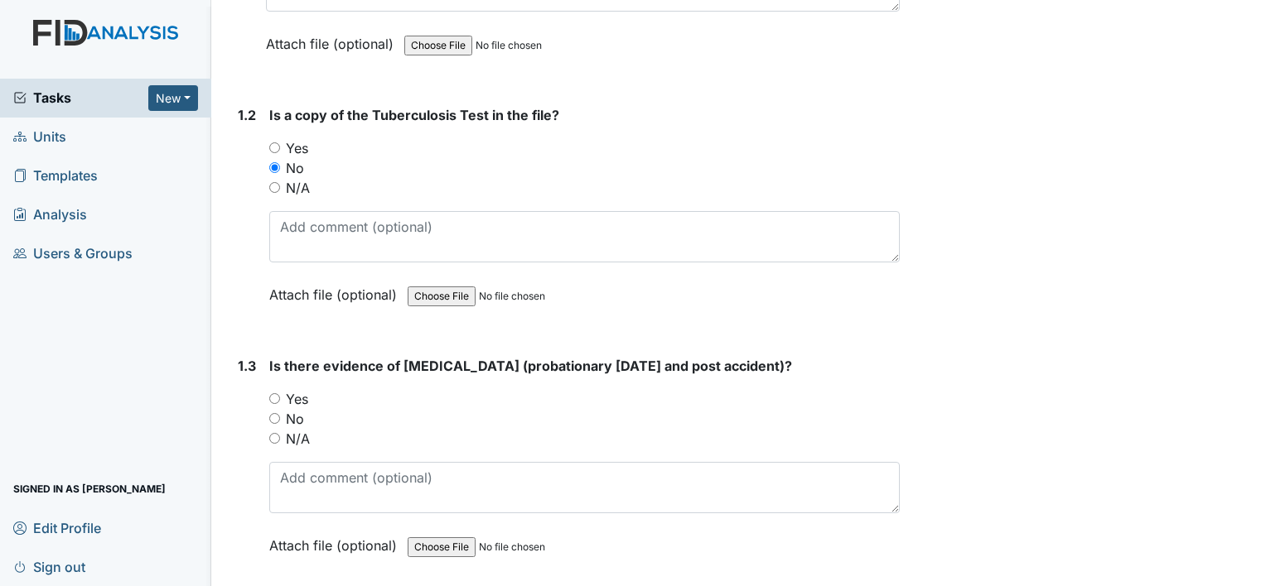
drag, startPoint x: 263, startPoint y: 417, endPoint x: 277, endPoint y: 418, distance: 13.3
click at [265, 417] on div "1.3 Is there evidence of drug test (probationary within 90 days and post accide…" at bounding box center [565, 468] width 668 height 224
click at [277, 418] on input "No" at bounding box center [274, 418] width 11 height 11
radio input "true"
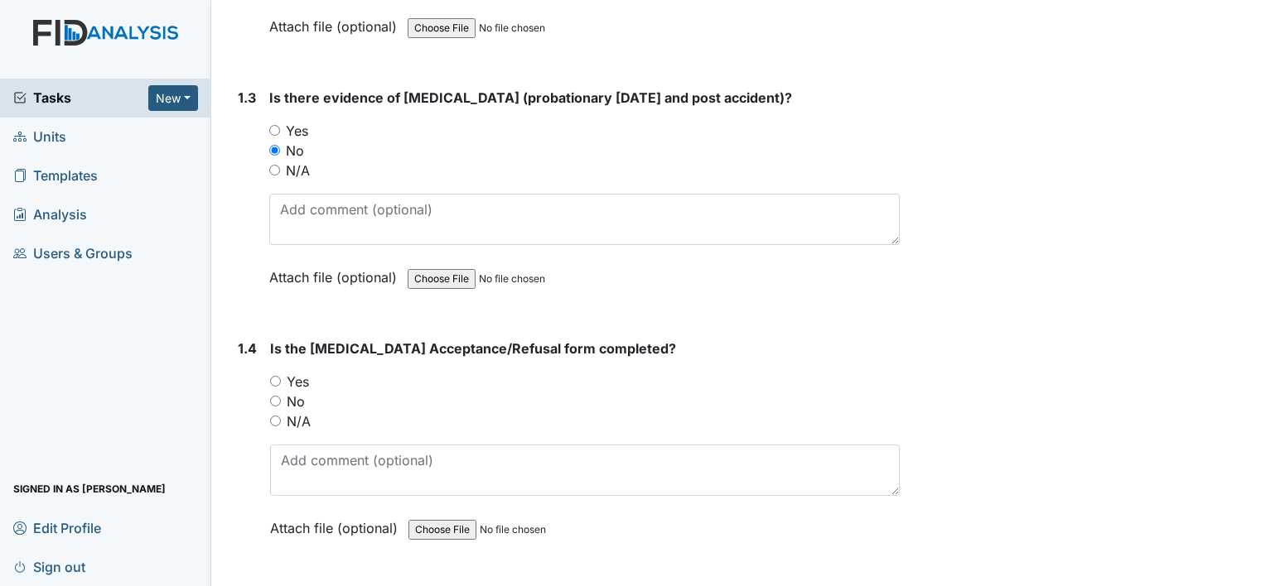
scroll to position [746, 0]
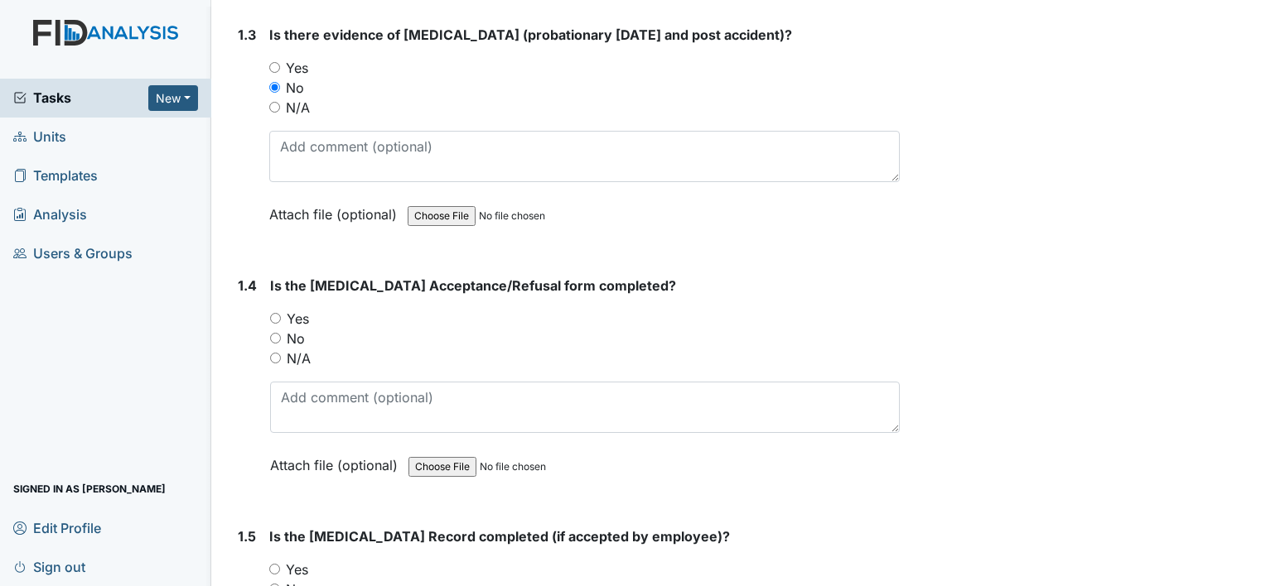
click at [274, 333] on input "No" at bounding box center [275, 338] width 11 height 11
radio input "true"
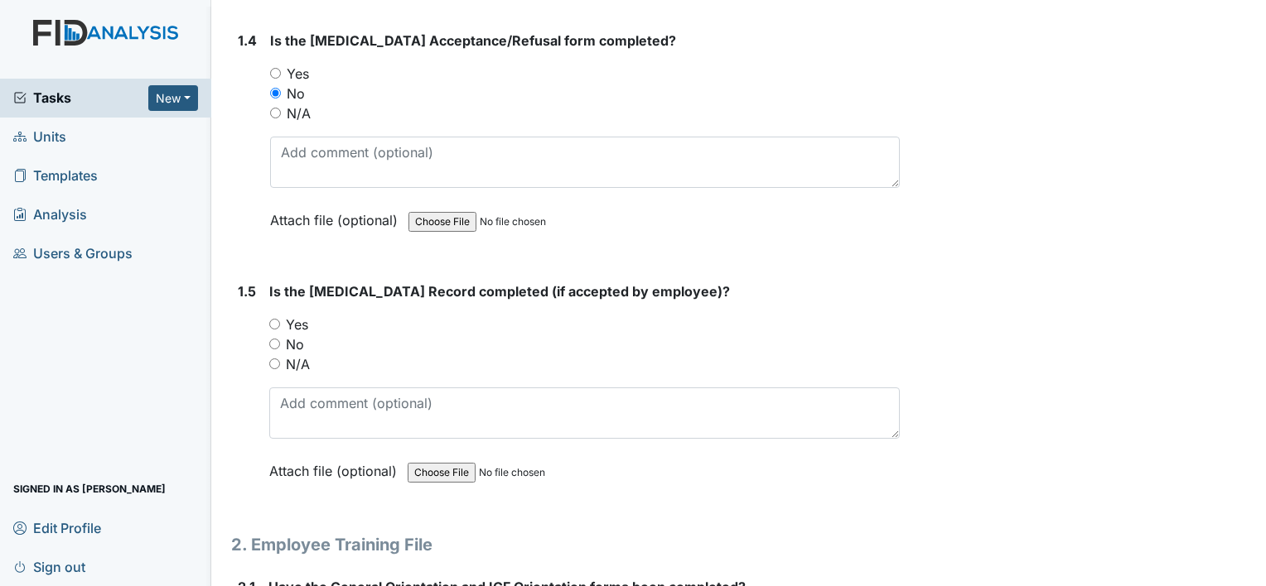
scroll to position [994, 0]
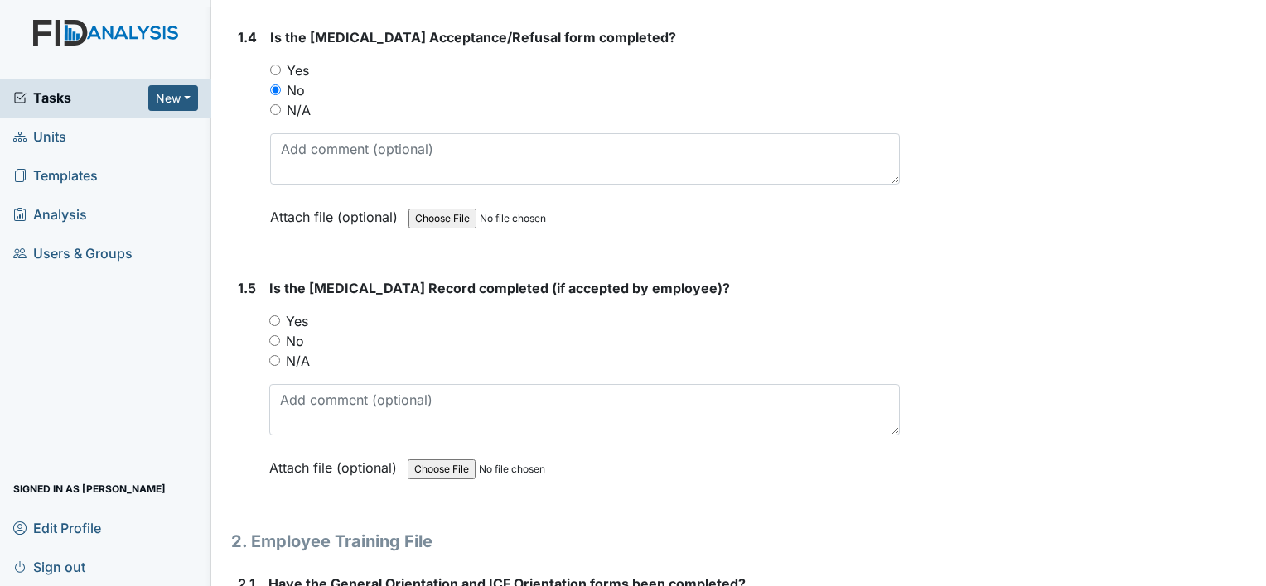
click at [270, 317] on input "Yes" at bounding box center [274, 321] width 11 height 11
radio input "true"
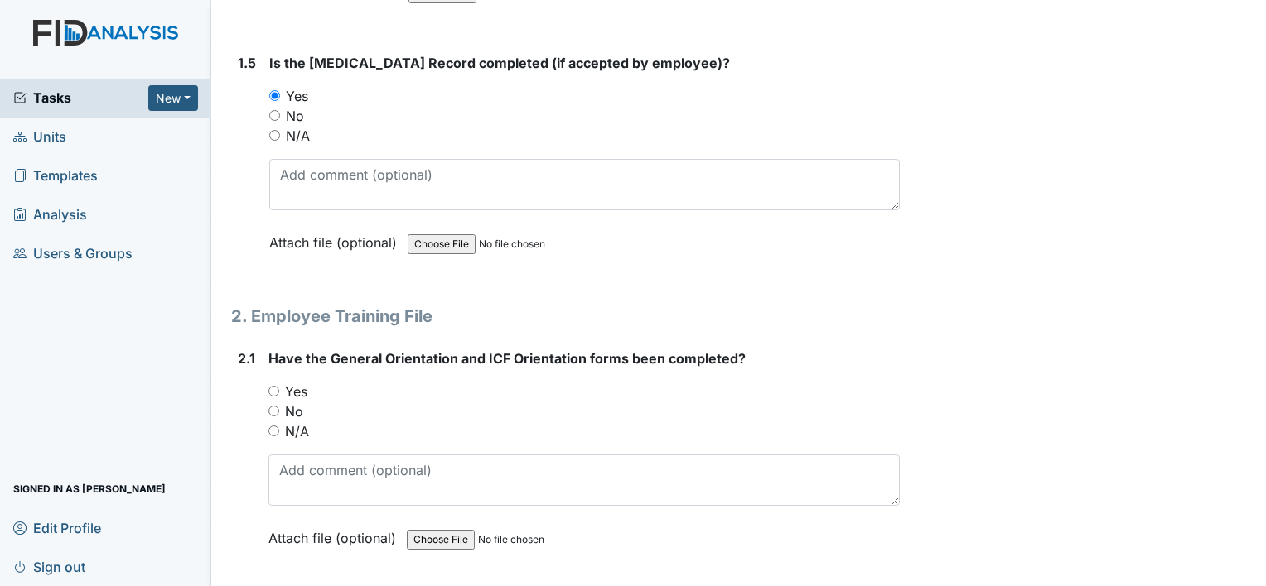
scroll to position [1243, 0]
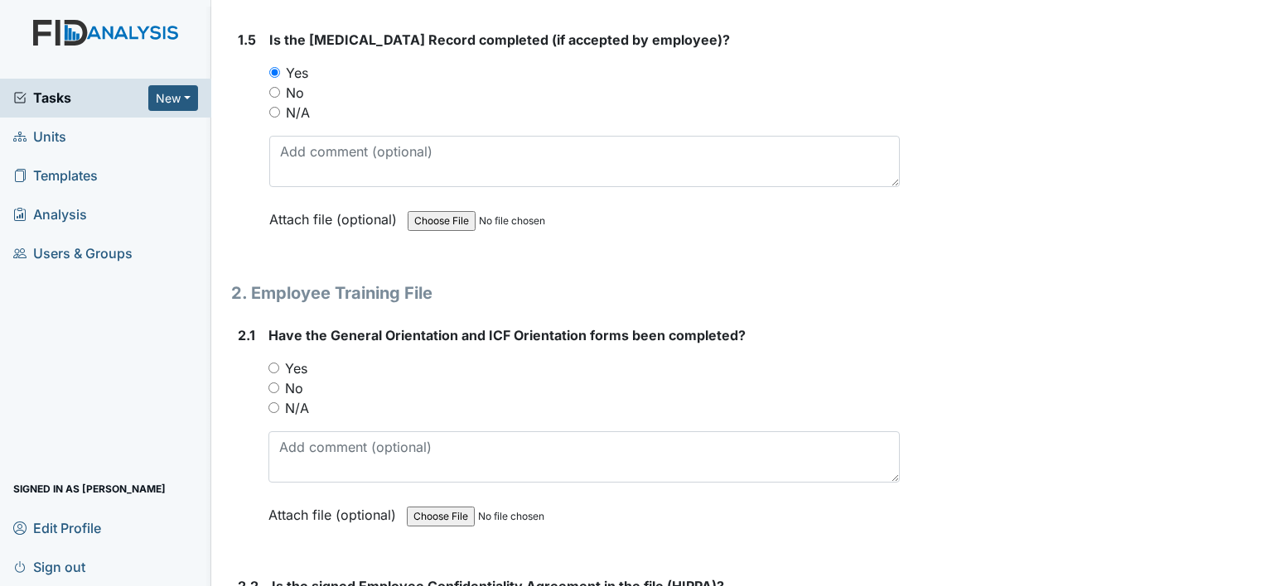
click at [269, 369] on div "Yes" at bounding box center [583, 369] width 631 height 20
click at [265, 362] on div "2.1 Have the General Orientation and ICF Orientation forms been completed? You …" at bounding box center [565, 438] width 668 height 224
click at [268, 363] on input "Yes" at bounding box center [273, 368] width 11 height 11
radio input "true"
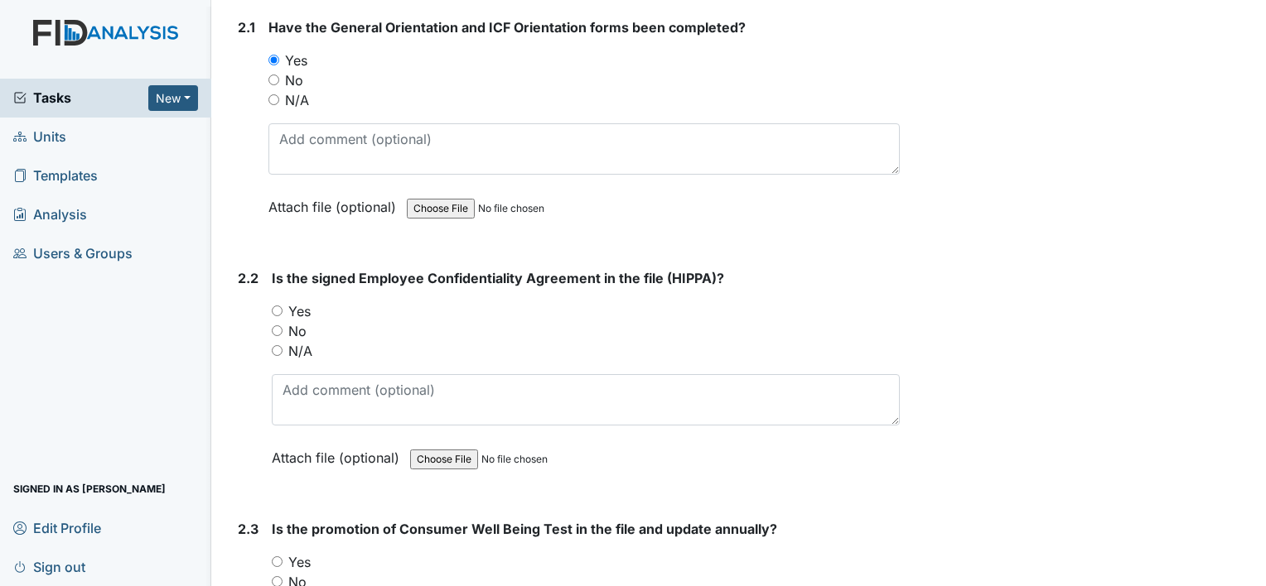
scroll to position [1574, 0]
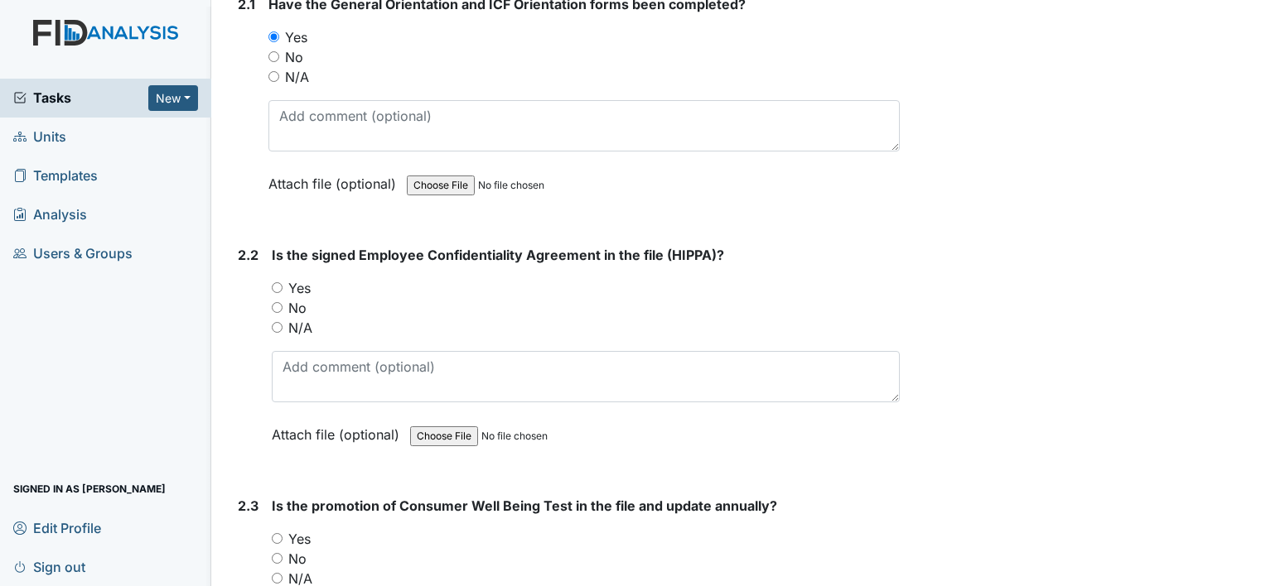
click at [282, 285] on div "Yes" at bounding box center [586, 288] width 628 height 20
click at [271, 282] on div "2.2 Is the signed Employee Confidentiality Agreement in the file (HIPPA)? You m…" at bounding box center [565, 357] width 668 height 224
click at [277, 285] on input "Yes" at bounding box center [277, 287] width 11 height 11
radio input "true"
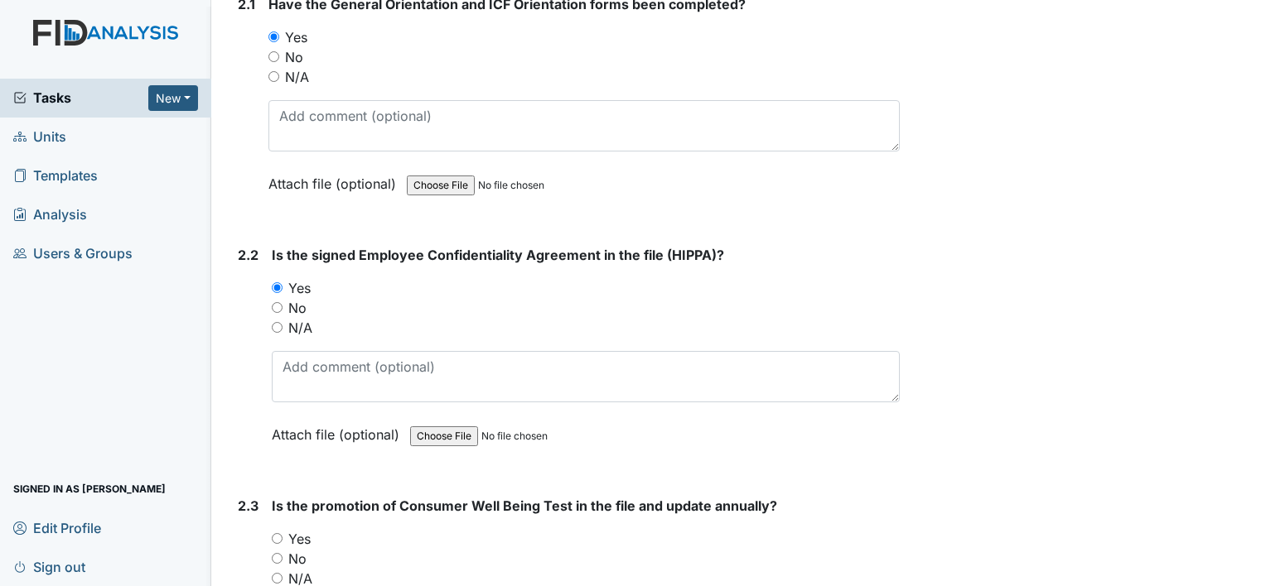
drag, startPoint x: 288, startPoint y: 533, endPoint x: 275, endPoint y: 533, distance: 13.3
click at [288, 533] on label "Yes" at bounding box center [299, 539] width 22 height 20
click at [273, 533] on input "Yes" at bounding box center [277, 538] width 11 height 11
radio input "true"
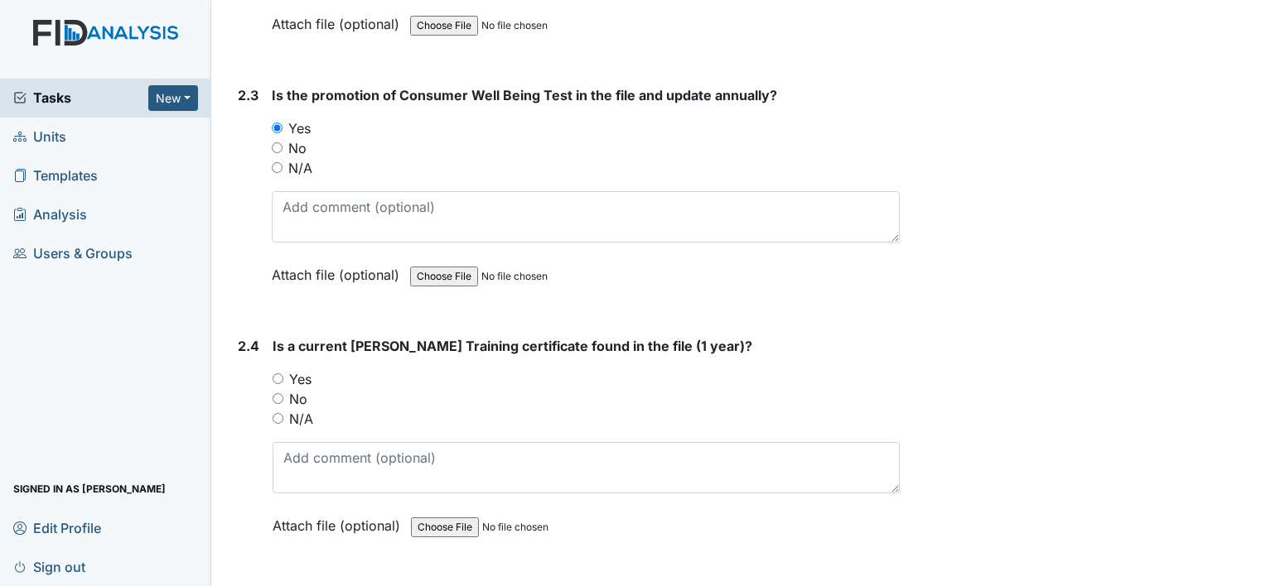
scroll to position [1988, 0]
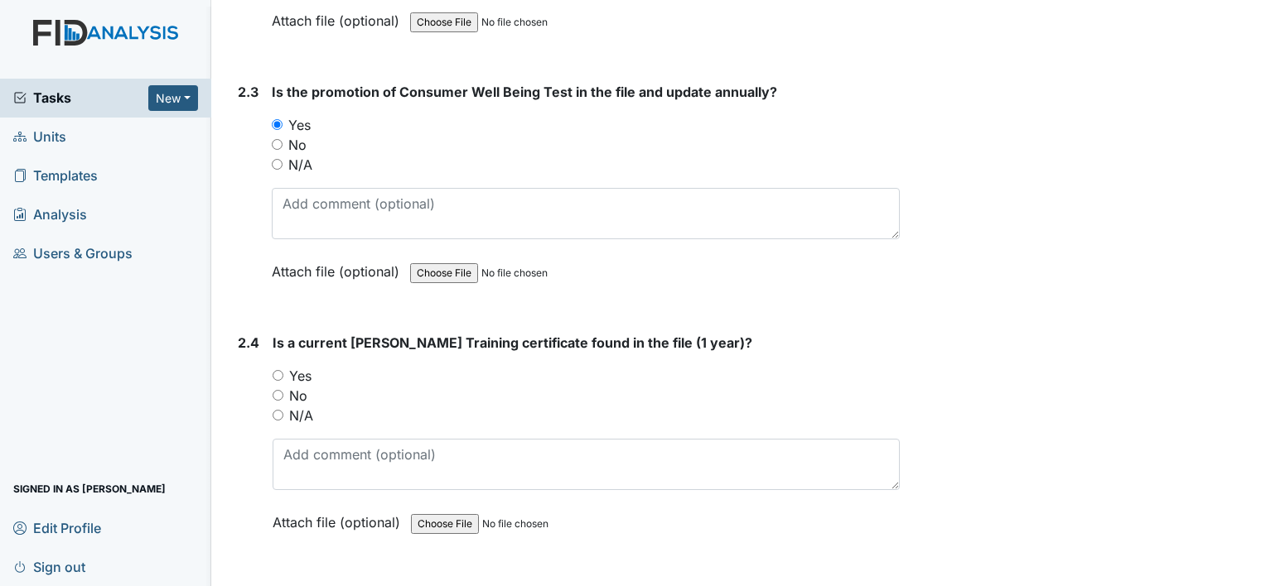
click at [282, 370] on input "Yes" at bounding box center [278, 375] width 11 height 11
radio input "true"
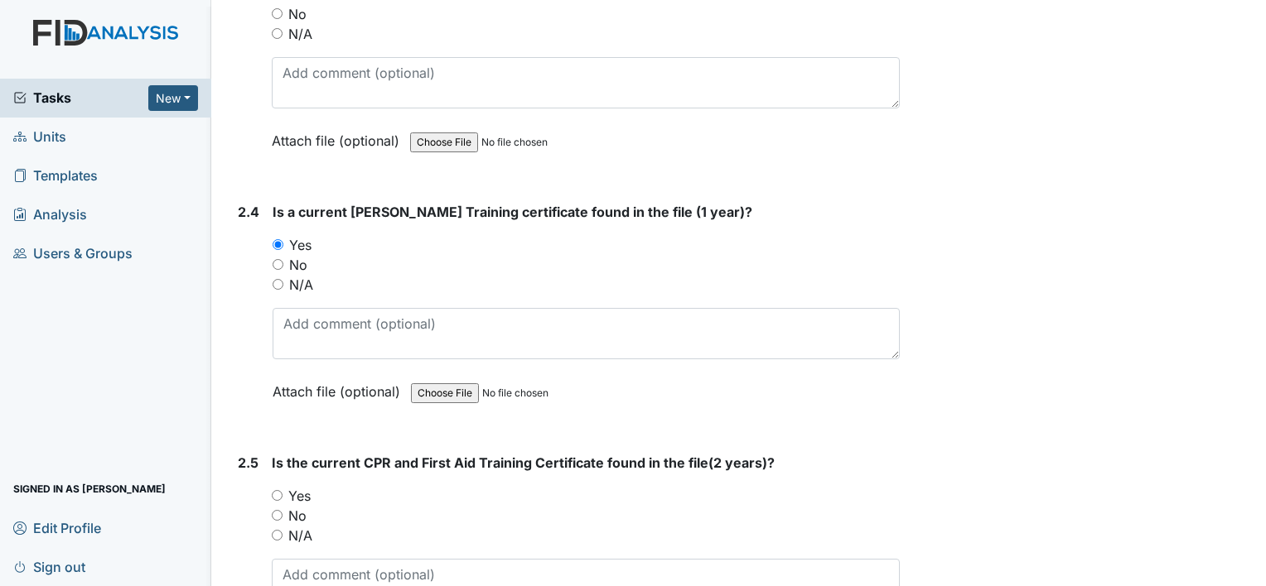
scroll to position [2319, 0]
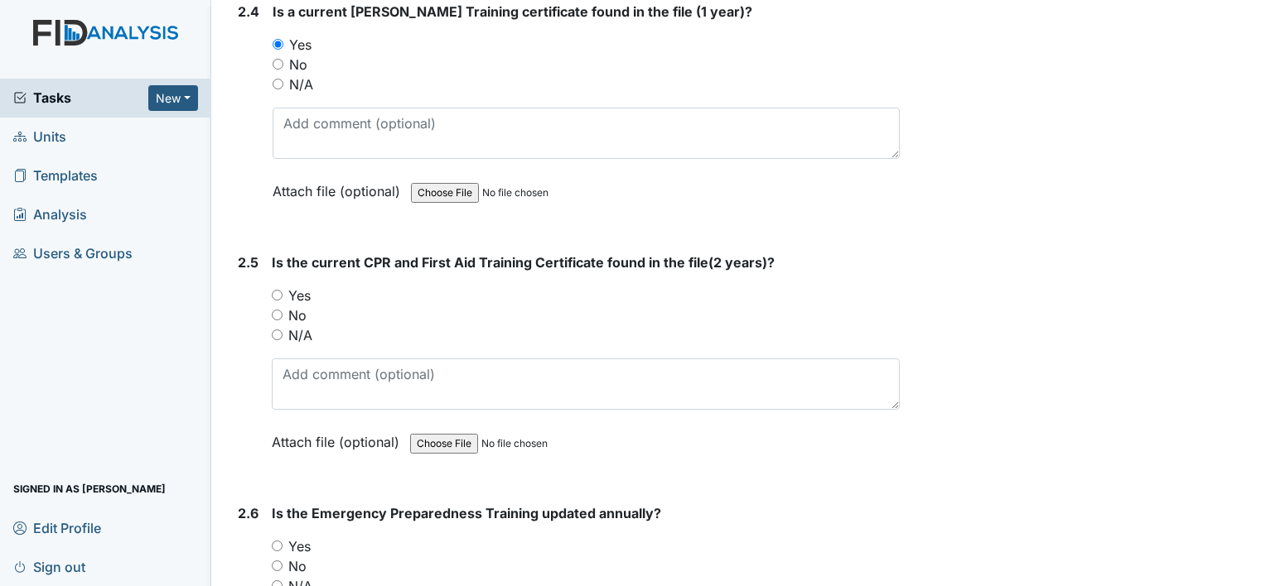
click at [273, 290] on input "Yes" at bounding box center [277, 295] width 11 height 11
radio input "true"
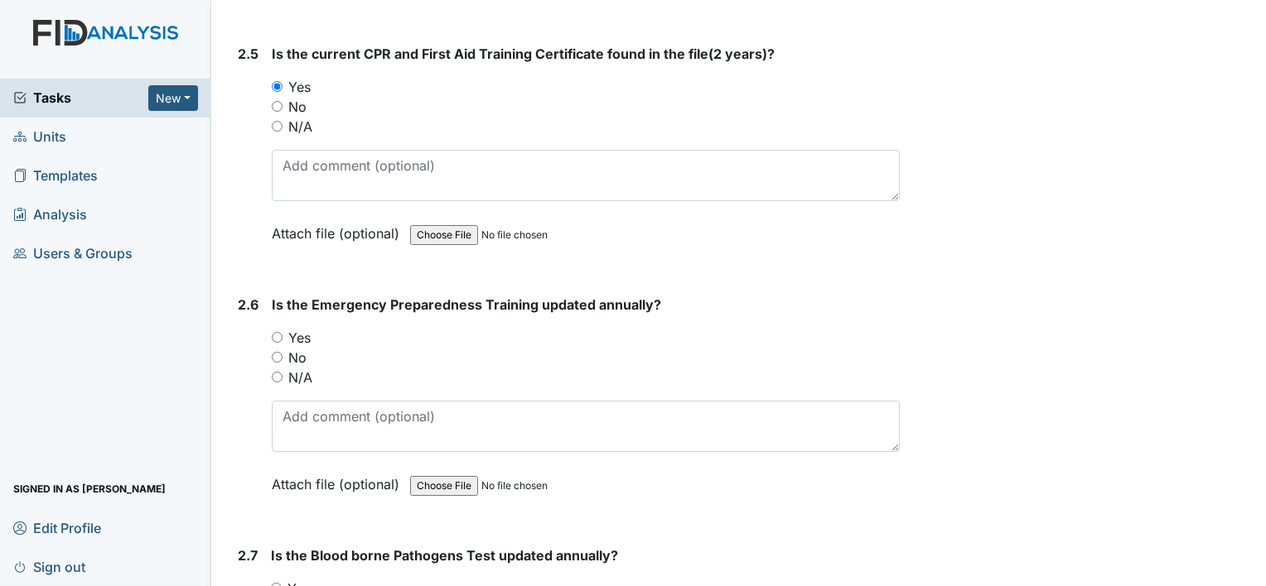
scroll to position [2568, 0]
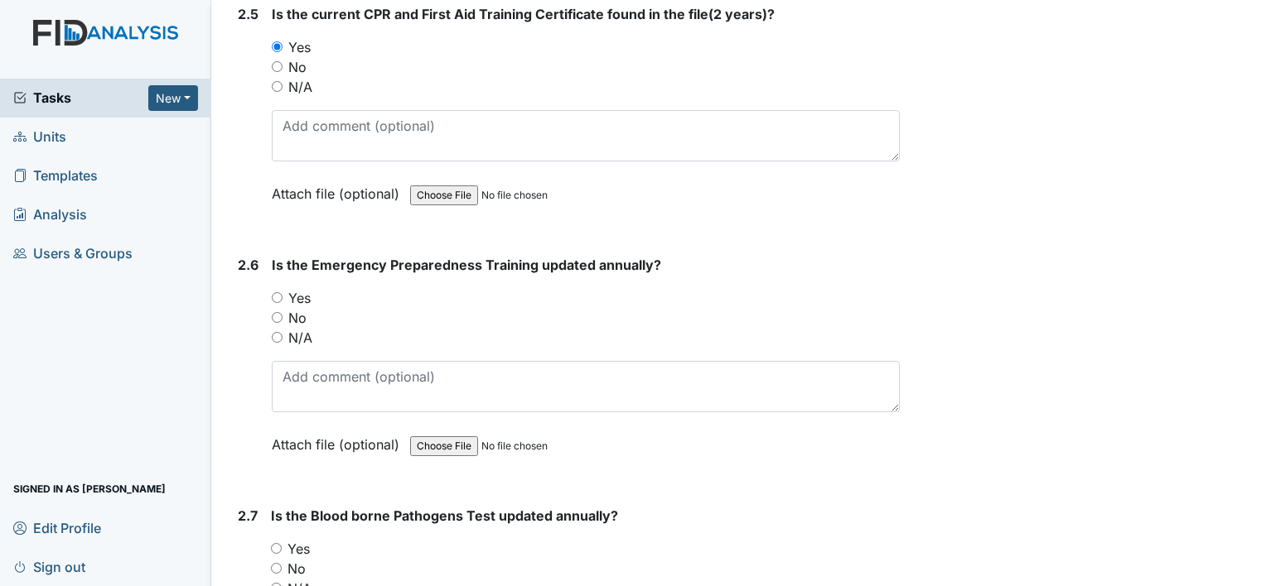
click at [273, 288] on div "Yes" at bounding box center [586, 298] width 628 height 20
click at [281, 292] on input "Yes" at bounding box center [277, 297] width 11 height 11
radio input "true"
click at [278, 543] on input "Yes" at bounding box center [276, 548] width 11 height 11
radio input "true"
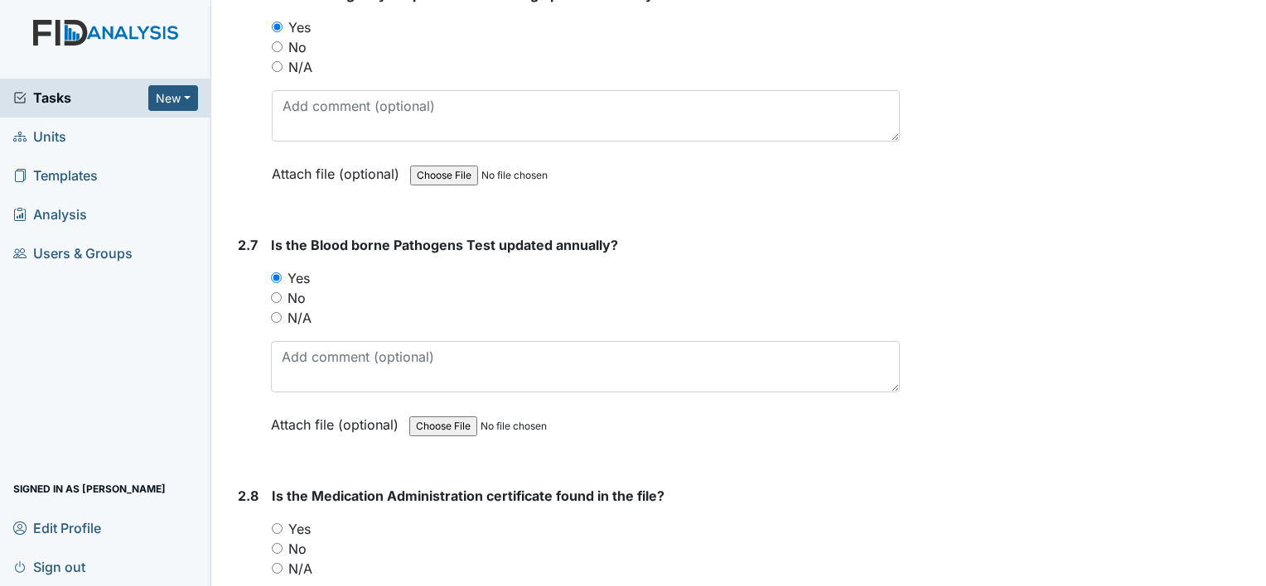
scroll to position [2899, 0]
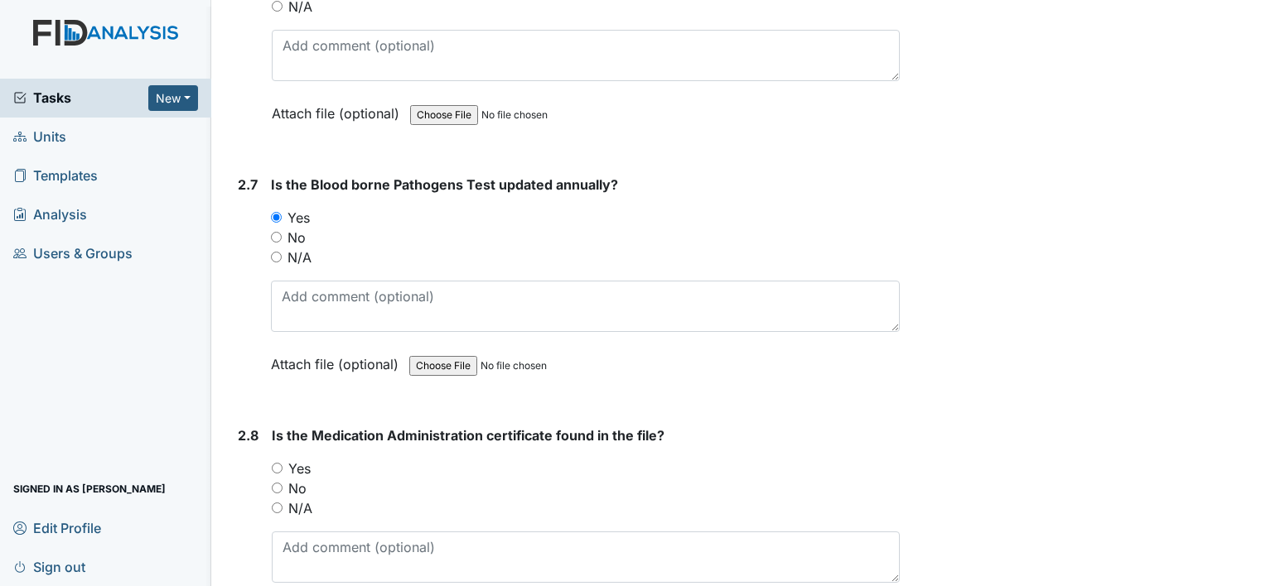
click at [272, 463] on input "Yes" at bounding box center [277, 468] width 11 height 11
radio input "true"
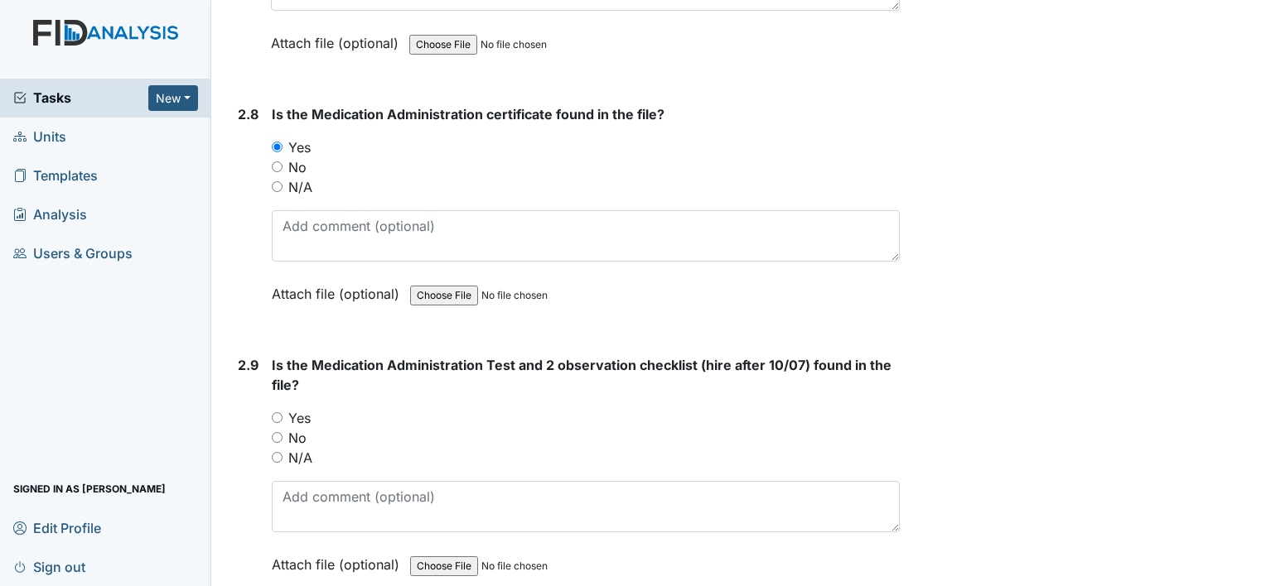
scroll to position [3231, 0]
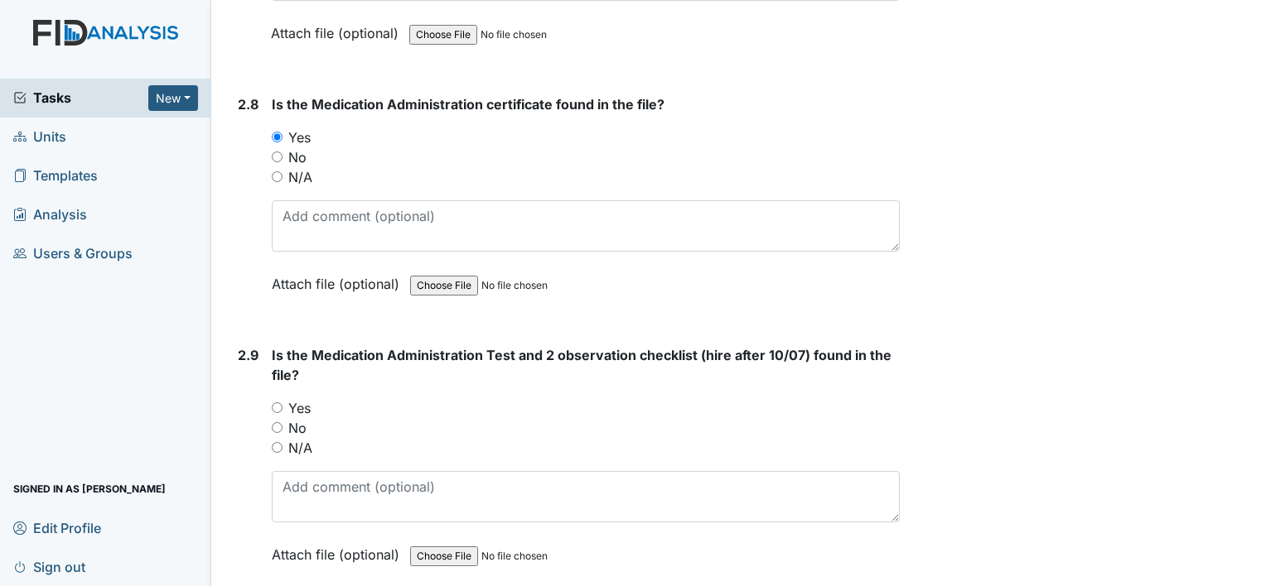
click at [278, 403] on input "Yes" at bounding box center [277, 408] width 11 height 11
radio input "true"
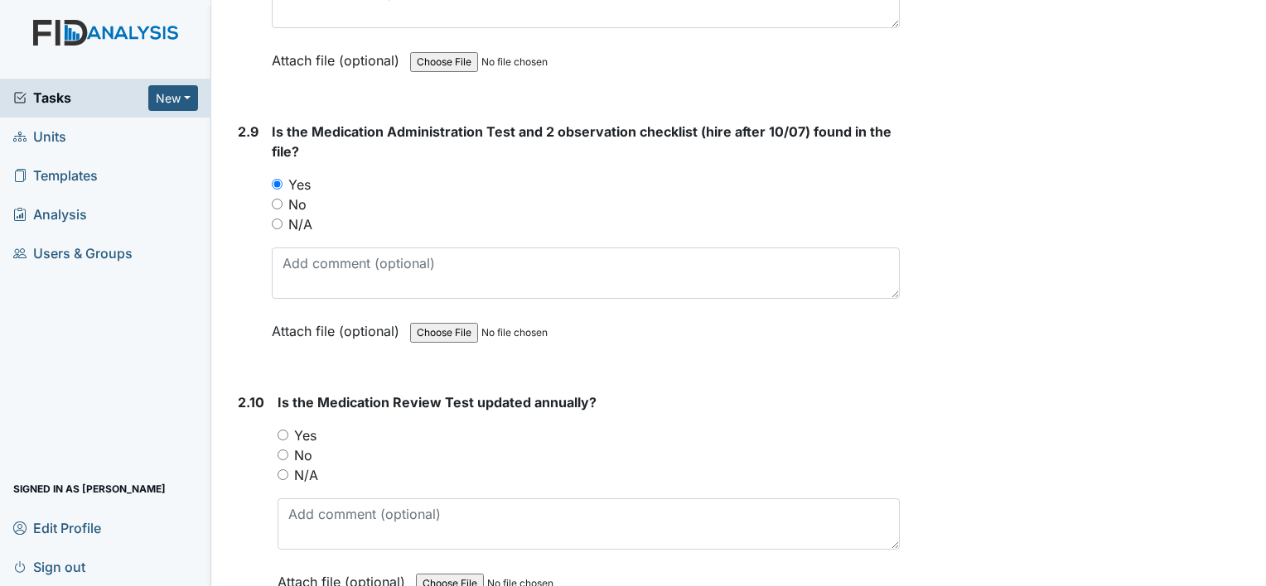
scroll to position [3479, 0]
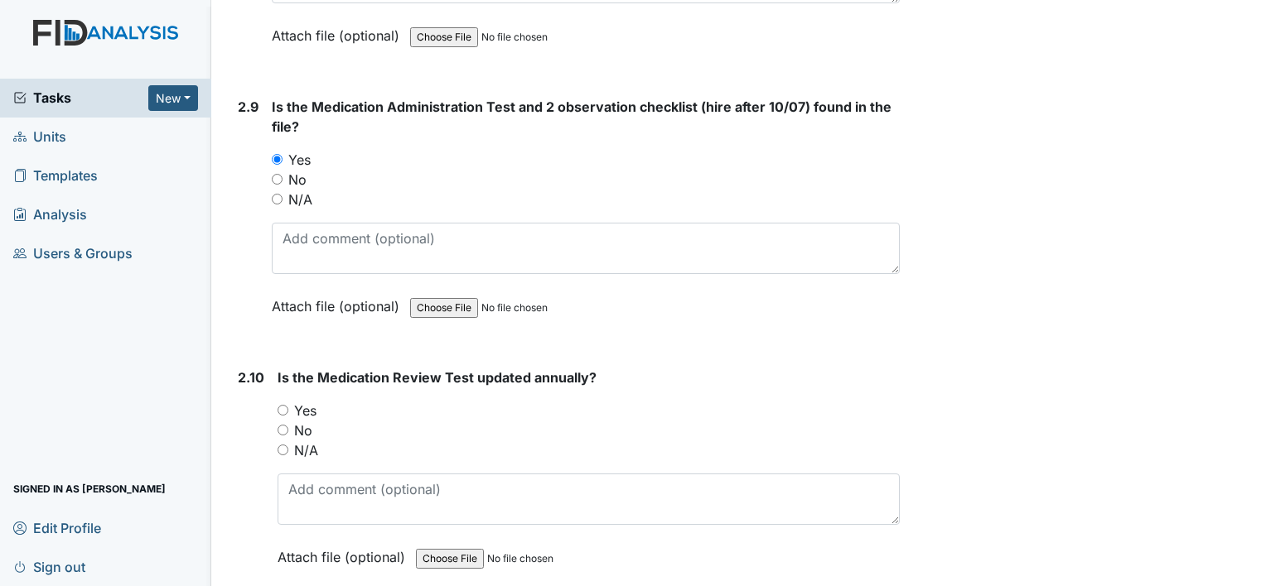
click at [278, 405] on input "Yes" at bounding box center [283, 410] width 11 height 11
radio input "true"
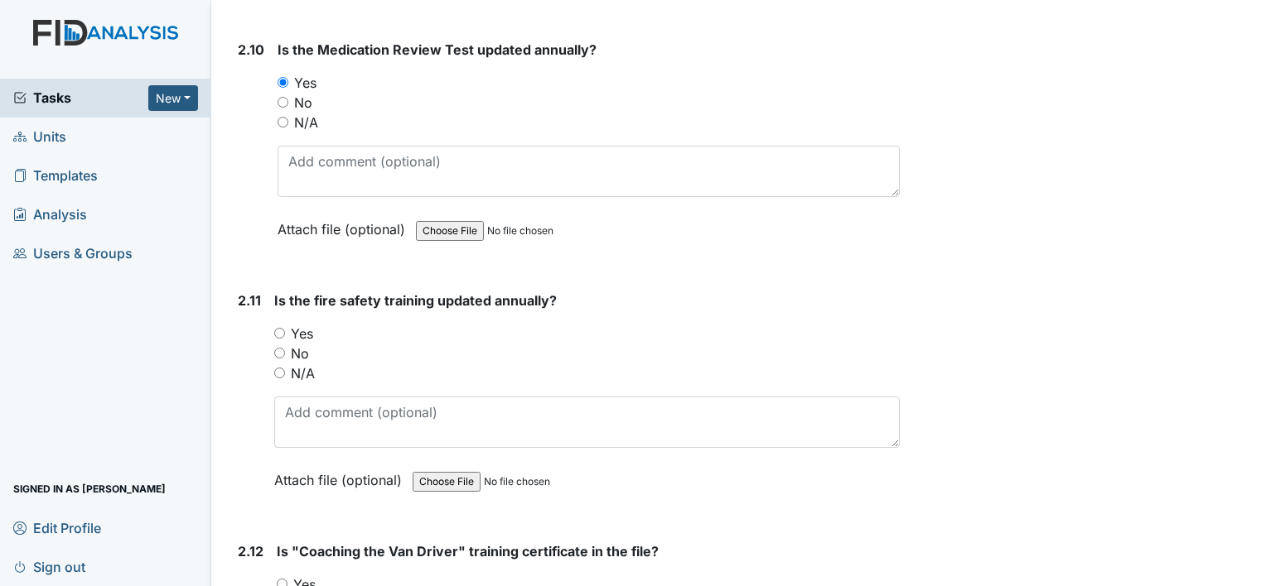
scroll to position [3810, 0]
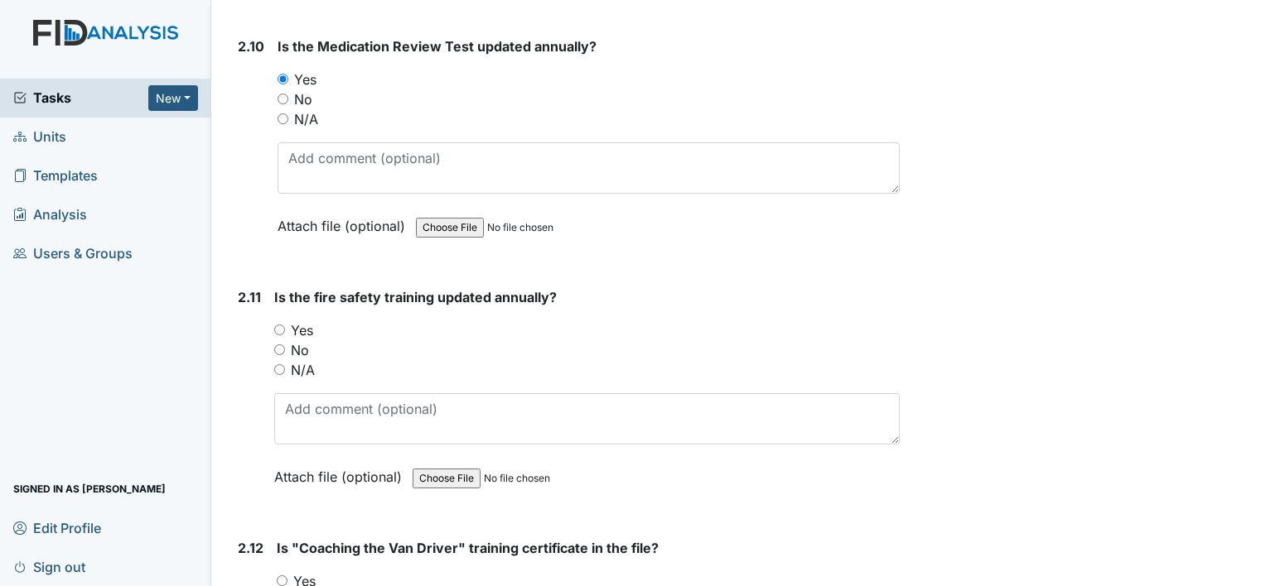
click at [281, 325] on input "Yes" at bounding box center [279, 330] width 11 height 11
radio input "true"
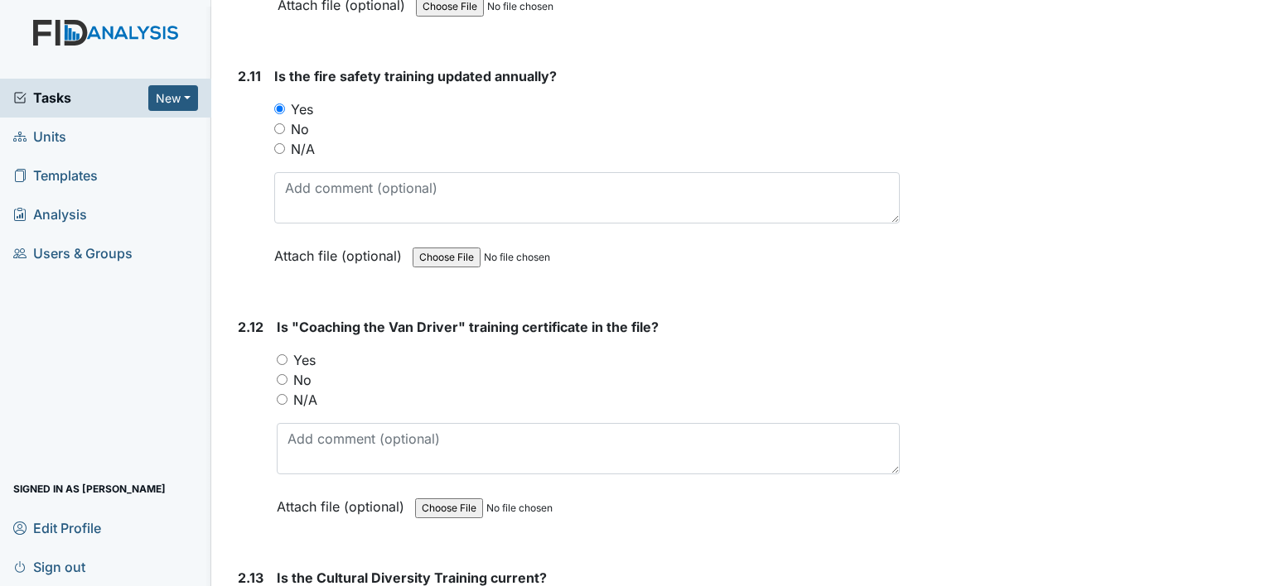
scroll to position [4059, 0]
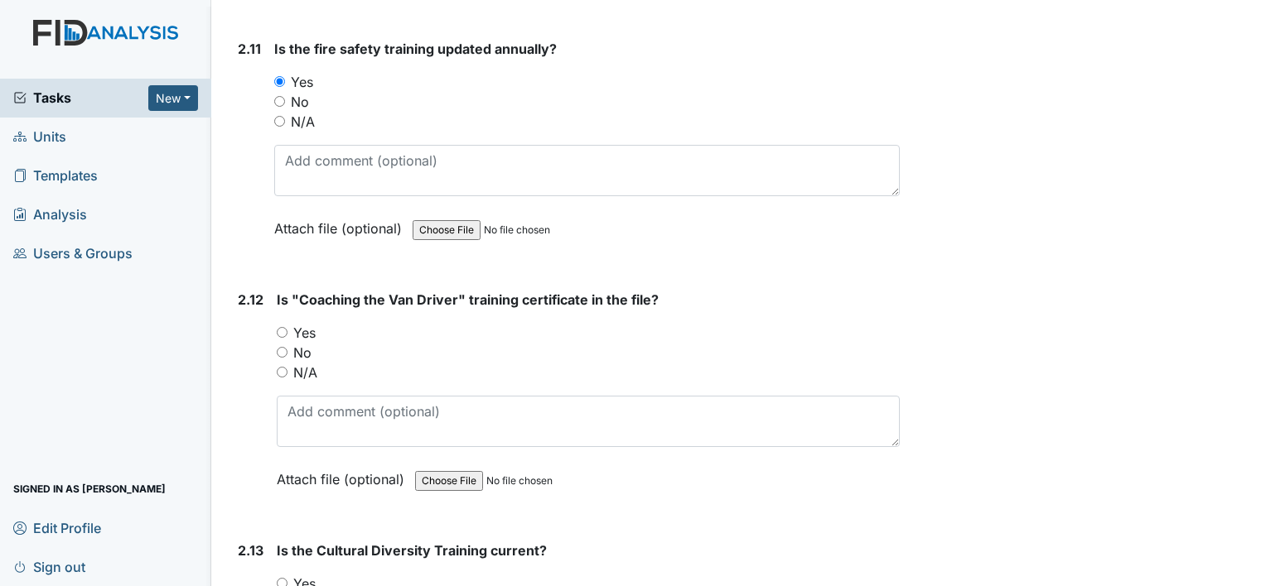
click at [279, 323] on div "Yes" at bounding box center [588, 333] width 623 height 20
click at [282, 327] on input "Yes" at bounding box center [282, 332] width 11 height 11
radio input "true"
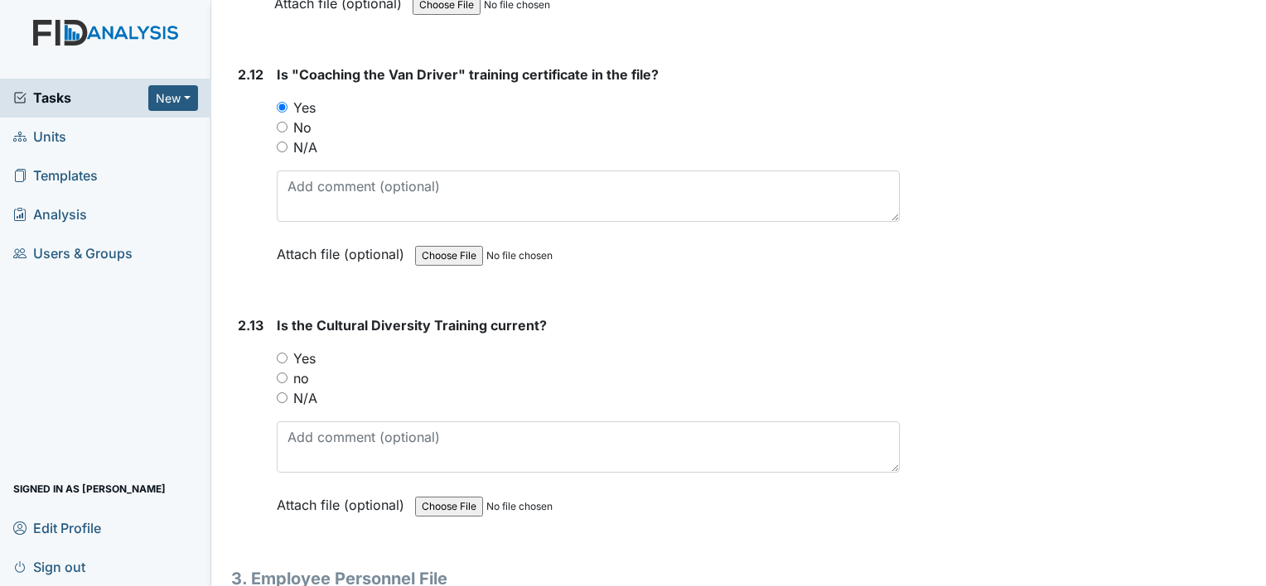
scroll to position [4307, 0]
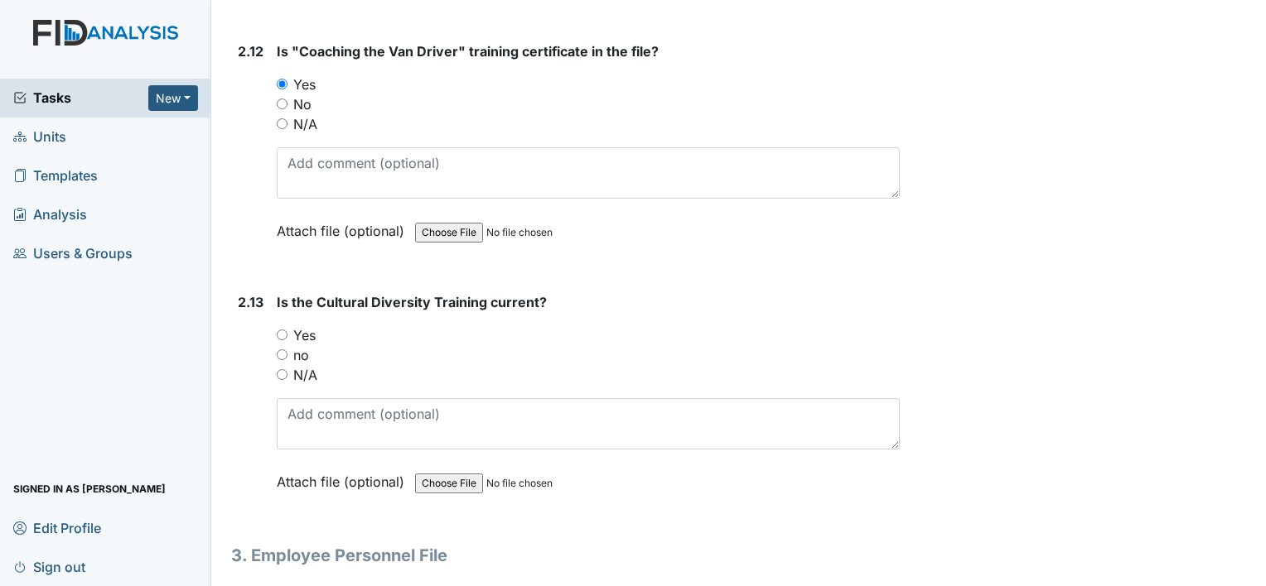
click at [272, 321] on div "2.13 Is the Cultural Diversity Training current? You must select one of the bel…" at bounding box center [565, 404] width 668 height 224
click at [278, 330] on input "Yes" at bounding box center [282, 335] width 11 height 11
radio input "true"
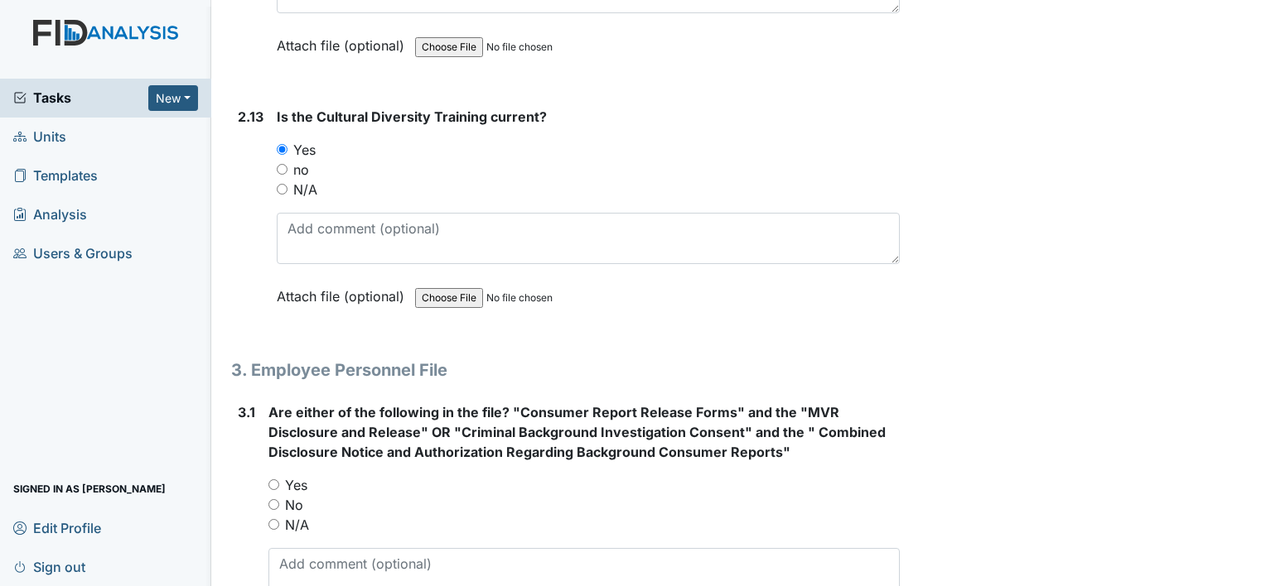
scroll to position [4556, 0]
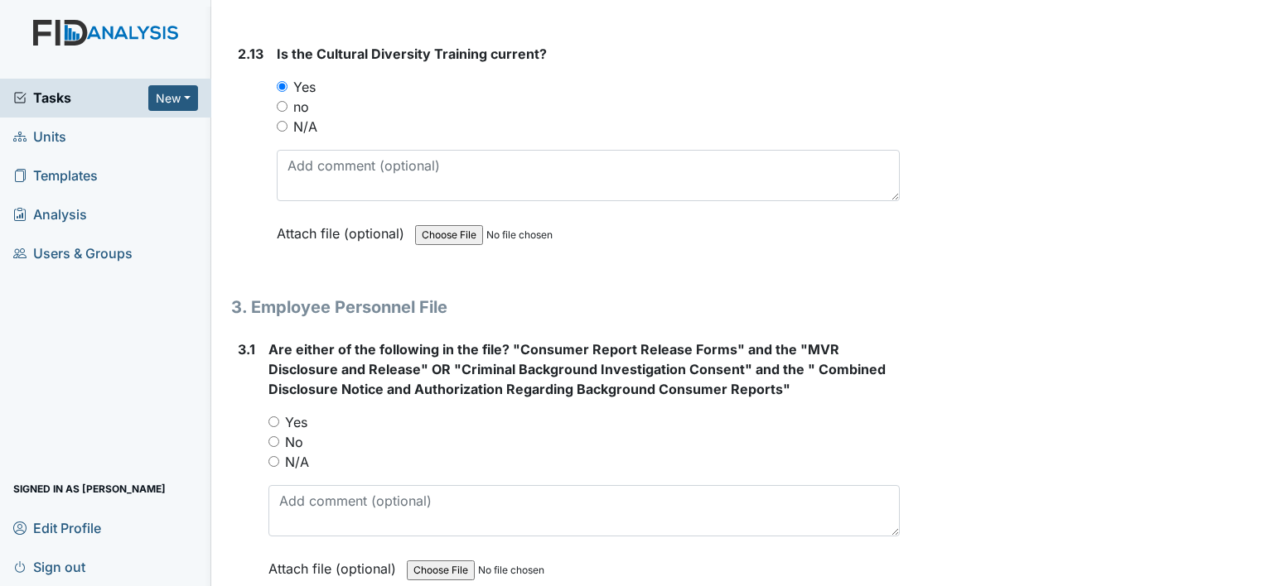
click at [269, 417] on input "Yes" at bounding box center [273, 422] width 11 height 11
radio input "true"
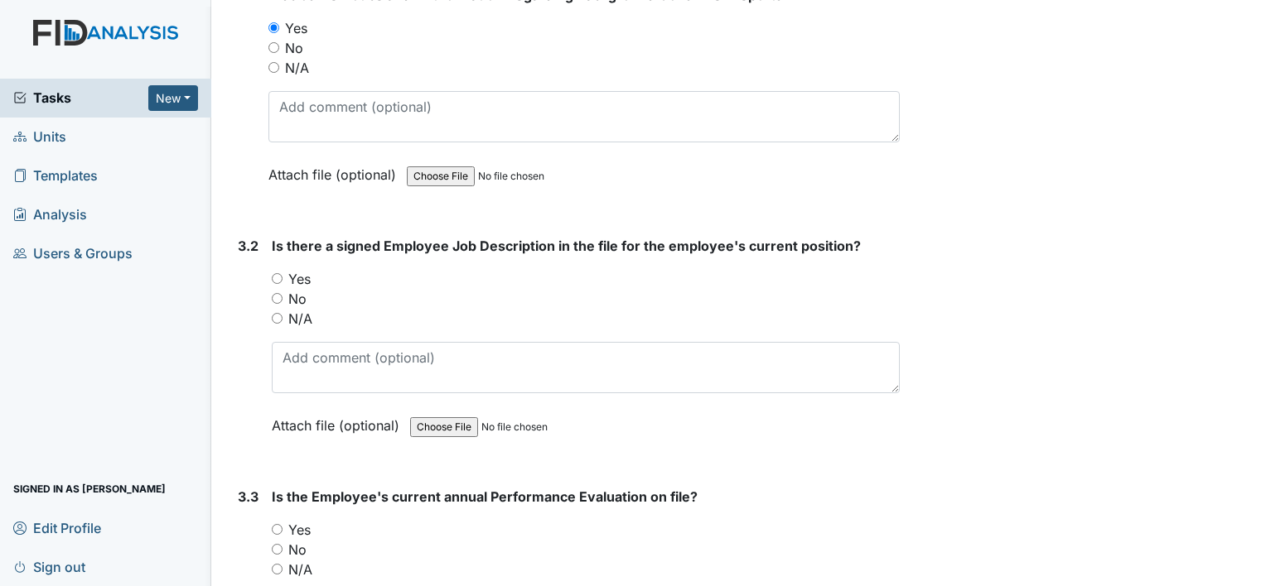
scroll to position [4970, 0]
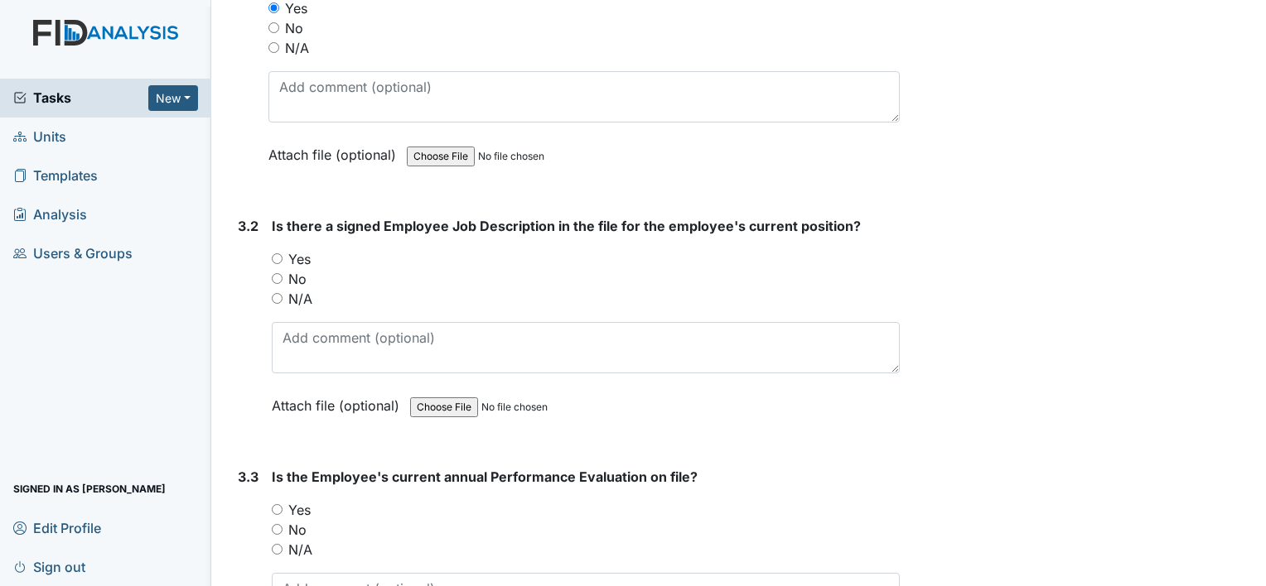
click at [277, 253] on input "Yes" at bounding box center [277, 258] width 11 height 11
radio input "true"
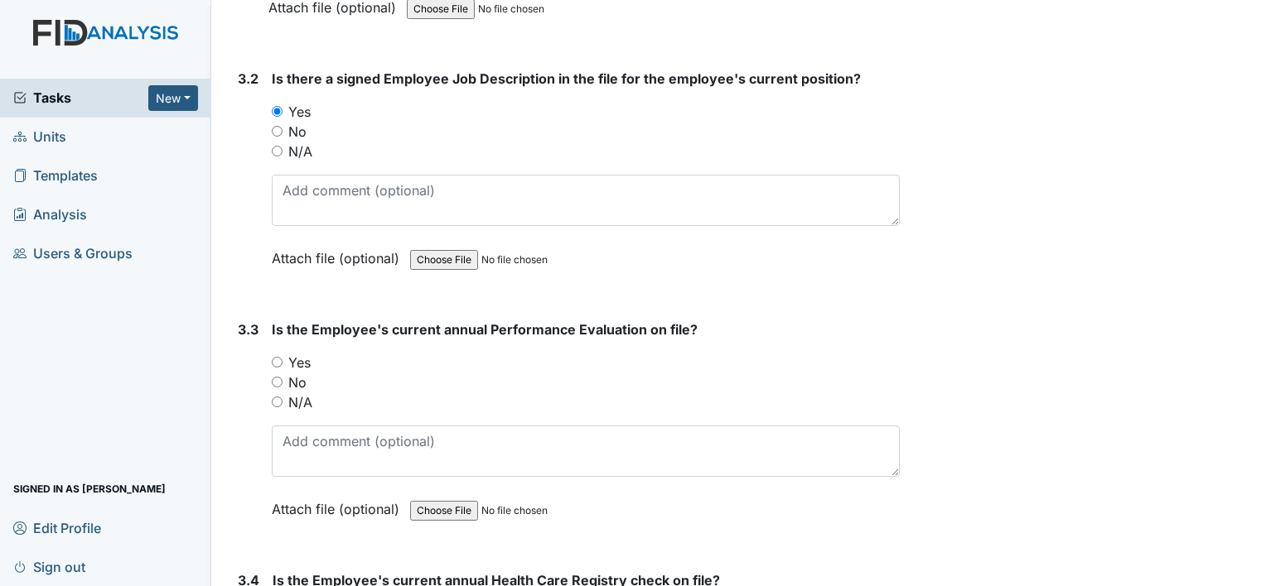
scroll to position [5136, 0]
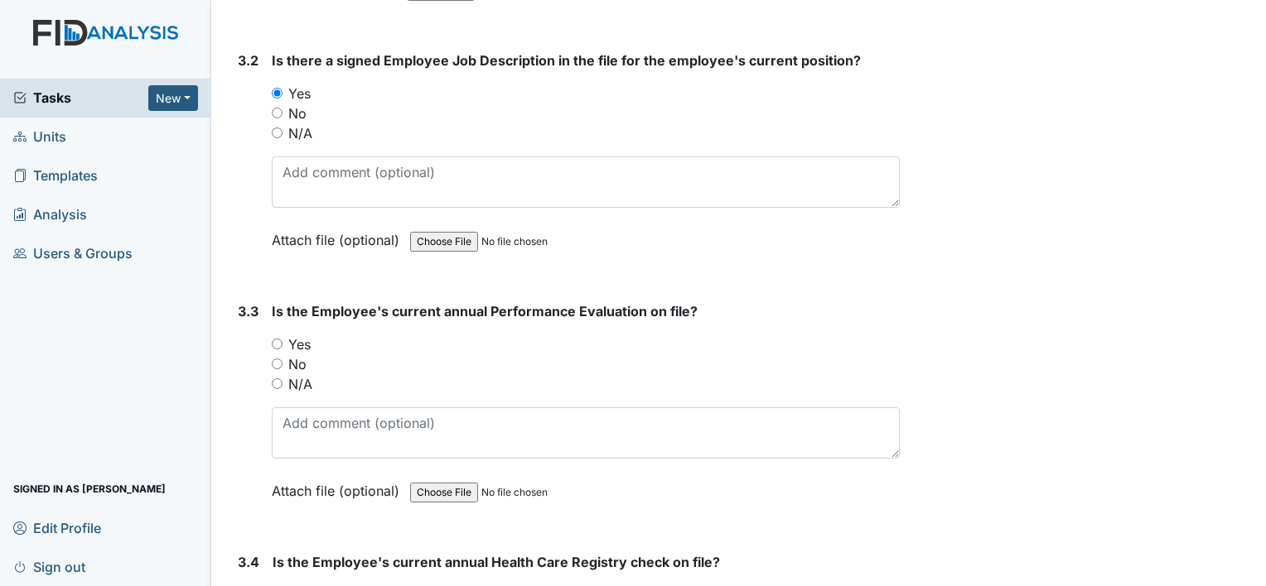
click at [281, 339] on input "Yes" at bounding box center [277, 344] width 11 height 11
radio input "true"
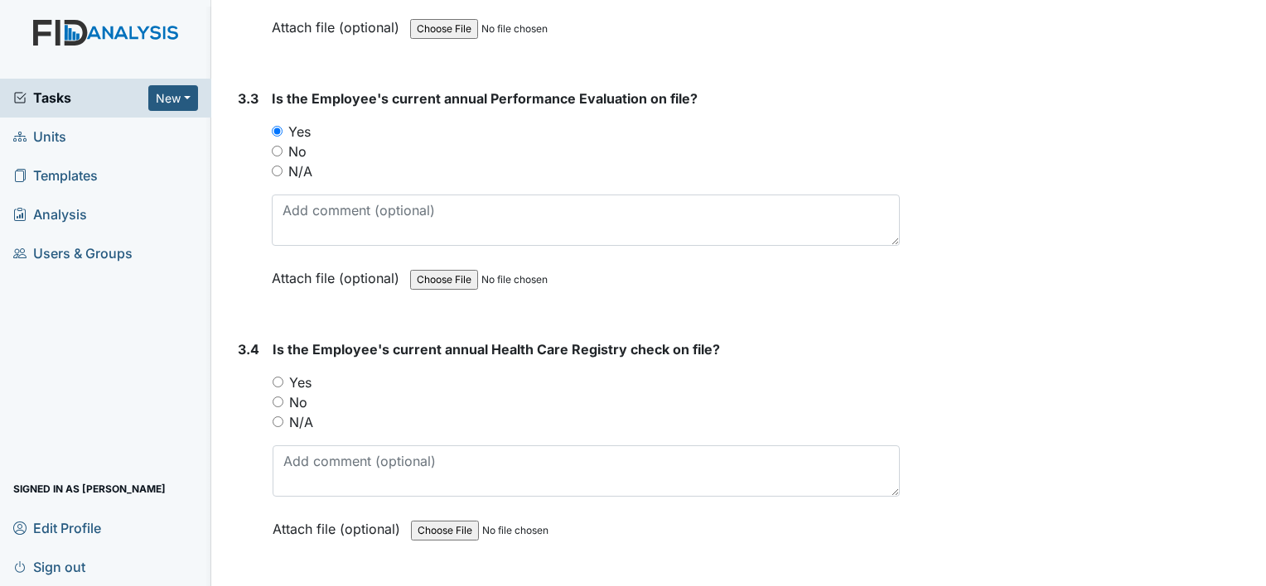
scroll to position [5384, 0]
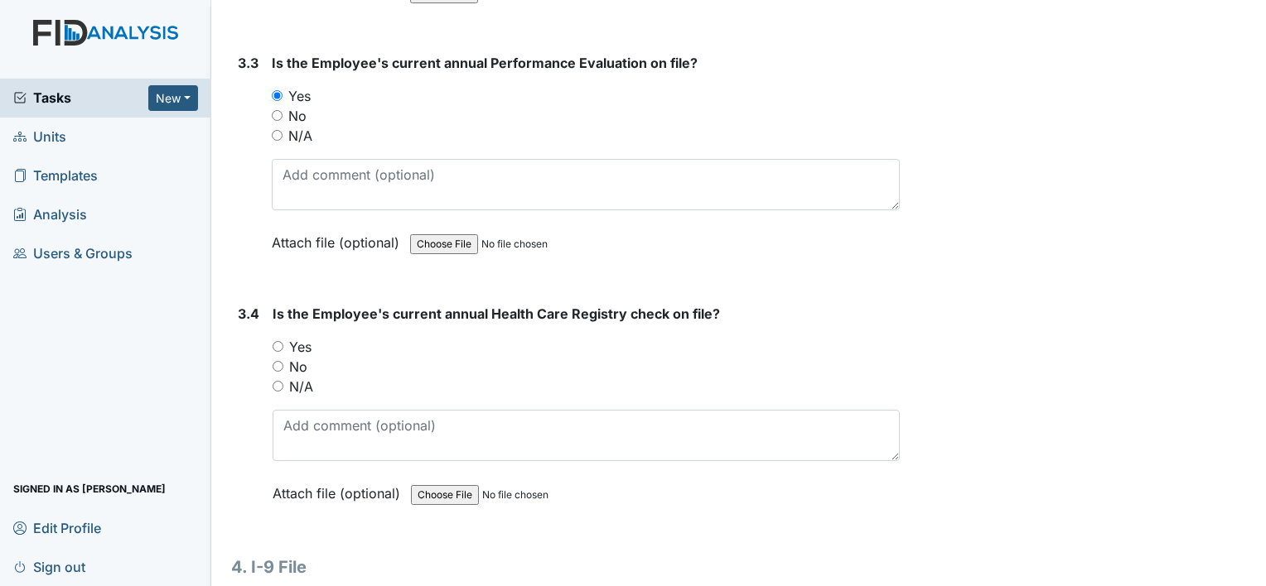
click at [281, 341] on input "Yes" at bounding box center [278, 346] width 11 height 11
radio input "true"
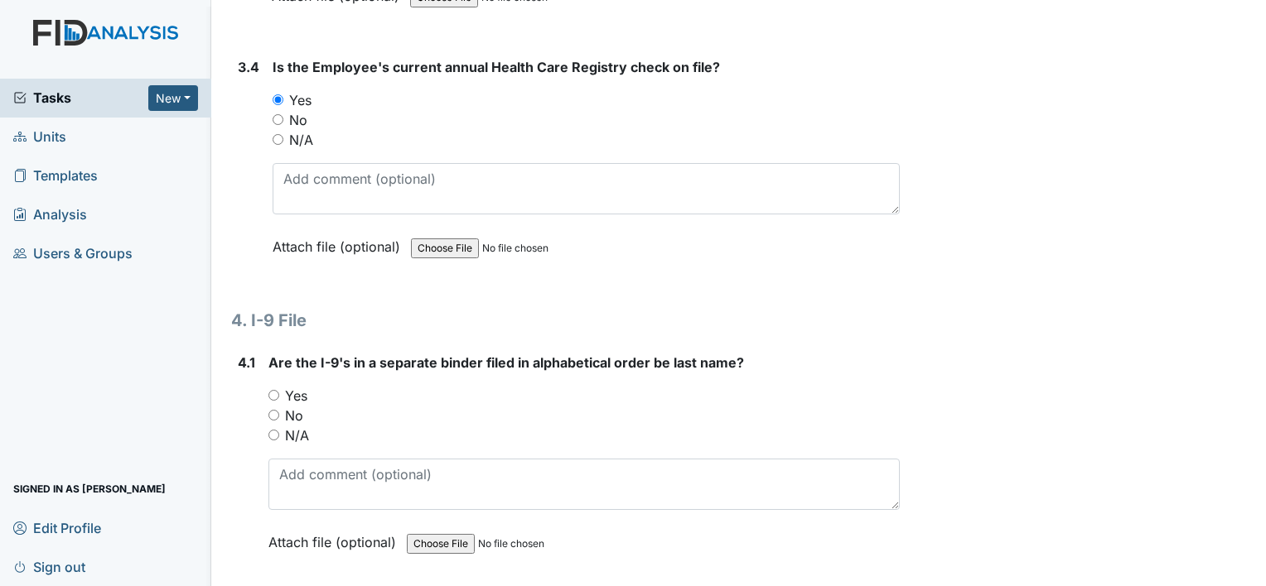
scroll to position [5633, 0]
click at [274, 384] on div "Yes" at bounding box center [583, 394] width 631 height 20
click at [274, 389] on input "Yes" at bounding box center [273, 394] width 11 height 11
radio input "true"
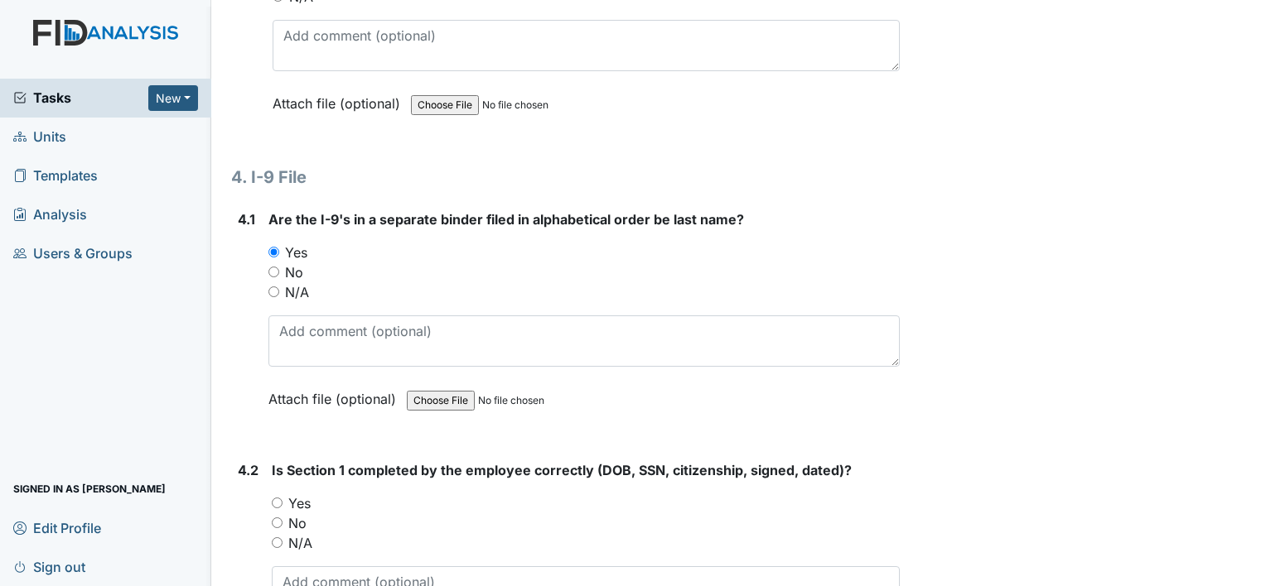
scroll to position [5964, 0]
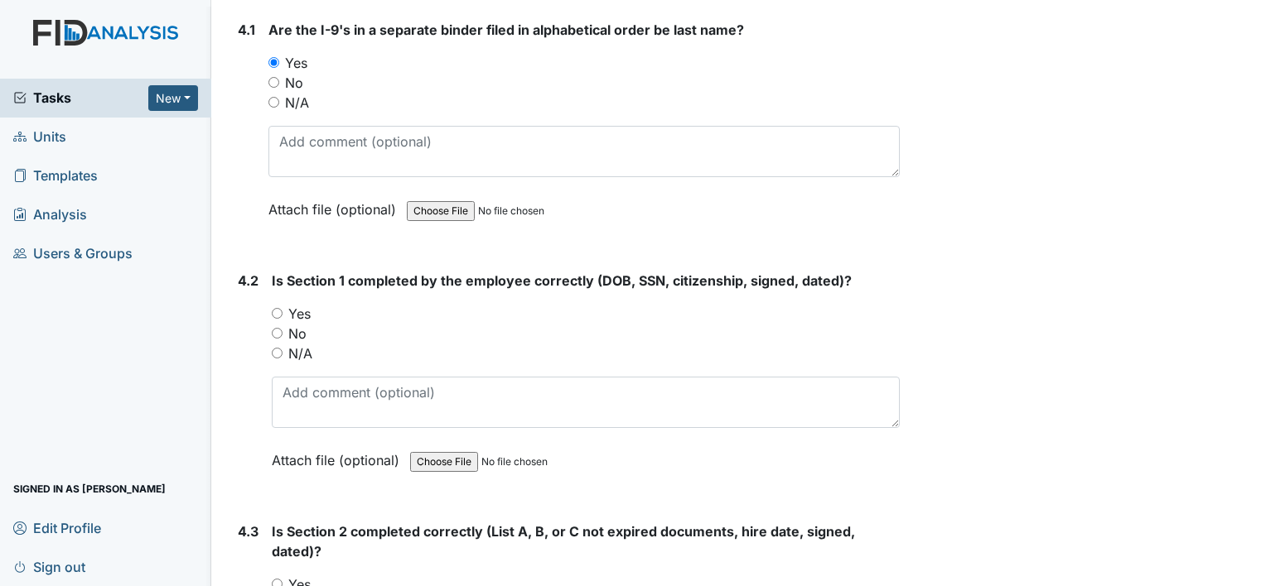
click at [278, 308] on input "Yes" at bounding box center [277, 313] width 11 height 11
radio input "true"
click at [278, 579] on input "Yes" at bounding box center [277, 584] width 11 height 11
radio input "true"
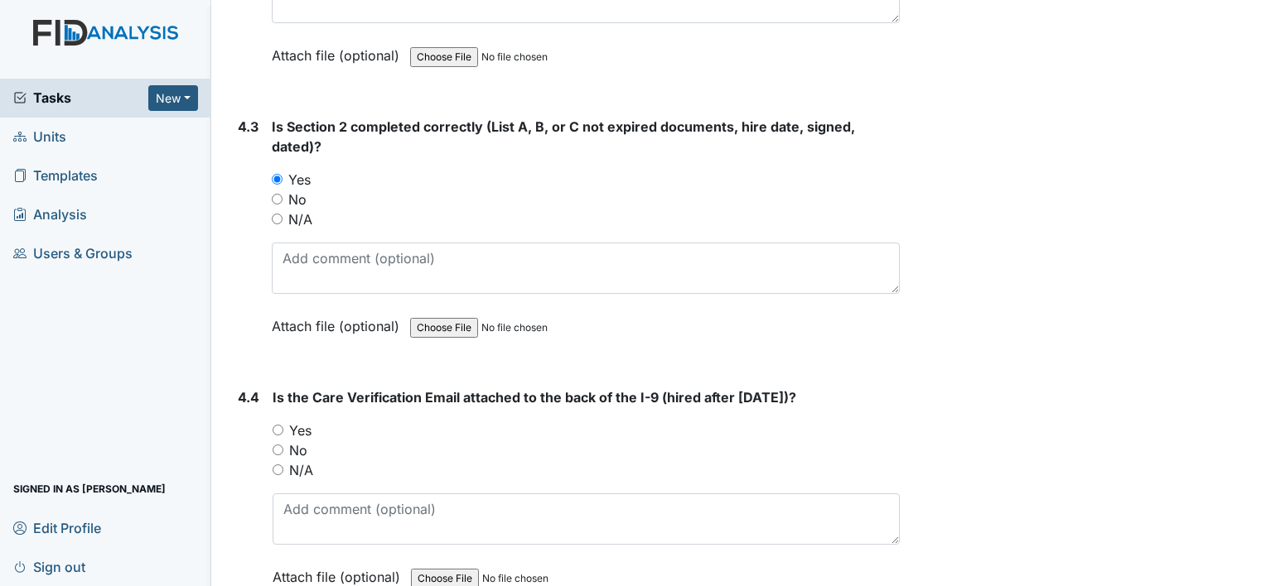
scroll to position [6378, 0]
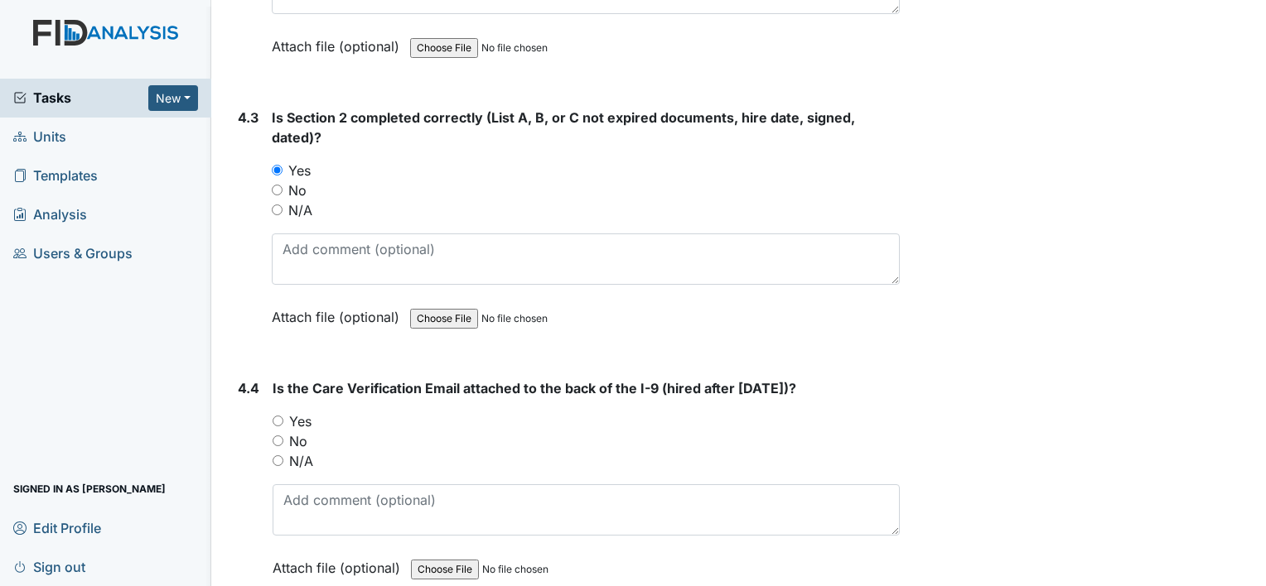
click at [283, 412] on div "Yes" at bounding box center [586, 422] width 627 height 20
click at [281, 416] on input "Yes" at bounding box center [278, 421] width 11 height 11
radio input "true"
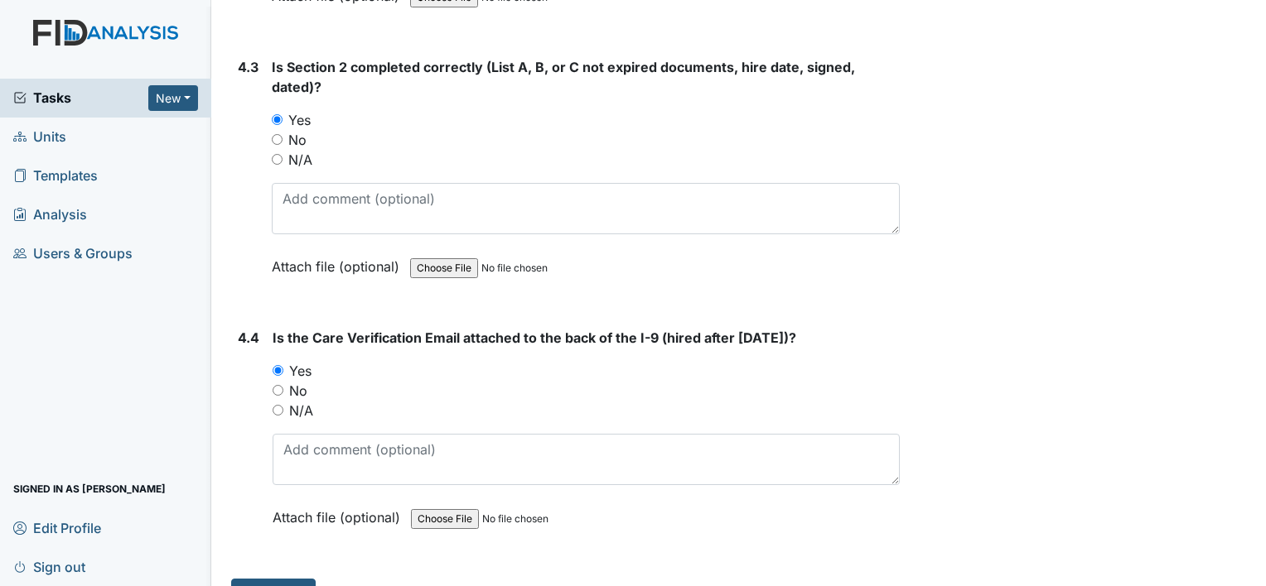
scroll to position [6444, 0]
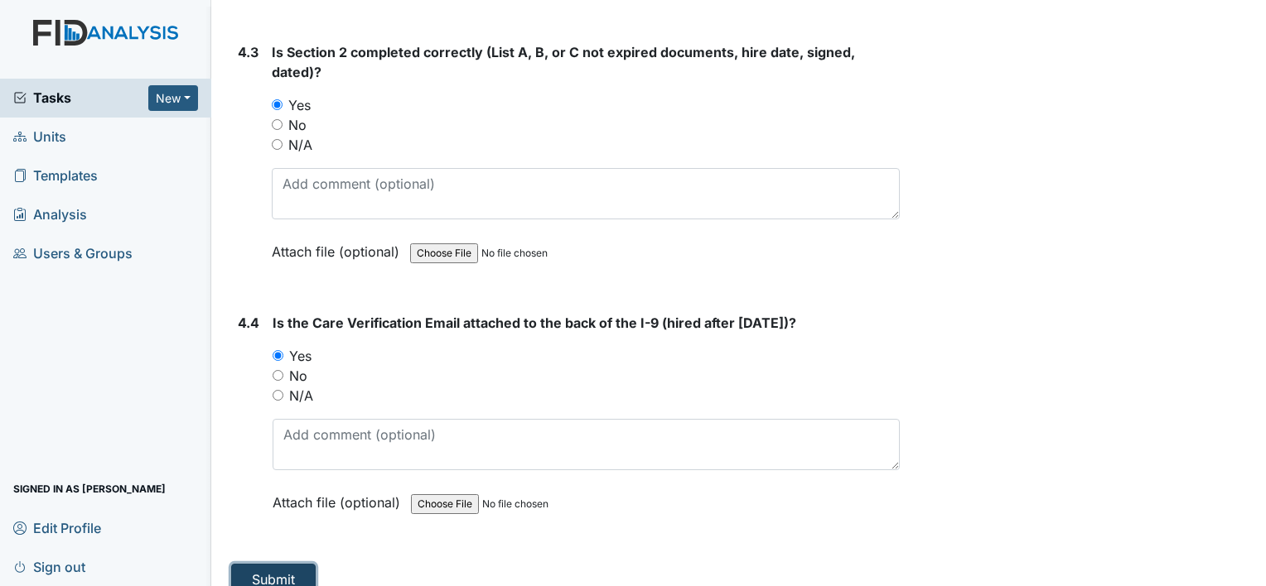
click at [287, 564] on button "Submit" at bounding box center [273, 579] width 84 height 31
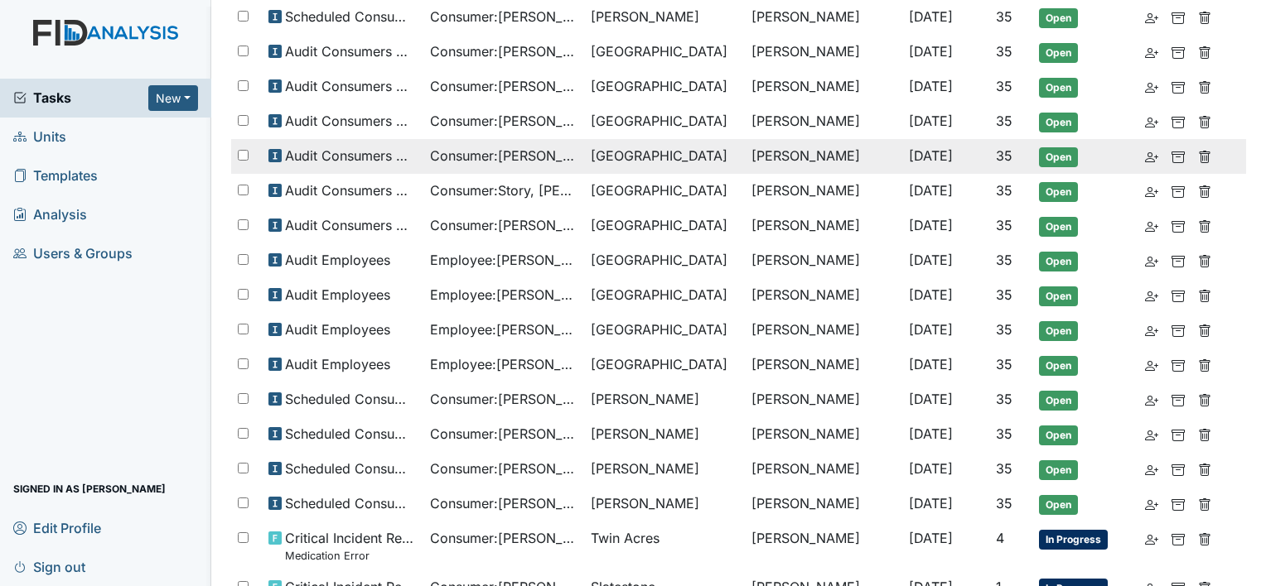
scroll to position [414, 0]
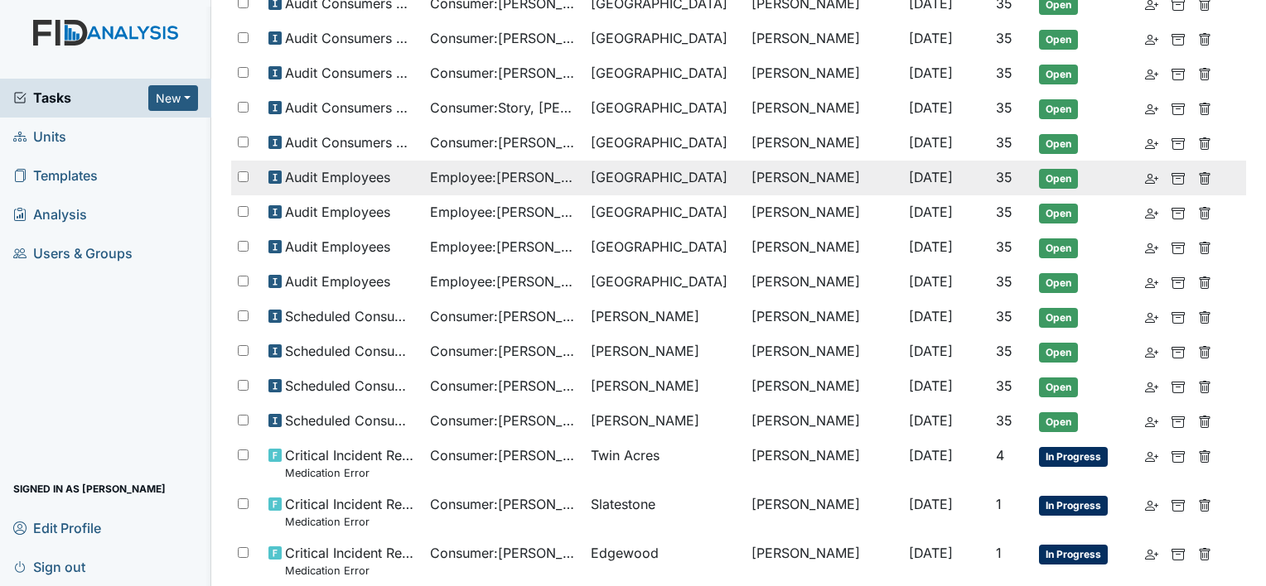
click at [575, 171] on span "Employee : [PERSON_NAME]" at bounding box center [503, 177] width 147 height 20
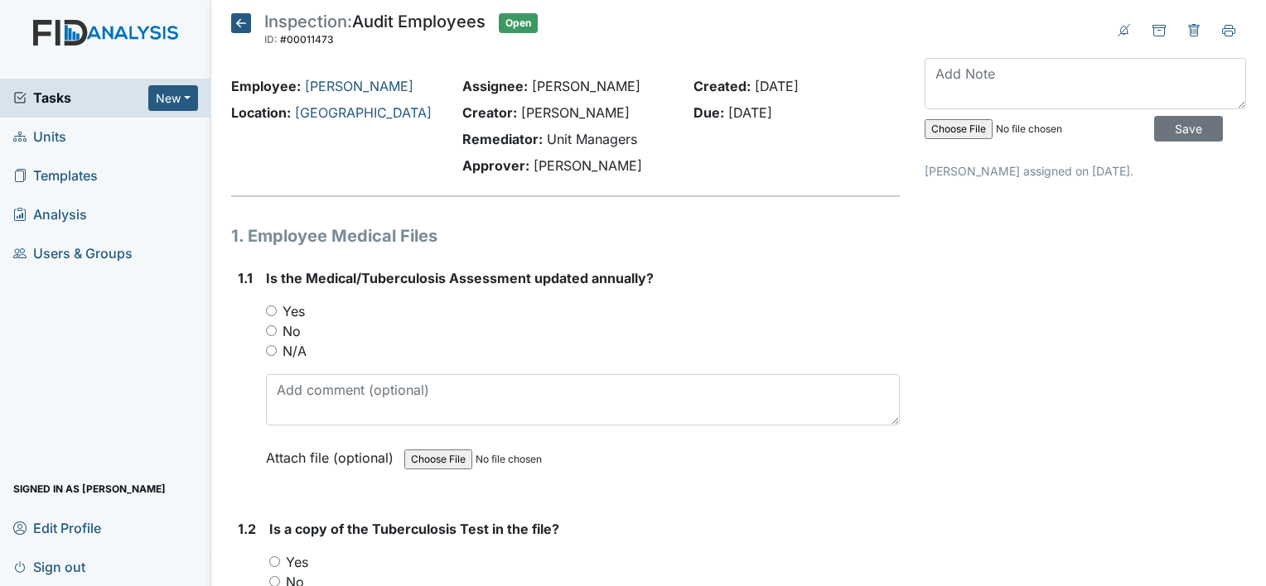
click at [268, 309] on input "Yes" at bounding box center [271, 311] width 11 height 11
radio input "true"
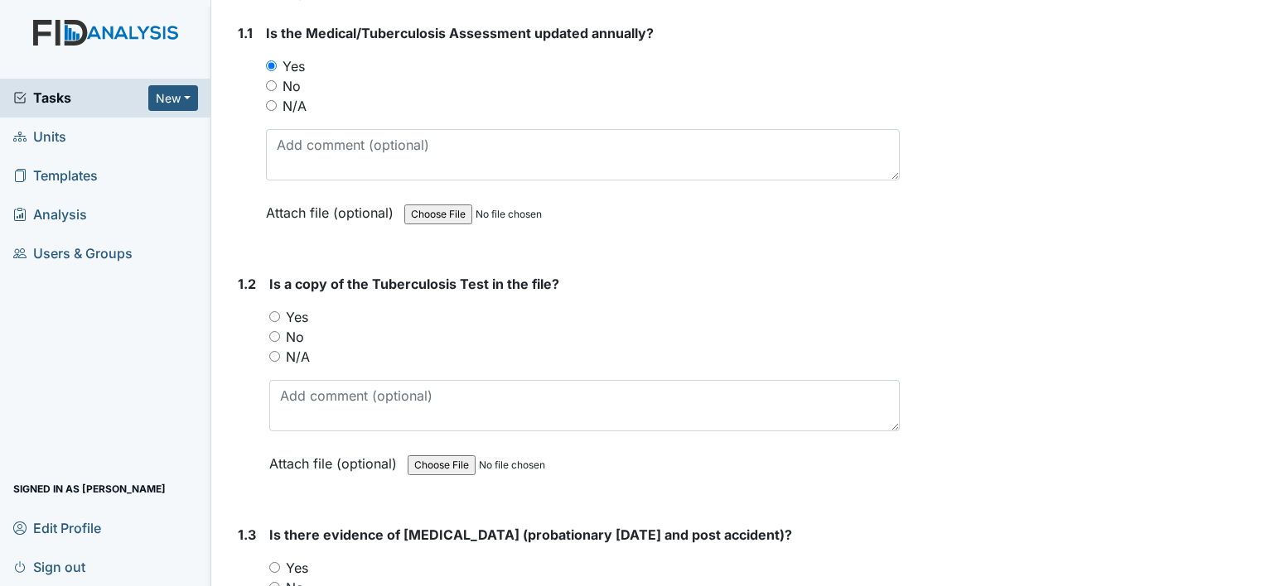
scroll to position [249, 0]
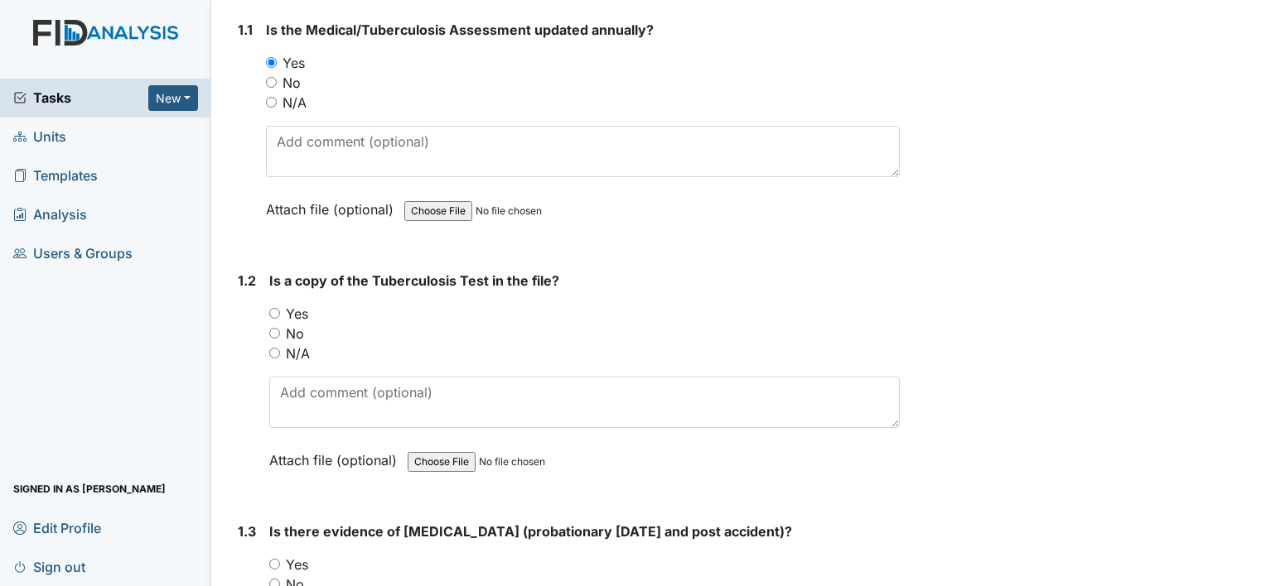
click at [277, 313] on input "Yes" at bounding box center [274, 313] width 11 height 11
radio input "true"
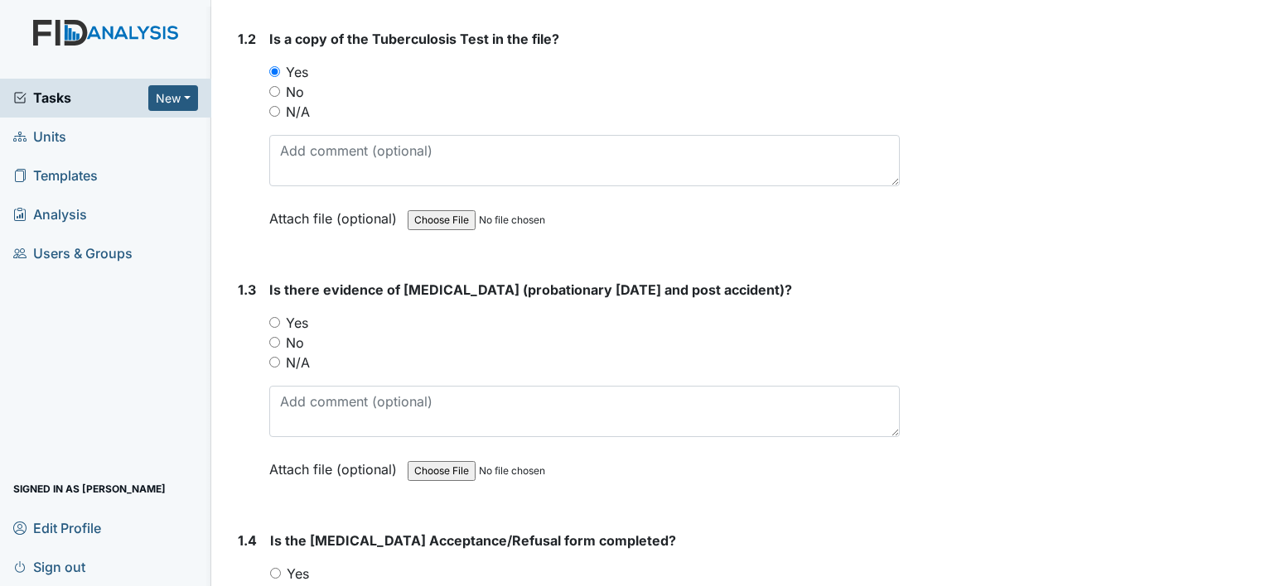
scroll to position [497, 0]
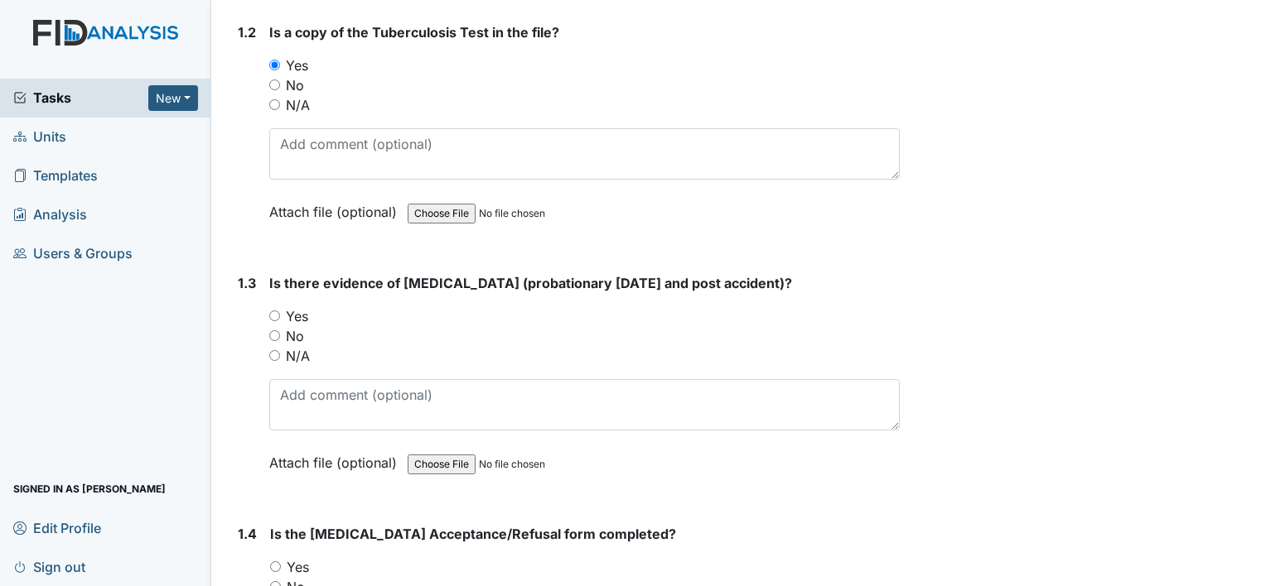
click at [275, 312] on input "Yes" at bounding box center [274, 316] width 11 height 11
radio input "true"
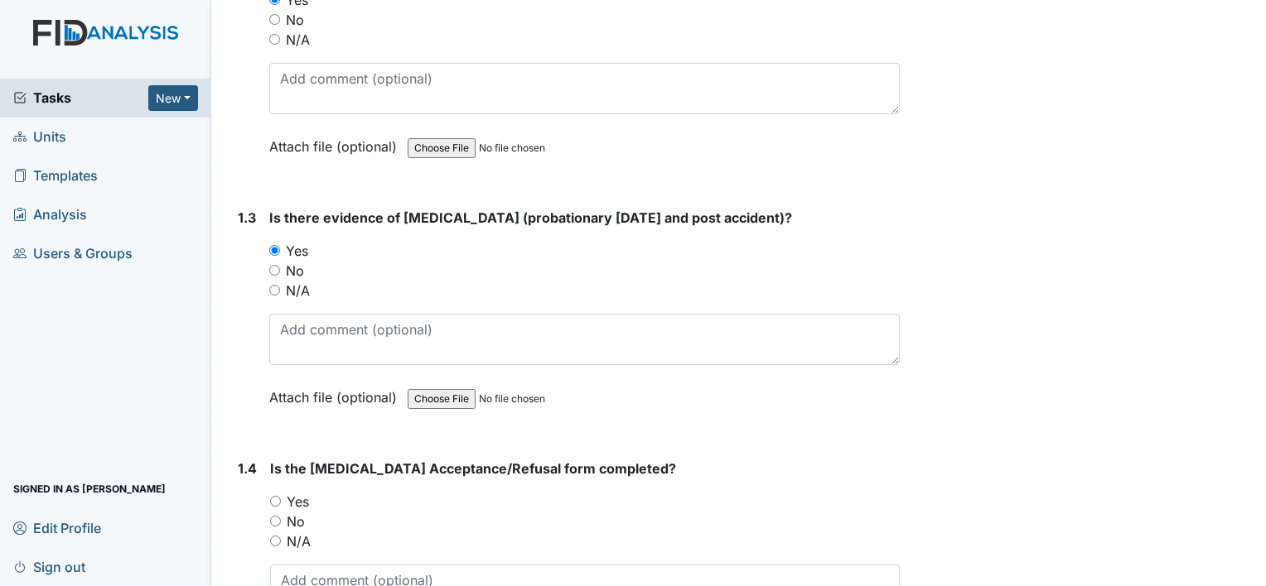
scroll to position [746, 0]
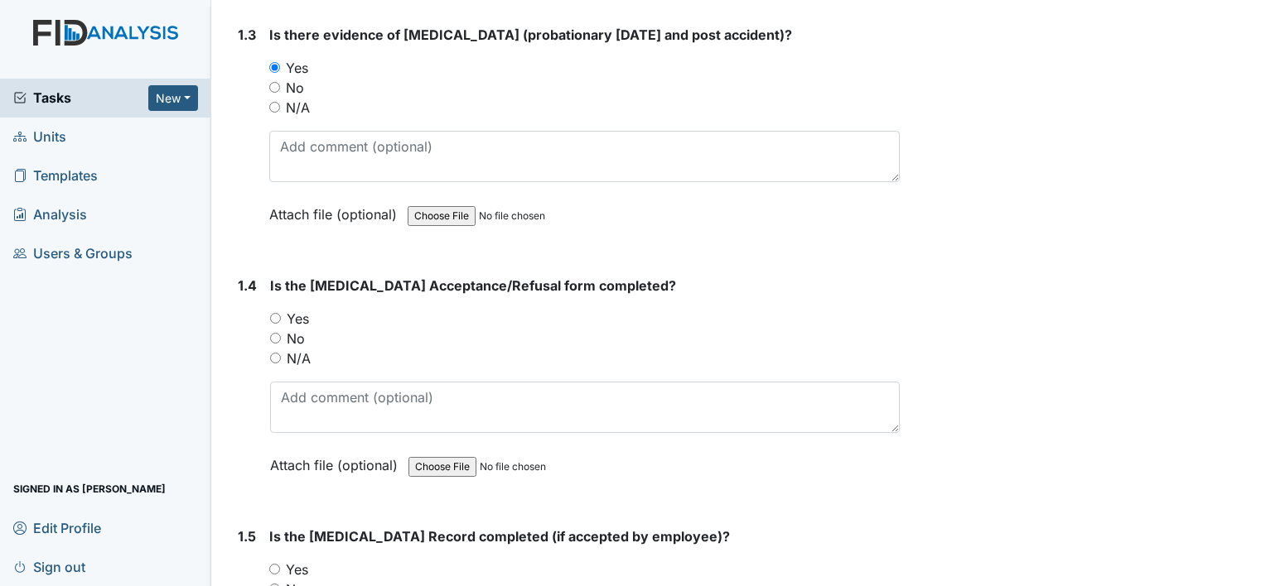
click at [282, 316] on div "Yes" at bounding box center [585, 319] width 630 height 20
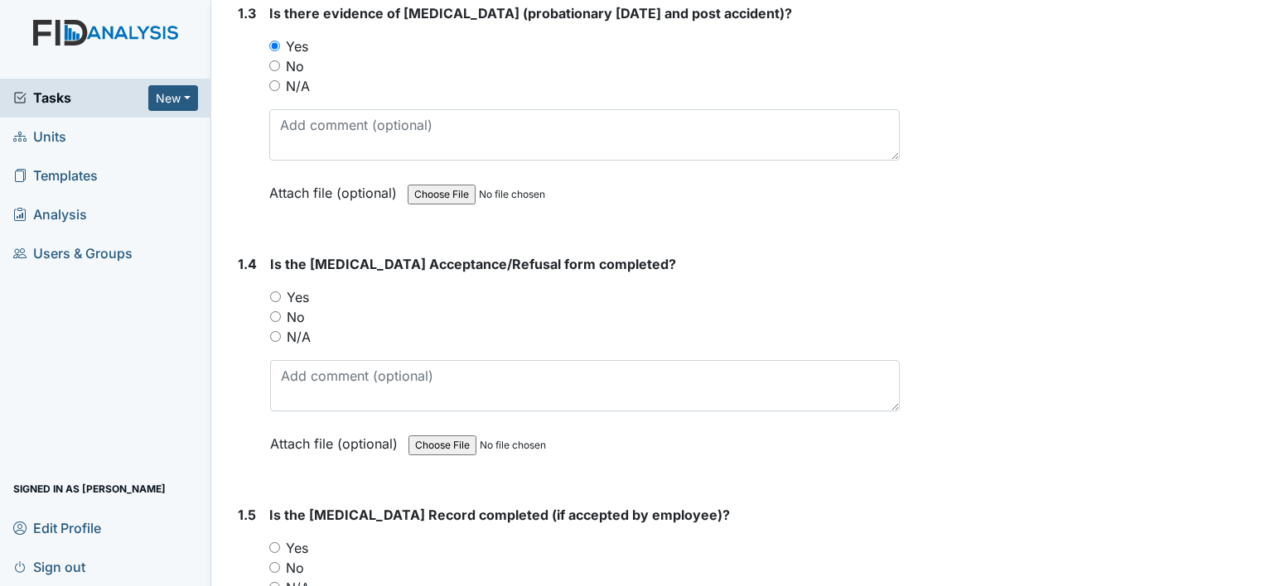
scroll to position [828, 0]
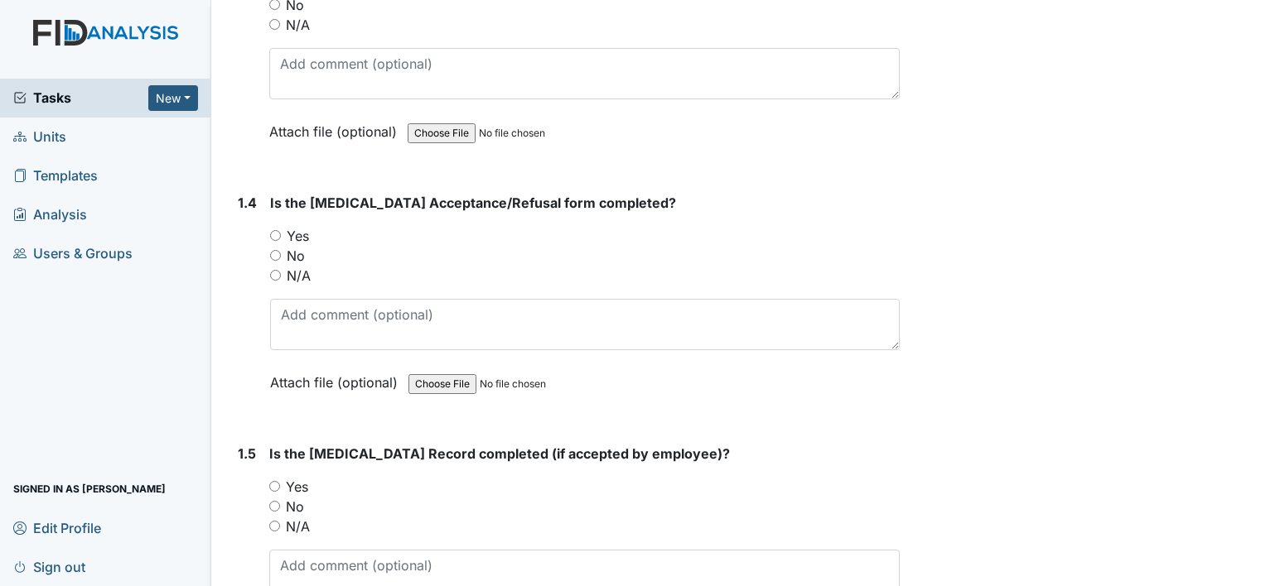
click at [273, 233] on input "Yes" at bounding box center [275, 235] width 11 height 11
radio input "true"
click at [272, 482] on input "Yes" at bounding box center [274, 486] width 11 height 11
radio input "true"
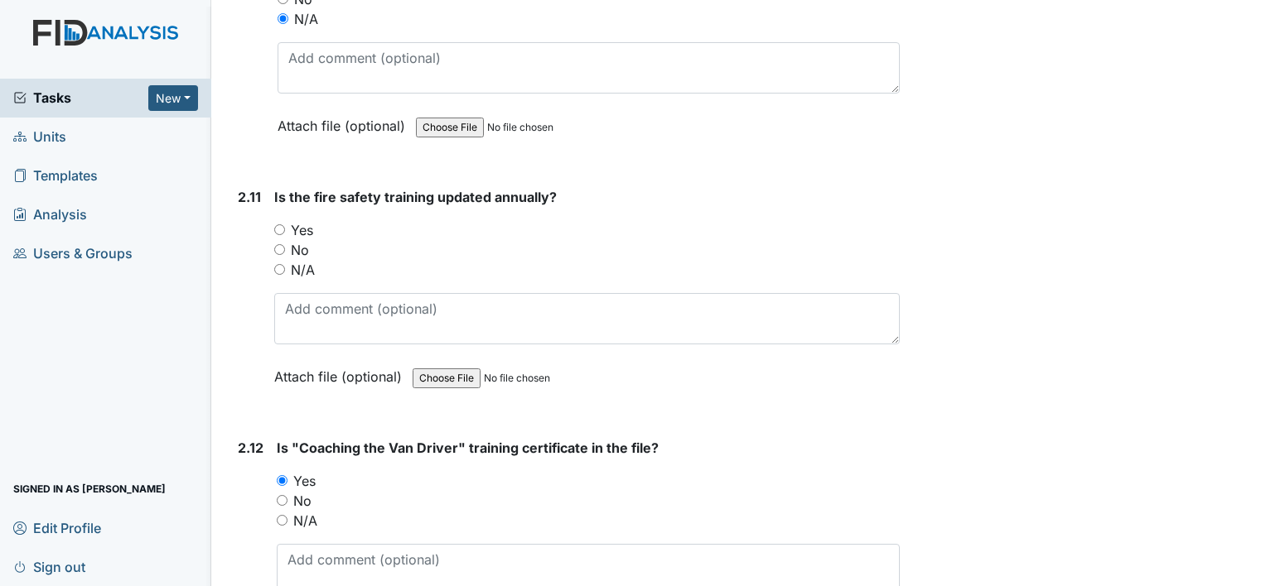
scroll to position [3976, 0]
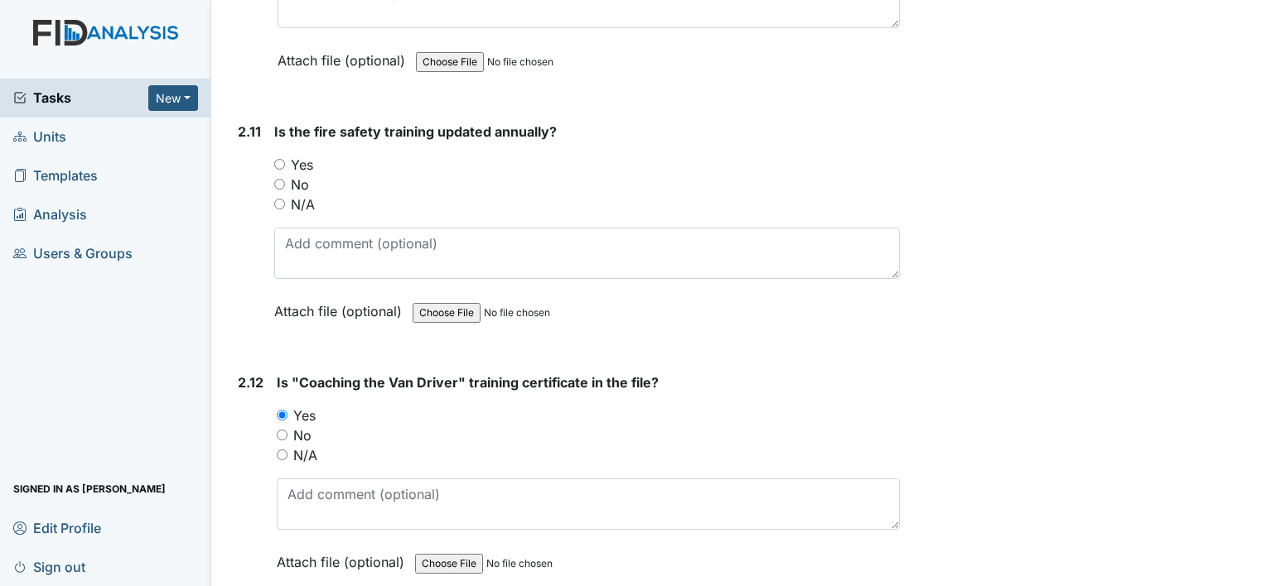
click at [278, 159] on input "Yes" at bounding box center [279, 164] width 11 height 11
radio input "true"
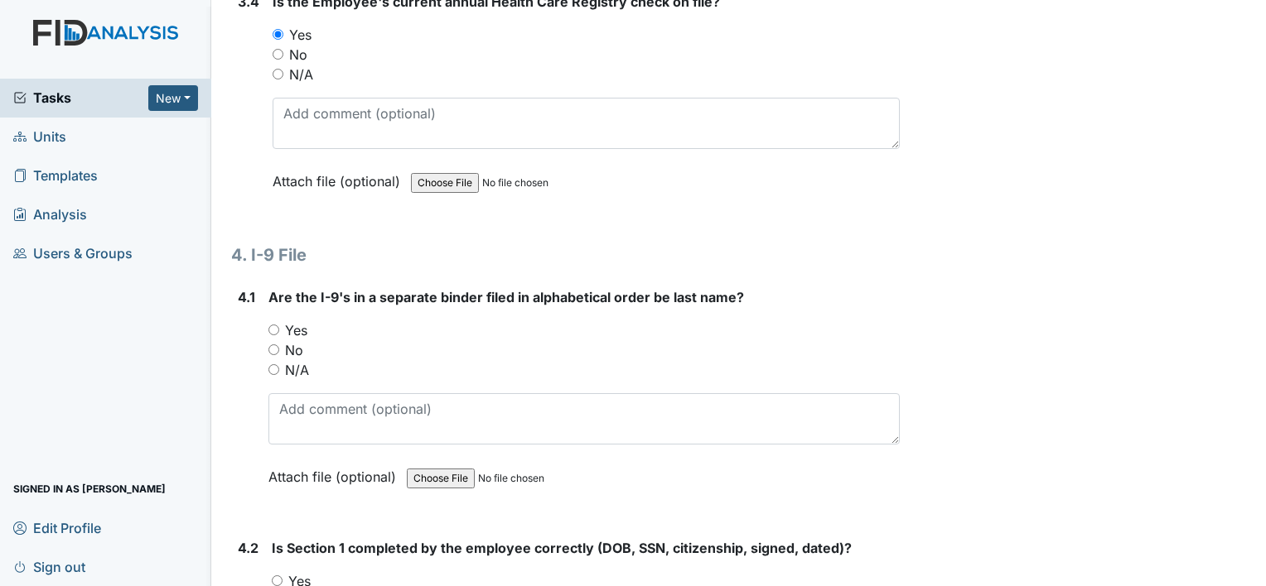
scroll to position [5716, 0]
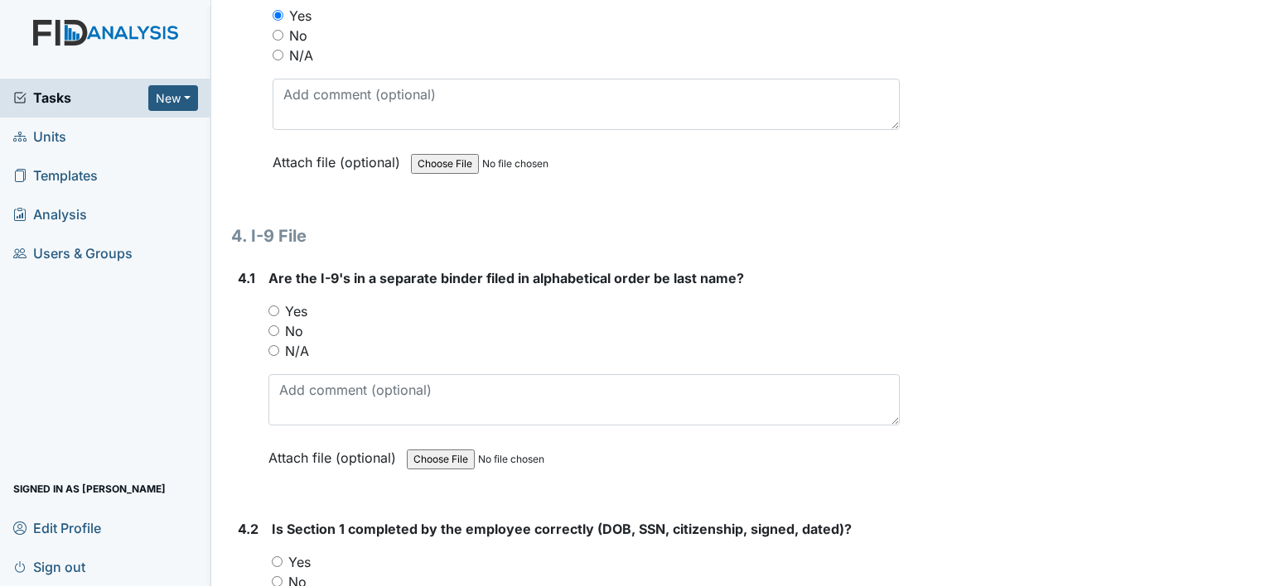
click at [268, 306] on input "Yes" at bounding box center [273, 311] width 11 height 11
radio input "true"
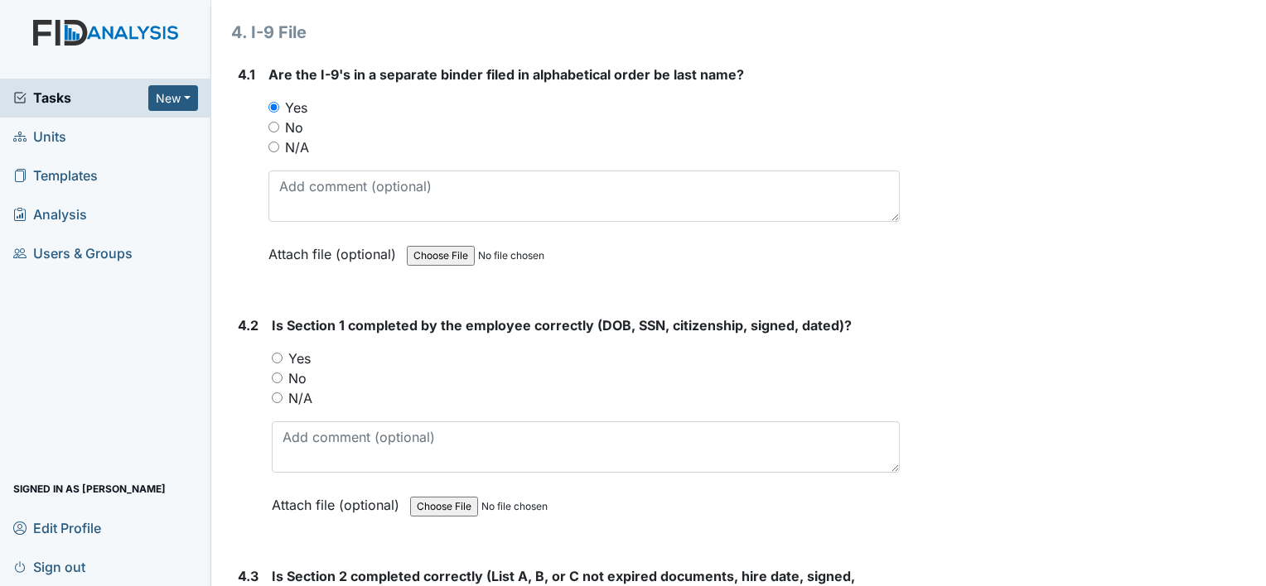
scroll to position [5964, 0]
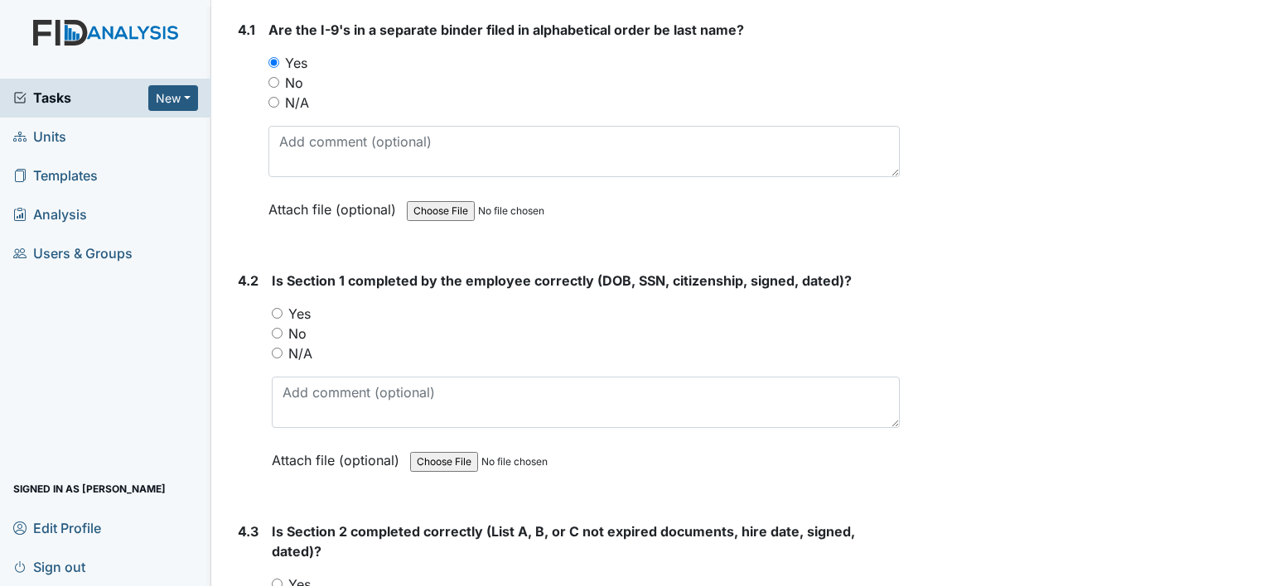
click at [278, 308] on input "Yes" at bounding box center [277, 313] width 11 height 11
radio input "true"
click at [278, 575] on div "Yes" at bounding box center [586, 585] width 628 height 20
click at [280, 579] on input "Yes" at bounding box center [277, 584] width 11 height 11
radio input "true"
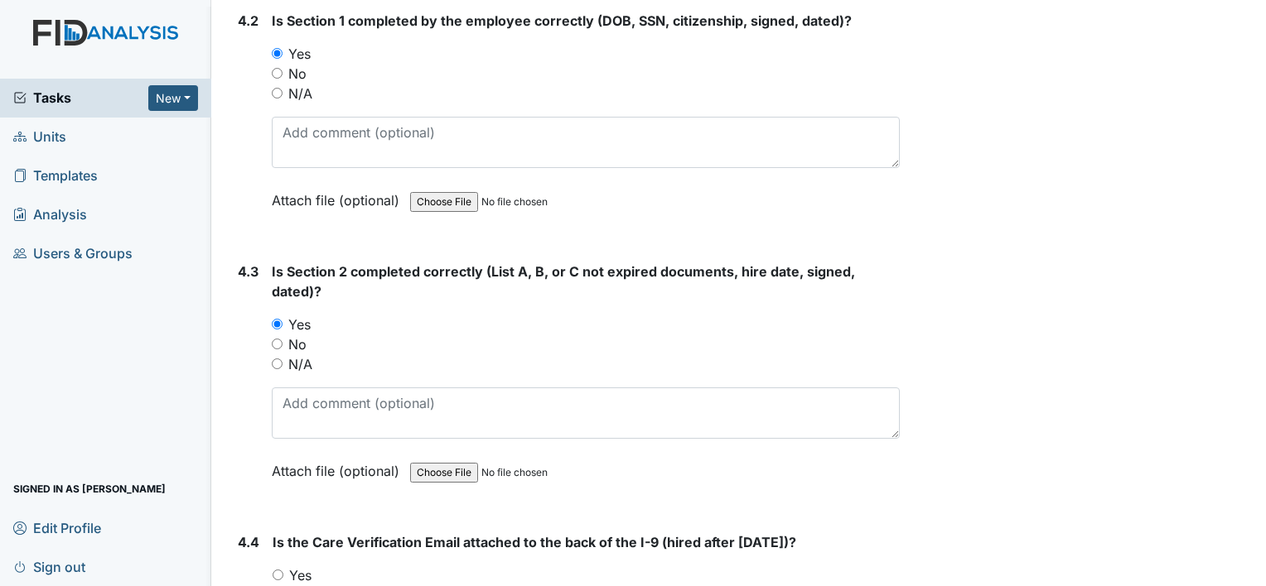
scroll to position [6296, 0]
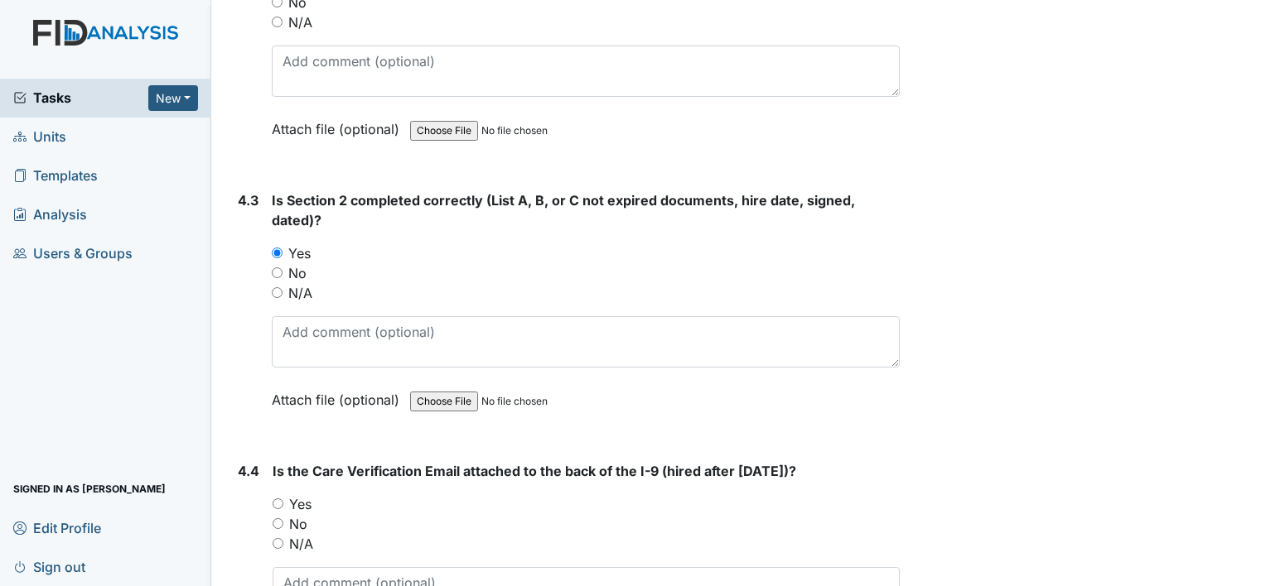
click at [278, 499] on input "Yes" at bounding box center [278, 504] width 11 height 11
radio input "true"
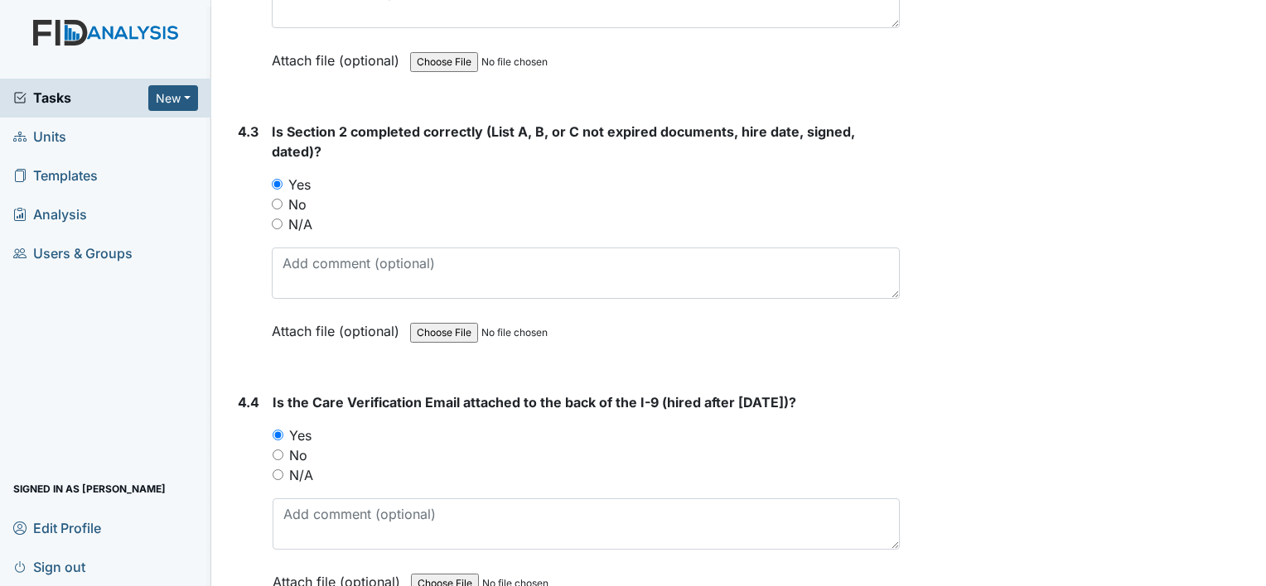
scroll to position [6444, 0]
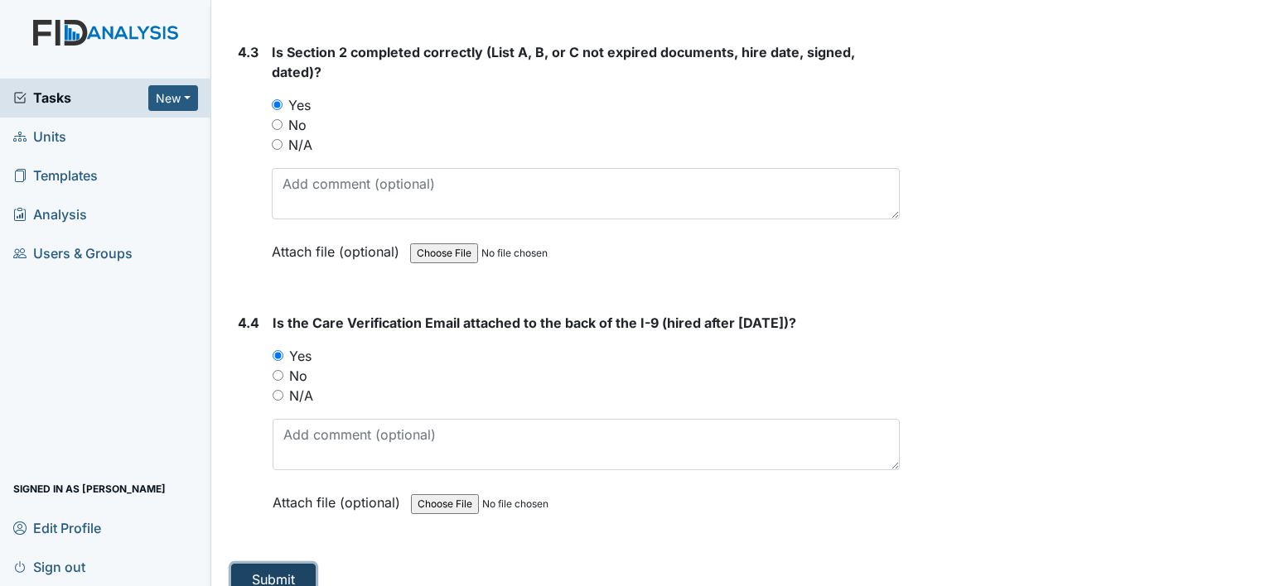
click at [270, 564] on button "Submit" at bounding box center [273, 579] width 84 height 31
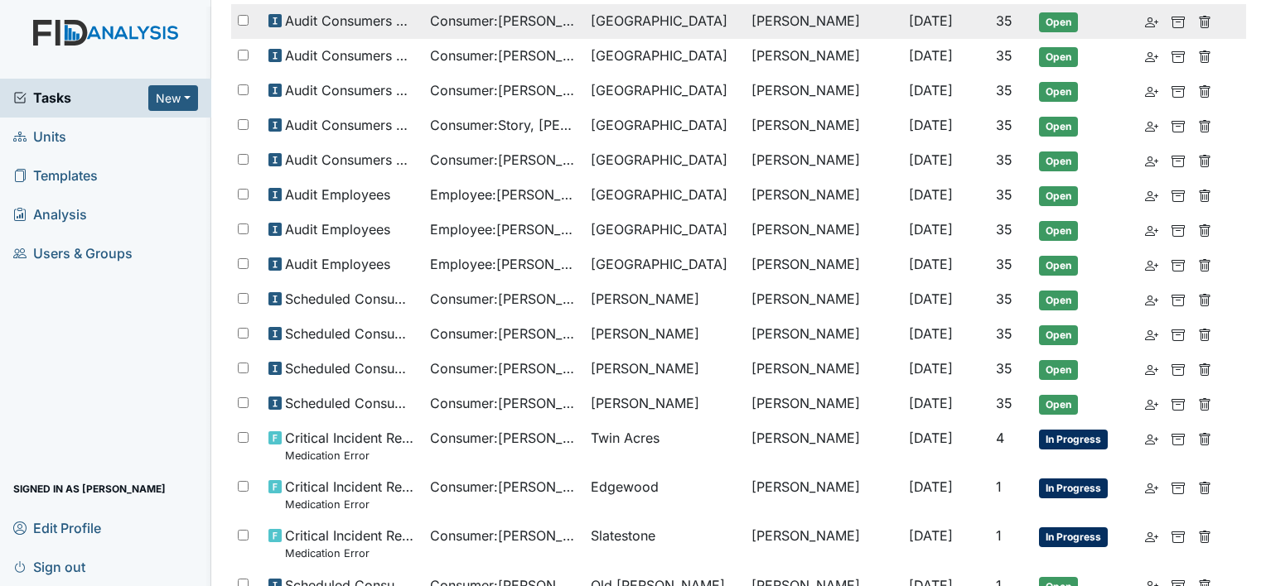
scroll to position [414, 0]
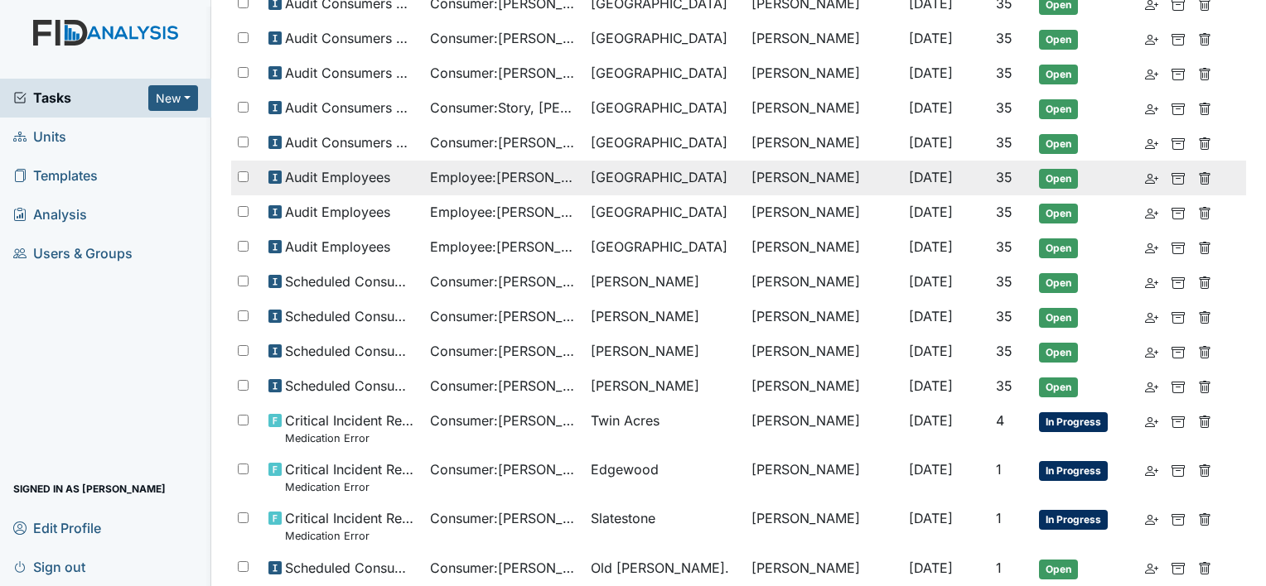
click at [434, 178] on span "Employee : [PERSON_NAME]" at bounding box center [503, 177] width 147 height 20
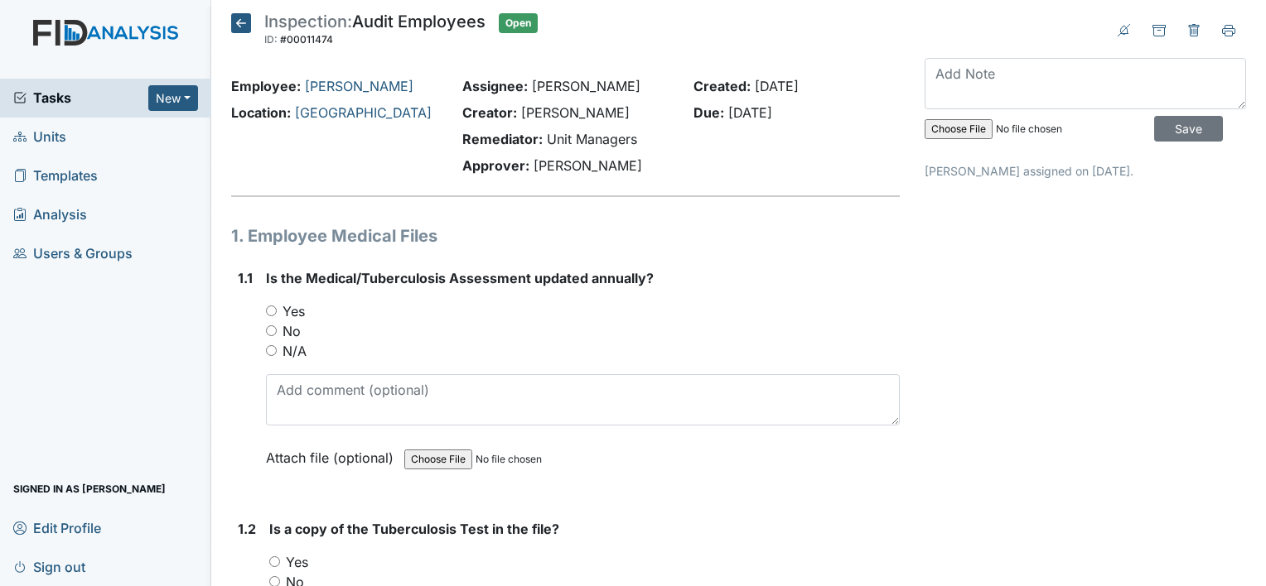
click at [273, 300] on div "Is the Medical/Tuberculosis Assessment updated annually? You must select one of…" at bounding box center [583, 373] width 634 height 211
click at [268, 315] on input "Yes" at bounding box center [271, 311] width 11 height 11
radio input "true"
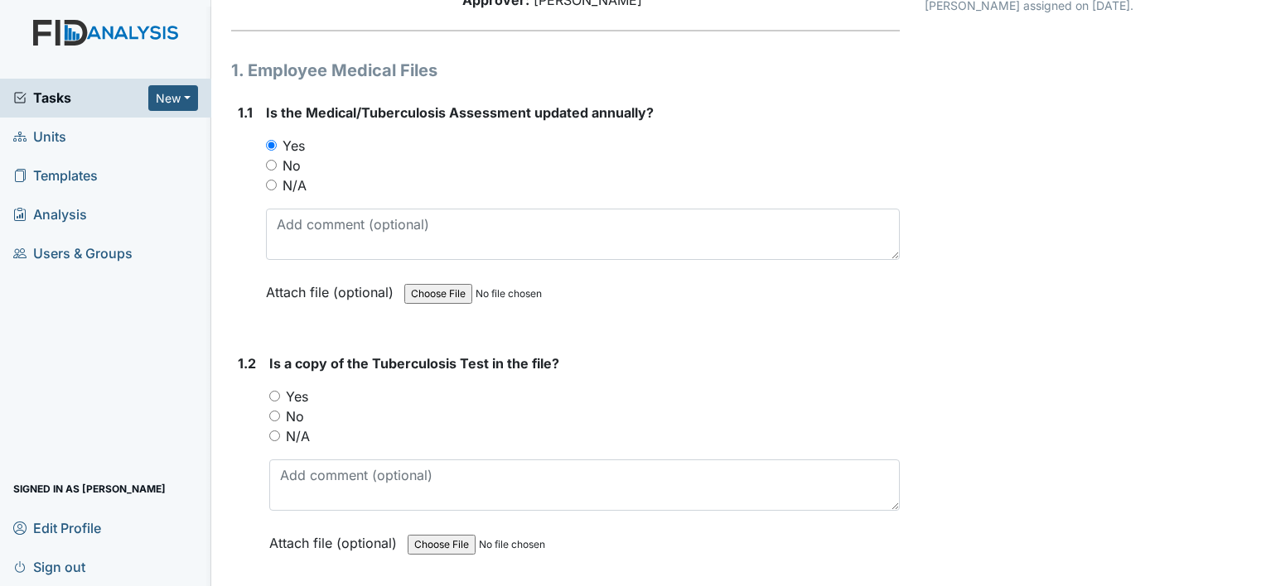
click at [278, 398] on div "Yes" at bounding box center [584, 397] width 630 height 20
click at [278, 397] on input "Yes" at bounding box center [274, 396] width 11 height 11
radio input "true"
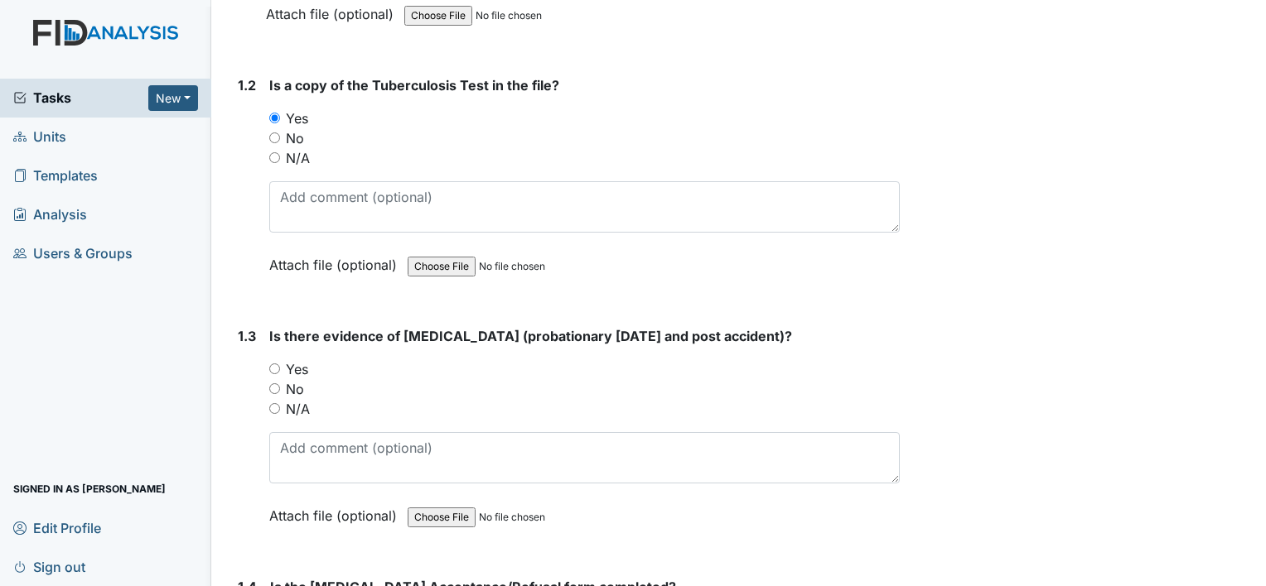
scroll to position [497, 0]
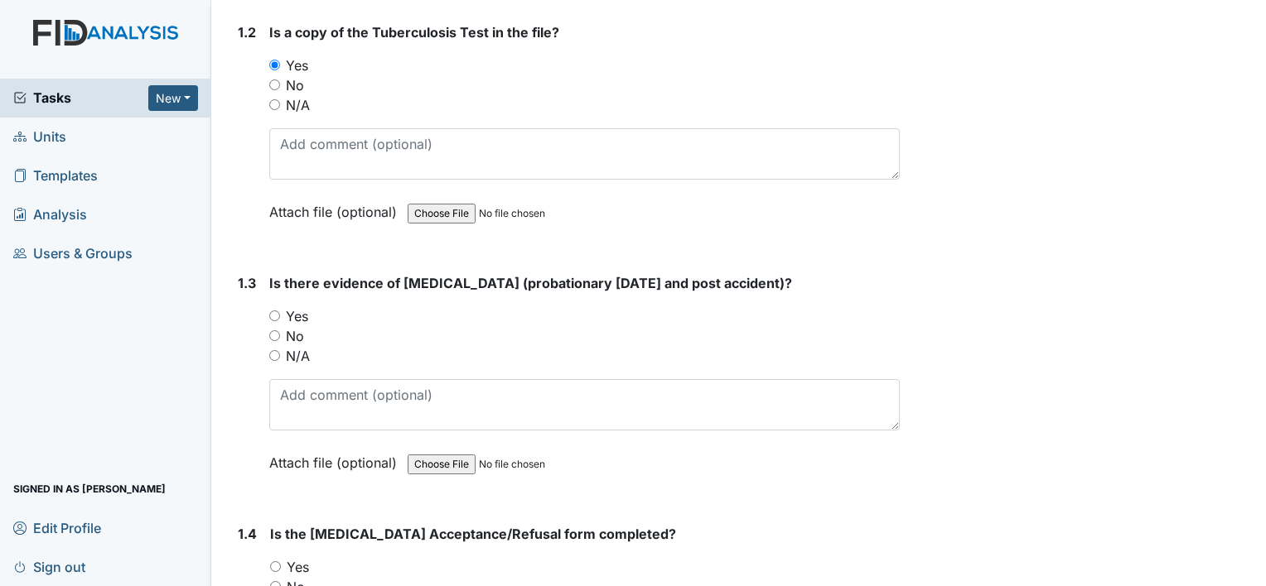
click at [278, 317] on input "Yes" at bounding box center [274, 316] width 11 height 11
radio input "true"
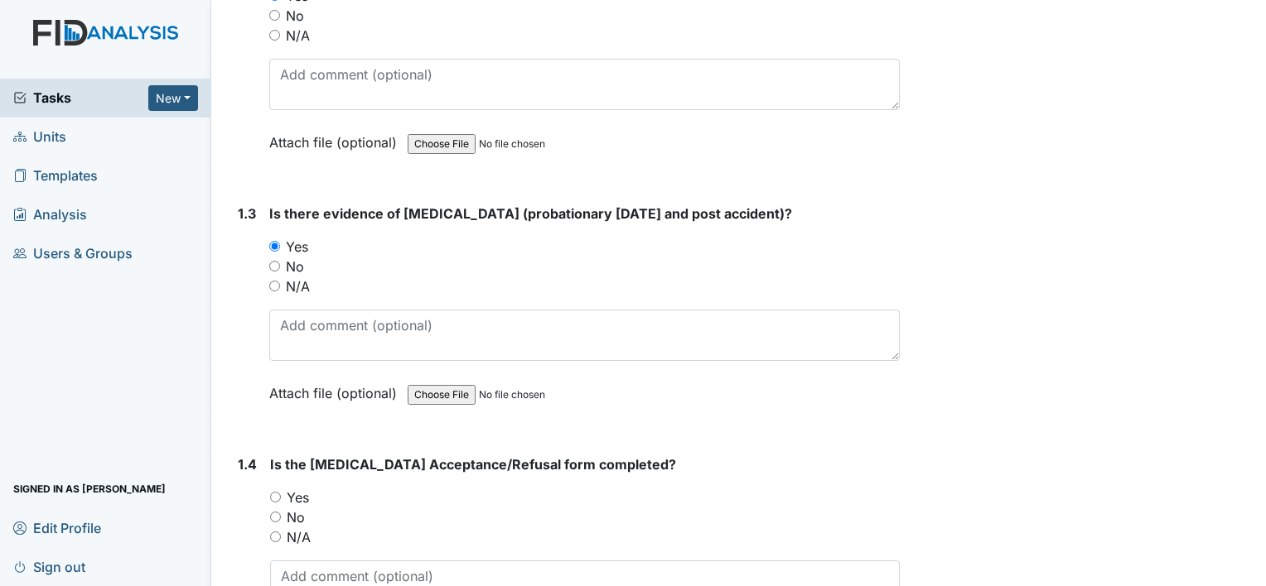
scroll to position [828, 0]
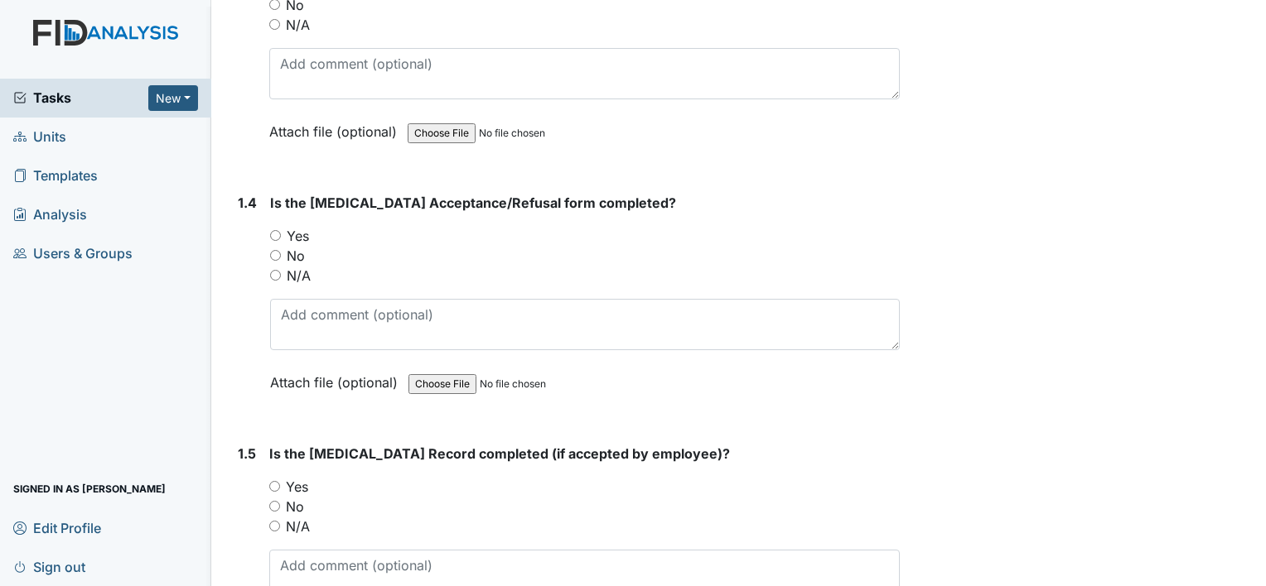
click at [278, 232] on input "Yes" at bounding box center [275, 235] width 11 height 11
radio input "true"
click at [271, 481] on input "Yes" at bounding box center [274, 486] width 11 height 11
radio input "true"
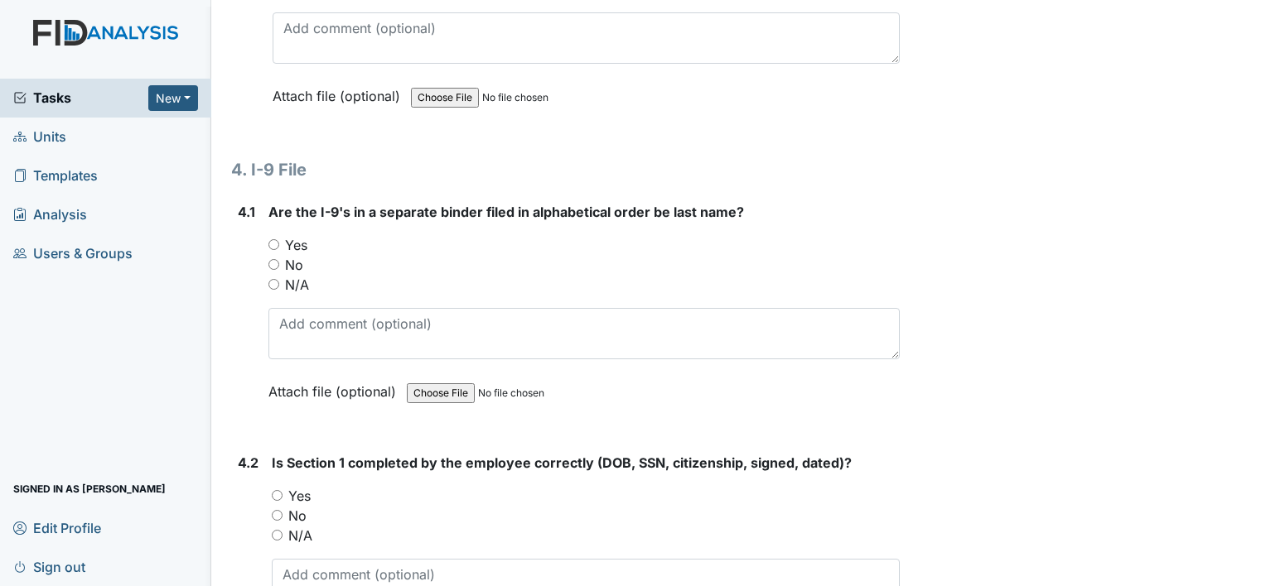
scroll to position [5881, 0]
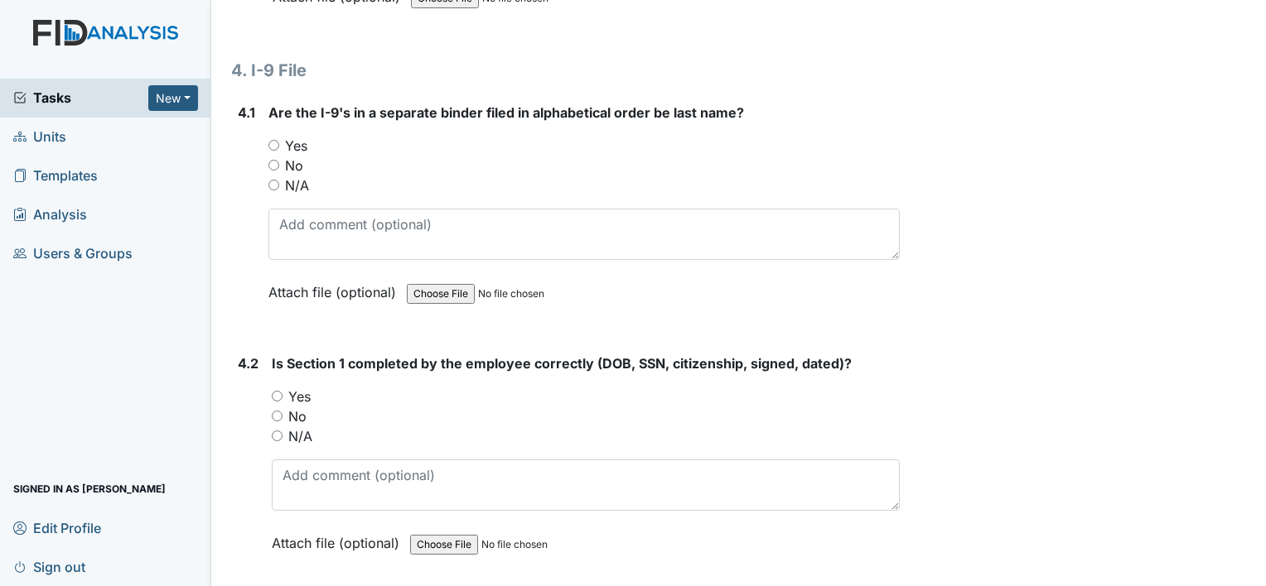
click at [273, 140] on input "Yes" at bounding box center [273, 145] width 11 height 11
radio input "true"
drag, startPoint x: 268, startPoint y: 369, endPoint x: 276, endPoint y: 374, distance: 9.4
click at [269, 369] on div "4.2 Is Section 1 completed by the employee correctly (DOB, SSN, citizenship, si…" at bounding box center [565, 466] width 668 height 224
click at [277, 391] on input "Yes" at bounding box center [277, 396] width 11 height 11
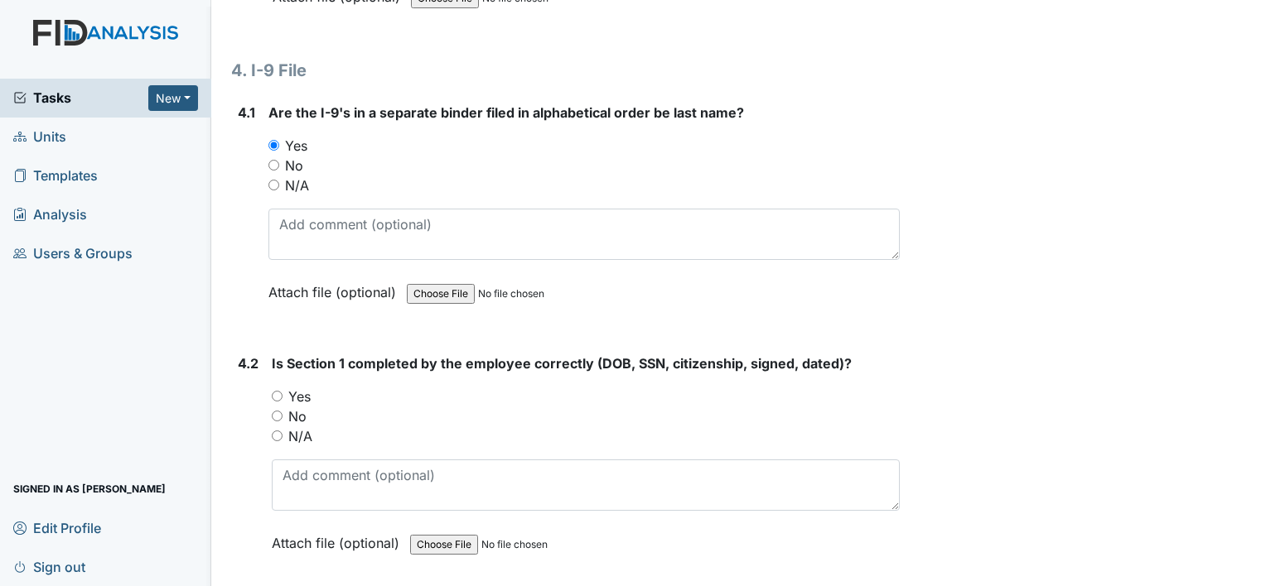
radio input "true"
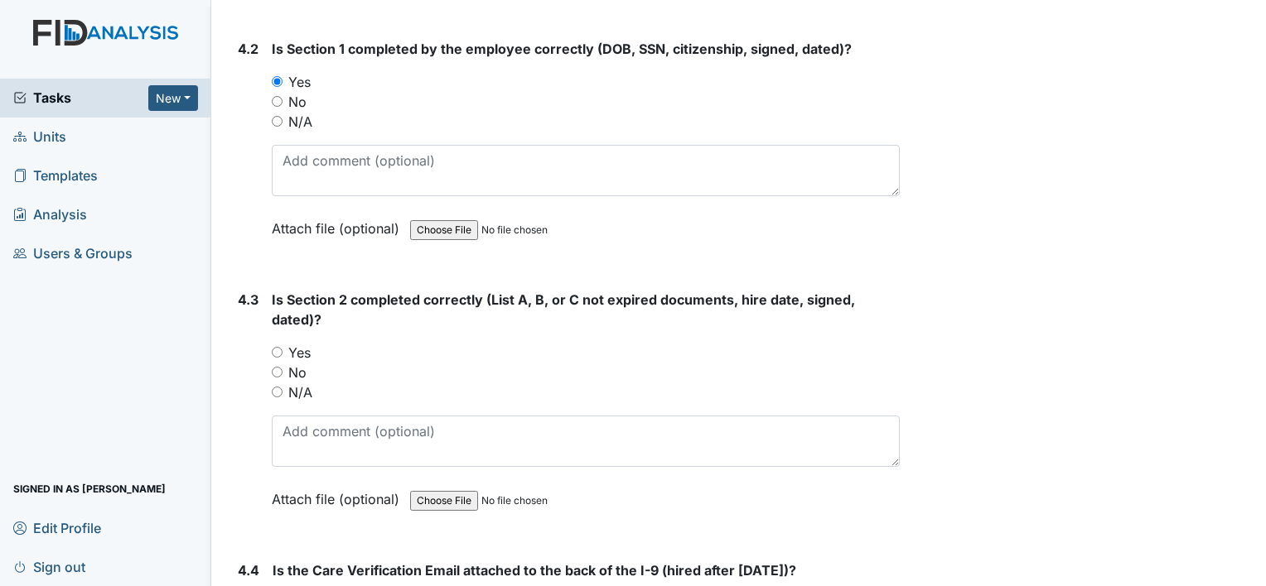
scroll to position [6213, 0]
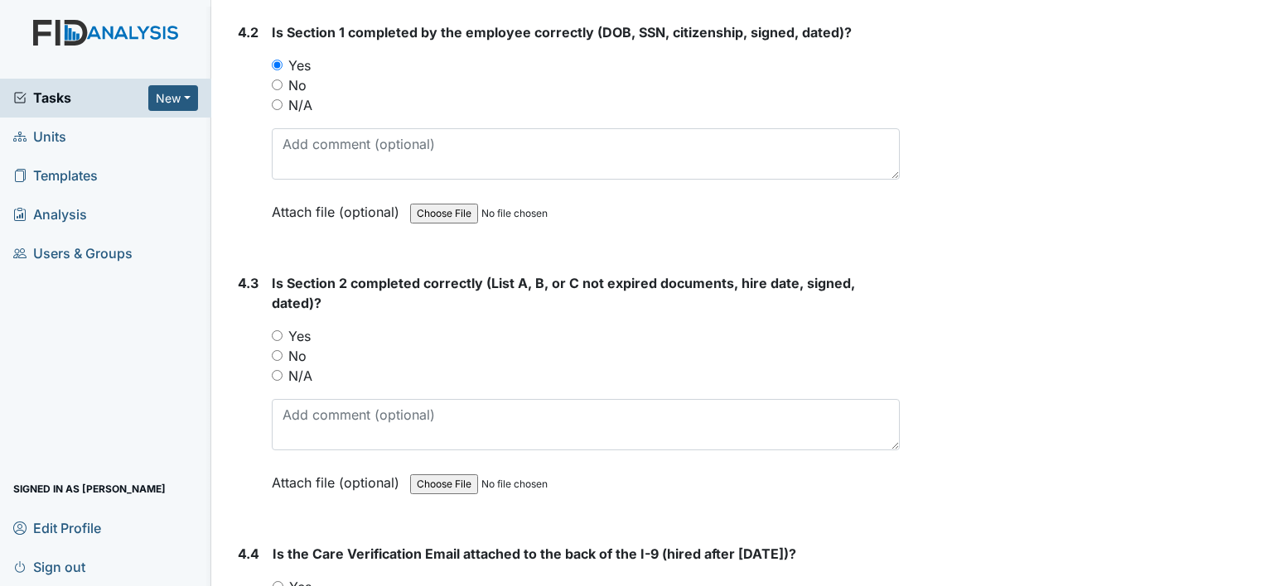
click at [268, 316] on div "4.3 Is Section 2 completed correctly (List A, B, or C not expired documents, hi…" at bounding box center [565, 395] width 668 height 244
click at [274, 331] on input "Yes" at bounding box center [277, 336] width 11 height 11
radio input "true"
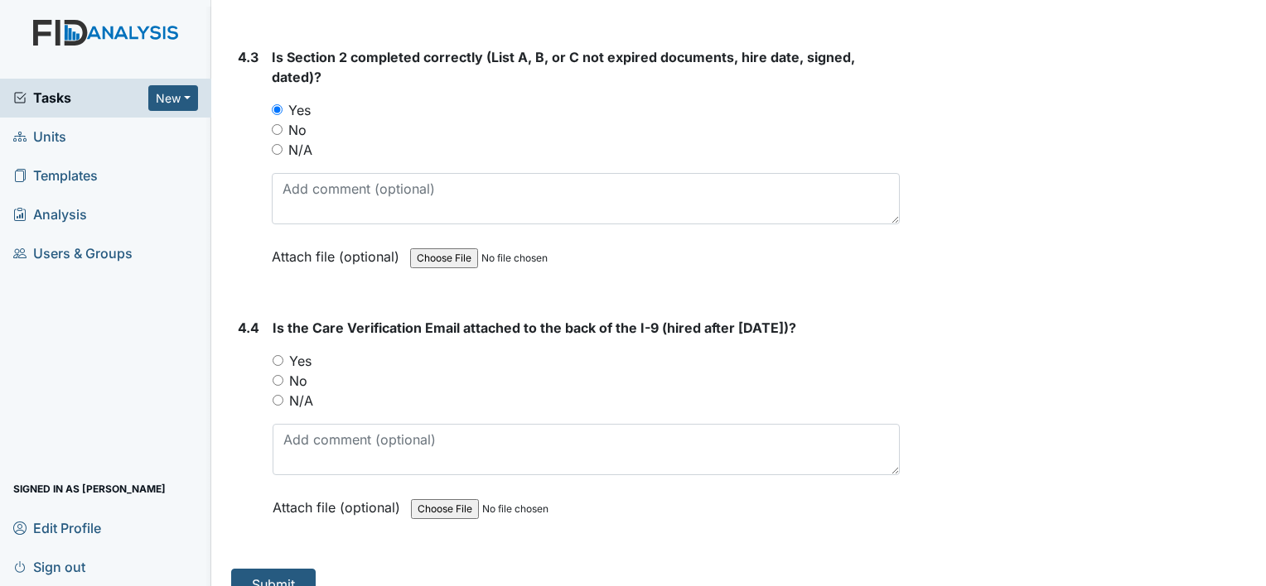
scroll to position [6444, 0]
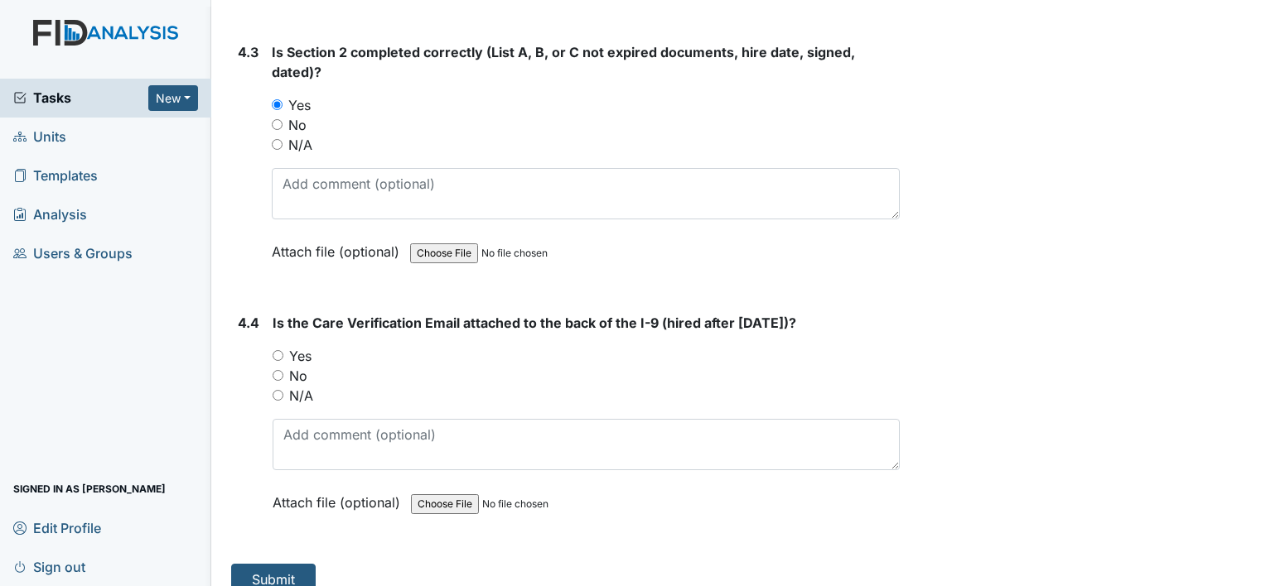
click at [278, 350] on input "Yes" at bounding box center [278, 355] width 11 height 11
radio input "true"
click at [295, 564] on button "Submit" at bounding box center [273, 579] width 84 height 31
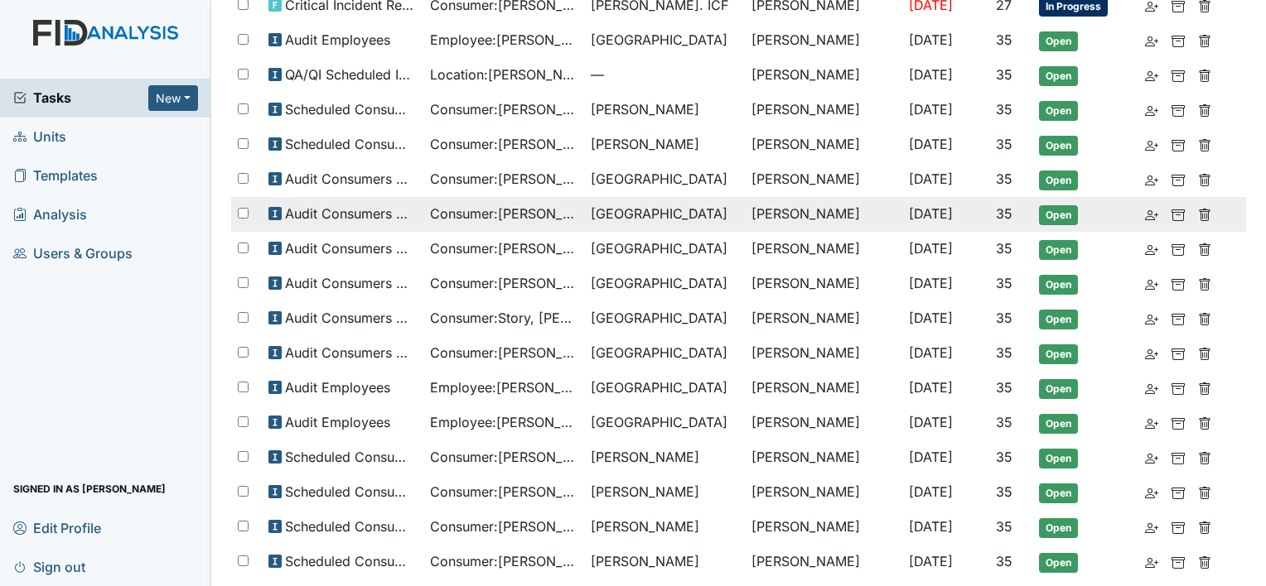
scroll to position [249, 0]
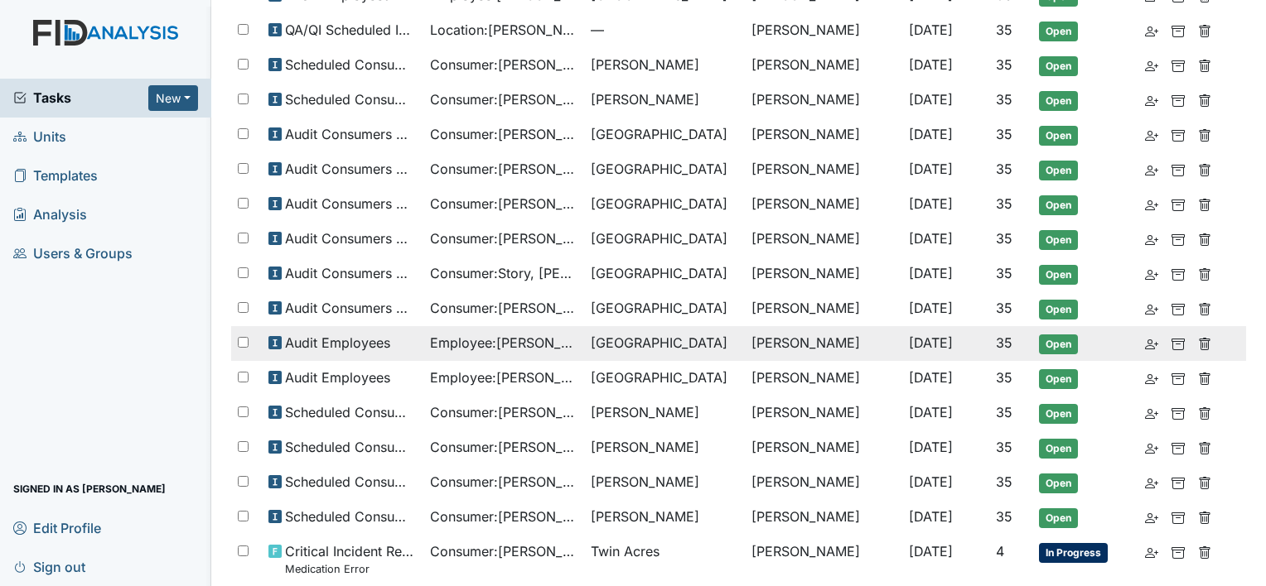
click at [562, 333] on span "Employee : [PERSON_NAME]" at bounding box center [503, 343] width 147 height 20
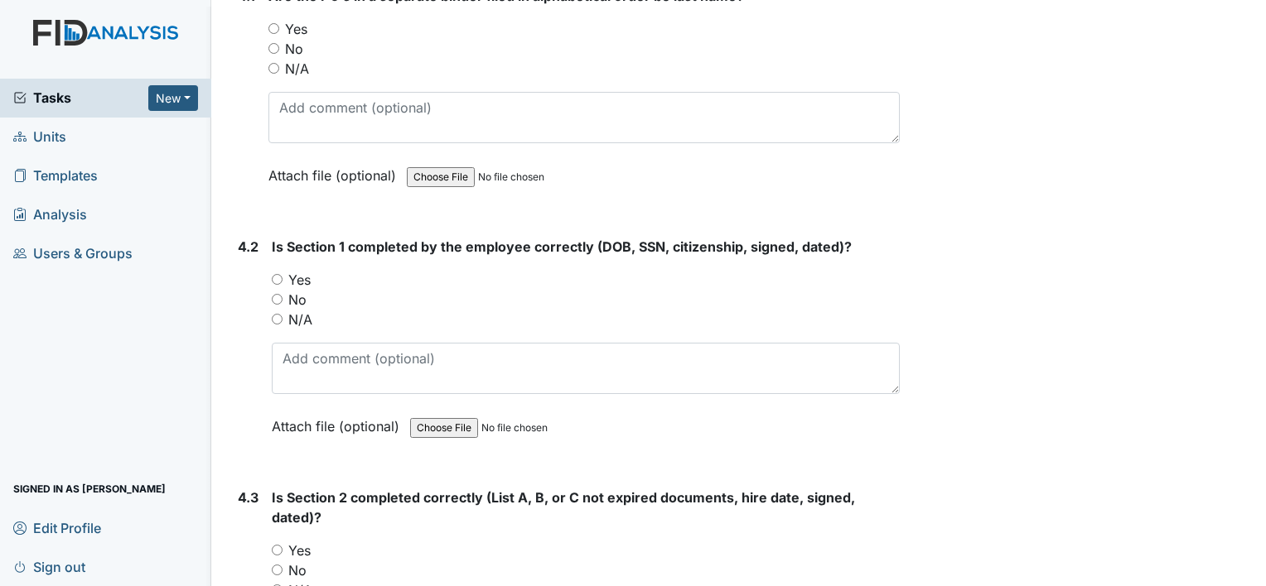
scroll to position [5799, 0]
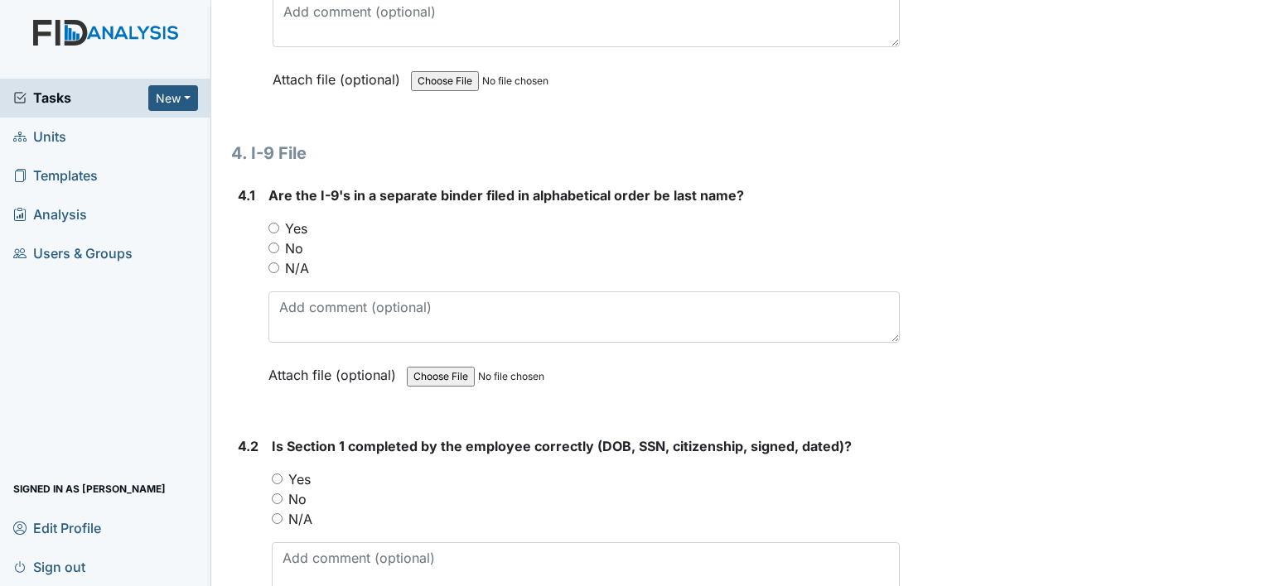
click at [278, 219] on div "Yes" at bounding box center [583, 229] width 631 height 20
drag, startPoint x: 277, startPoint y: 211, endPoint x: 280, endPoint y: 250, distance: 39.1
click at [276, 223] on input "Yes" at bounding box center [273, 228] width 11 height 11
radio input "true"
click at [275, 474] on input "Yes" at bounding box center [277, 479] width 11 height 11
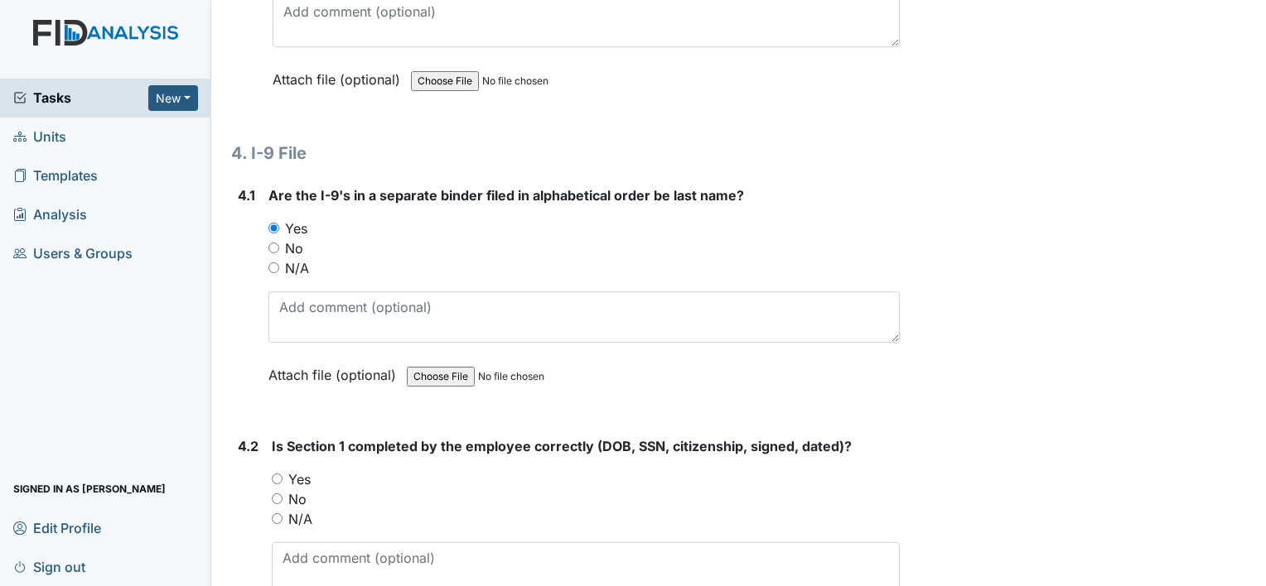
radio input "true"
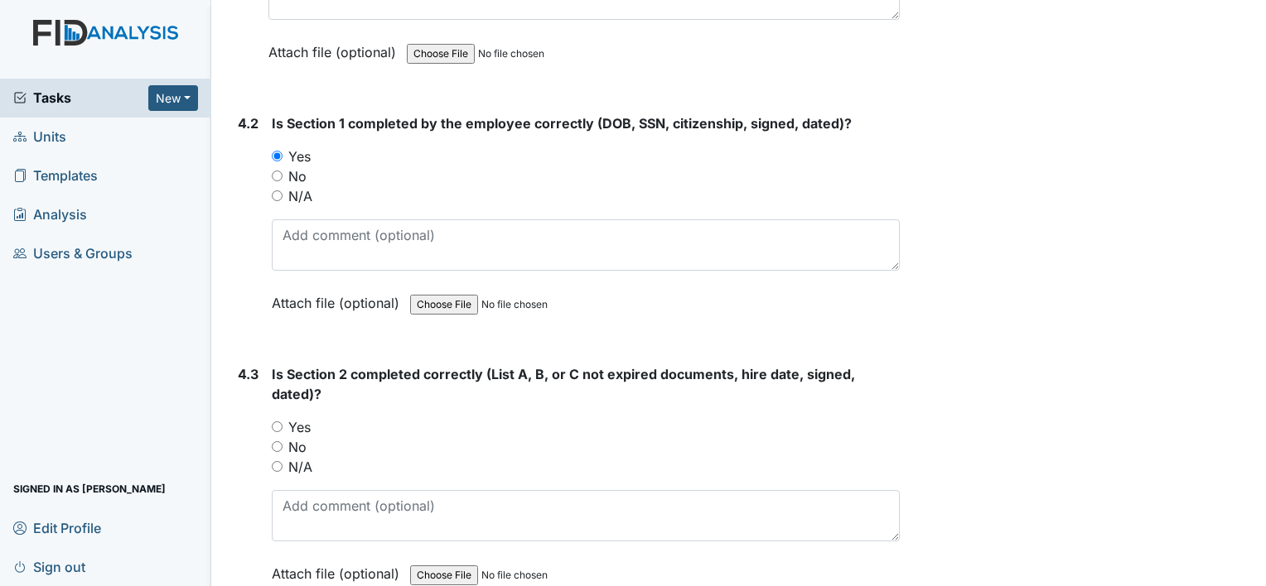
scroll to position [6213, 0]
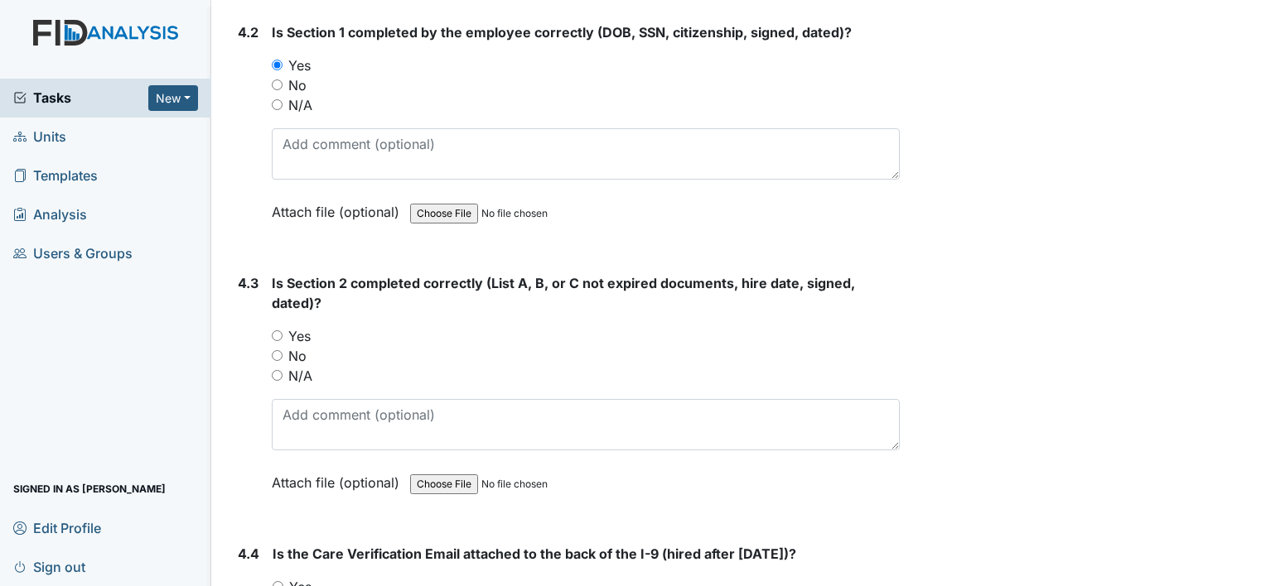
click at [279, 331] on input "Yes" at bounding box center [277, 336] width 11 height 11
radio input "true"
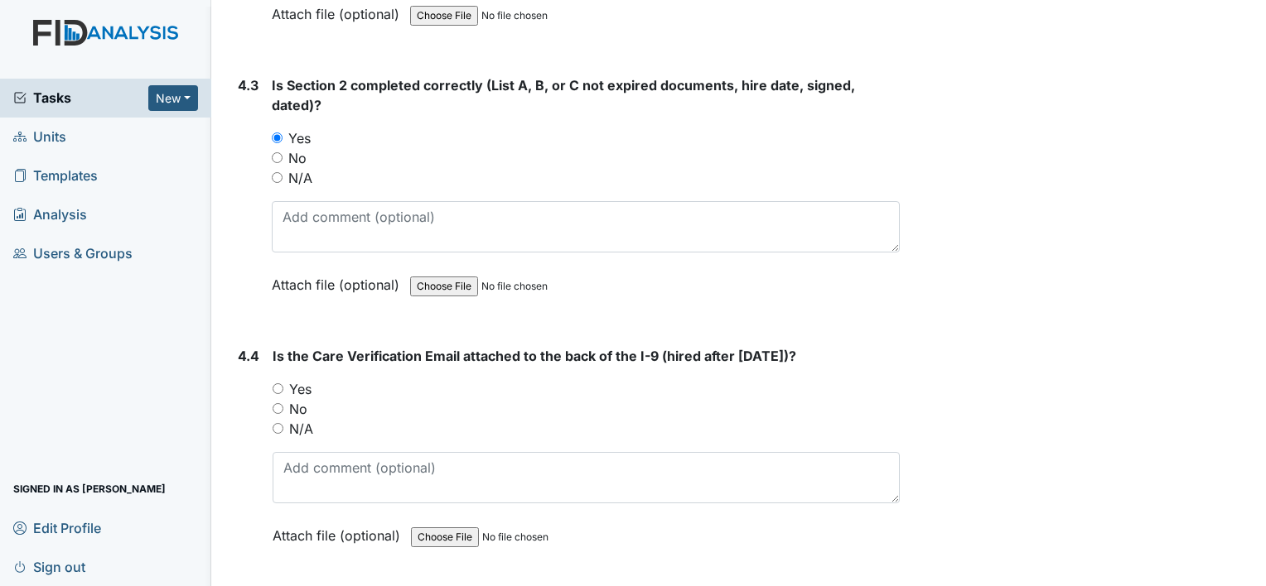
scroll to position [6444, 0]
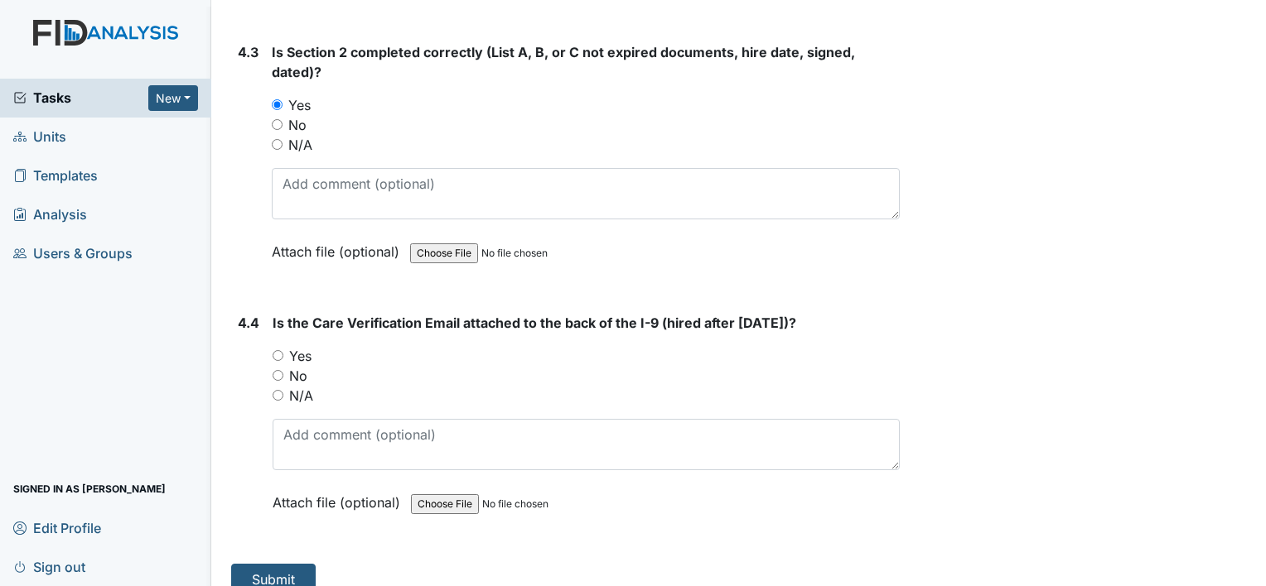
click at [277, 350] on input "Yes" at bounding box center [278, 355] width 11 height 11
radio input "true"
click at [290, 564] on button "Submit" at bounding box center [273, 579] width 84 height 31
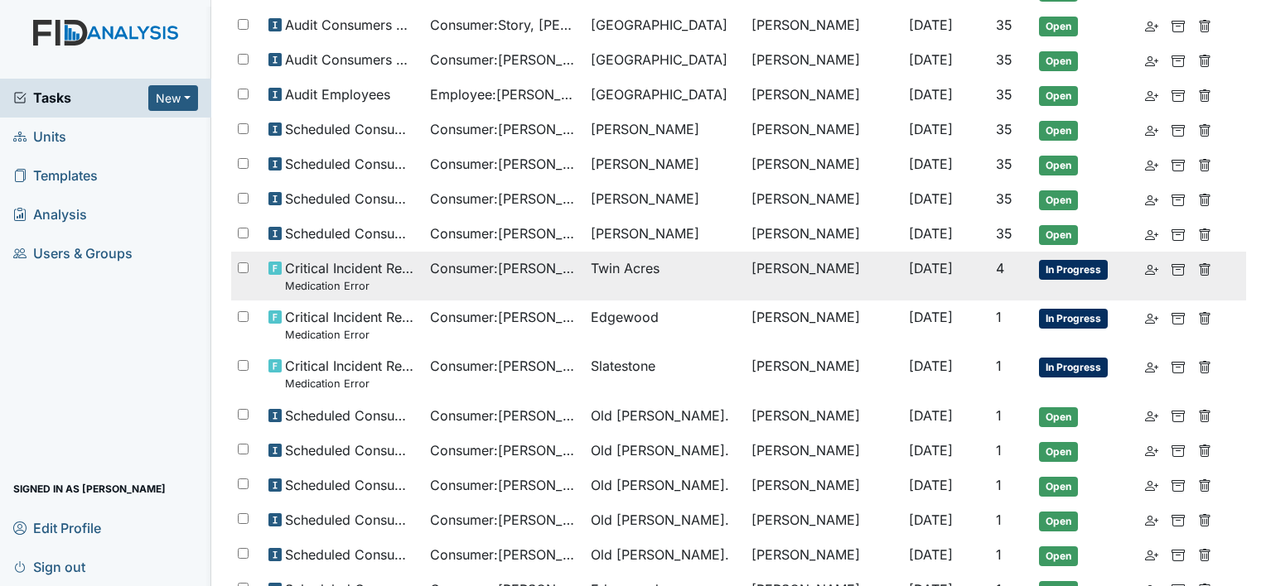
scroll to position [414, 0]
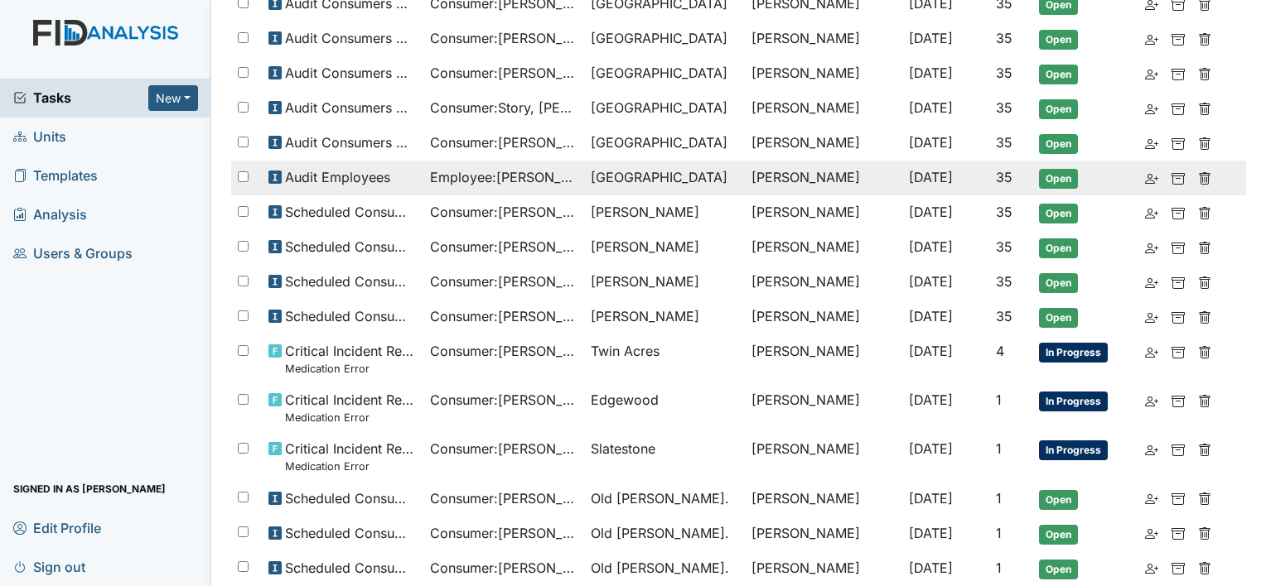
click at [403, 176] on div "Audit Employees" at bounding box center [341, 177] width 147 height 20
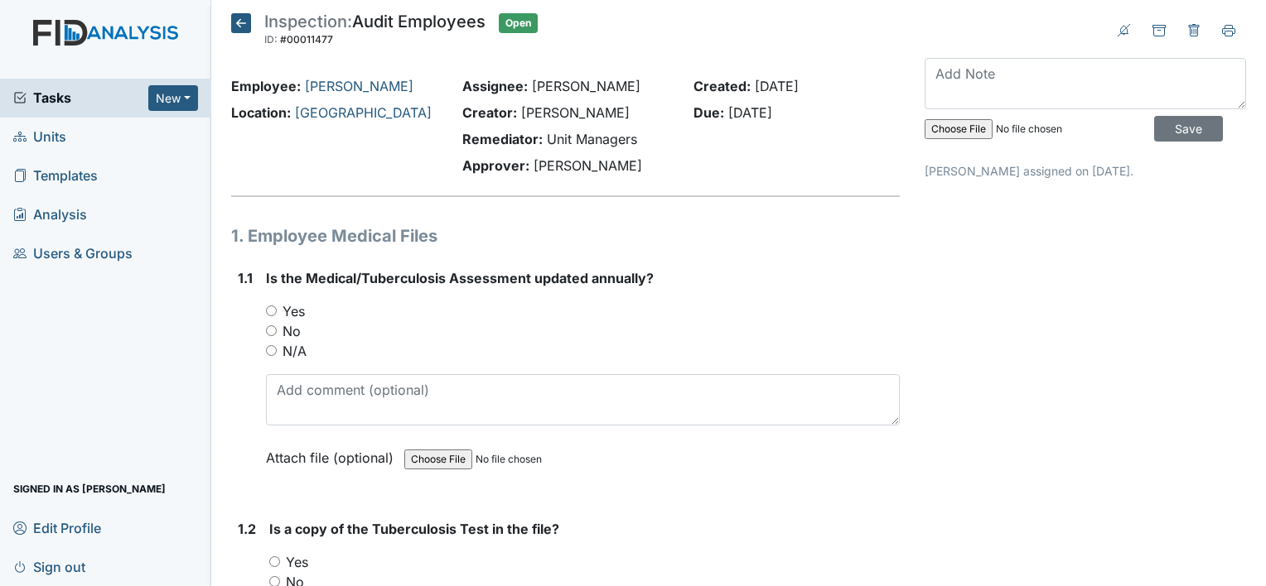
click at [275, 312] on input "Yes" at bounding box center [271, 311] width 11 height 11
radio input "true"
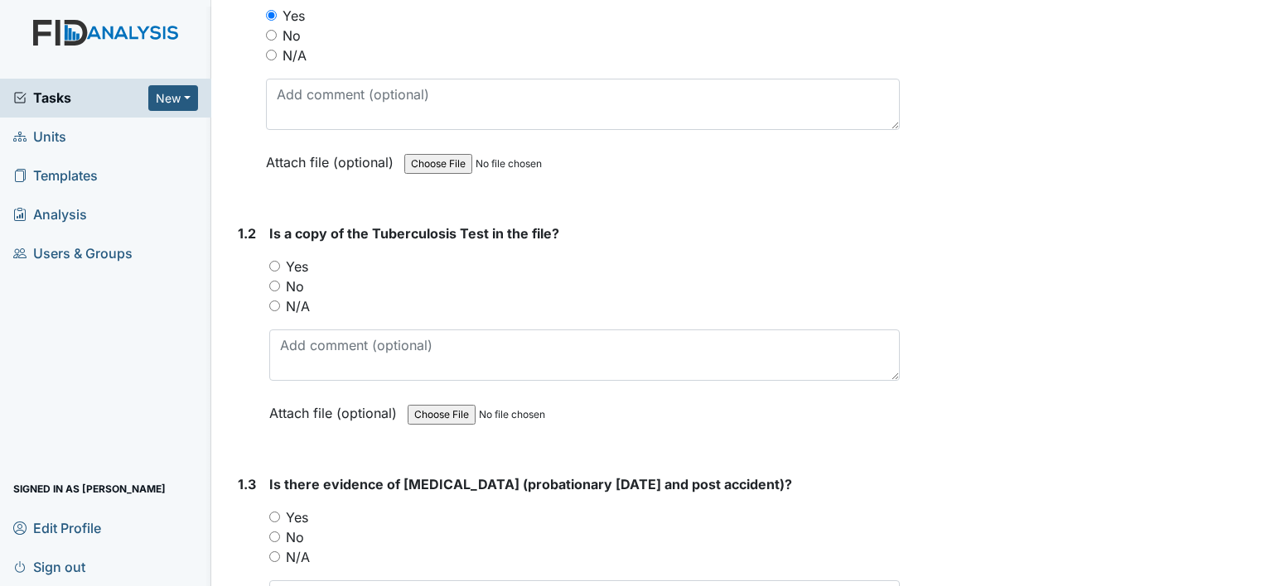
scroll to position [331, 0]
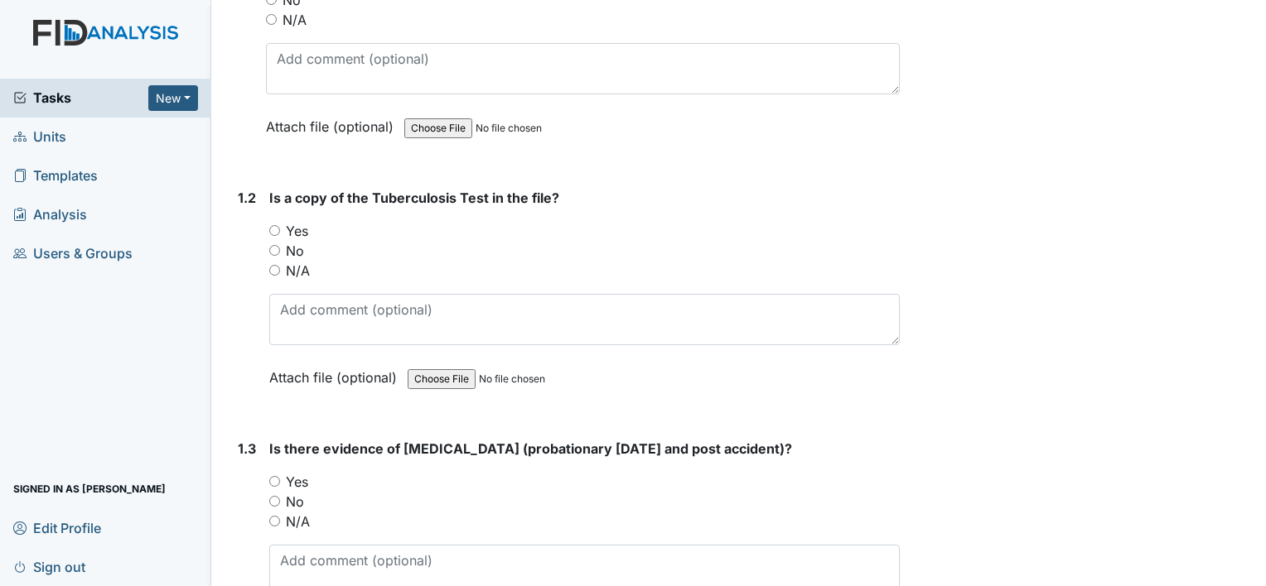
click at [272, 225] on input "Yes" at bounding box center [274, 230] width 11 height 11
radio input "true"
click at [282, 480] on div "Yes" at bounding box center [584, 482] width 630 height 20
click at [273, 483] on input "Yes" at bounding box center [274, 481] width 11 height 11
radio input "true"
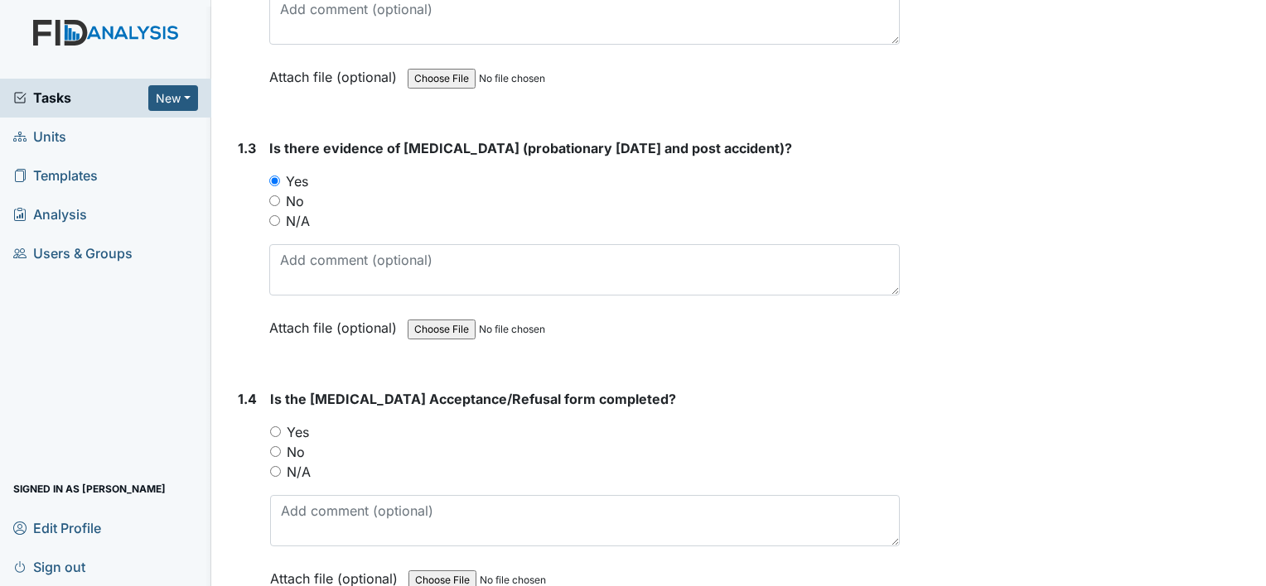
scroll to position [663, 0]
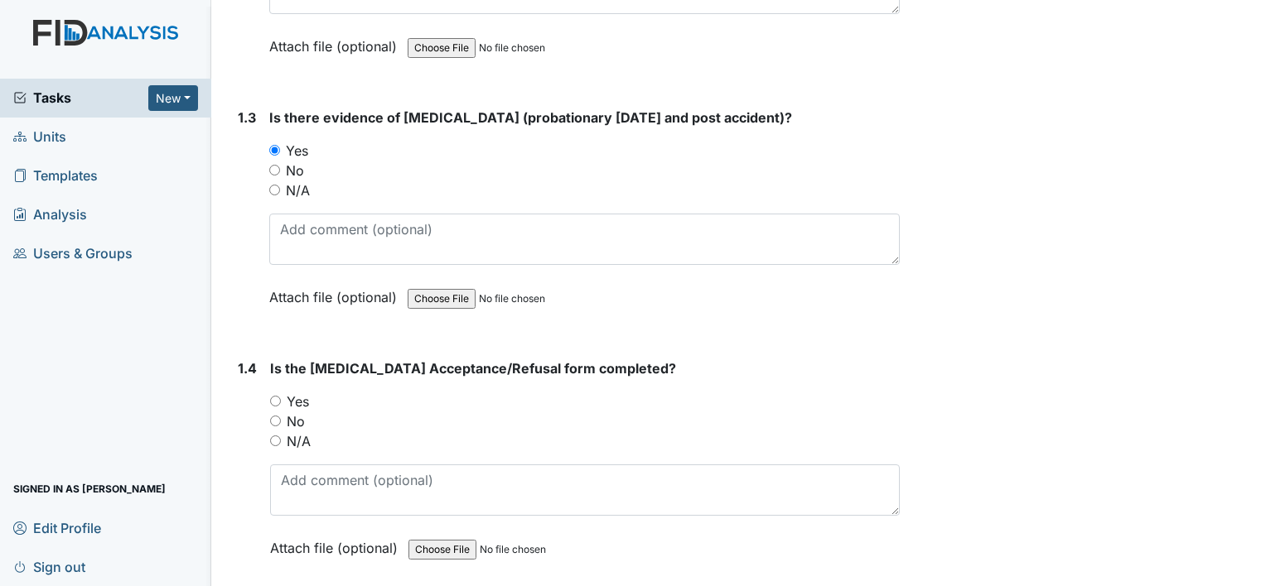
click at [272, 403] on input "Yes" at bounding box center [275, 401] width 11 height 11
radio input "true"
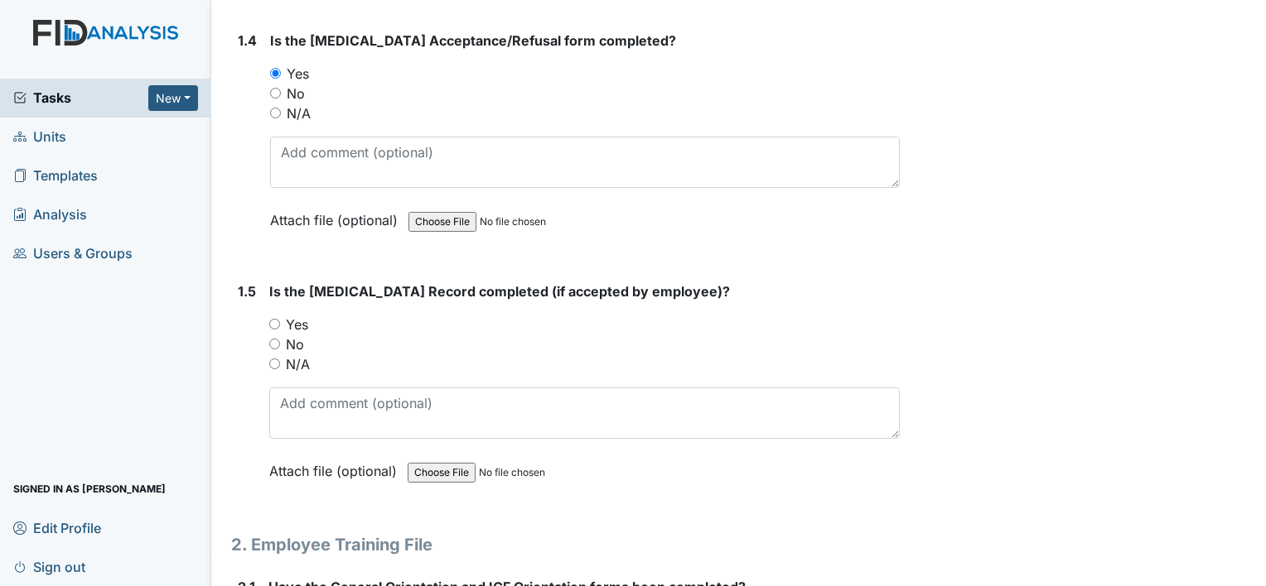
scroll to position [994, 0]
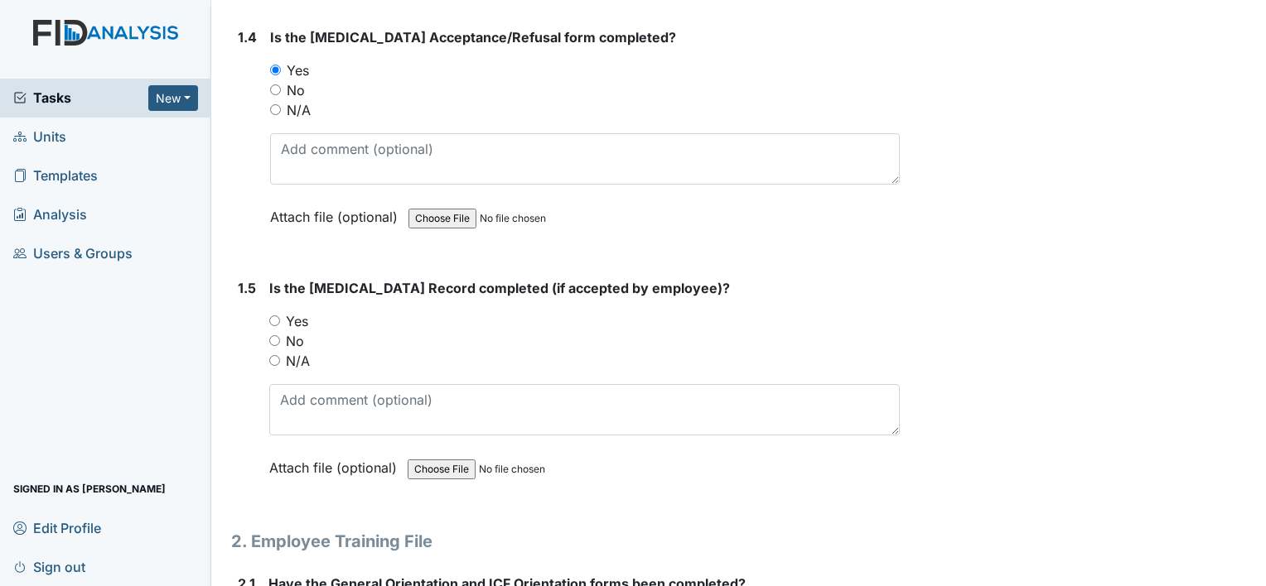
click at [278, 316] on input "Yes" at bounding box center [274, 321] width 11 height 11
radio input "true"
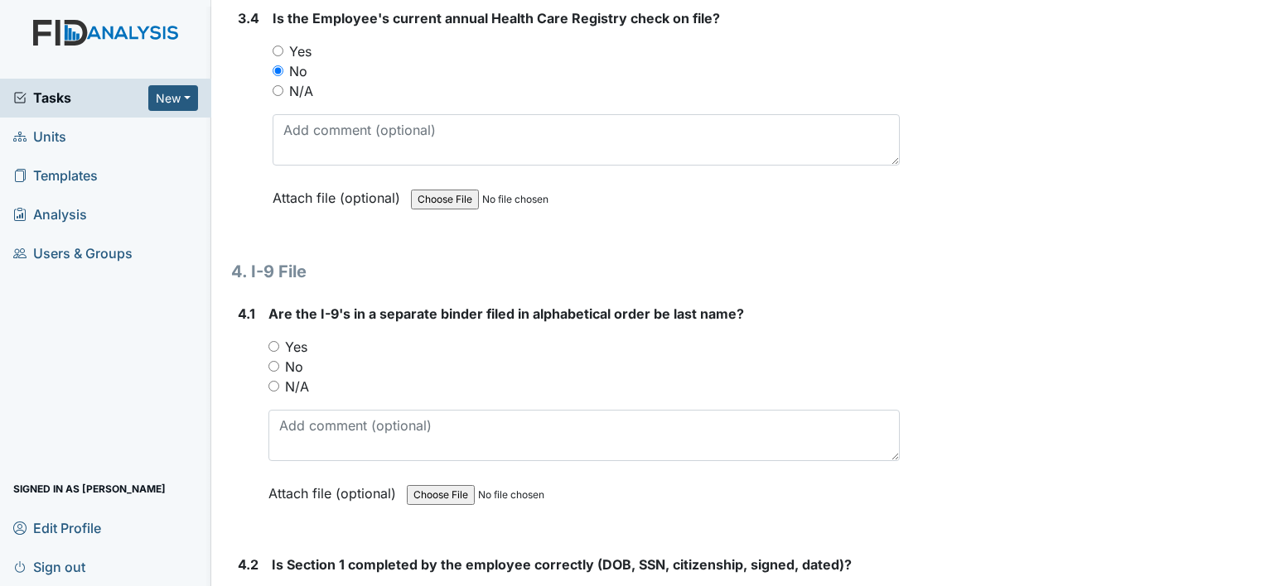
scroll to position [5716, 0]
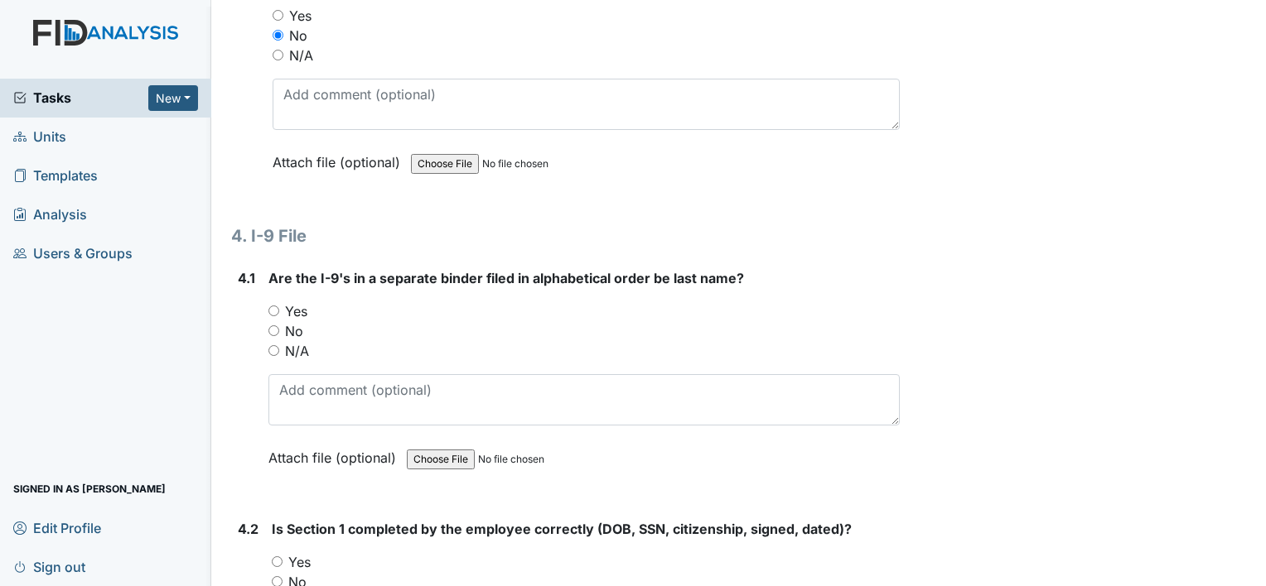
click at [276, 306] on input "Yes" at bounding box center [273, 311] width 11 height 11
radio input "true"
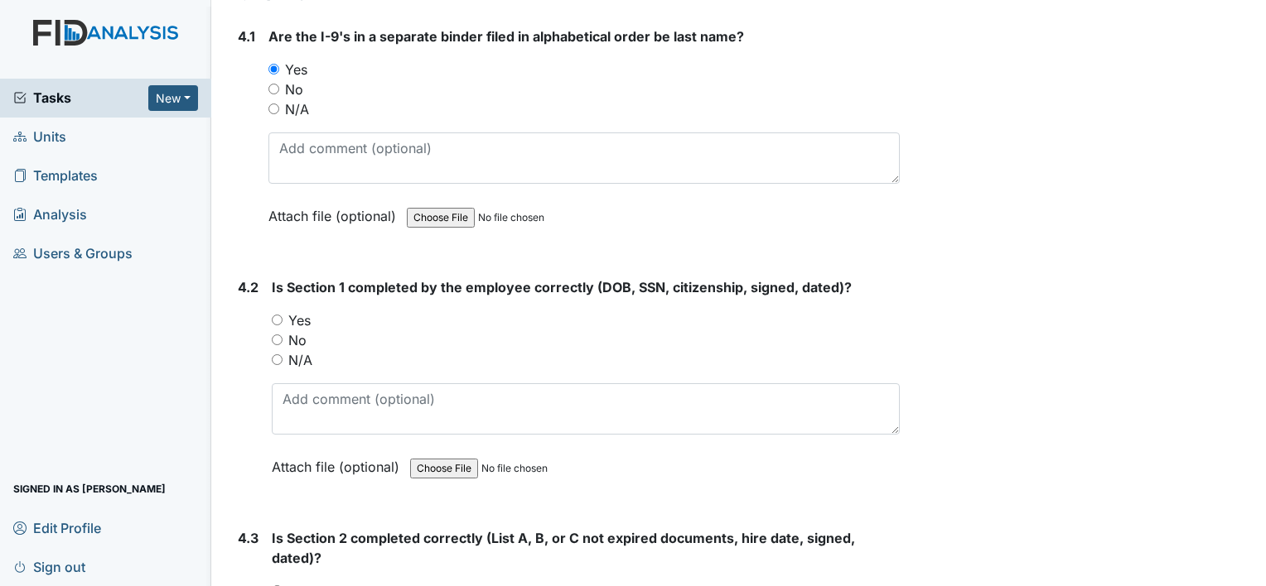
scroll to position [5964, 0]
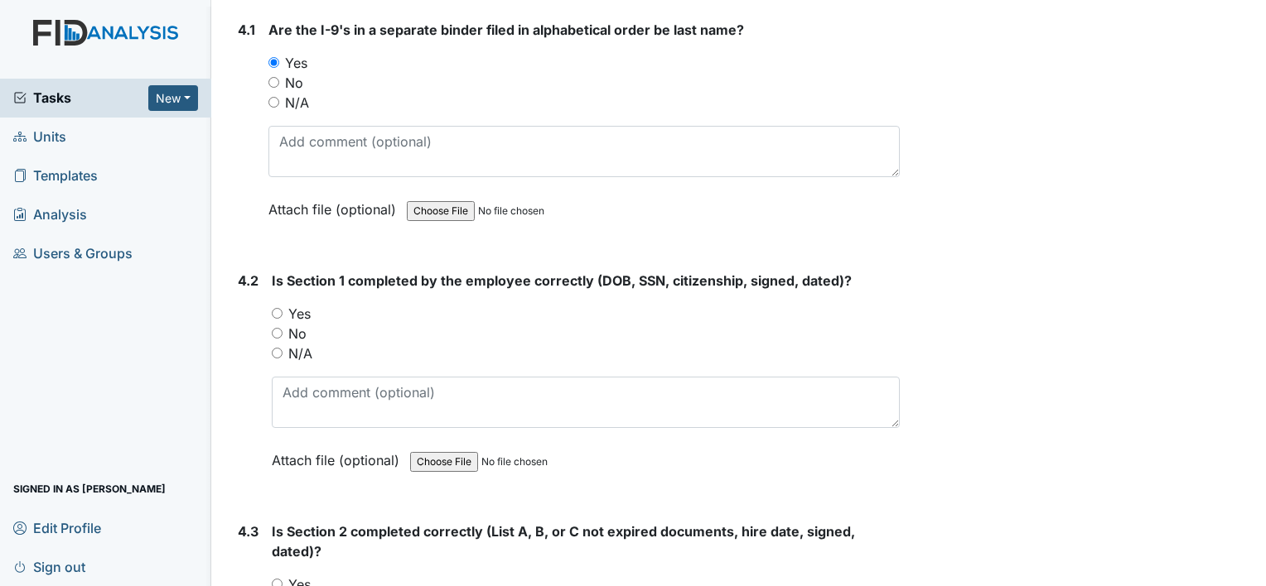
click at [273, 308] on input "Yes" at bounding box center [277, 313] width 11 height 11
radio input "true"
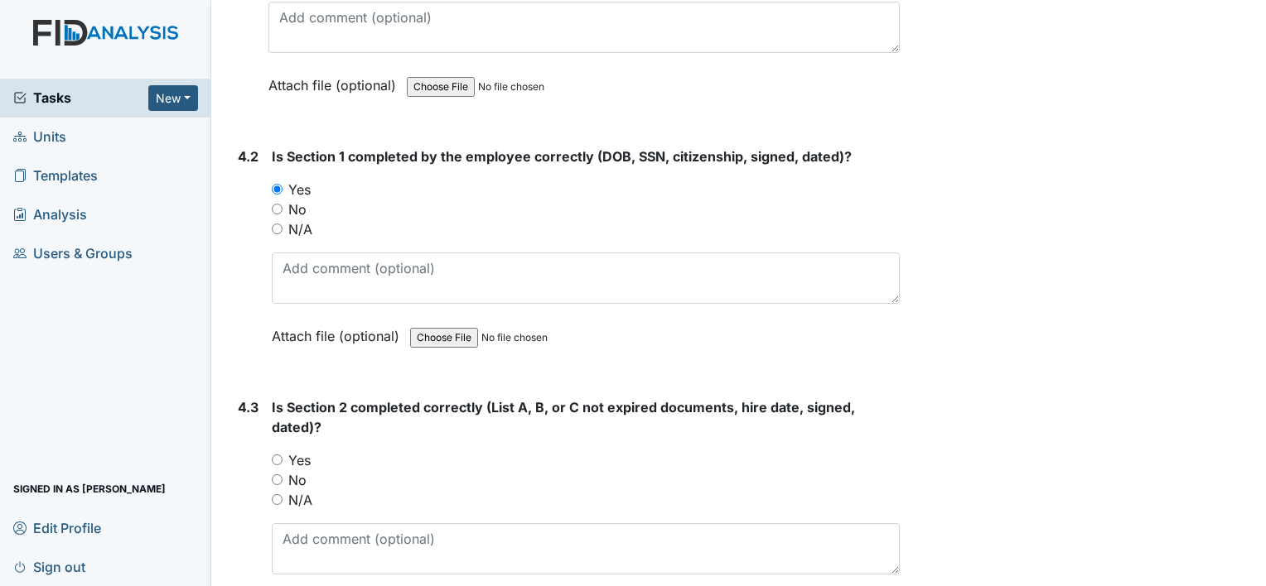
scroll to position [6213, 0]
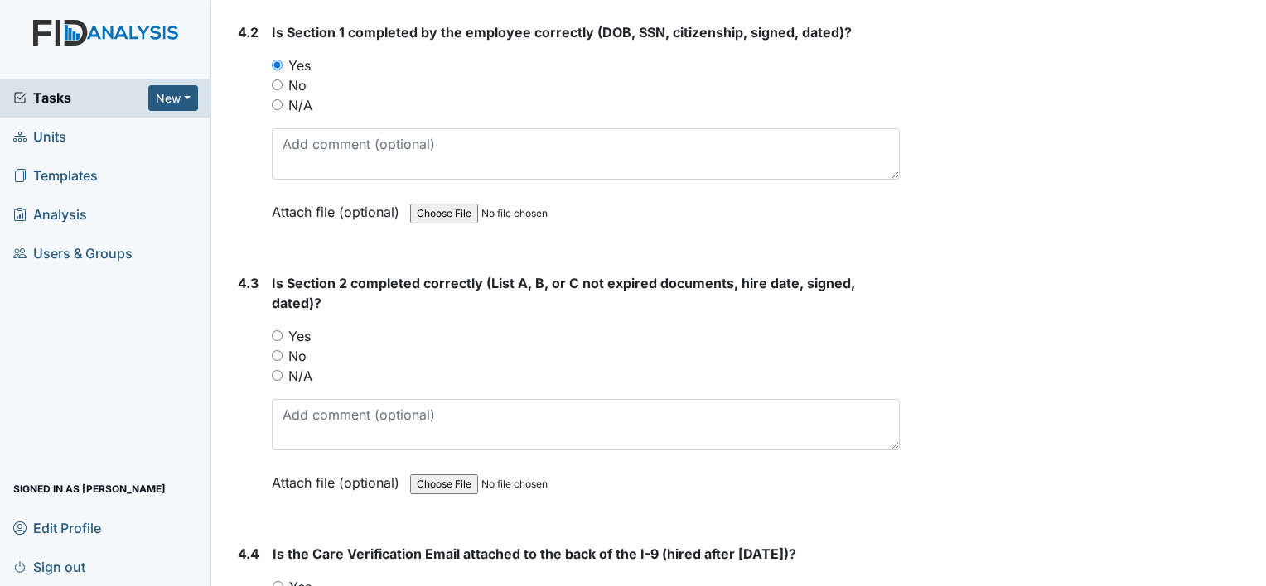
click at [276, 331] on input "Yes" at bounding box center [277, 336] width 11 height 11
radio input "true"
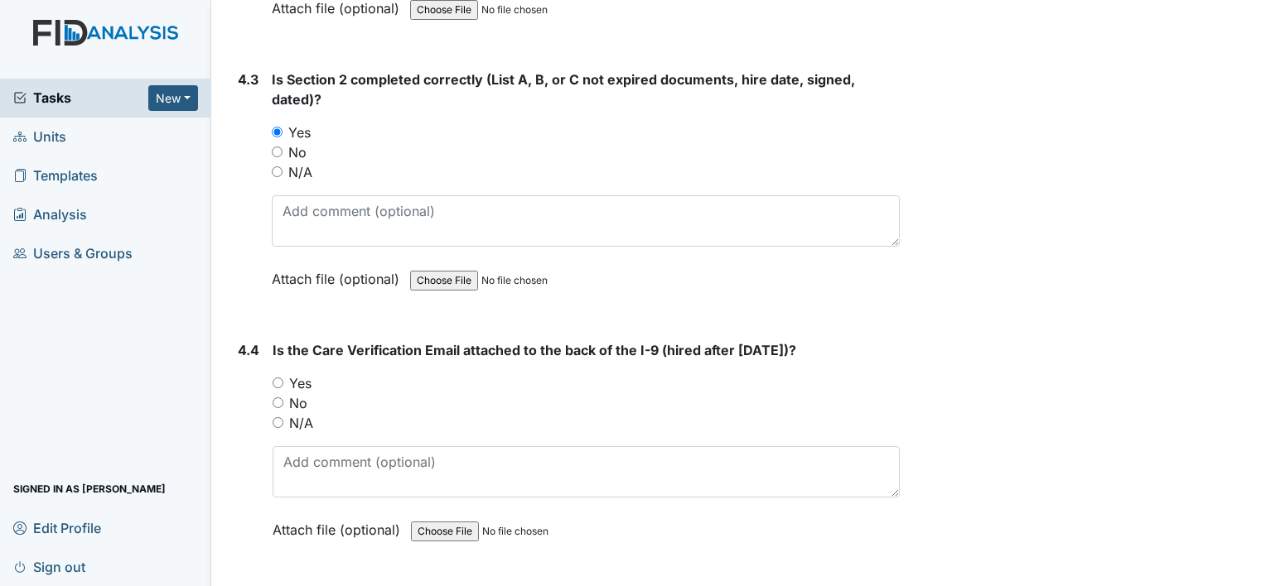
scroll to position [6444, 0]
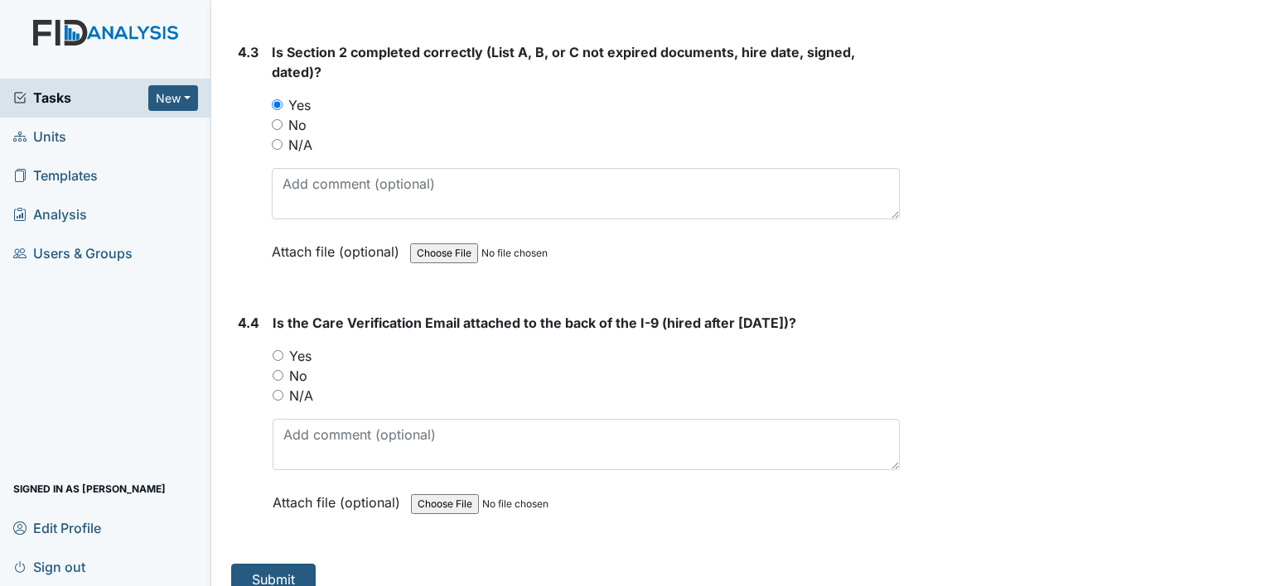
click at [283, 366] on div "No" at bounding box center [586, 376] width 627 height 20
click at [273, 370] on input "No" at bounding box center [278, 375] width 11 height 11
radio input "true"
click at [289, 564] on button "Submit" at bounding box center [273, 579] width 84 height 31
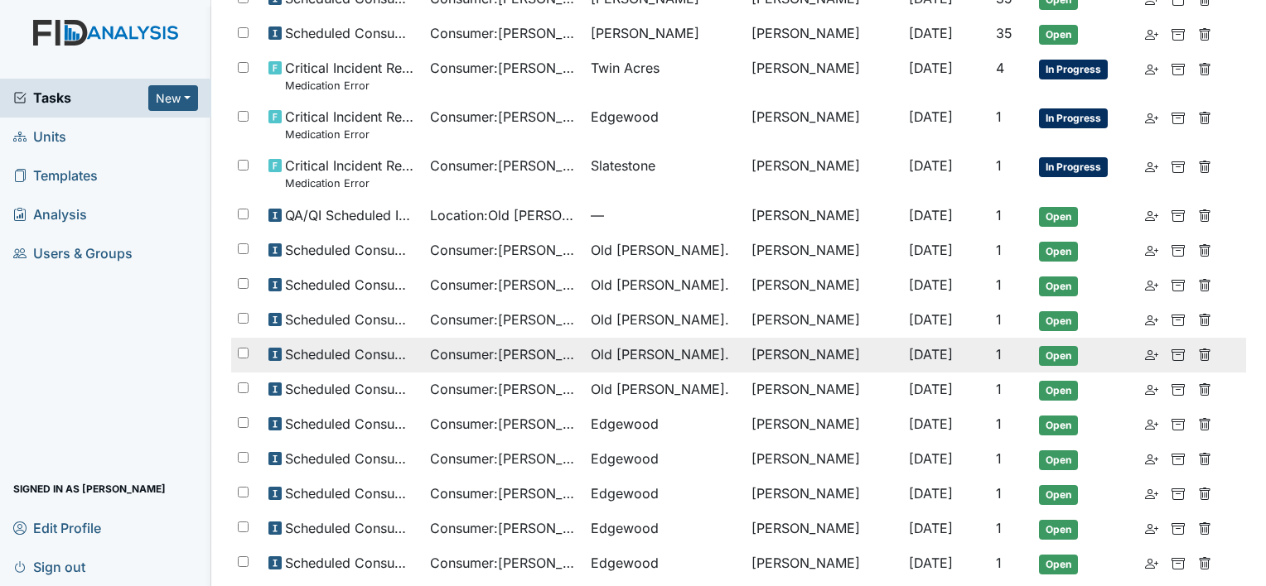
scroll to position [746, 0]
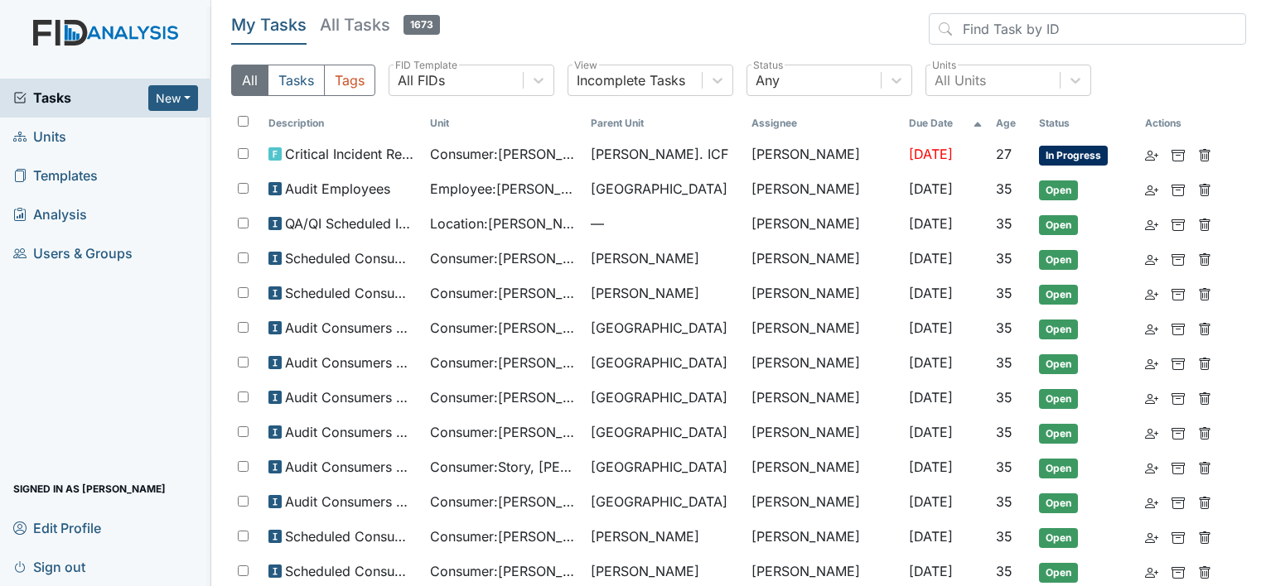
click at [70, 137] on link "Units" at bounding box center [105, 137] width 211 height 39
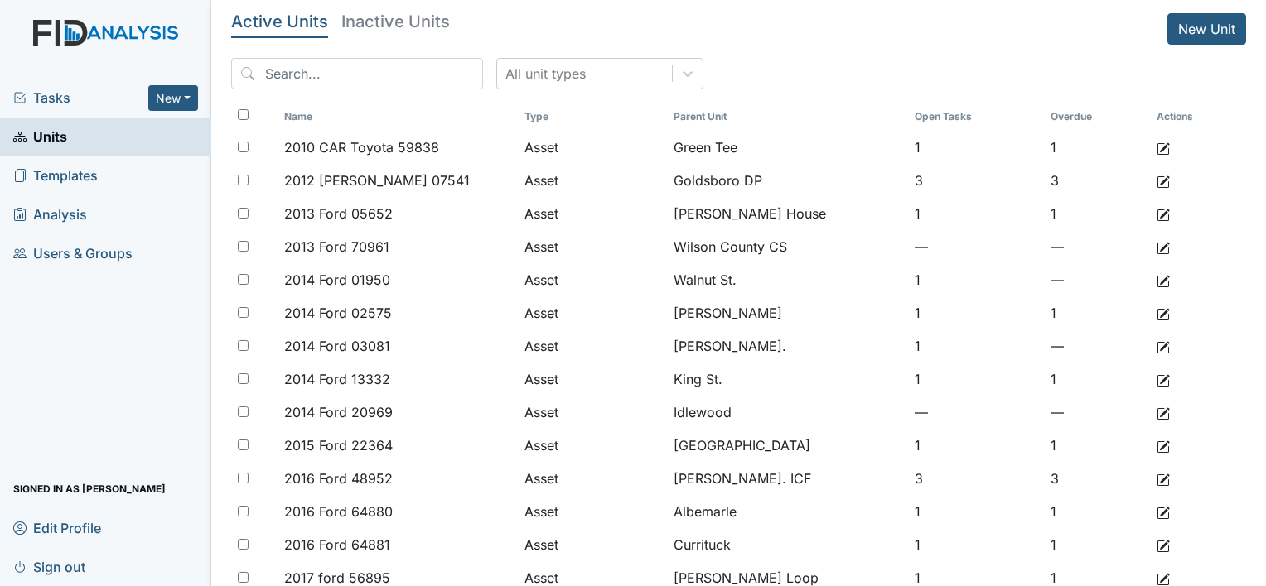
click at [43, 99] on span "Tasks" at bounding box center [80, 98] width 135 height 20
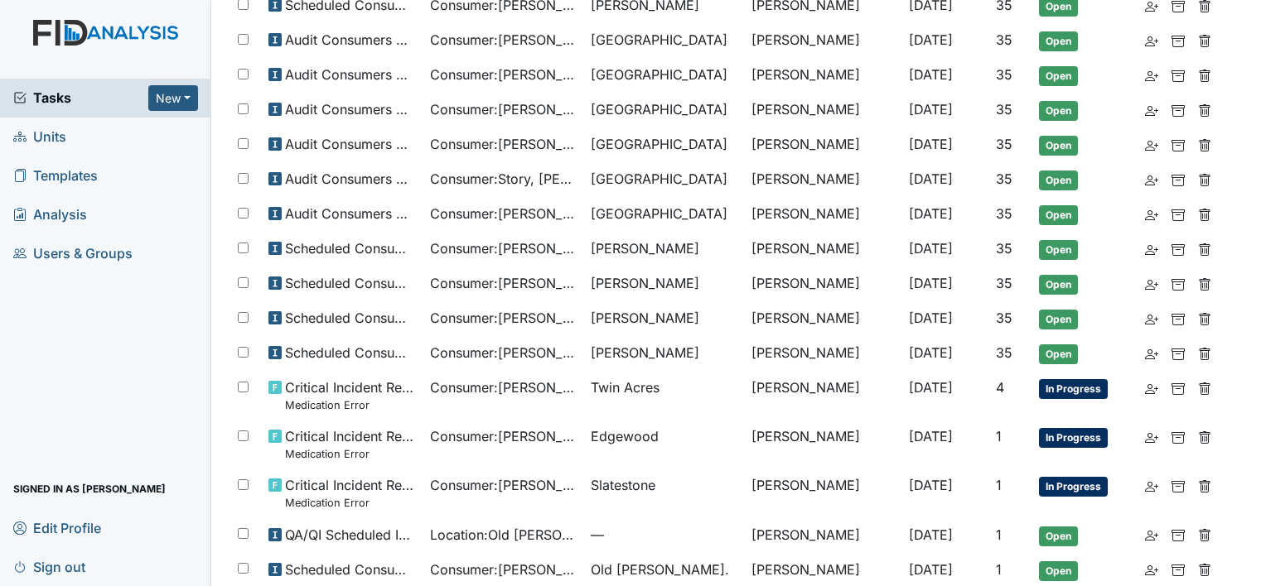
scroll to position [249, 0]
